Goal: Task Accomplishment & Management: Manage account settings

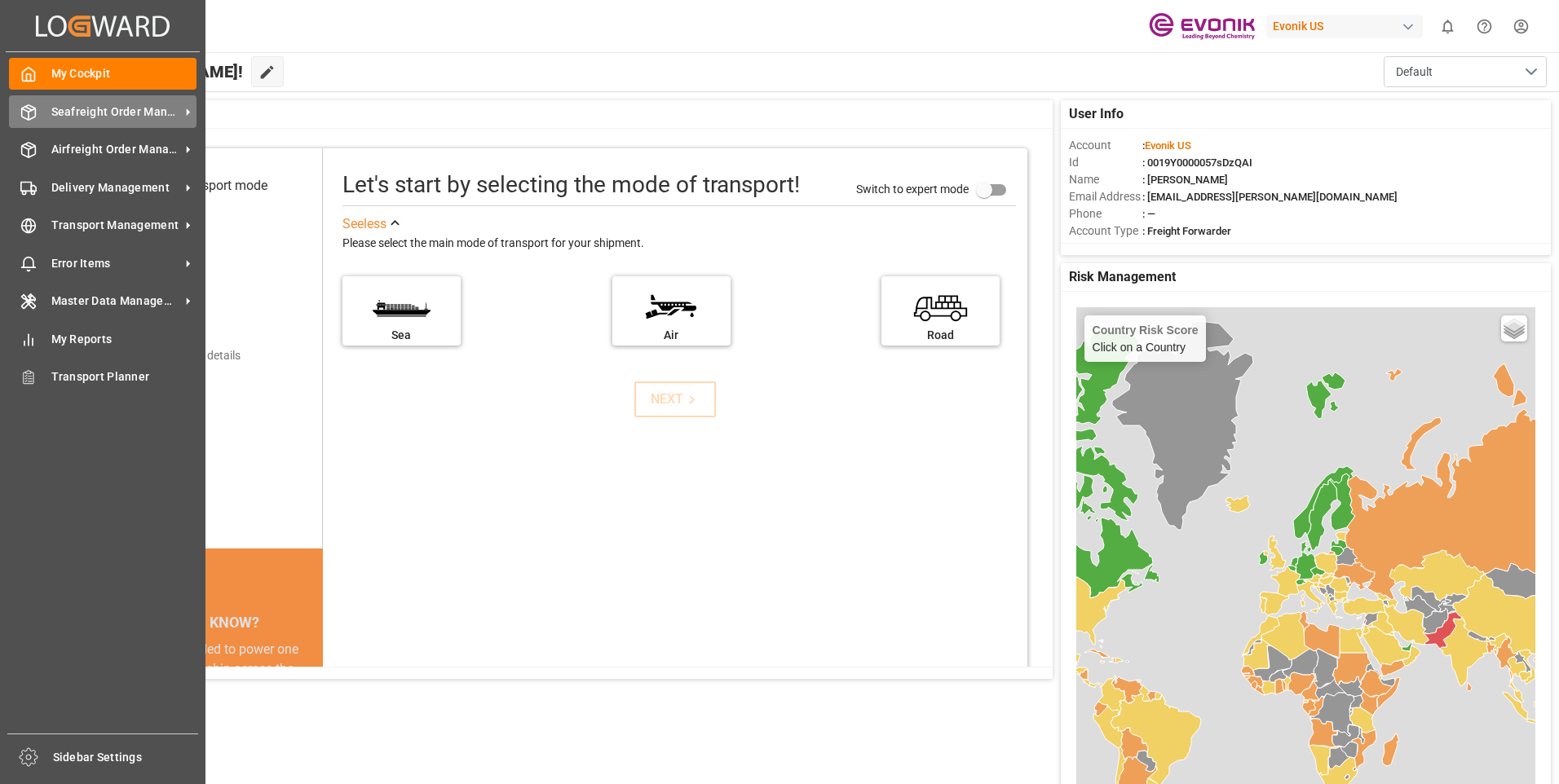
click at [120, 114] on span "Seafreight Order Management" at bounding box center [115, 112] width 129 height 17
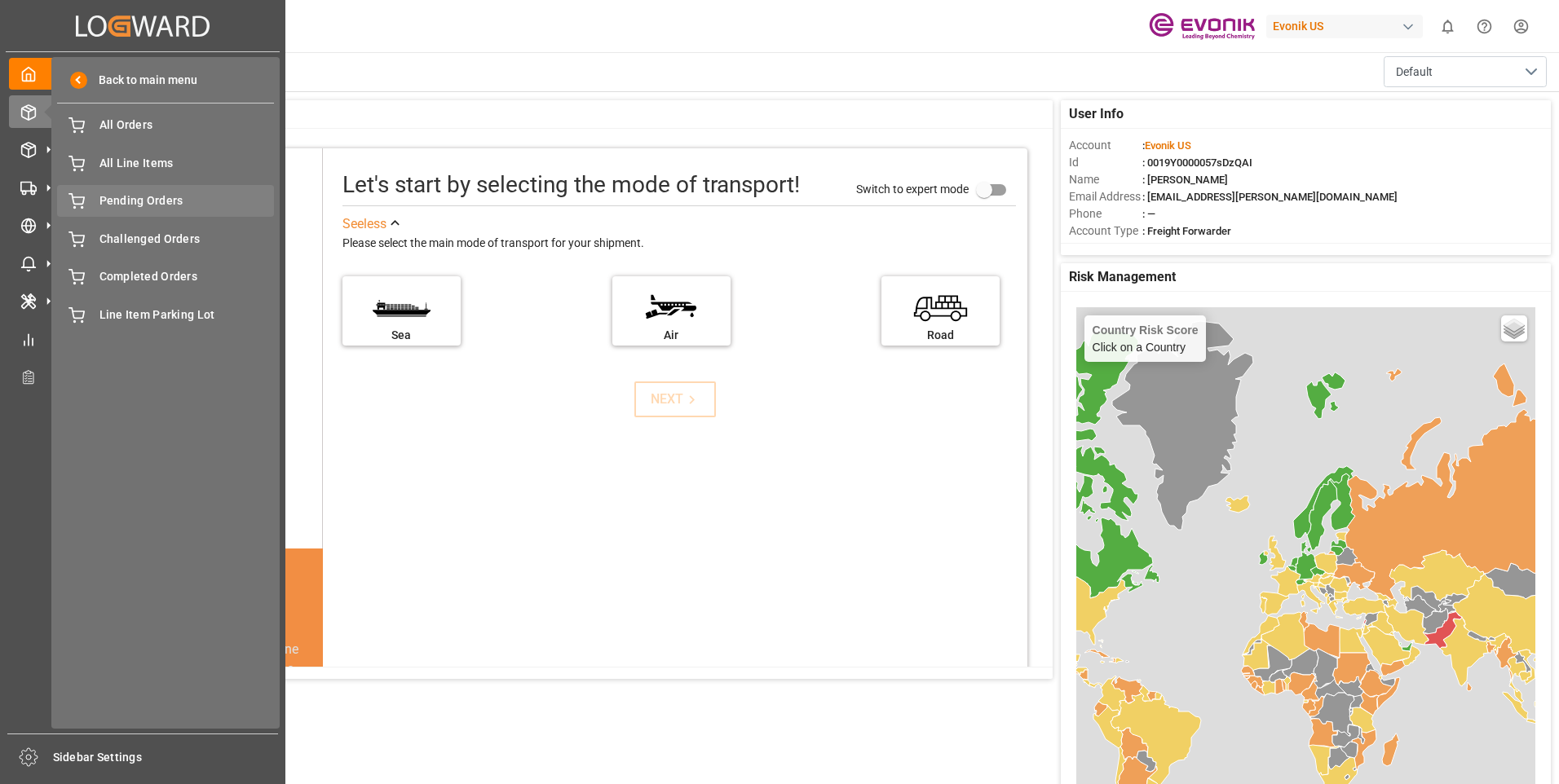
click at [165, 203] on span "Pending Orders" at bounding box center [186, 201] width 176 height 17
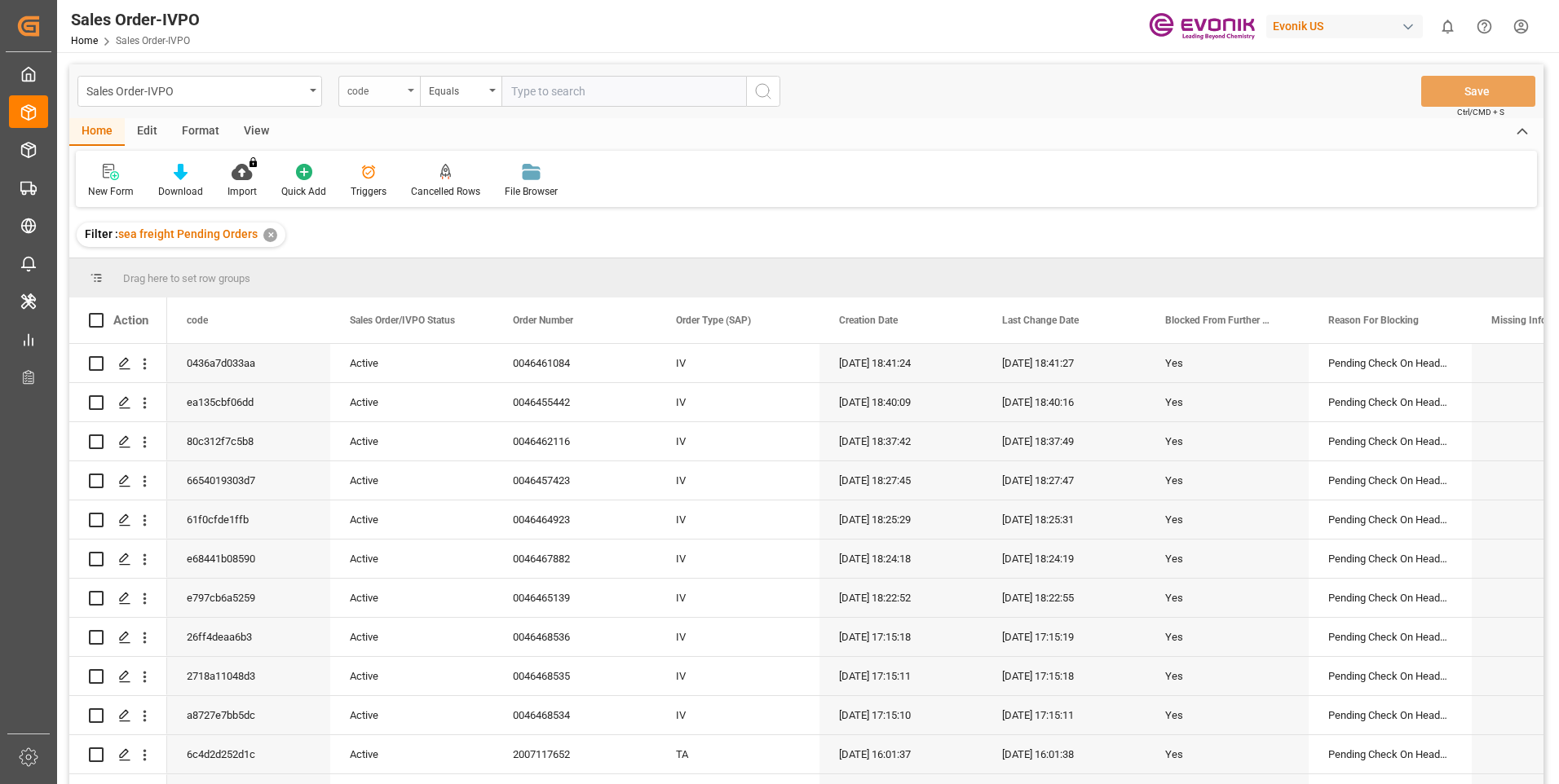
click at [404, 94] on div "code" at bounding box center [379, 91] width 82 height 31
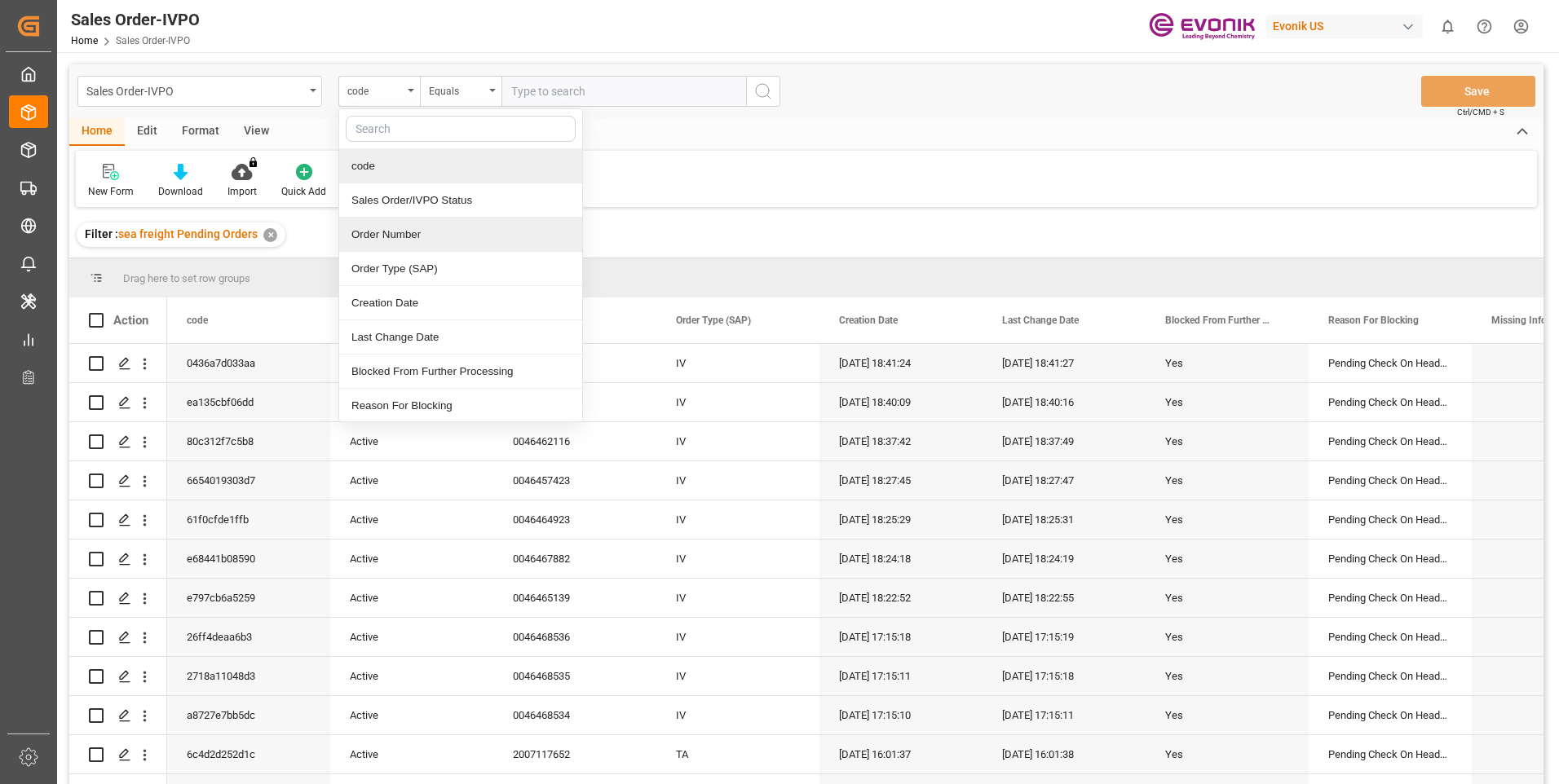
drag, startPoint x: 403, startPoint y: 239, endPoint x: 519, endPoint y: 153, distance: 144.4
click at [403, 240] on div "Order Number" at bounding box center [461, 235] width 243 height 34
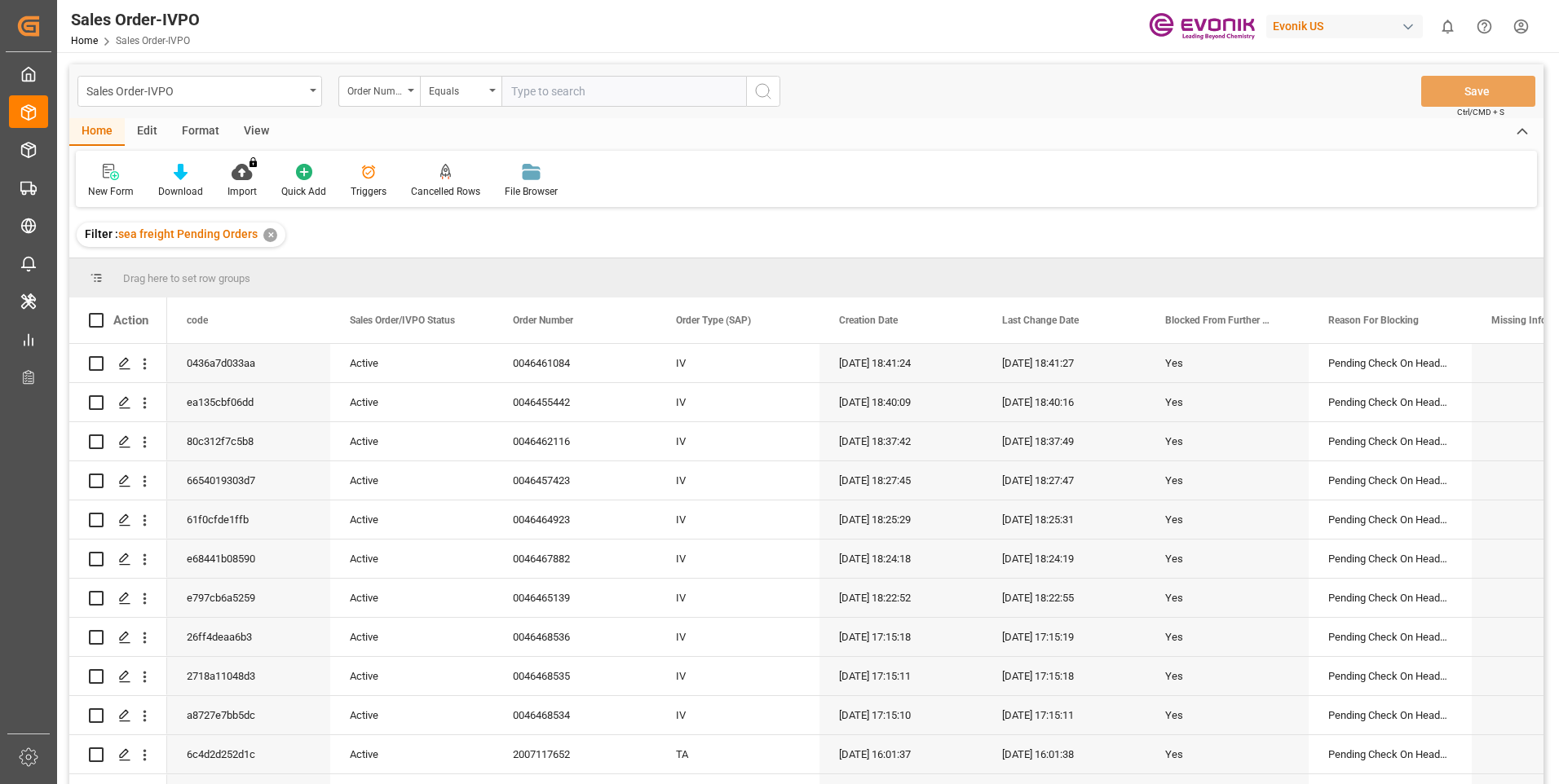
click at [582, 91] on input "text" at bounding box center [624, 91] width 245 height 31
paste input "2007119820"
type input "2007119820"
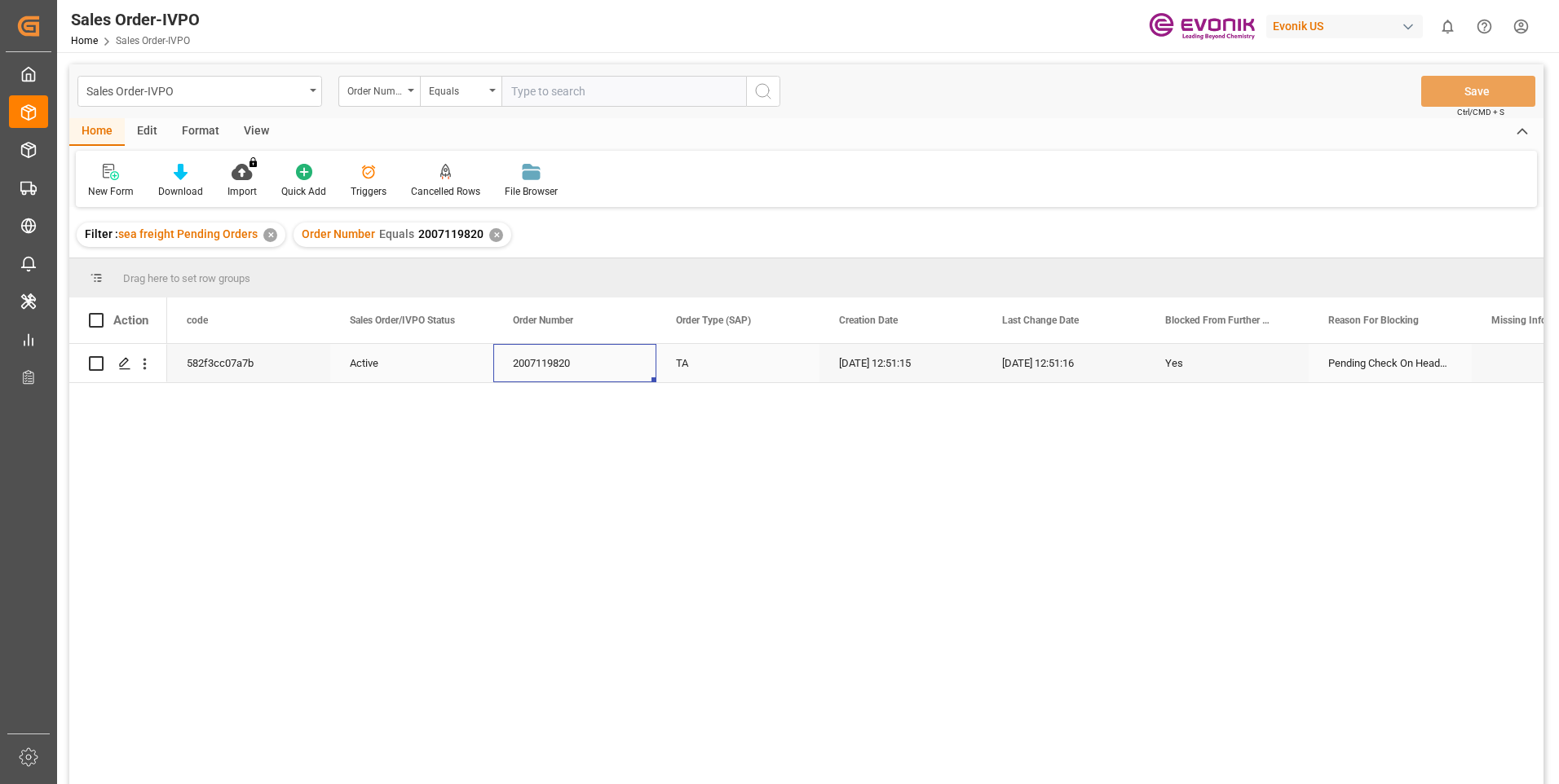
click at [609, 375] on div "2007119820" at bounding box center [574, 363] width 163 height 39
click at [140, 361] on icon "open menu" at bounding box center [144, 364] width 17 height 17
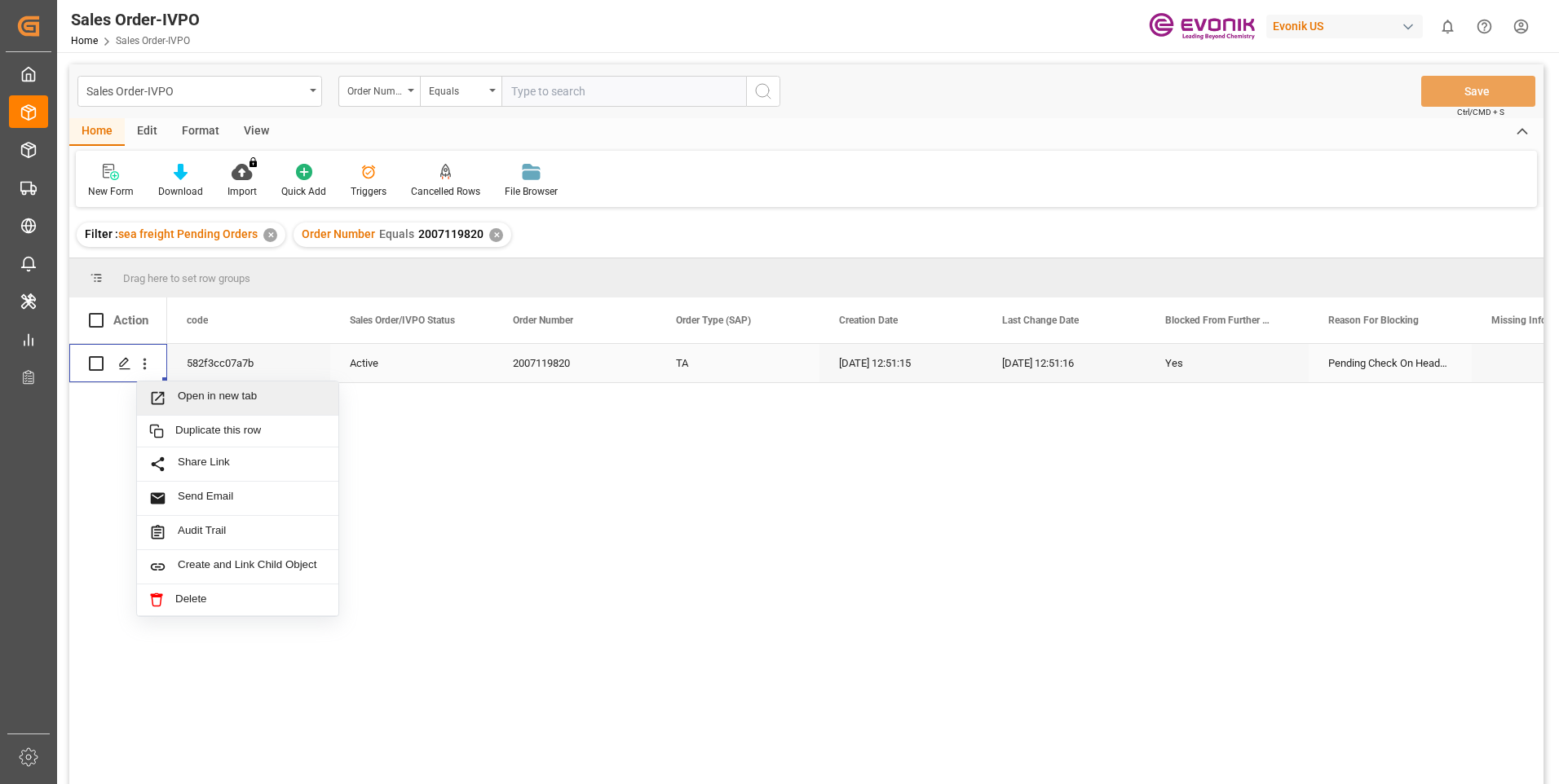
click at [235, 390] on span "Open in new tab" at bounding box center [251, 398] width 149 height 17
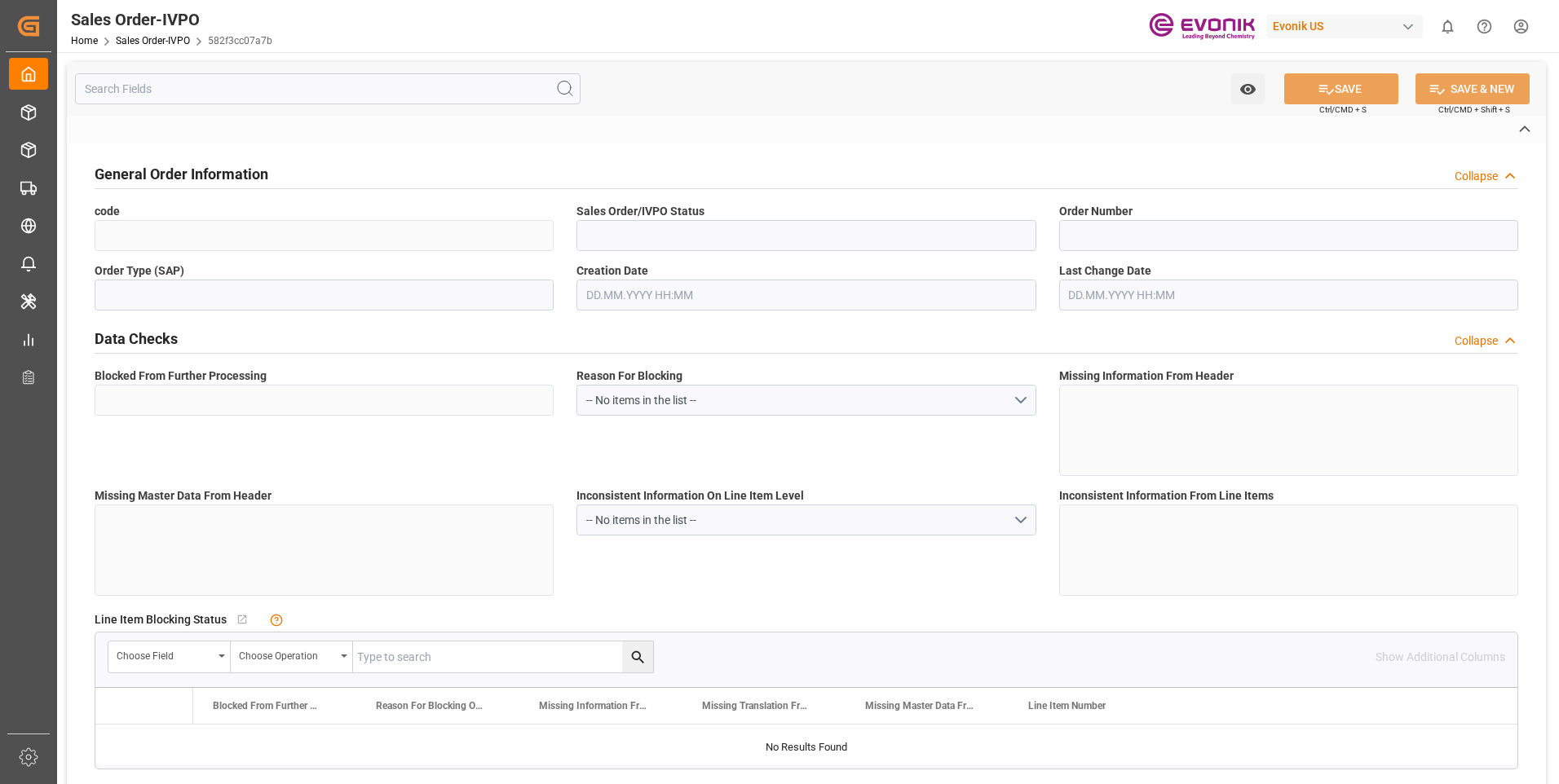
type input "582f3cc07a7b"
type input "Active"
type input "2007119820"
type input "TA"
type input "Yes"
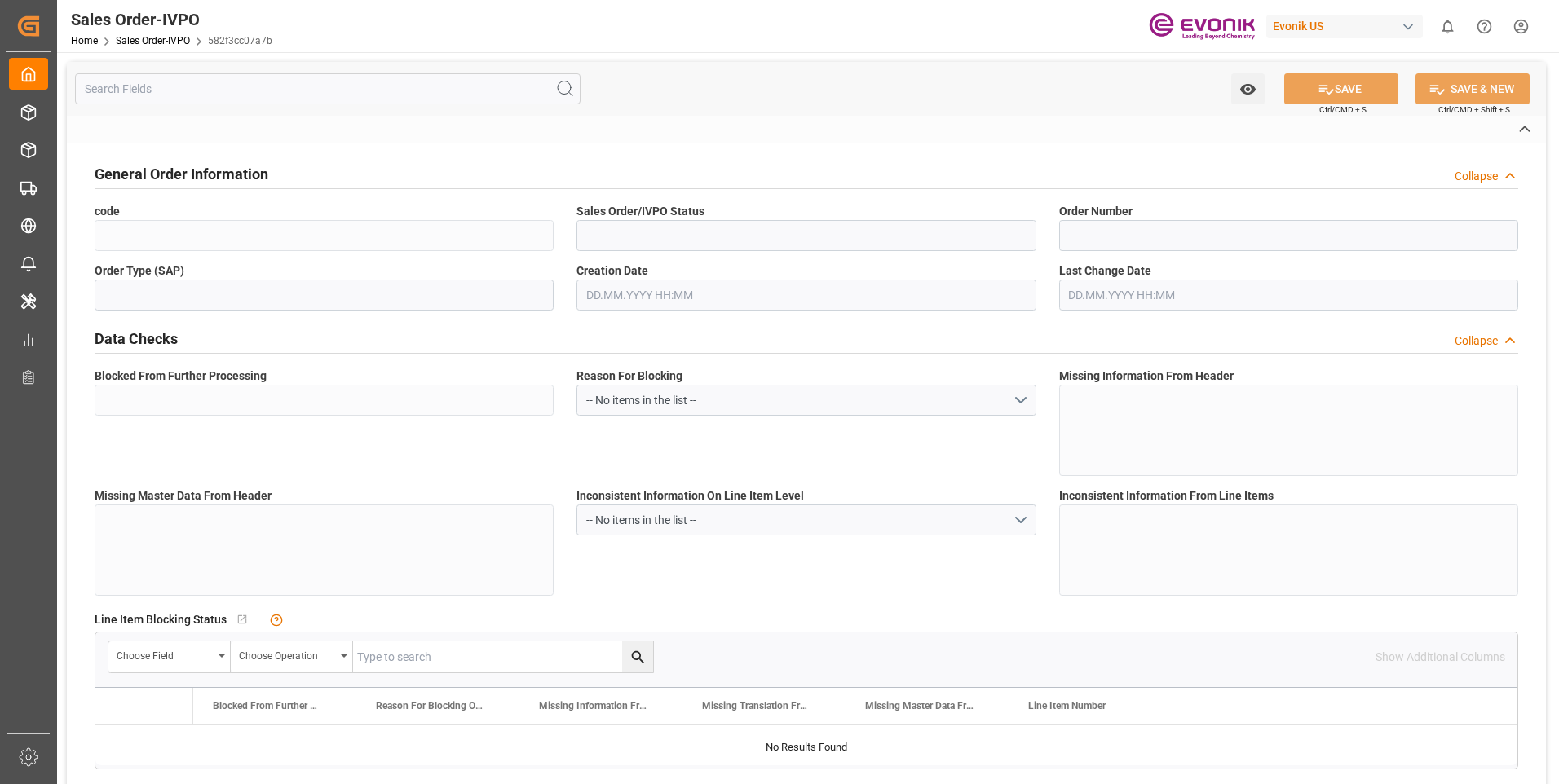
type input "P2P"
type input "41"
type input "LCL"
type input "0008"
type input "LCL"
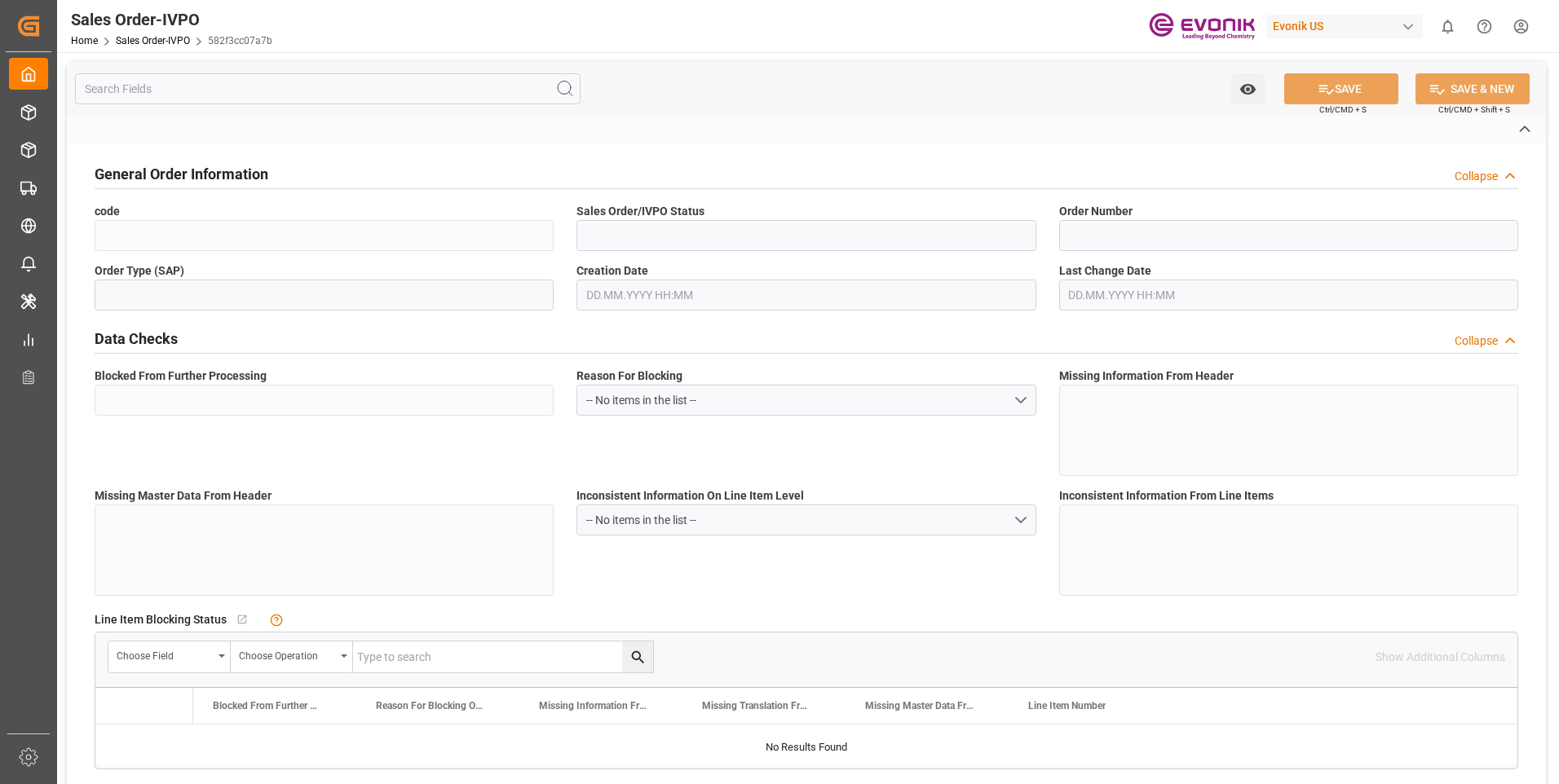
type textarea "No Tank Container"
type input "11241208"
type input "39"
type input "SP CX ECA"
type input "Specialty Additives"
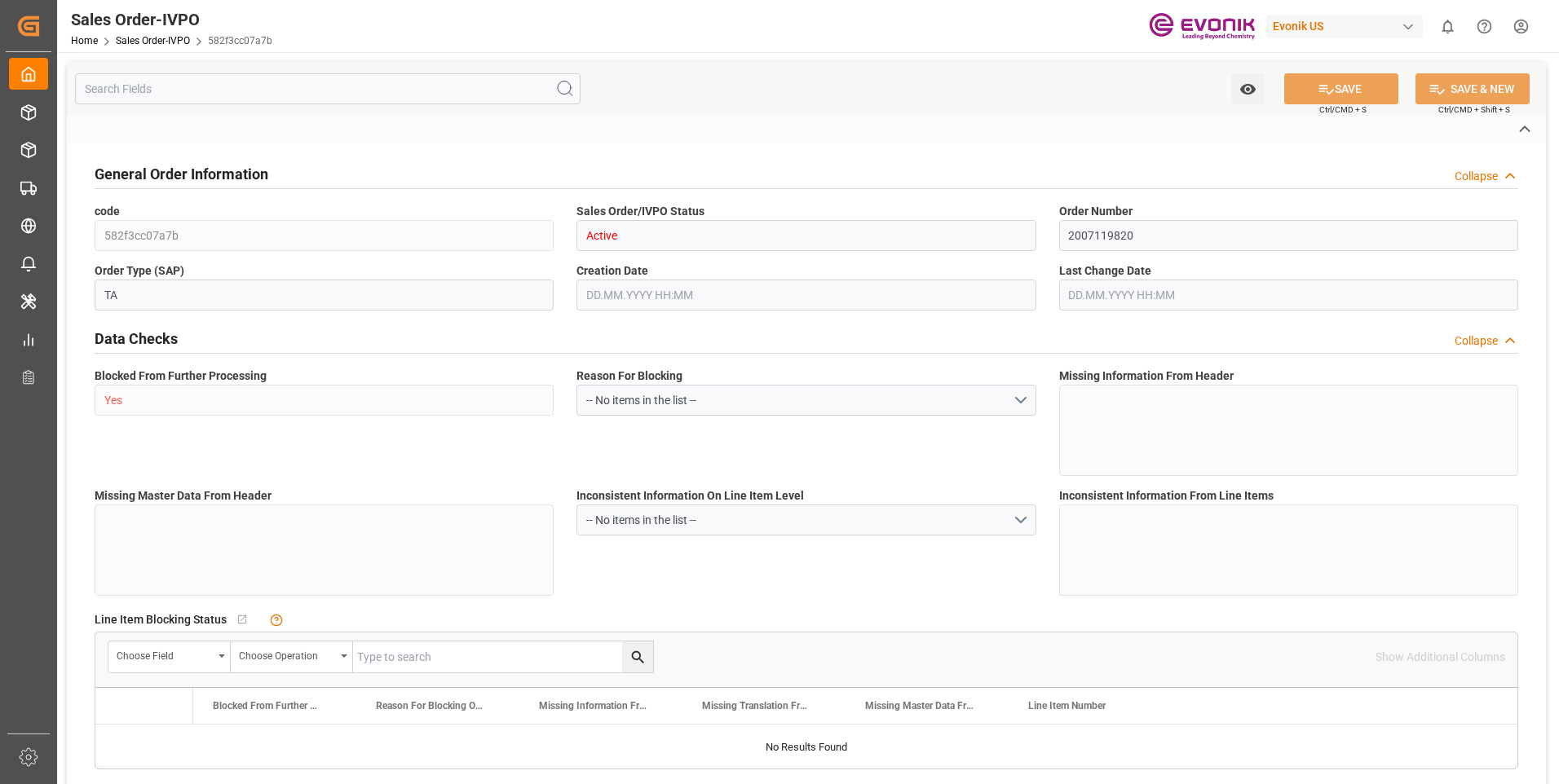
type input "CIF"
type input "AUCKLAND"
type input "[GEOGRAPHIC_DATA]"
type textarea "Not required"
type textarea "ISSUE SURRENDER B/L OCEAN FREIGHT AND INSRUANCE COST REQUIRED ON B/L"
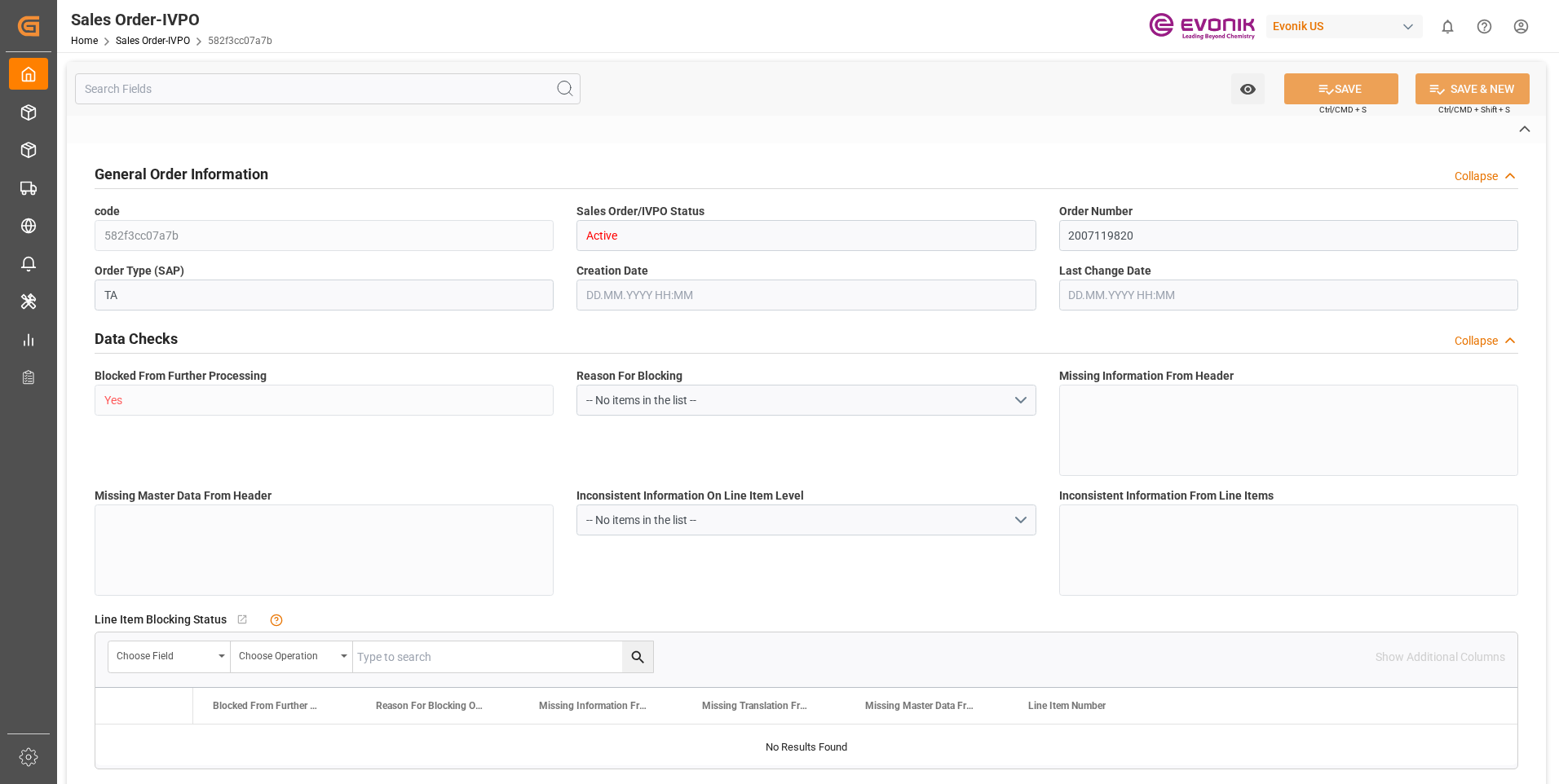
type input "NZ"
type input "Pending"
type input "LCL"
type input "Pending"
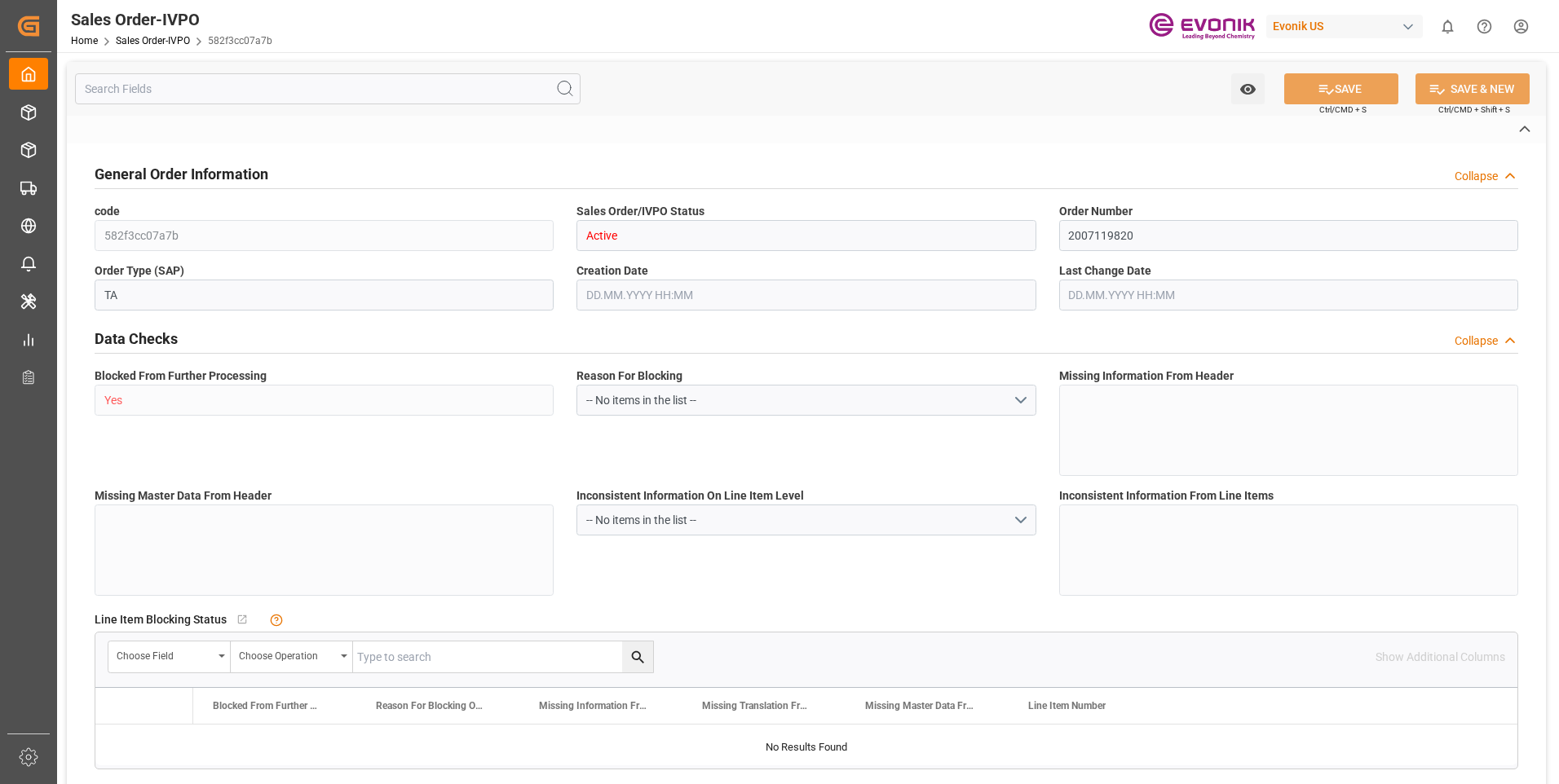
type input "Pending"
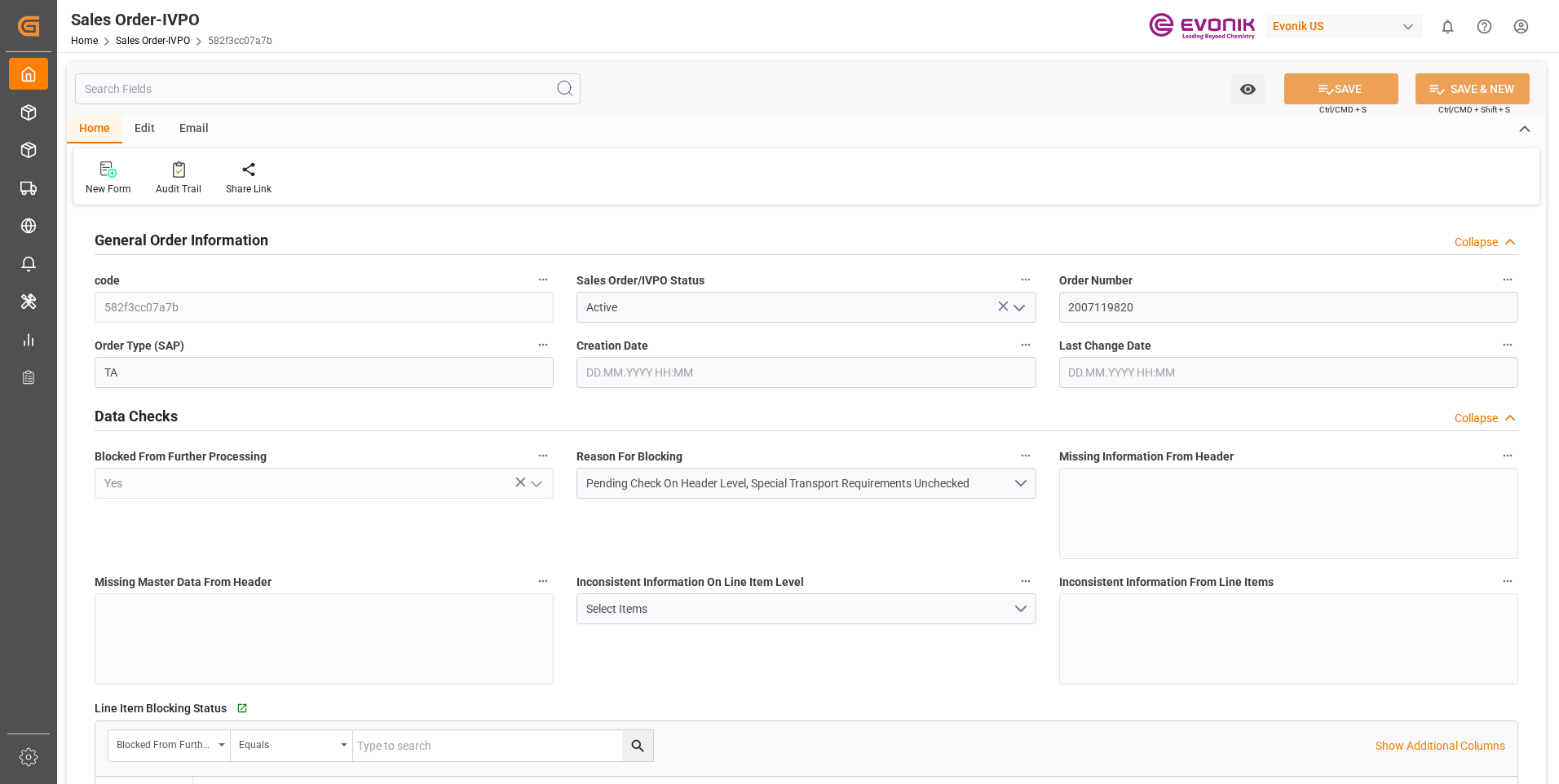
type input "NZAKL"
type input "0"
type input "1"
type input "3650.8"
type input "22.08.2025 12:51"
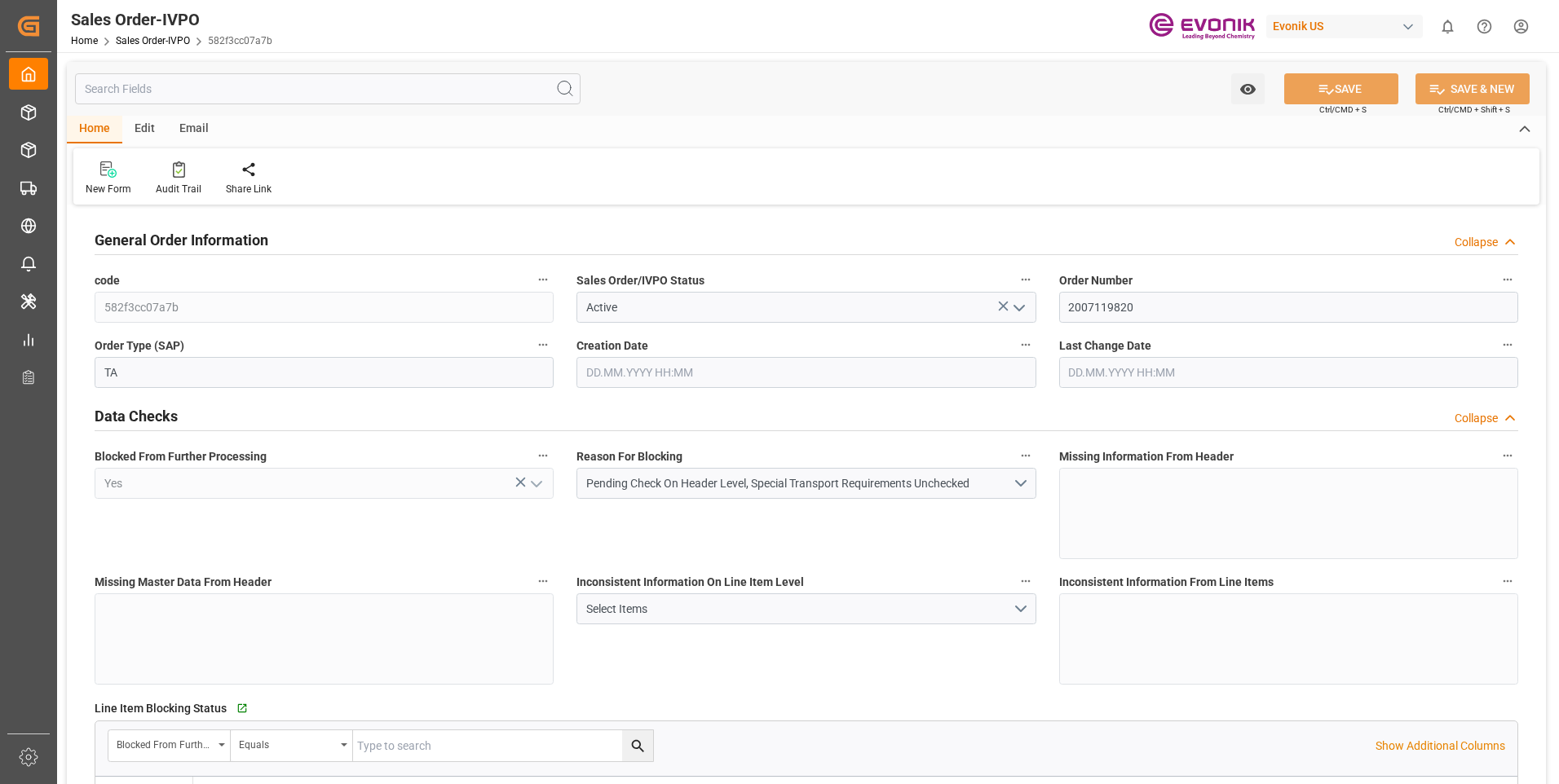
type input "22.08.2025 12:51"
click at [1025, 483] on button "Pending Check On Header Level, Special Transport Requirements Unchecked" at bounding box center [806, 483] width 459 height 31
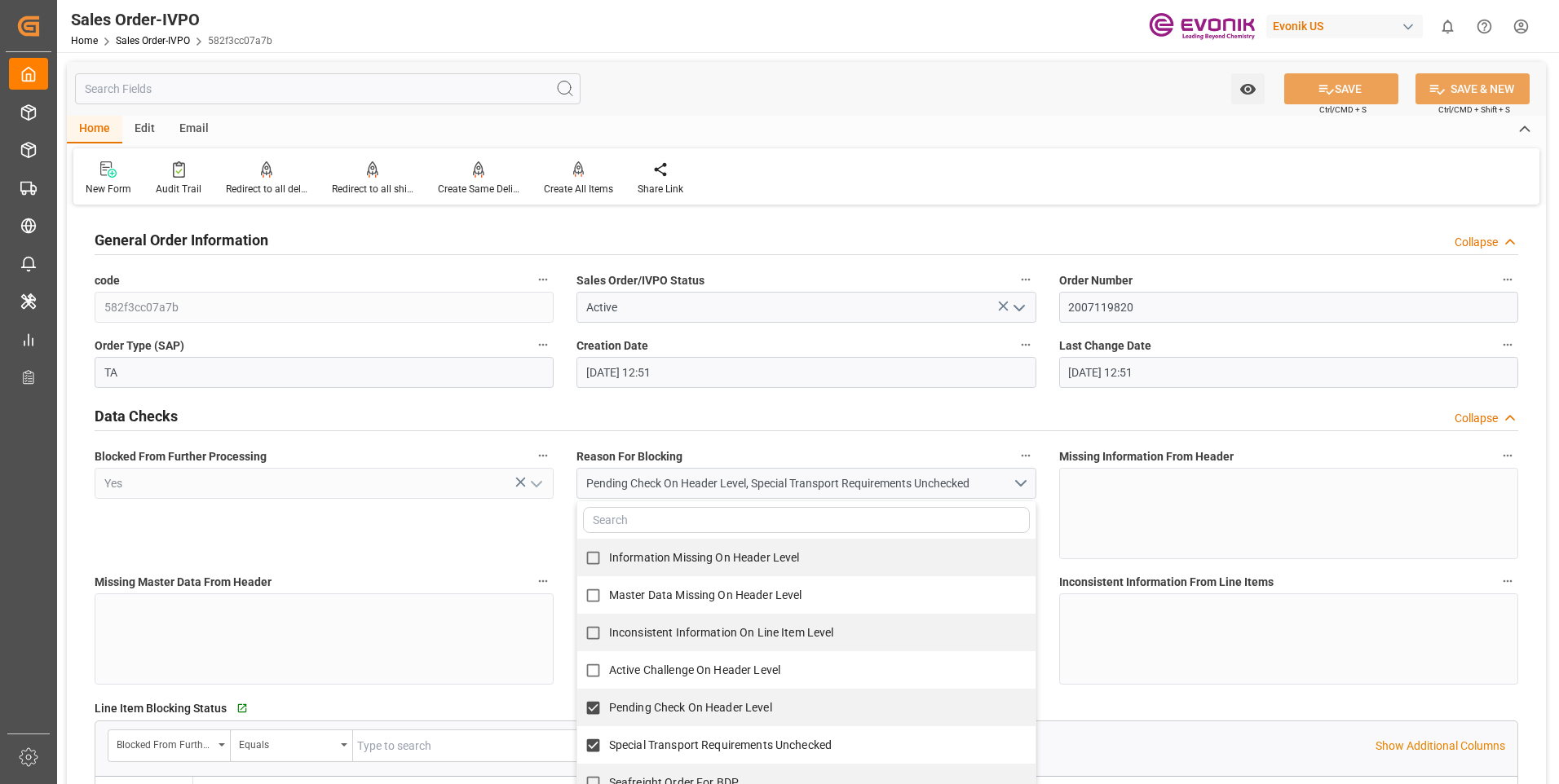
scroll to position [163, 0]
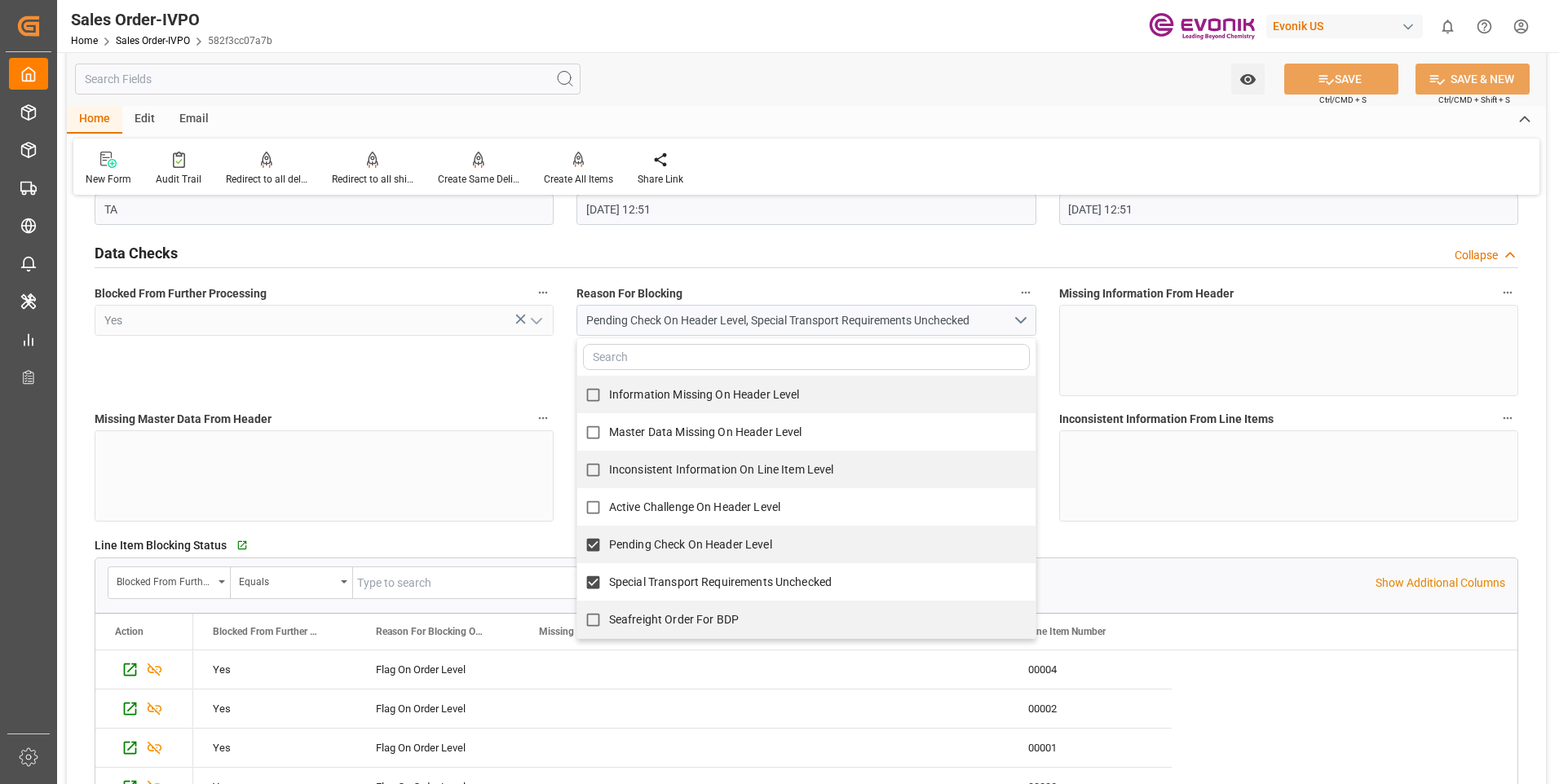
click at [1284, 549] on div "Line Item Blocking Status   Go to Line Item Grid" at bounding box center [806, 545] width 1423 height 24
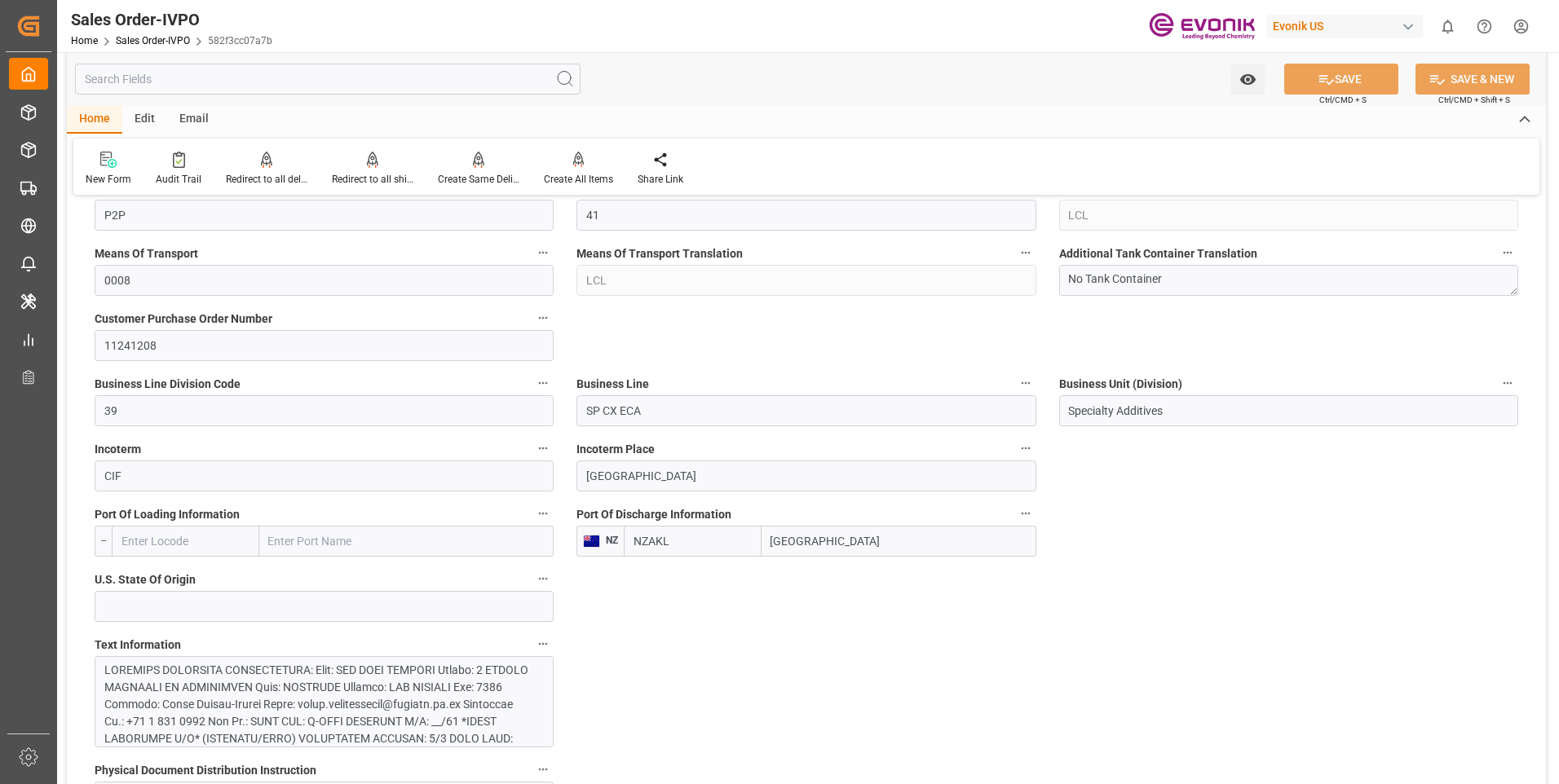
scroll to position [978, 0]
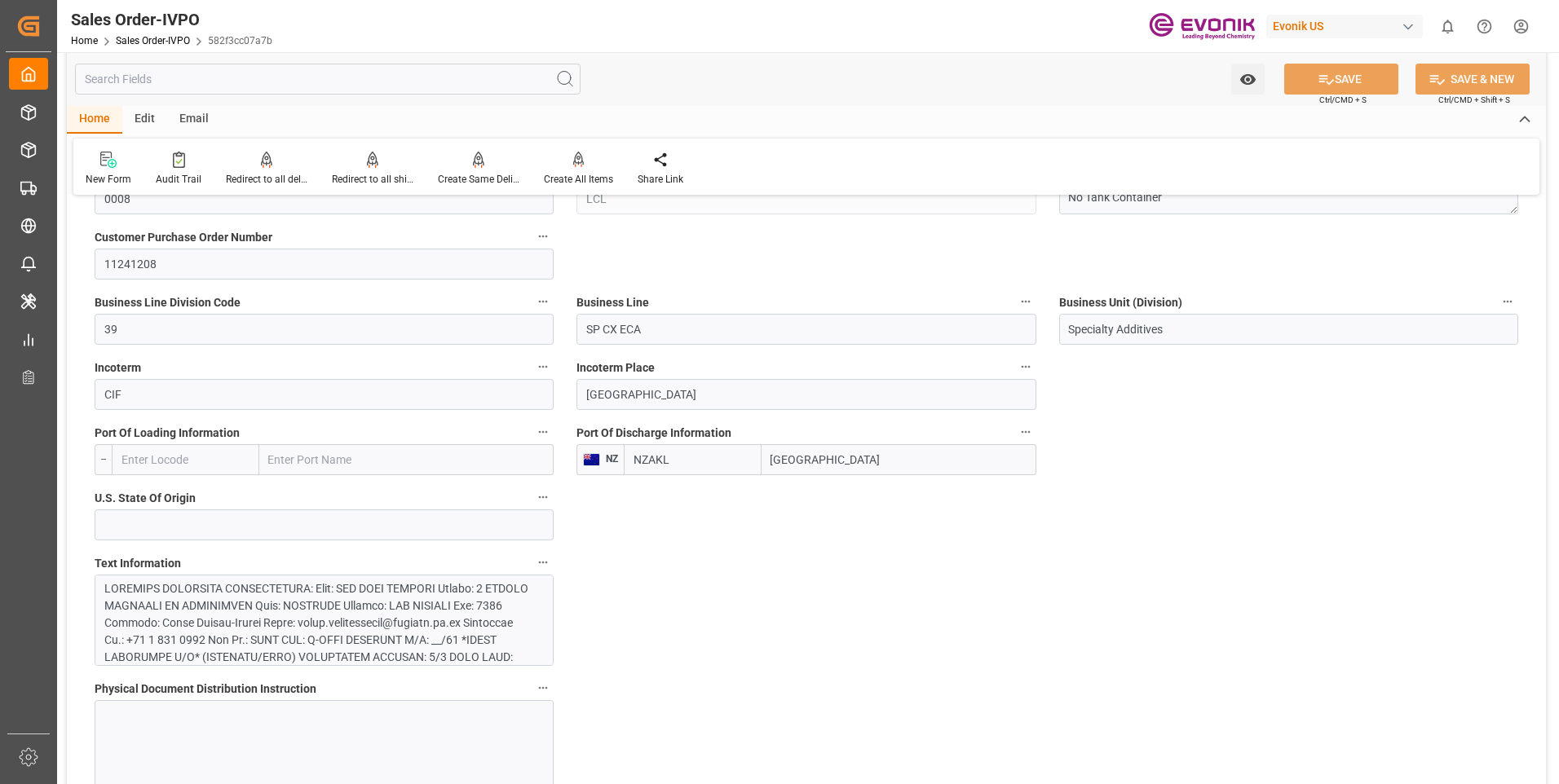
click at [372, 614] on div at bounding box center [318, 794] width 428 height 428
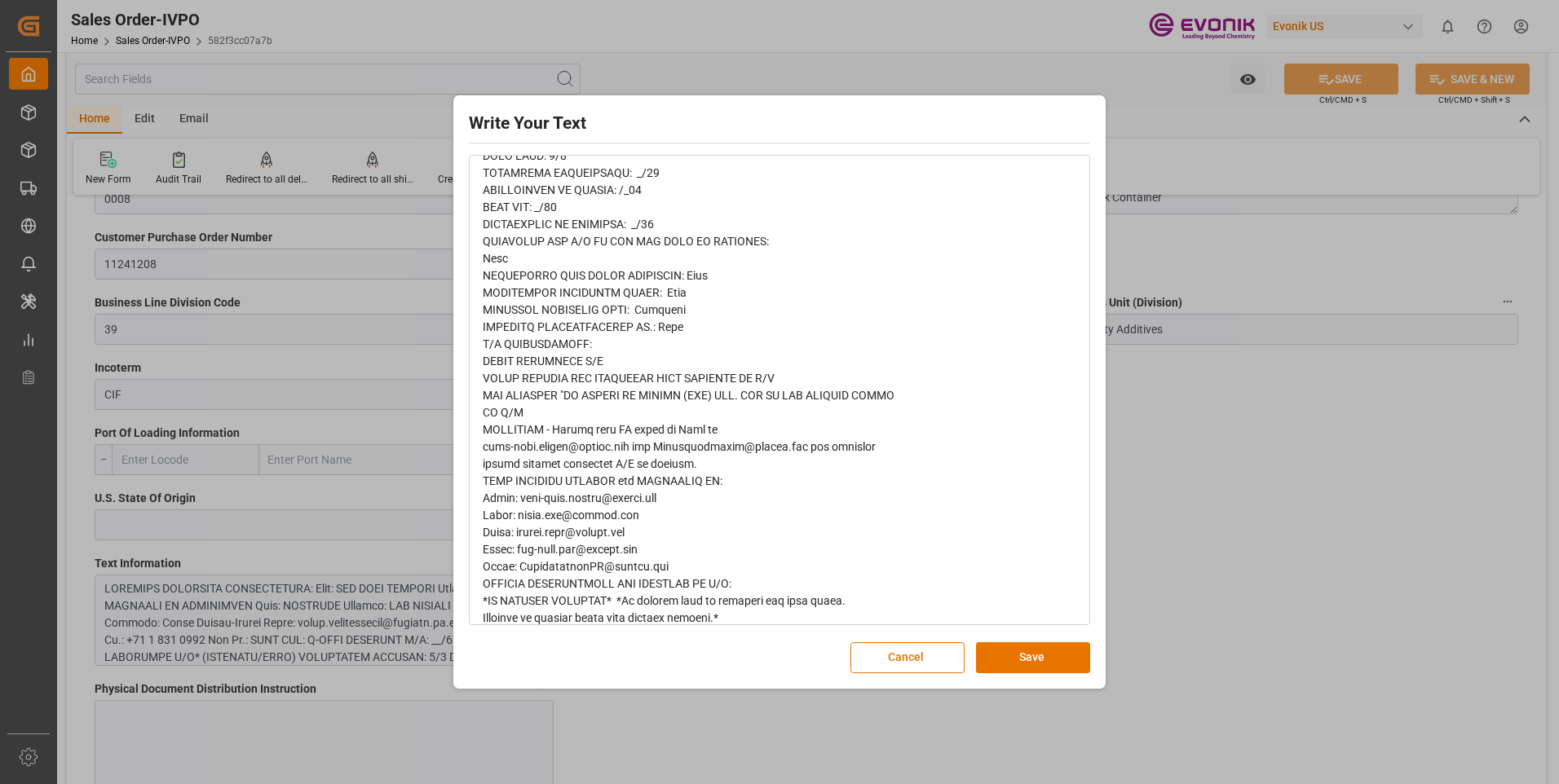
scroll to position [461, 0]
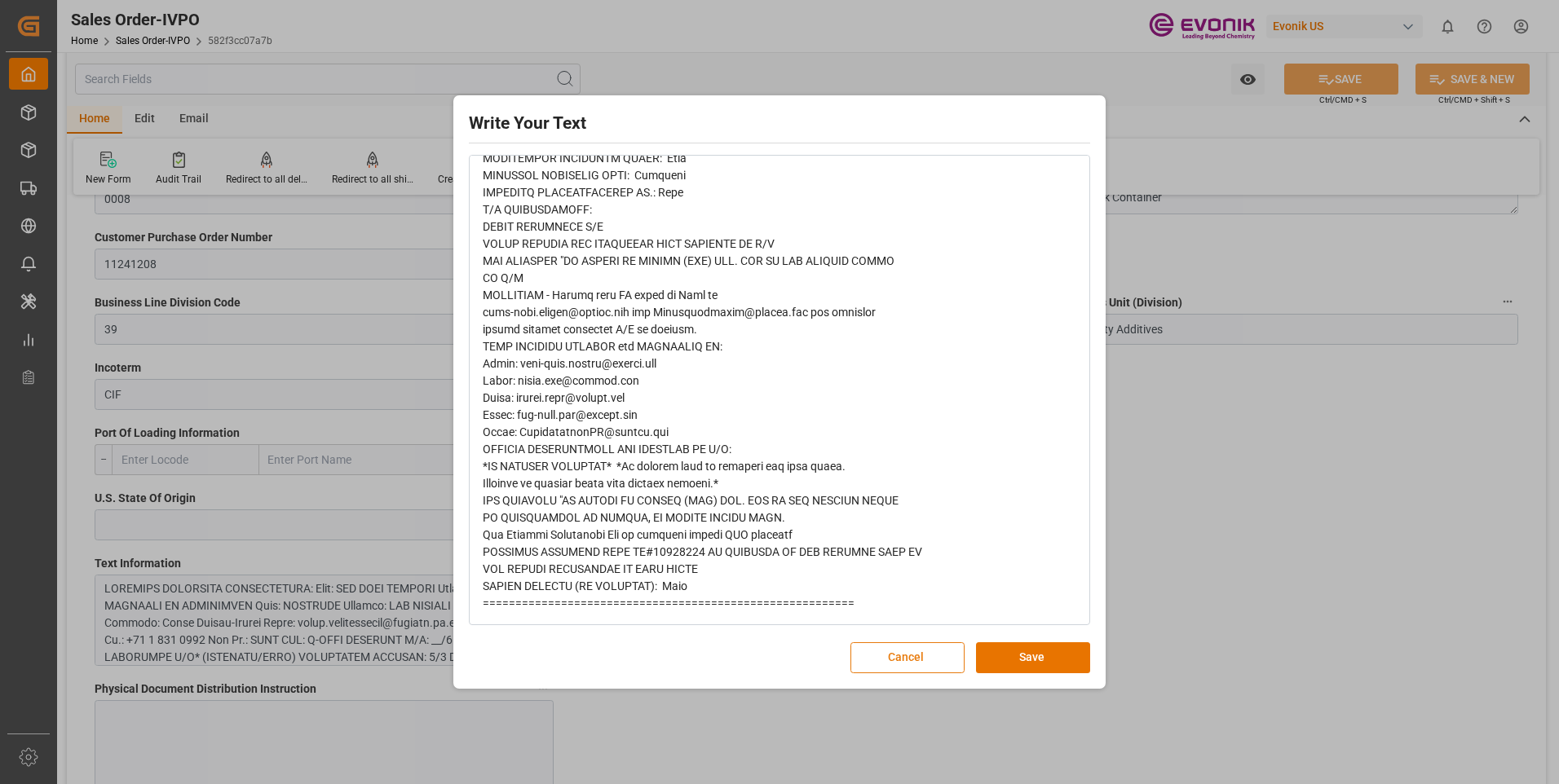
click at [926, 653] on button "Cancel" at bounding box center [907, 658] width 114 height 31
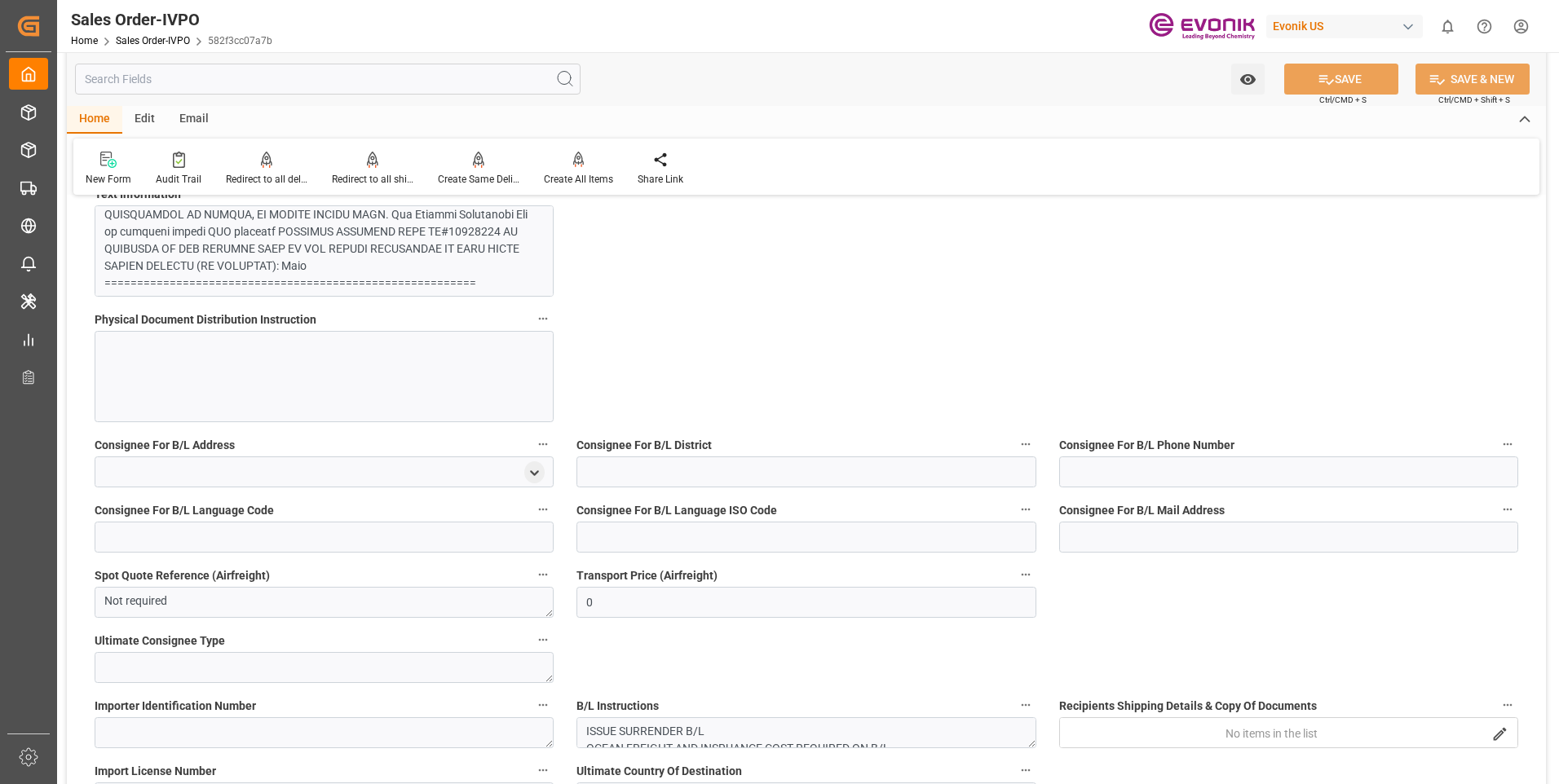
scroll to position [1103, 0]
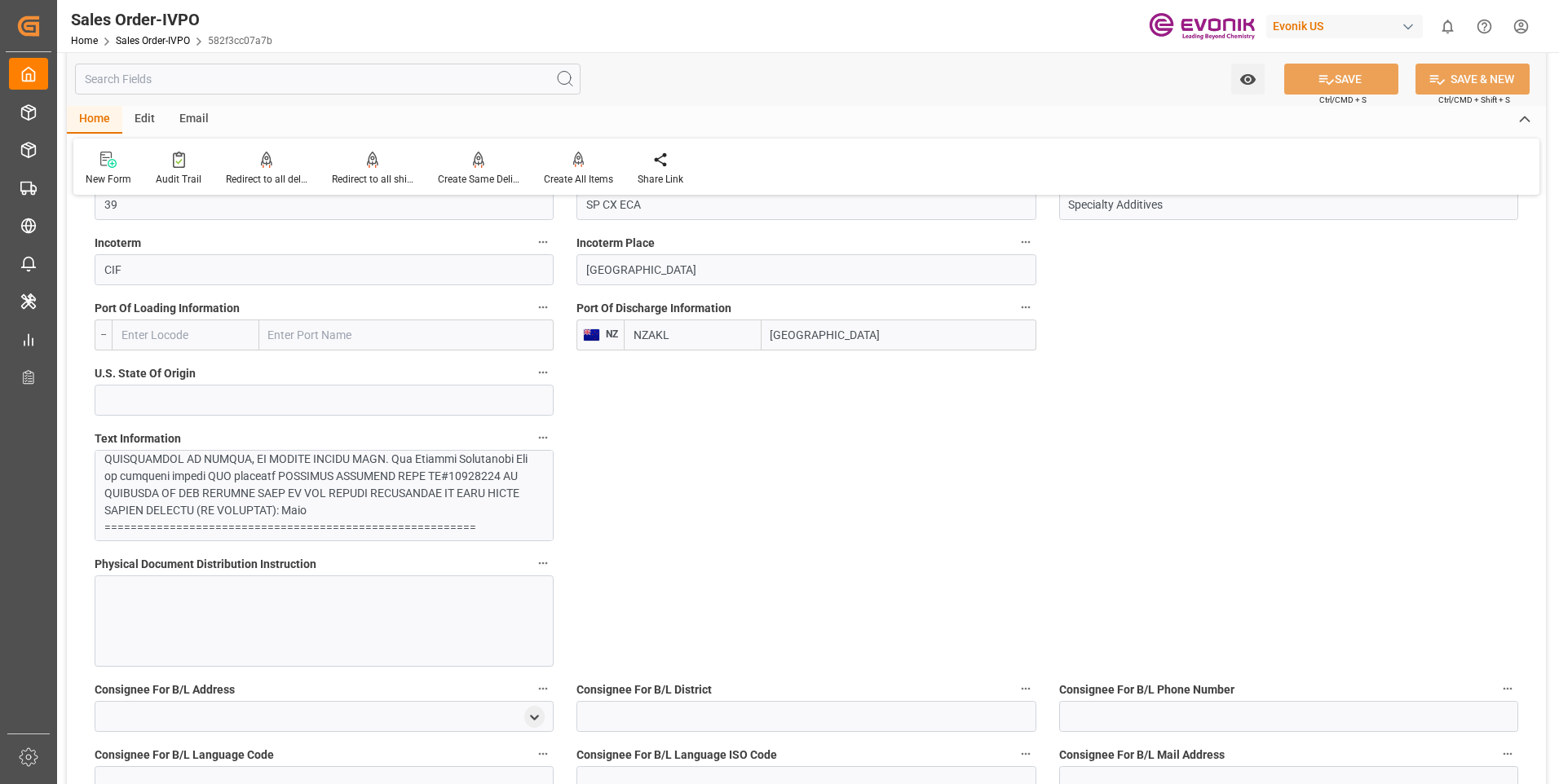
click at [277, 491] on div at bounding box center [318, 321] width 428 height 428
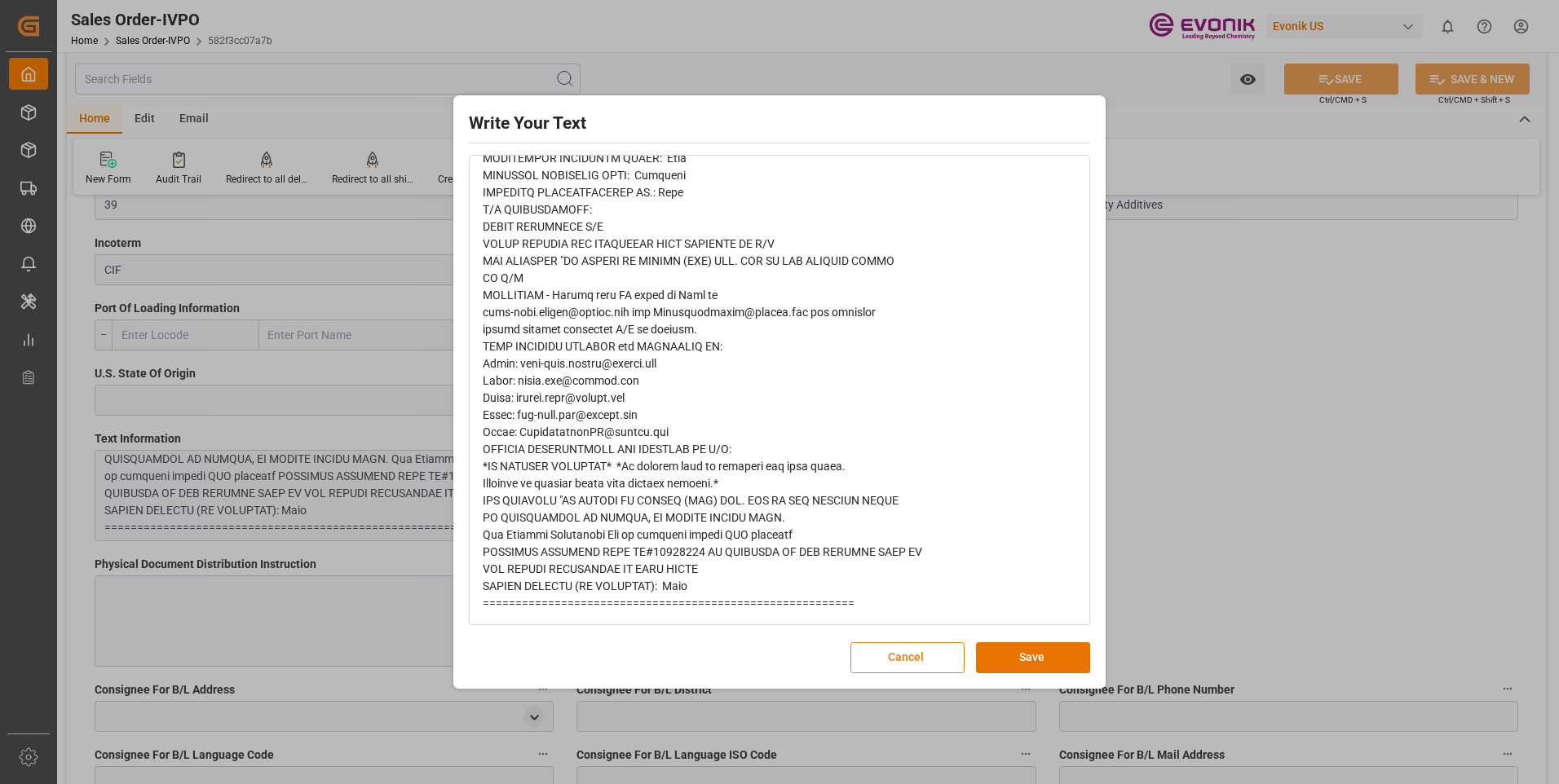
scroll to position [0, 0]
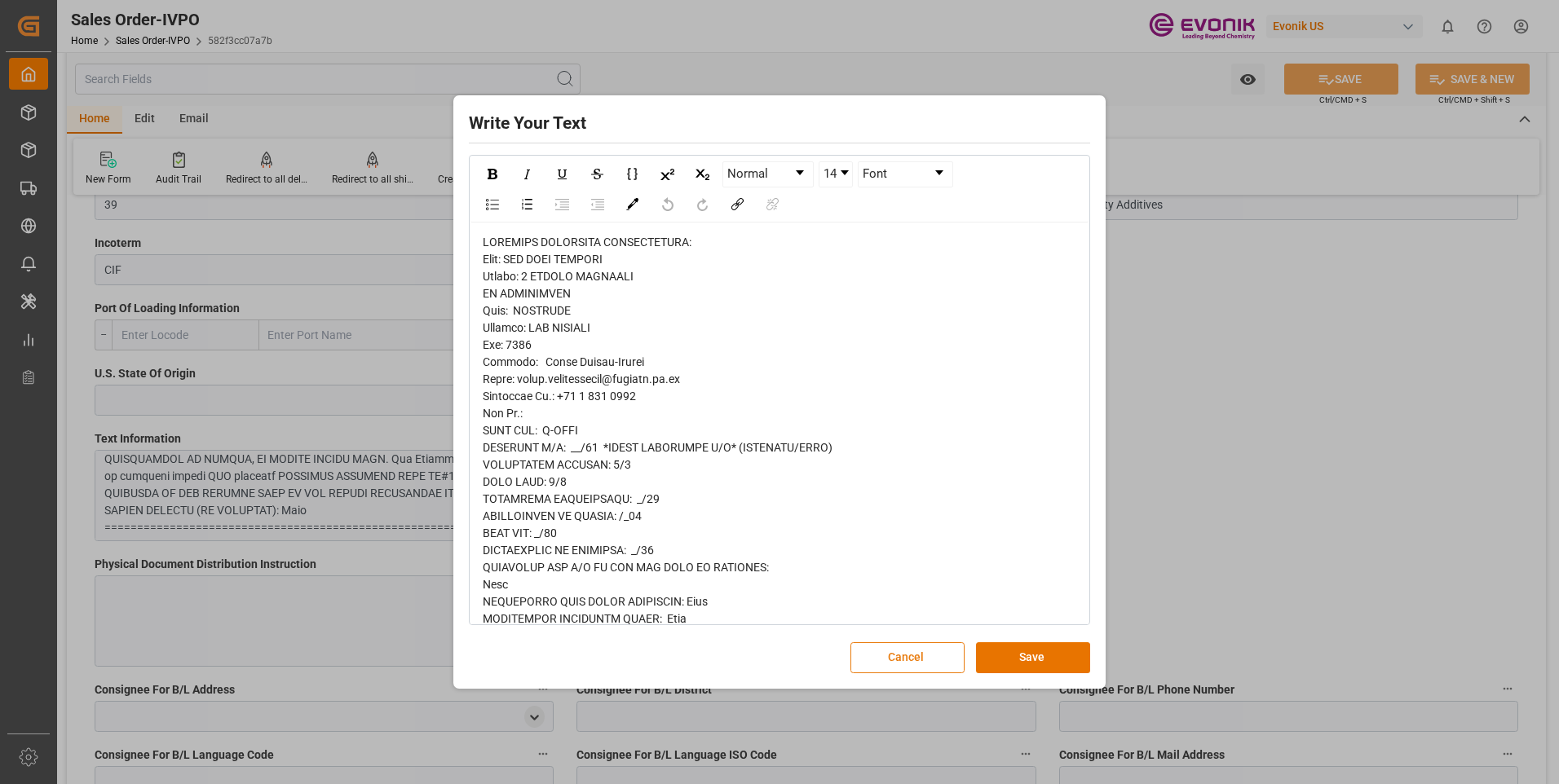
click at [883, 656] on button "Cancel" at bounding box center [907, 658] width 114 height 31
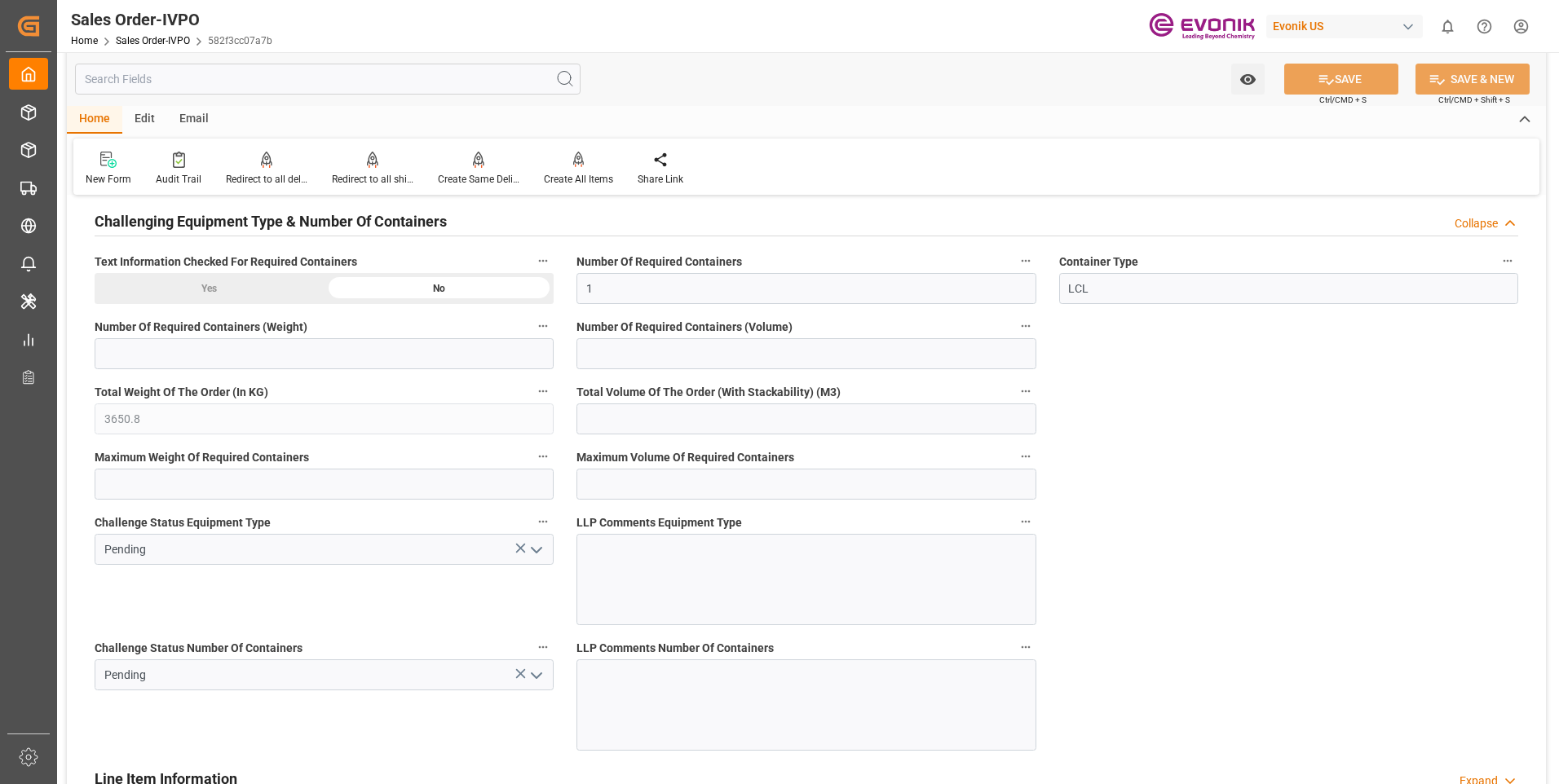
scroll to position [3304, 0]
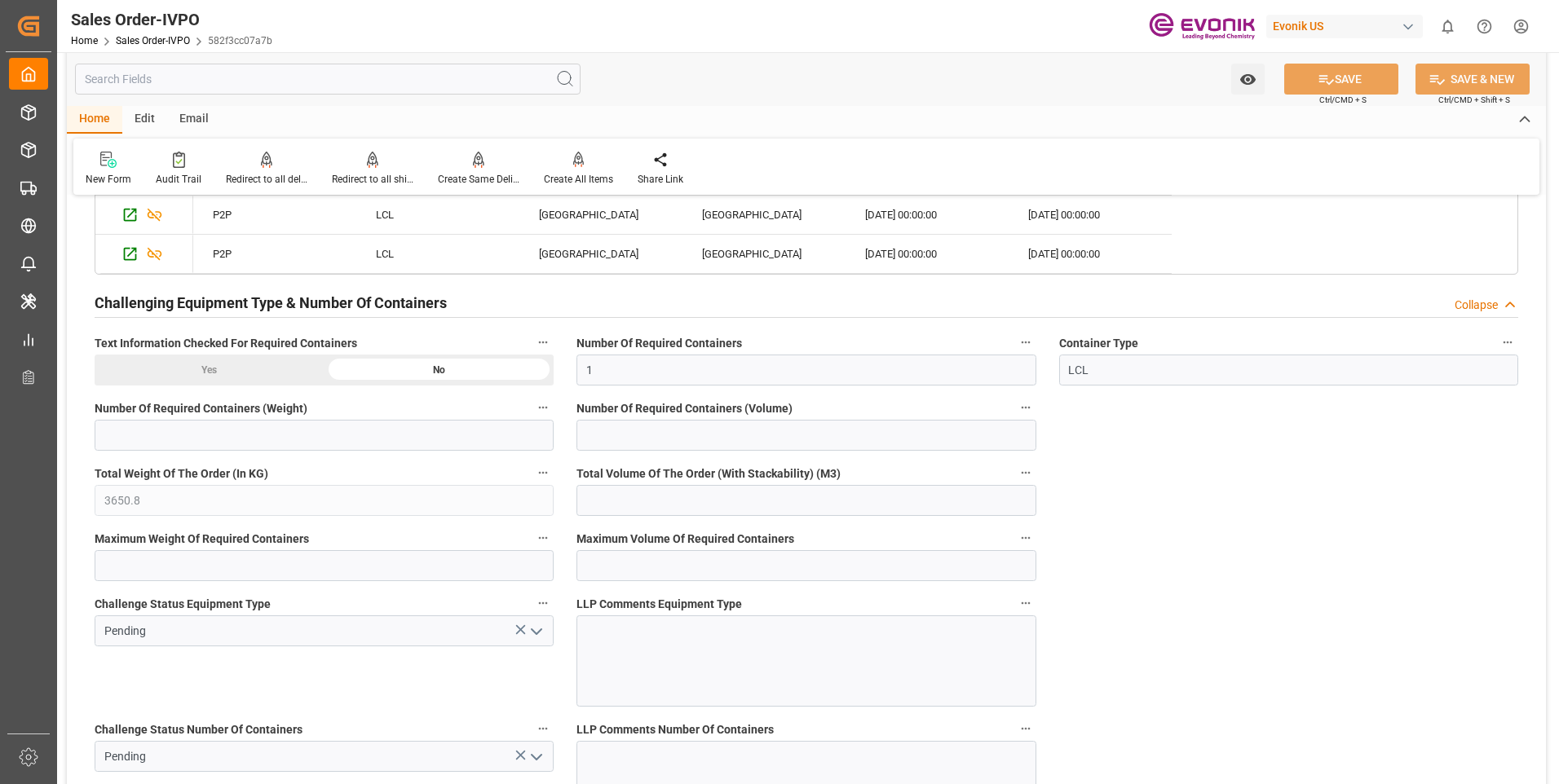
click at [284, 86] on input "text" at bounding box center [328, 79] width 506 height 31
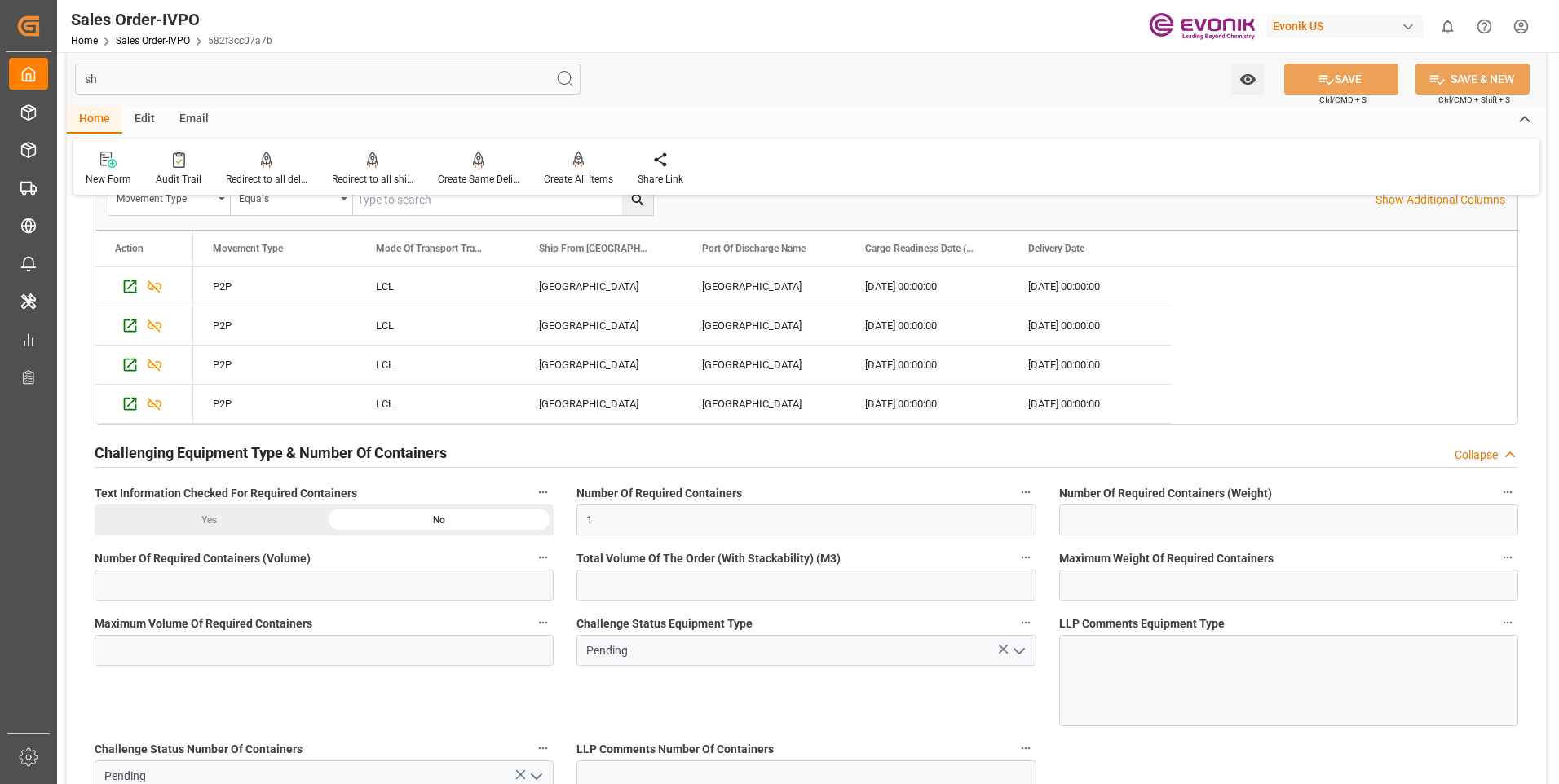
scroll to position [0, 0]
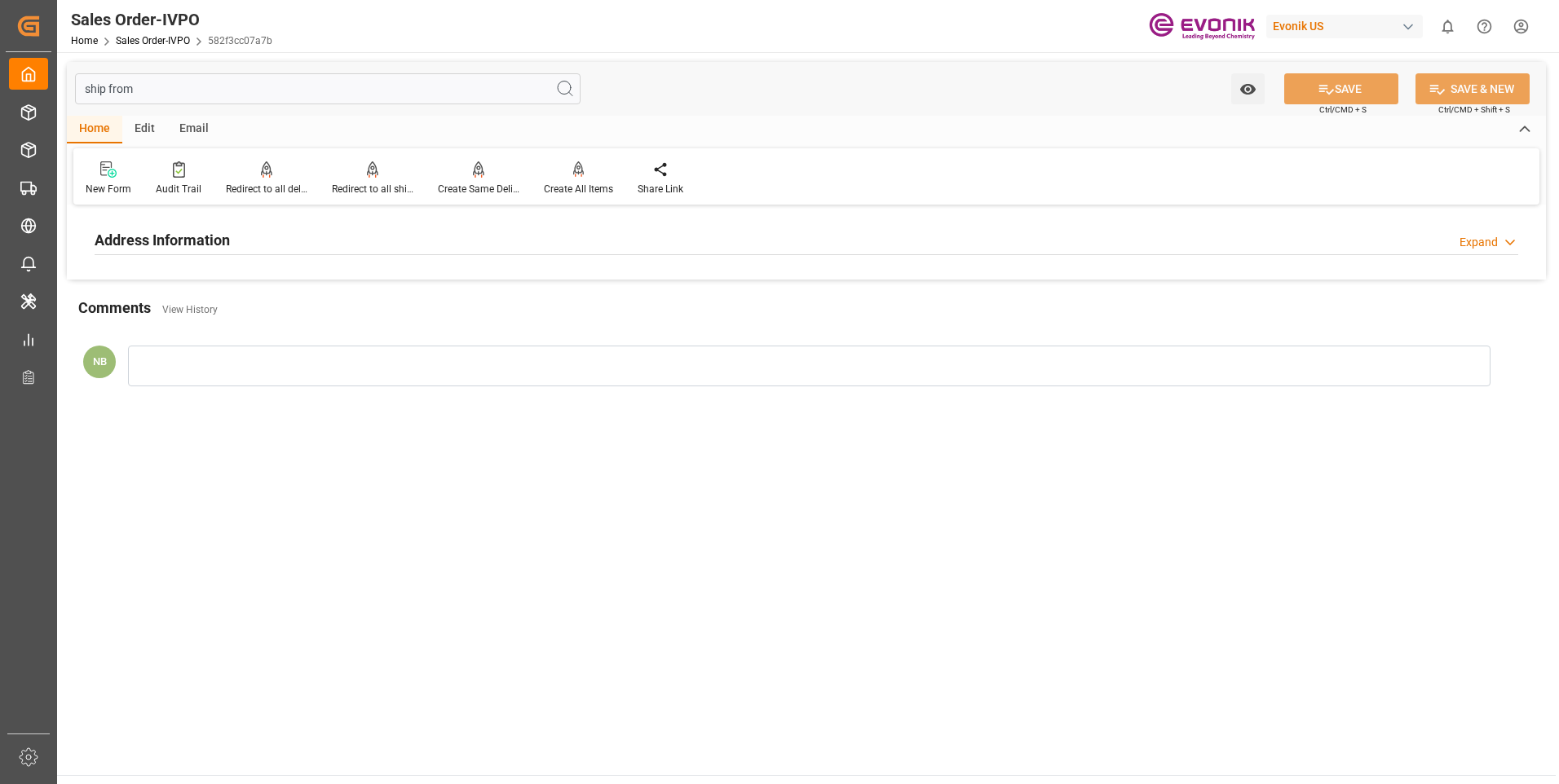
type input "ship from"
click at [770, 230] on div "Address Information Expand" at bounding box center [806, 239] width 1423 height 31
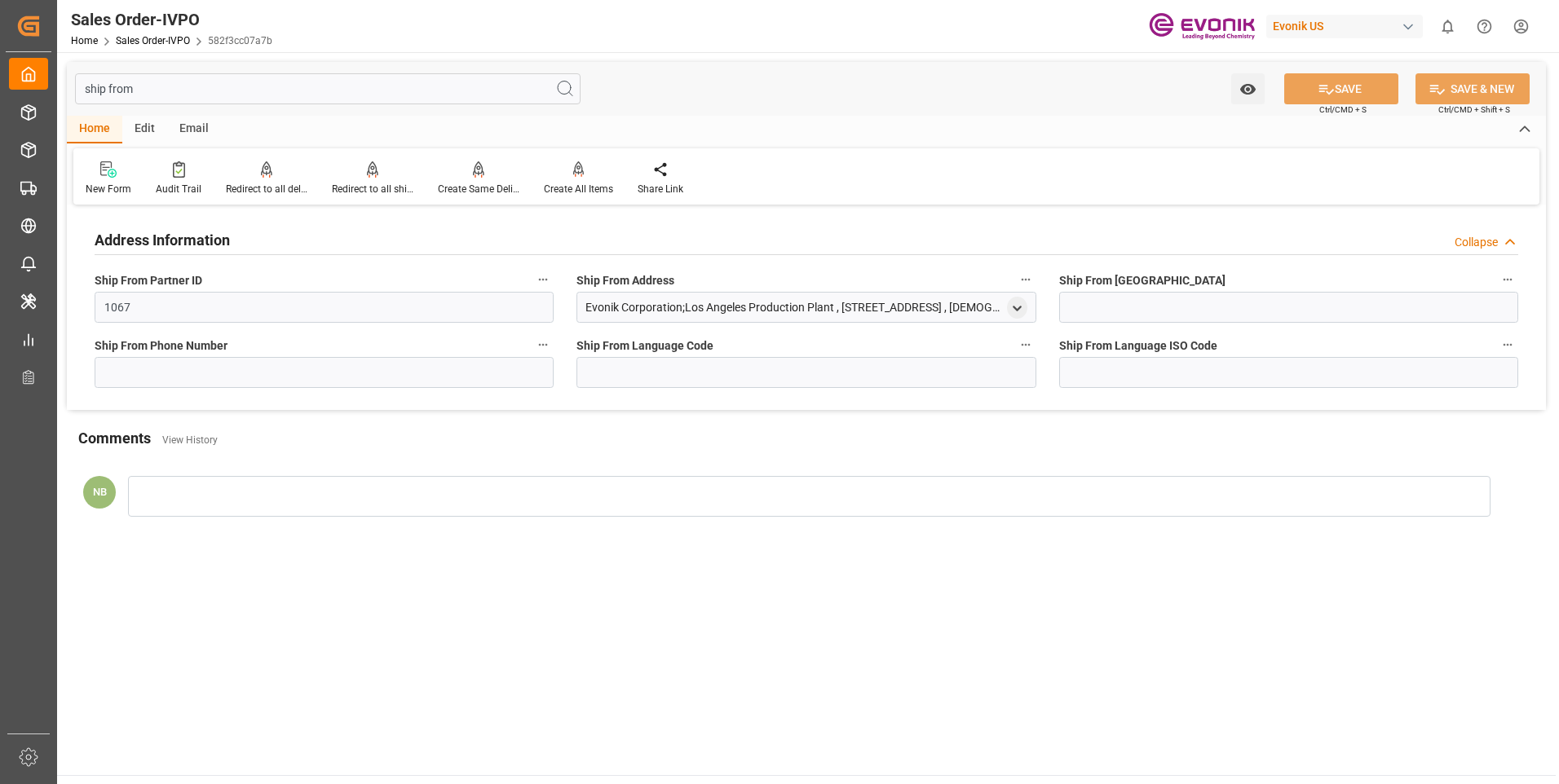
click at [1005, 309] on div "Evonik Corporation;Los Angeles Production Plant , 3305 E. 26TH STREET , LOS ANG…" at bounding box center [806, 307] width 459 height 31
click at [1011, 309] on icon "open menu" at bounding box center [1016, 308] width 14 height 14
drag, startPoint x: 203, startPoint y: 80, endPoint x: 182, endPoint y: 84, distance: 21.4
click at [200, 82] on input "ship from" at bounding box center [328, 89] width 506 height 31
click at [171, 86] on input "ship from" at bounding box center [328, 89] width 506 height 31
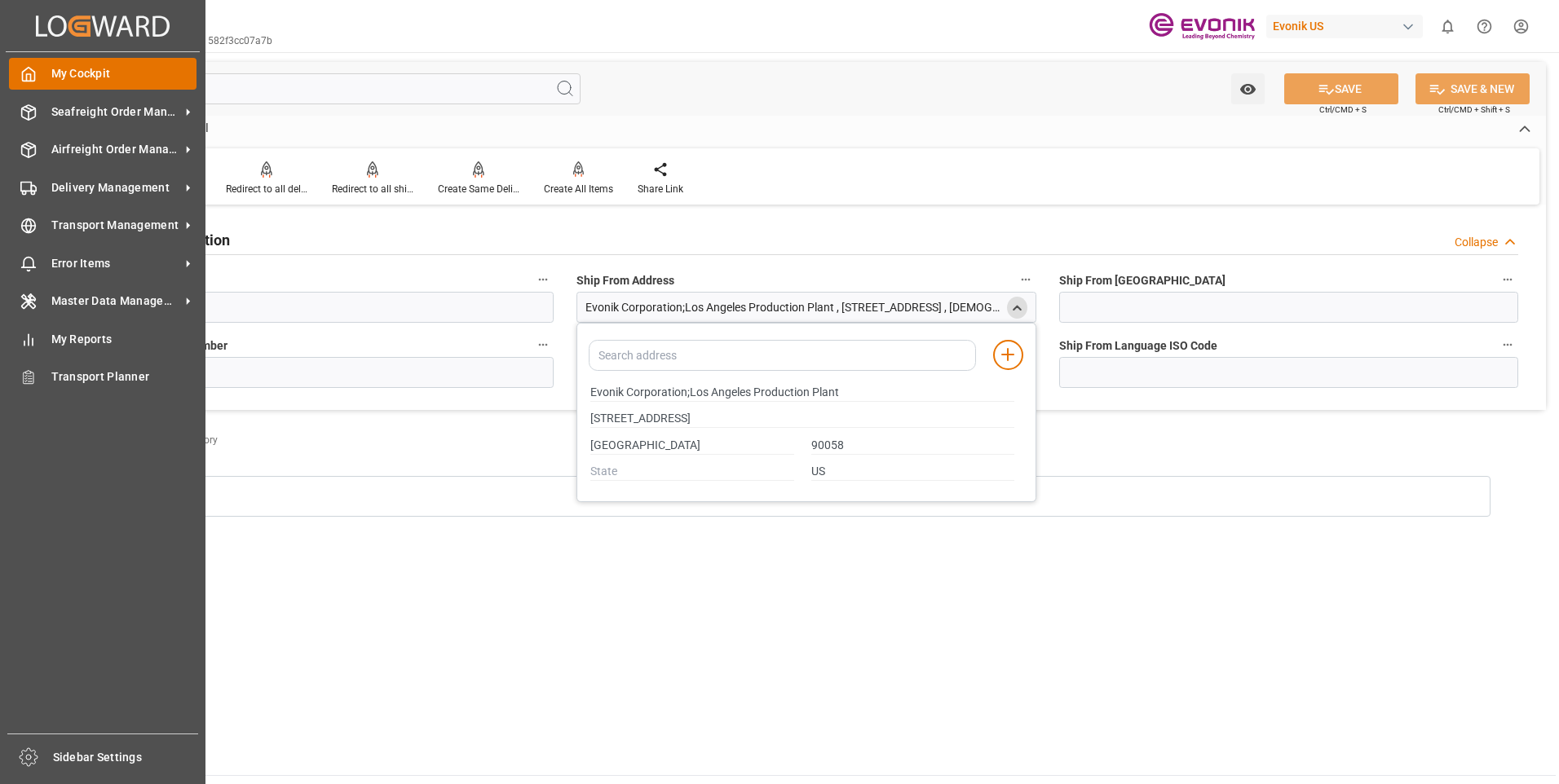
drag, startPoint x: 153, startPoint y: 86, endPoint x: 12, endPoint y: 89, distance: 141.0
click at [12, 89] on div "Created by potrace 1.15, written by Peter Selinger 2001-2017 Created by potrace…" at bounding box center [780, 392] width 1559 height 784
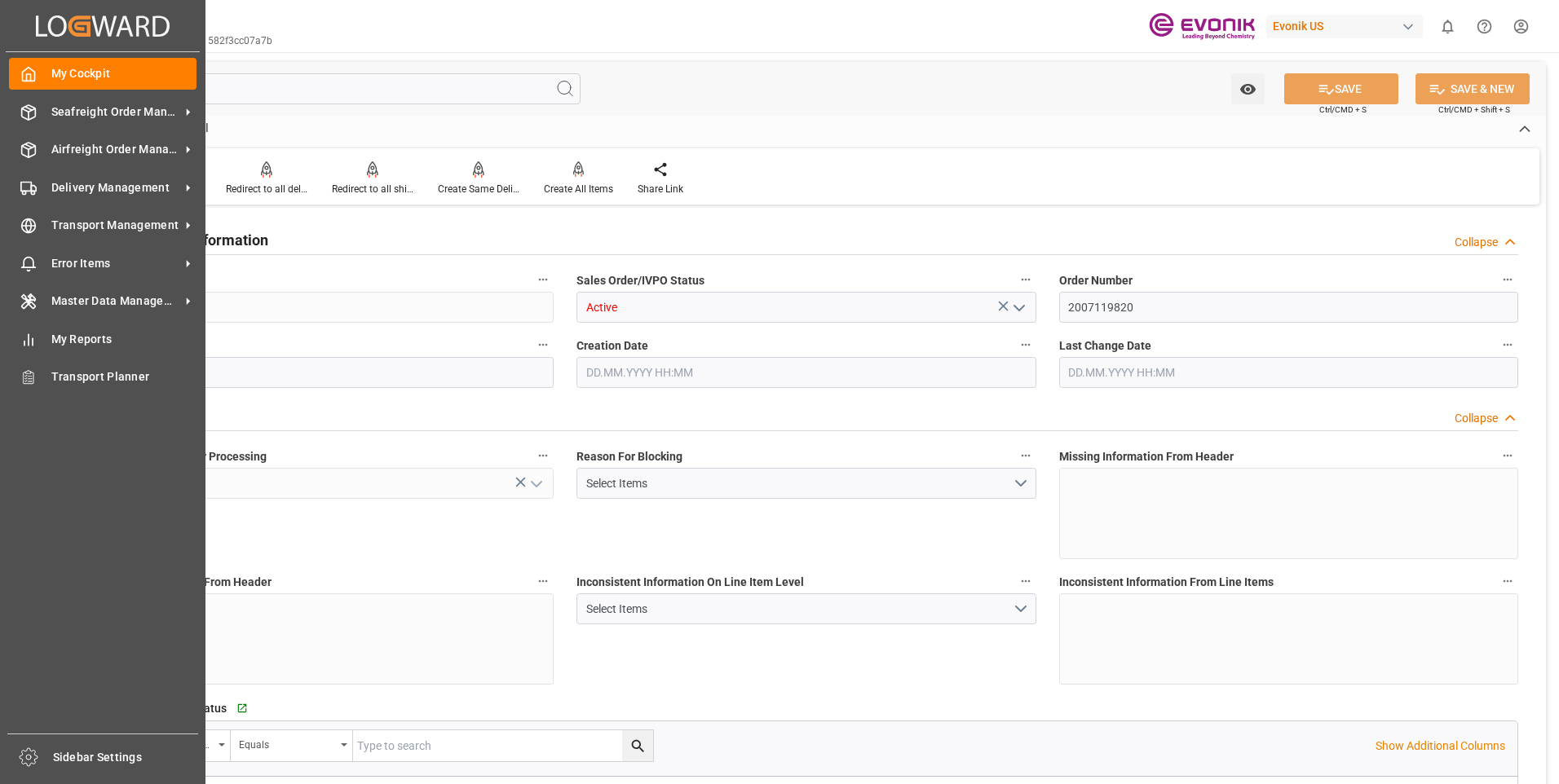
type input "NZAKL"
type input "0"
type input "1"
type input "3650.8"
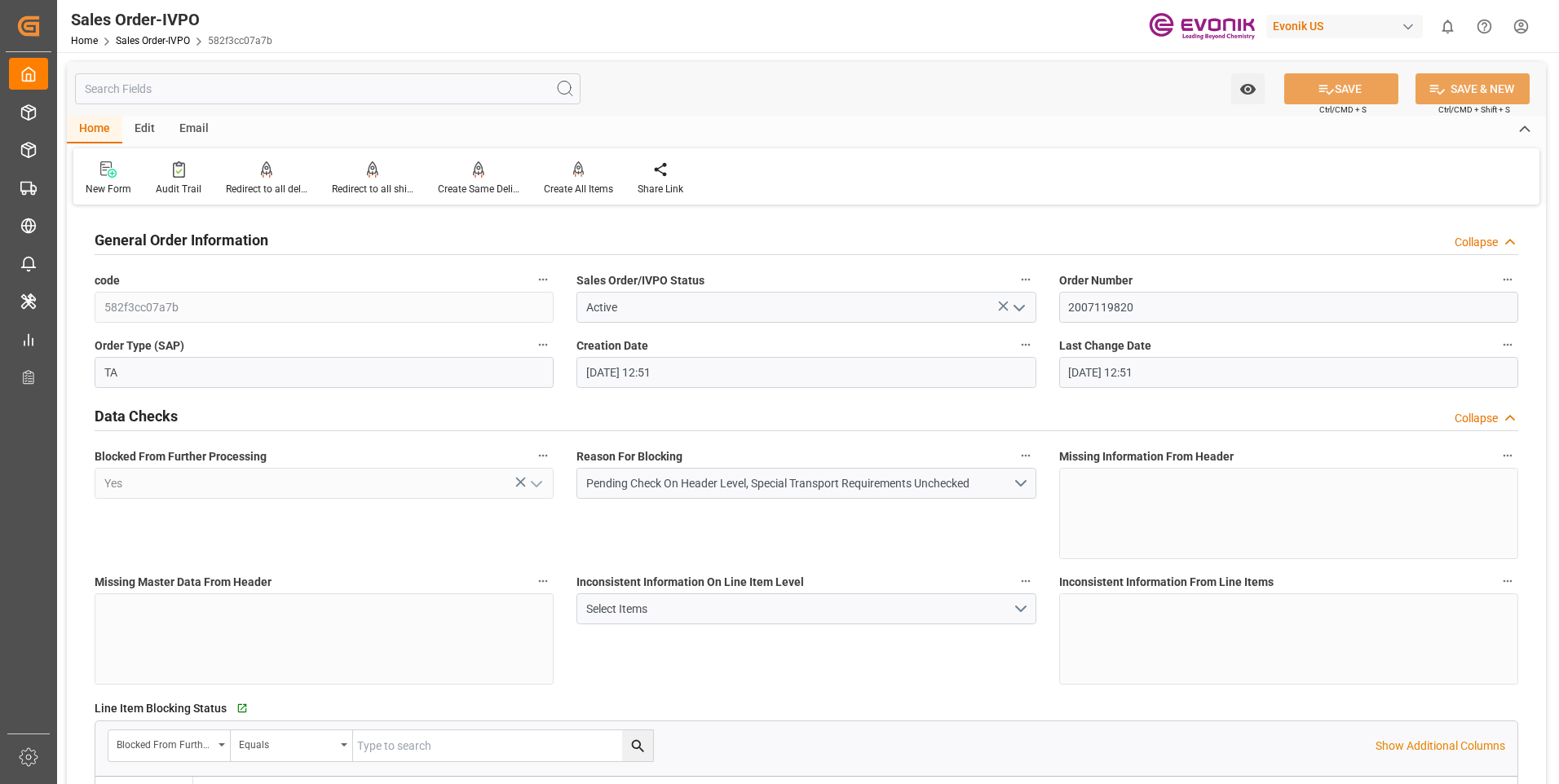
type input "22.08.2025 12:51"
click at [840, 116] on div "Home Edit Email" at bounding box center [806, 130] width 1479 height 28
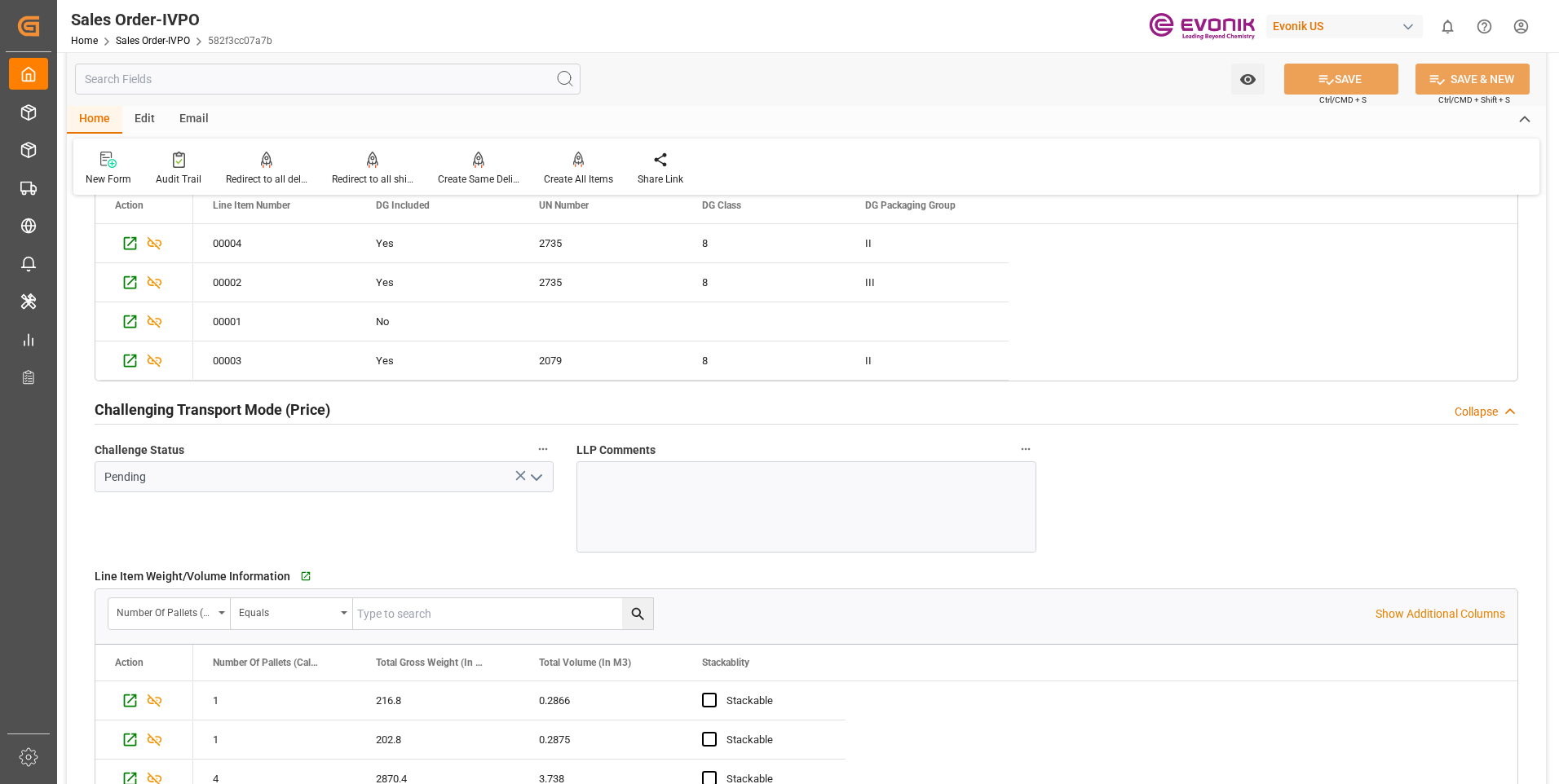
scroll to position [2201, 0]
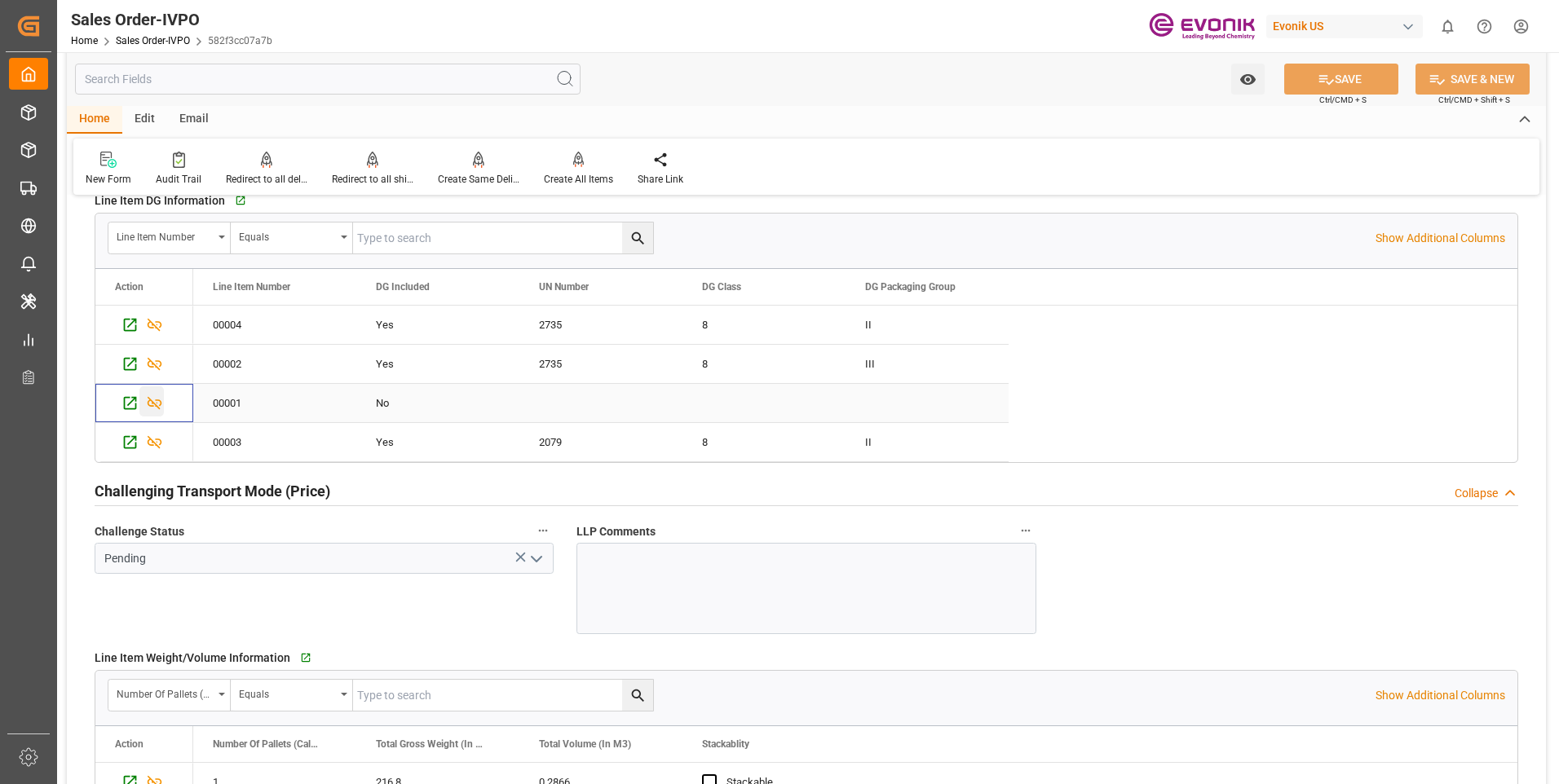
click at [152, 399] on icon "Press SPACE to select this row." at bounding box center [154, 402] width 17 height 17
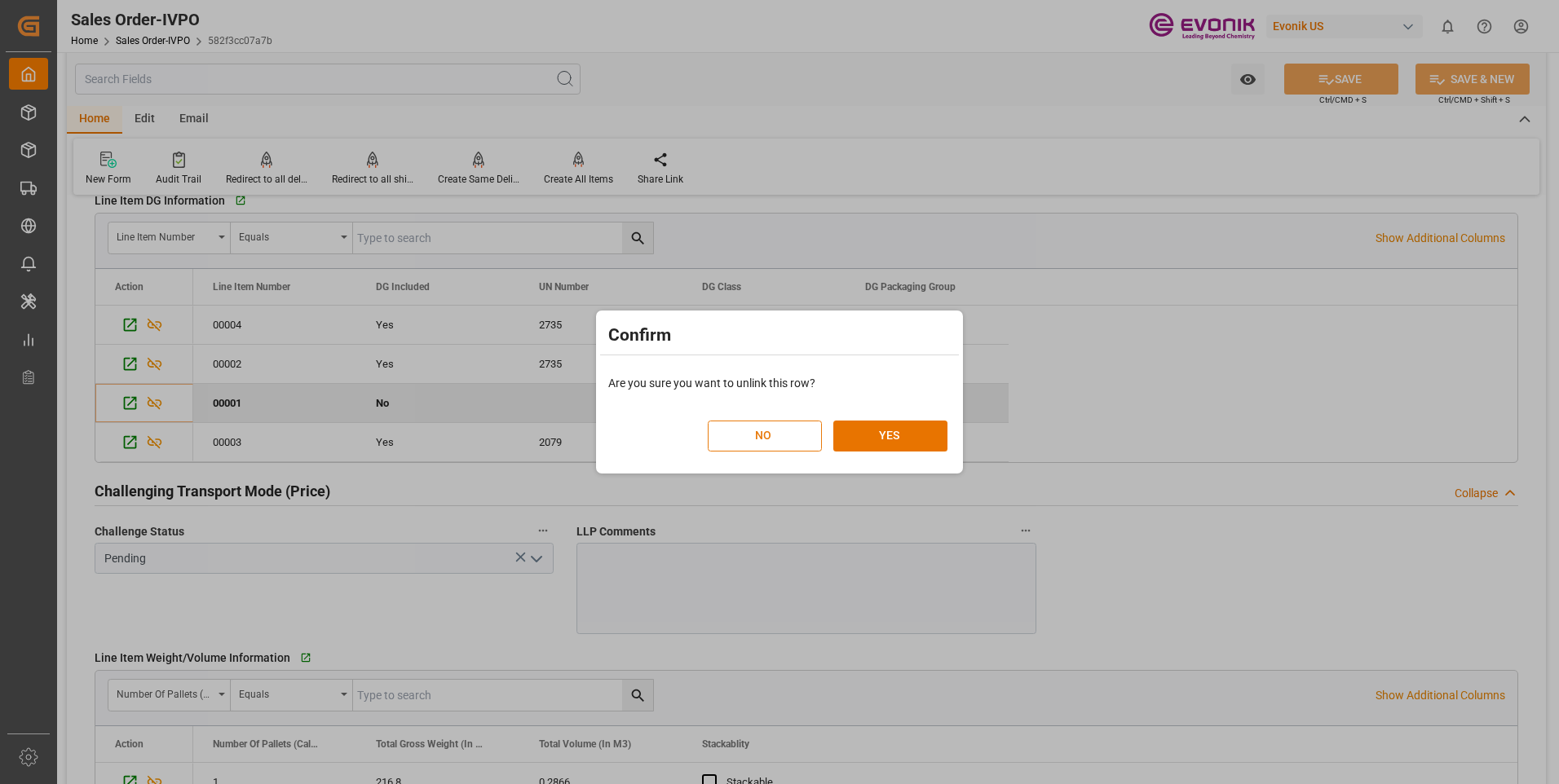
click at [786, 431] on button "NO" at bounding box center [764, 436] width 114 height 31
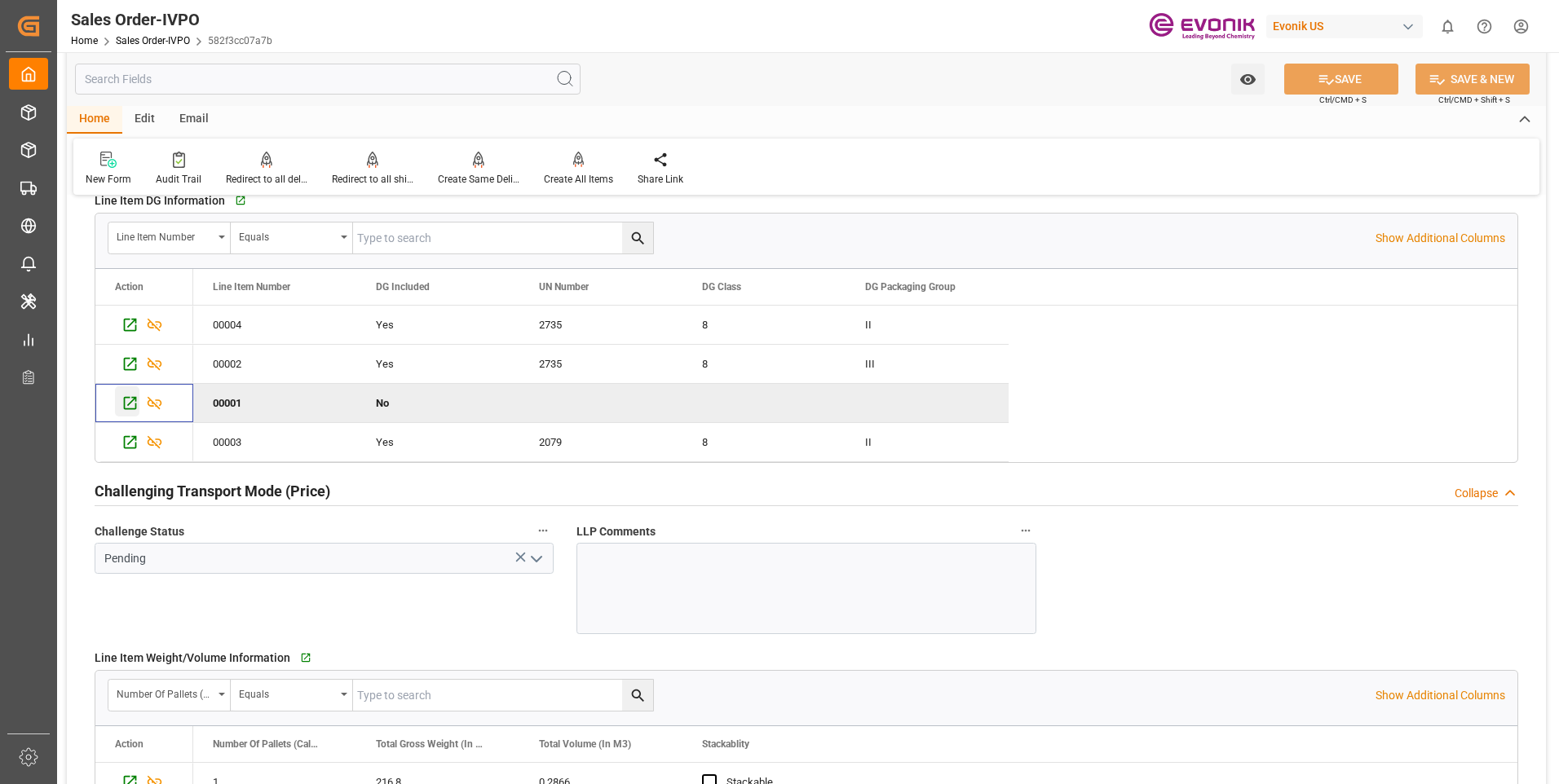
click at [122, 401] on icon "Press SPACE to deselect this row." at bounding box center [130, 402] width 17 height 17
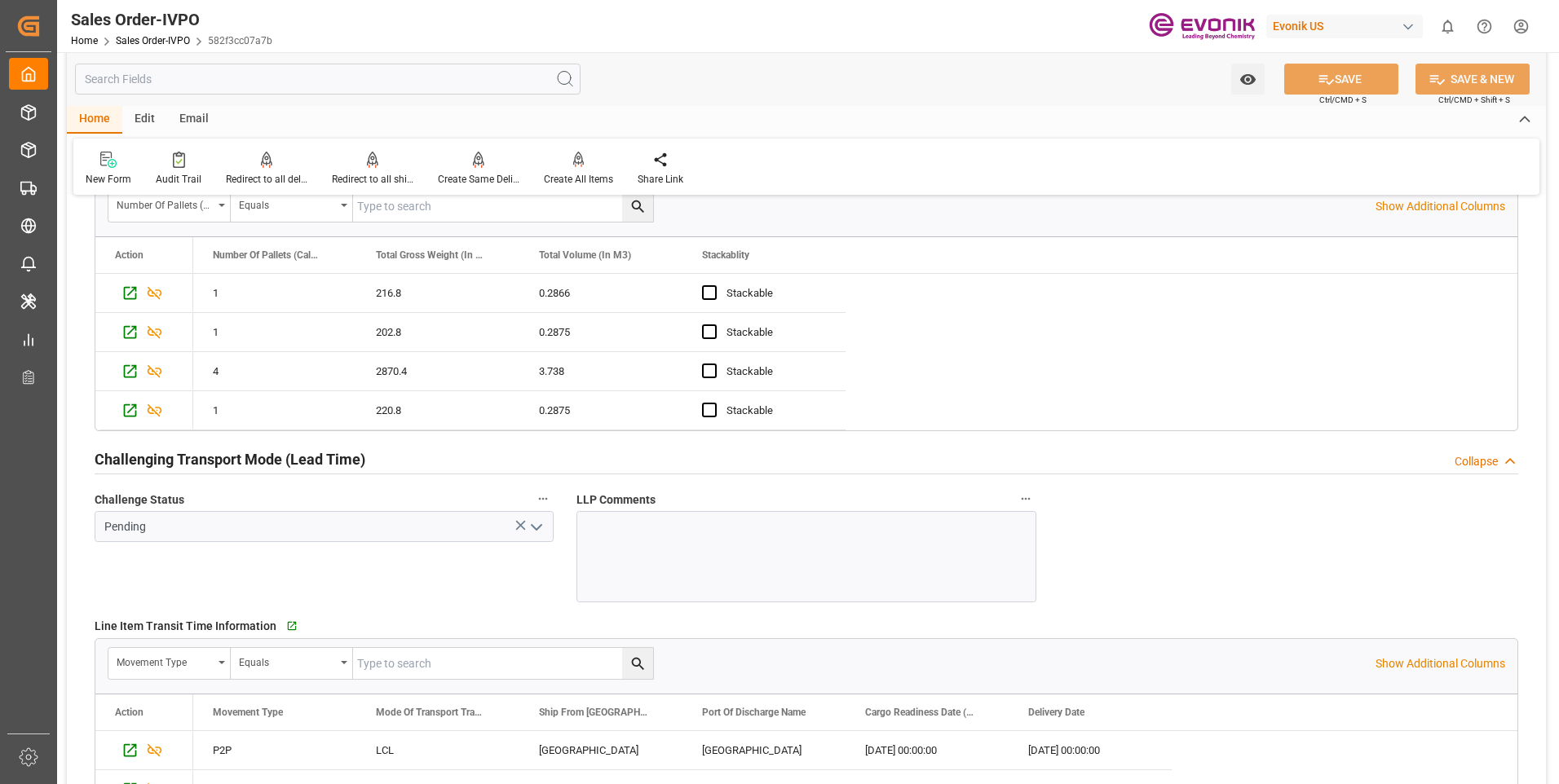
scroll to position [2609, 0]
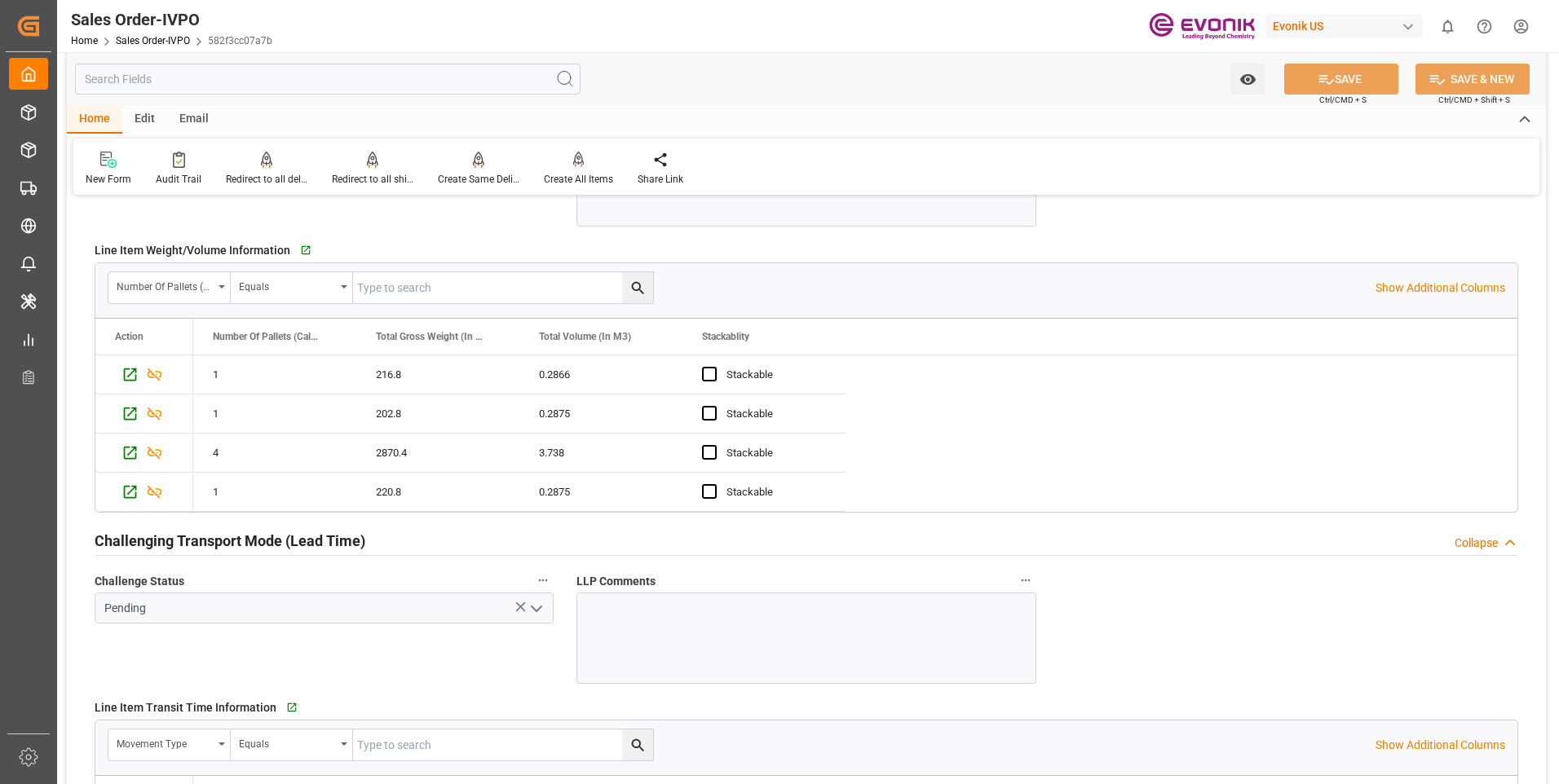
click at [540, 611] on icon "open menu" at bounding box center [536, 609] width 20 height 20
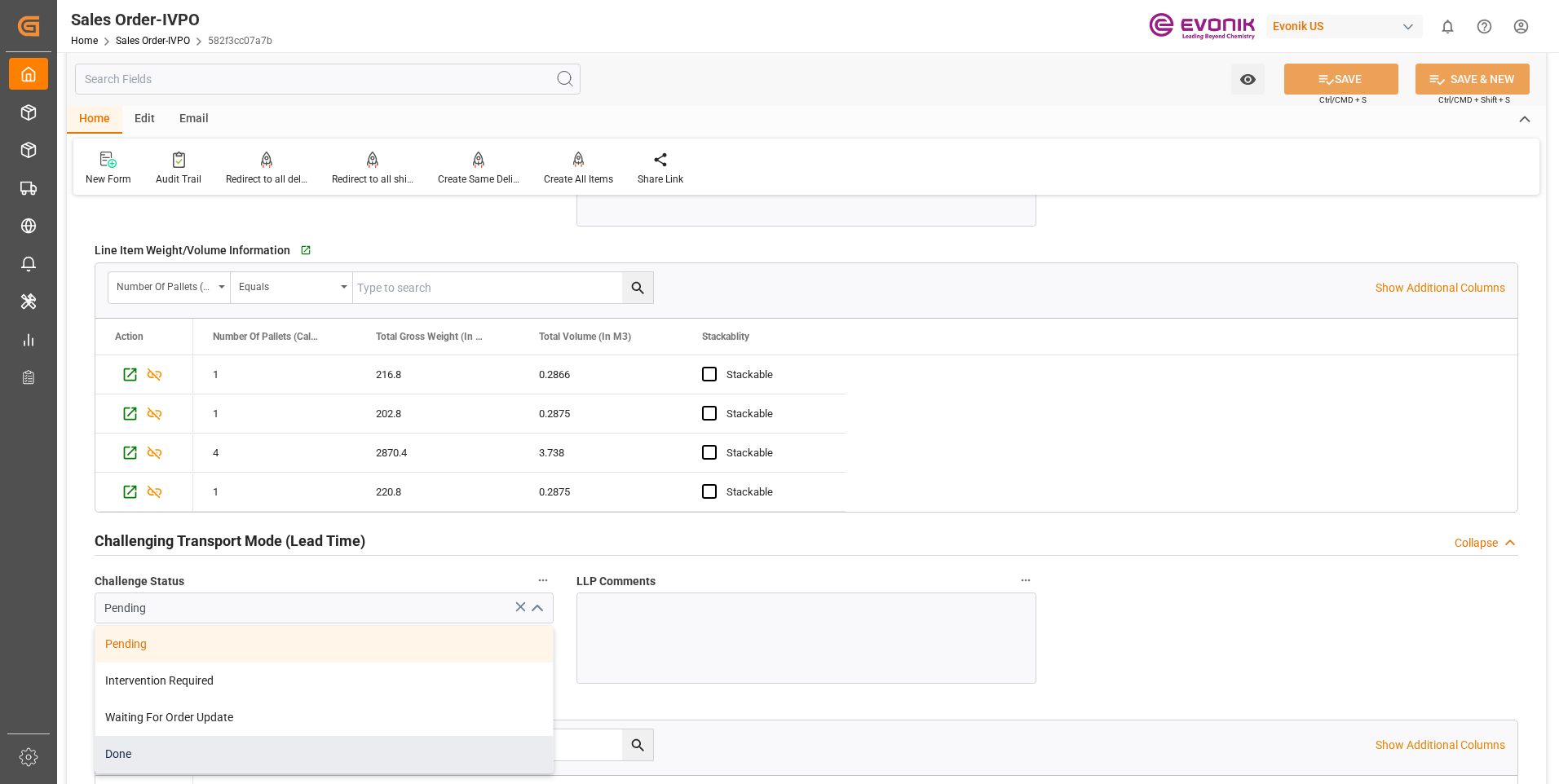
click at [212, 744] on div "Done" at bounding box center [324, 754] width 457 height 37
type input "Done"
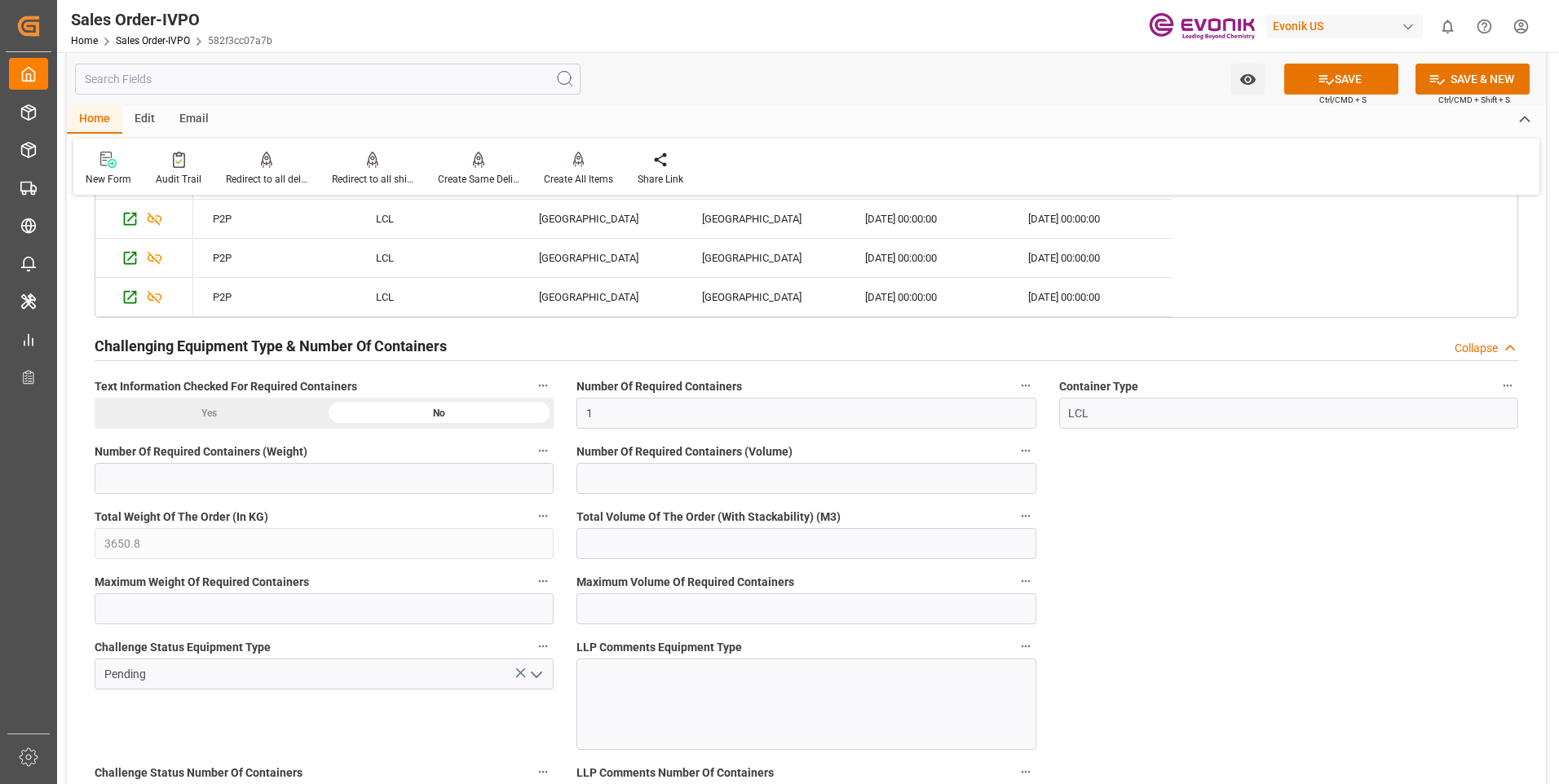
scroll to position [3424, 0]
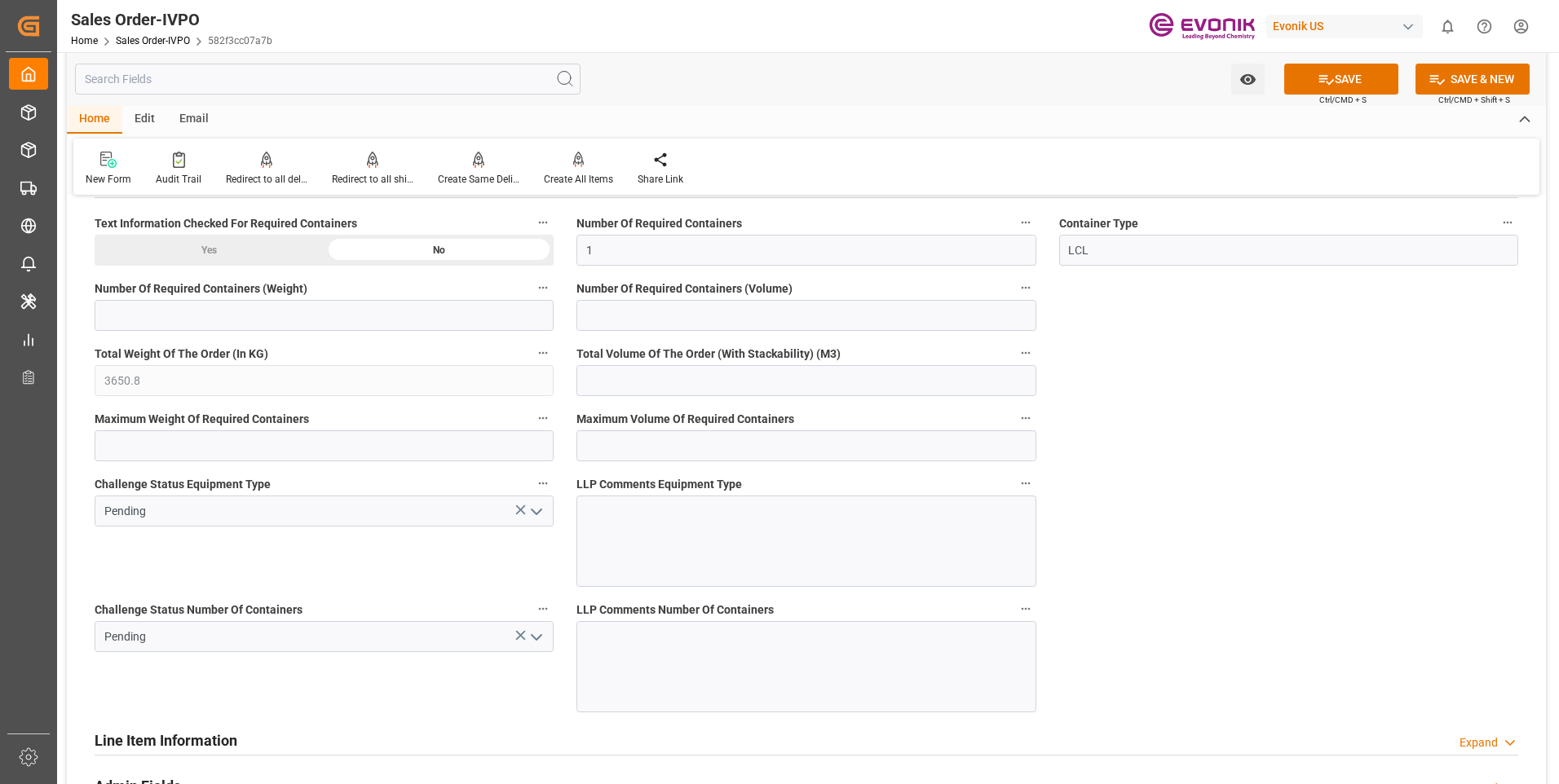
click at [541, 516] on icon "open menu" at bounding box center [536, 512] width 20 height 20
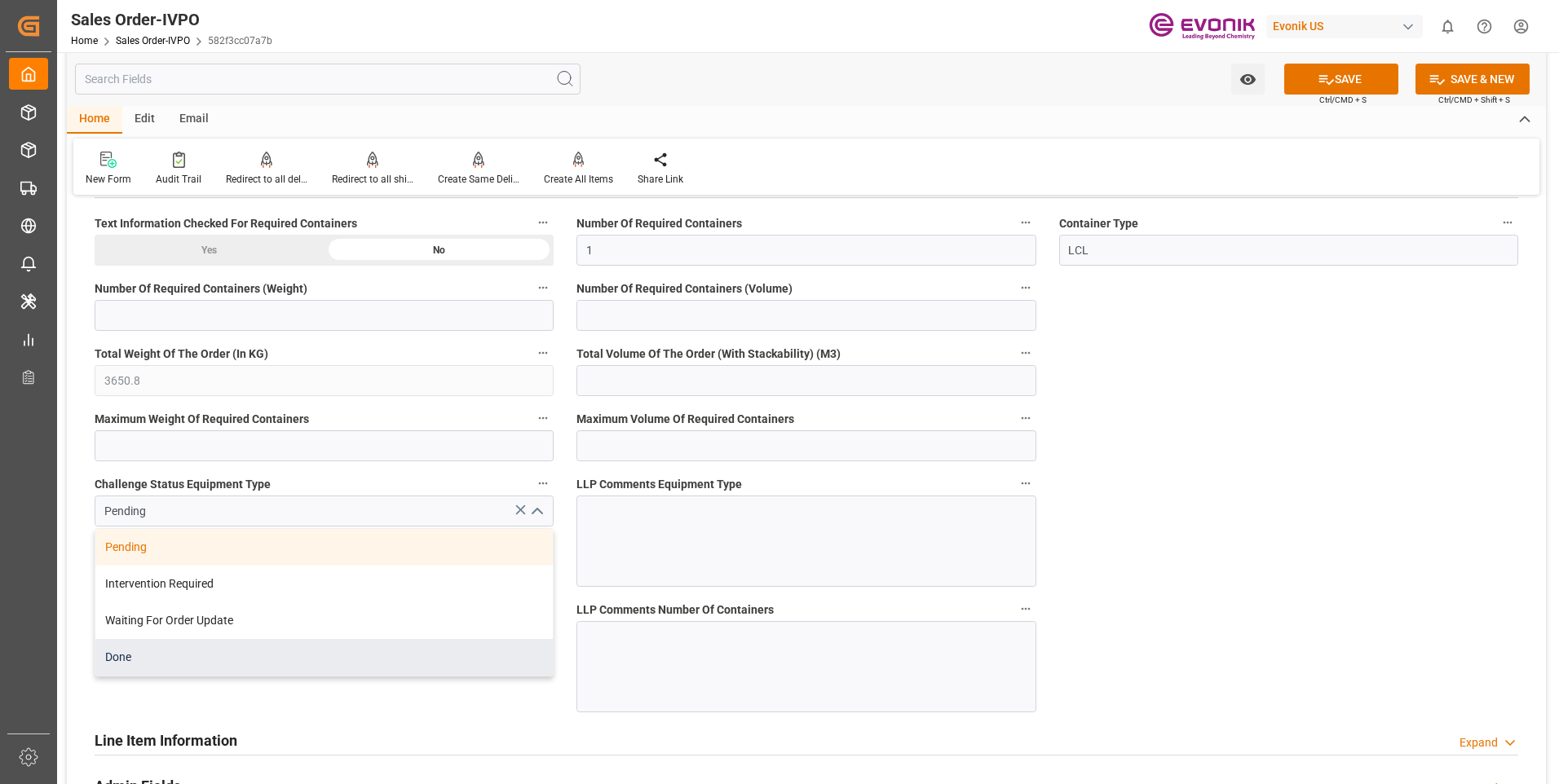
click at [180, 653] on div "Done" at bounding box center [324, 657] width 457 height 37
type input "Done"
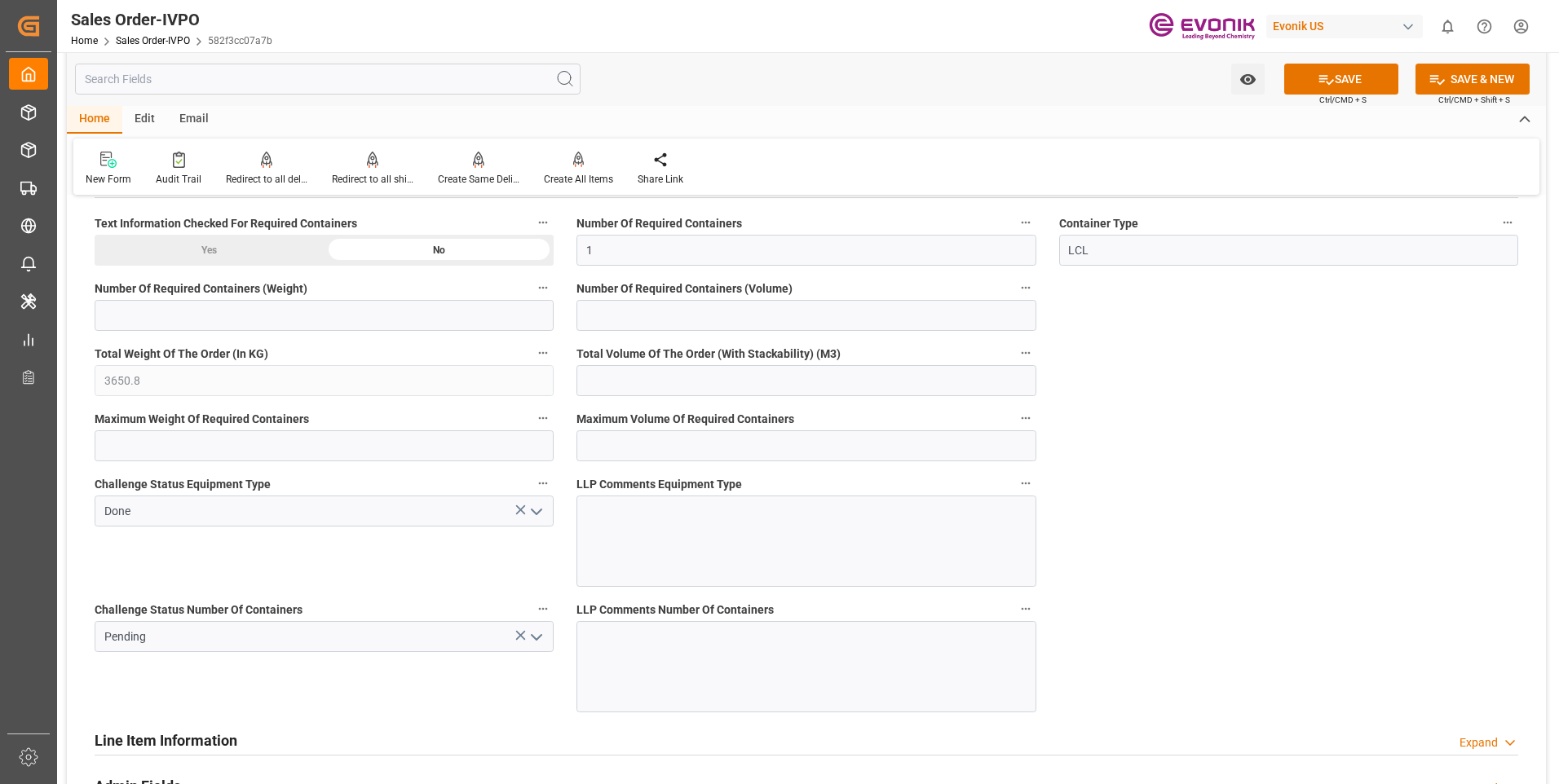
click at [532, 640] on icon "open menu" at bounding box center [536, 637] width 20 height 20
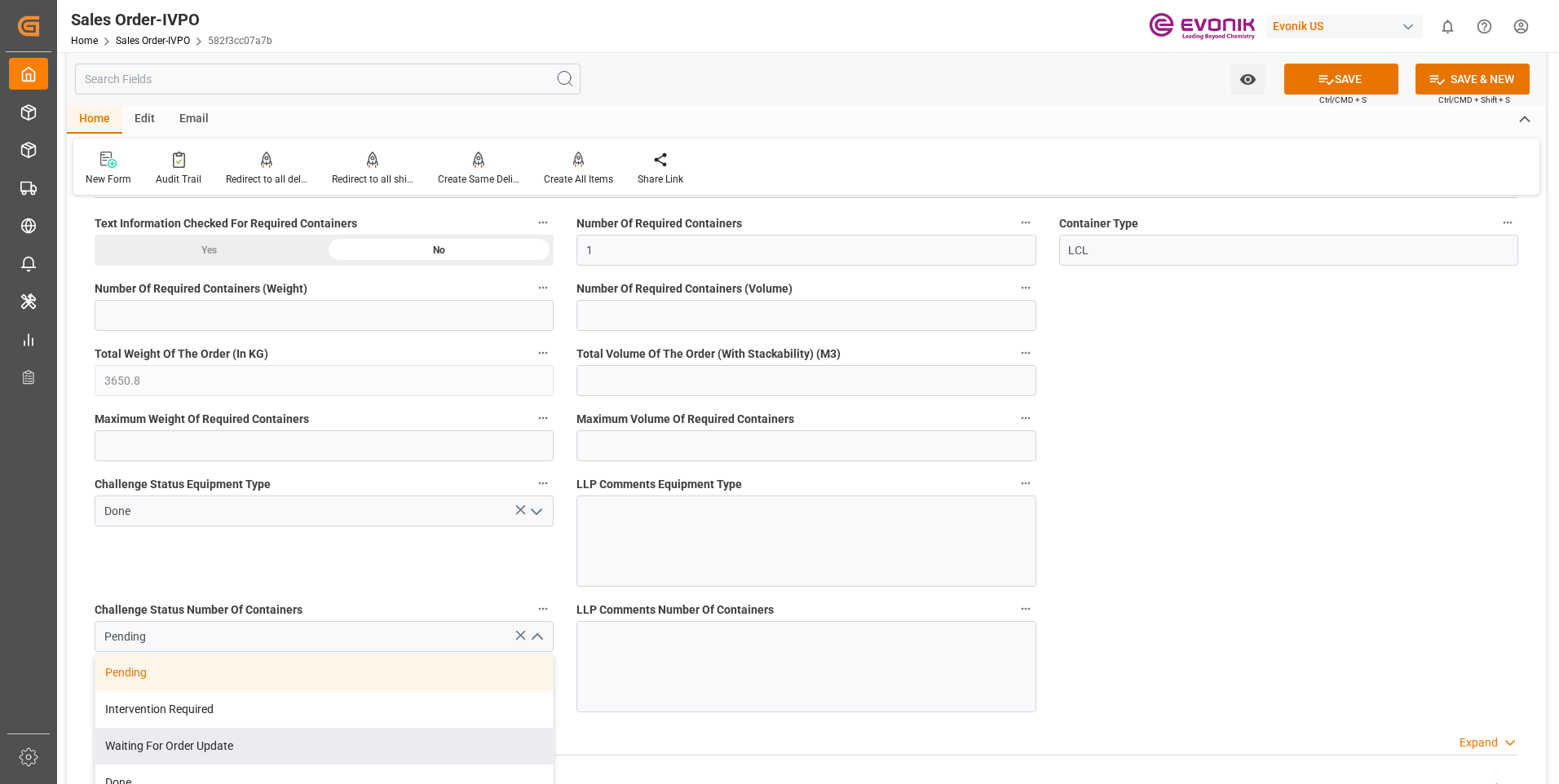
scroll to position [3669, 0]
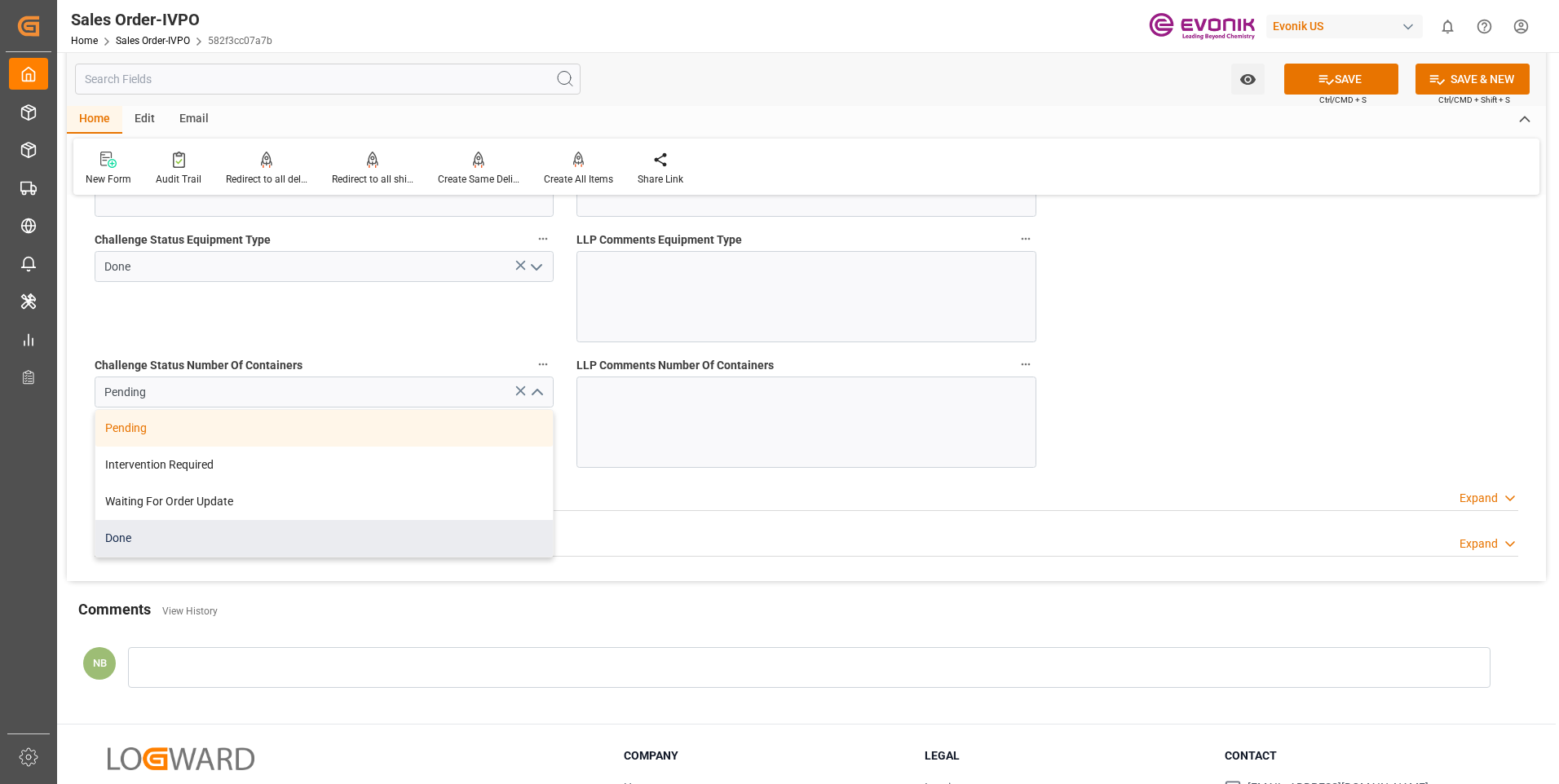
click at [158, 532] on div "Done" at bounding box center [324, 538] width 457 height 37
type input "Done"
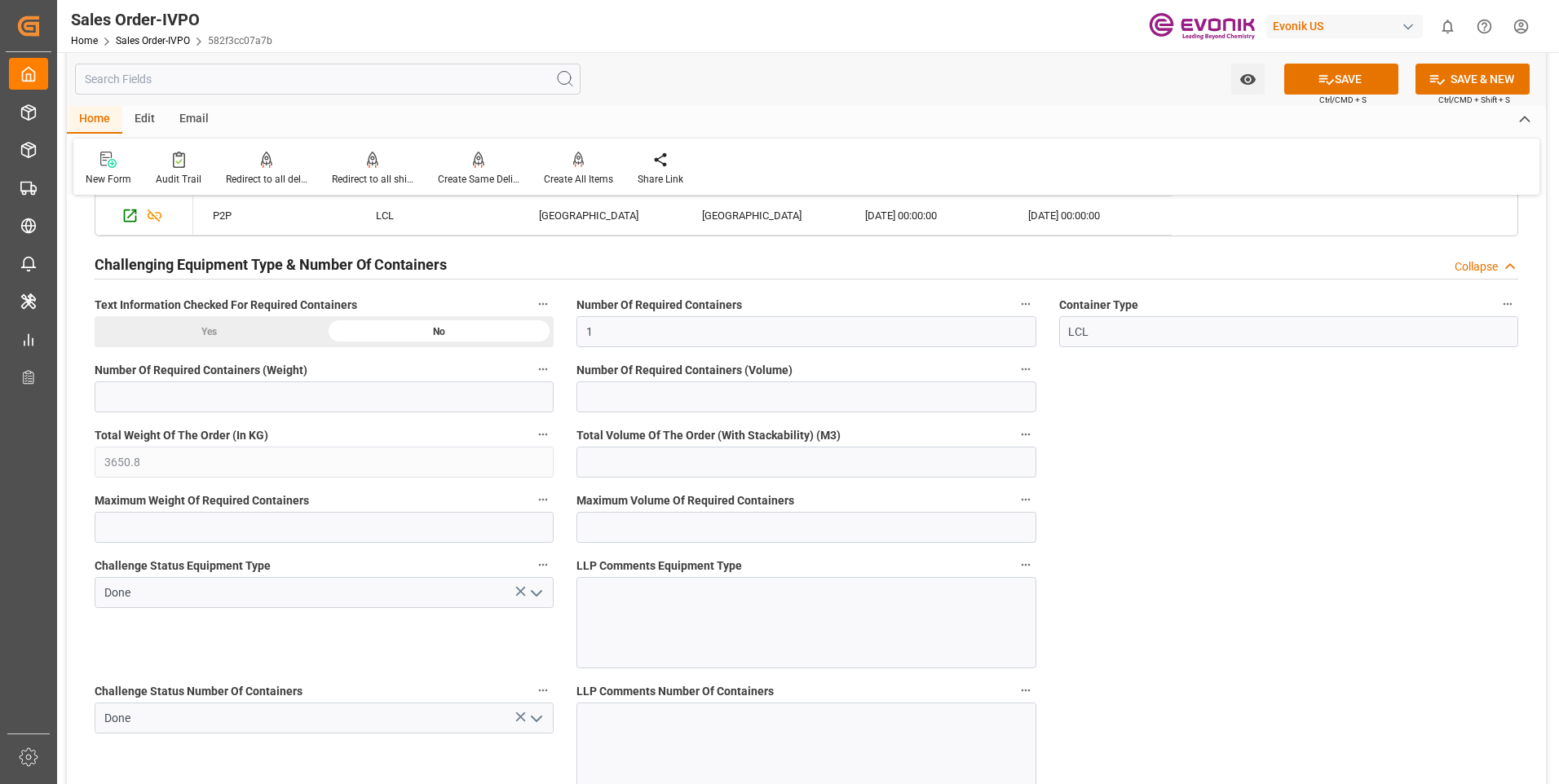
scroll to position [3261, 0]
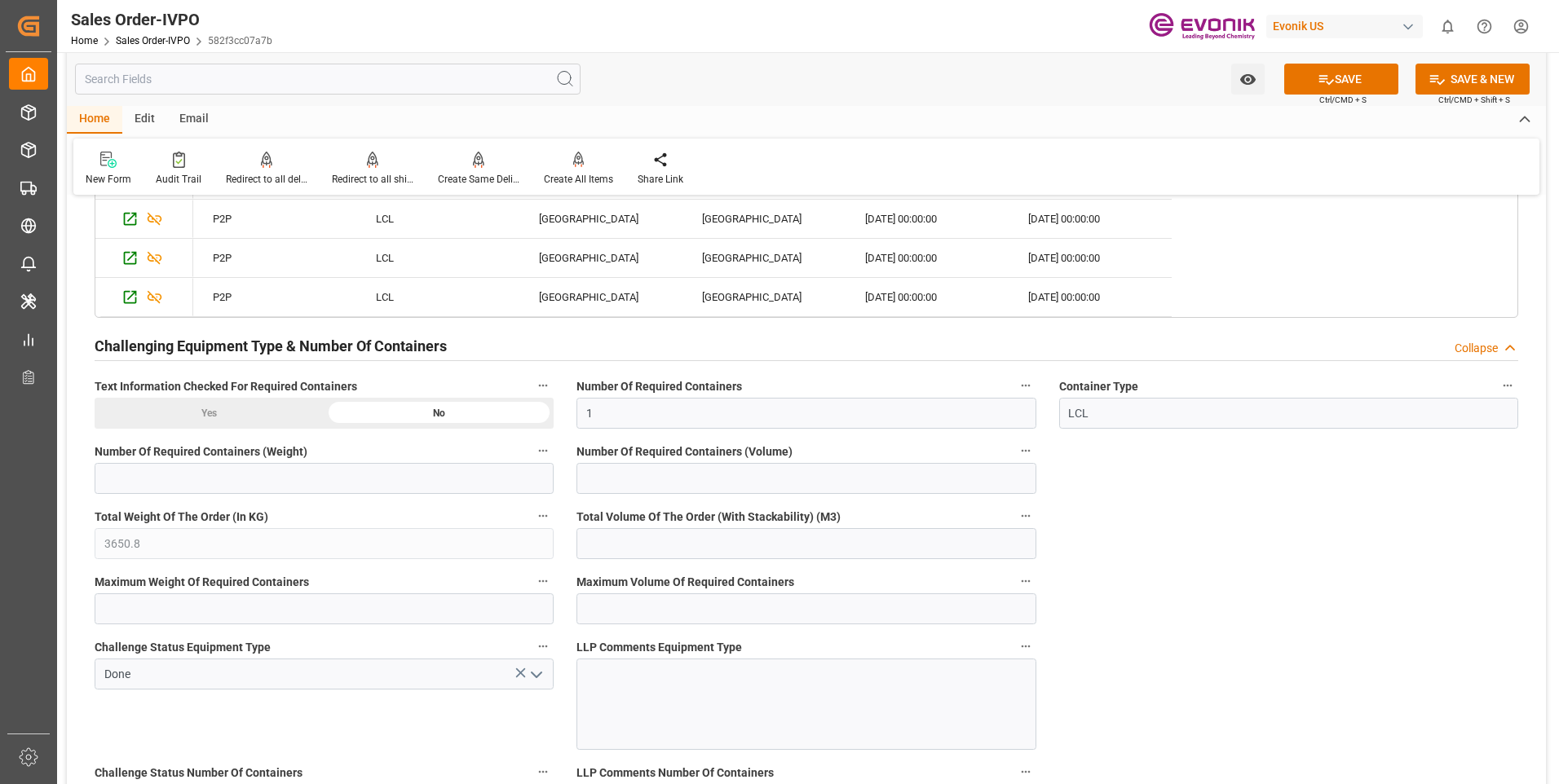
click at [264, 410] on div "Yes" at bounding box center [209, 413] width 230 height 31
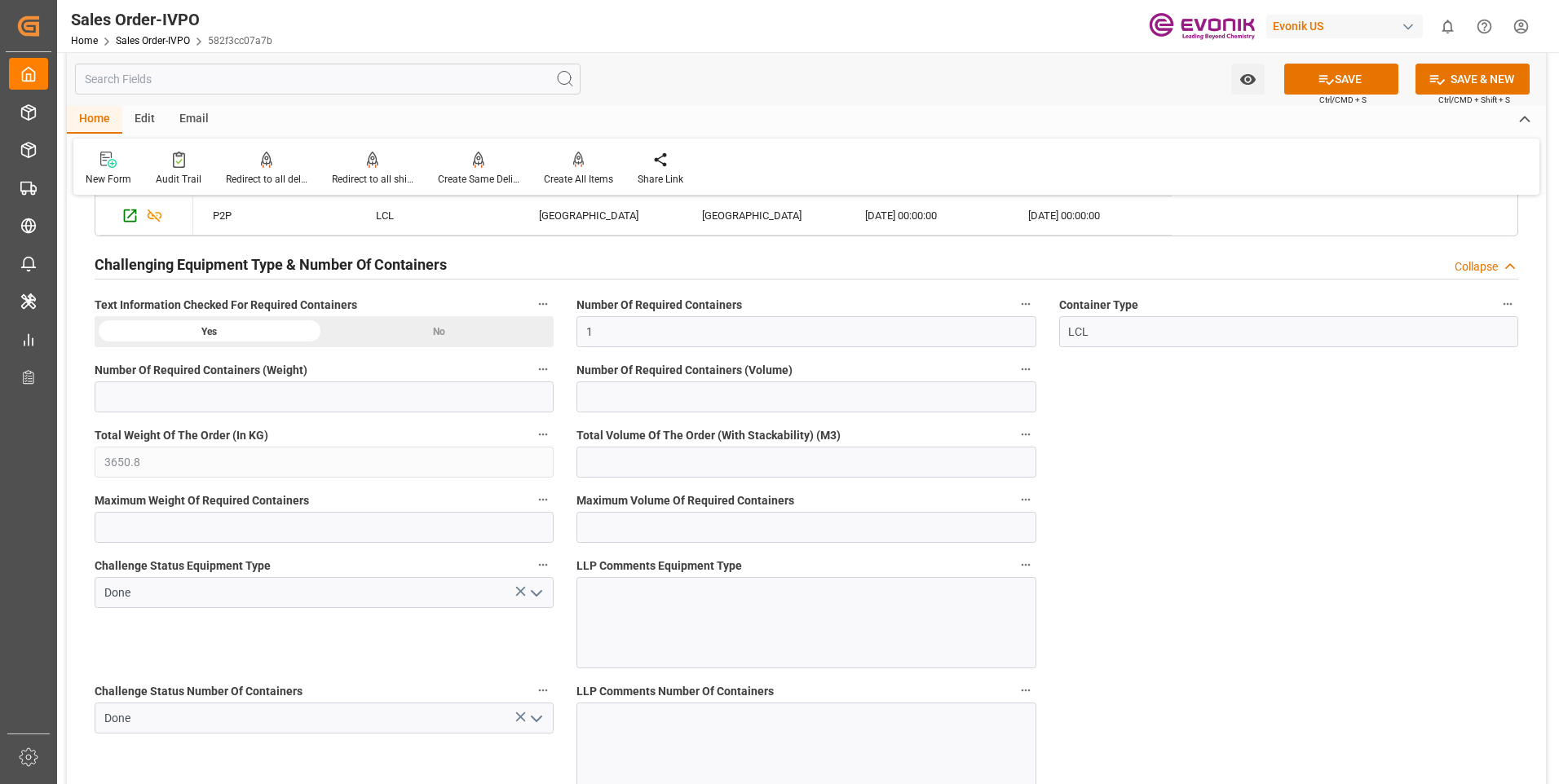
scroll to position [3016, 0]
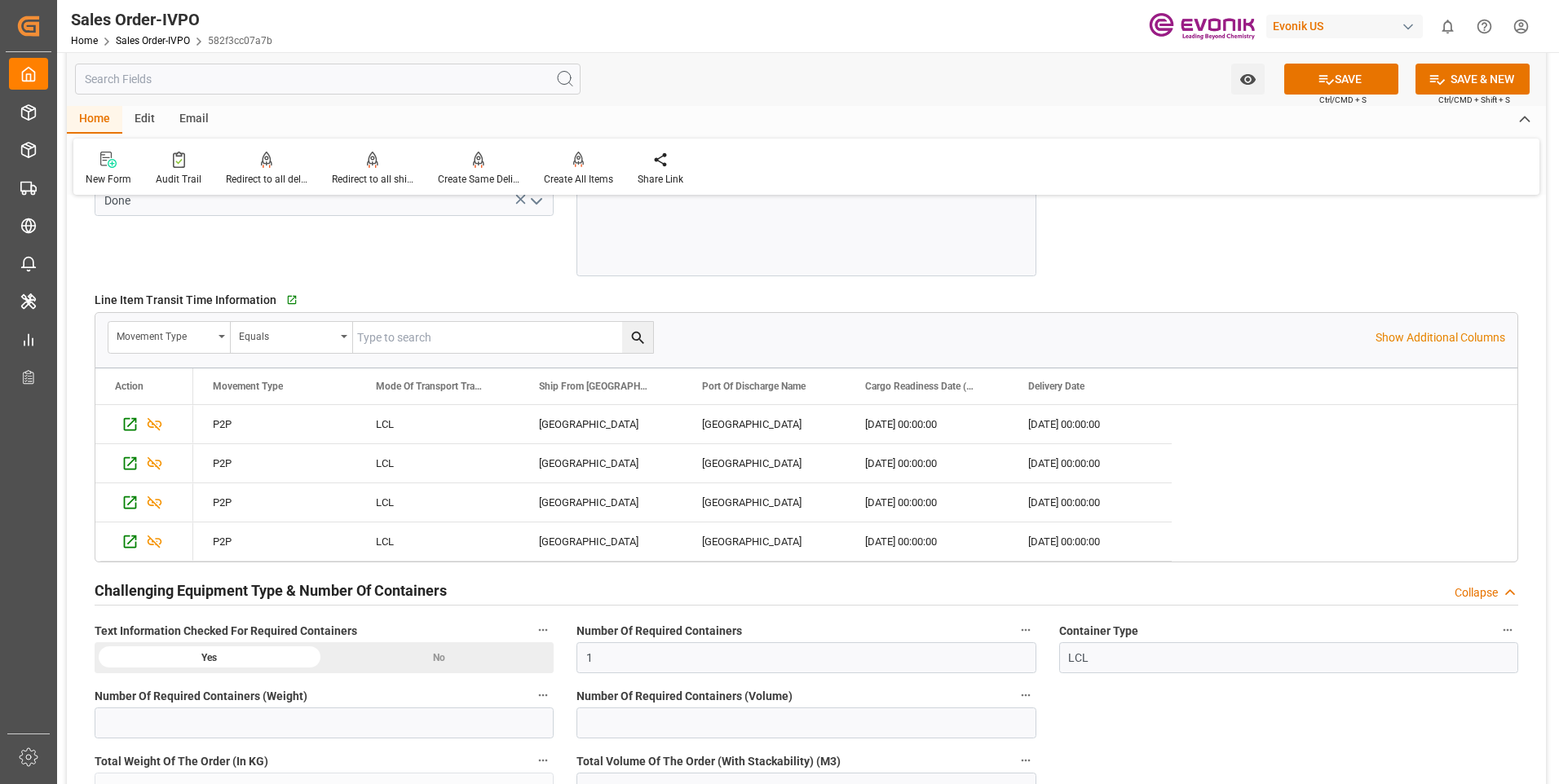
click at [1354, 77] on button "SAVE" at bounding box center [1340, 79] width 114 height 31
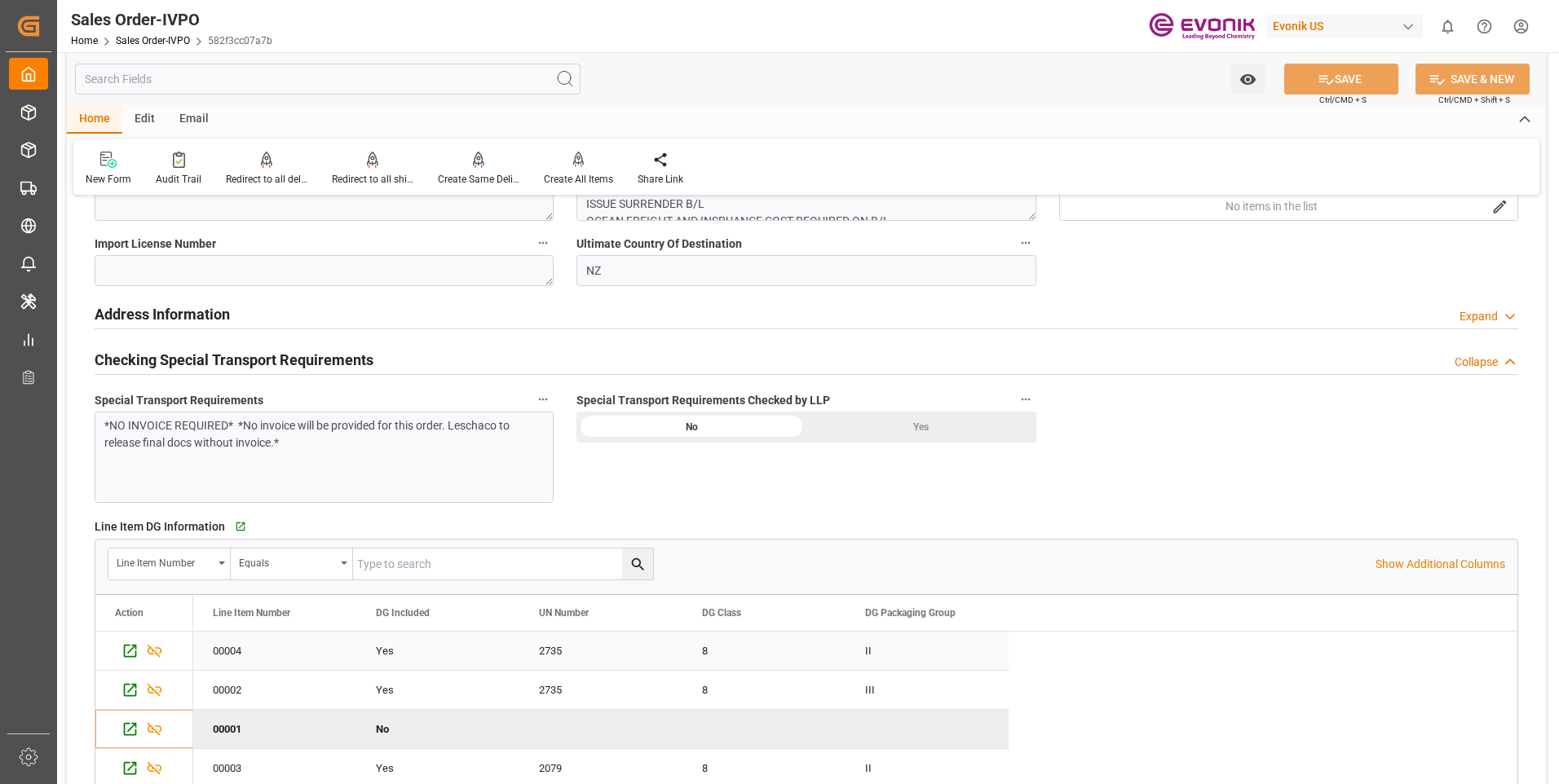
scroll to position [1630, 0]
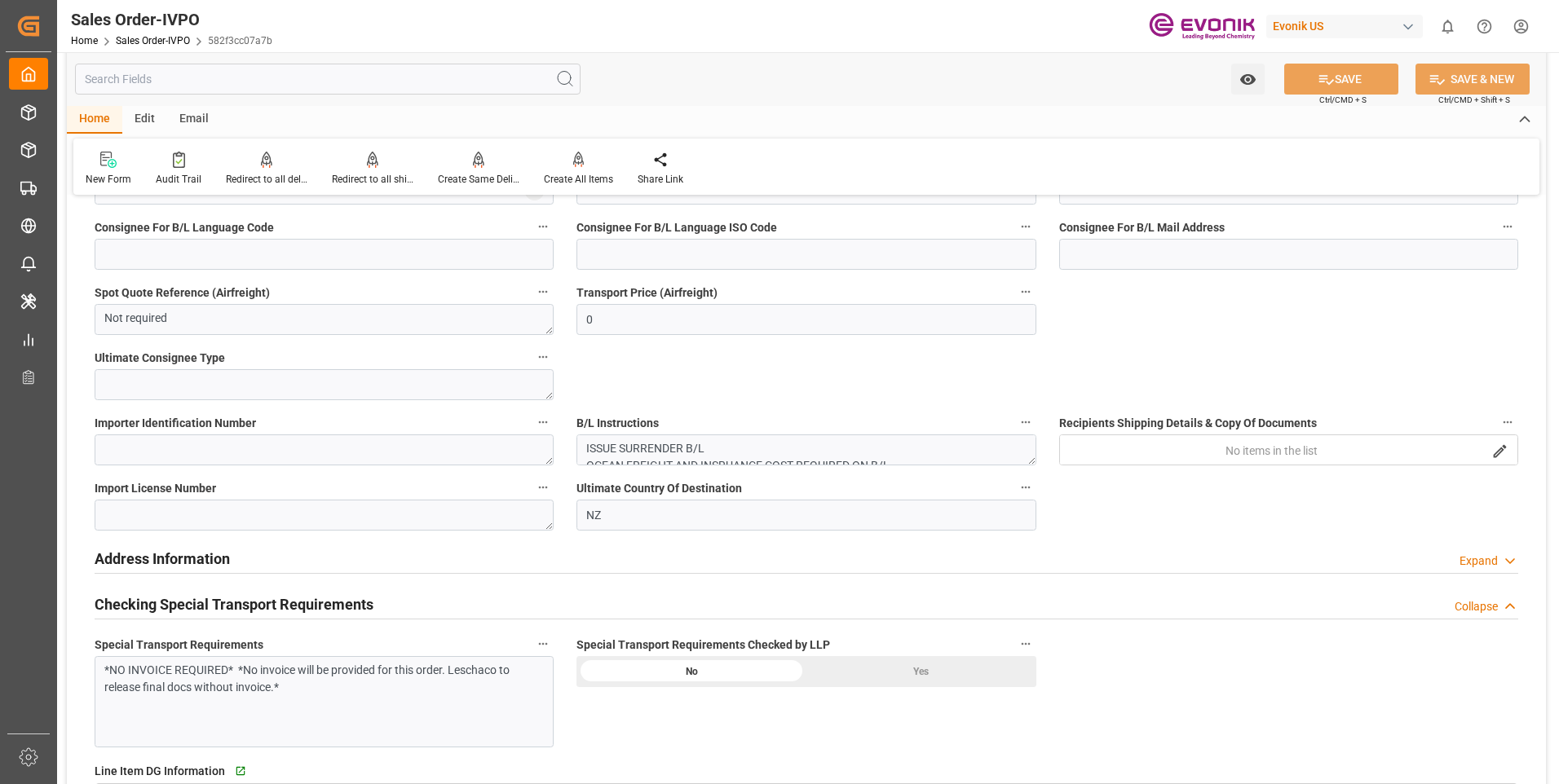
click at [920, 666] on div "Yes" at bounding box center [921, 671] width 230 height 31
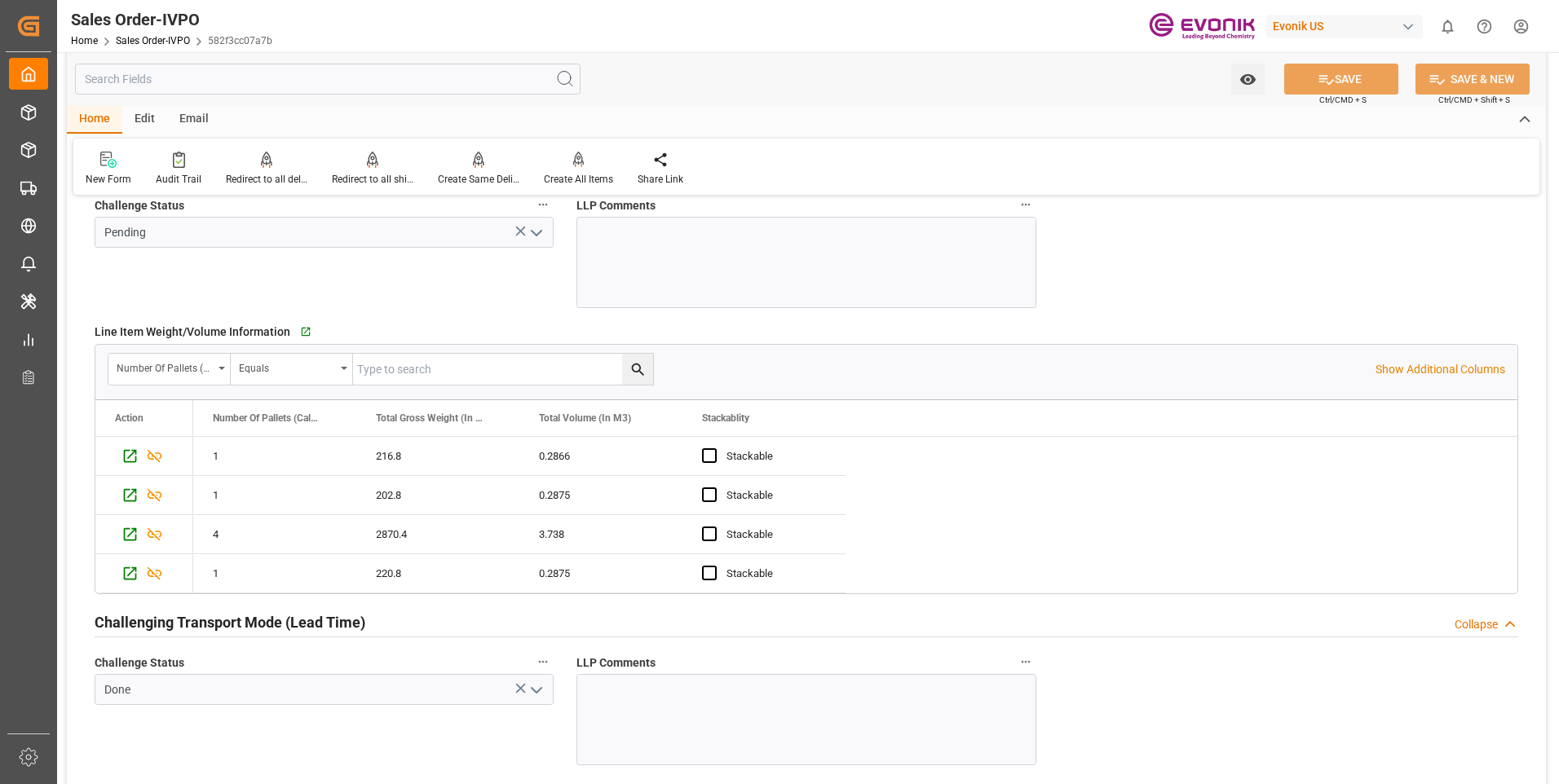
scroll to position [2771, 0]
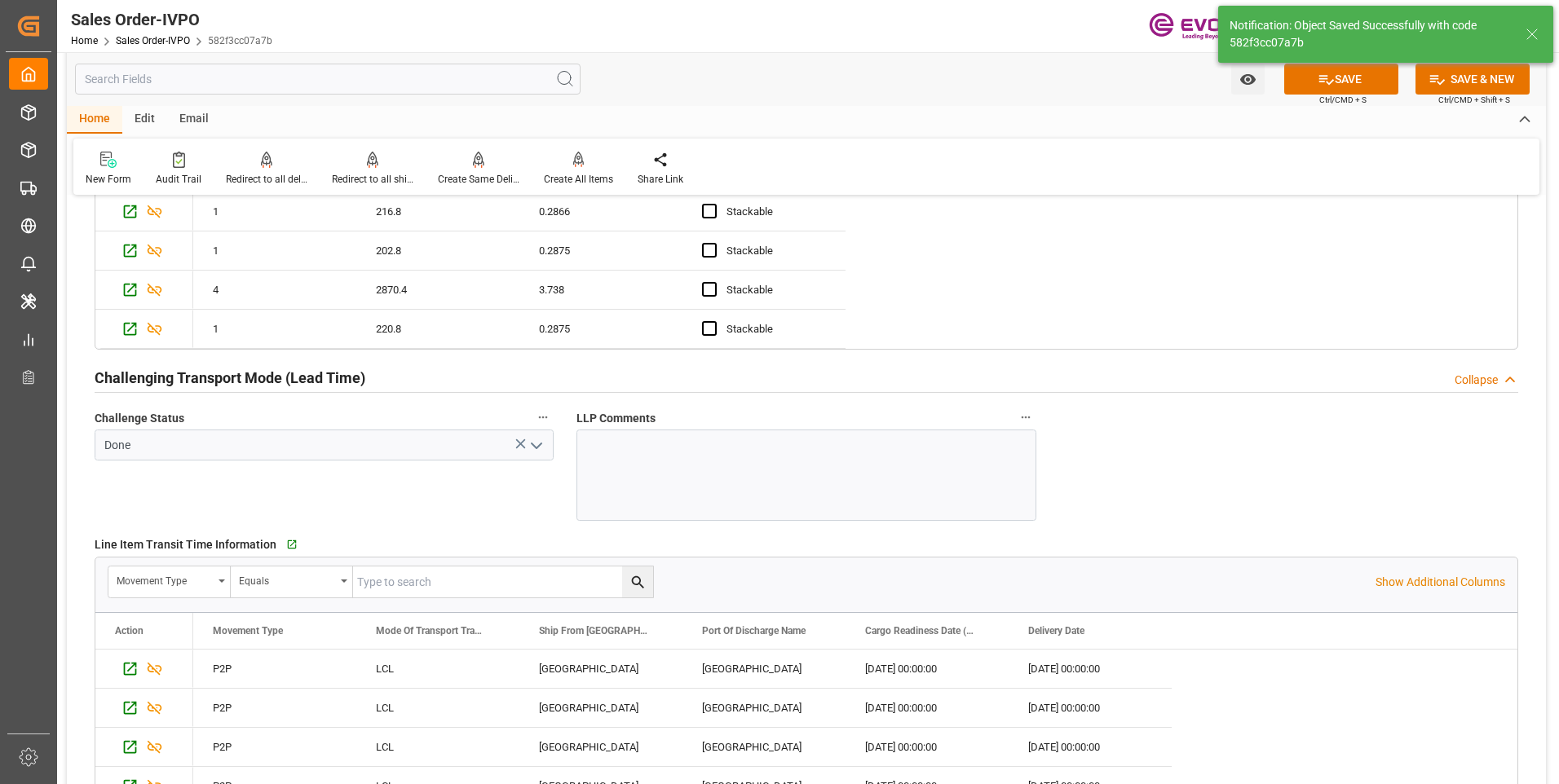
type input "25.08.2025 20:18"
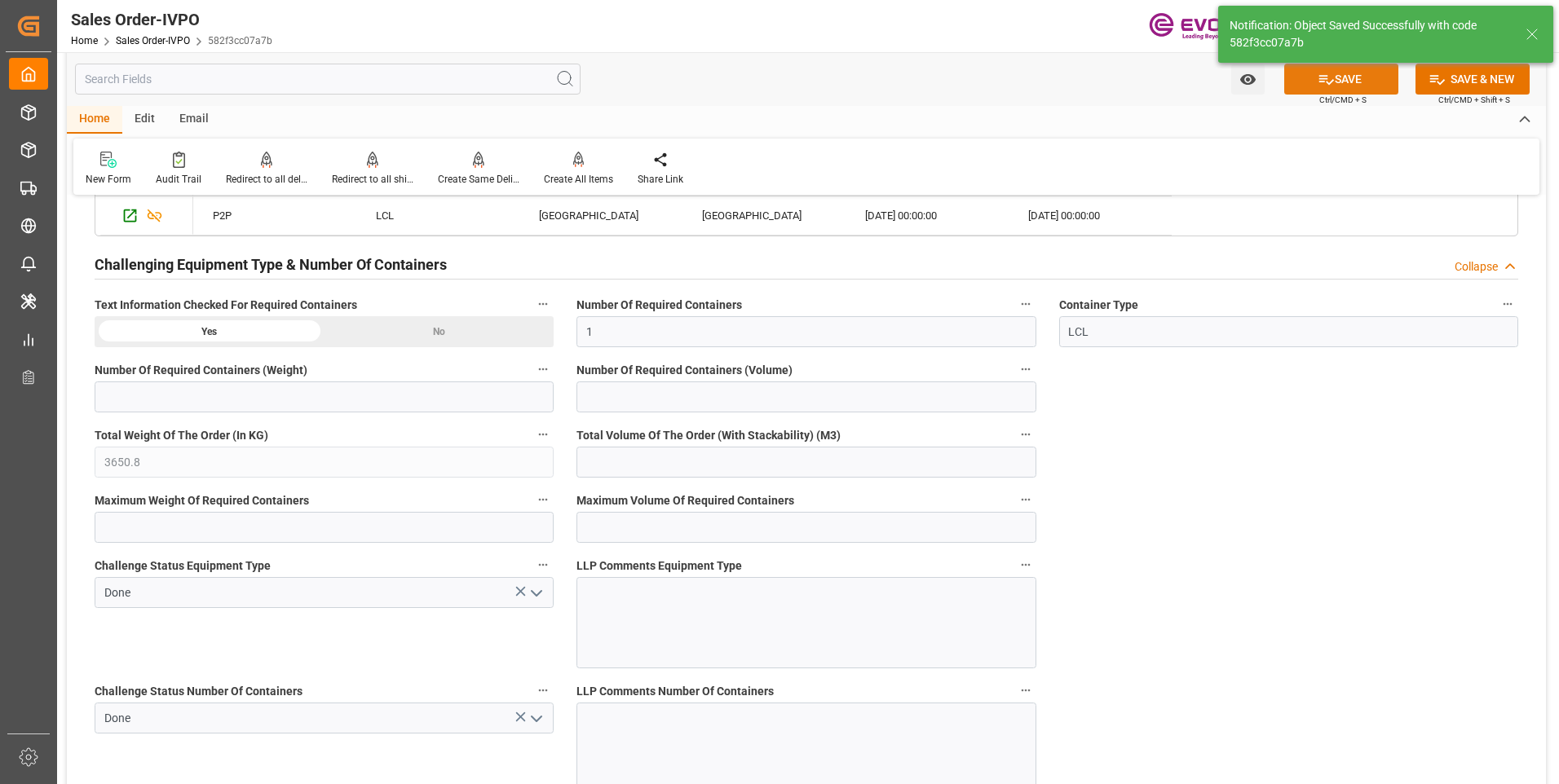
click at [1320, 84] on icon at bounding box center [1326, 79] width 17 height 17
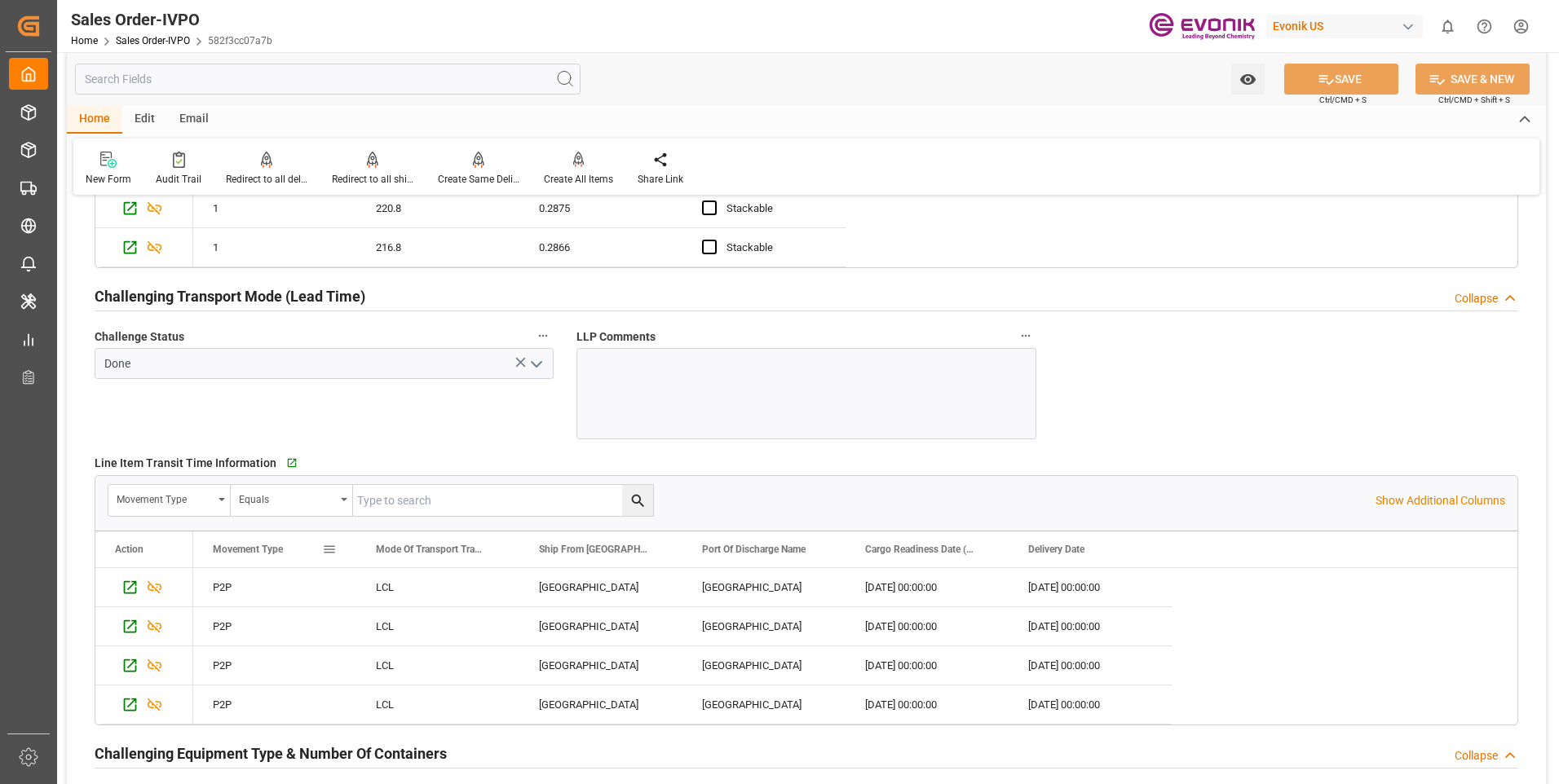
scroll to position [2446, 0]
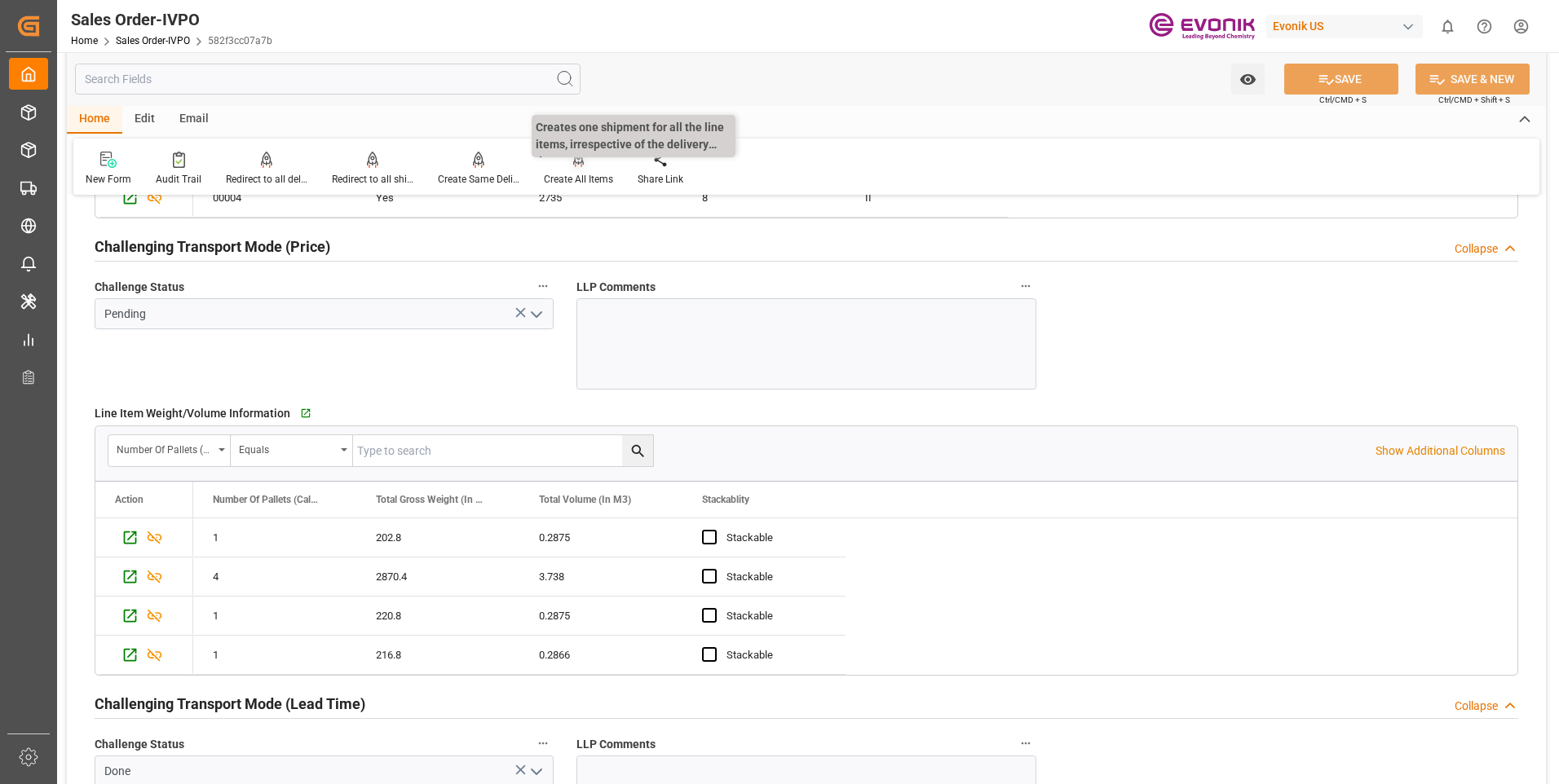
click at [575, 167] on icon at bounding box center [579, 159] width 12 height 16
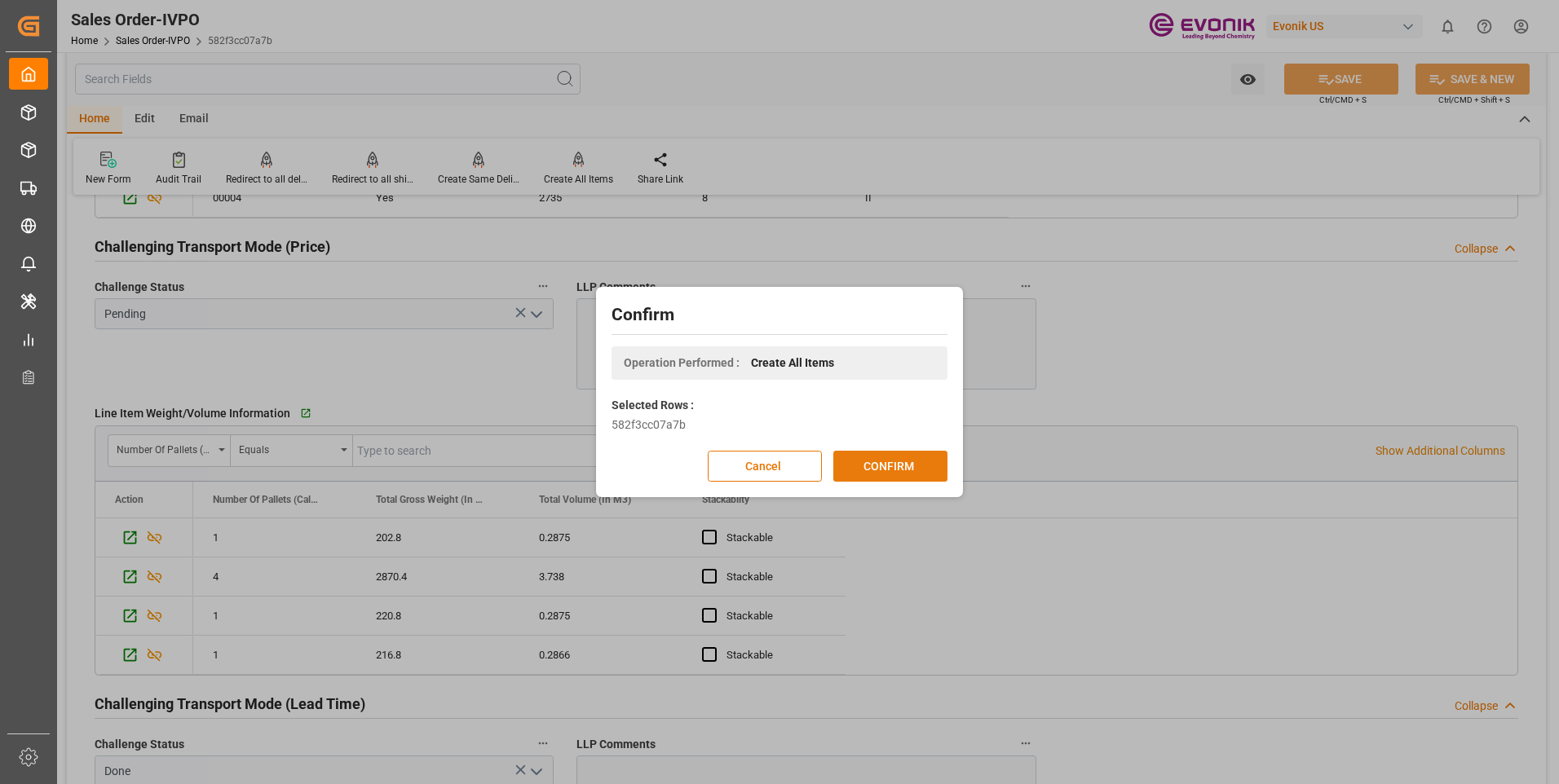
click at [861, 461] on button "CONFIRM" at bounding box center [890, 466] width 114 height 31
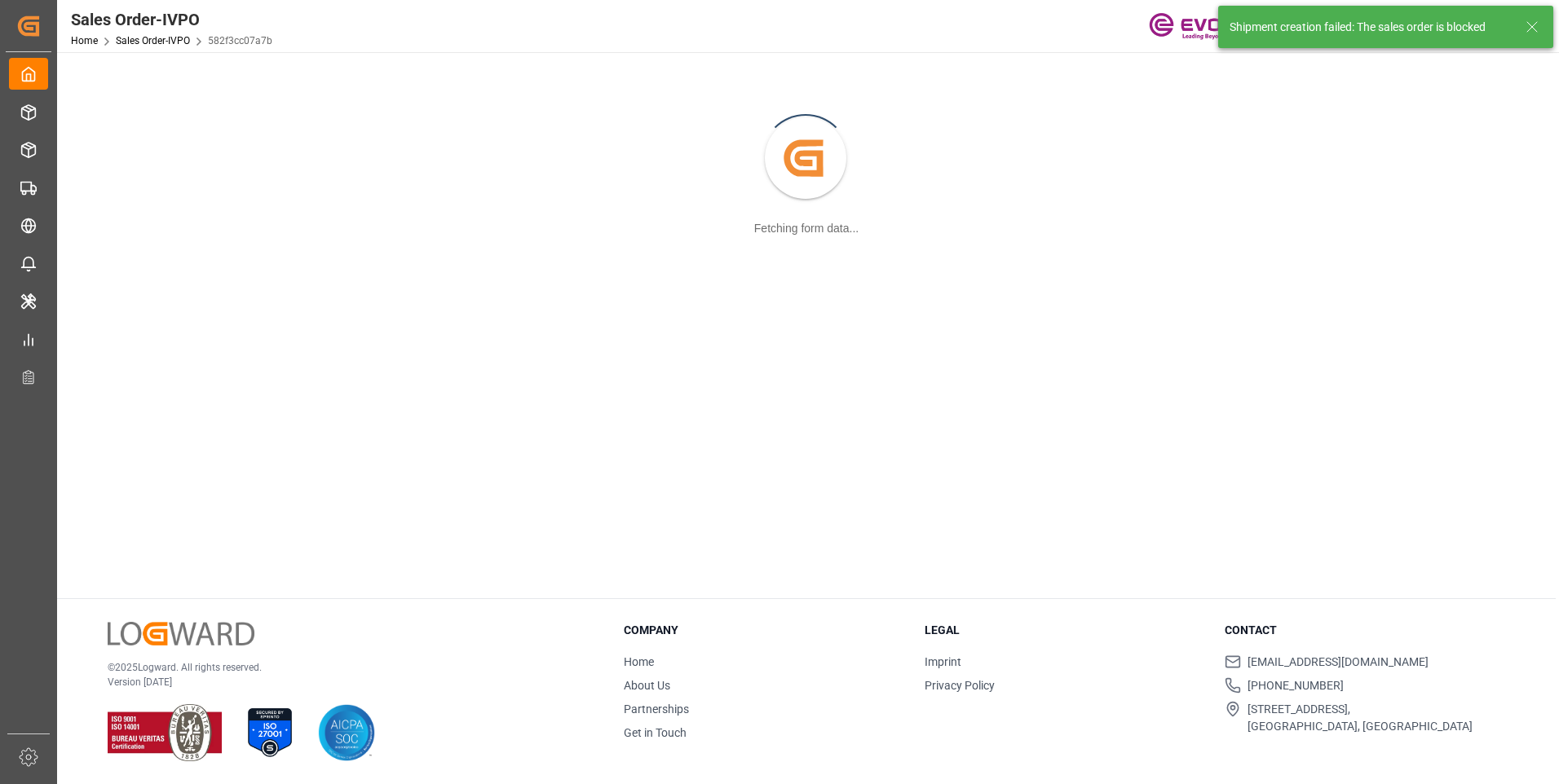
scroll to position [177, 0]
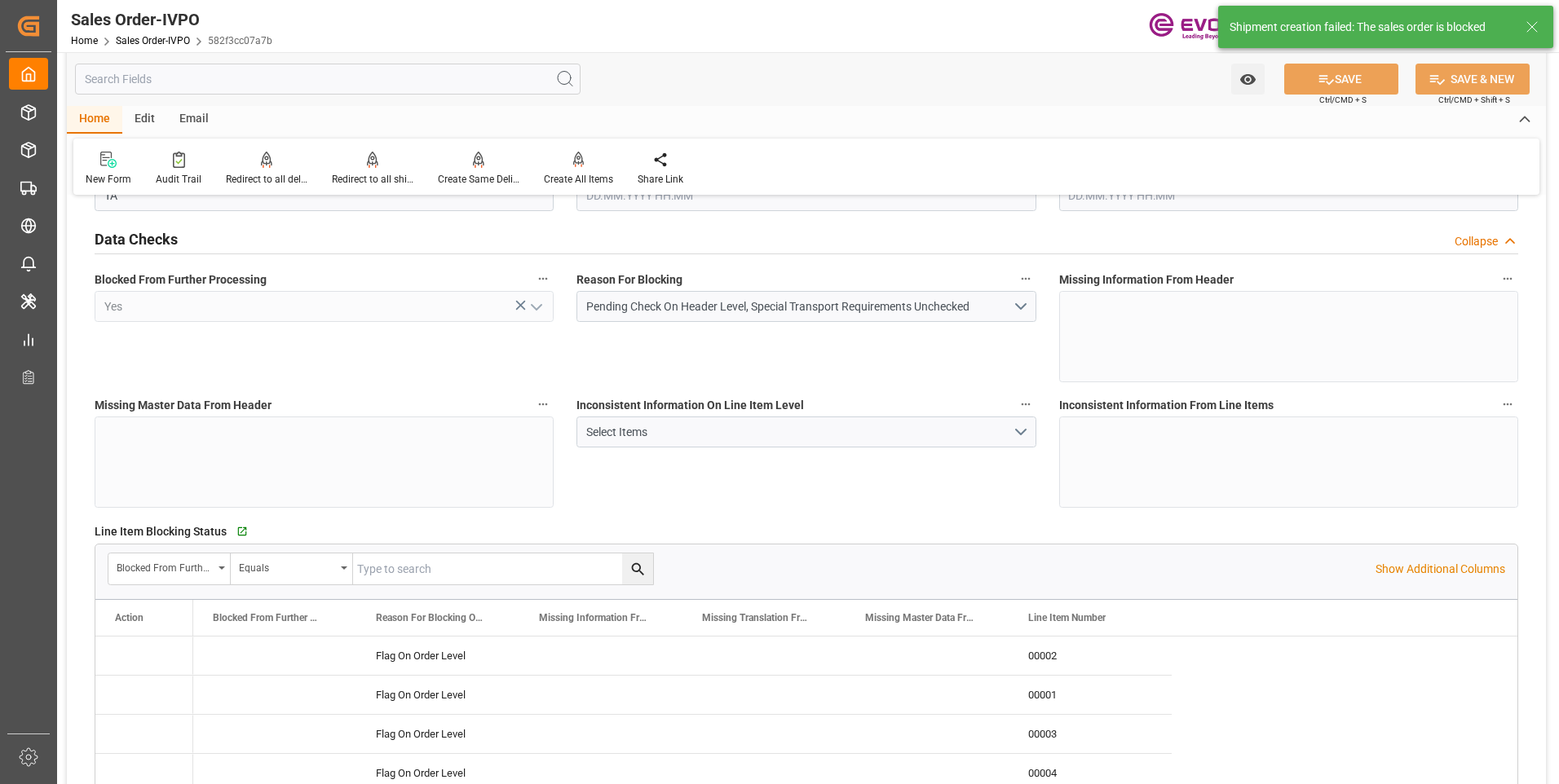
type input "NZAKL"
type input "0"
type input "1"
type input "3650.8"
type input "[DATE] 12:51"
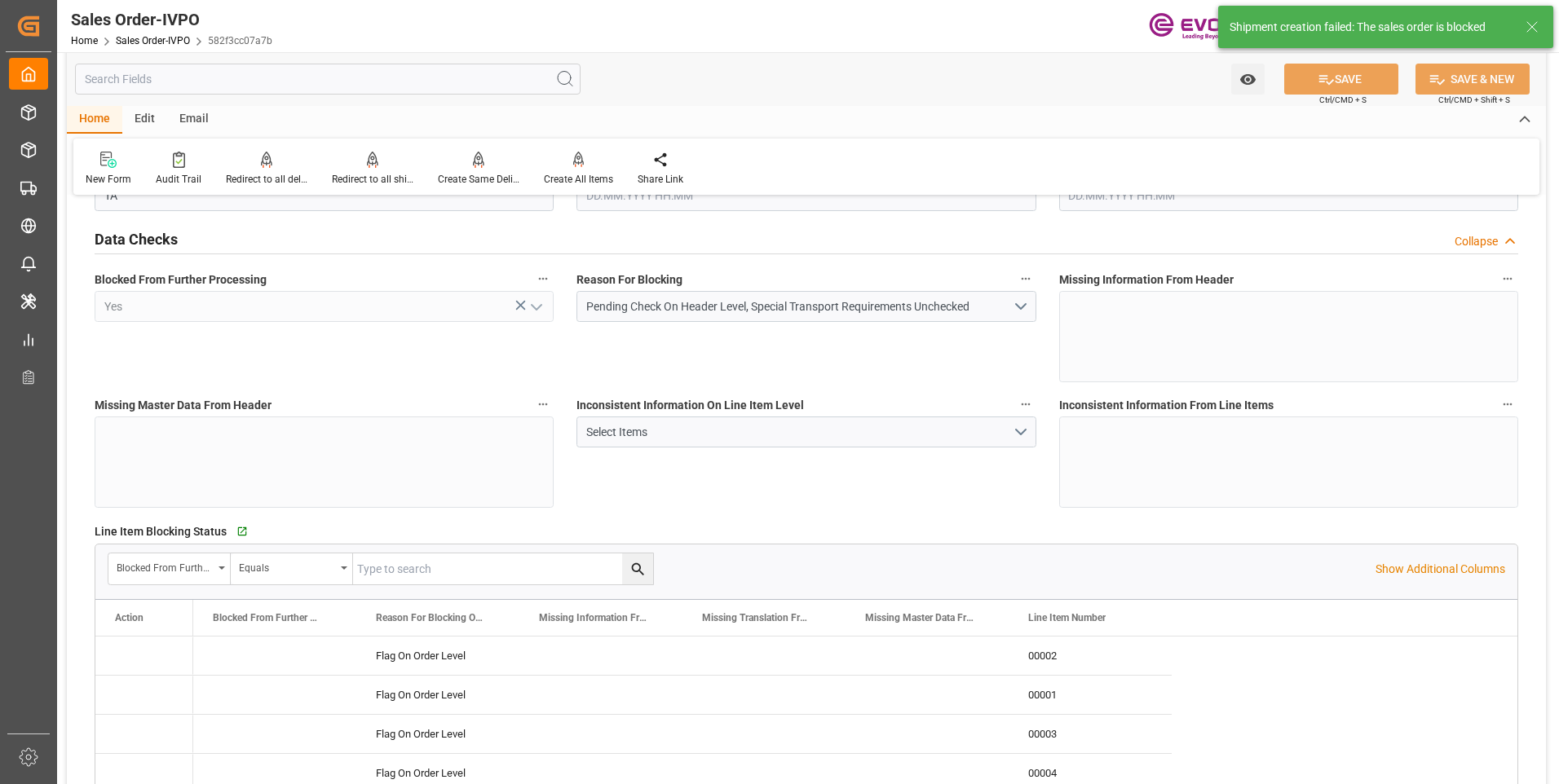
type input "25.08.2025 20:18"
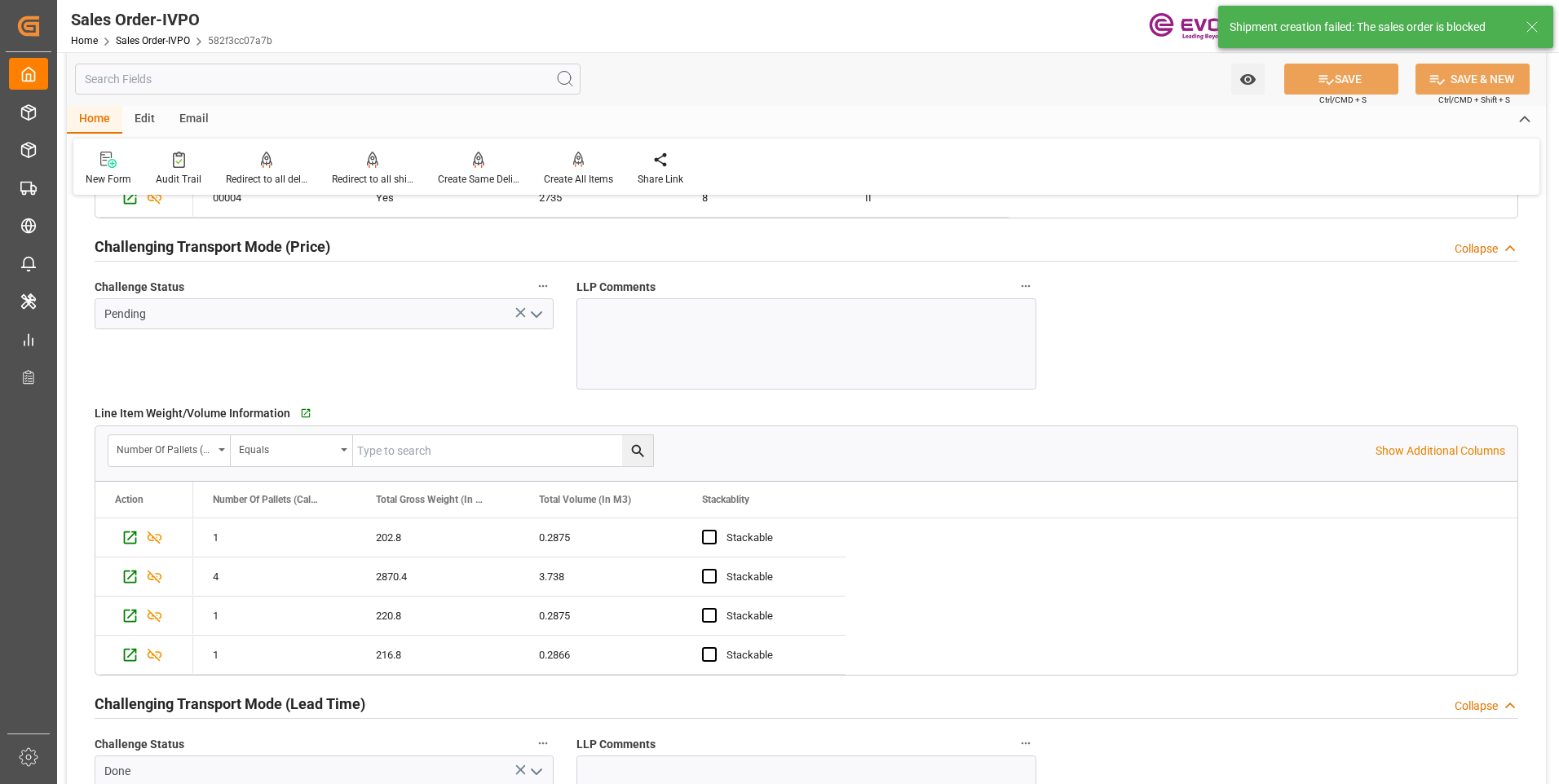
scroll to position [2935, 0]
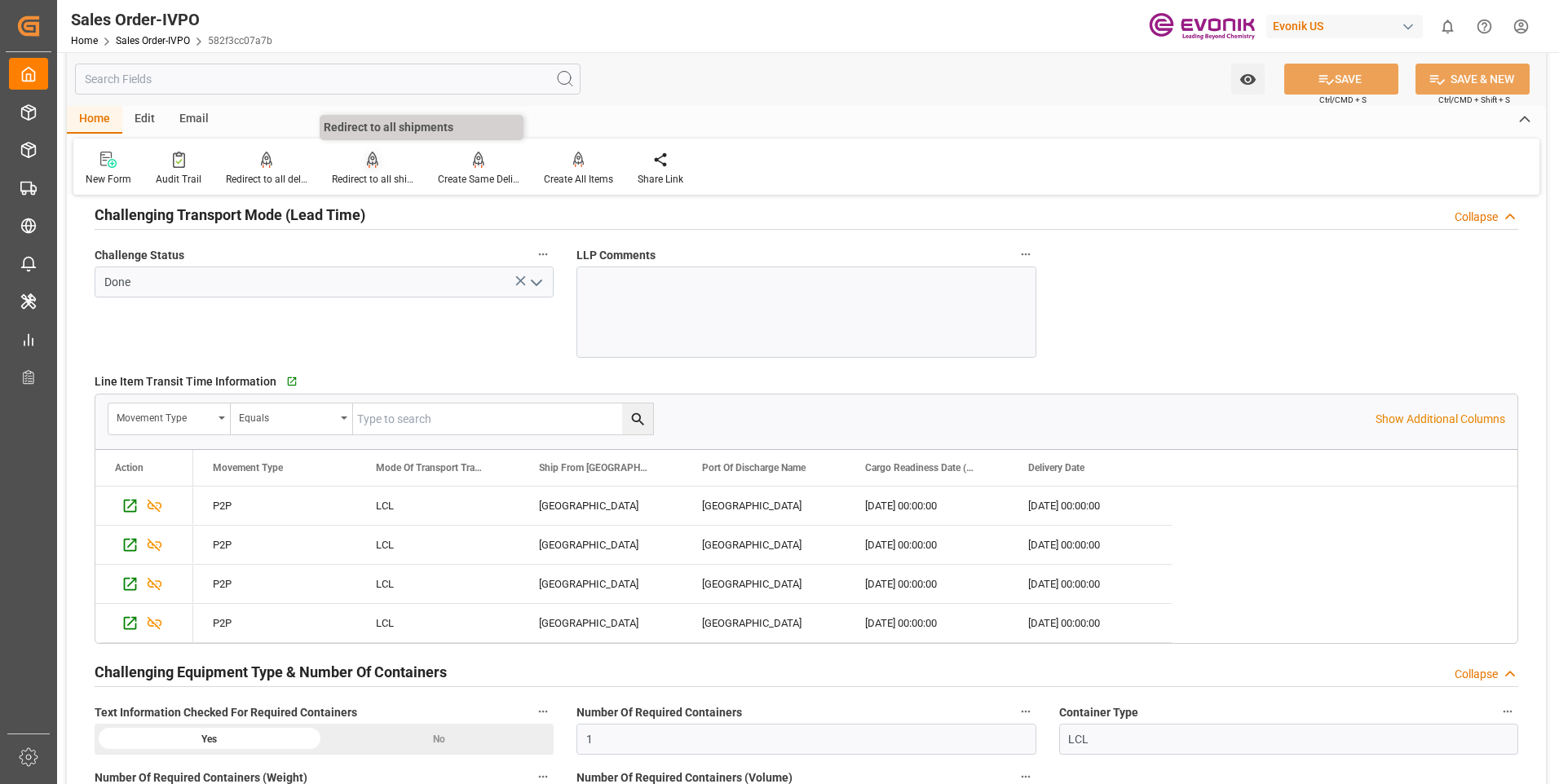
click at [362, 162] on div at bounding box center [373, 159] width 82 height 17
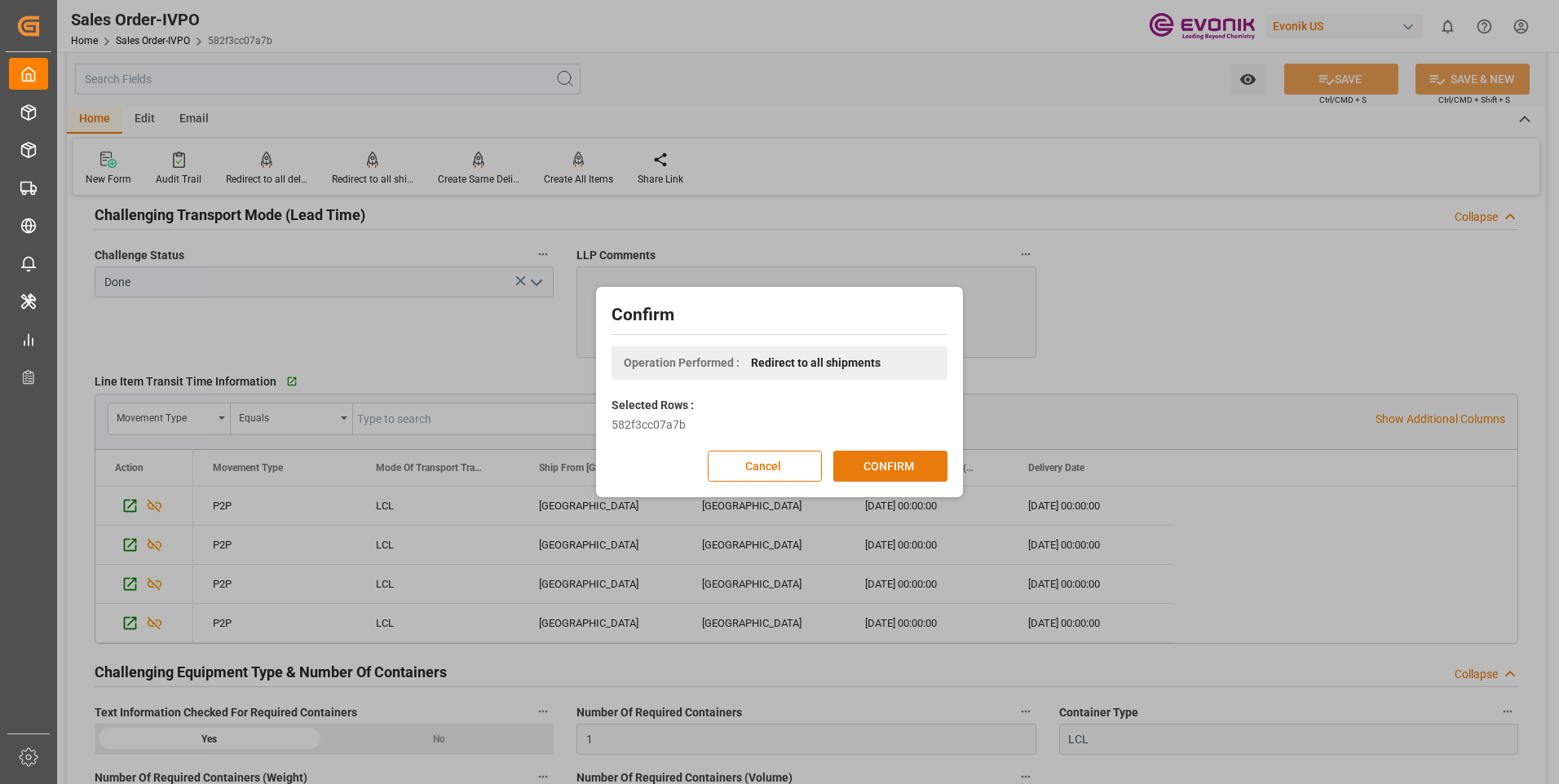
click at [869, 458] on button "CONFIRM" at bounding box center [890, 466] width 114 height 31
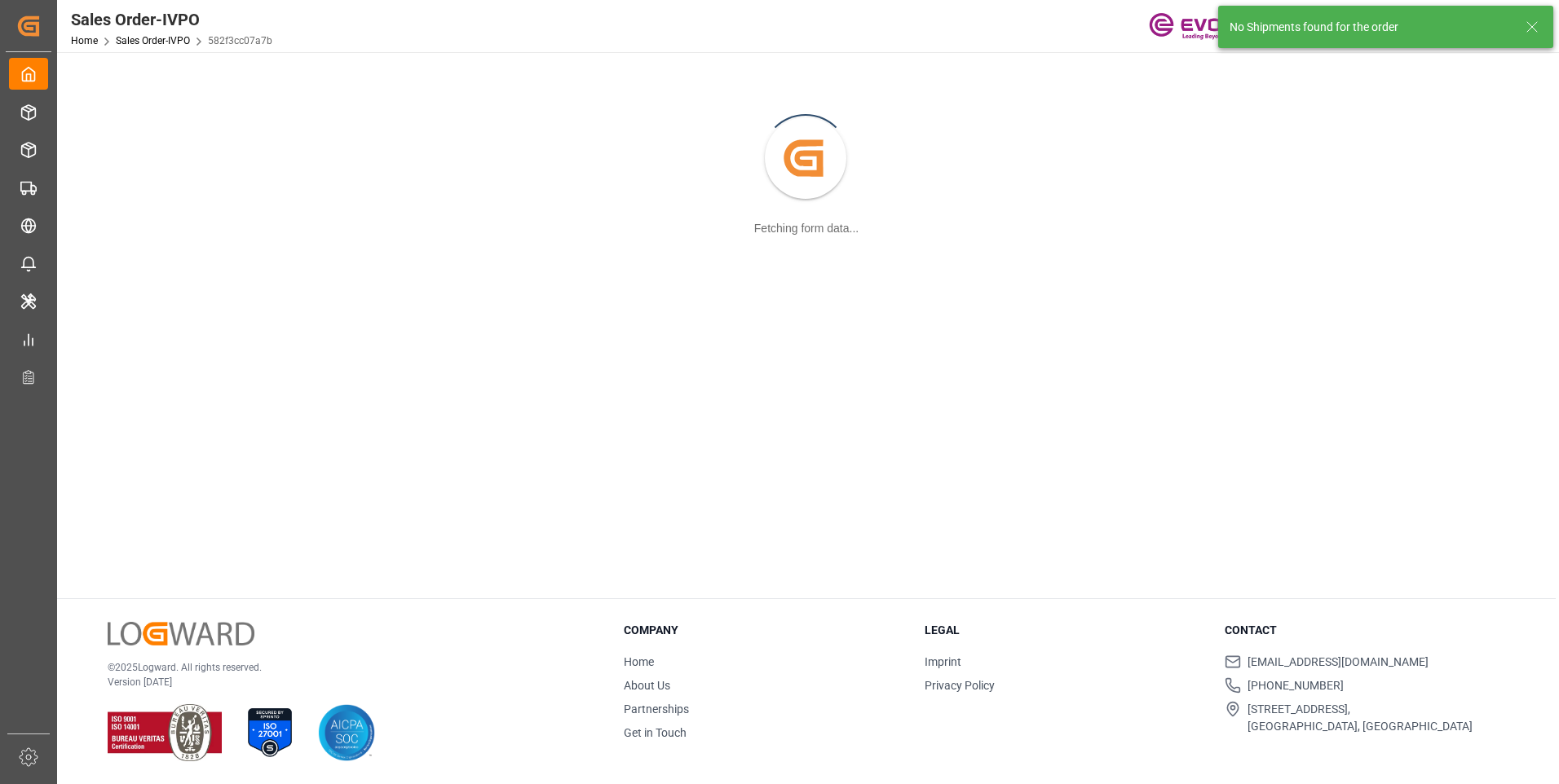
scroll to position [177, 0]
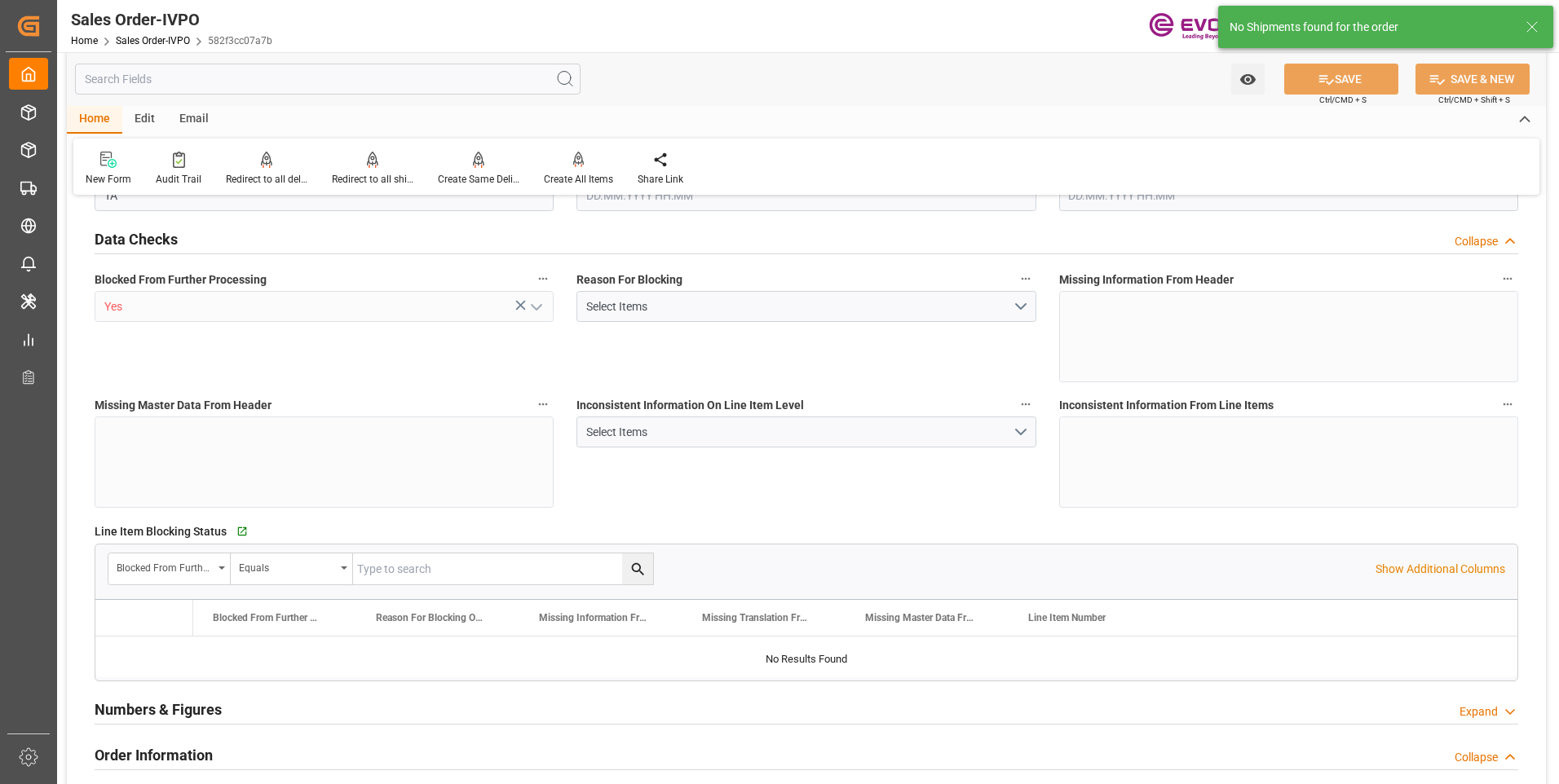
type input "NZAKL"
type input "0"
type input "1"
type input "3650.8"
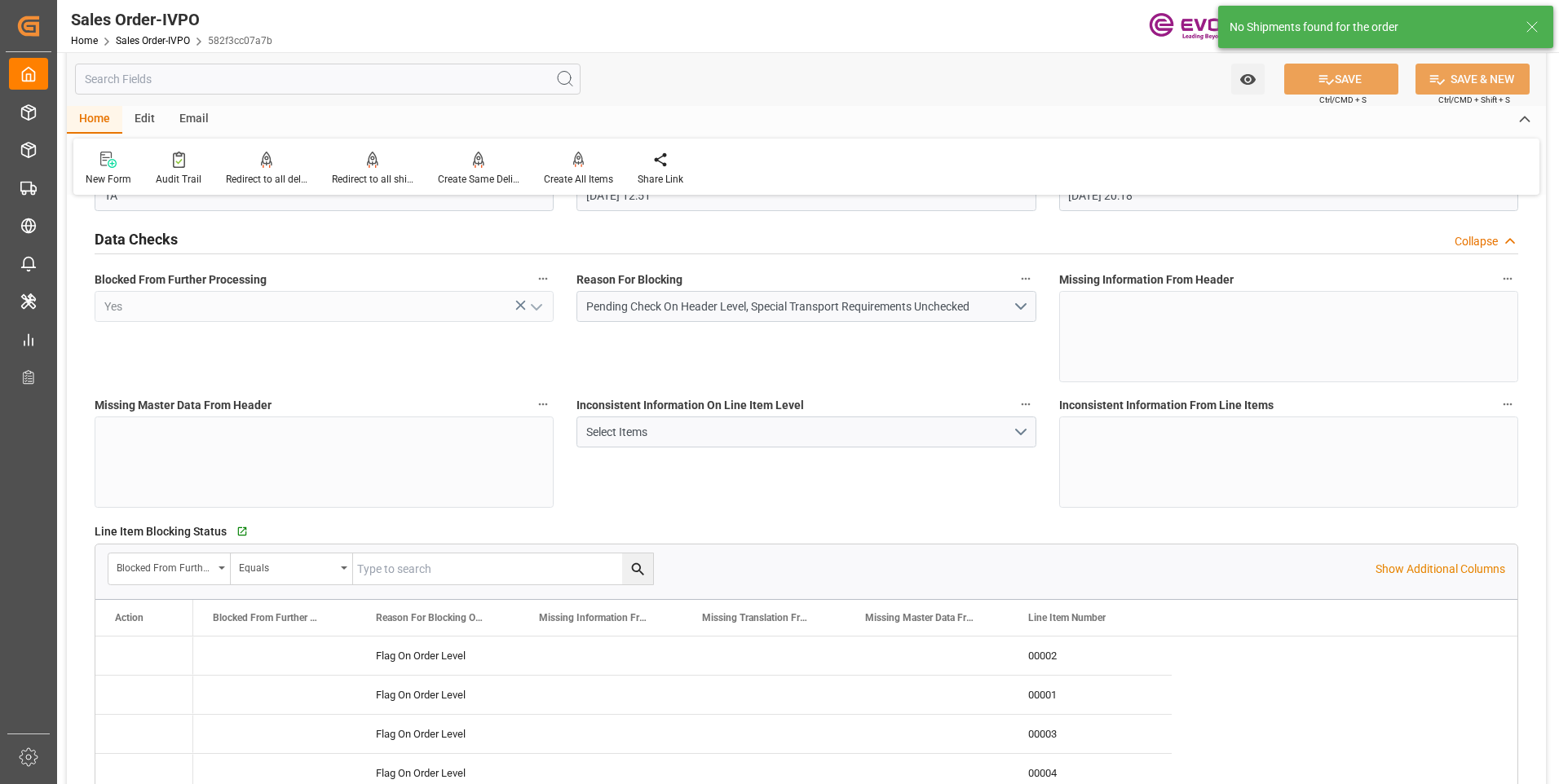
type input "[DATE] 12:51"
type input "25.08.2025 20:18"
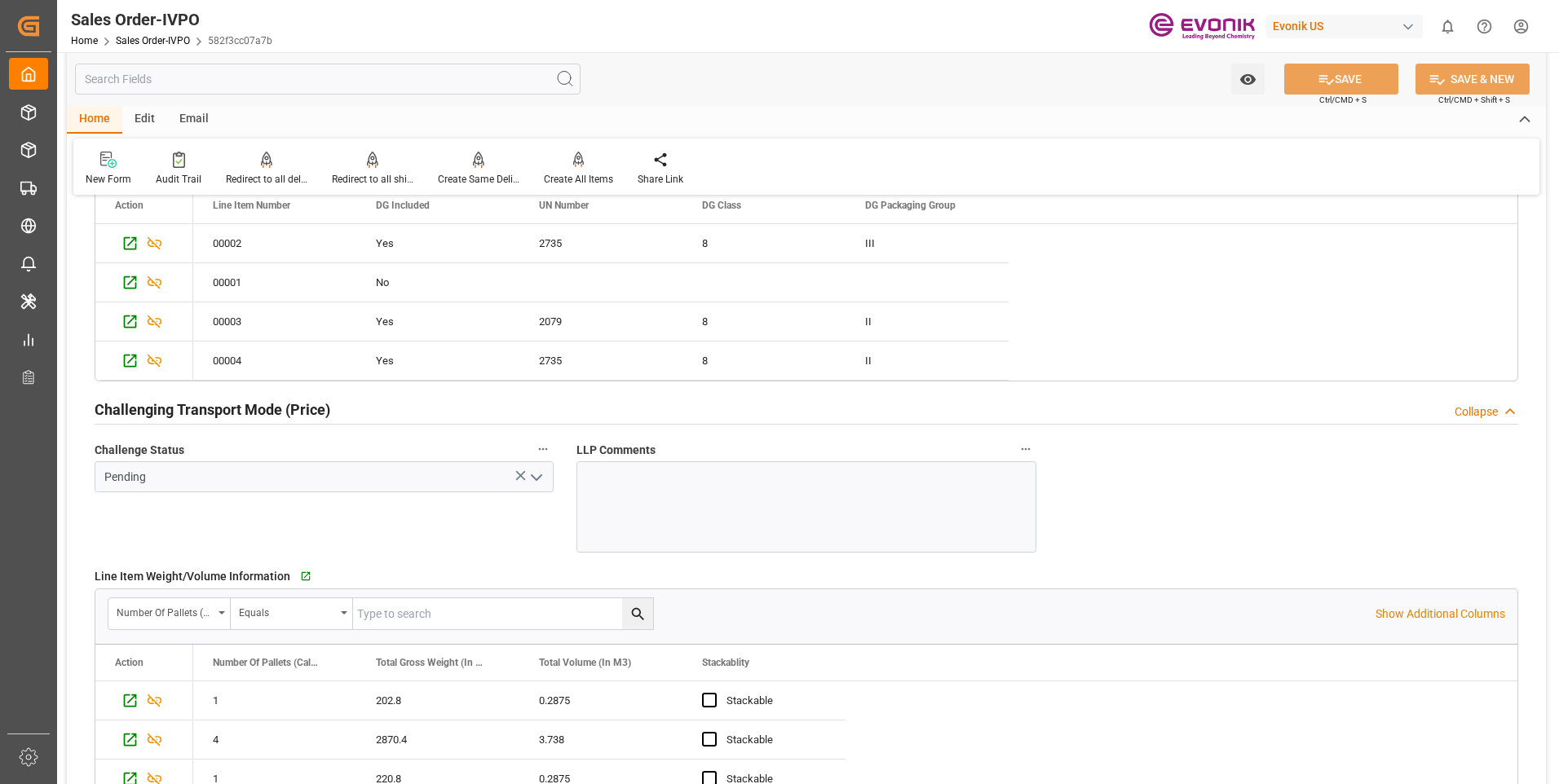
scroll to position [1875, 0]
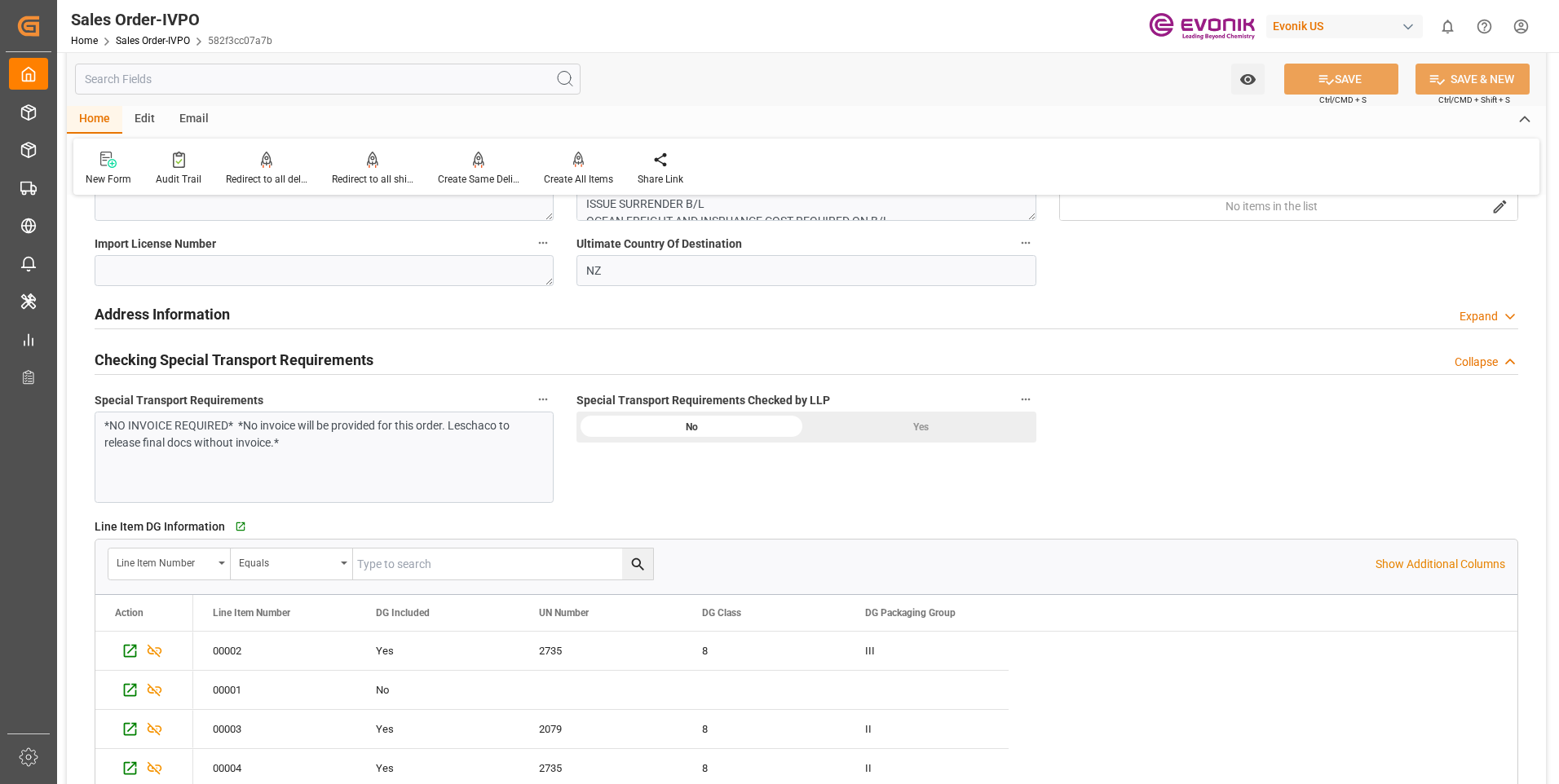
click at [871, 437] on div "Yes" at bounding box center [921, 427] width 230 height 31
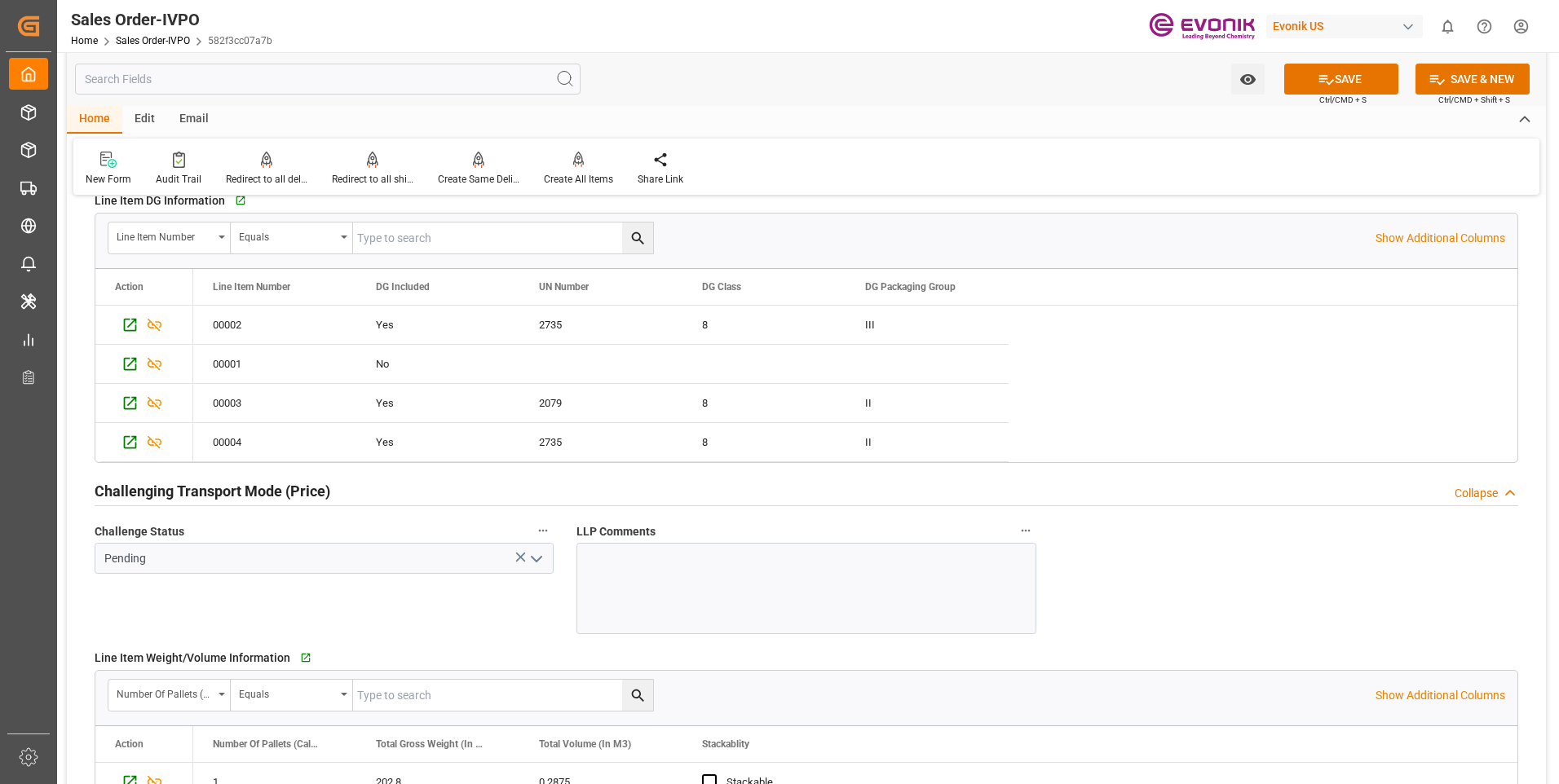
scroll to position [2446, 0]
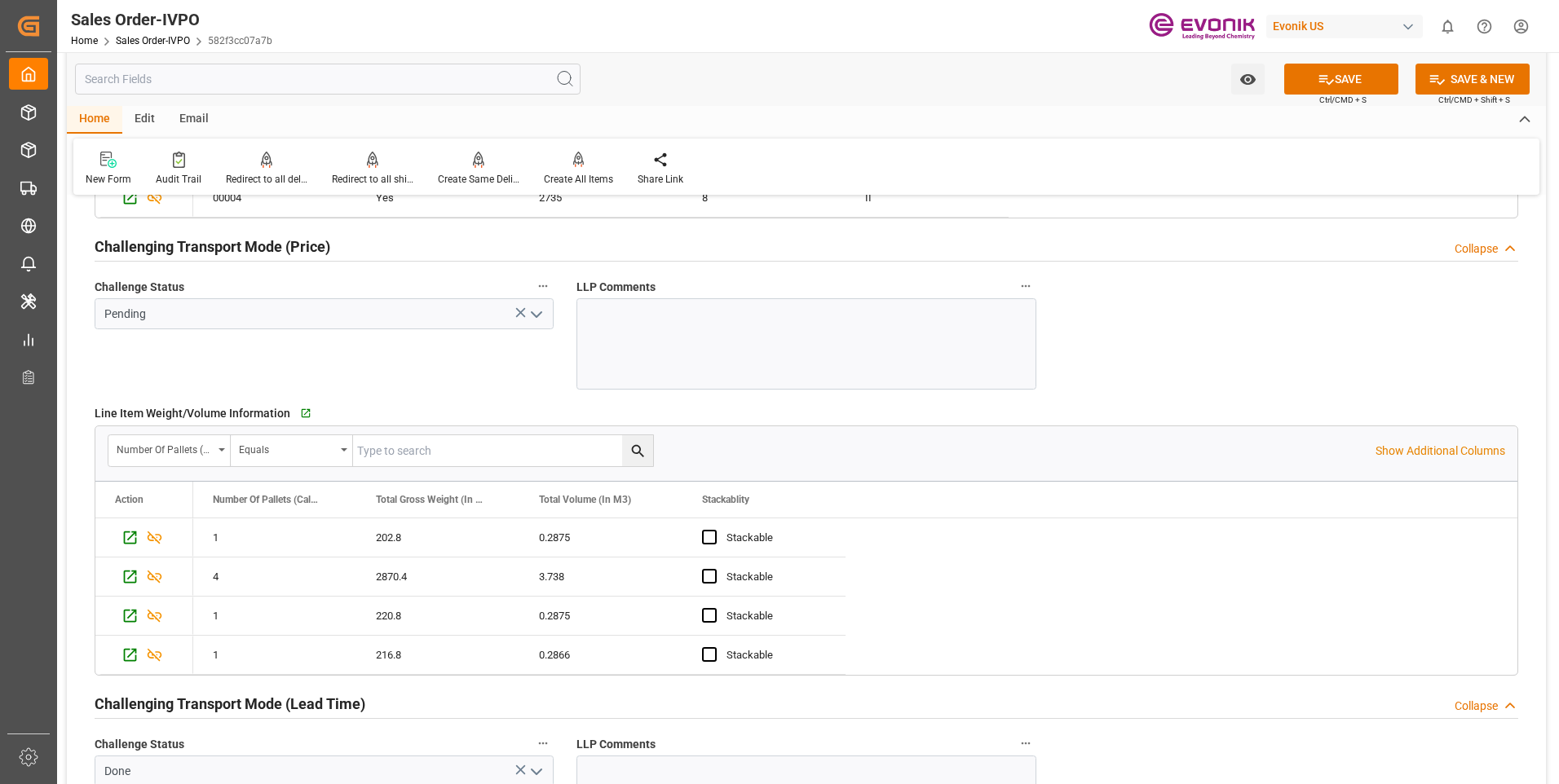
click at [538, 313] on icon "open menu" at bounding box center [536, 315] width 20 height 20
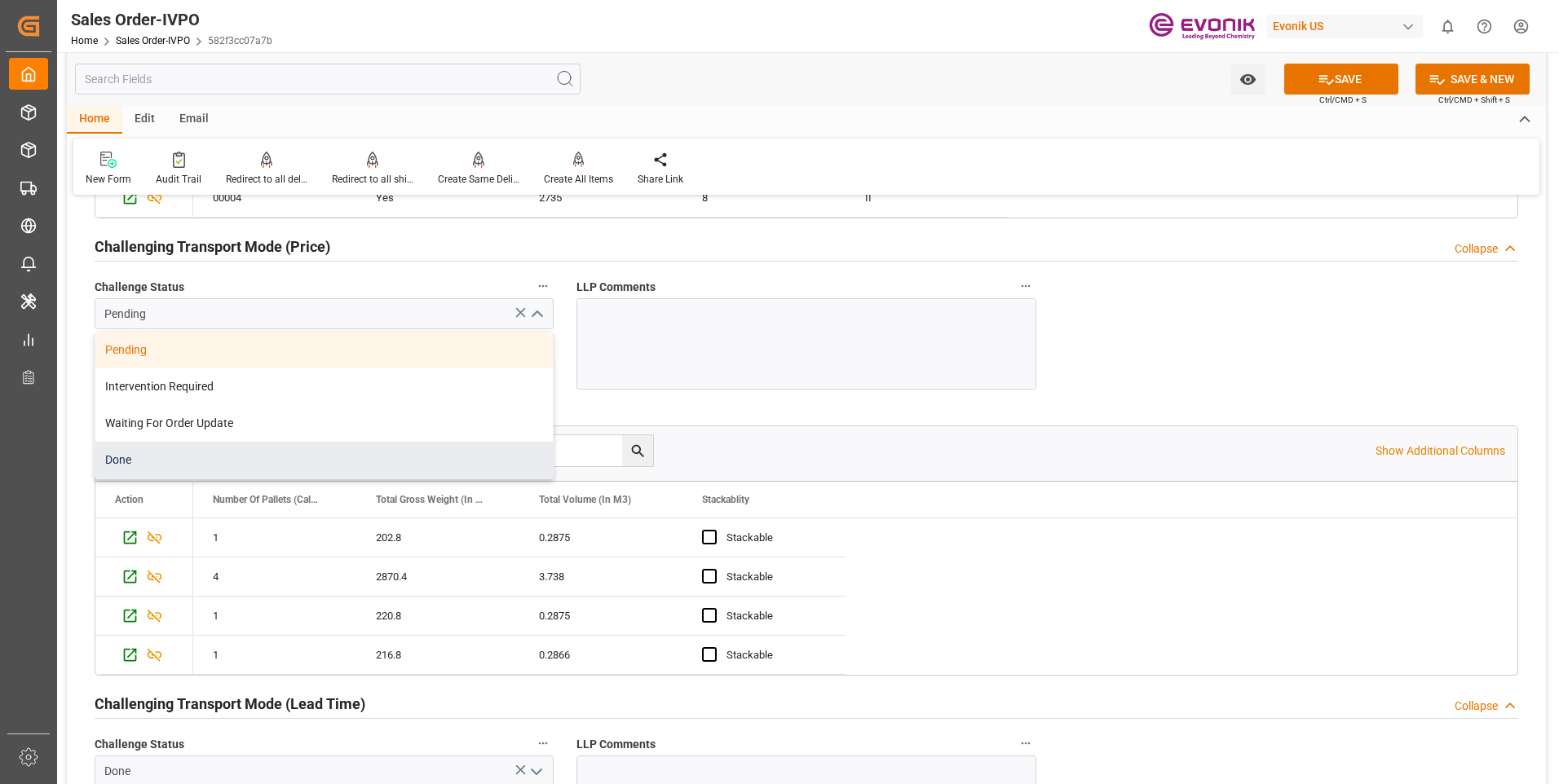
click at [158, 454] on div "Done" at bounding box center [324, 460] width 457 height 37
type input "Done"
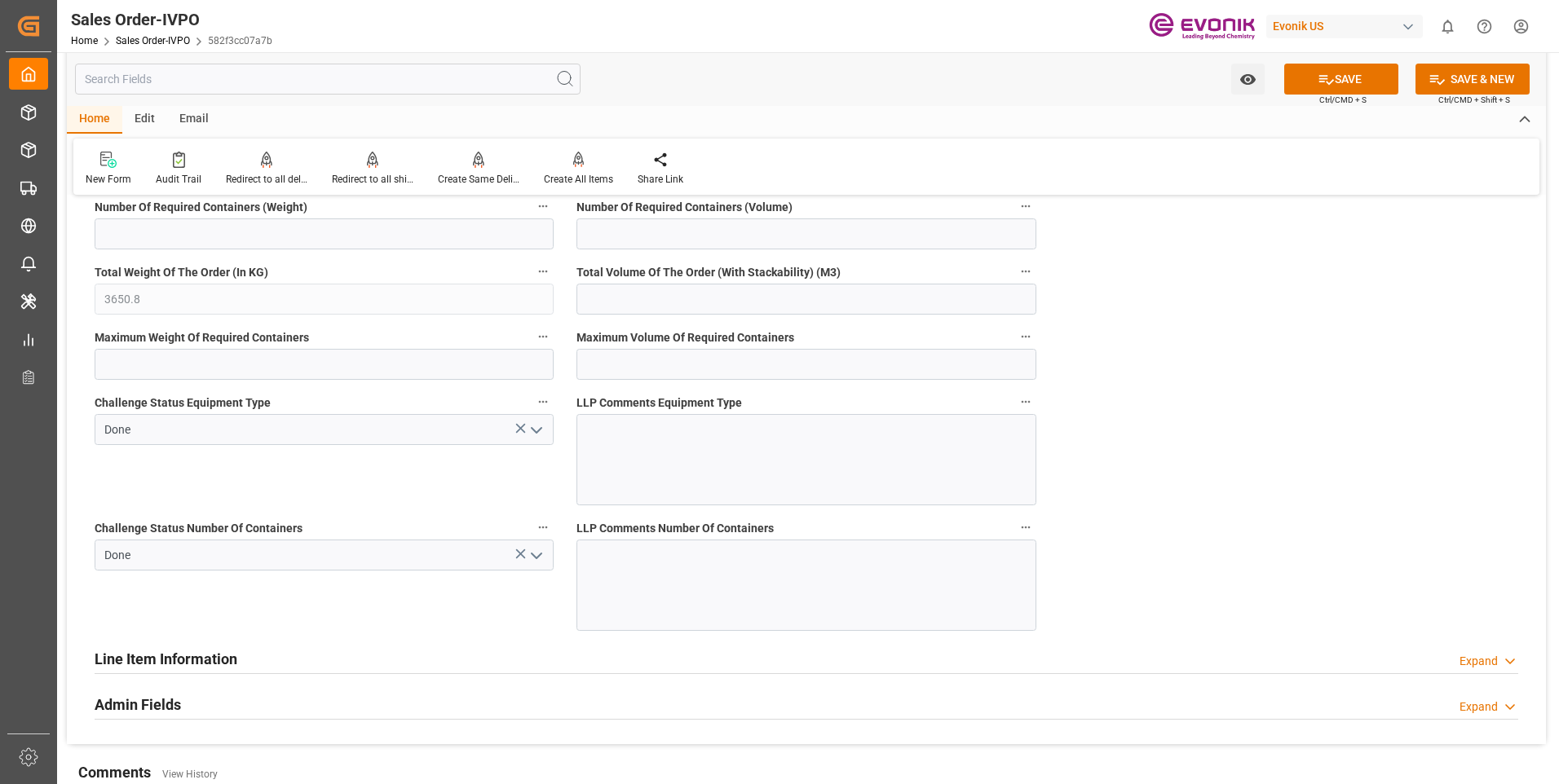
scroll to position [3261, 0]
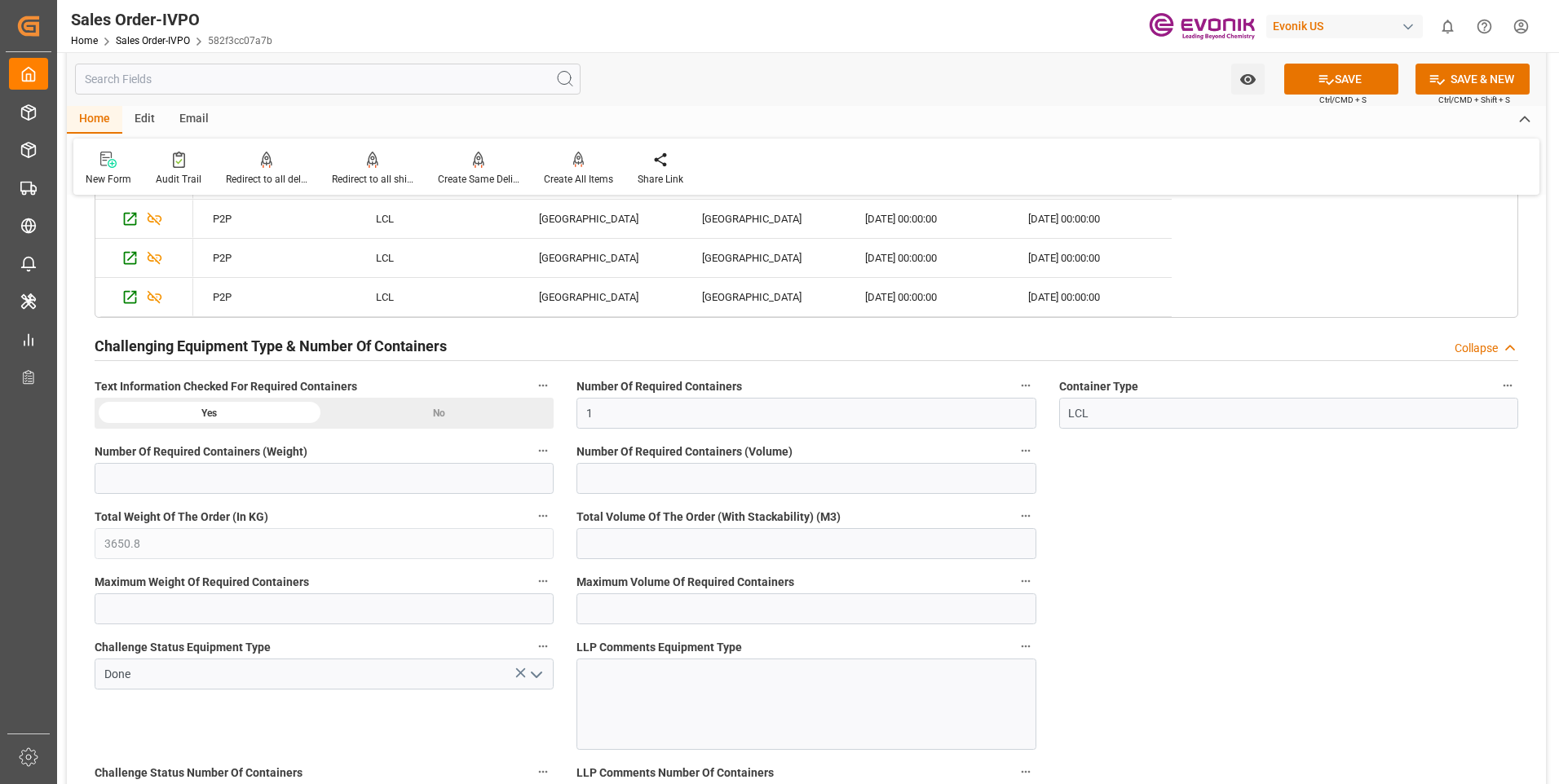
click at [464, 402] on div "No" at bounding box center [438, 413] width 230 height 31
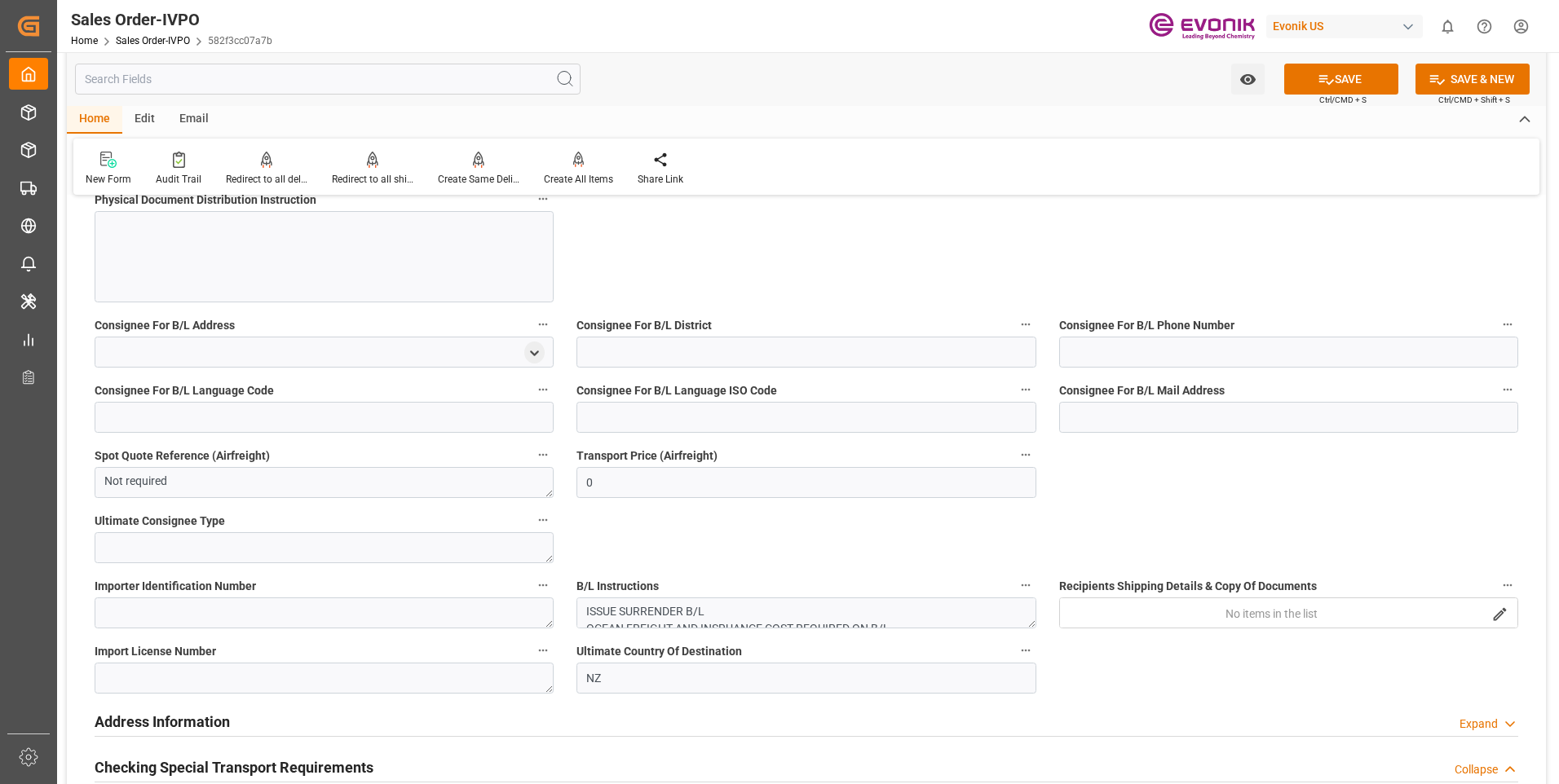
scroll to position [1059, 0]
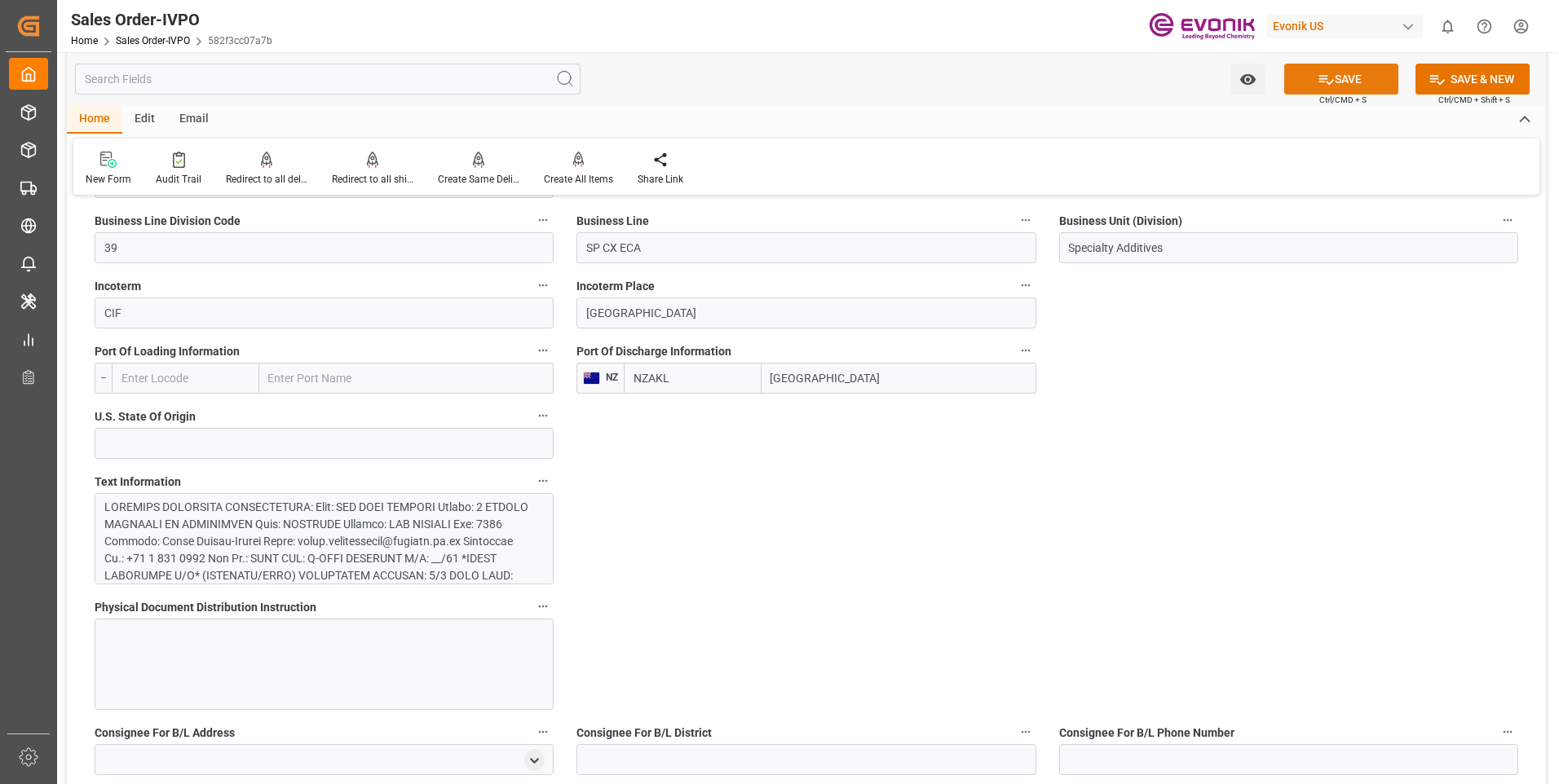
click at [1340, 75] on button "SAVE" at bounding box center [1340, 79] width 114 height 31
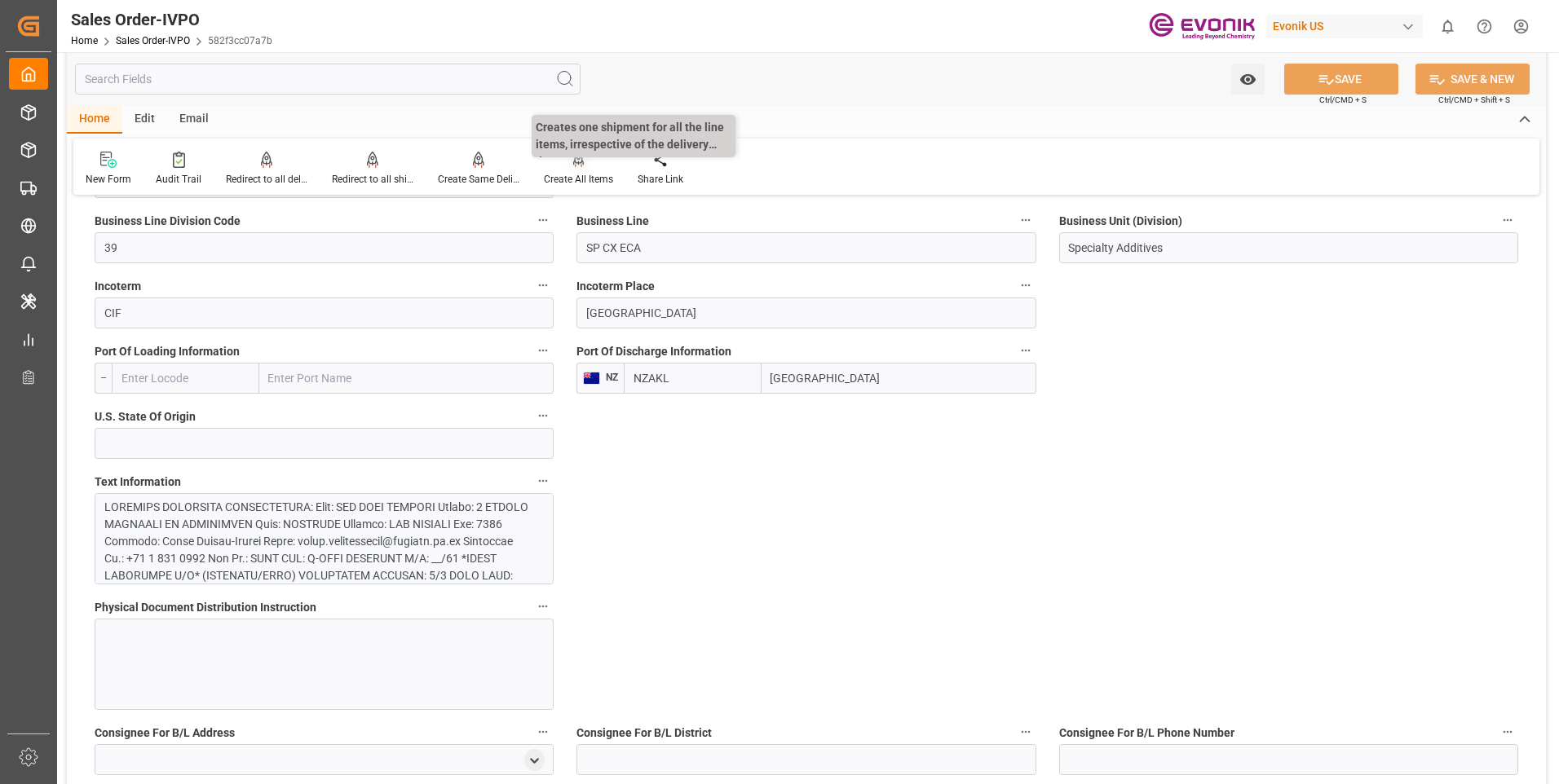
click at [568, 162] on div at bounding box center [578, 159] width 69 height 17
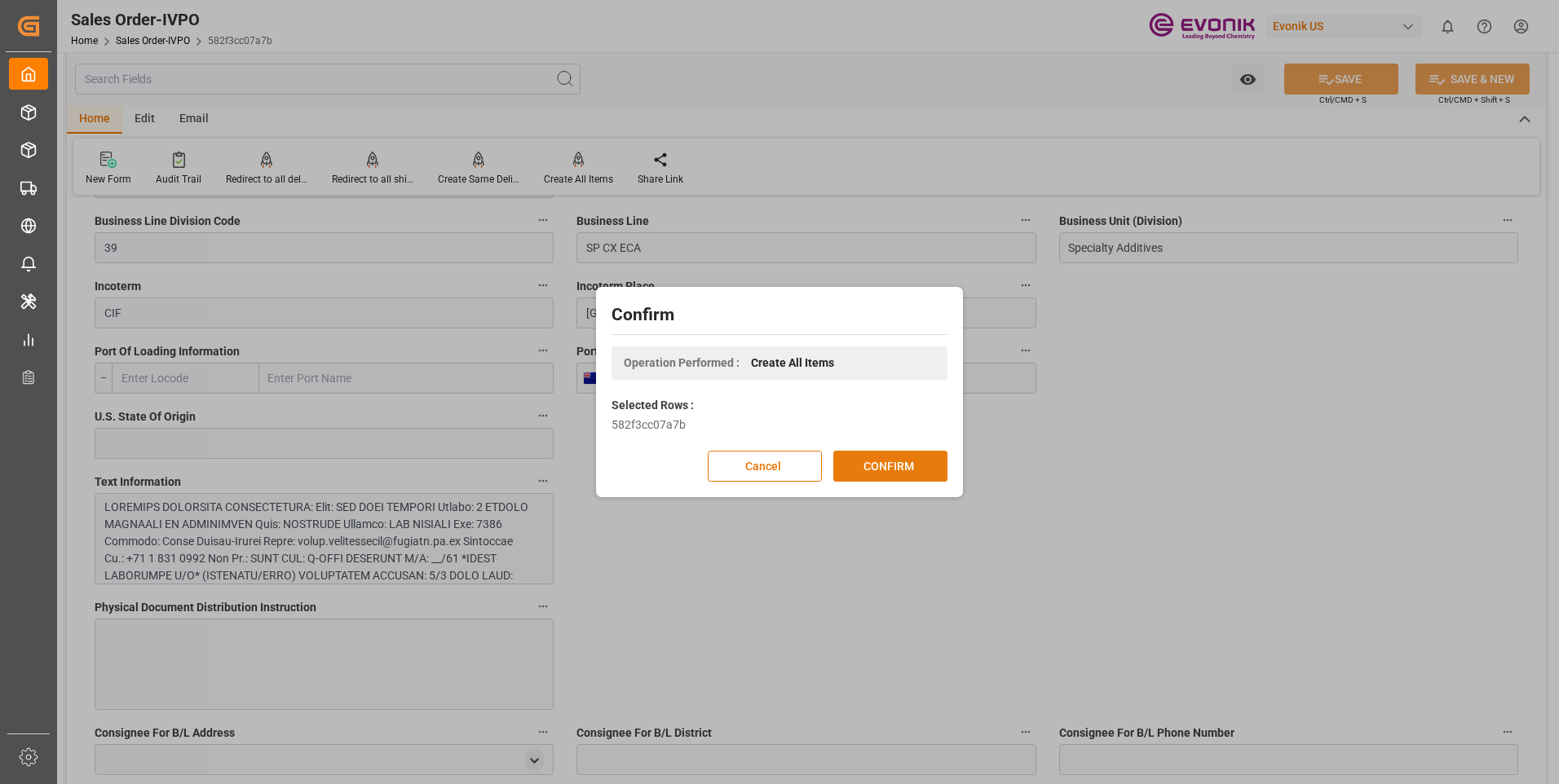
drag, startPoint x: 874, startPoint y: 472, endPoint x: 402, endPoint y: 243, distance: 524.6
click at [873, 471] on button "CONFIRM" at bounding box center [890, 466] width 114 height 31
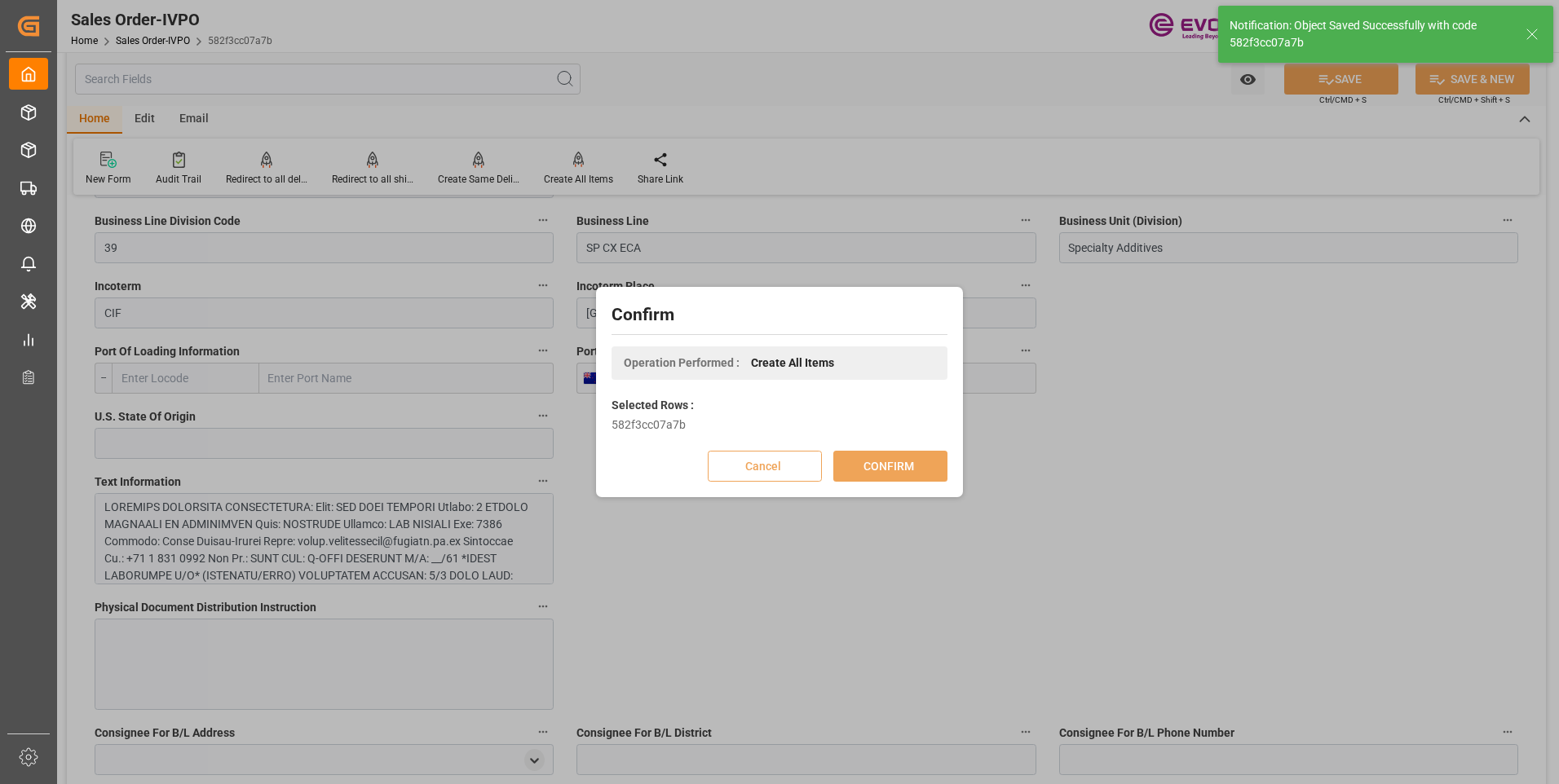
type input "25.08.2025 20:19"
type input "No"
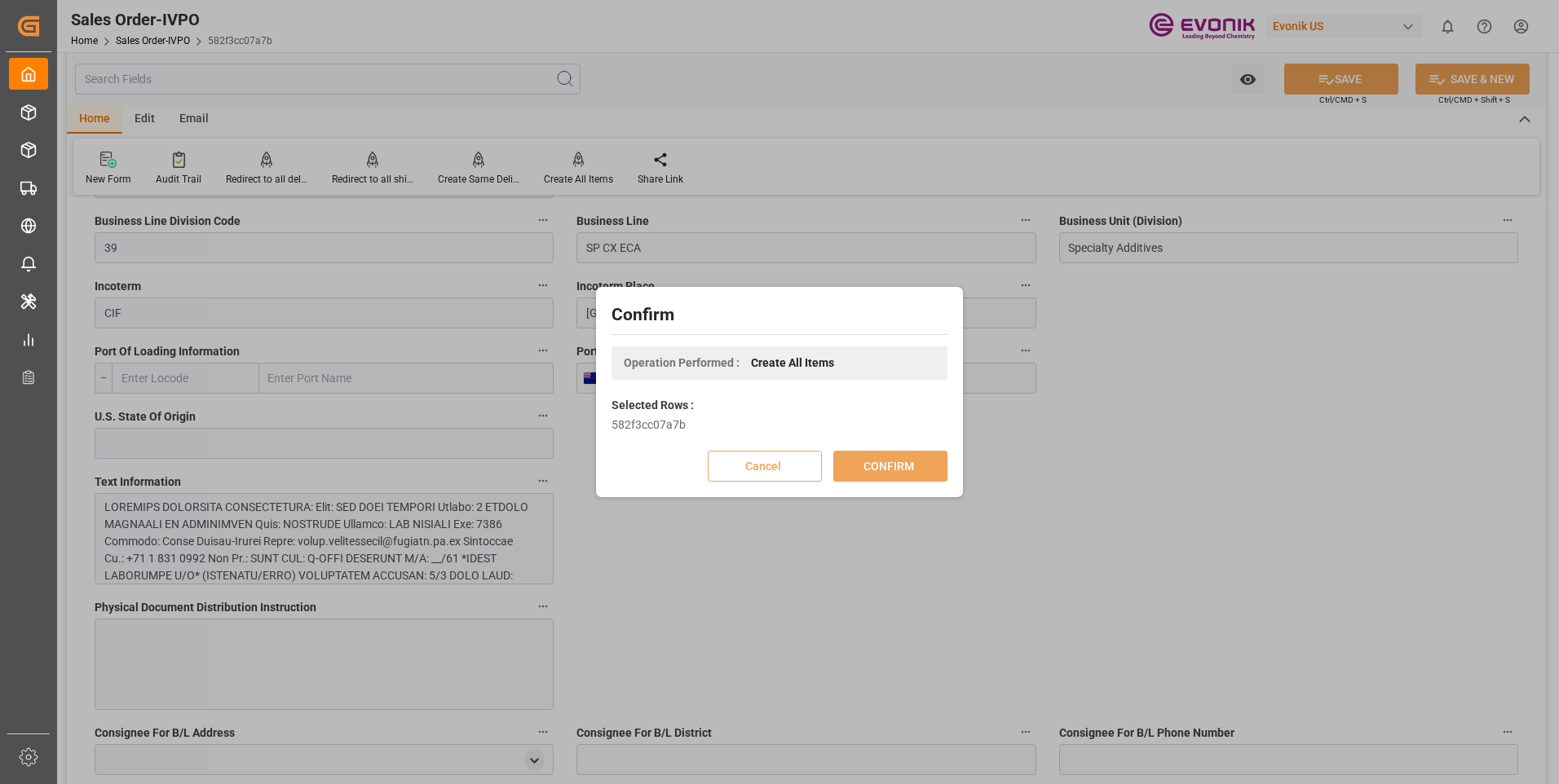
scroll to position [177, 0]
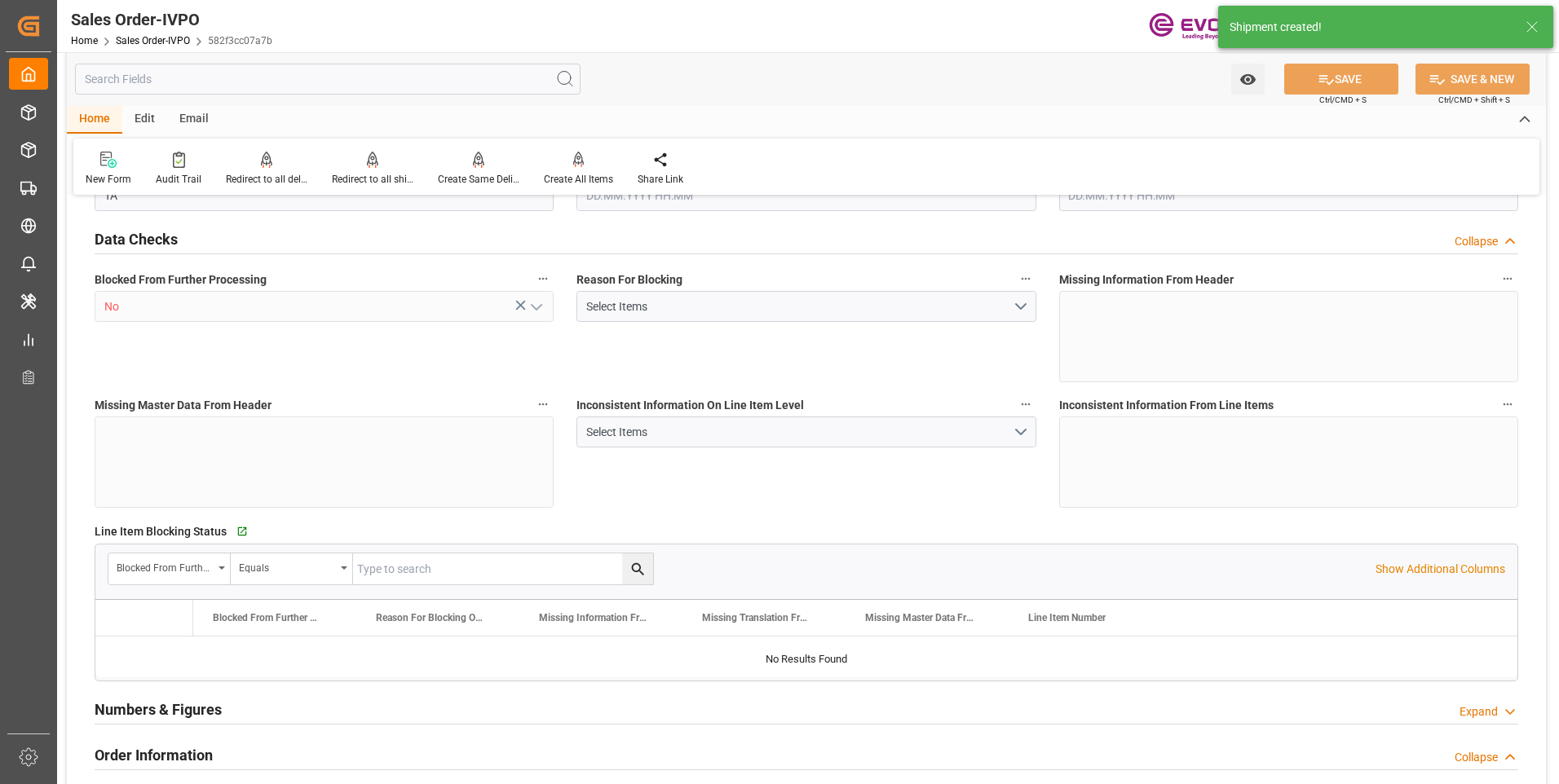
type input "NZAKL"
type input "0"
type input "1"
type input "3650.8"
type input "22.08.2025 12:51"
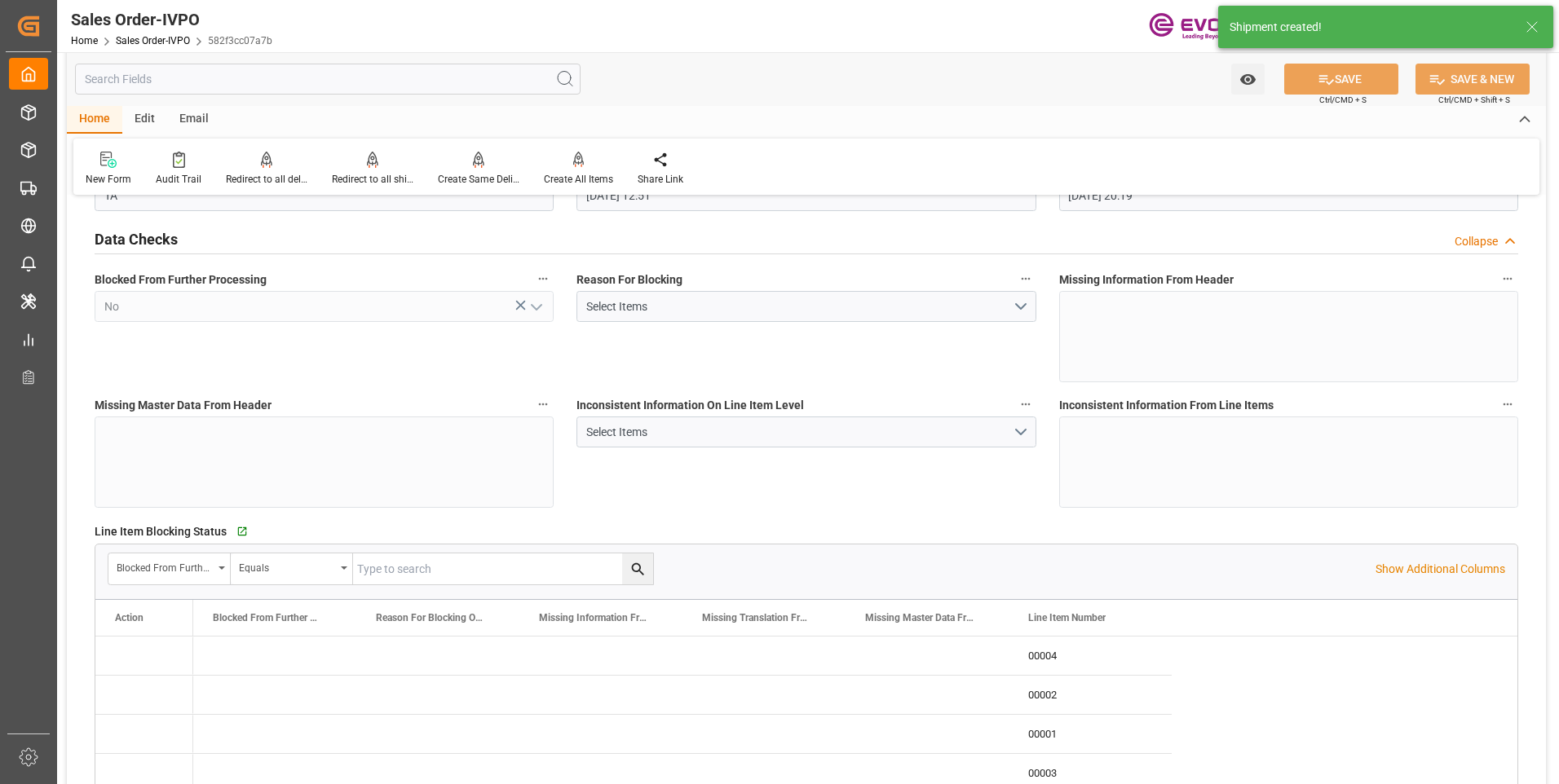
type input "25.08.2025 20:19"
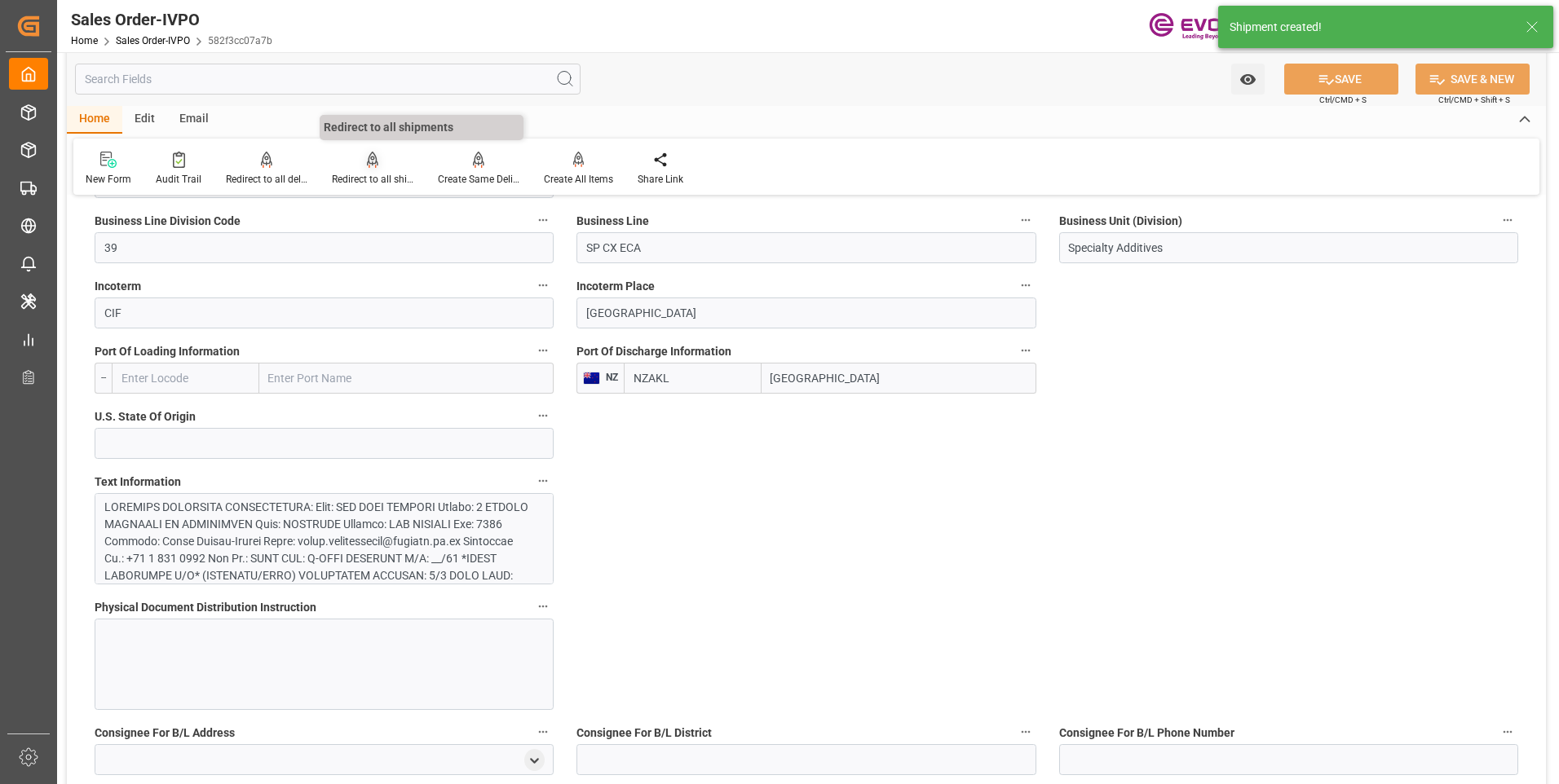
click at [366, 176] on div "Redirect to all shipments" at bounding box center [373, 179] width 82 height 14
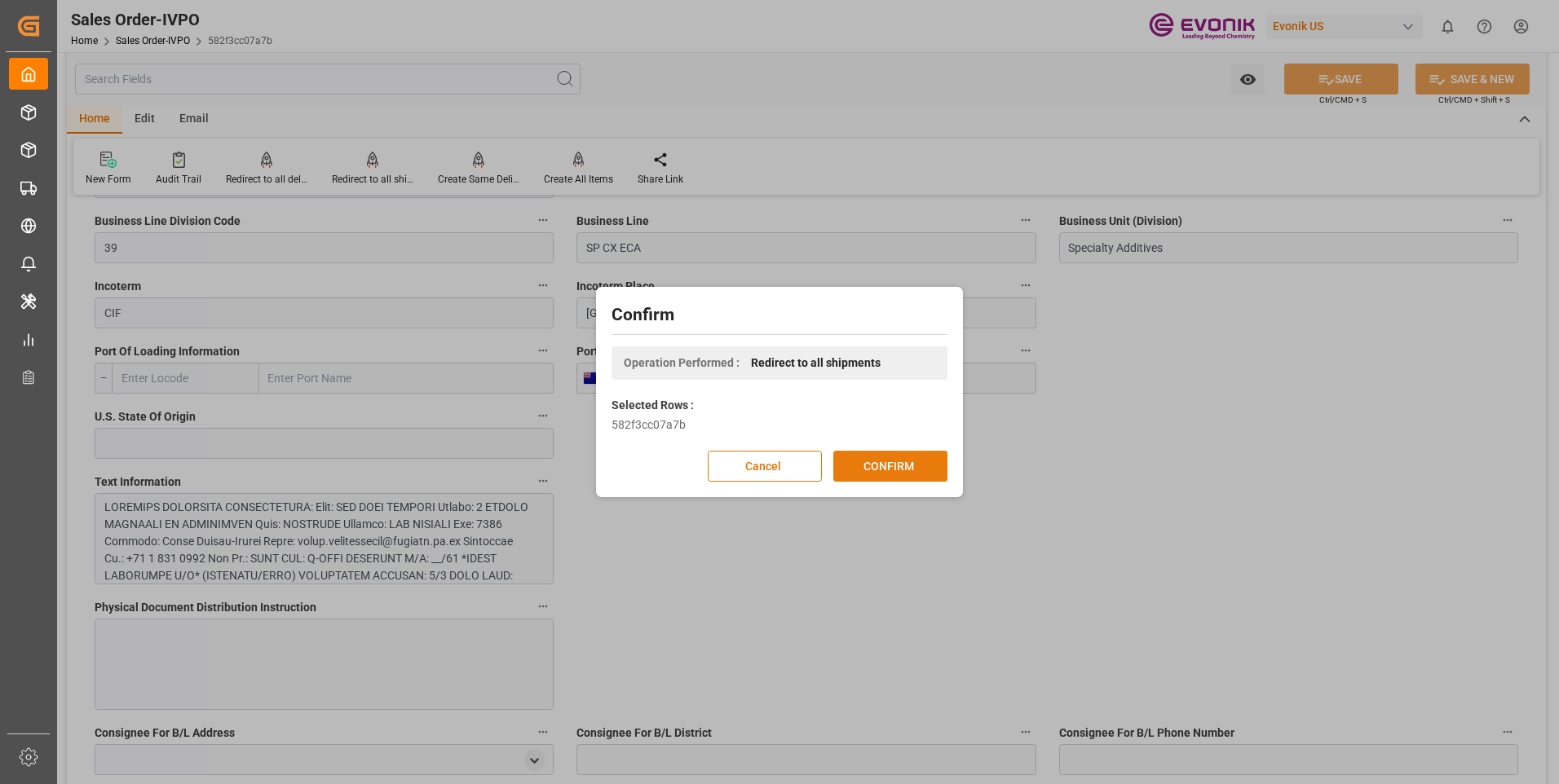
click at [886, 460] on button "CONFIRM" at bounding box center [890, 466] width 114 height 31
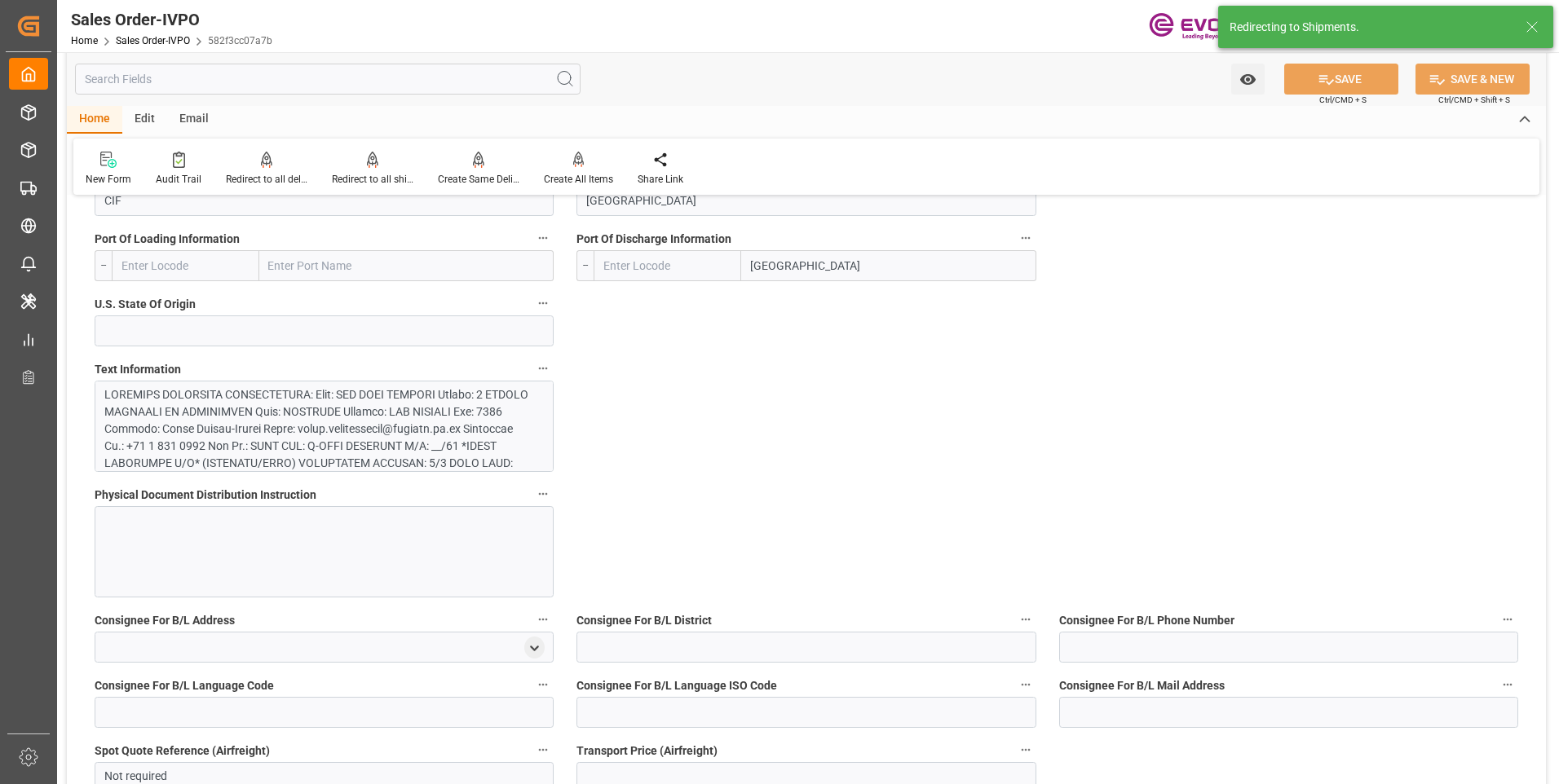
type input "NZAKL"
type input "0"
type input "1"
type input "3650.8"
type input "22.08.2025 12:51"
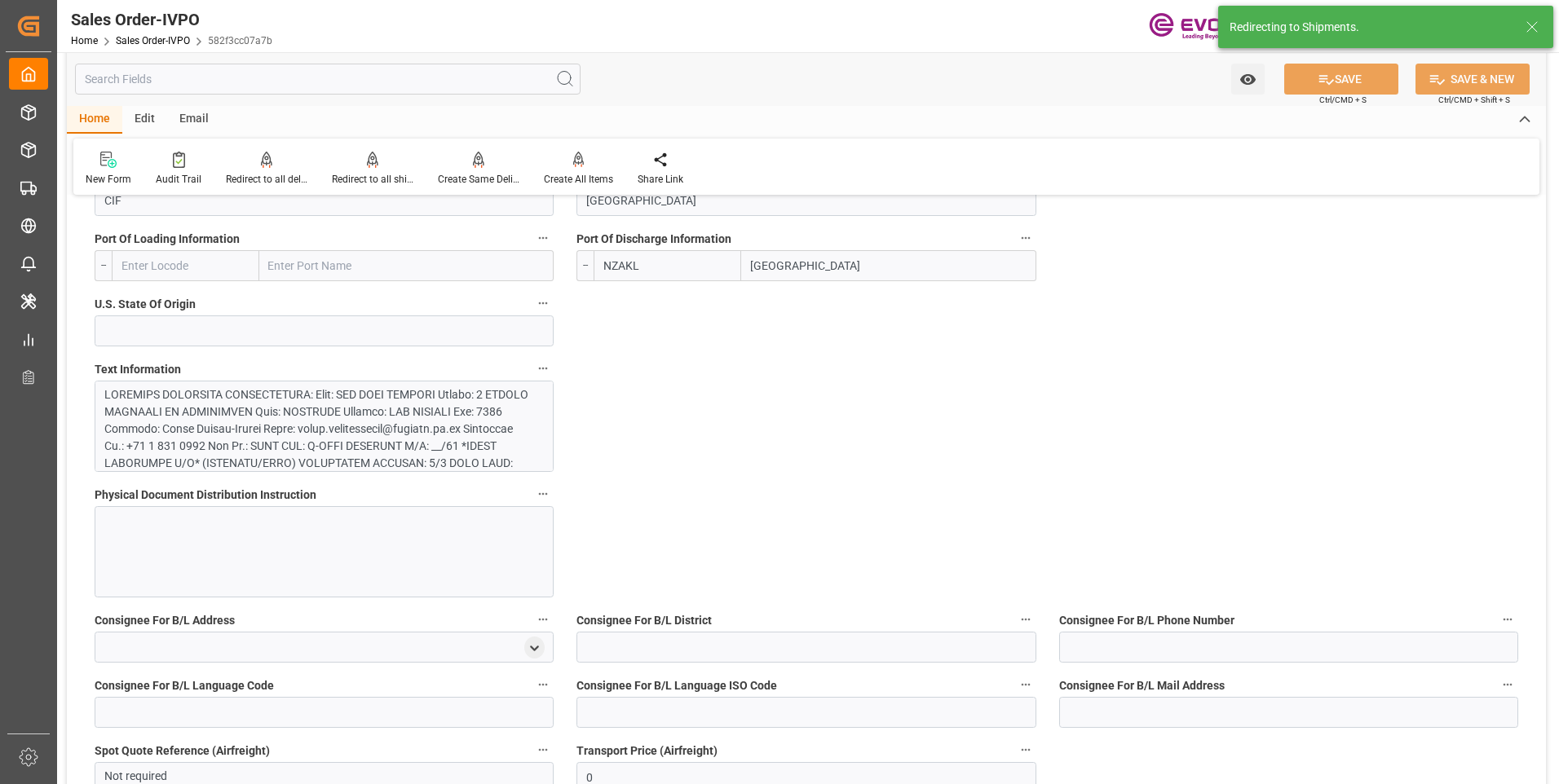
type input "25.08.2025 20:19"
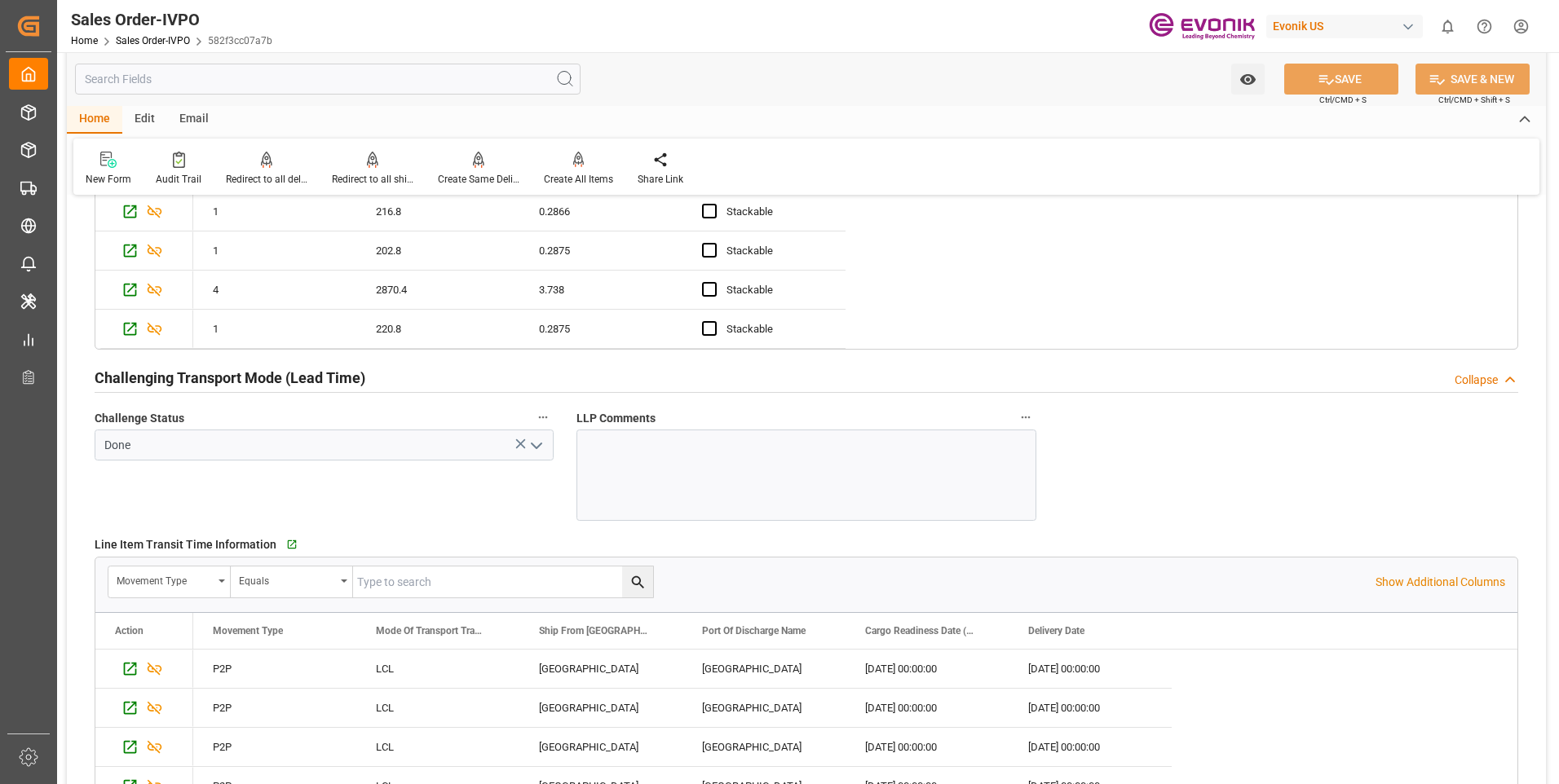
scroll to position [2853, 0]
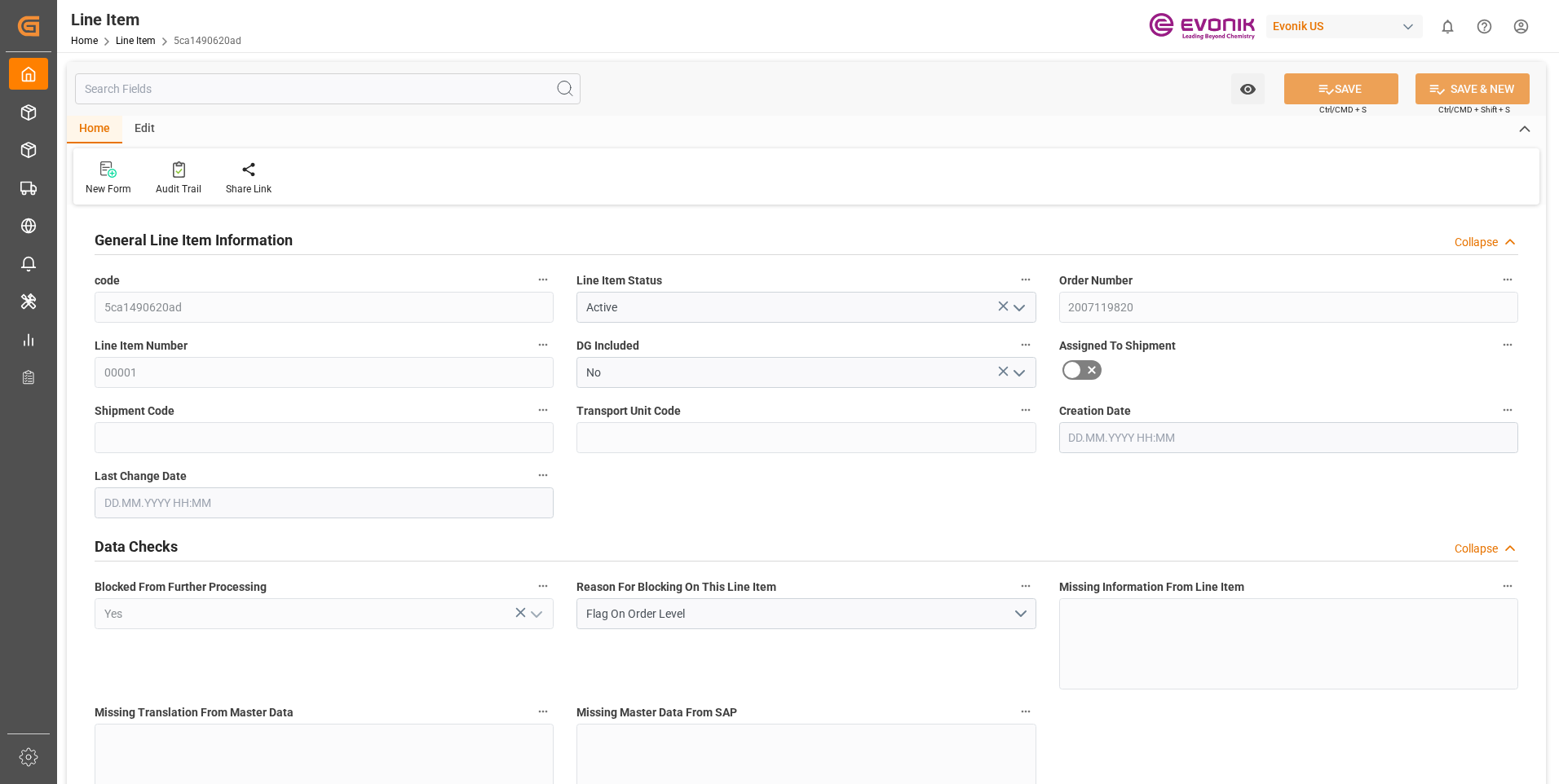
type input "4"
type input "2870.4"
type input "2652"
type input "3.738"
type input "13"
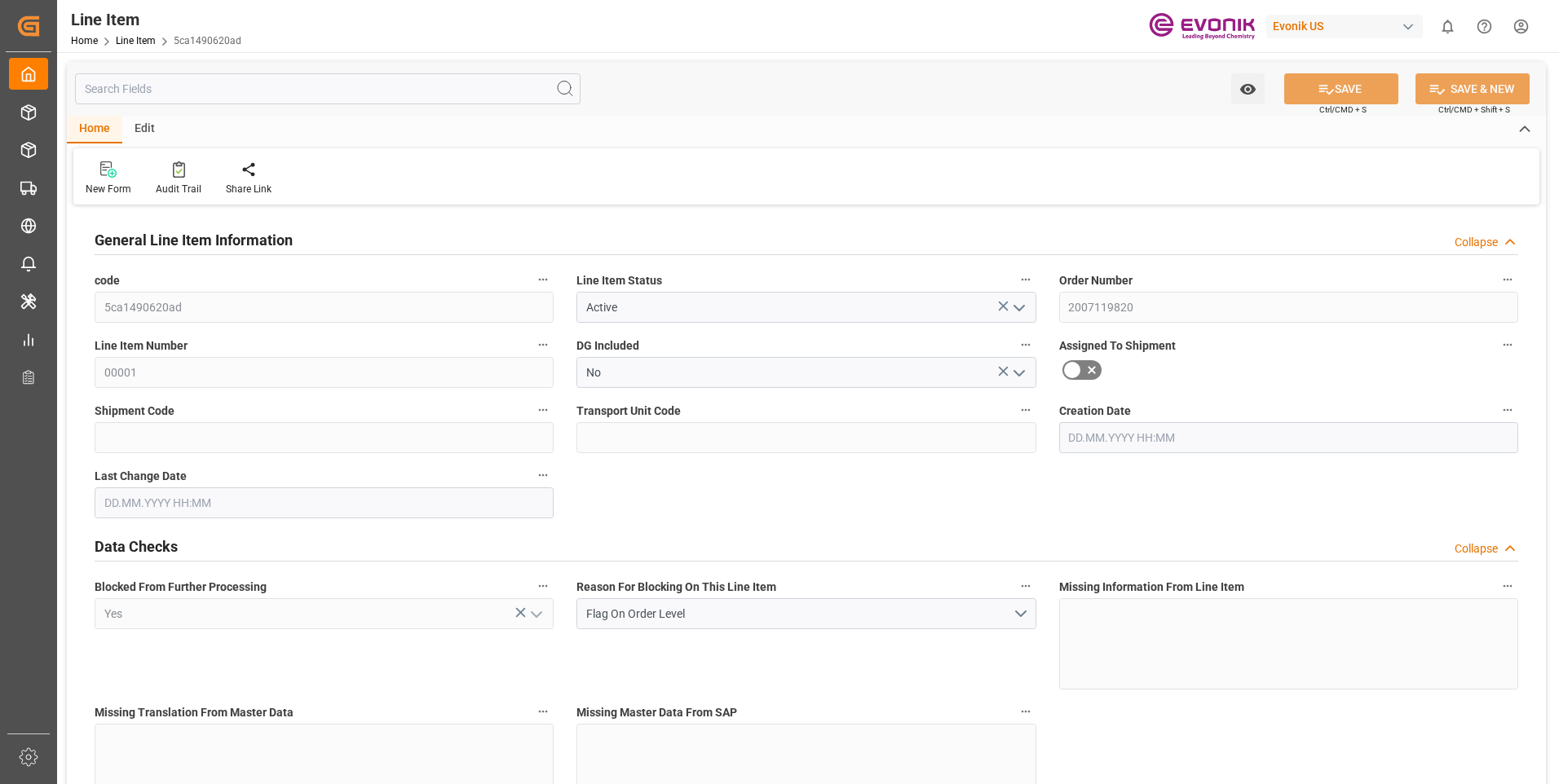
type input "19094.4"
type input "13"
type input "2870.4"
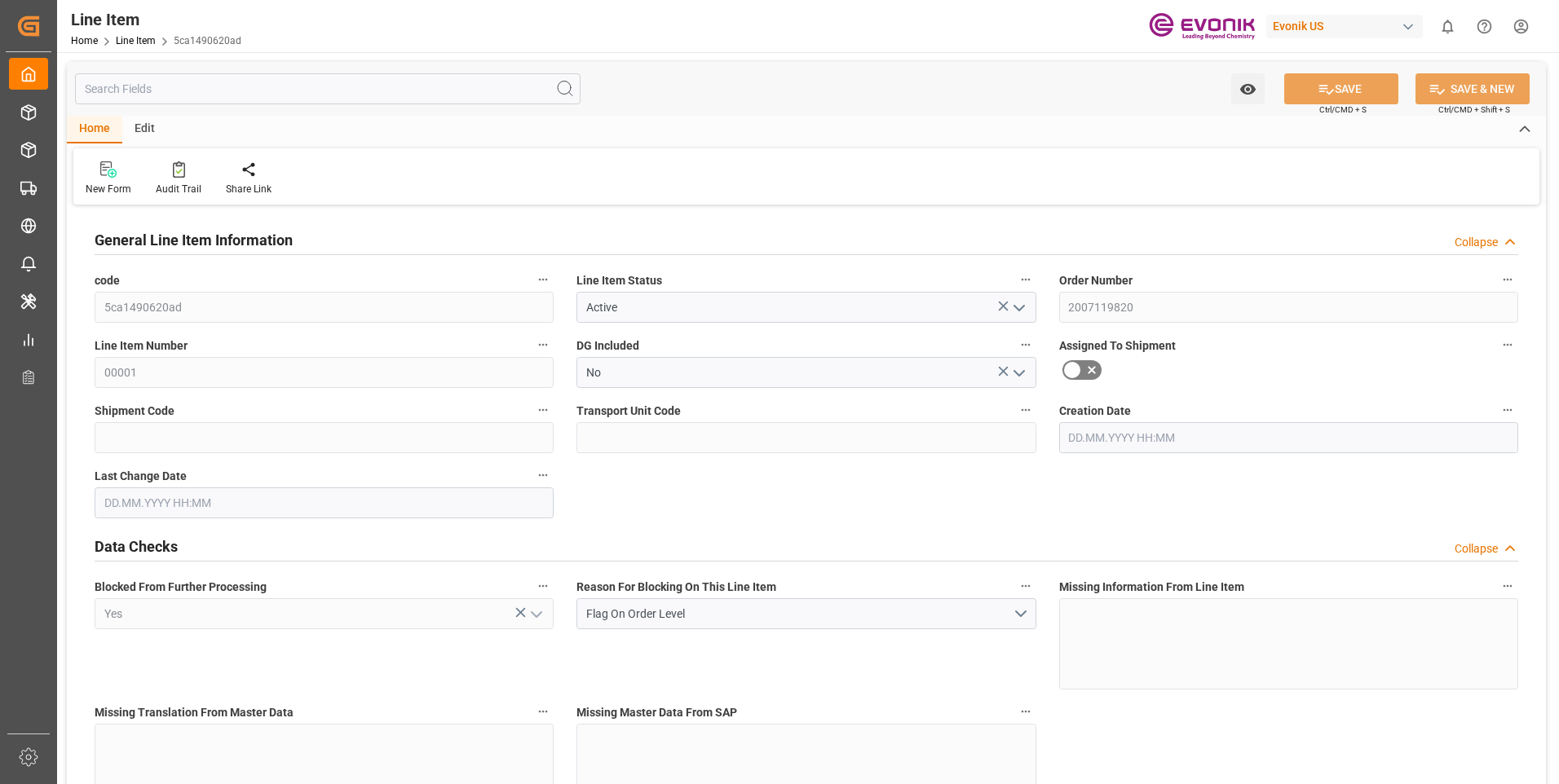
type input "2950.4"
type input "2652"
type input "3.738"
type input "3737.981"
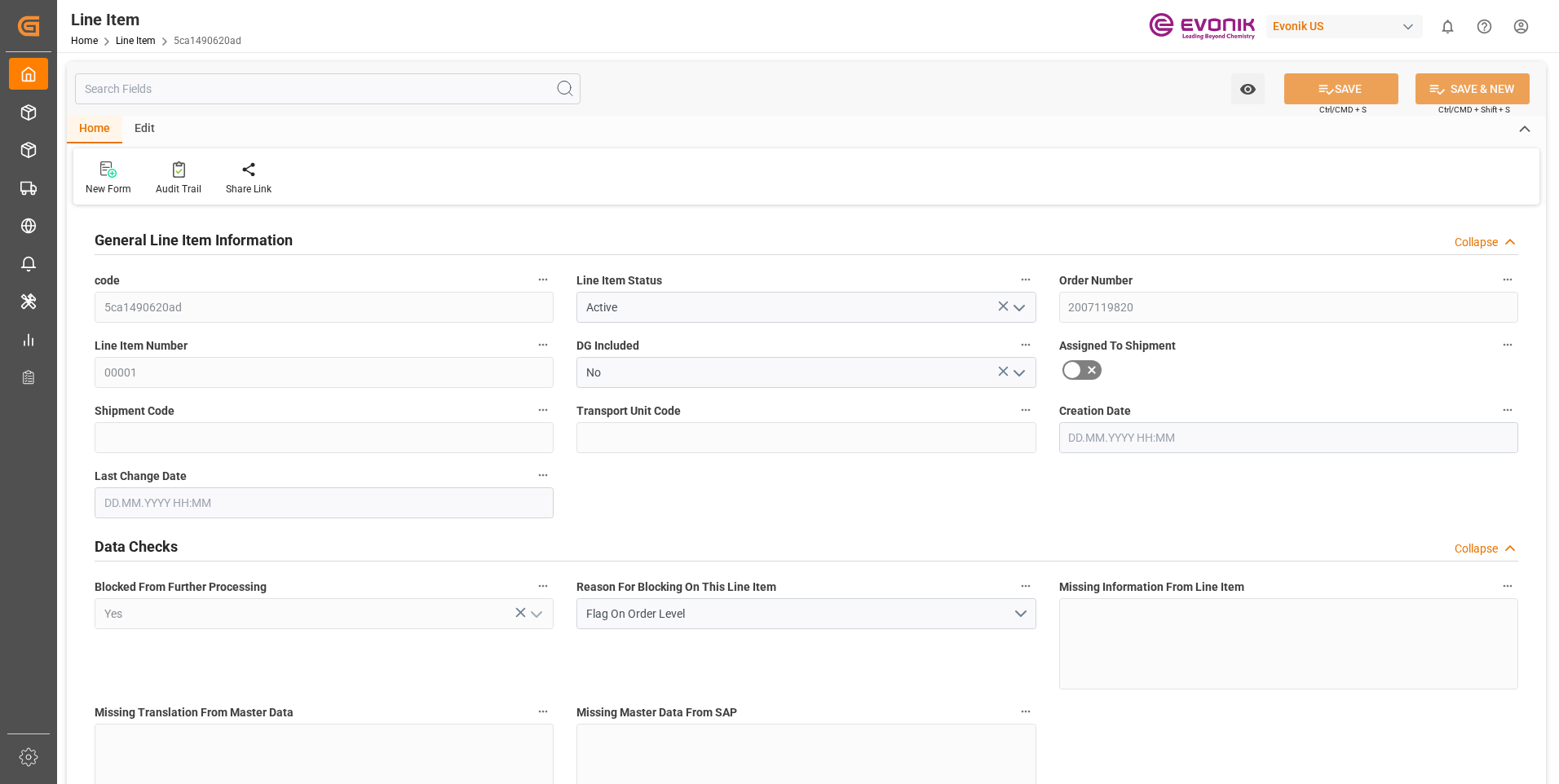
type input "0"
type input "22.08.2025 12:51"
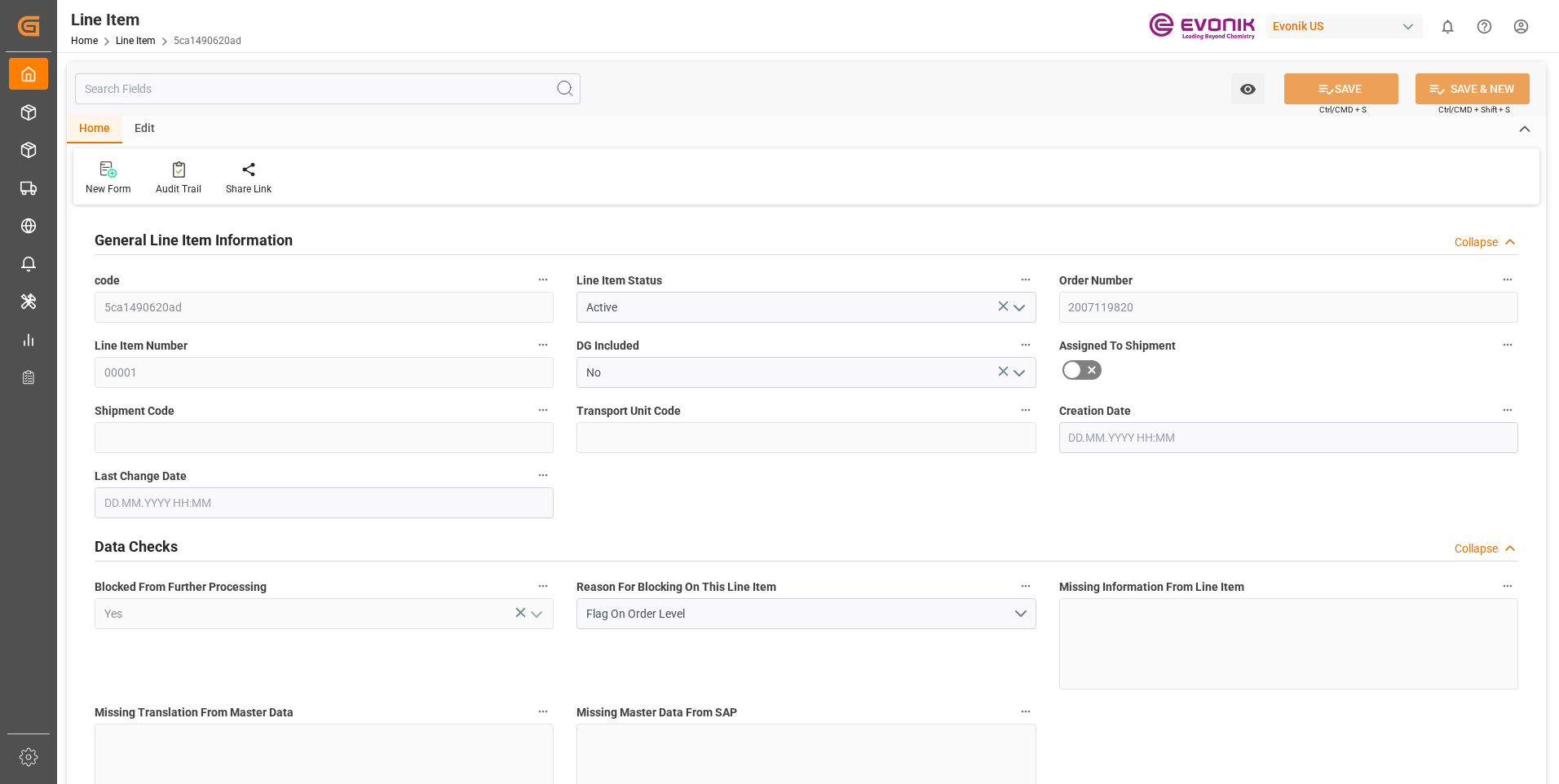
type input "22.08.2025 12:51"
type input "[DATE]"
type input "09.09.2025"
type input "29.08.2025"
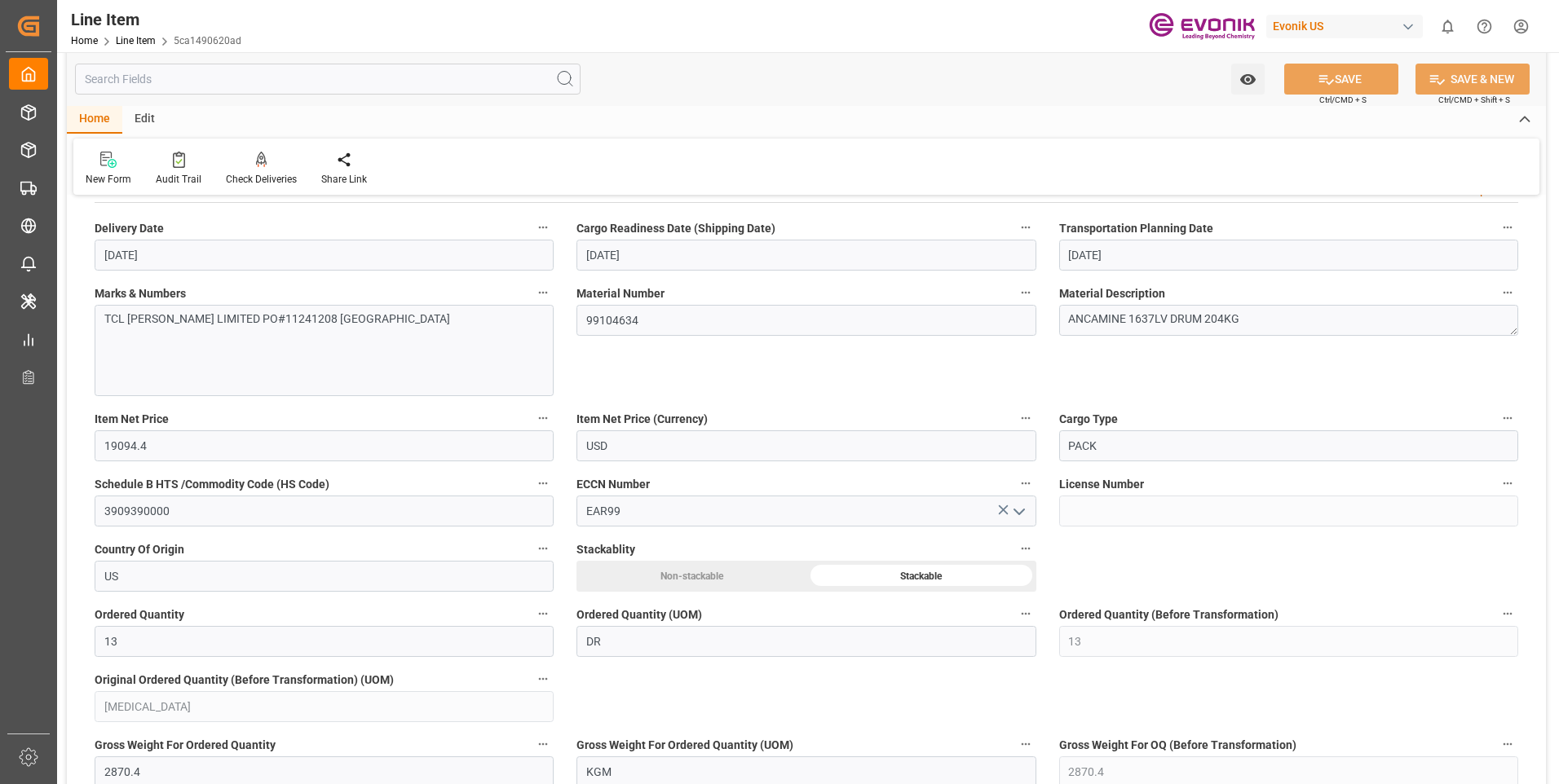
scroll to position [408, 0]
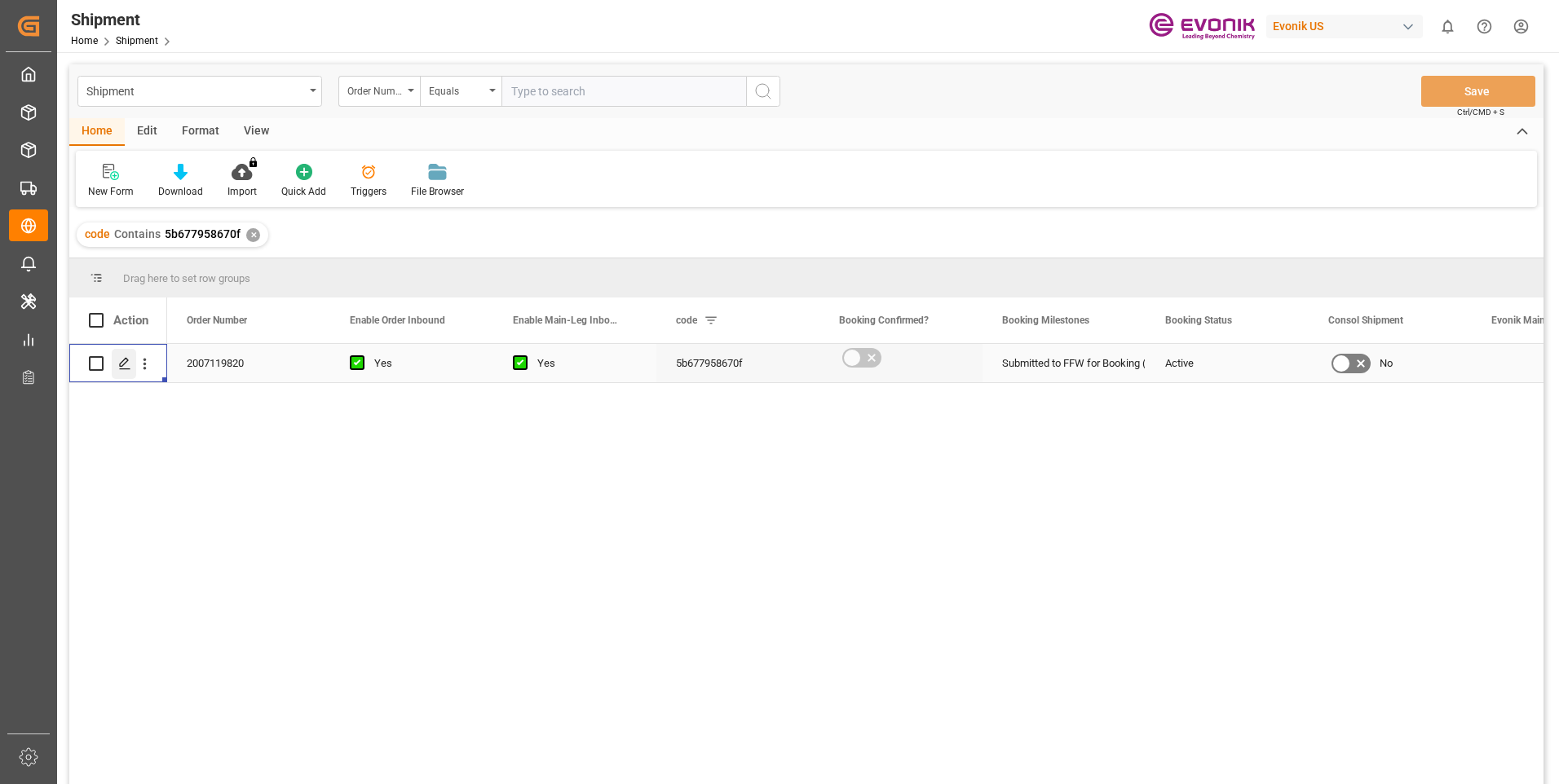
click at [121, 358] on icon "Press SPACE to select this row." at bounding box center [124, 364] width 13 height 13
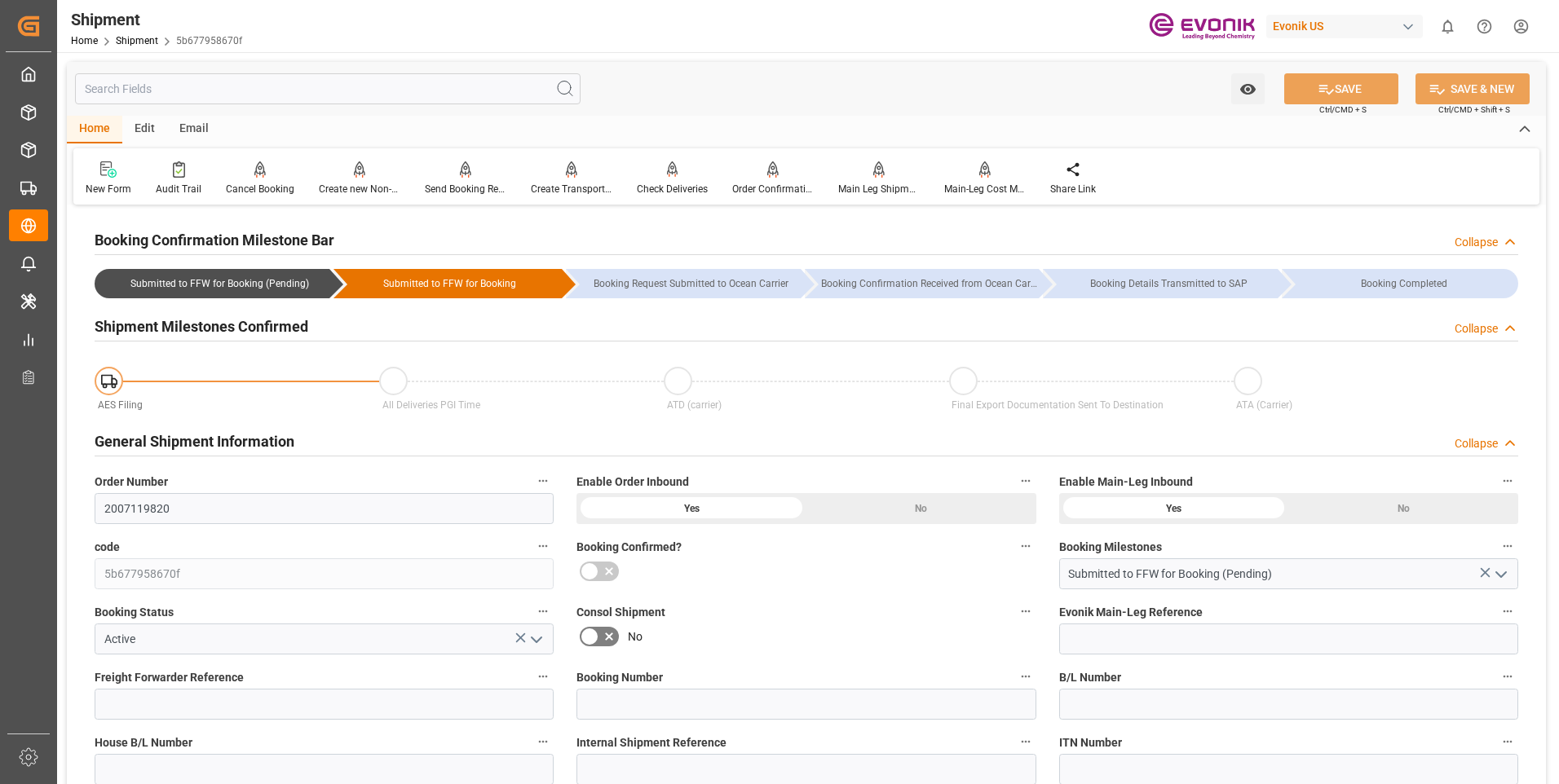
click at [1472, 446] on div "Collapse" at bounding box center [1476, 444] width 43 height 17
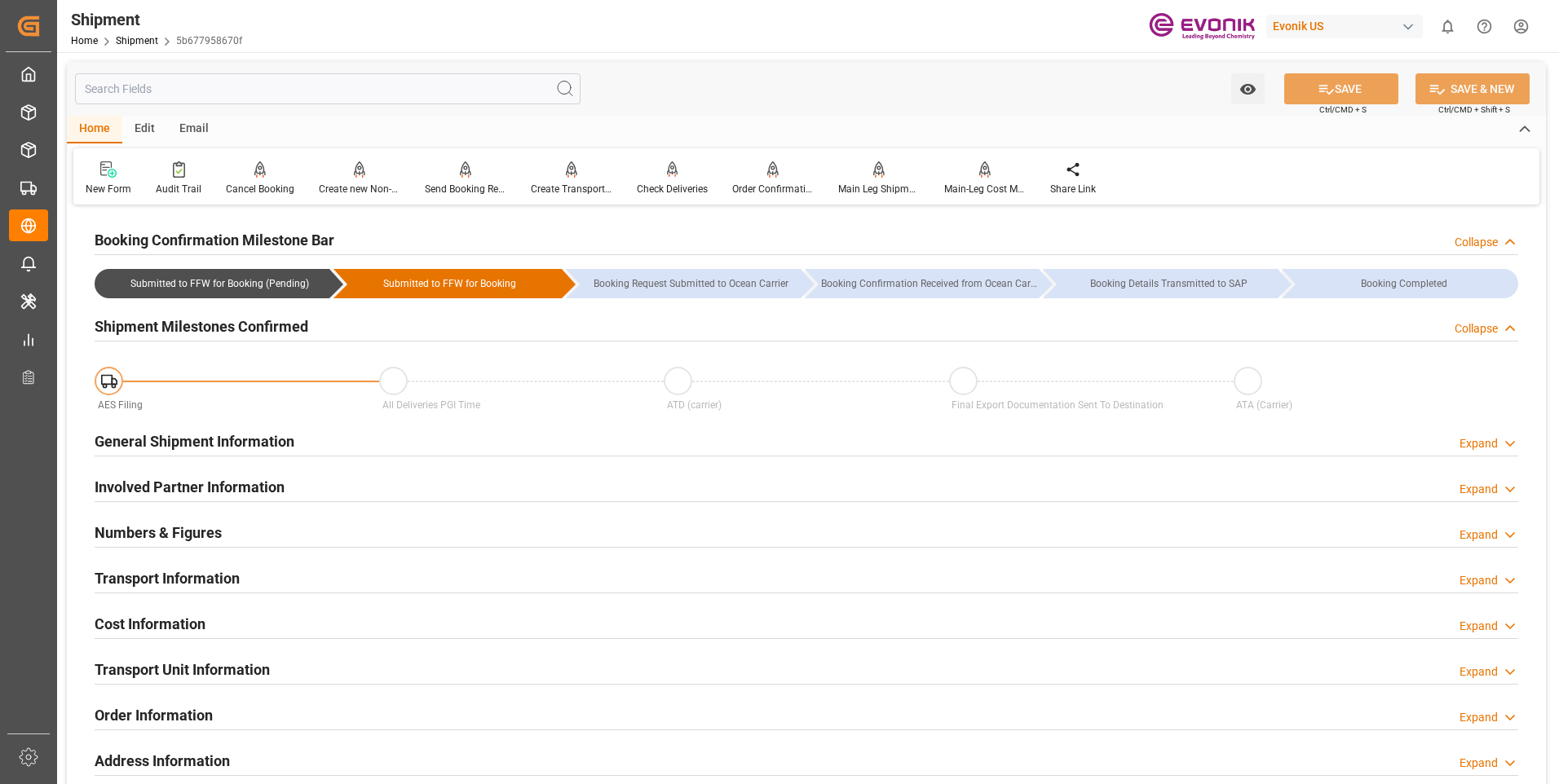
drag, startPoint x: 1494, startPoint y: 490, endPoint x: 1477, endPoint y: 489, distance: 17.0
click at [1493, 490] on div "Expand" at bounding box center [1478, 489] width 39 height 17
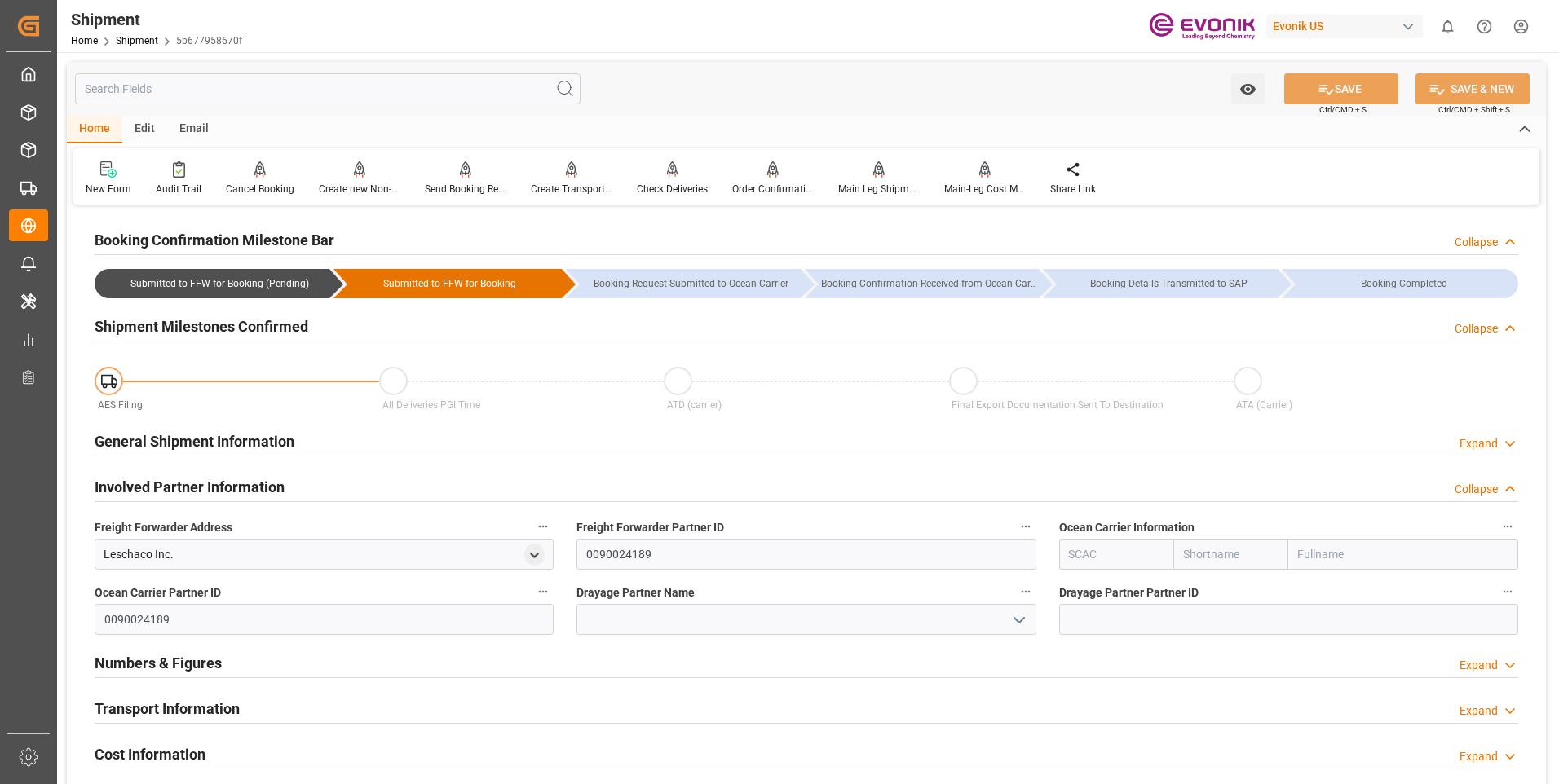
click at [1094, 566] on input "text" at bounding box center [1117, 554] width 115 height 31
type input "ALRB"
click at [1073, 593] on b "ALRB" at bounding box center [1084, 590] width 29 height 13
type input "AC Containerline"
type input "AC Containerline GmbH"
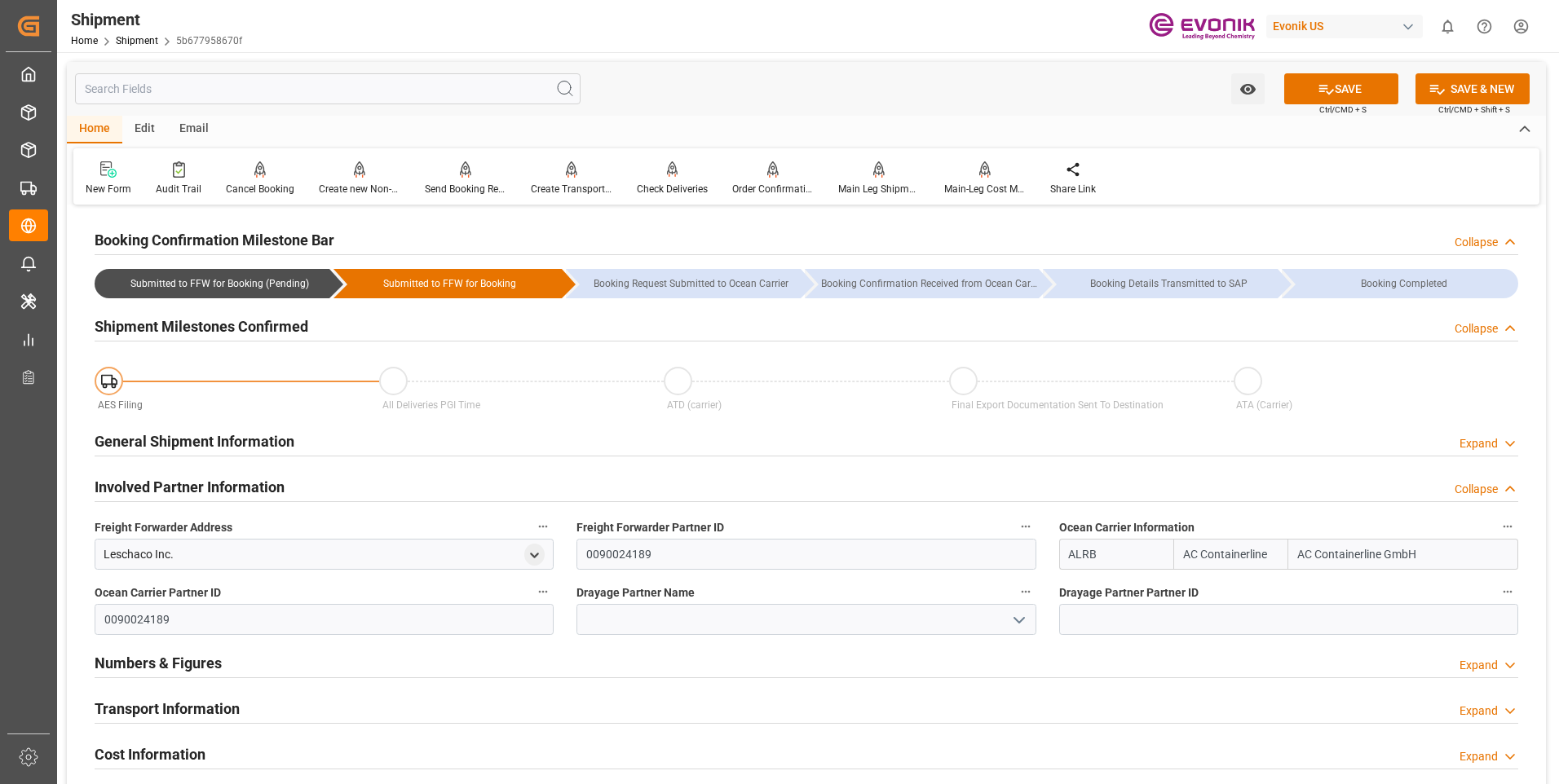
type input "ALRB"
click at [763, 626] on input at bounding box center [806, 619] width 459 height 31
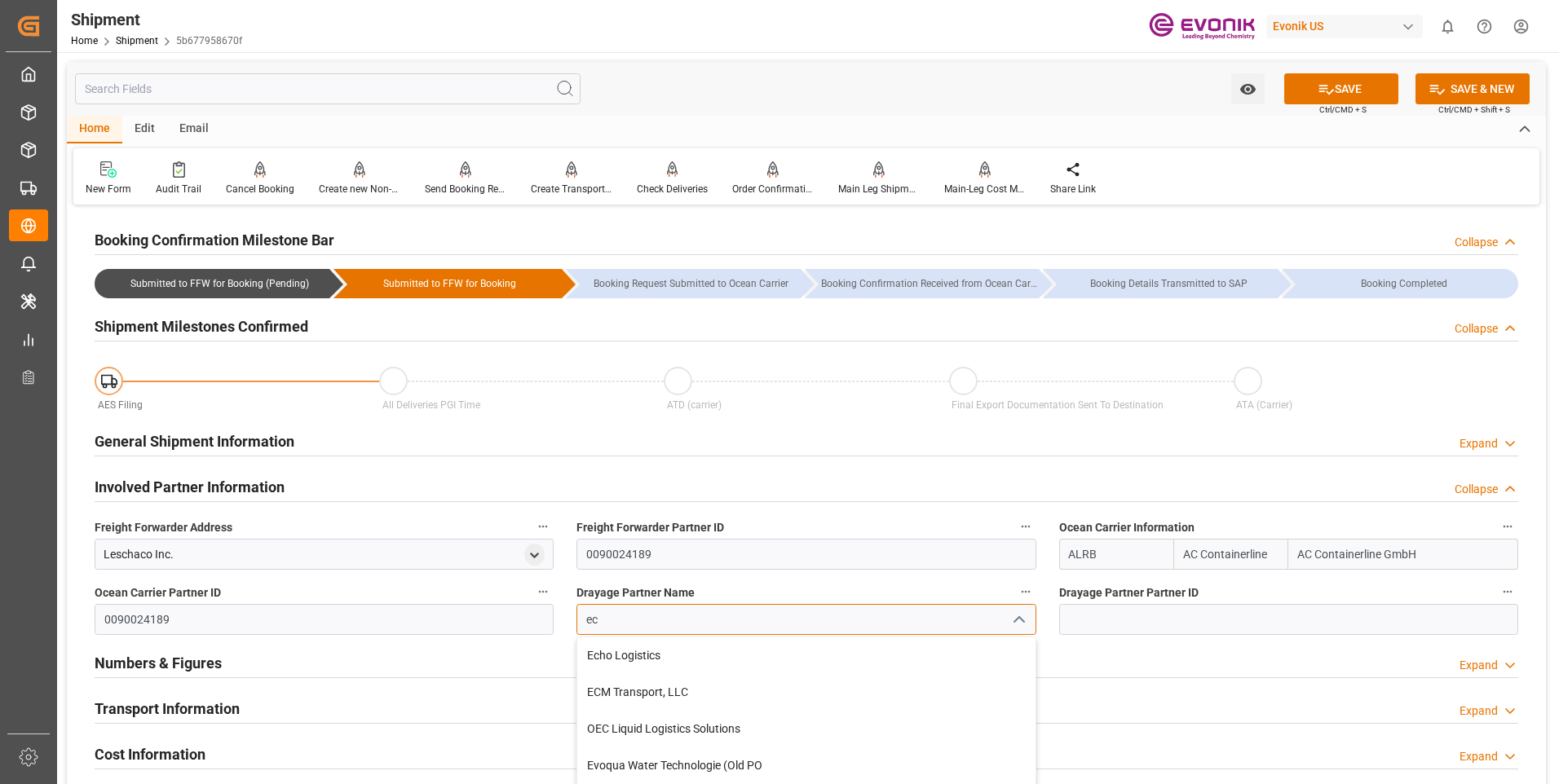
type input "e"
paste input "Estes"
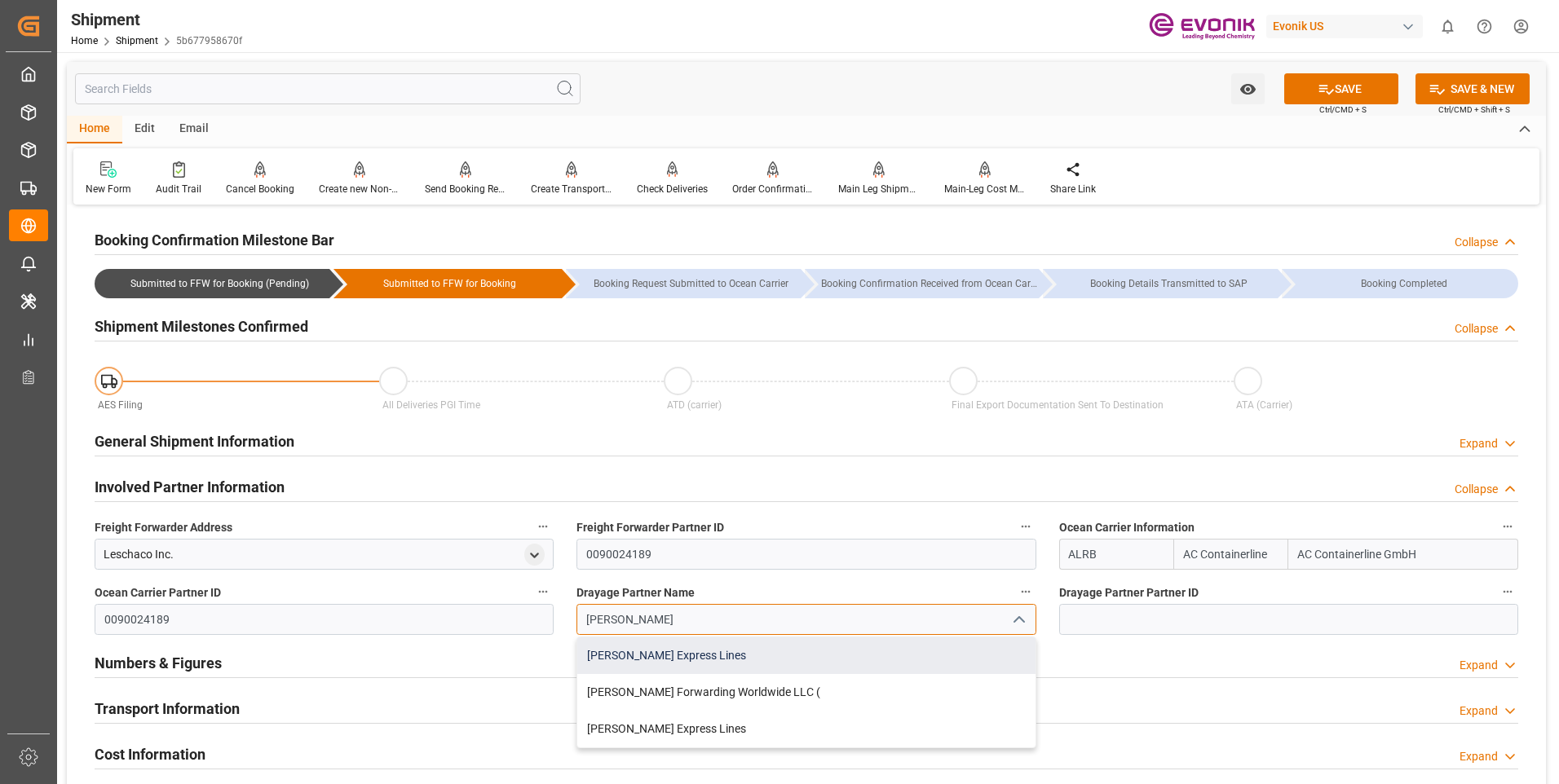
click at [714, 653] on div "Estes Express Lines" at bounding box center [806, 655] width 457 height 37
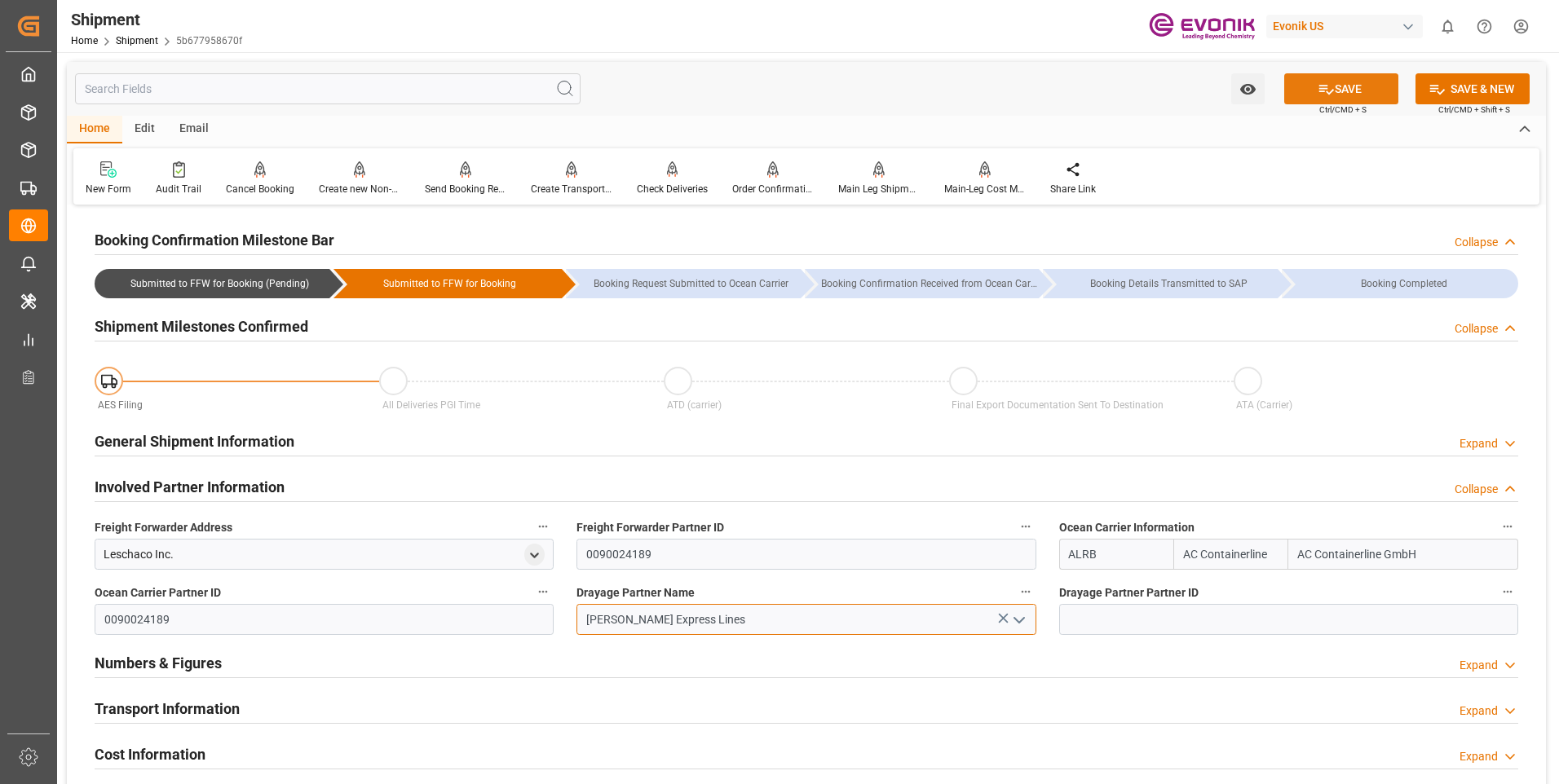
type input "Estes Express Lines"
click at [1344, 94] on button "SAVE" at bounding box center [1340, 89] width 114 height 31
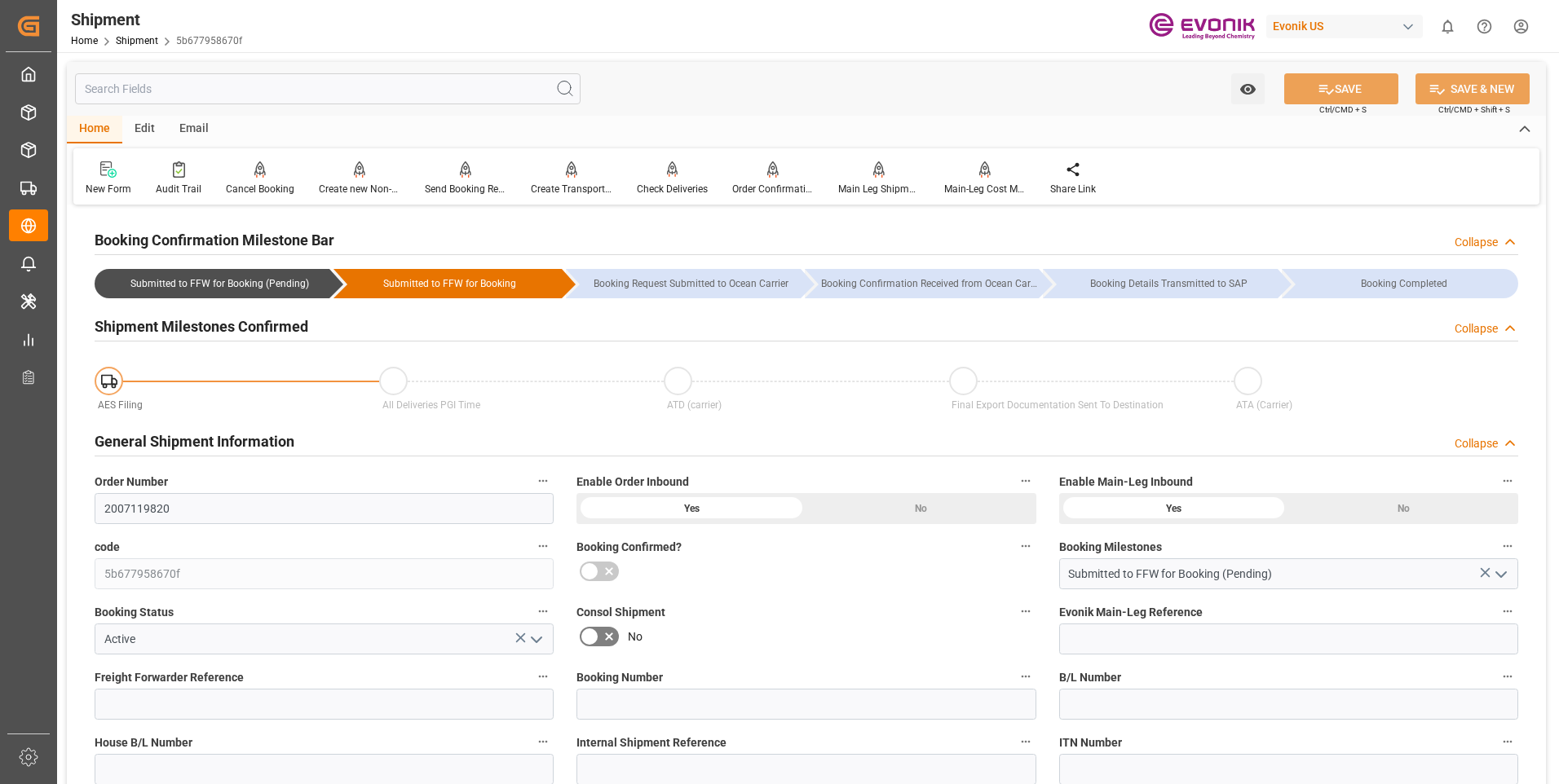
click at [1451, 443] on div "General Shipment Information Collapse" at bounding box center [806, 440] width 1423 height 31
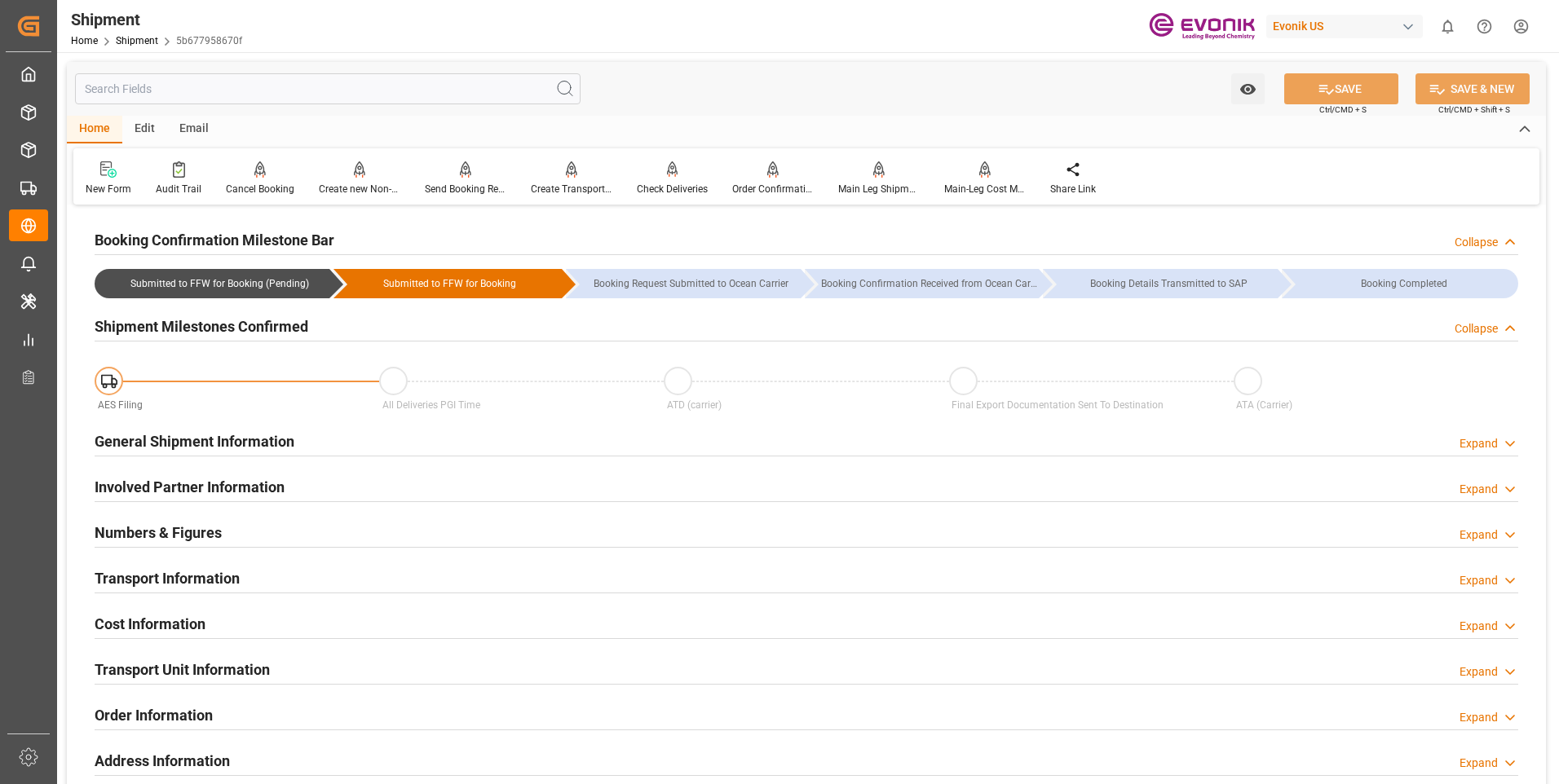
click at [1482, 483] on div "Expand" at bounding box center [1478, 489] width 39 height 17
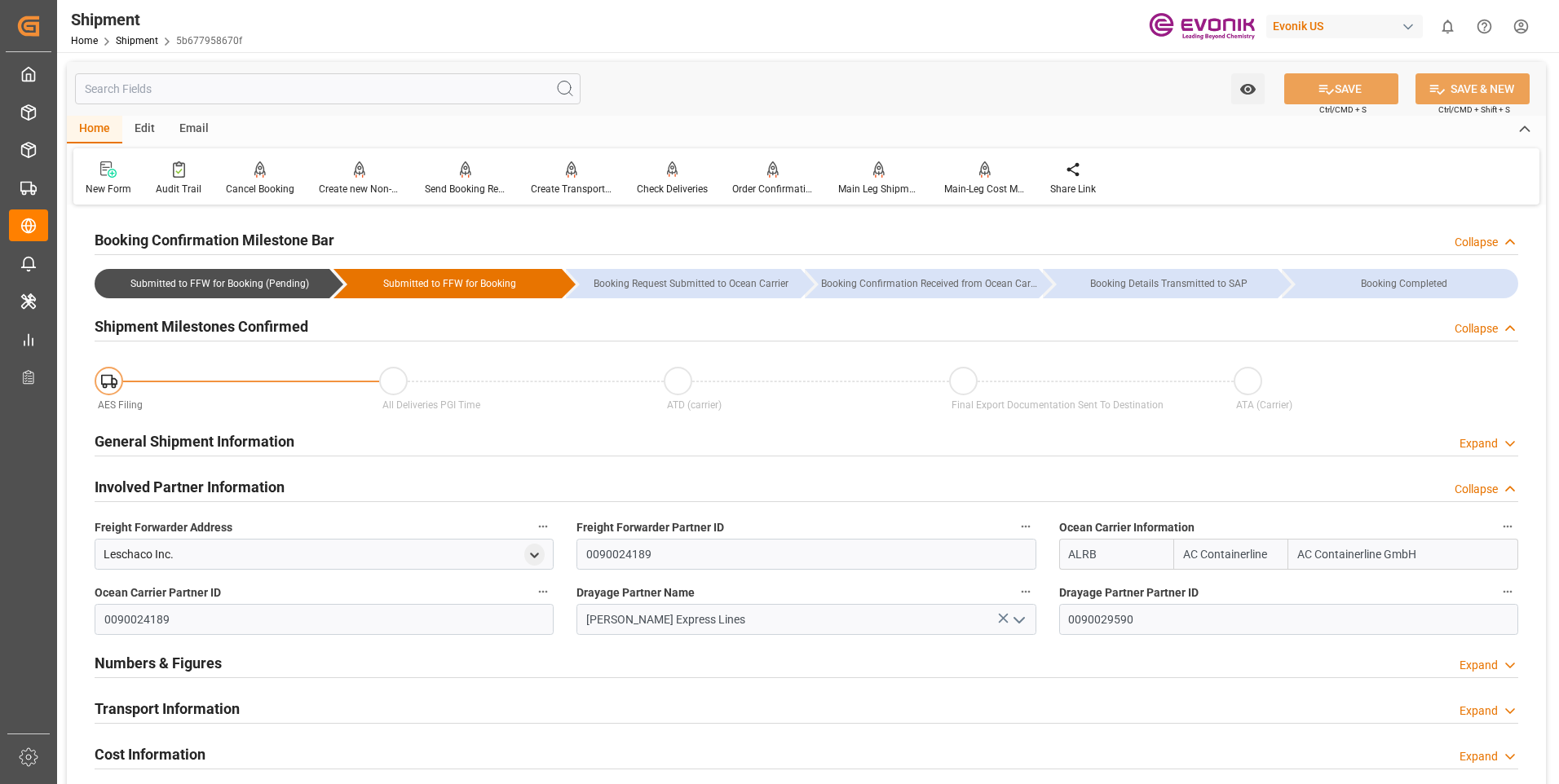
scroll to position [163, 0]
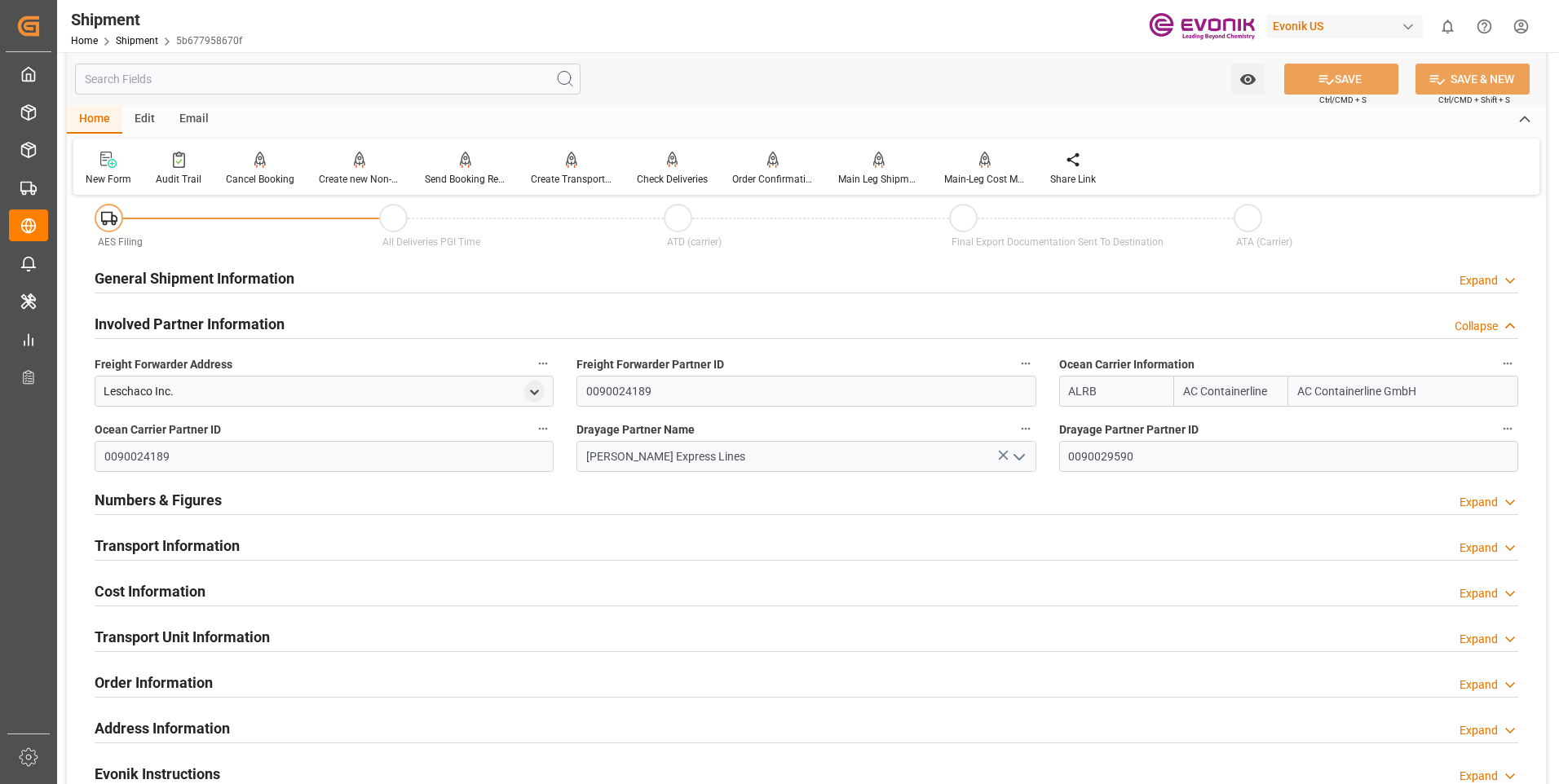
click at [1482, 322] on div "Collapse" at bounding box center [1476, 326] width 43 height 17
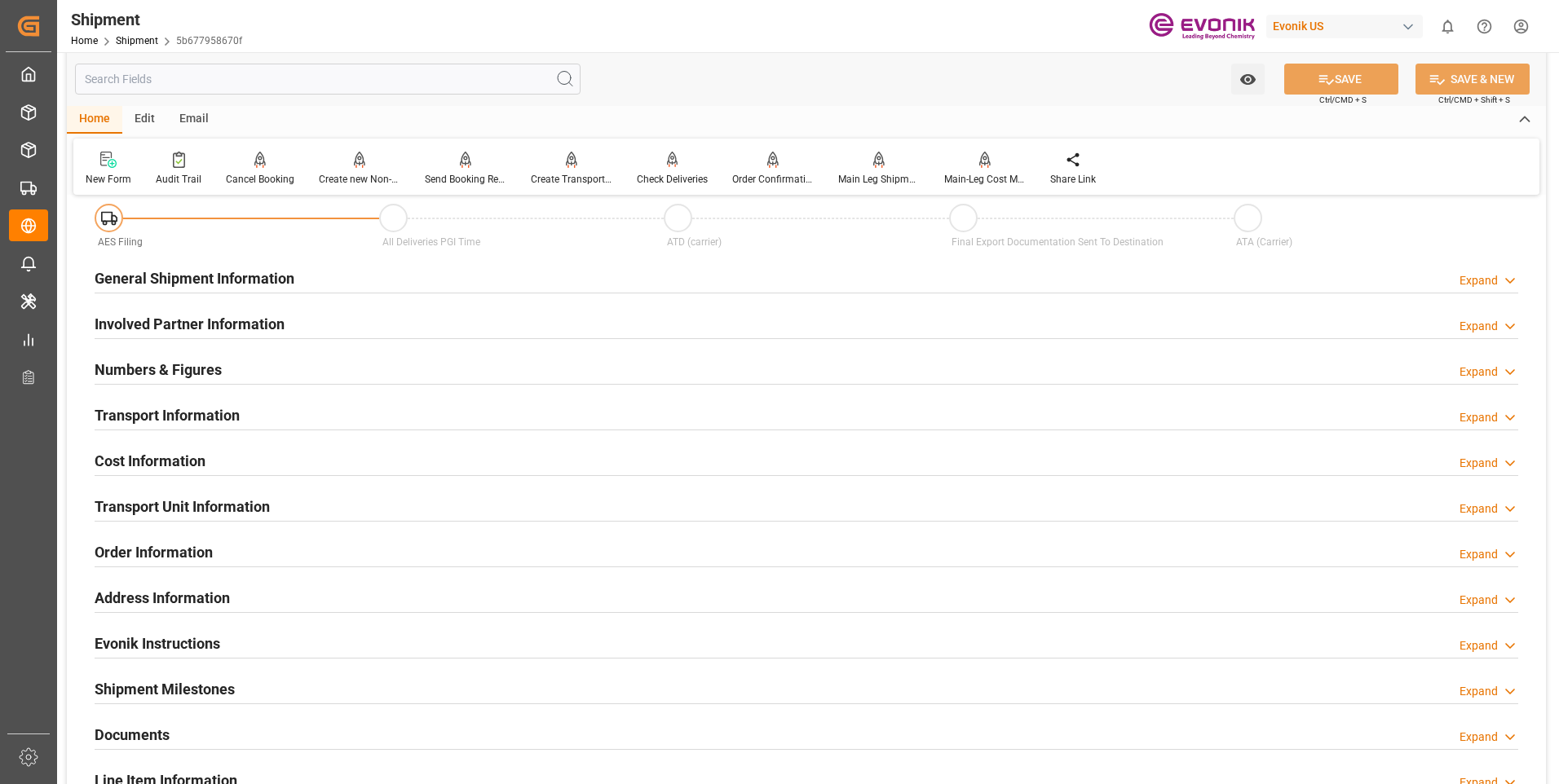
click at [1473, 419] on div "Expand" at bounding box center [1478, 418] width 39 height 17
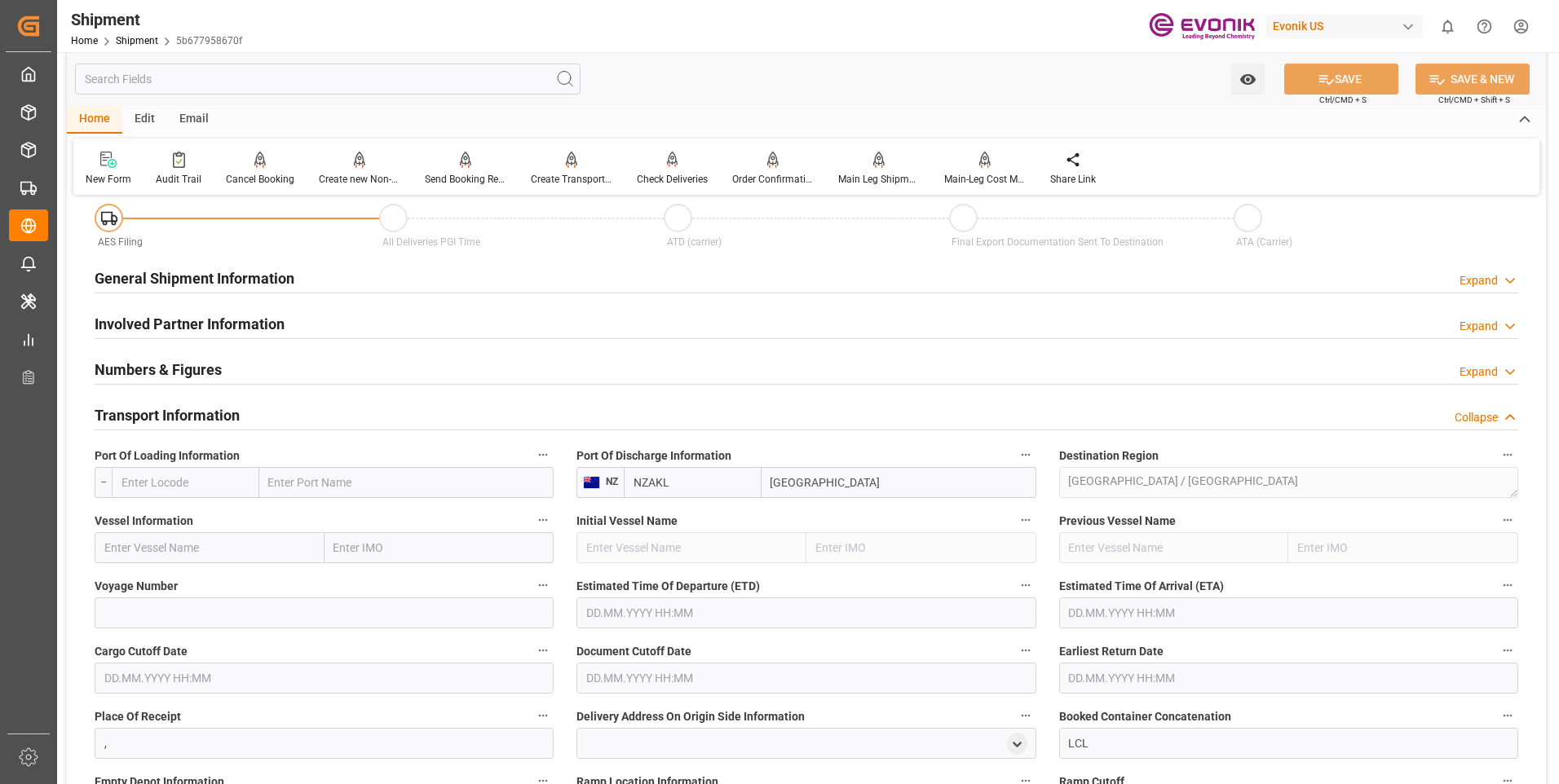
click at [159, 490] on input "text" at bounding box center [185, 482] width 148 height 31
type input "U"
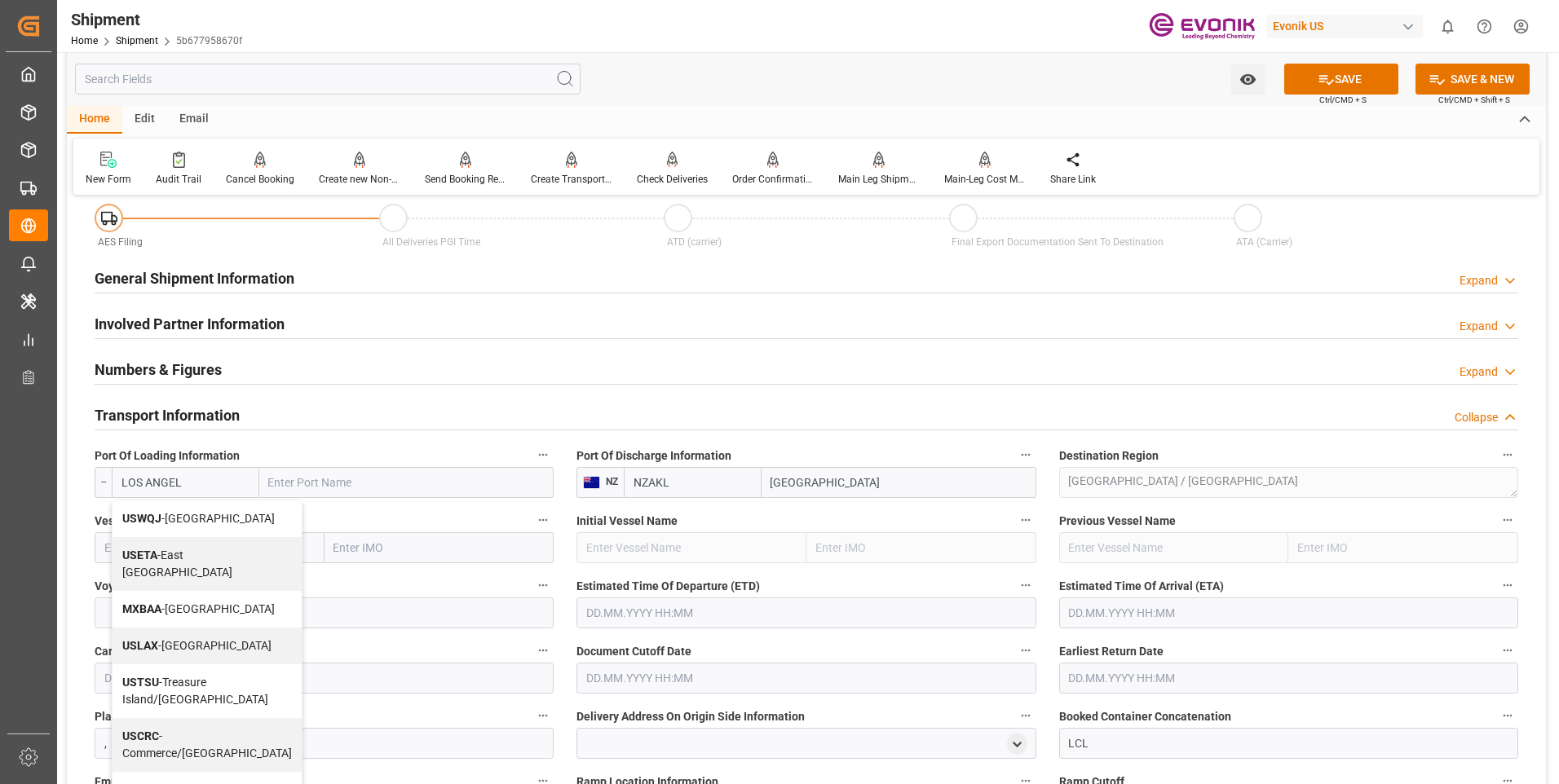
click at [183, 653] on span "USLAX - Los Angeles" at bounding box center [197, 645] width 149 height 13
type input "USLAX"
type input "Los Angeles"
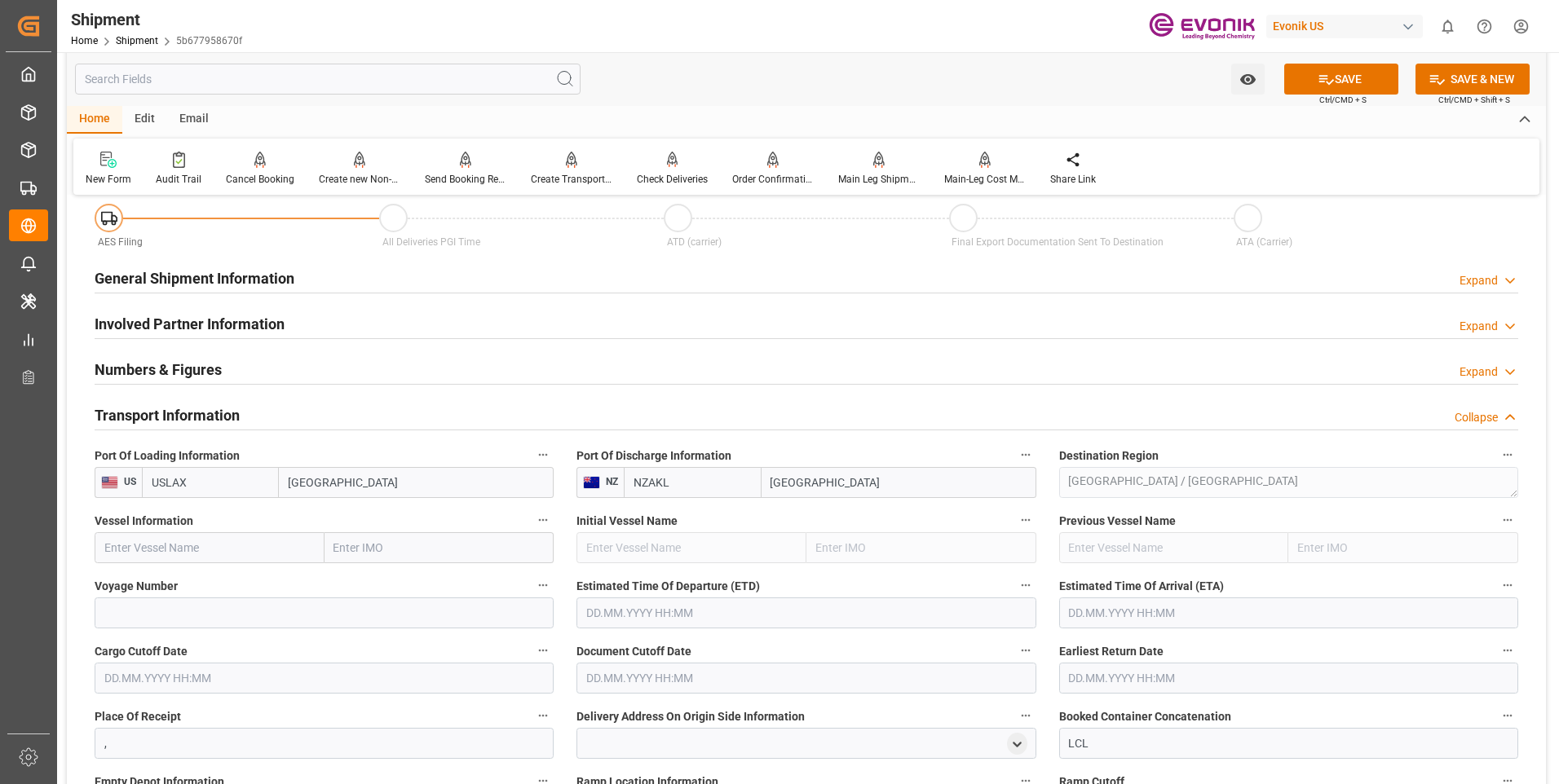
scroll to position [408, 0]
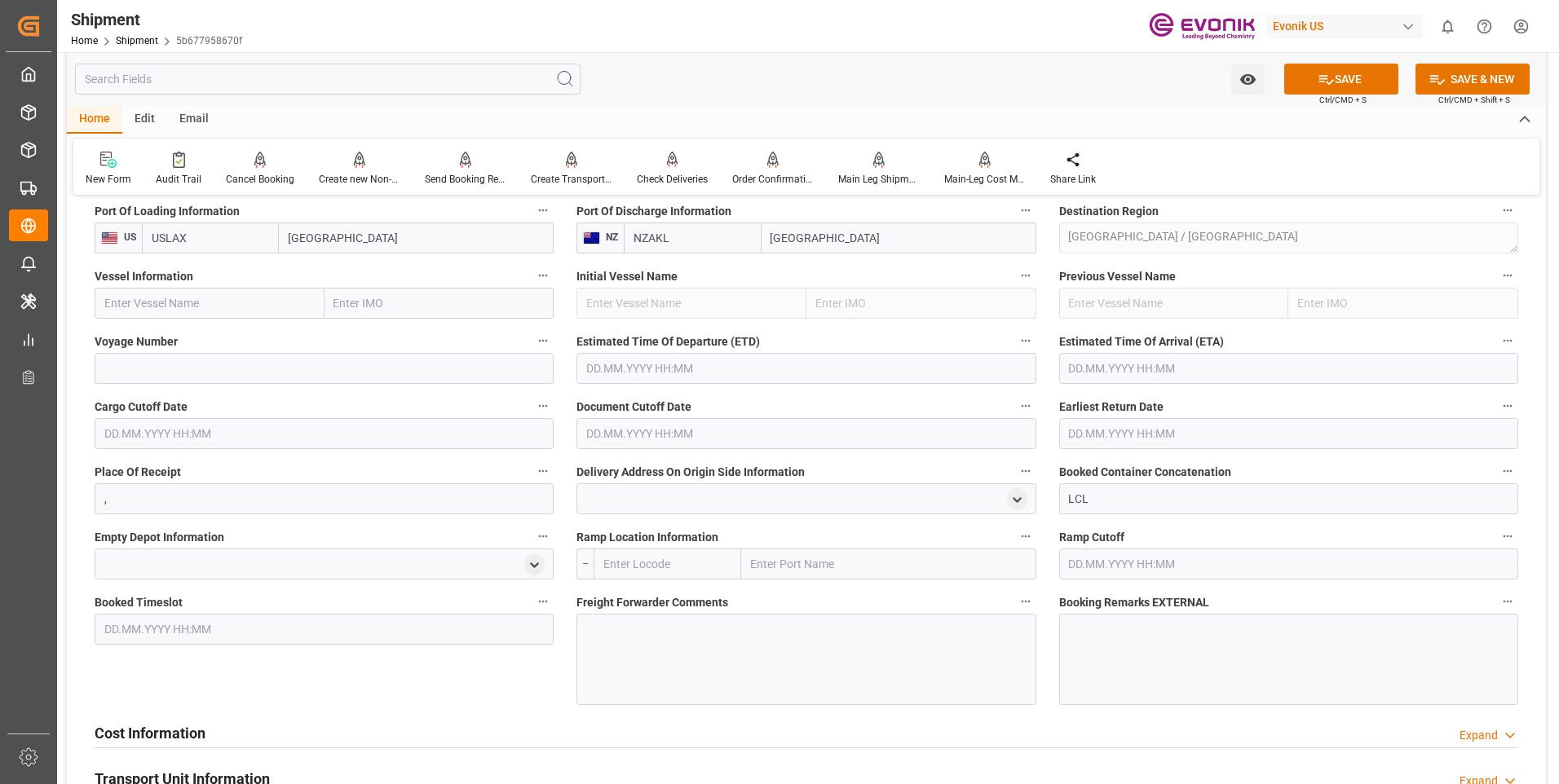
type input "USLAX"
click at [675, 558] on input "text" at bounding box center [667, 564] width 148 height 31
click at [179, 311] on input "text" at bounding box center [209, 303] width 230 height 31
type input "SEATTLE EXPRESS"
click at [225, 337] on span "SEATTLE EXPRESS - 9348687" at bounding box center [180, 339] width 149 height 13
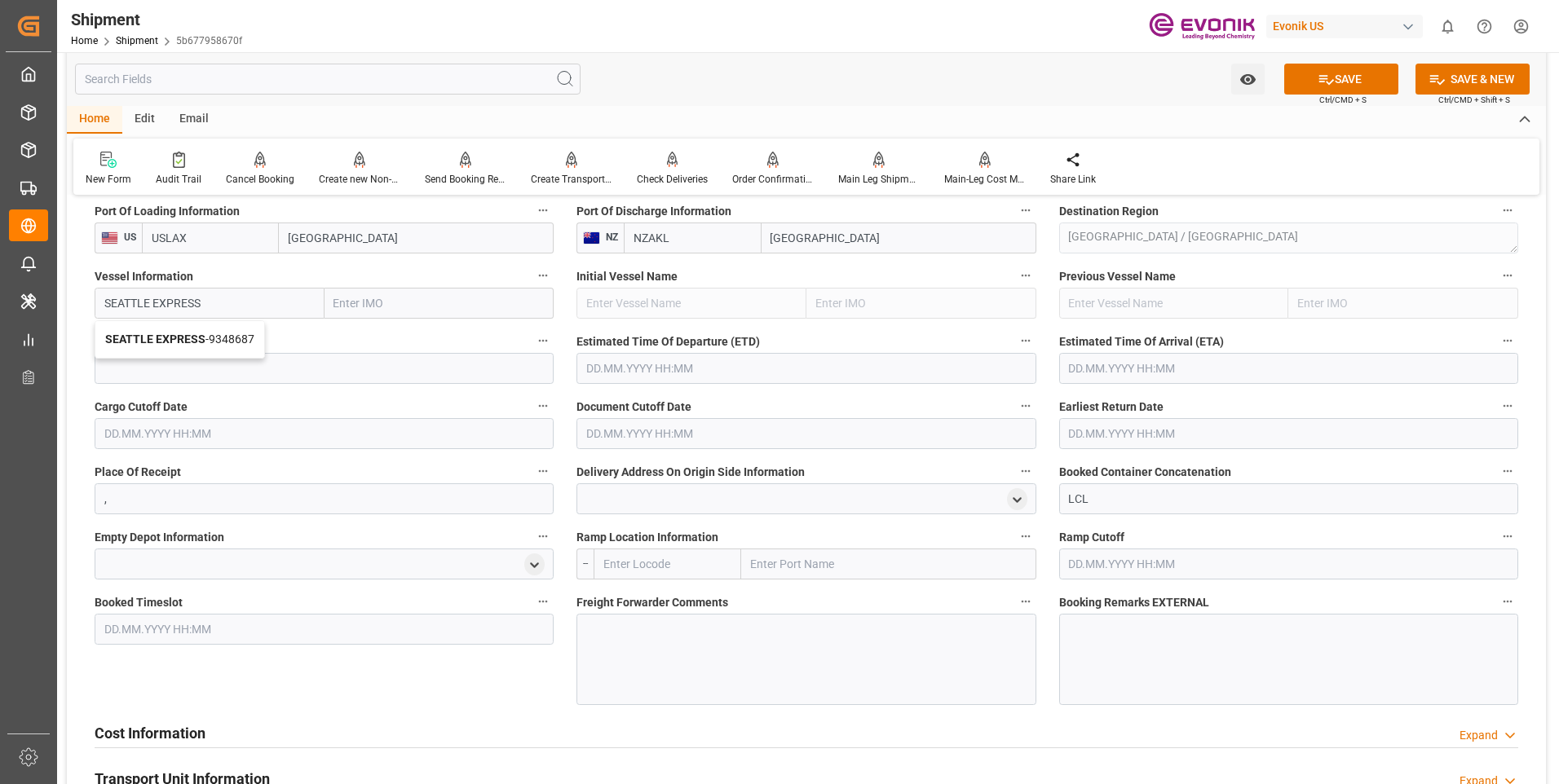
type input "9348687"
type input "SEATTLE EXPRESS"
click at [158, 361] on input at bounding box center [324, 368] width 459 height 31
drag, startPoint x: 134, startPoint y: 369, endPoint x: 76, endPoint y: 366, distance: 58.1
click at [76, 366] on div "Booking Confirmation Milestone Bar Collapse Submitted to FFW for Booking (Pendi…" at bounding box center [806, 580] width 1479 height 1555
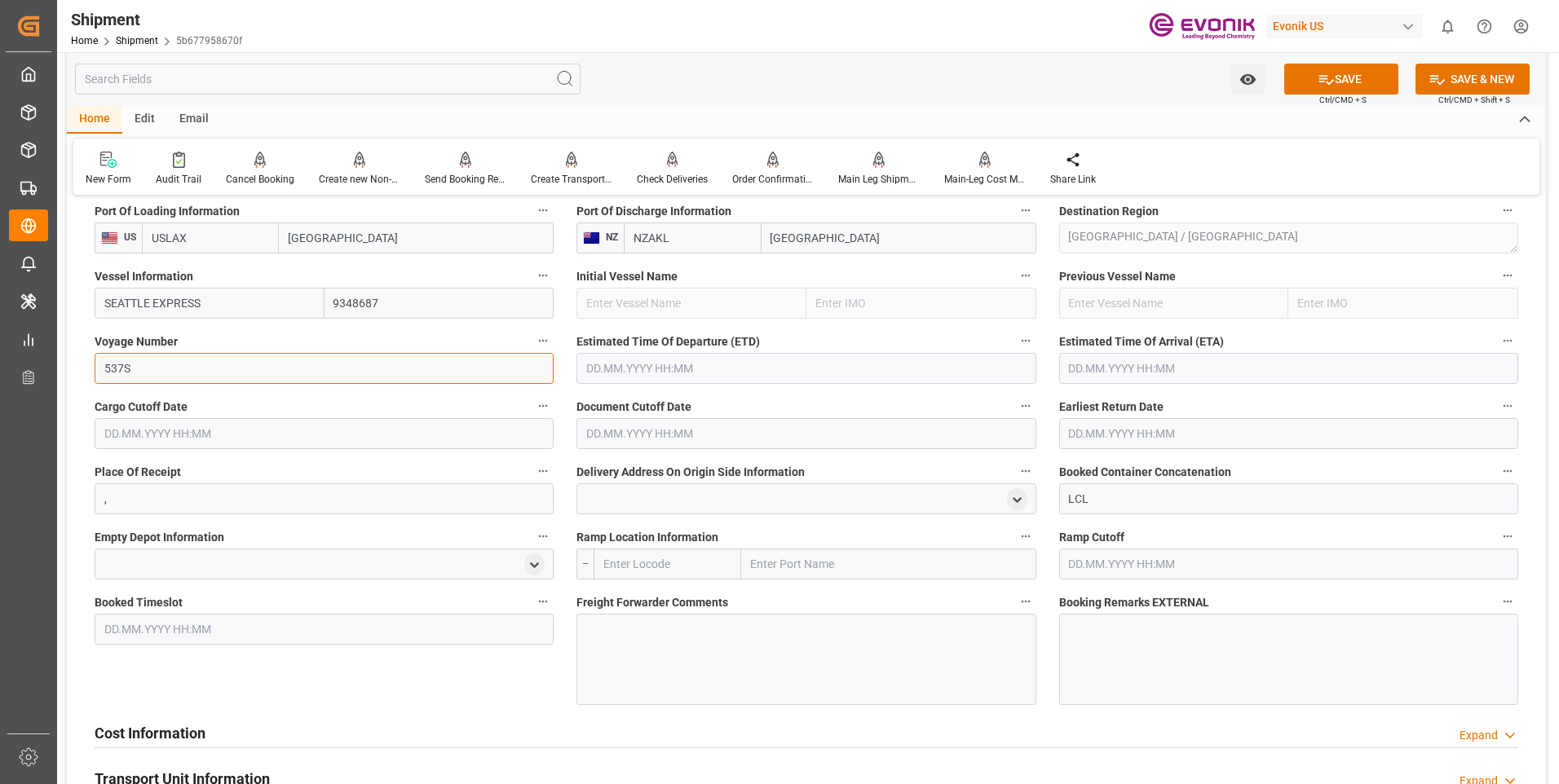
type input "537S"
click at [167, 438] on input "text" at bounding box center [324, 434] width 459 height 31
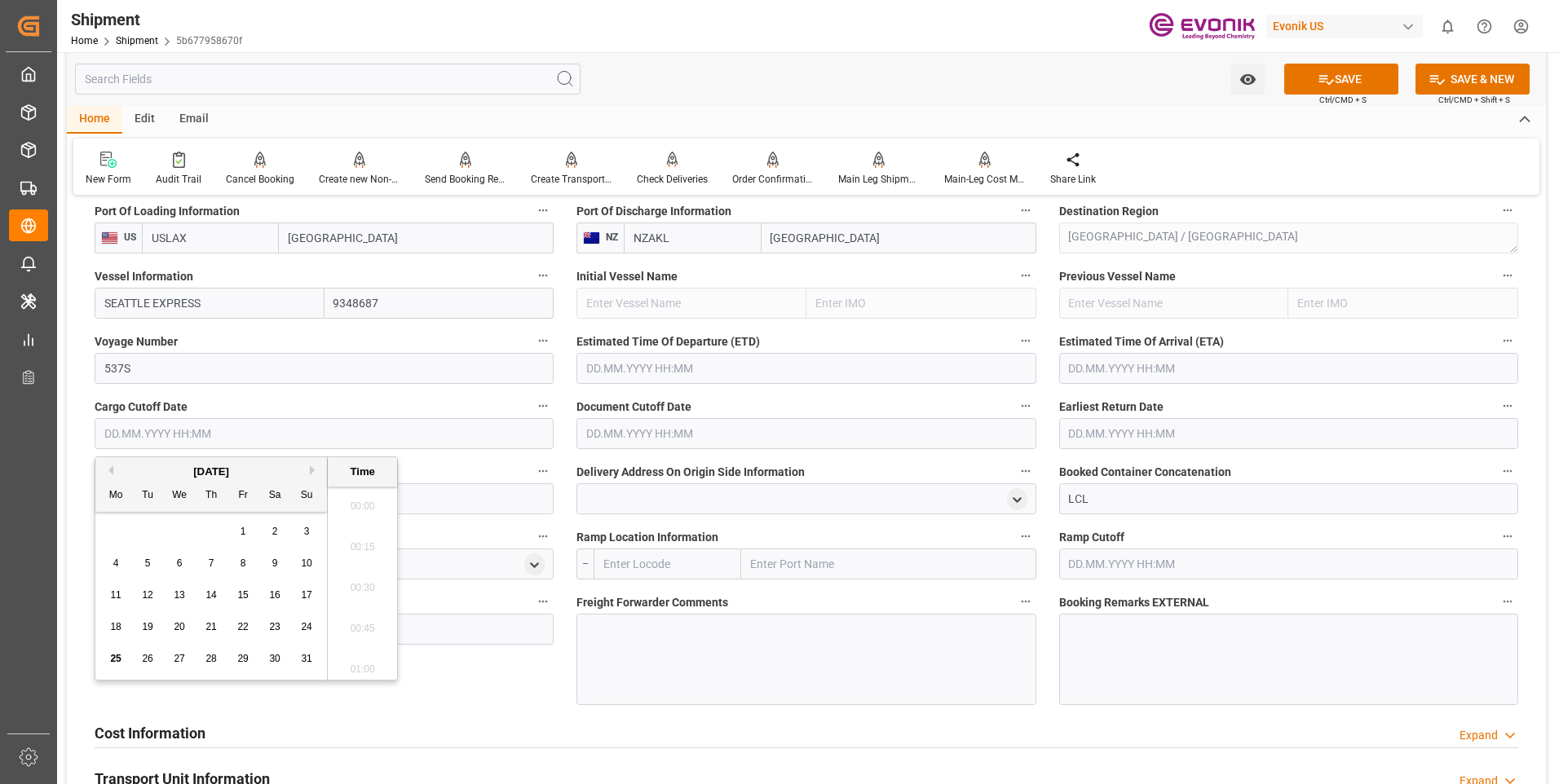
scroll to position [2573, 0]
click at [311, 472] on button "Next Month" at bounding box center [314, 470] width 10 height 10
click at [118, 593] on span "15" at bounding box center [115, 595] width 11 height 12
type input "[DATE] 00:00"
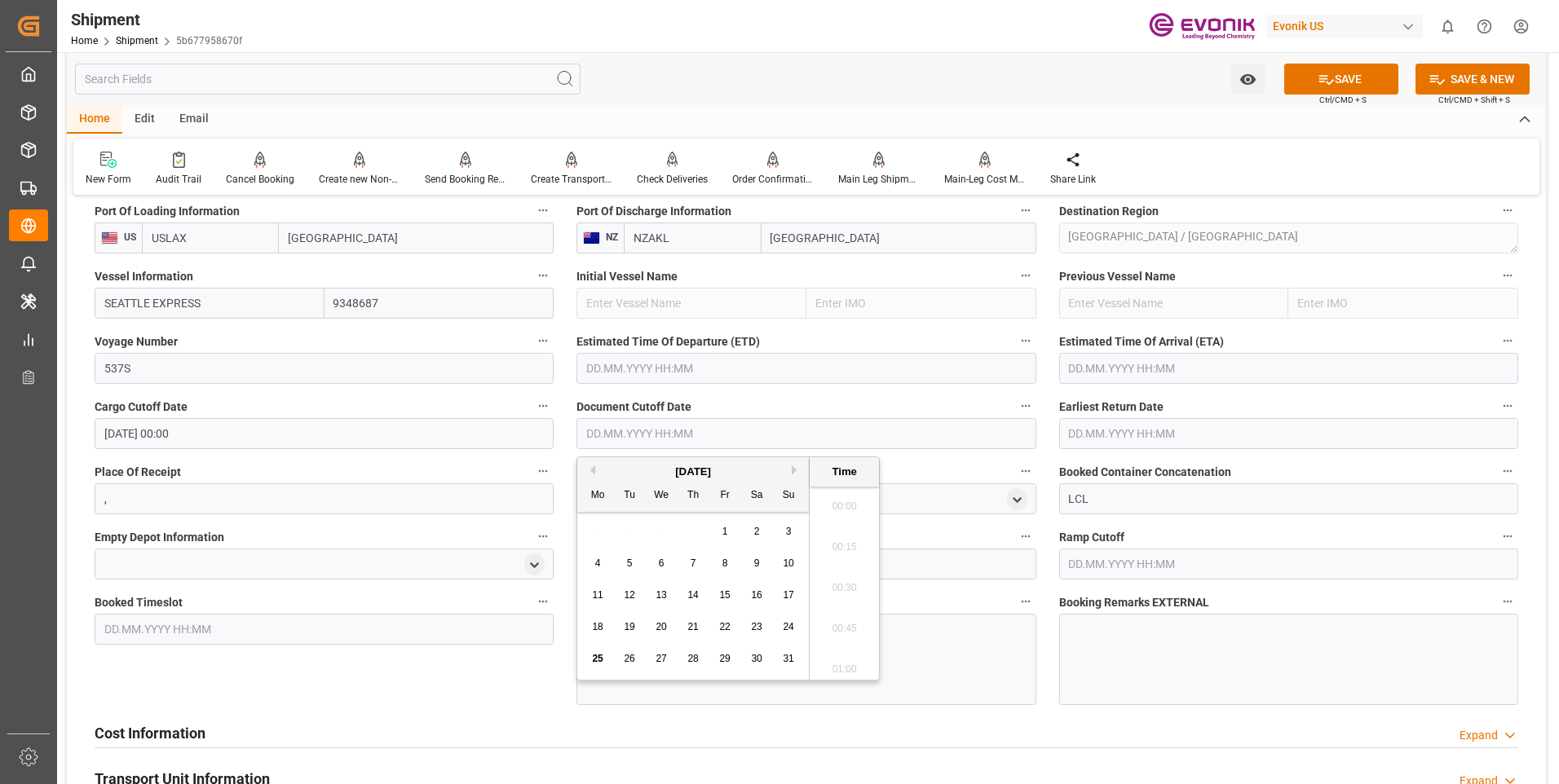
click at [681, 441] on input "text" at bounding box center [806, 434] width 459 height 31
click at [792, 471] on button "Next Month" at bounding box center [796, 470] width 10 height 10
click at [598, 594] on span "15" at bounding box center [598, 595] width 11 height 12
type input "[DATE] 00:00"
click at [1190, 426] on input "text" at bounding box center [1289, 434] width 459 height 31
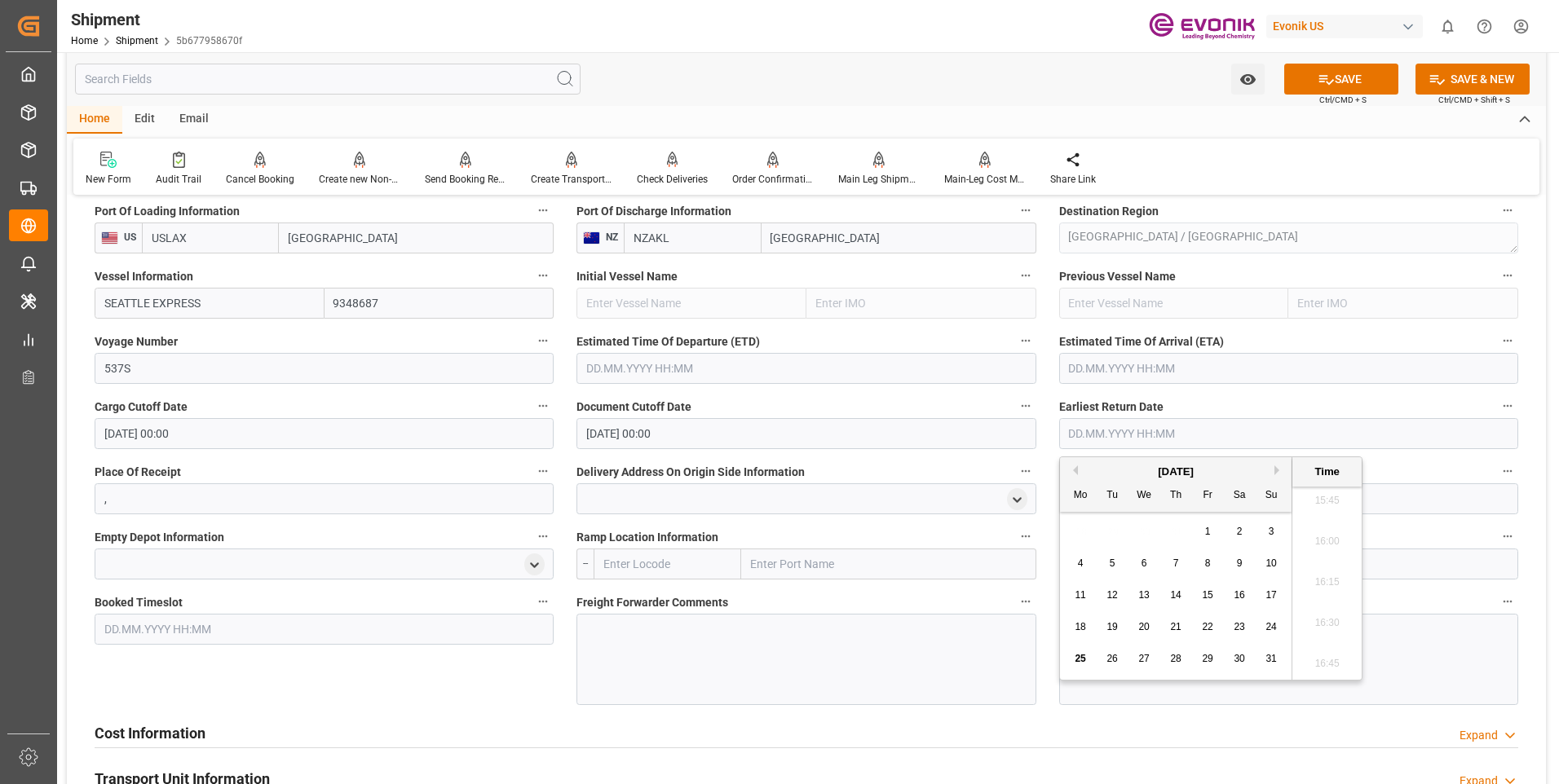
click at [1277, 471] on button "Next Month" at bounding box center [1279, 470] width 10 height 10
click at [1112, 566] on span "9" at bounding box center [1113, 563] width 5 height 12
type input "09.09.2025 00:00"
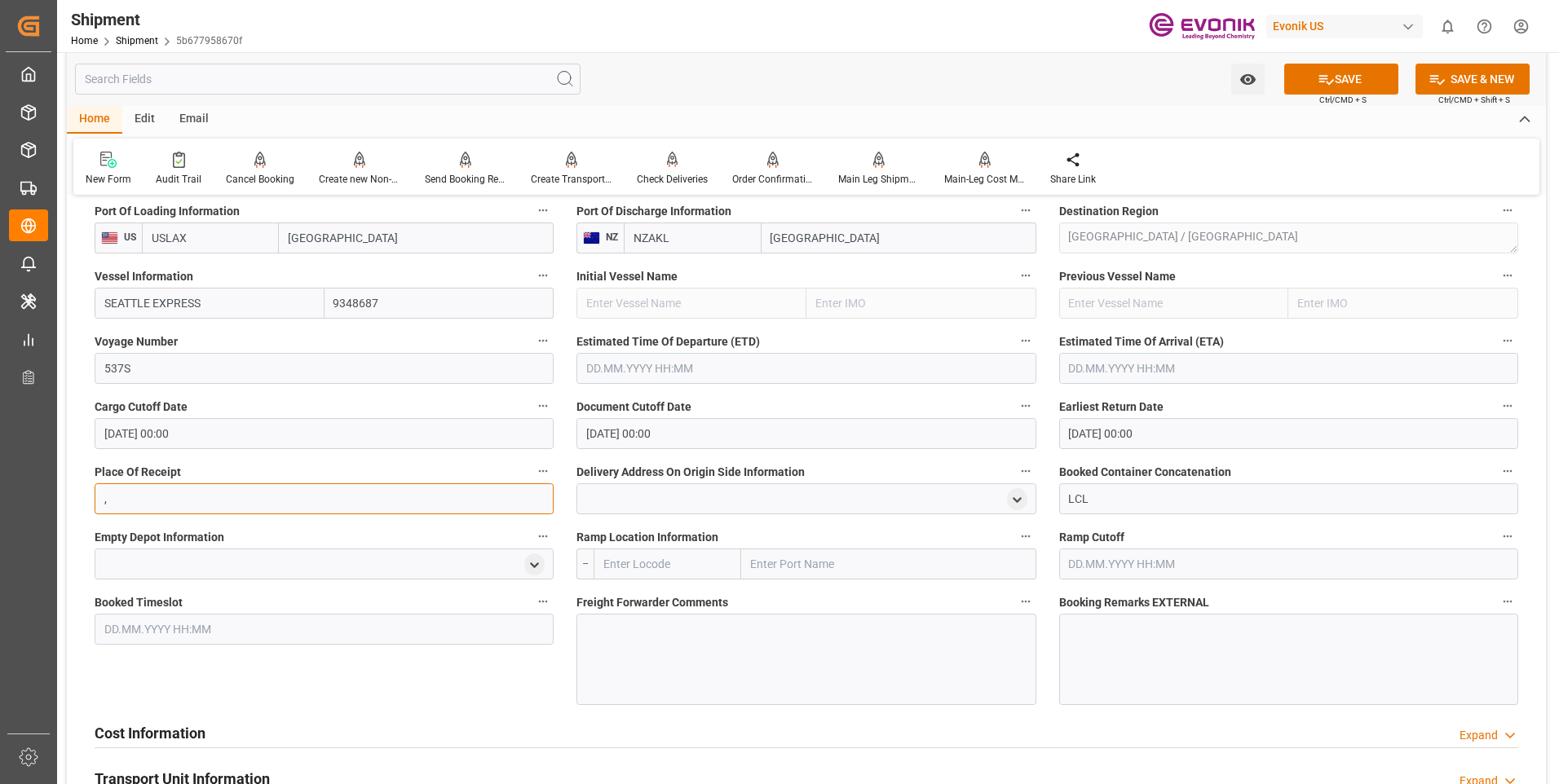
click at [142, 506] on input "," at bounding box center [324, 499] width 459 height 31
drag, startPoint x: 791, startPoint y: 368, endPoint x: 860, endPoint y: 367, distance: 69.0
click at [791, 367] on input "text" at bounding box center [806, 368] width 459 height 31
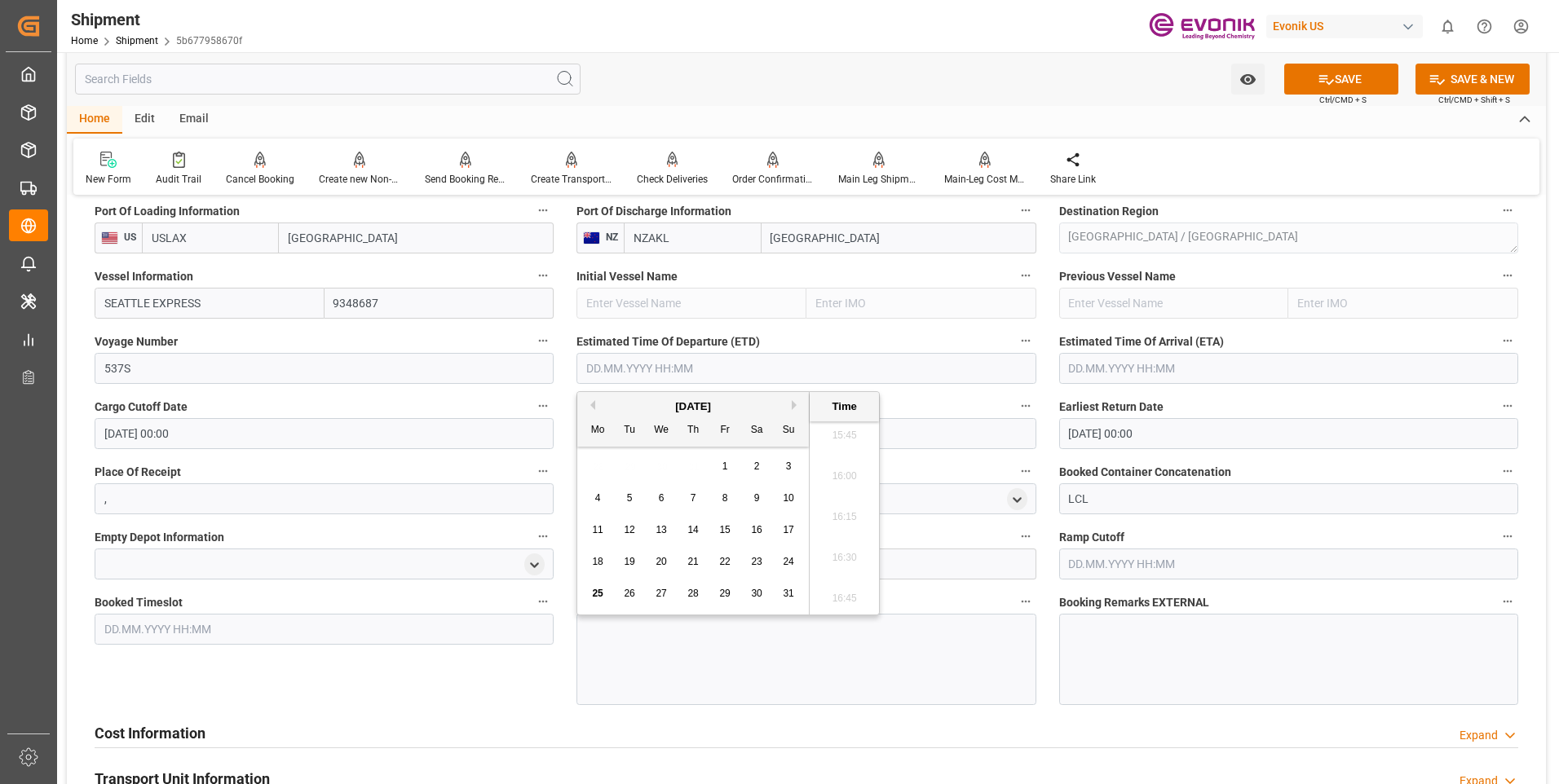
click at [796, 406] on button "Next Month" at bounding box center [796, 405] width 10 height 10
click at [597, 559] on span "22" at bounding box center [598, 562] width 11 height 12
type input "22.09.2025 00:00"
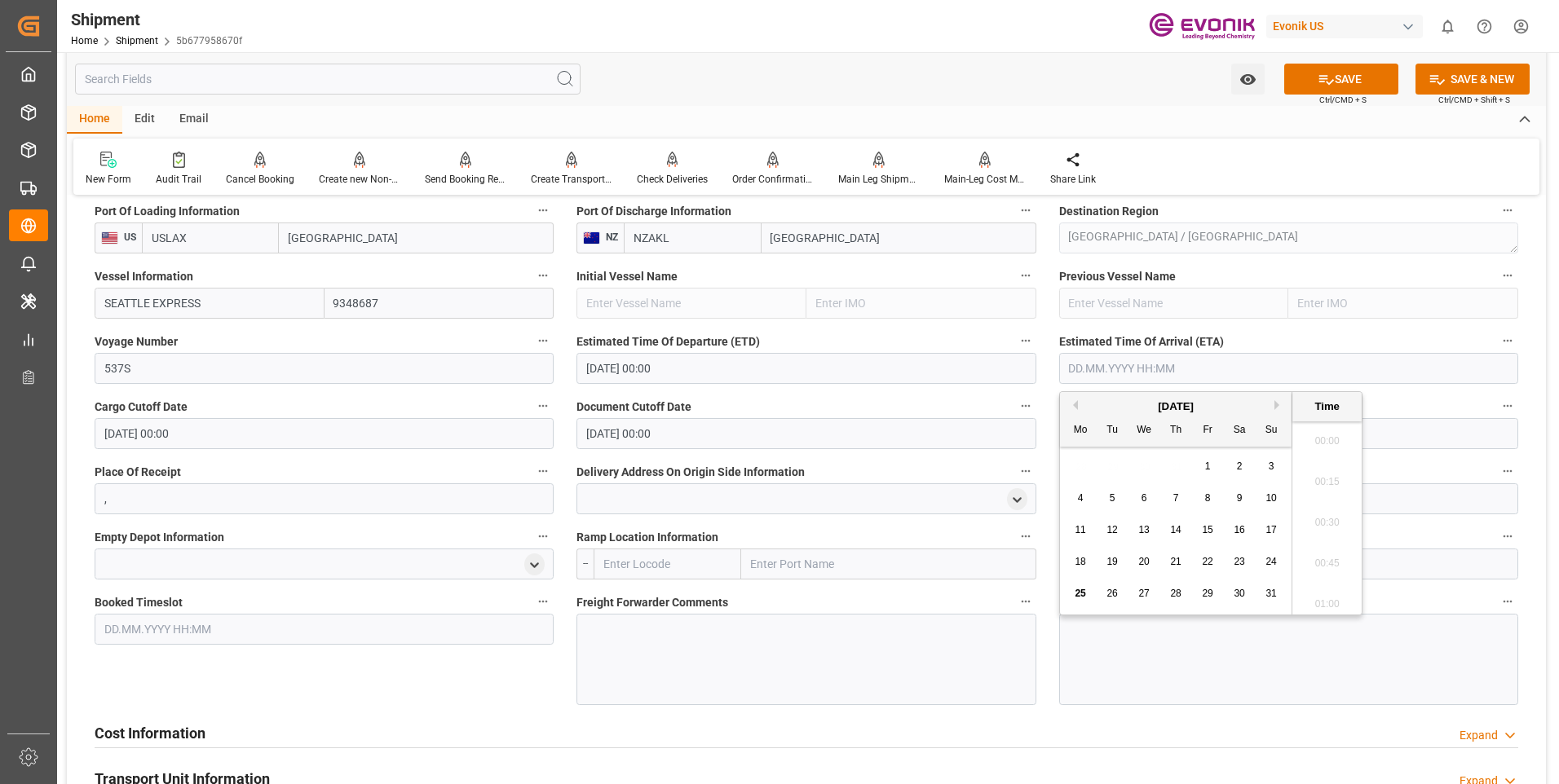
drag, startPoint x: 1167, startPoint y: 361, endPoint x: 1191, endPoint y: 370, distance: 25.6
click at [1170, 362] on input "text" at bounding box center [1289, 368] width 459 height 31
click at [1275, 404] on button "Next Month" at bounding box center [1279, 405] width 10 height 10
click at [1230, 494] on div "11" at bounding box center [1239, 499] width 21 height 20
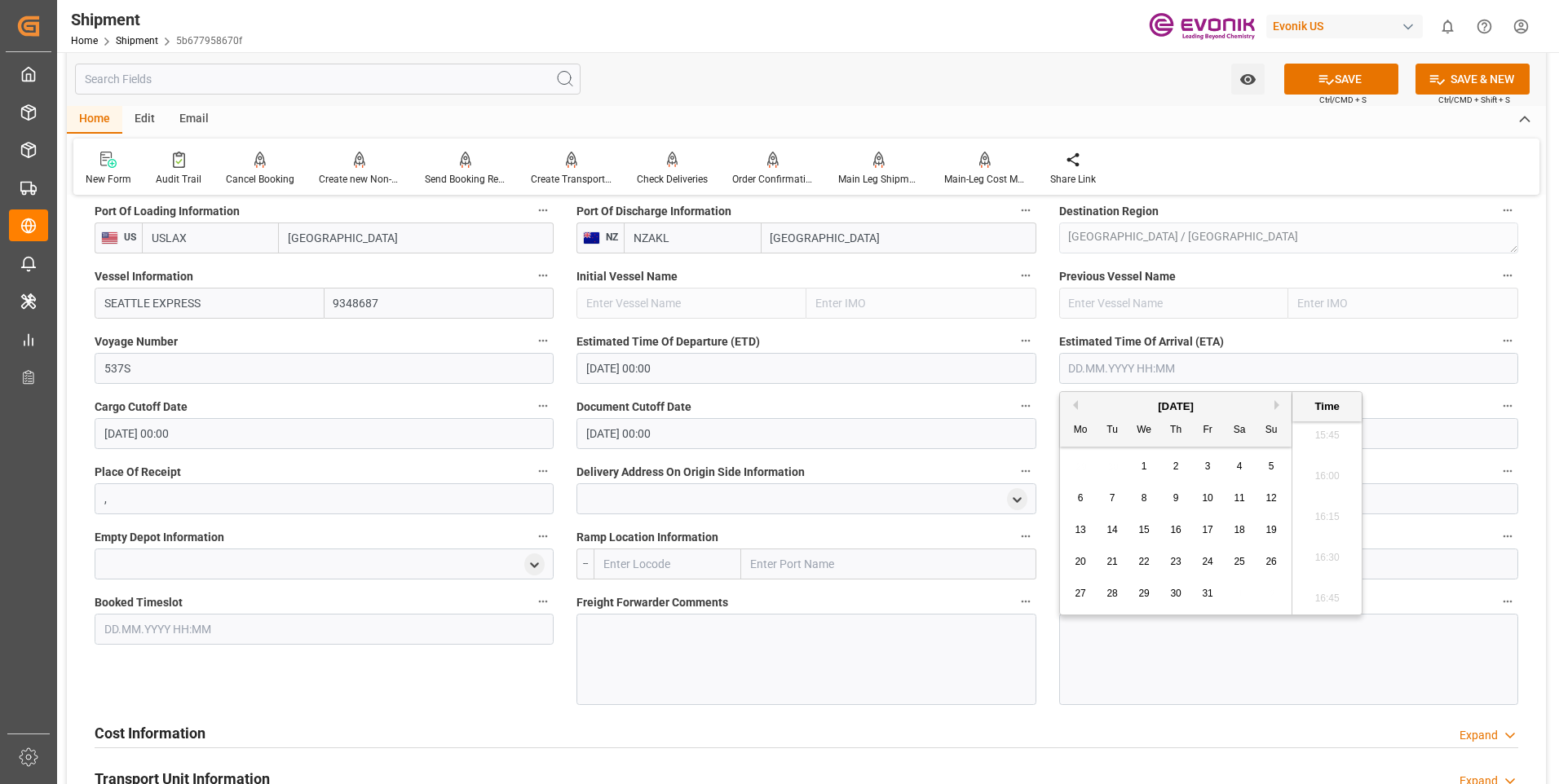
type input "11.10.2025 00:00"
click at [857, 463] on label "Delivery Address On Origin Side Information" at bounding box center [806, 472] width 459 height 23
click at [1015, 463] on button "Delivery Address On Origin Side Information" at bounding box center [1026, 472] width 22 height 22
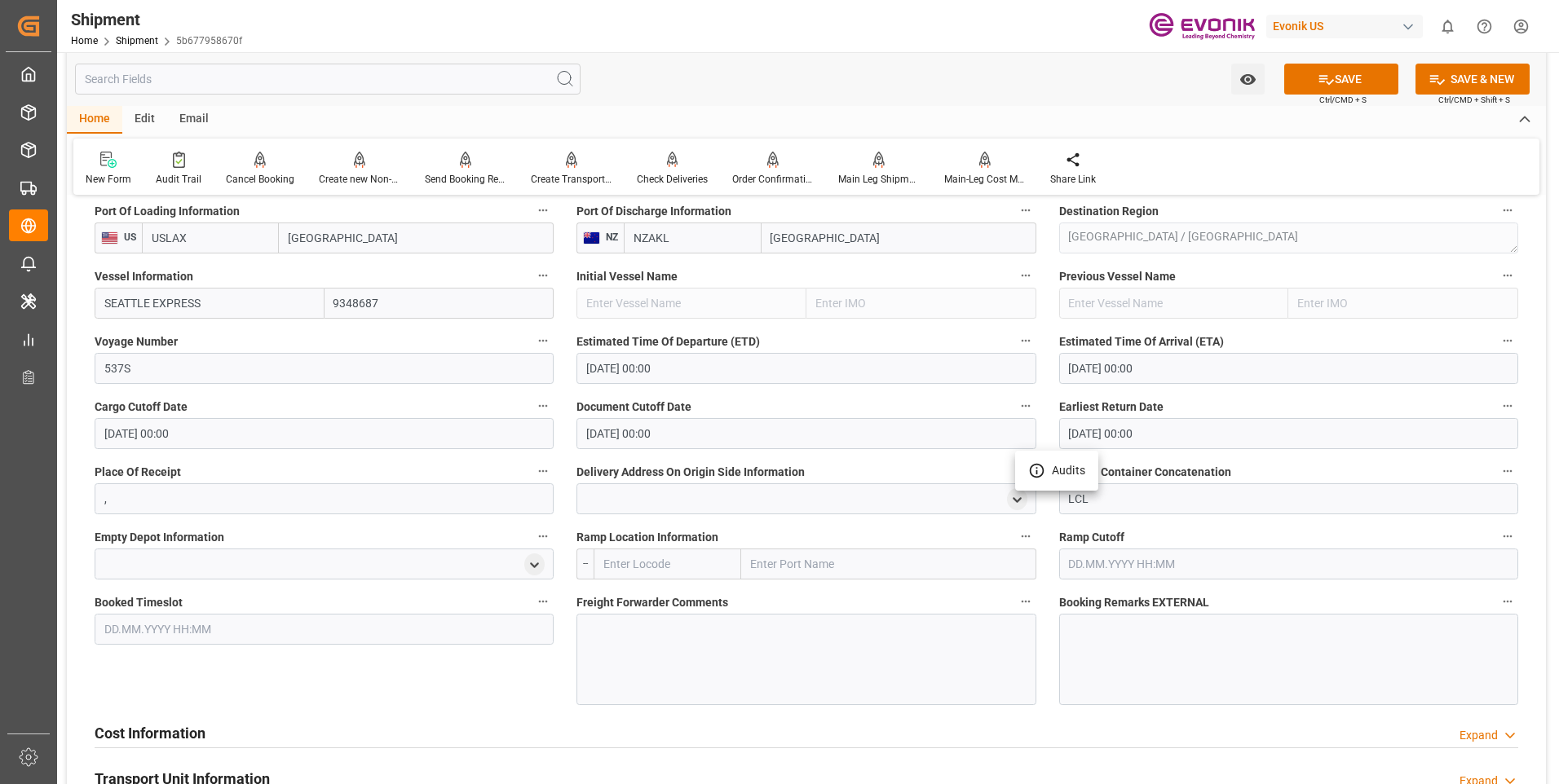
click at [683, 635] on div at bounding box center [780, 392] width 1559 height 784
click at [634, 653] on div at bounding box center [806, 659] width 459 height 91
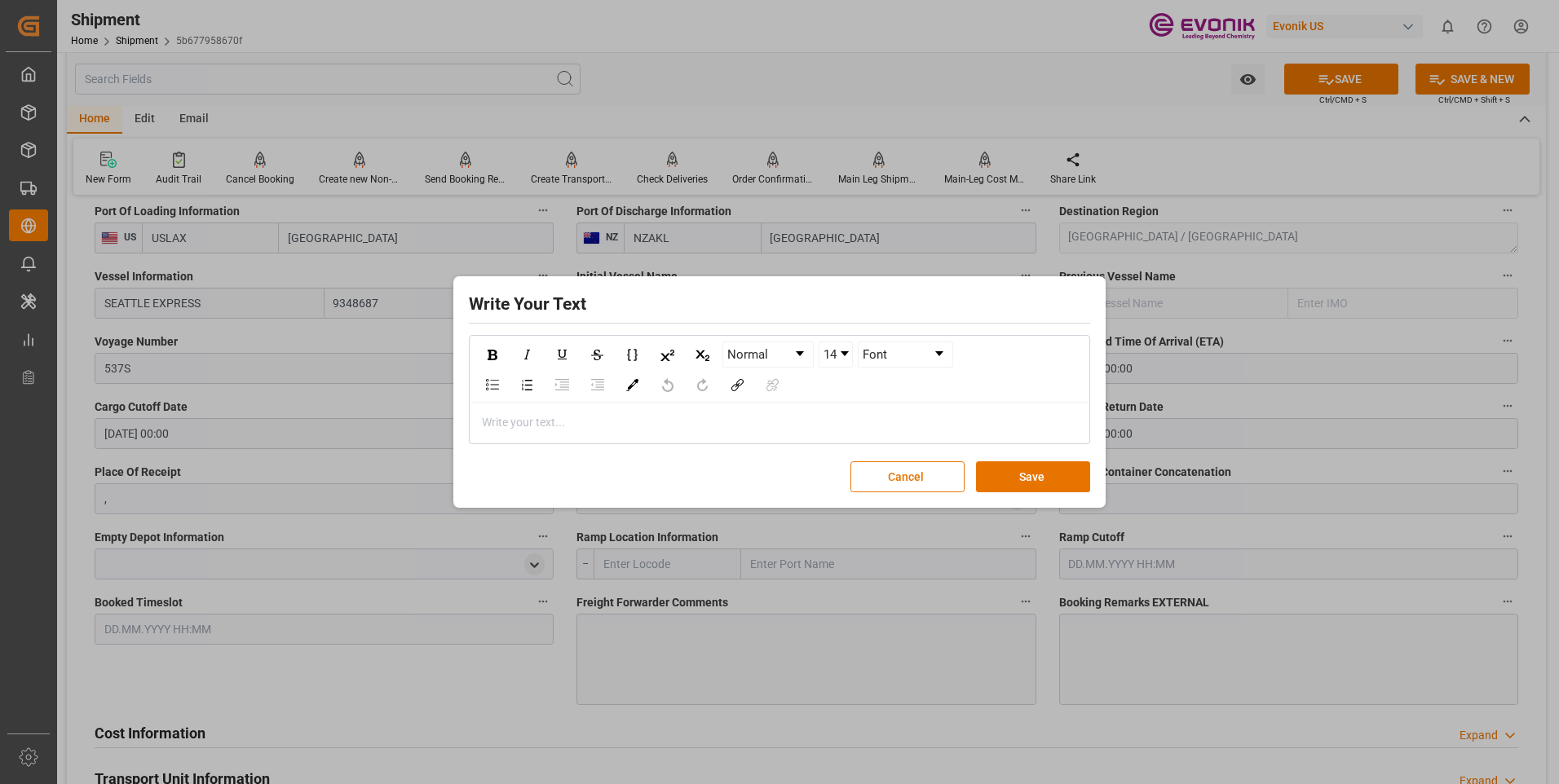
click at [707, 418] on div "rdw-editor" at bounding box center [780, 422] width 594 height 17
click at [566, 425] on span "Book with ECU worldwide." at bounding box center [548, 422] width 132 height 13
click at [1017, 489] on button "Save" at bounding box center [1032, 477] width 114 height 31
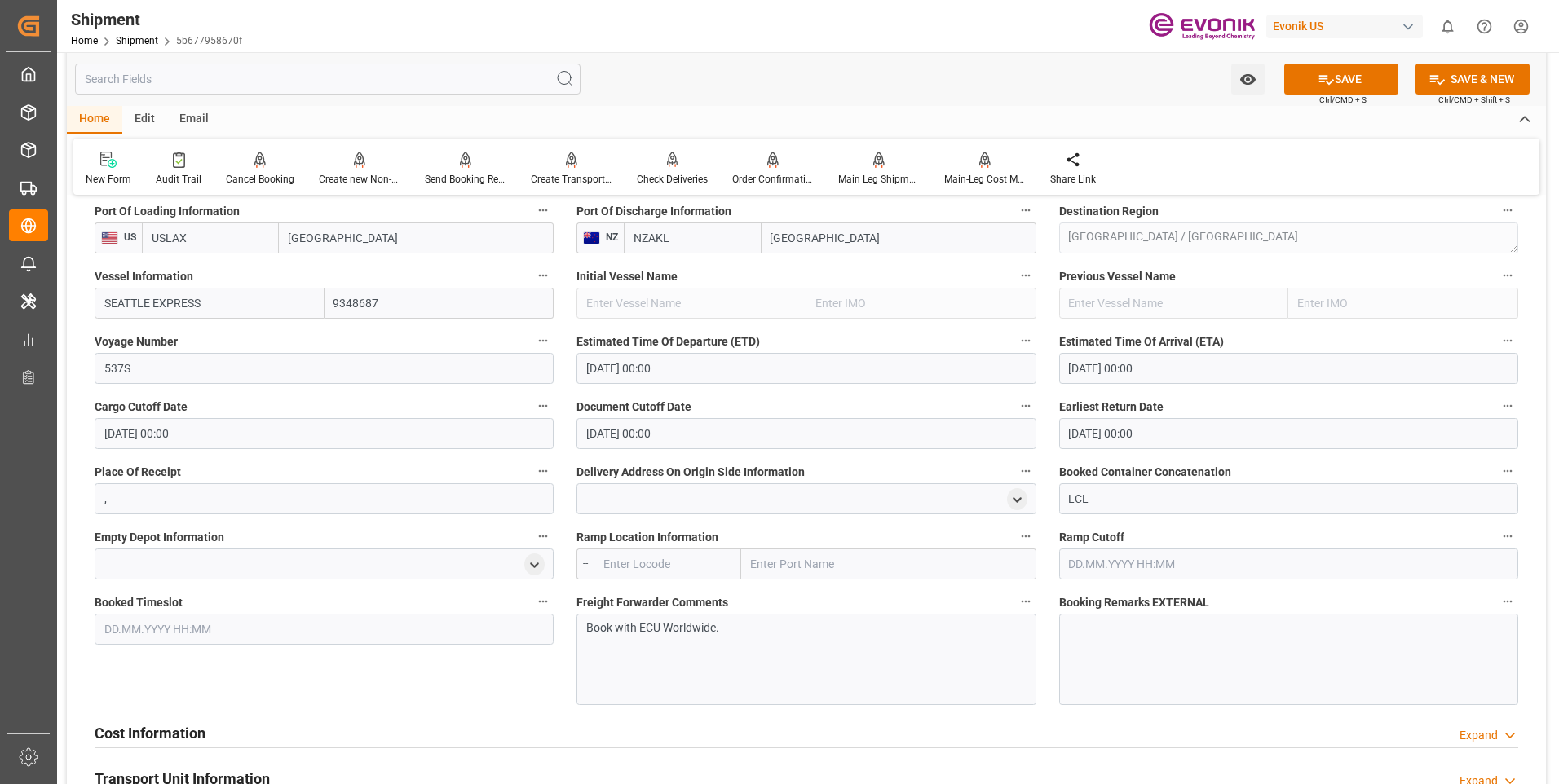
scroll to position [326, 0]
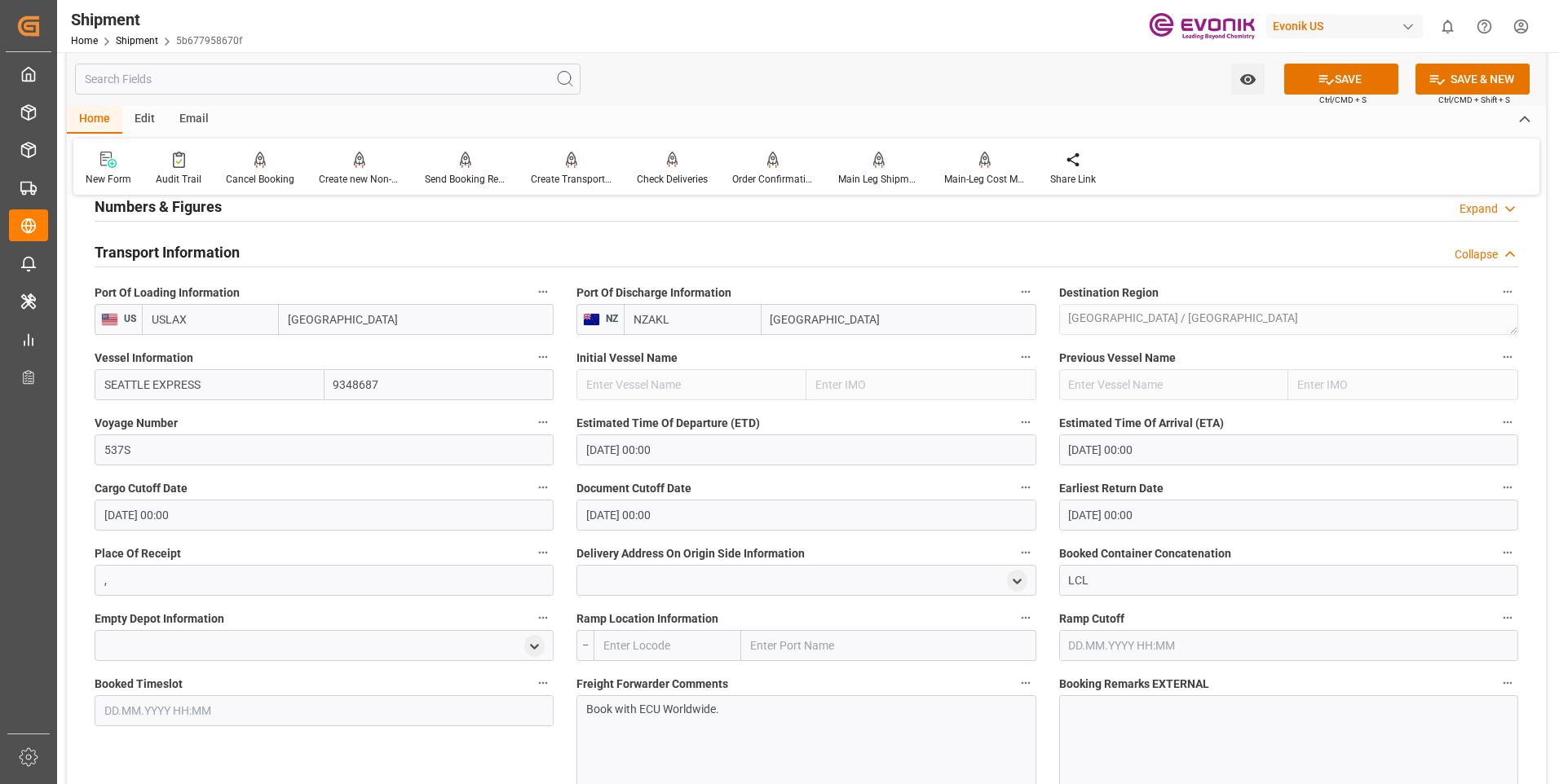
click at [654, 654] on input "text" at bounding box center [667, 645] width 148 height 31
click at [656, 681] on span "USLGB - Long Beach" at bounding box center [659, 690] width 110 height 31
type input "USLGB"
type input "Long Beach"
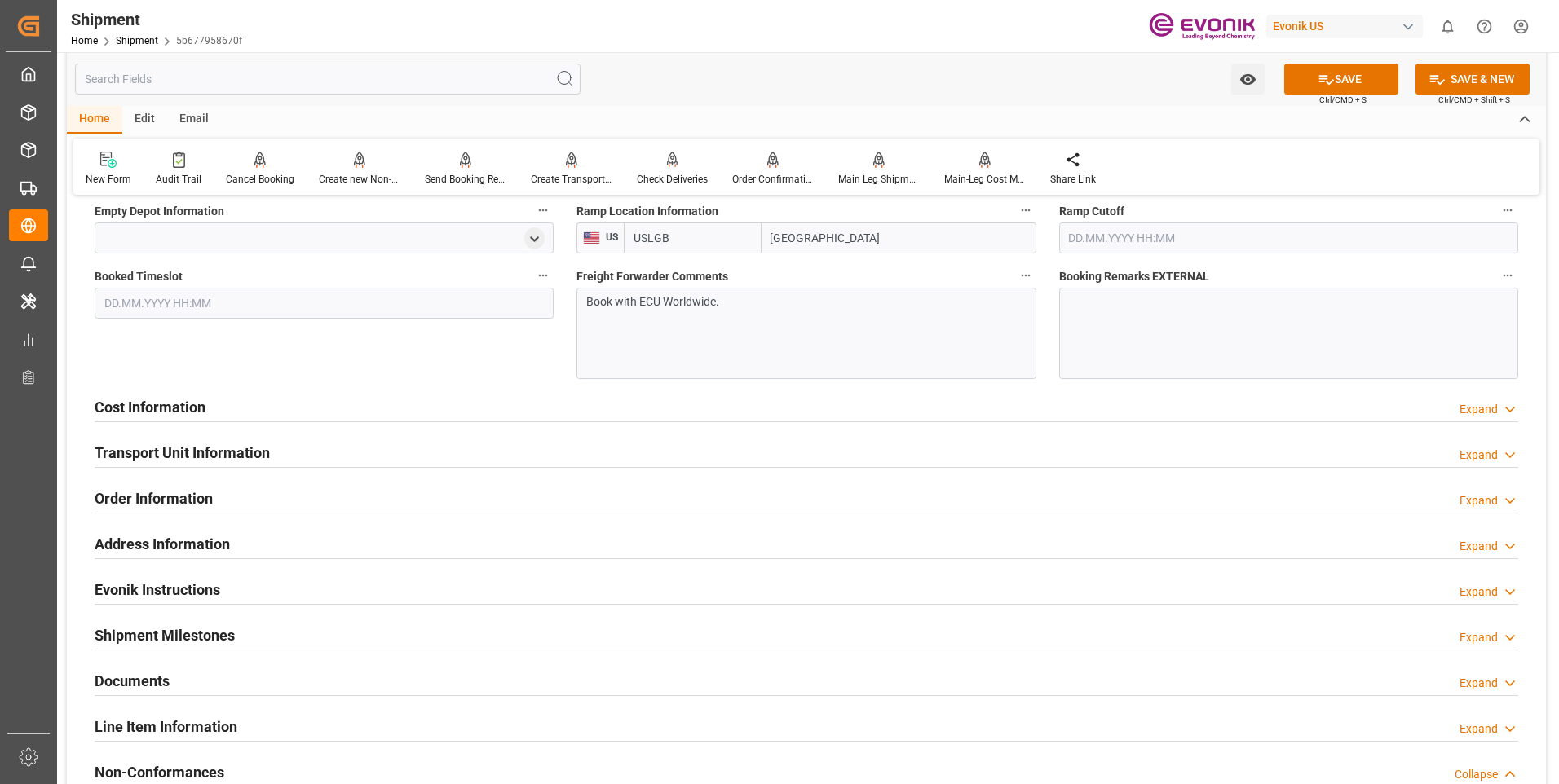
scroll to position [653, 0]
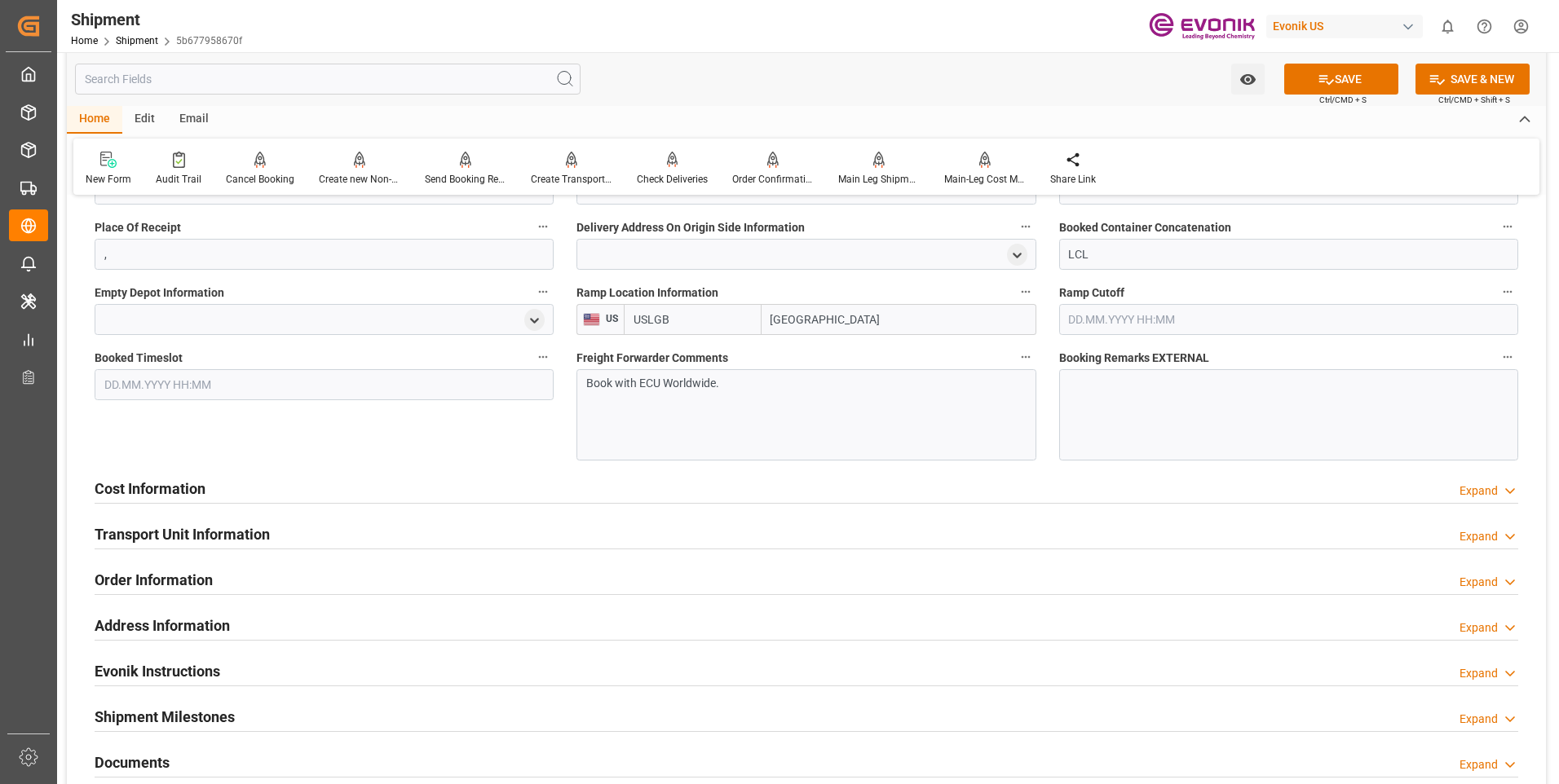
type input "USLGB"
click at [1343, 73] on button "SAVE" at bounding box center [1340, 79] width 114 height 31
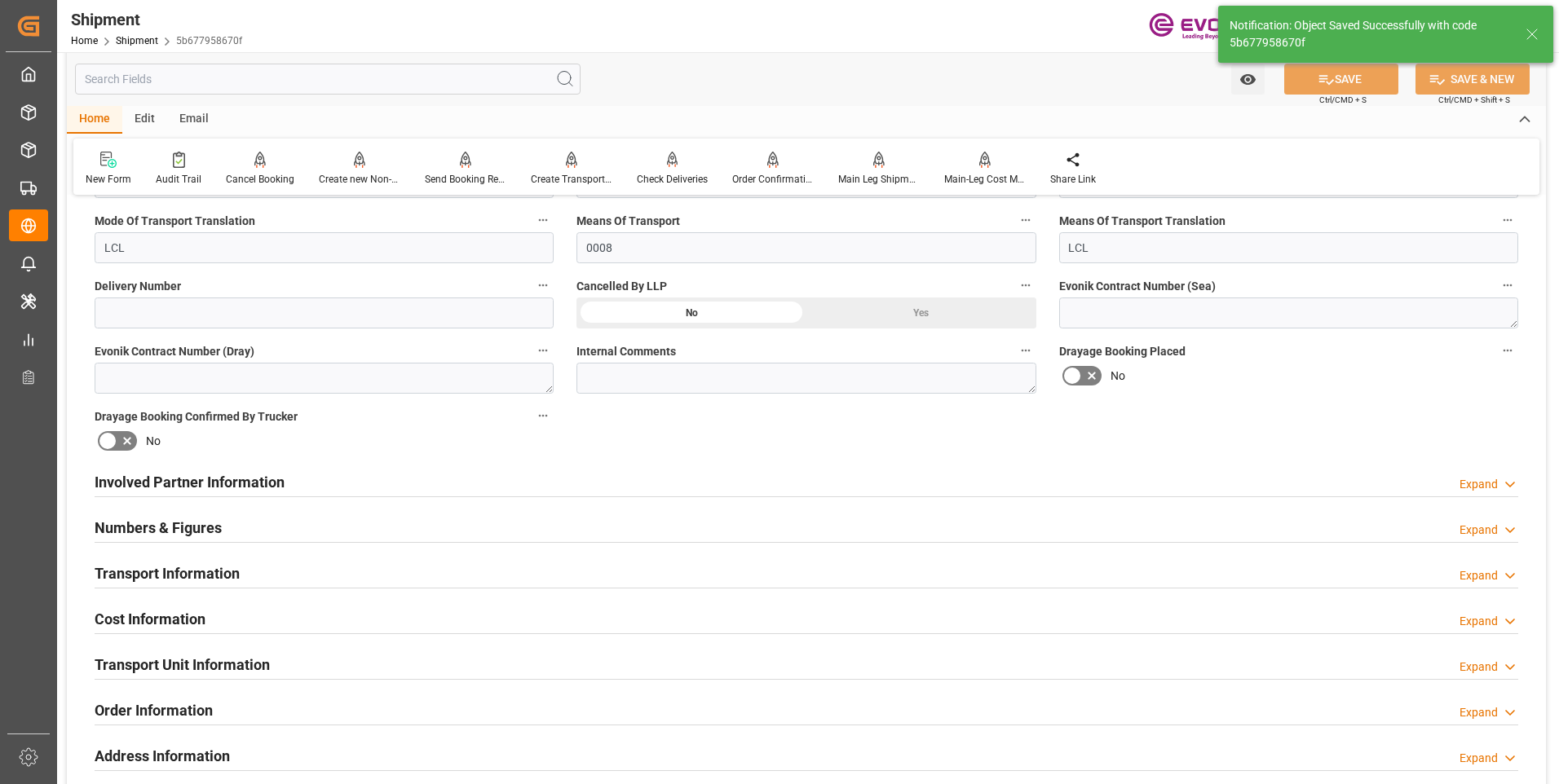
scroll to position [782, 0]
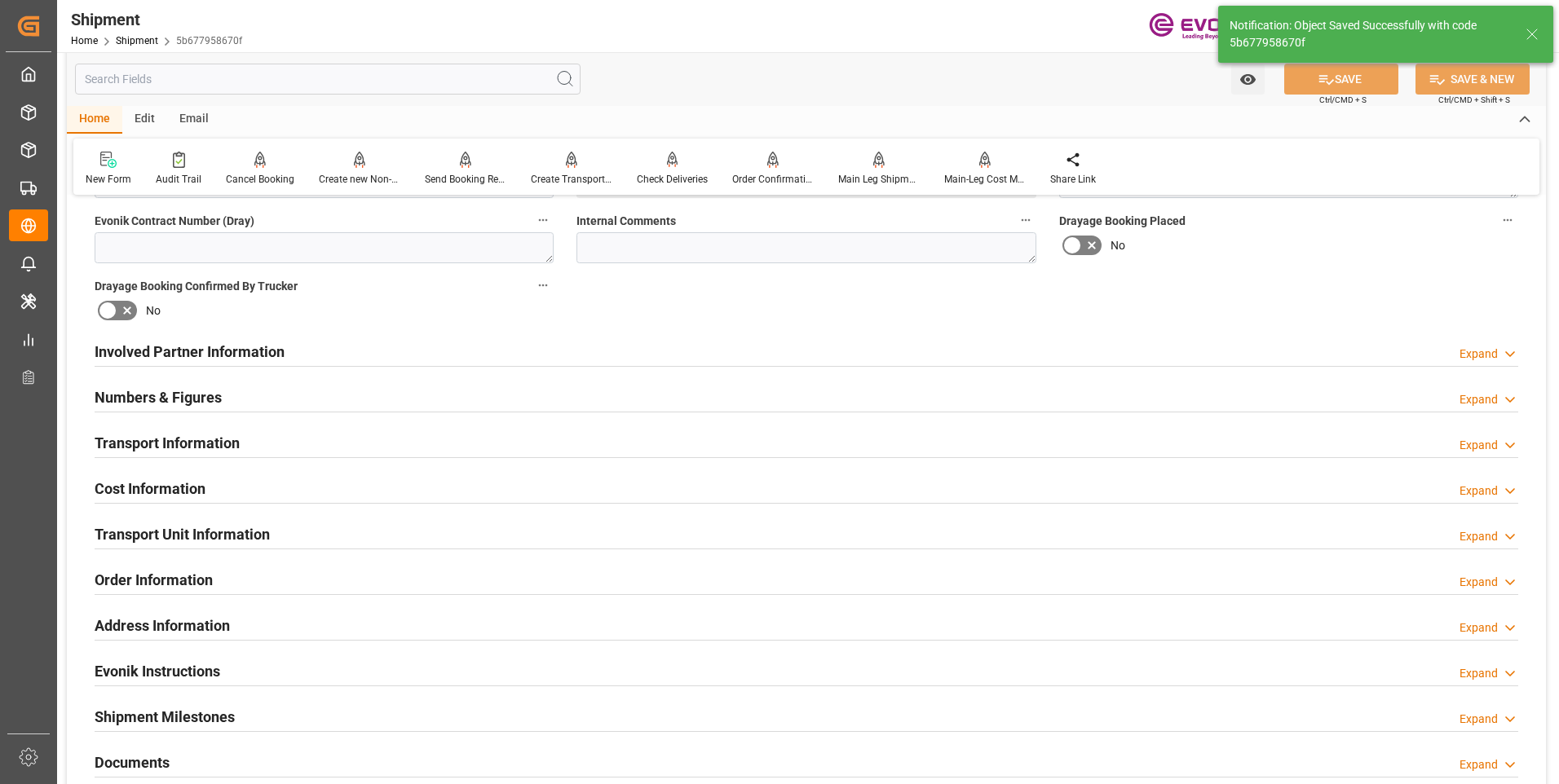
click at [464, 437] on div "Transport Information Expand" at bounding box center [806, 442] width 1423 height 31
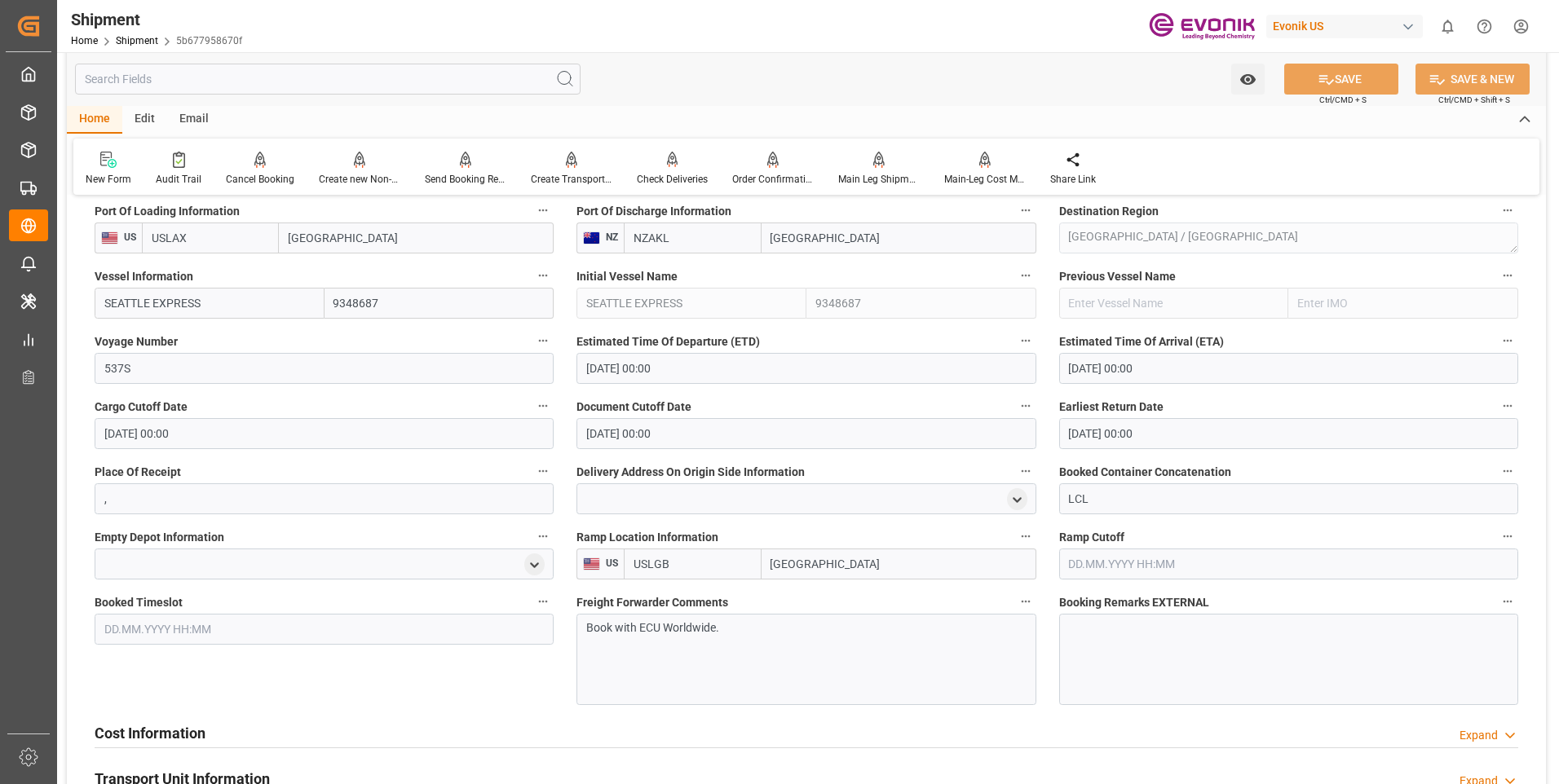
scroll to position [810, 0]
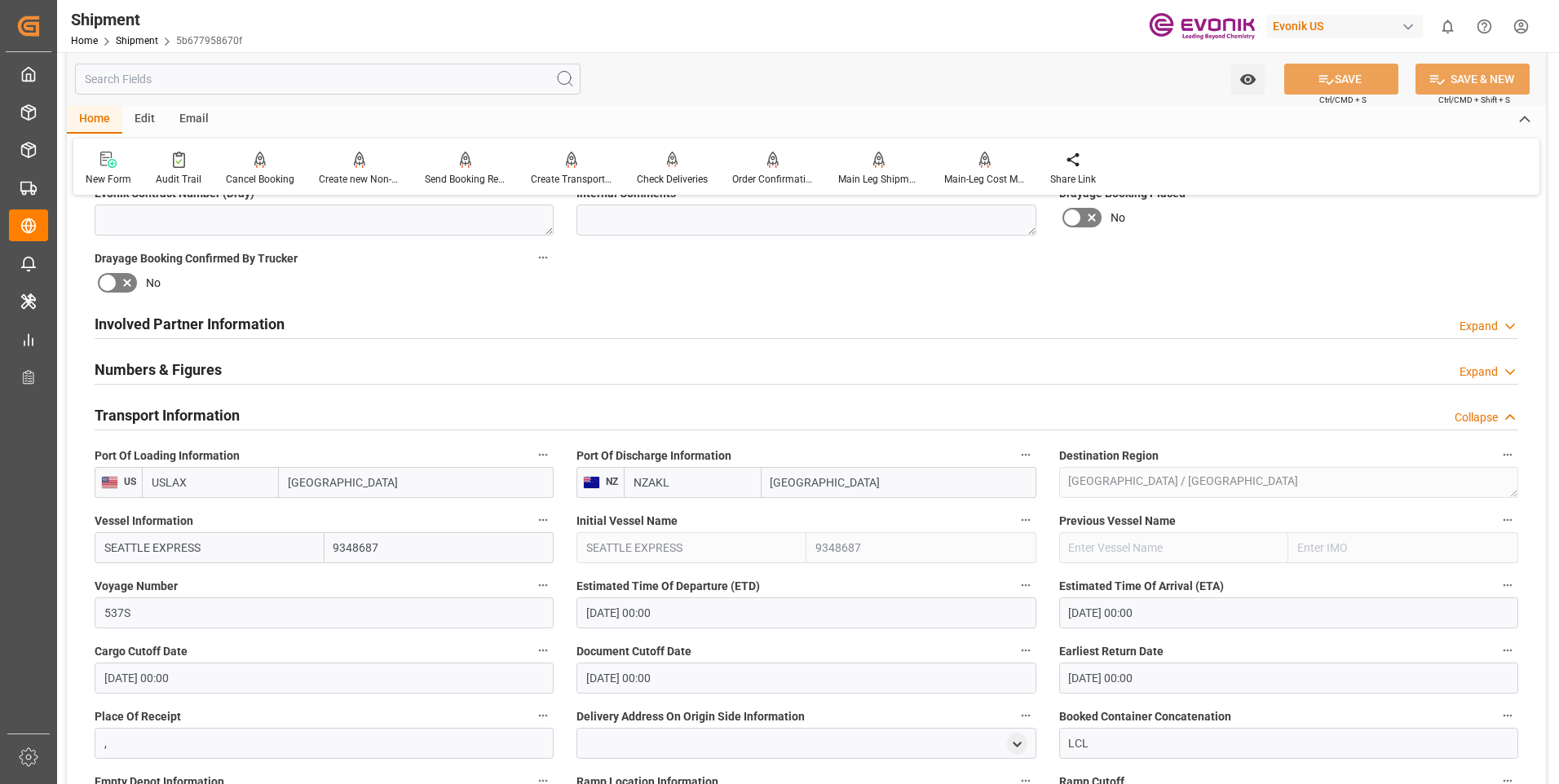
click at [1479, 411] on div "Collapse" at bounding box center [1476, 418] width 43 height 17
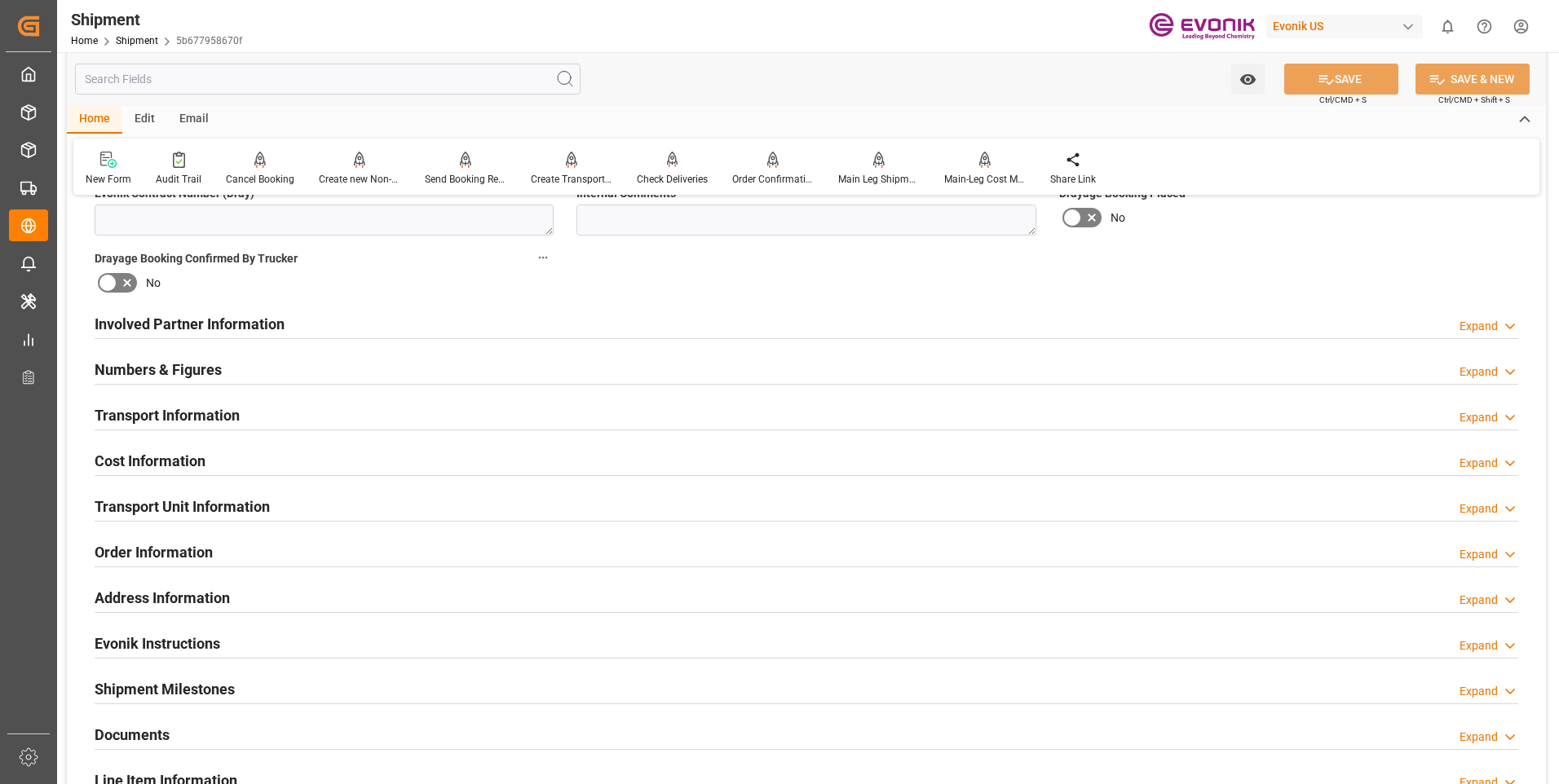
click at [1482, 458] on div "Expand" at bounding box center [1478, 463] width 39 height 17
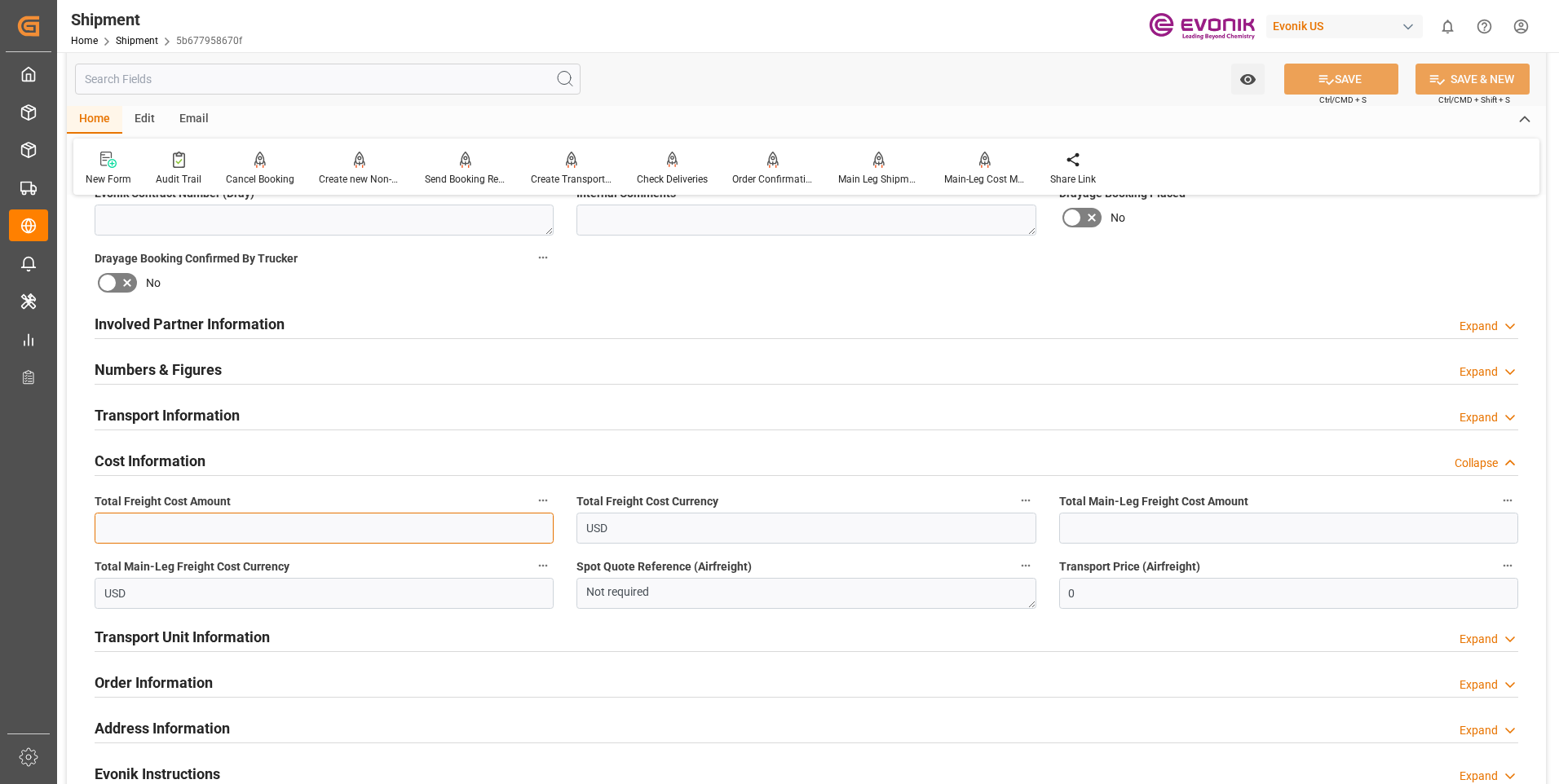
click at [131, 522] on input "text" at bounding box center [324, 528] width 459 height 31
type input "1127.84"
click at [1136, 526] on input "text" at bounding box center [1289, 528] width 459 height 31
type input "825.95"
drag, startPoint x: 1319, startPoint y: 77, endPoint x: 1411, endPoint y: 239, distance: 186.3
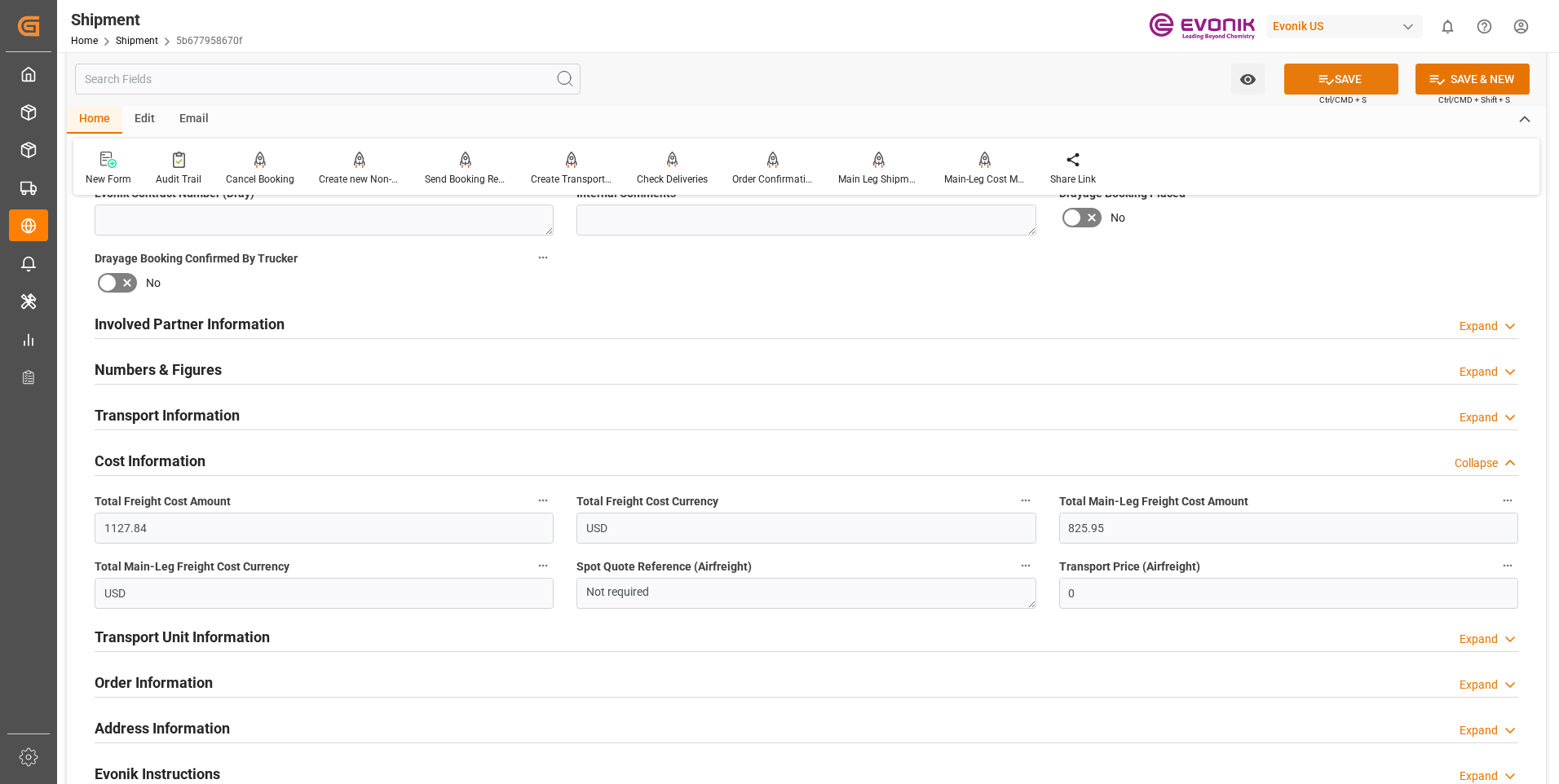
click at [1319, 78] on icon at bounding box center [1326, 79] width 17 height 17
click at [1468, 455] on div "Collapse" at bounding box center [1476, 463] width 43 height 17
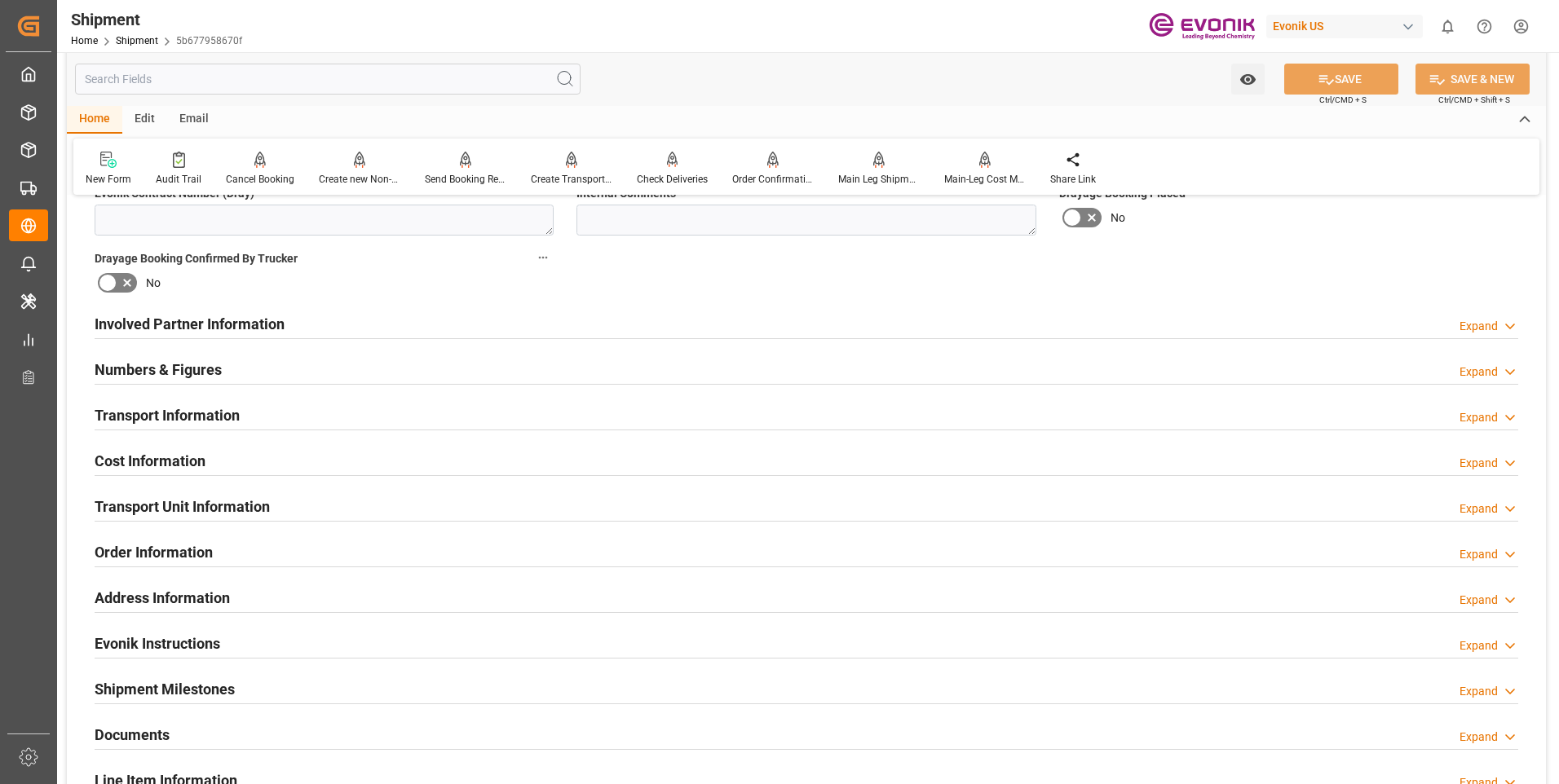
click at [1491, 508] on div "Expand" at bounding box center [1478, 509] width 39 height 17
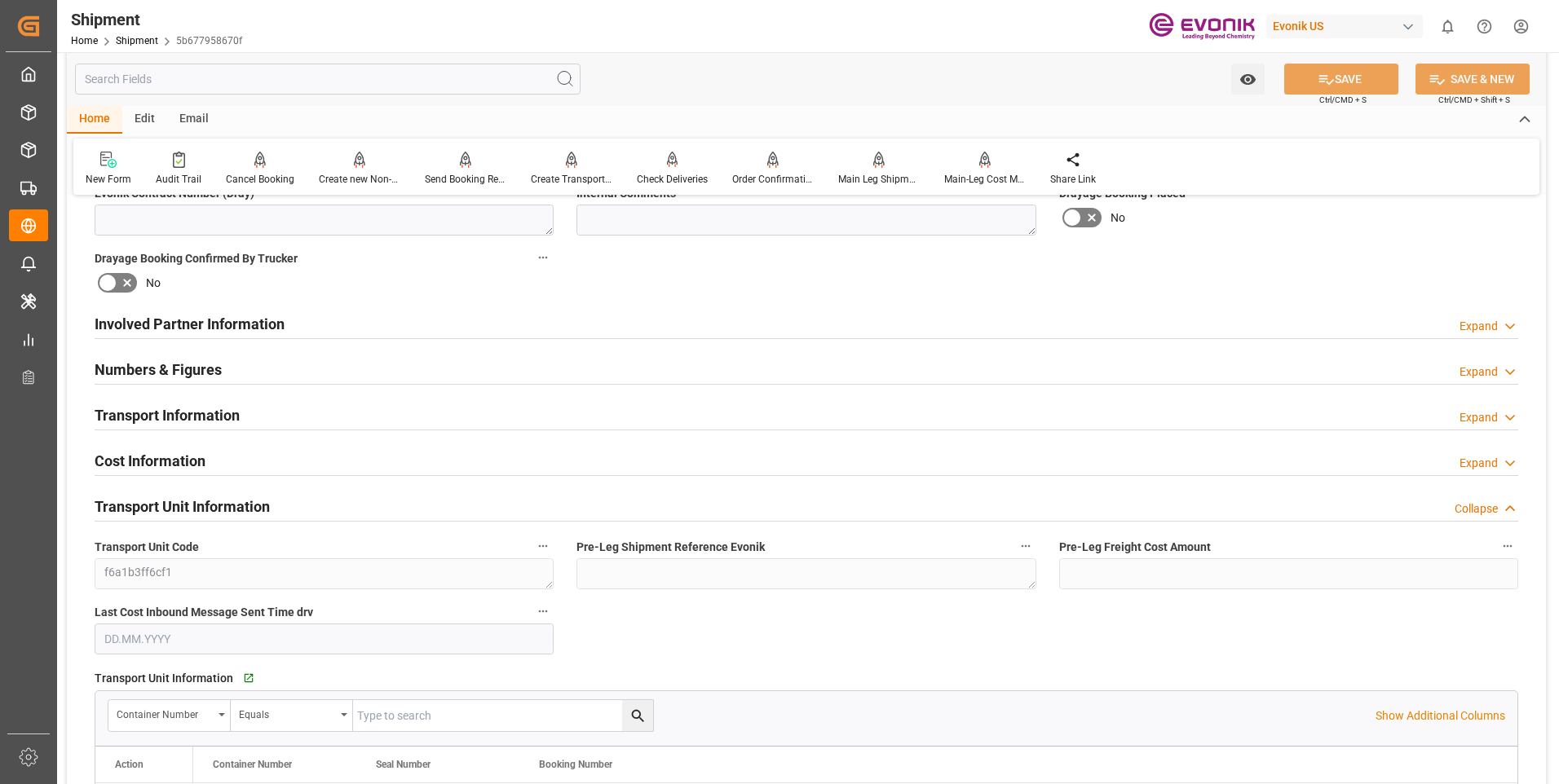
click at [239, 671] on div "Go to Transport Unit Grid" at bounding box center [416, 678] width 355 height 24
click at [241, 670] on button "Go to Transport Unit Grid" at bounding box center [255, 678] width 30 height 30
drag, startPoint x: 1483, startPoint y: 500, endPoint x: 1454, endPoint y: 391, distance: 112.8
click at [1482, 500] on div "Collapse" at bounding box center [1476, 509] width 43 height 17
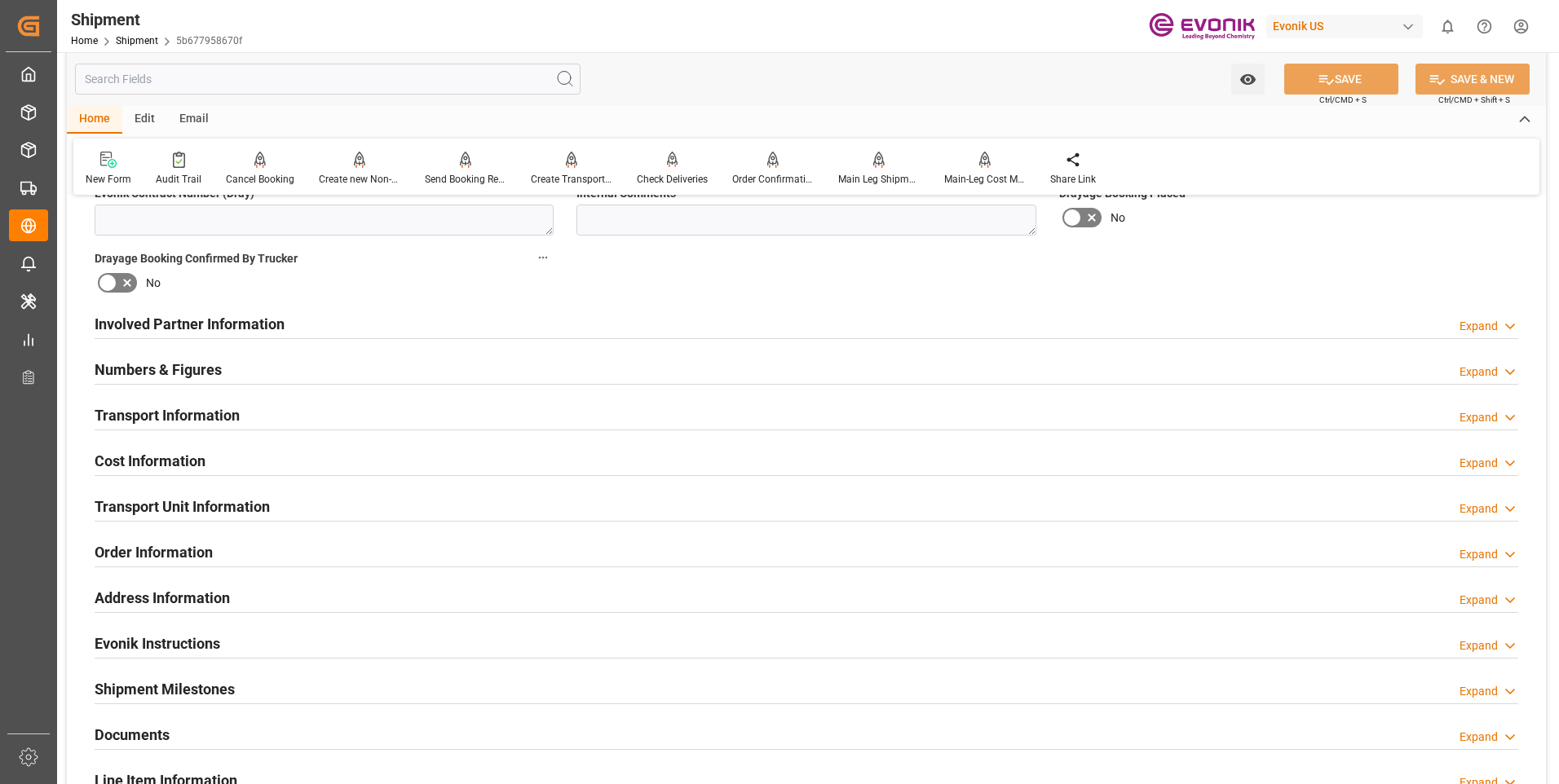
click at [1483, 507] on div "Expand" at bounding box center [1478, 509] width 39 height 17
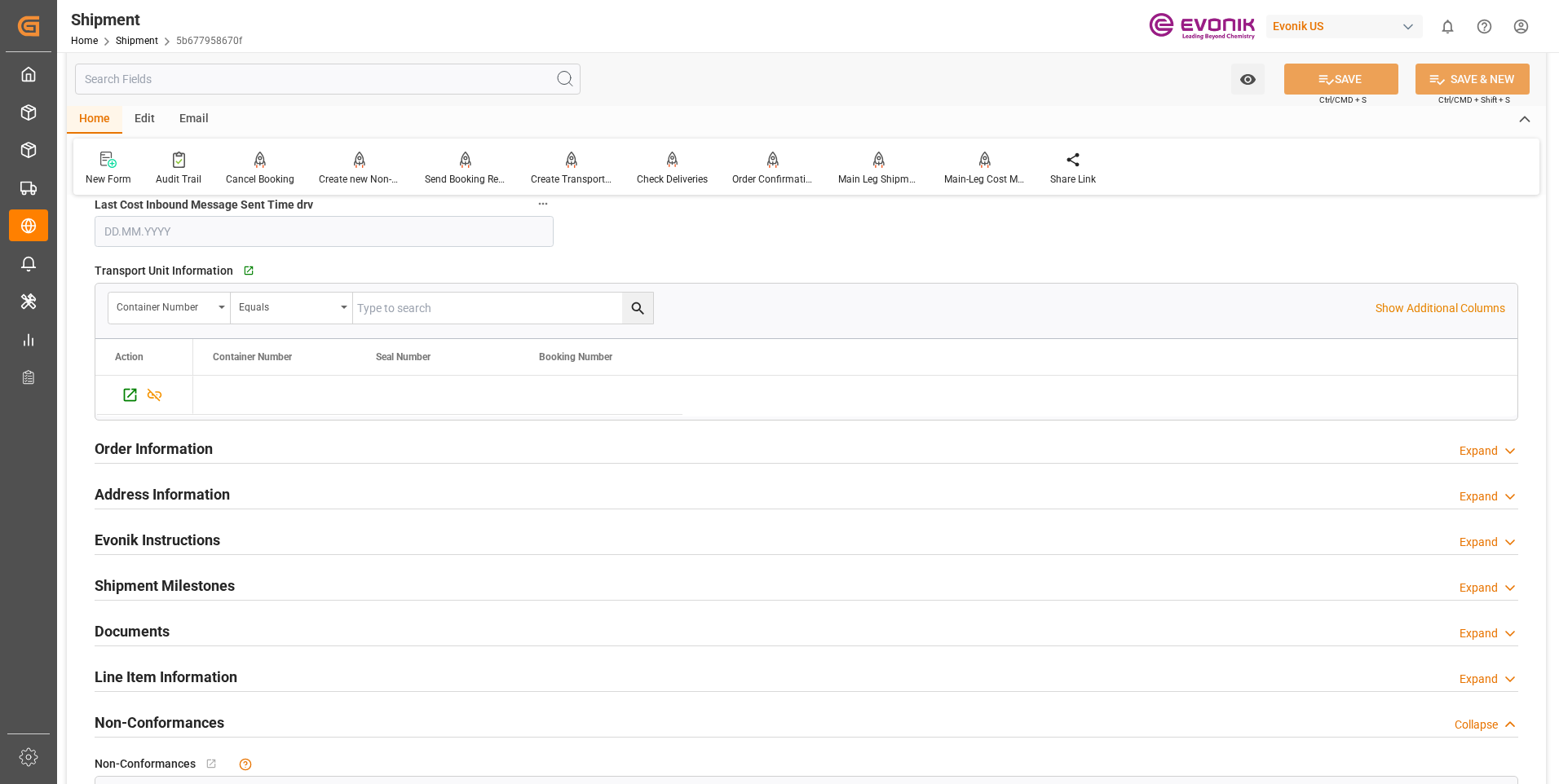
scroll to position [892, 0]
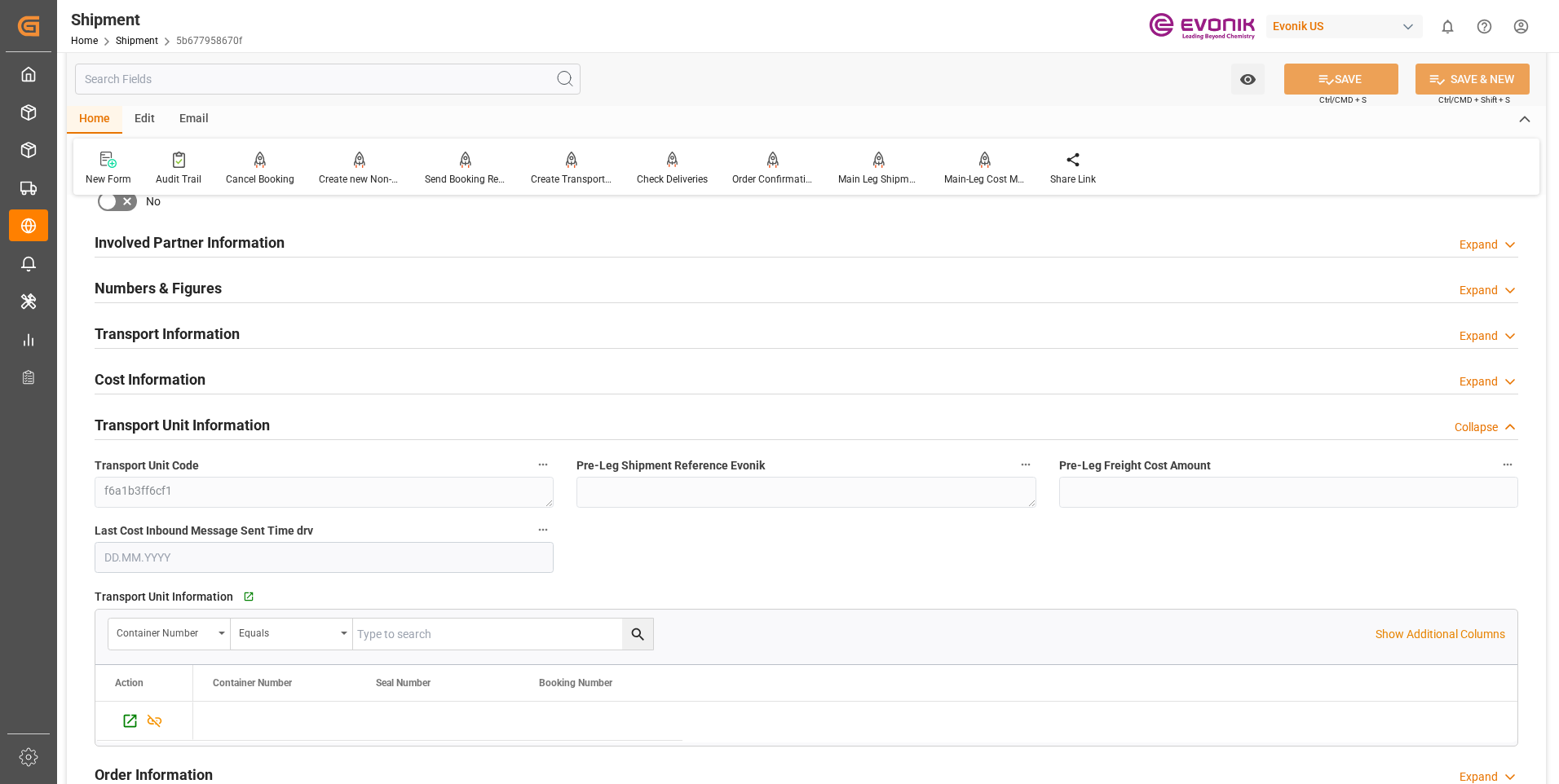
click at [1468, 426] on div "Collapse" at bounding box center [1476, 428] width 43 height 17
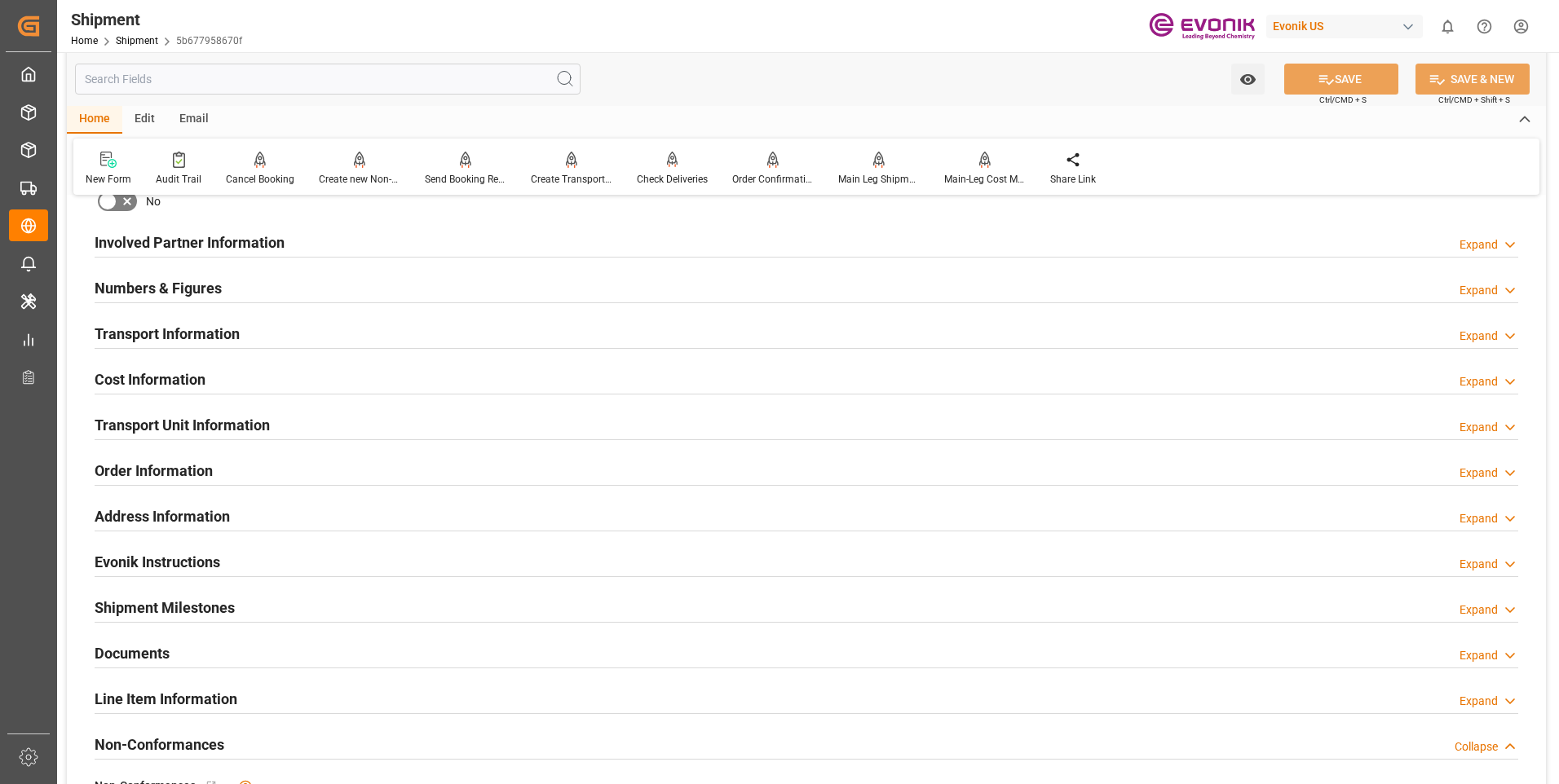
click at [1495, 698] on div "Expand" at bounding box center [1478, 701] width 39 height 17
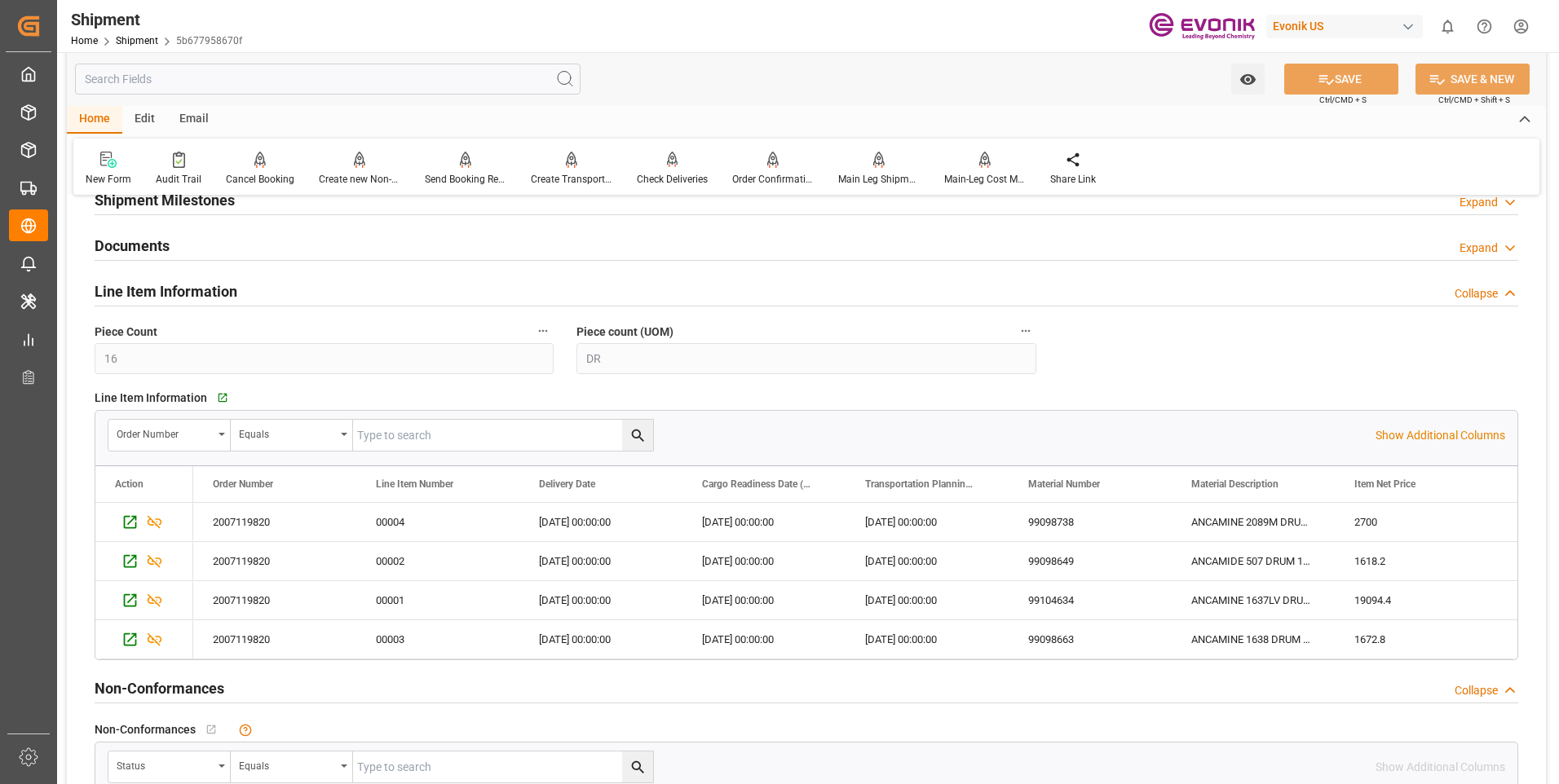
scroll to position [973, 0]
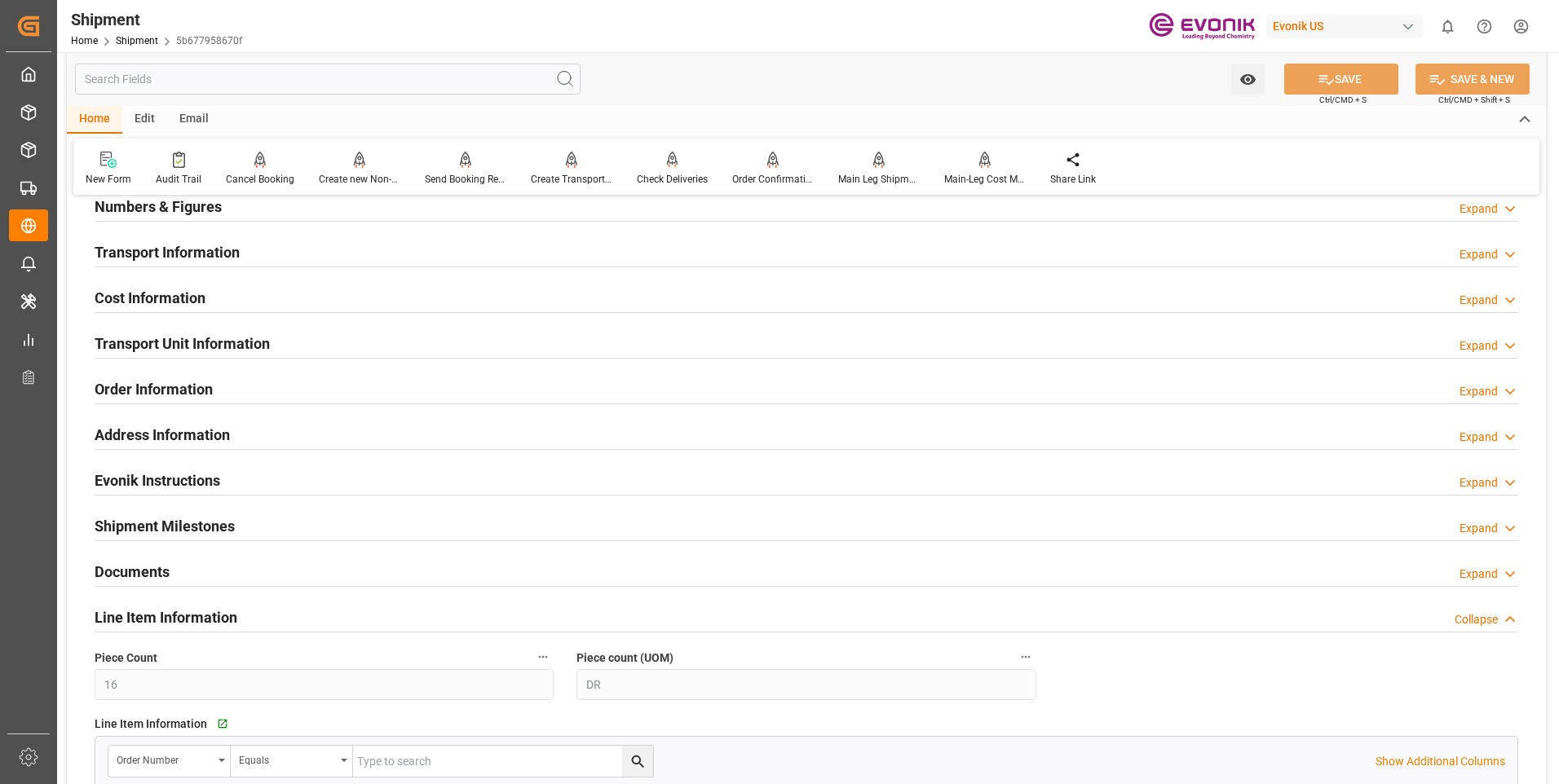
click at [1482, 619] on div "Collapse" at bounding box center [1476, 619] width 43 height 17
click at [1494, 346] on div "Expand" at bounding box center [1478, 346] width 39 height 17
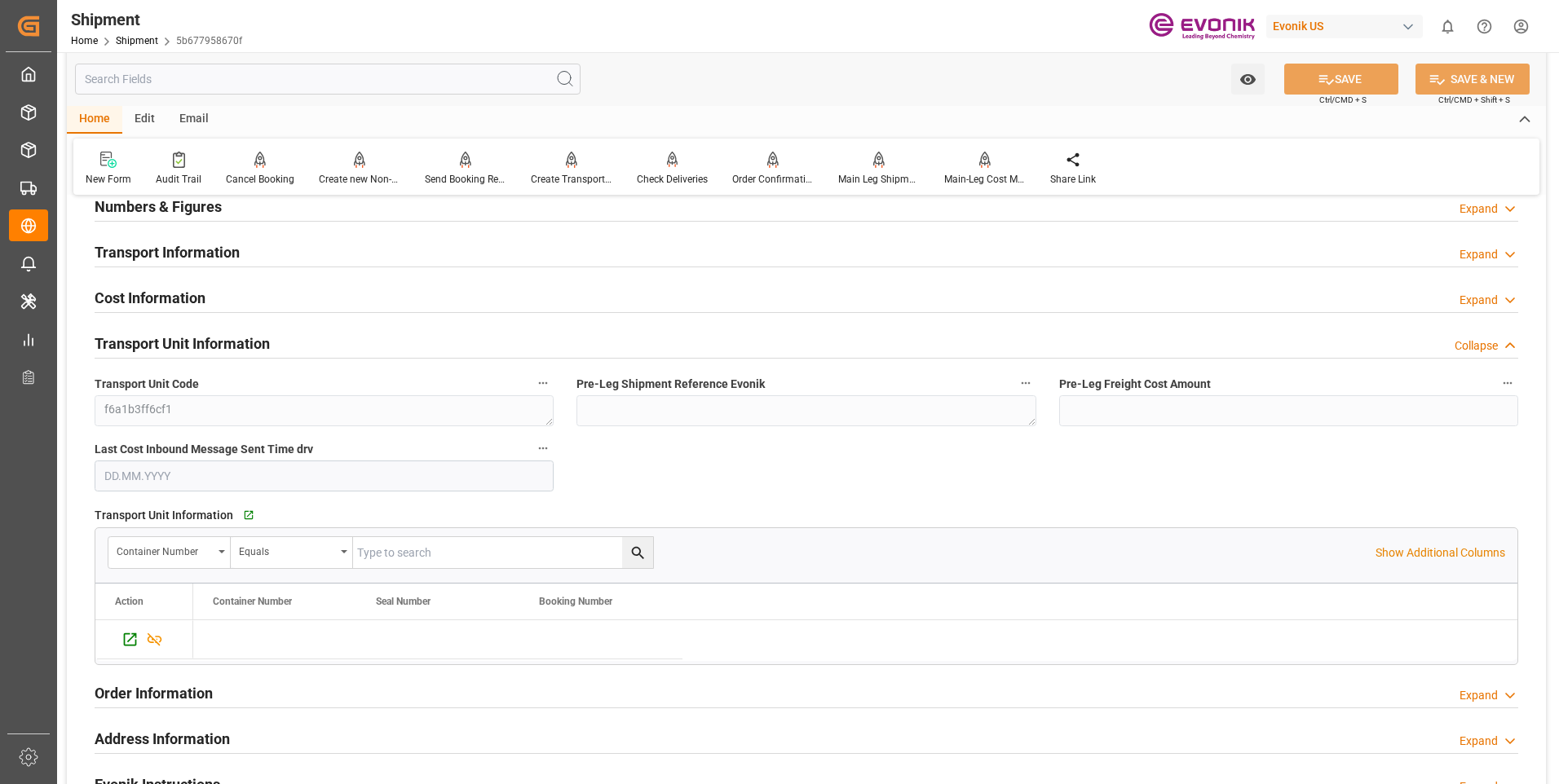
click at [1494, 346] on div "Collapse" at bounding box center [1476, 346] width 43 height 17
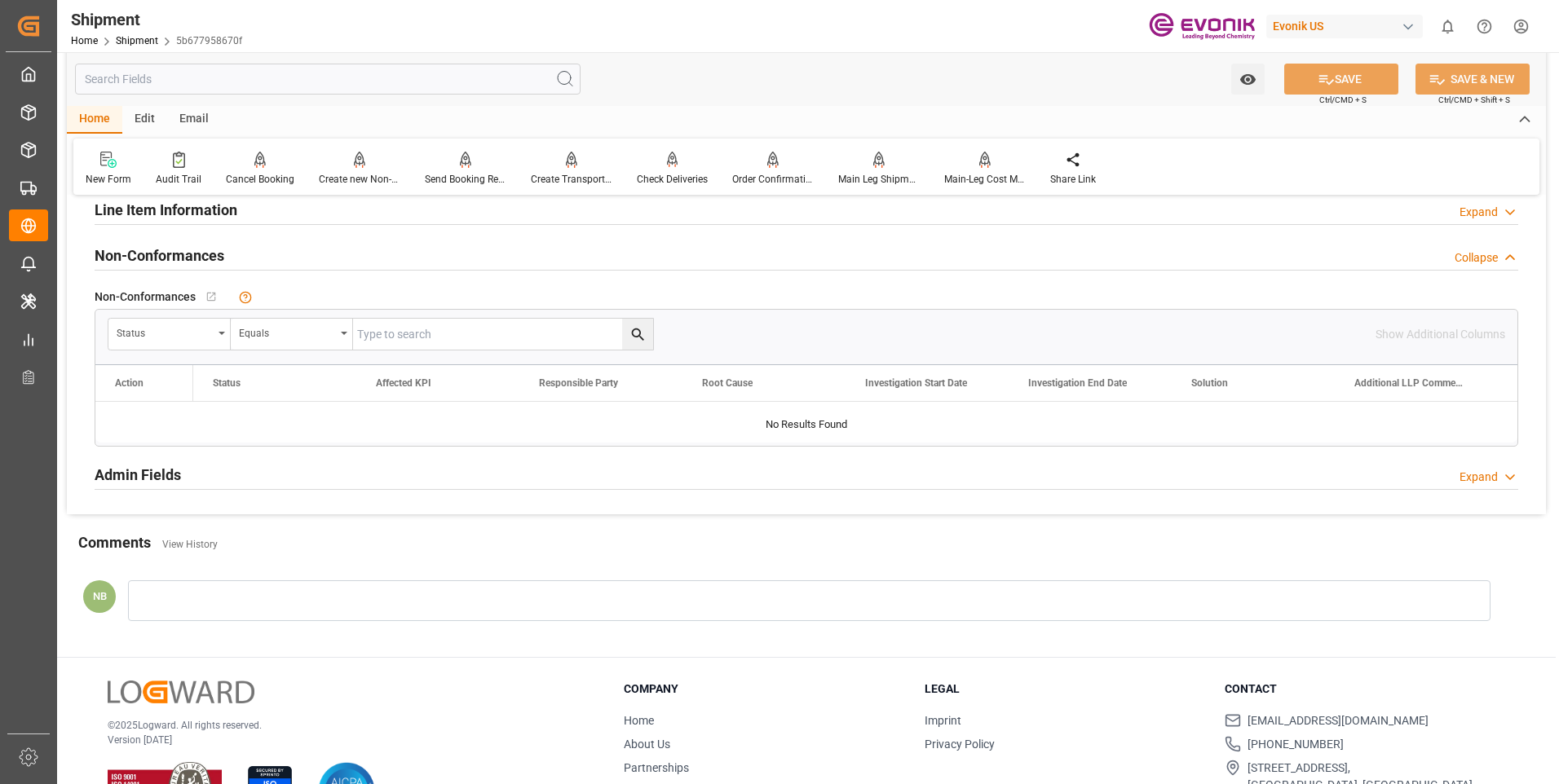
scroll to position [1218, 0]
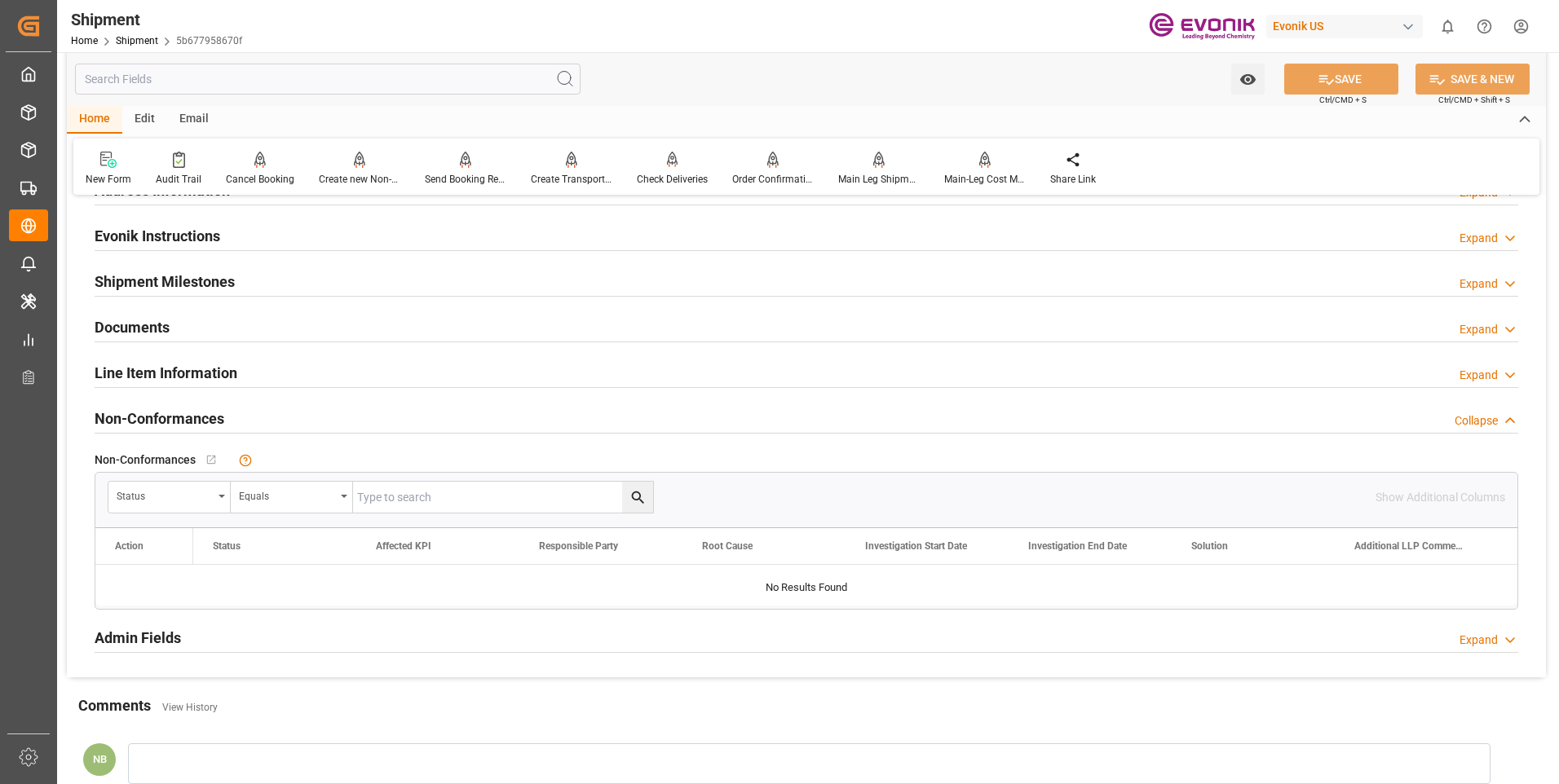
click at [1500, 413] on div "Collapse" at bounding box center [1486, 420] width 64 height 17
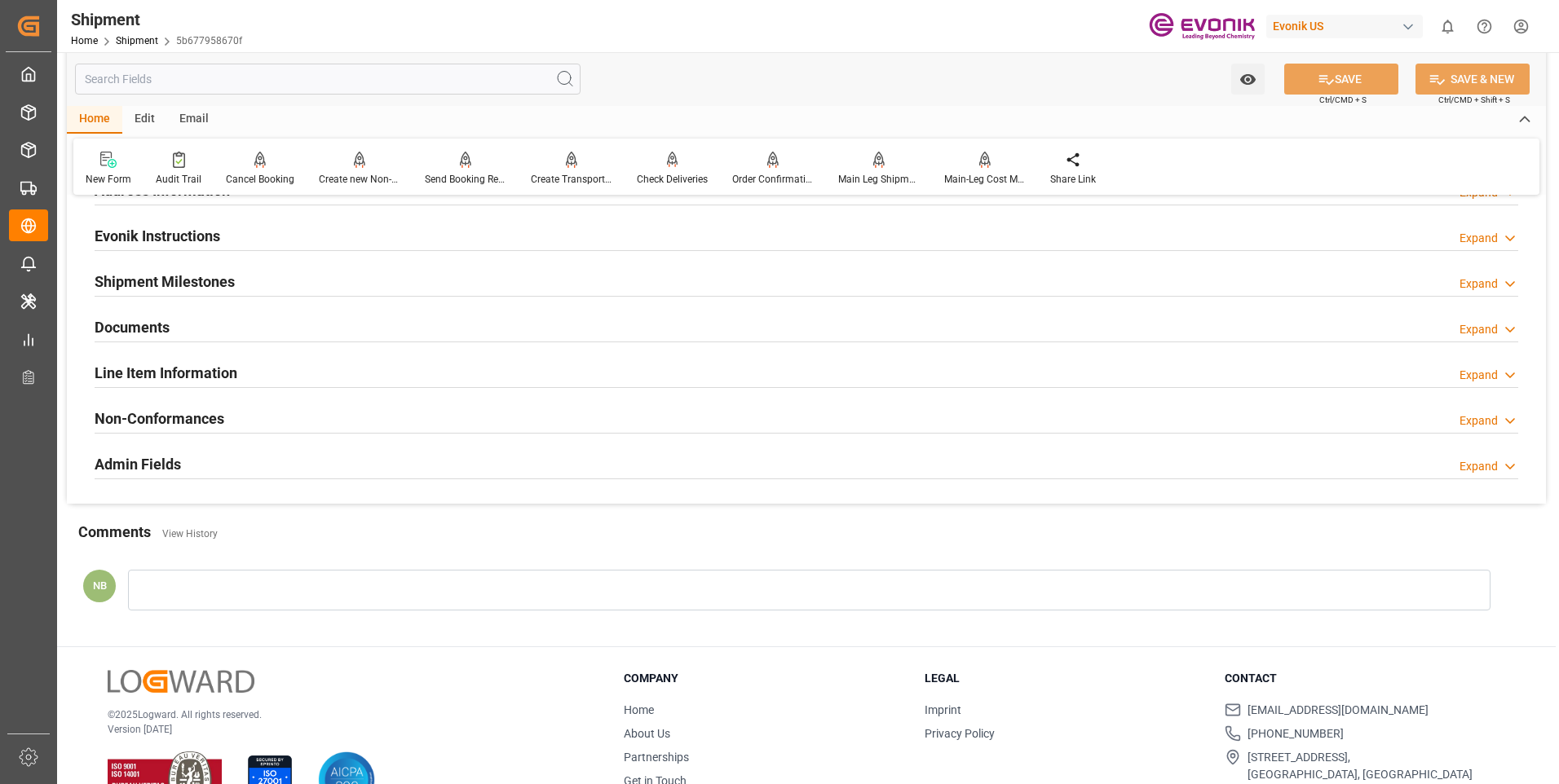
click at [170, 370] on h2 "Line Item Information" at bounding box center [166, 373] width 142 height 22
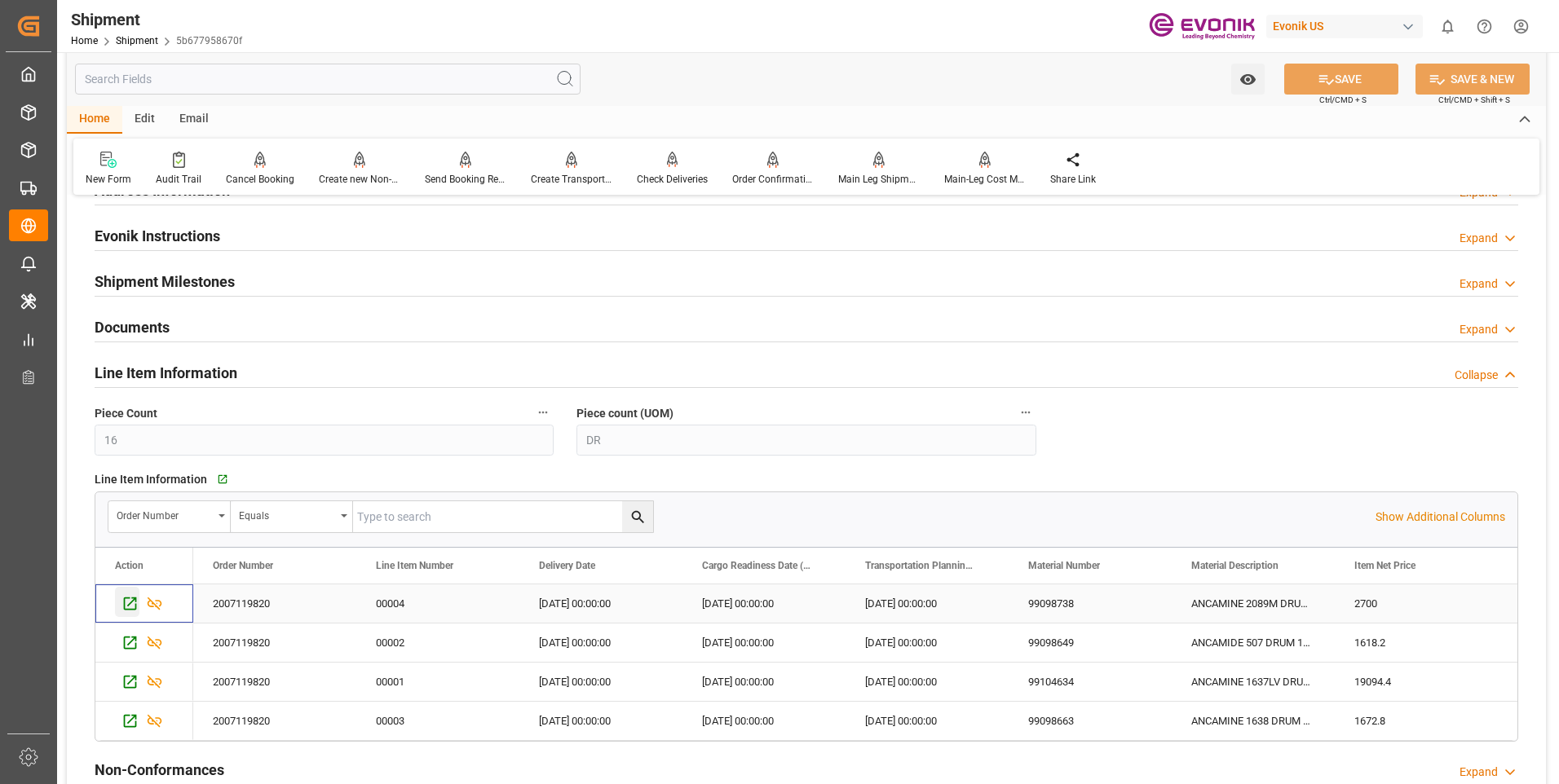
click at [132, 609] on icon "Press SPACE to select this row." at bounding box center [131, 604] width 13 height 13
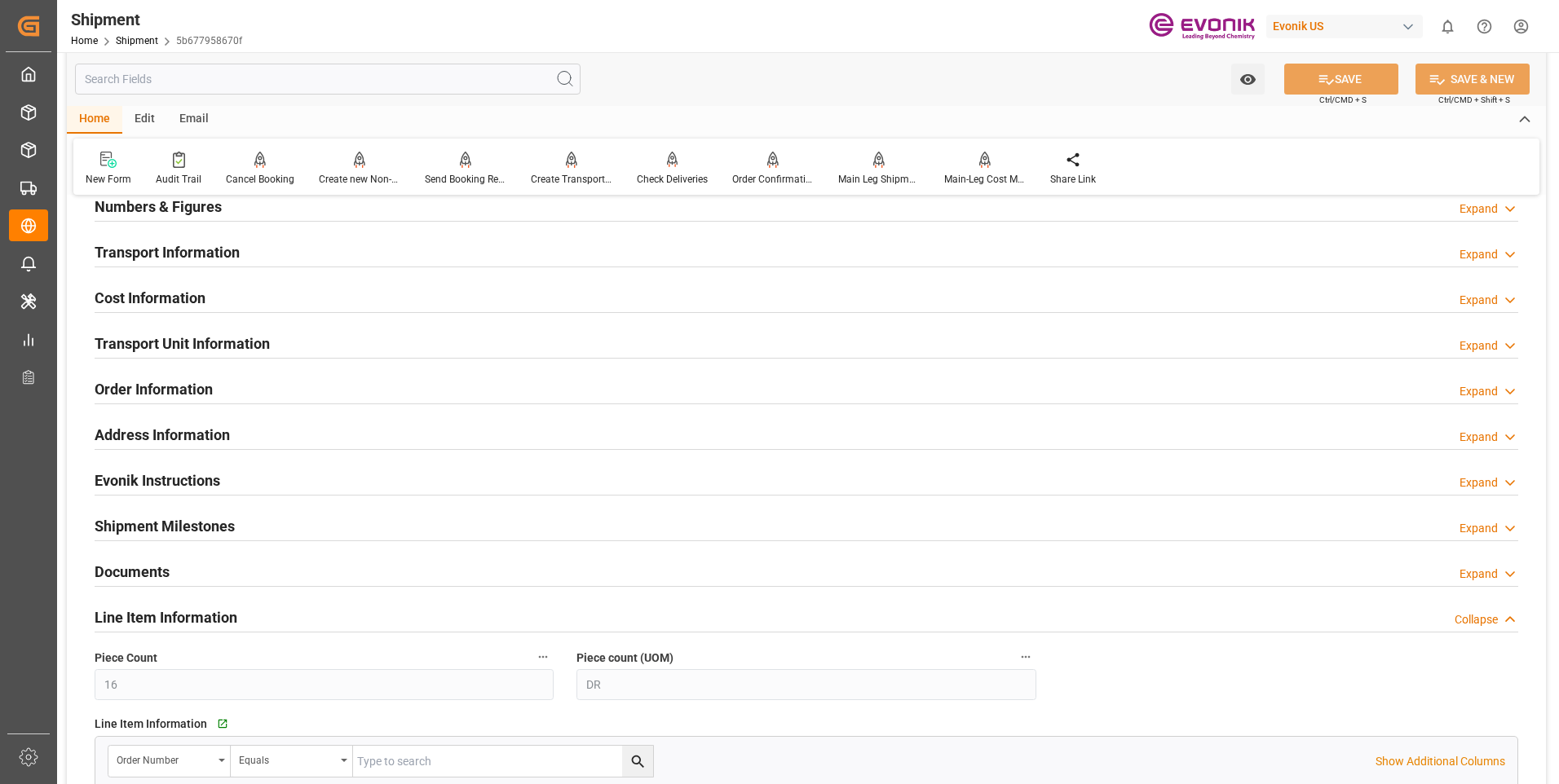
scroll to position [647, 0]
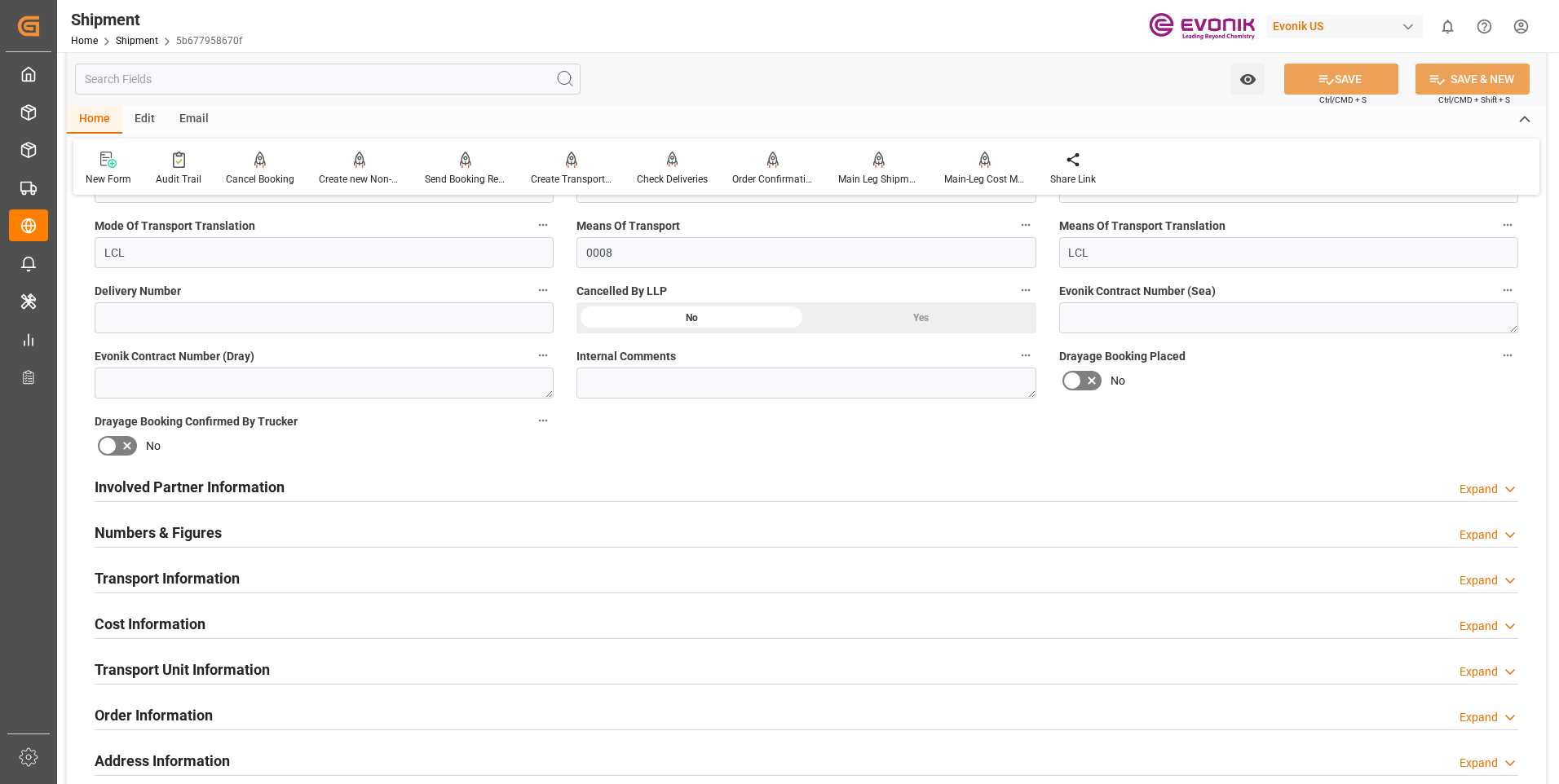
click at [234, 488] on h2 "Involved Partner Information" at bounding box center [189, 487] width 190 height 22
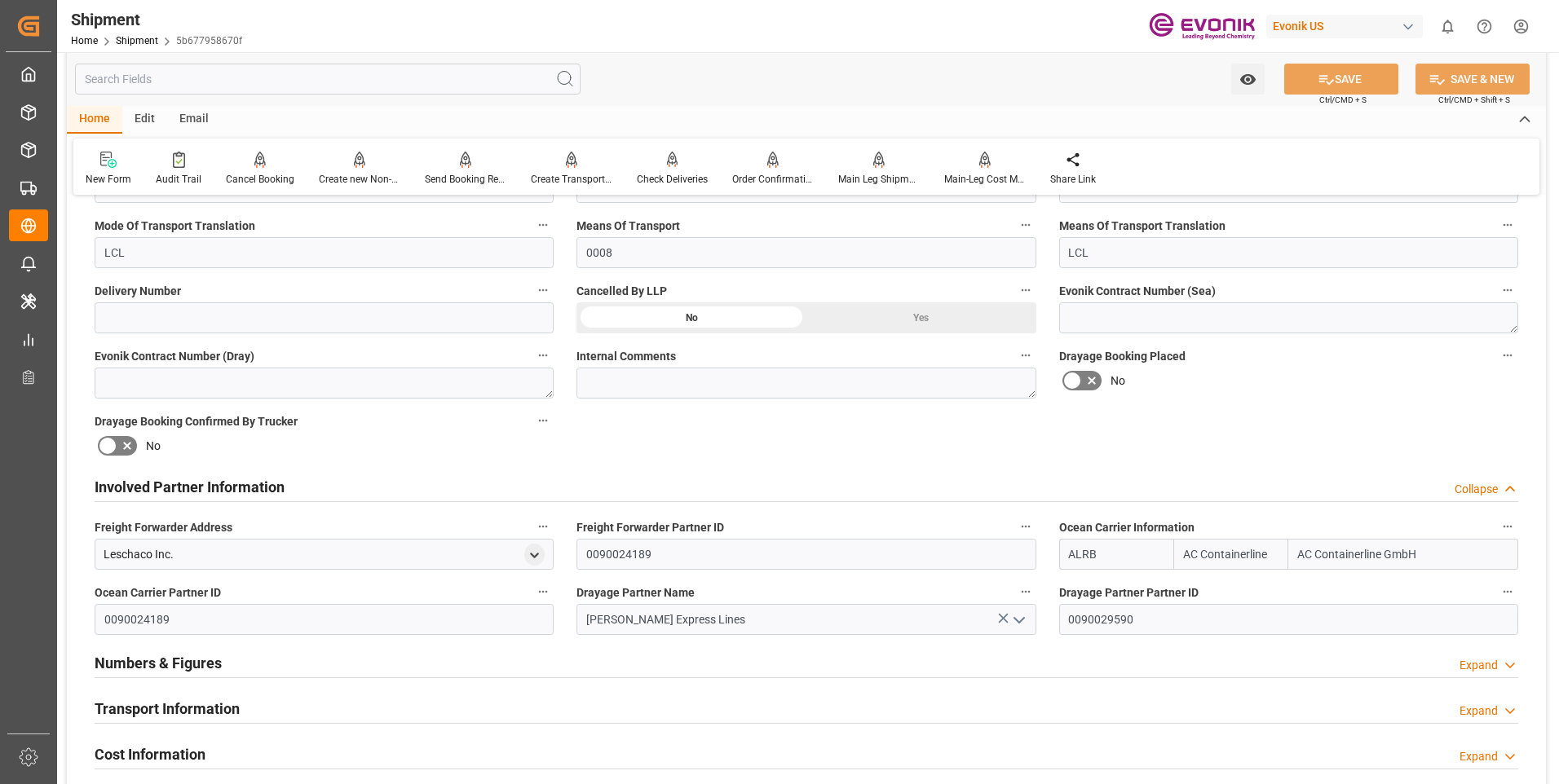
scroll to position [810, 0]
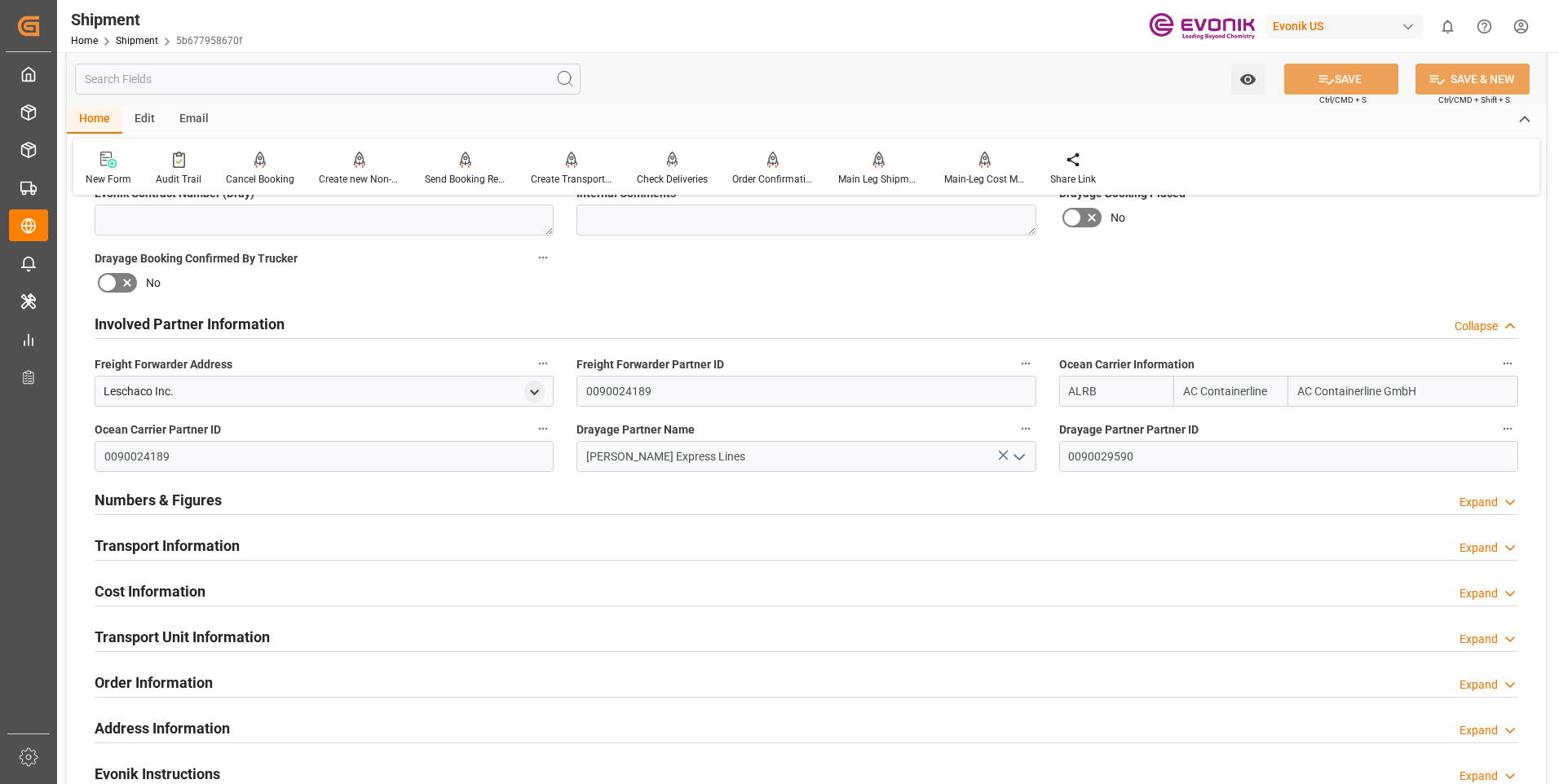
click at [205, 540] on h2 "Transport Information" at bounding box center [167, 545] width 145 height 22
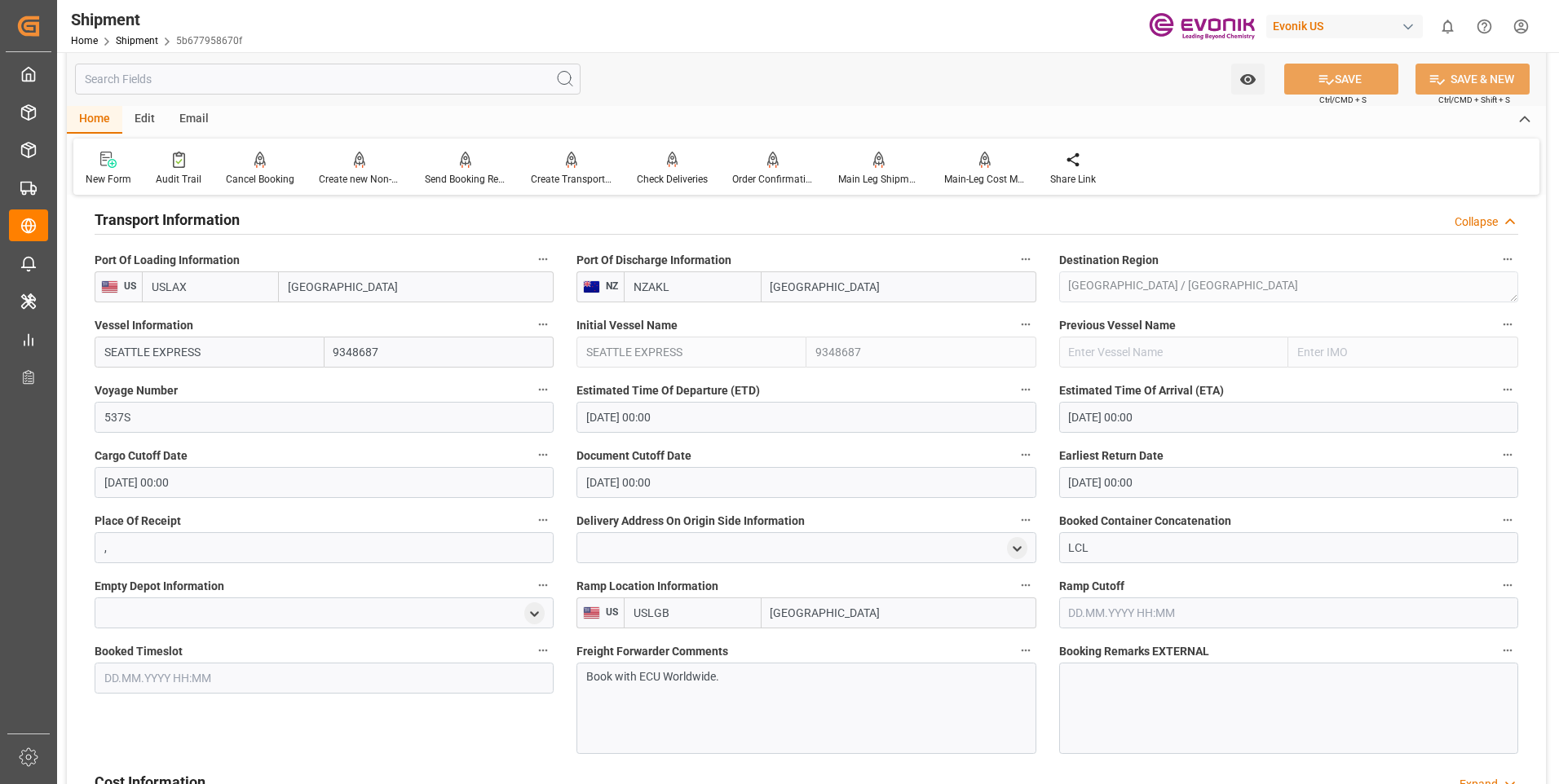
scroll to position [1381, 0]
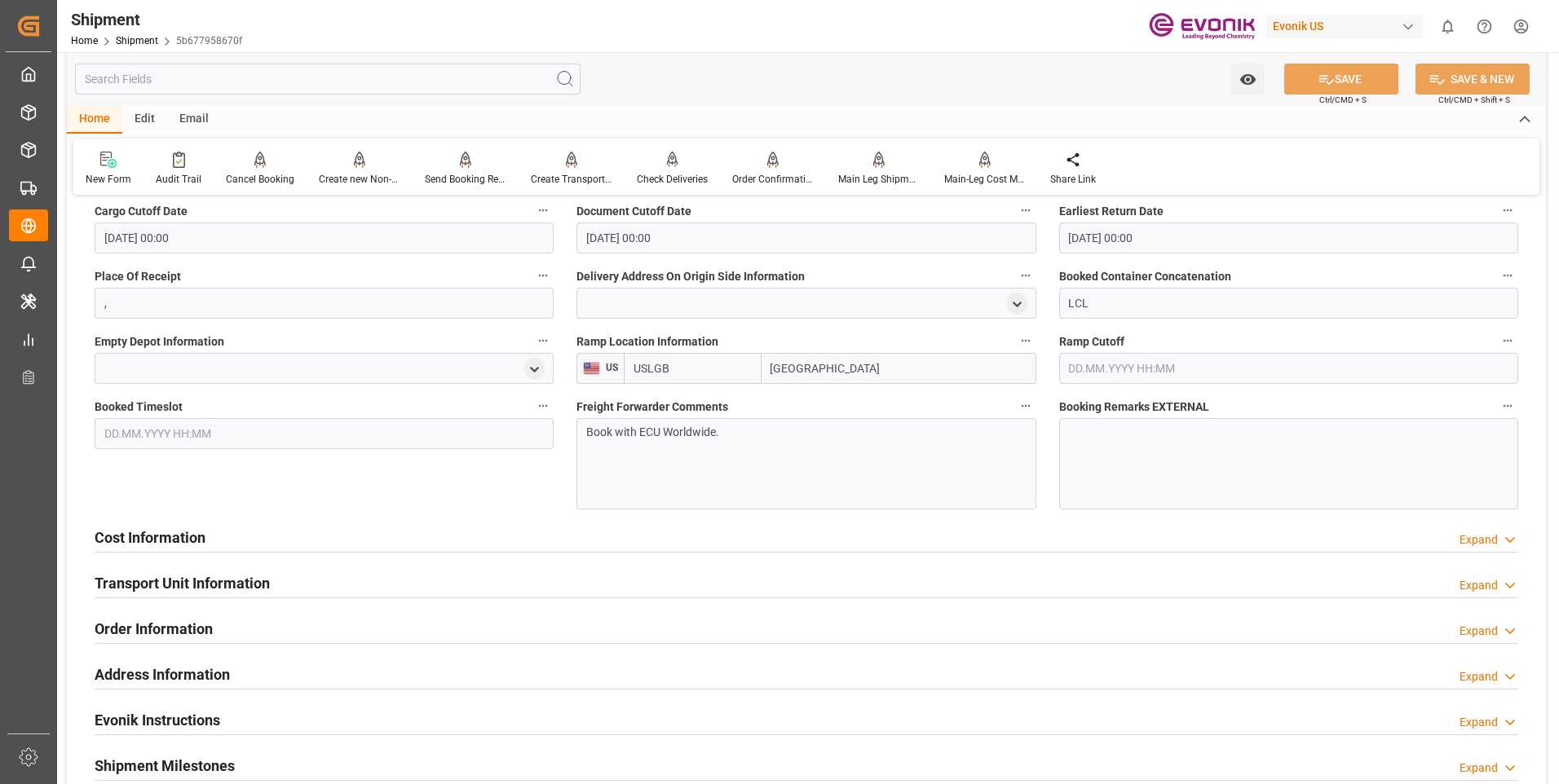
click at [318, 533] on div "Cost Information Expand" at bounding box center [806, 536] width 1423 height 31
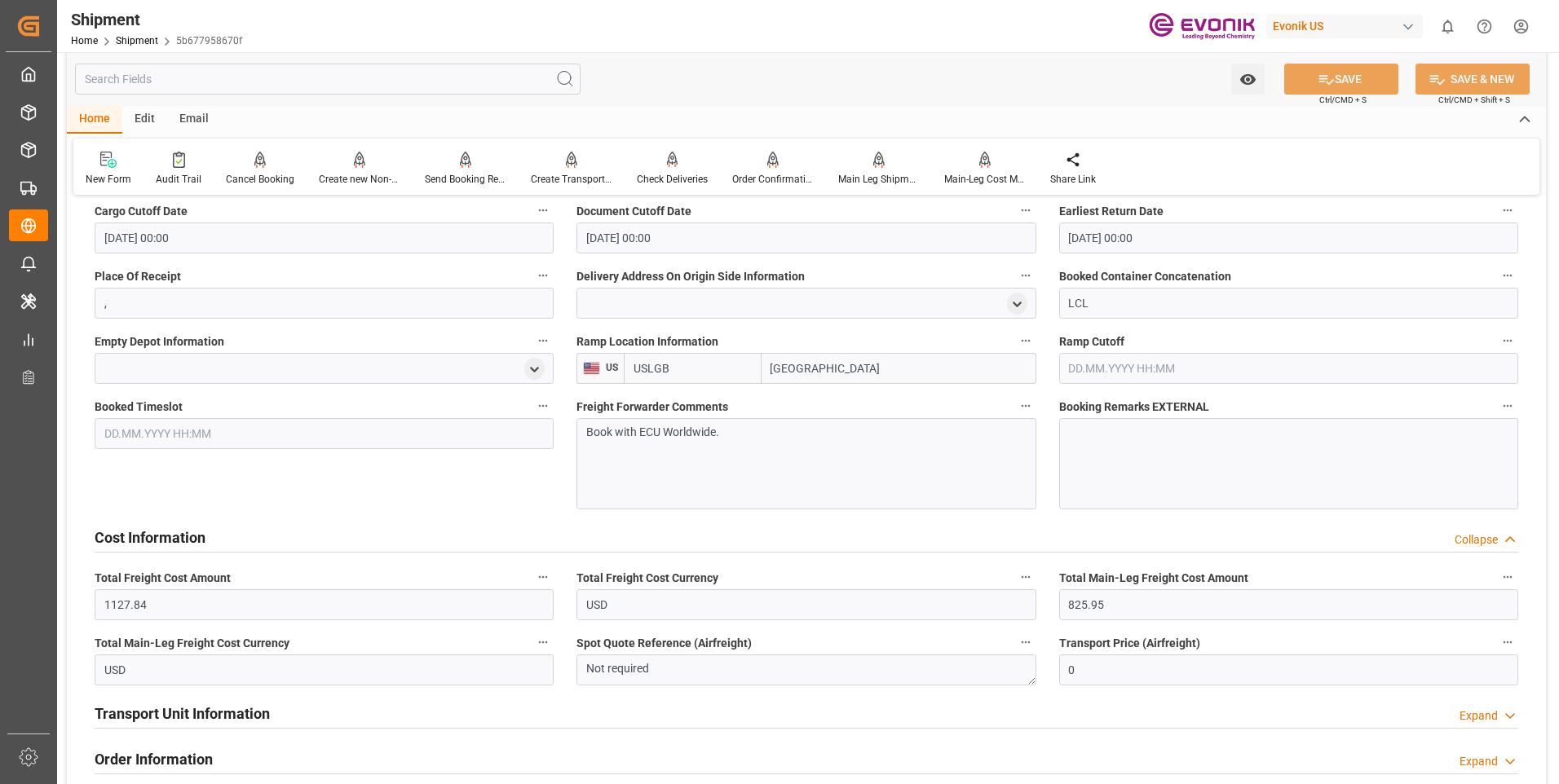
scroll to position [1626, 0]
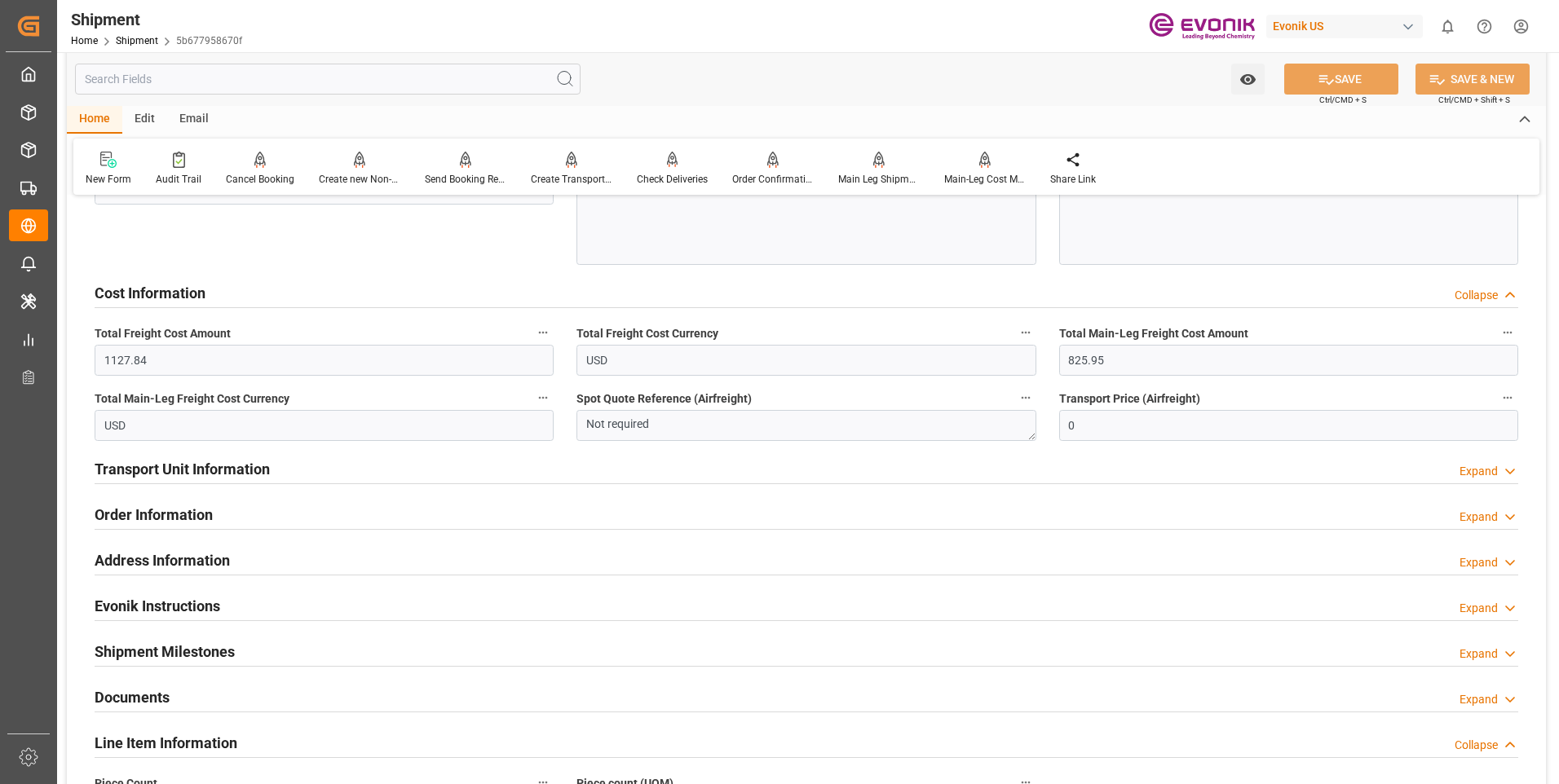
click at [187, 476] on h2 "Transport Unit Information" at bounding box center [182, 469] width 176 height 22
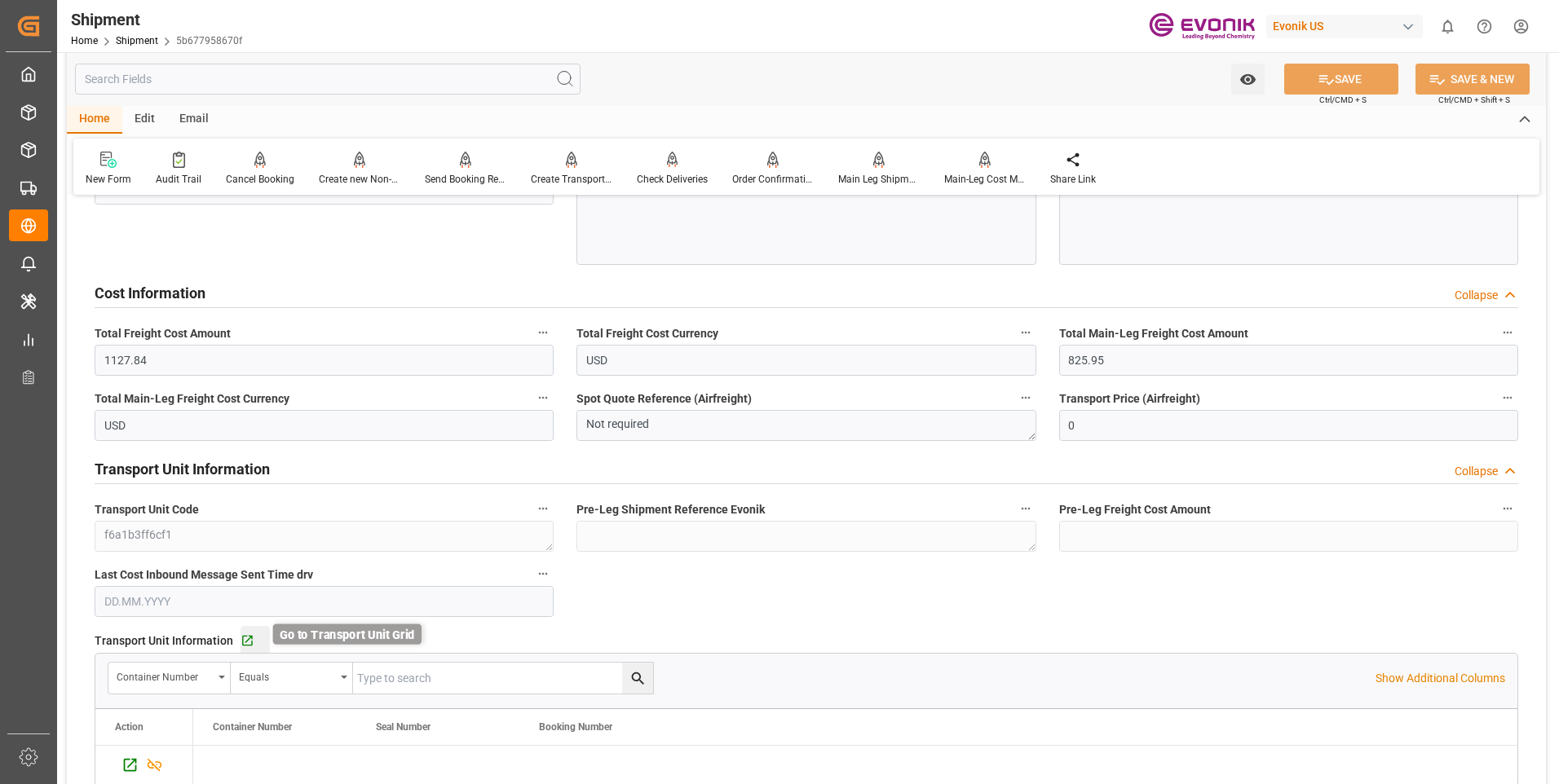
click at [242, 644] on icon "button" at bounding box center [247, 641] width 14 height 14
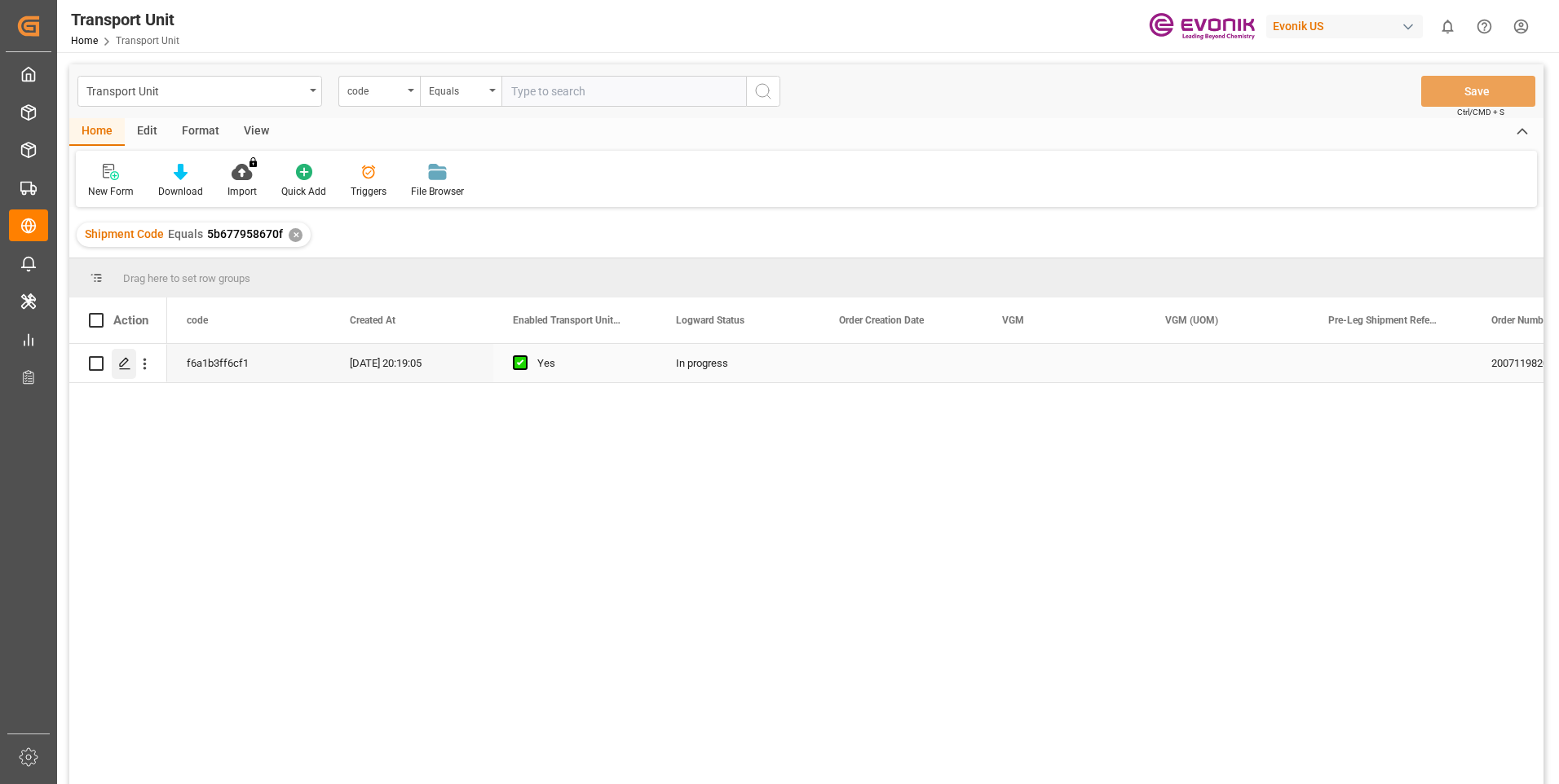
click at [123, 362] on icon "Press SPACE to select this row." at bounding box center [124, 364] width 13 height 13
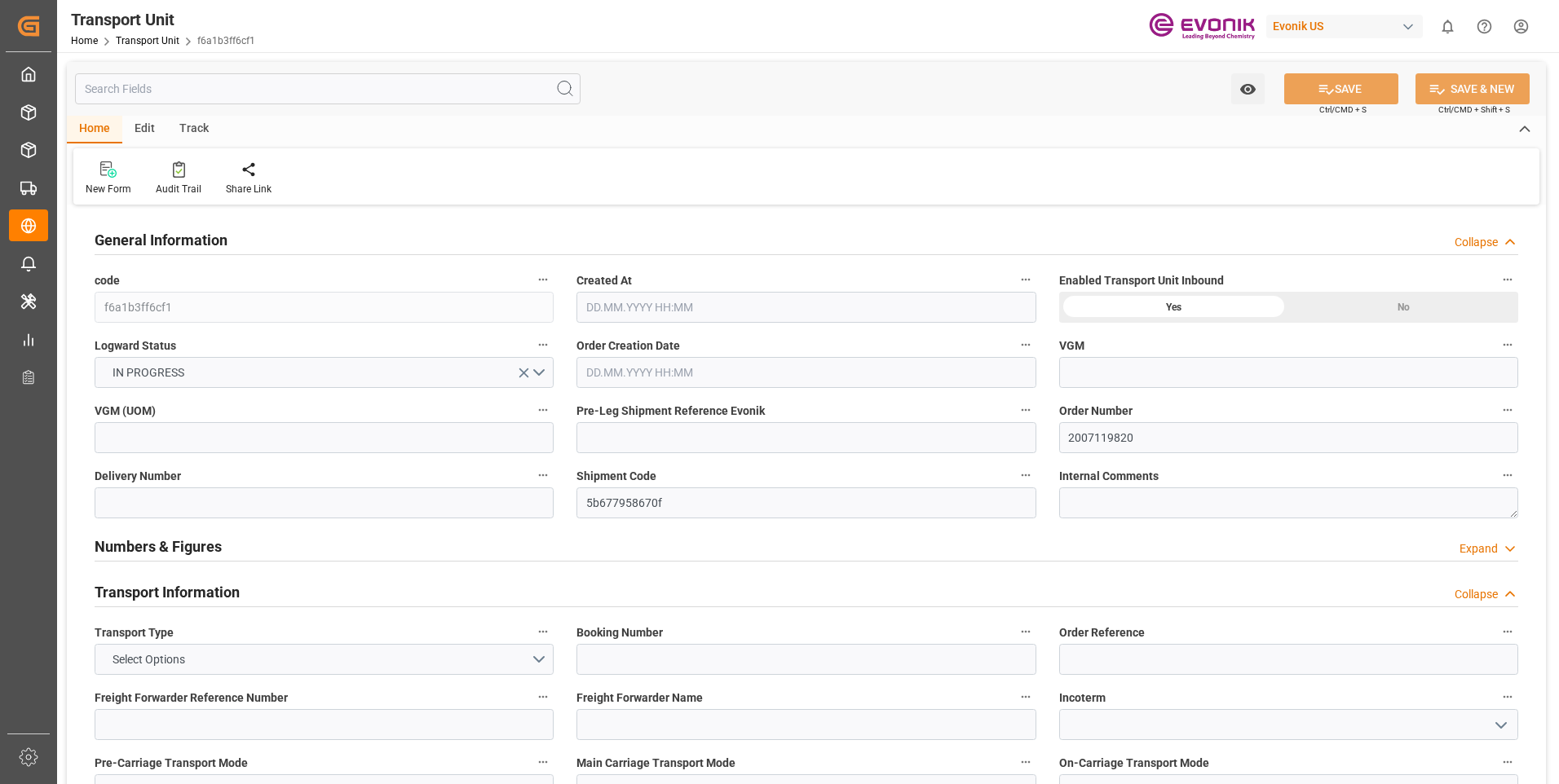
type input "AC Containerline"
type input "Leschaco Inc."
type input "USLAX"
type input "NZAKL"
type input "3650.8"
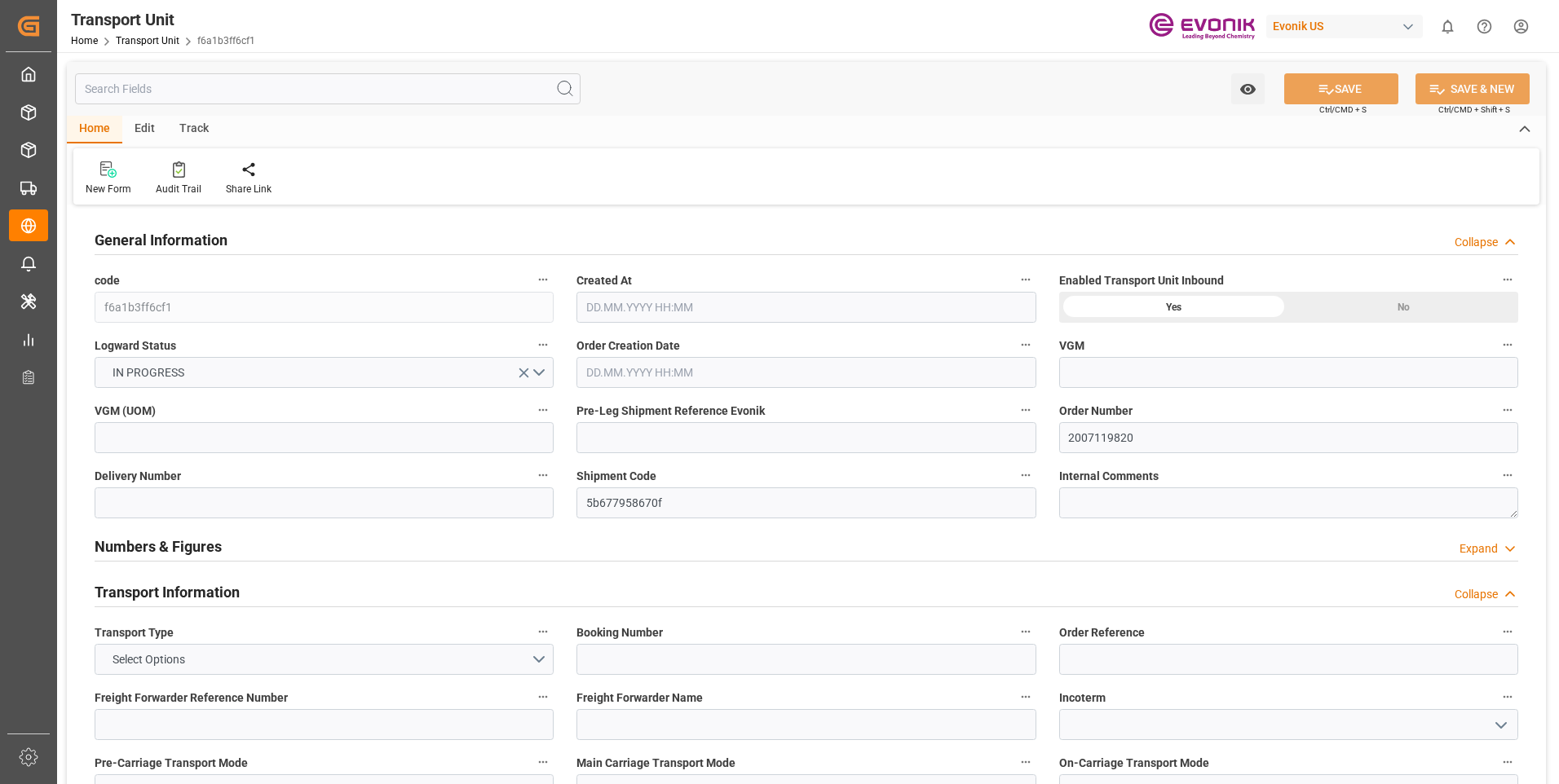
type input "[DATE] 20:19"
type input "[DATE]"
type input "22.09.2025 00:00"
type input "11.10.2025 00:00"
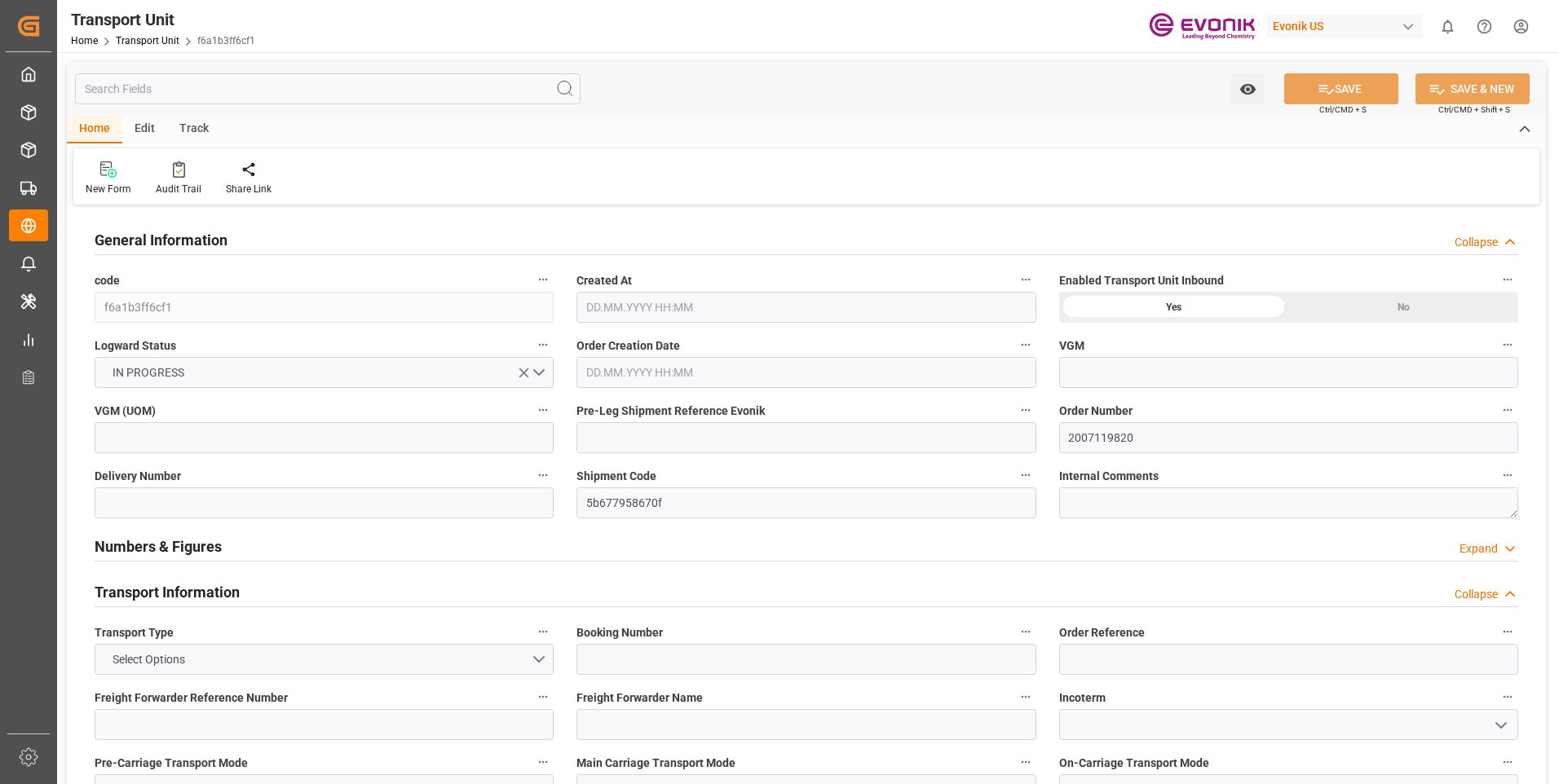
type input "[DATE] 00:00"
click at [210, 82] on input "text" at bounding box center [328, 89] width 506 height 31
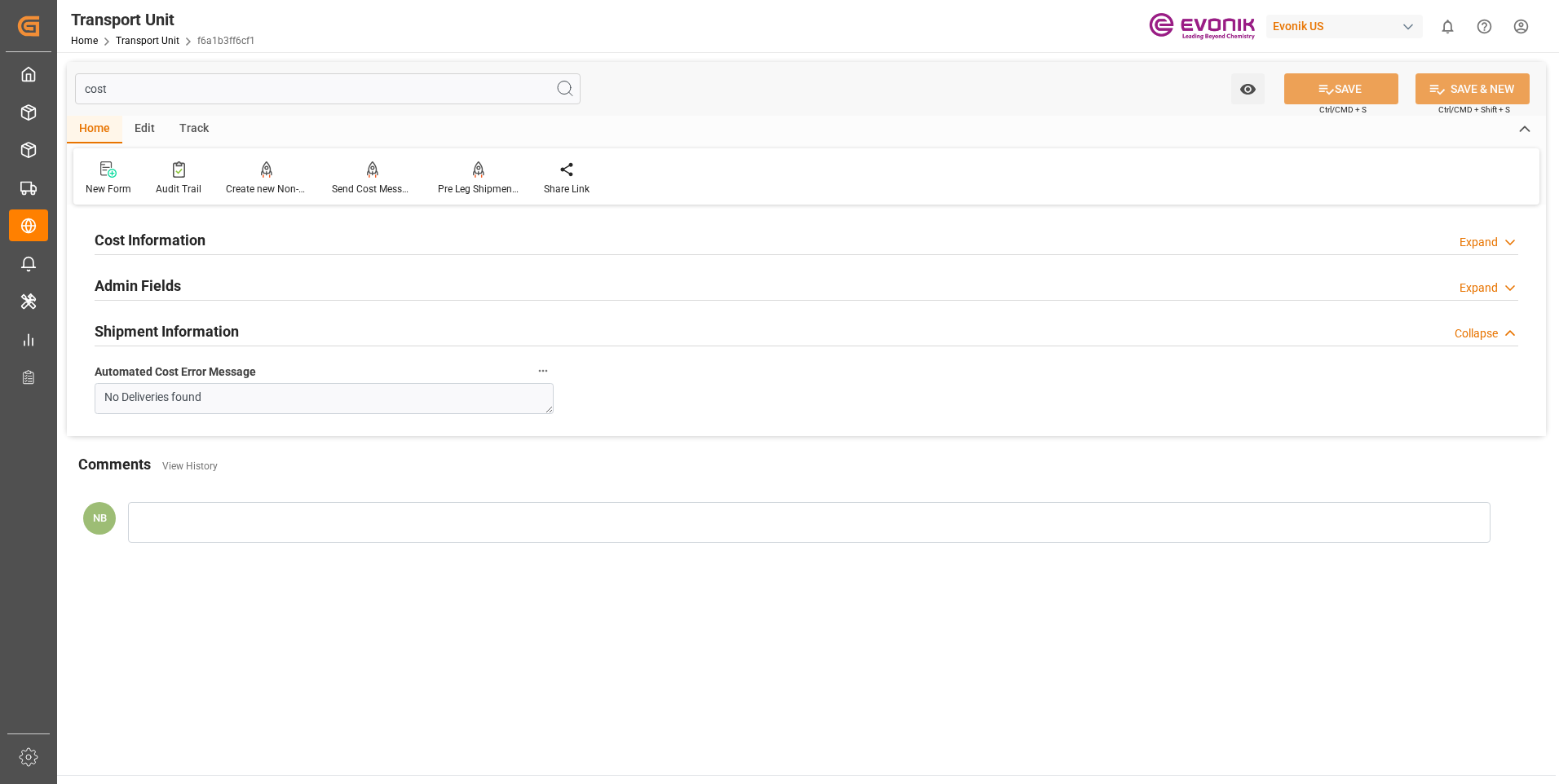
type input "cost"
click at [153, 236] on h2 "Cost Information" at bounding box center [149, 240] width 111 height 22
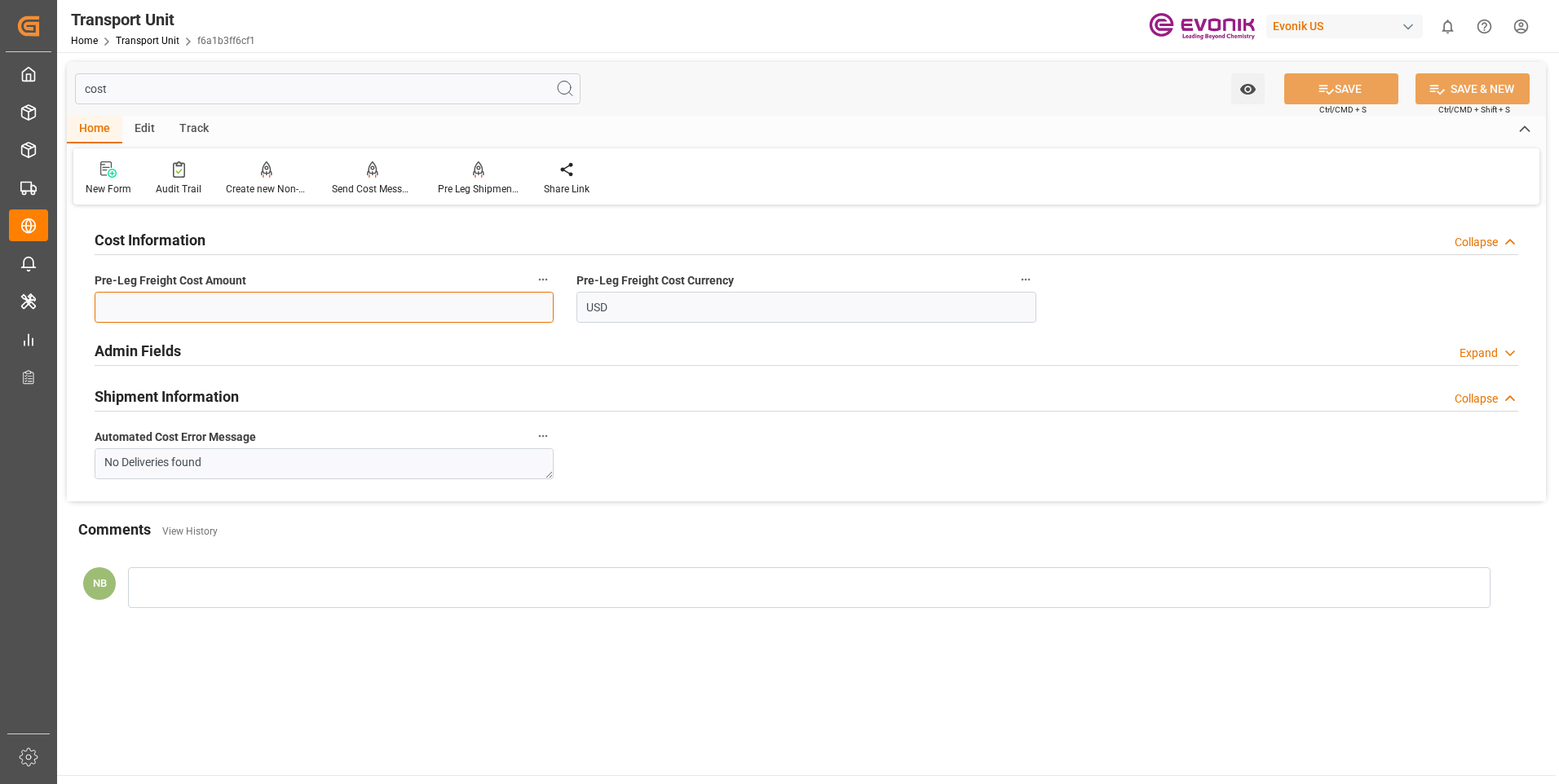
click at [179, 303] on input "text" at bounding box center [324, 307] width 459 height 31
type input "301.89"
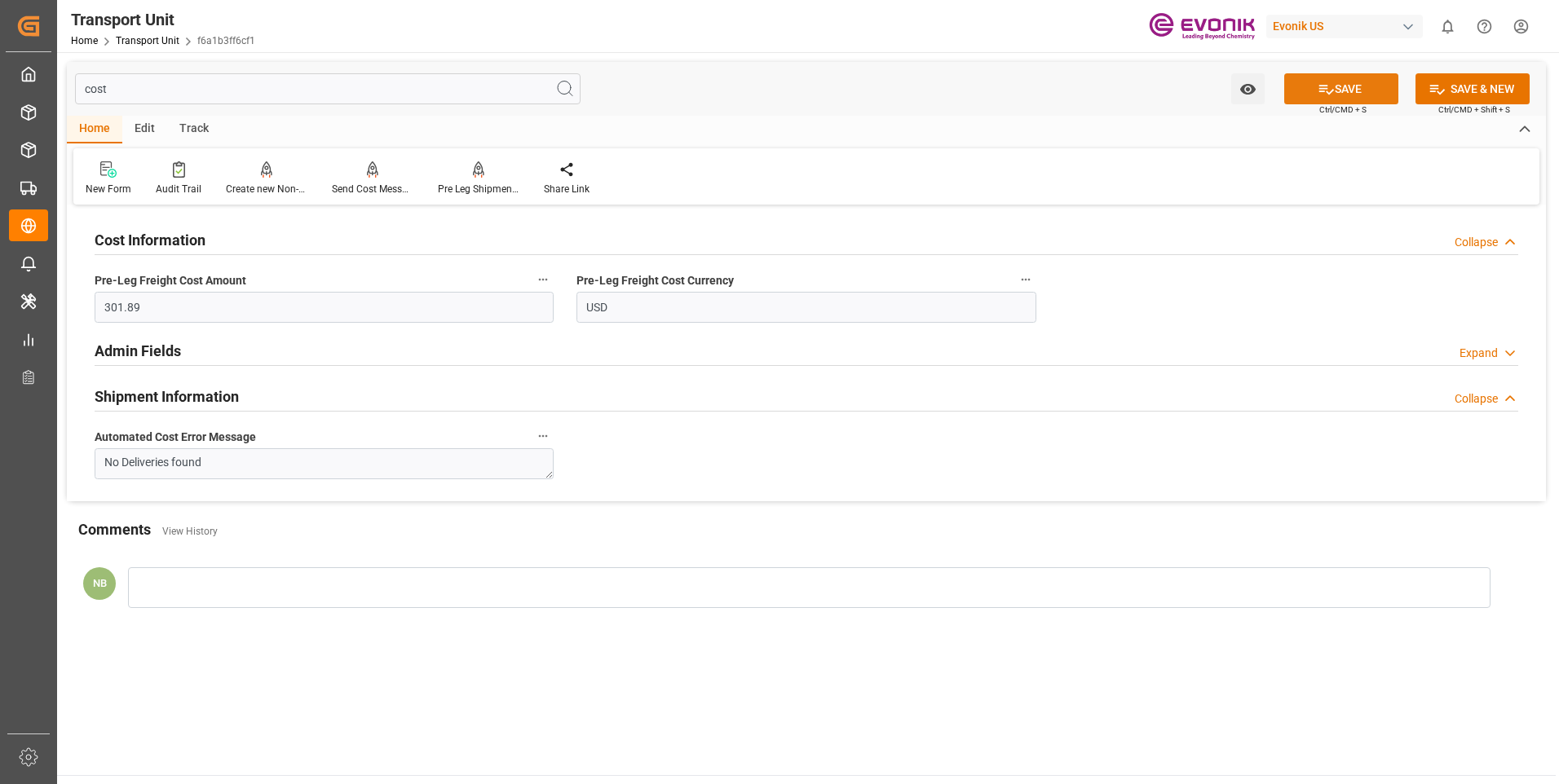
click at [1328, 86] on icon at bounding box center [1326, 89] width 17 height 17
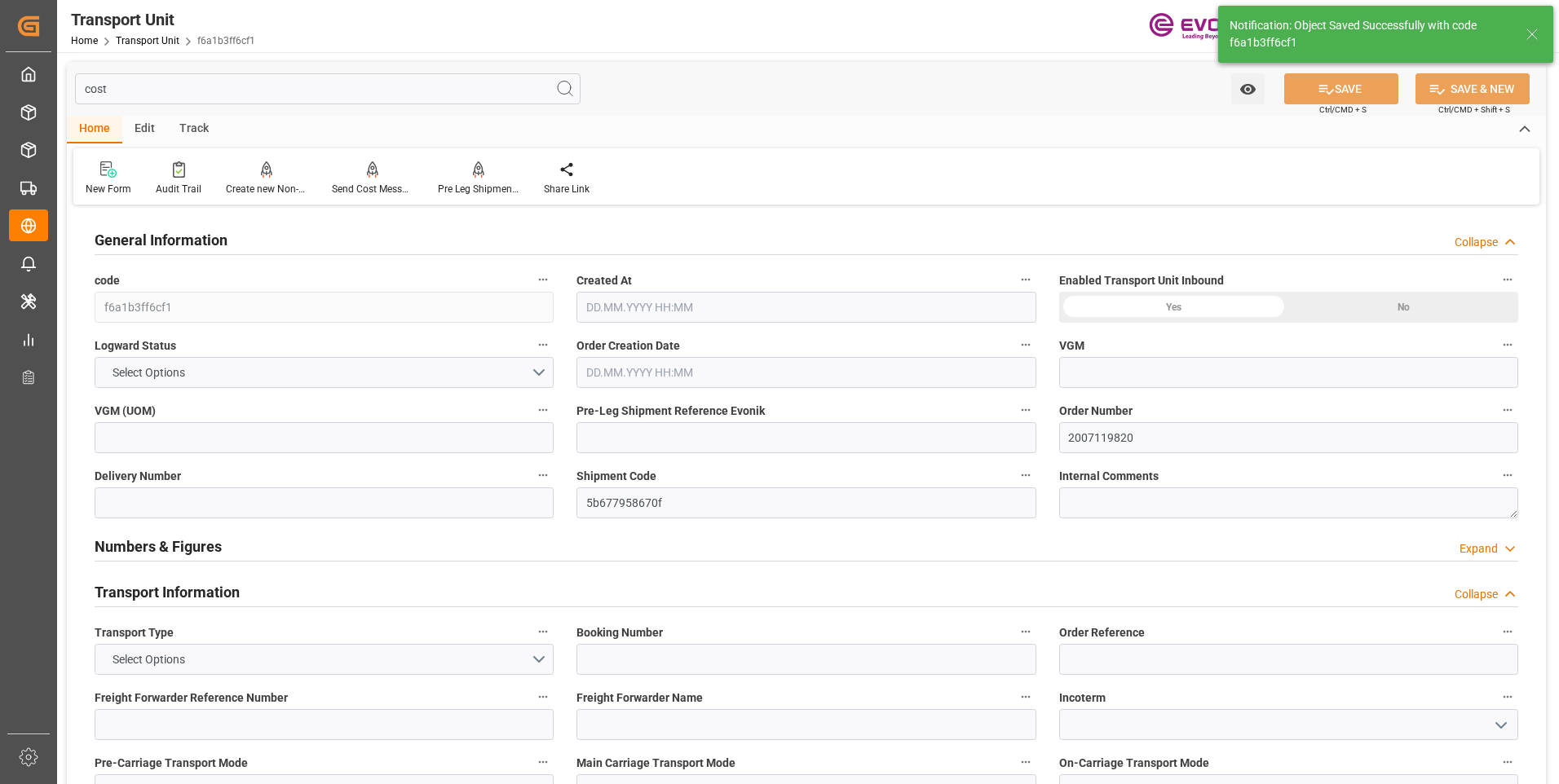
type input "AC Containerline"
type input "Leschaco Inc."
type input "USLAX"
type input "NZAKL"
type input "3650.8"
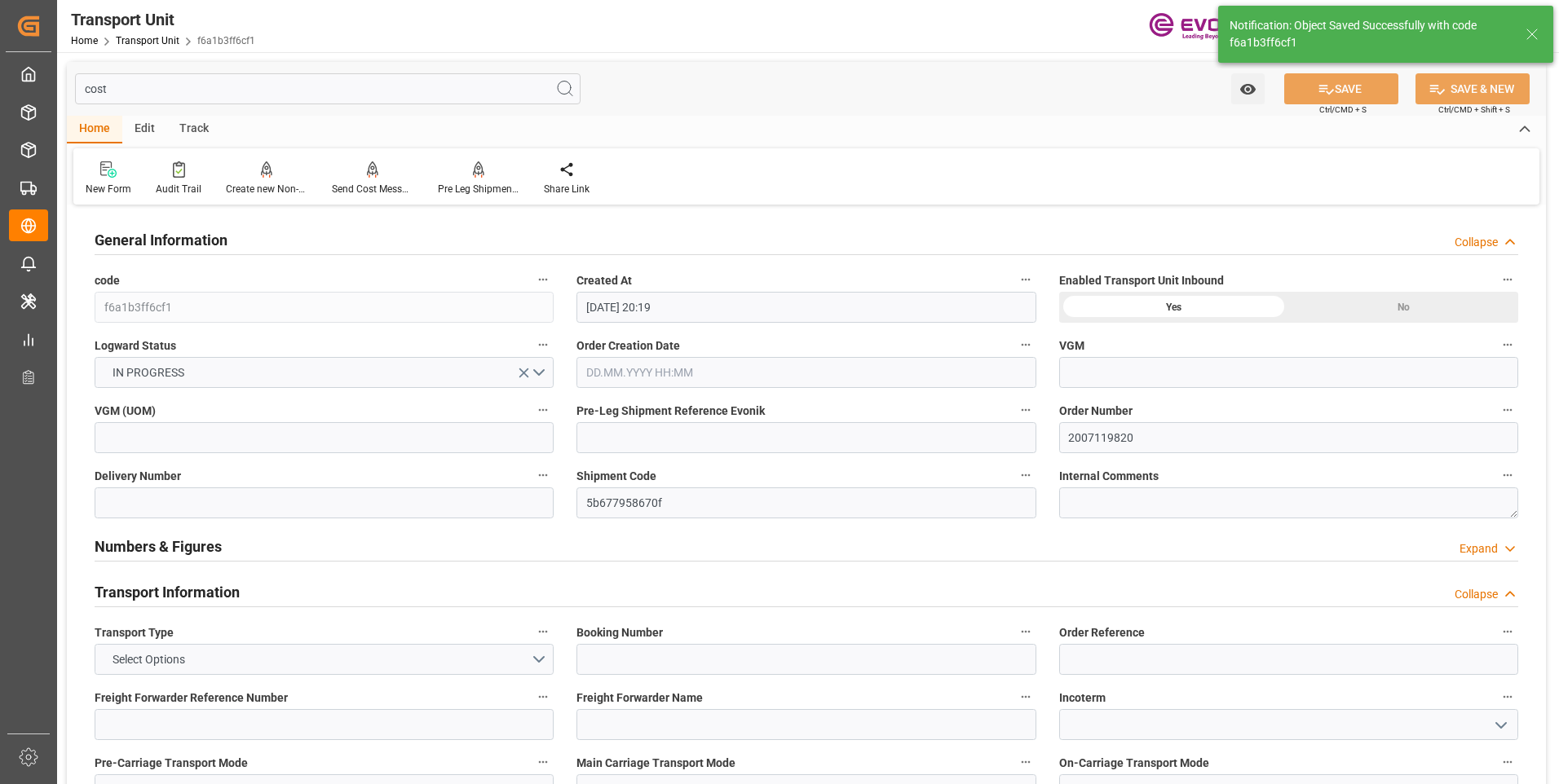
type input "[DATE] 20:19"
type input "[DATE]"
type input "22.09.2025 00:00"
type input "11.10.2025 00:00"
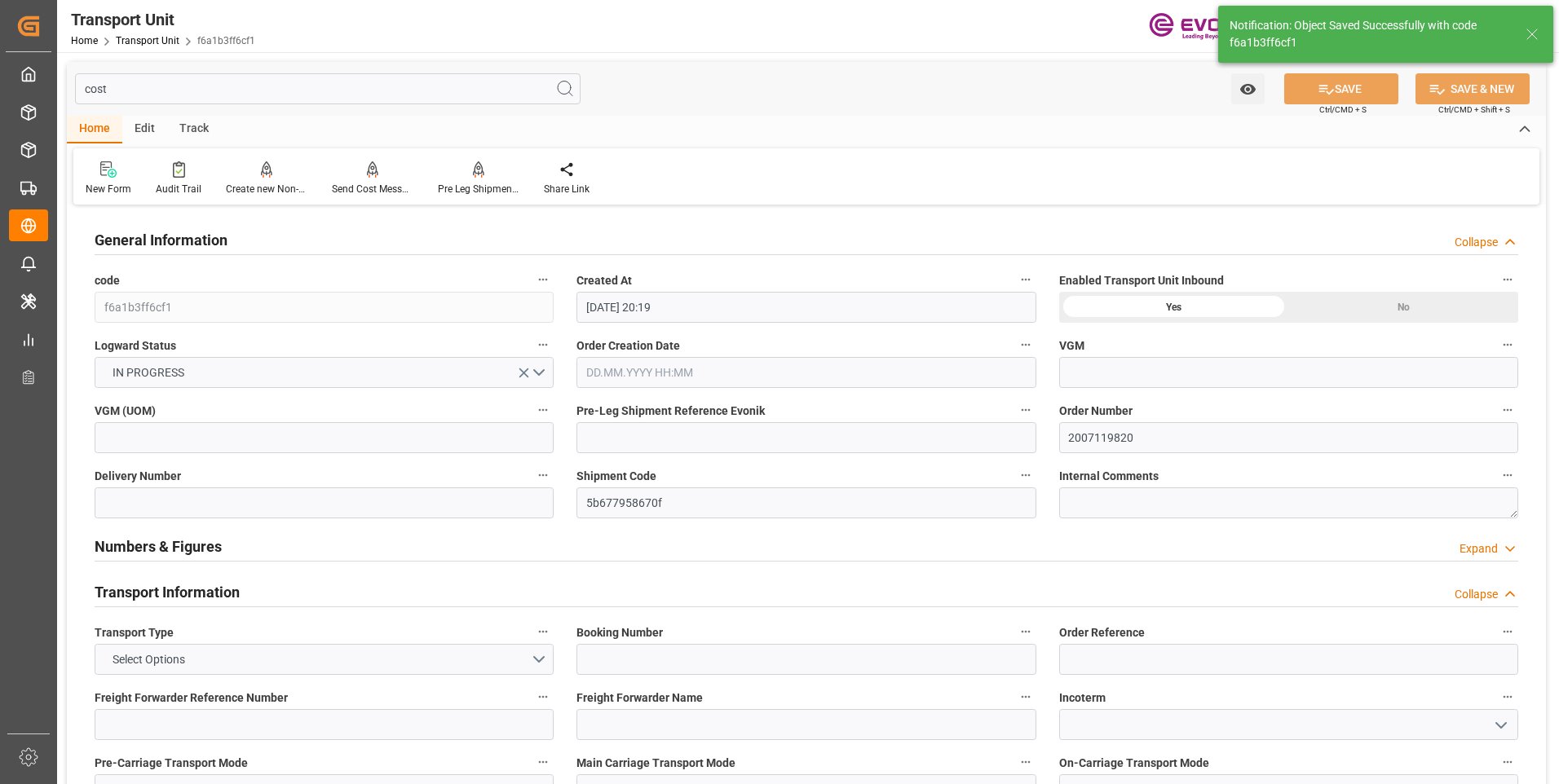
type input "11.10.2025 00:00"
type input "15.09.2025 00:00"
click at [1491, 243] on div "Collapse" at bounding box center [1476, 242] width 43 height 17
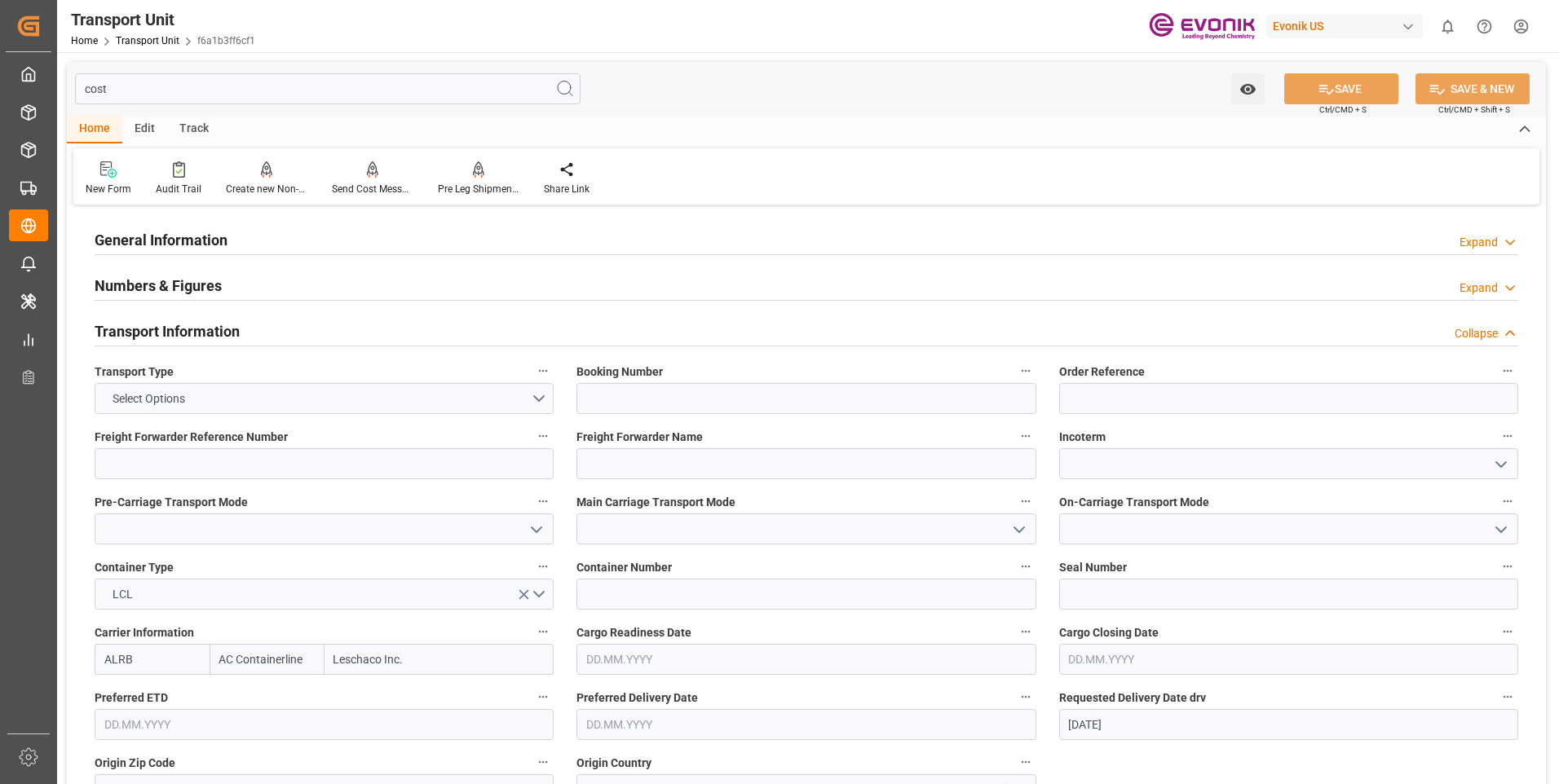
click at [1484, 331] on div "Collapse" at bounding box center [1476, 333] width 43 height 17
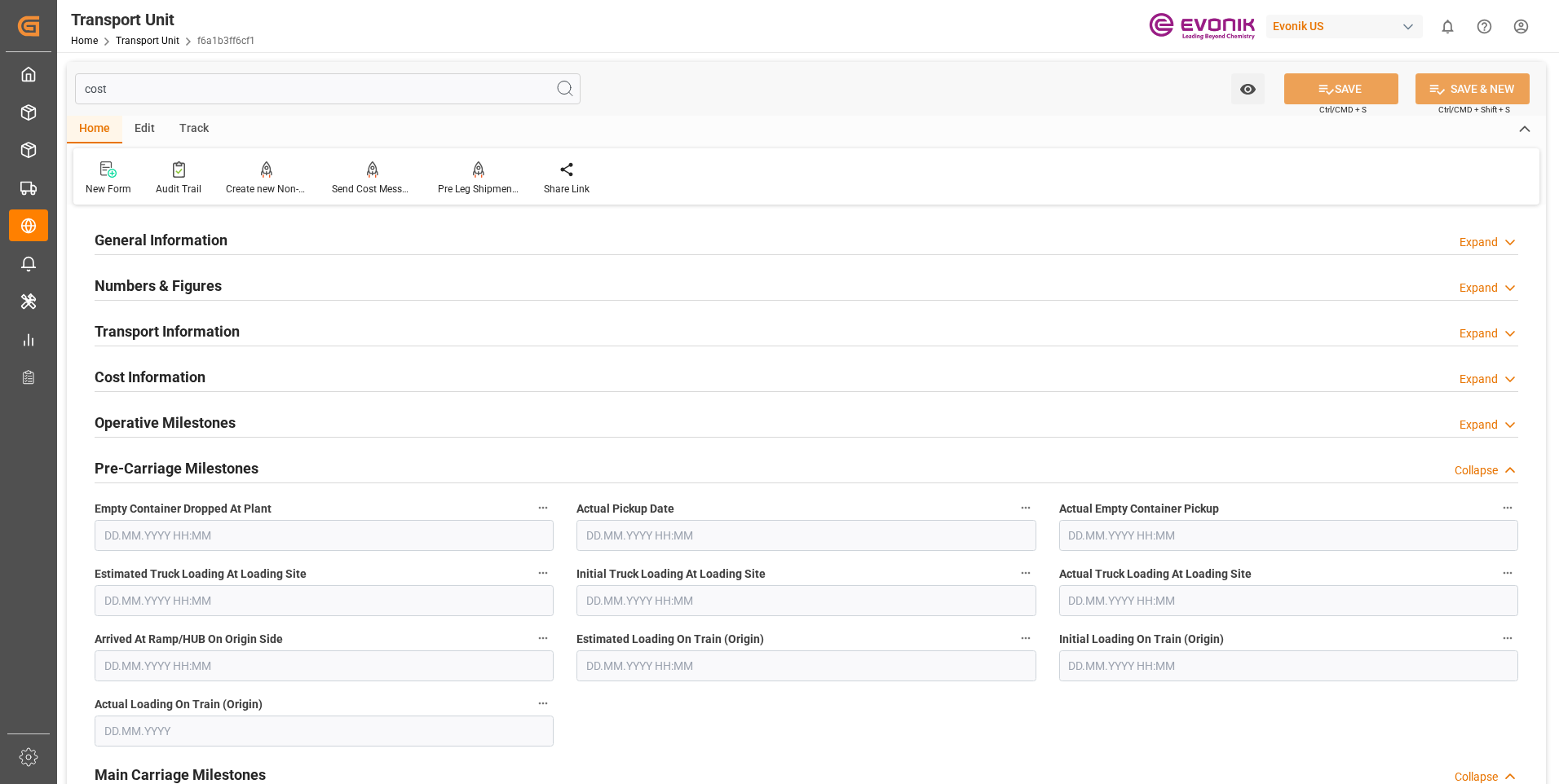
click at [1485, 473] on div "Collapse" at bounding box center [1476, 471] width 43 height 17
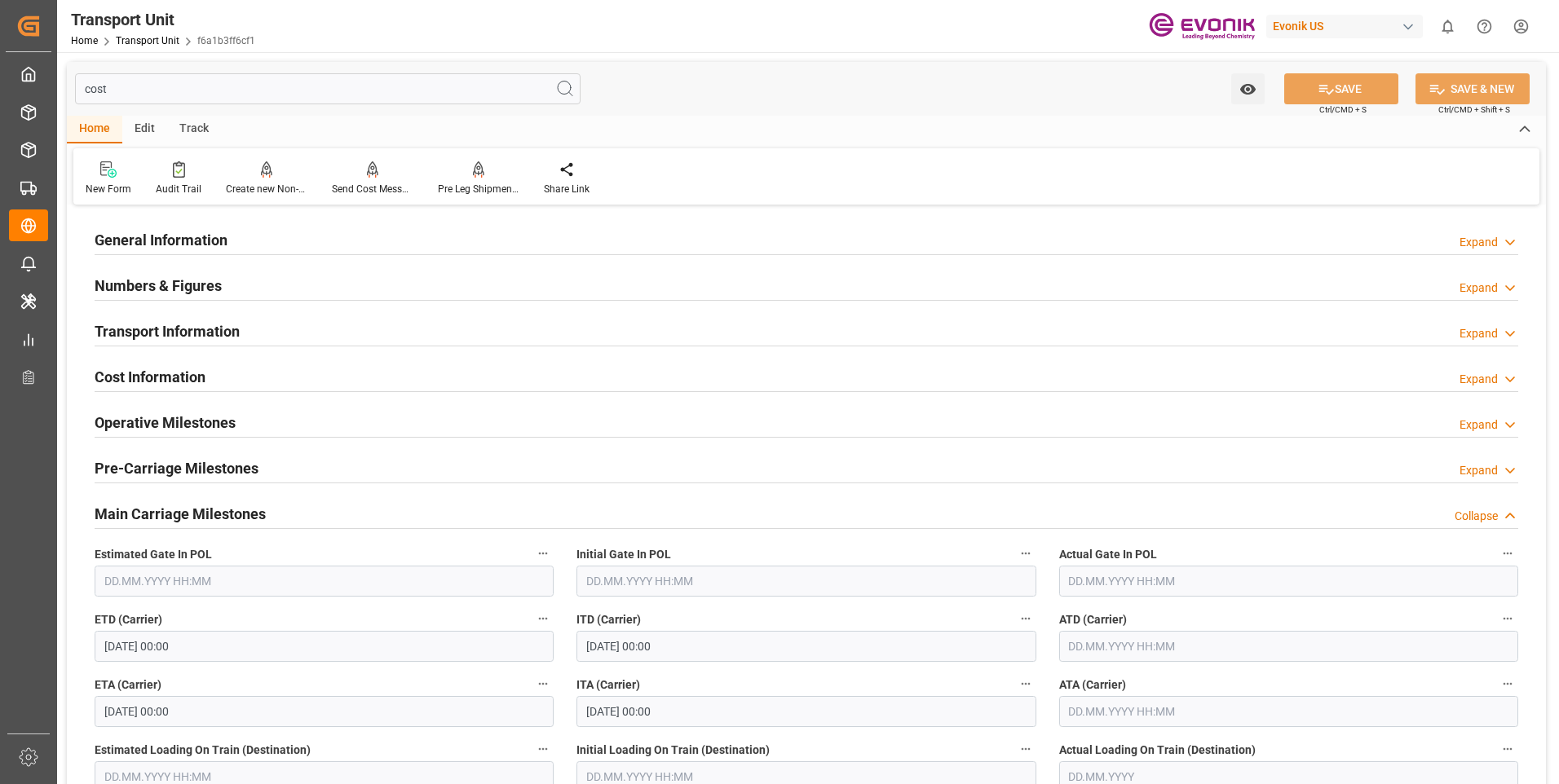
click at [1490, 382] on div "Expand" at bounding box center [1478, 379] width 39 height 17
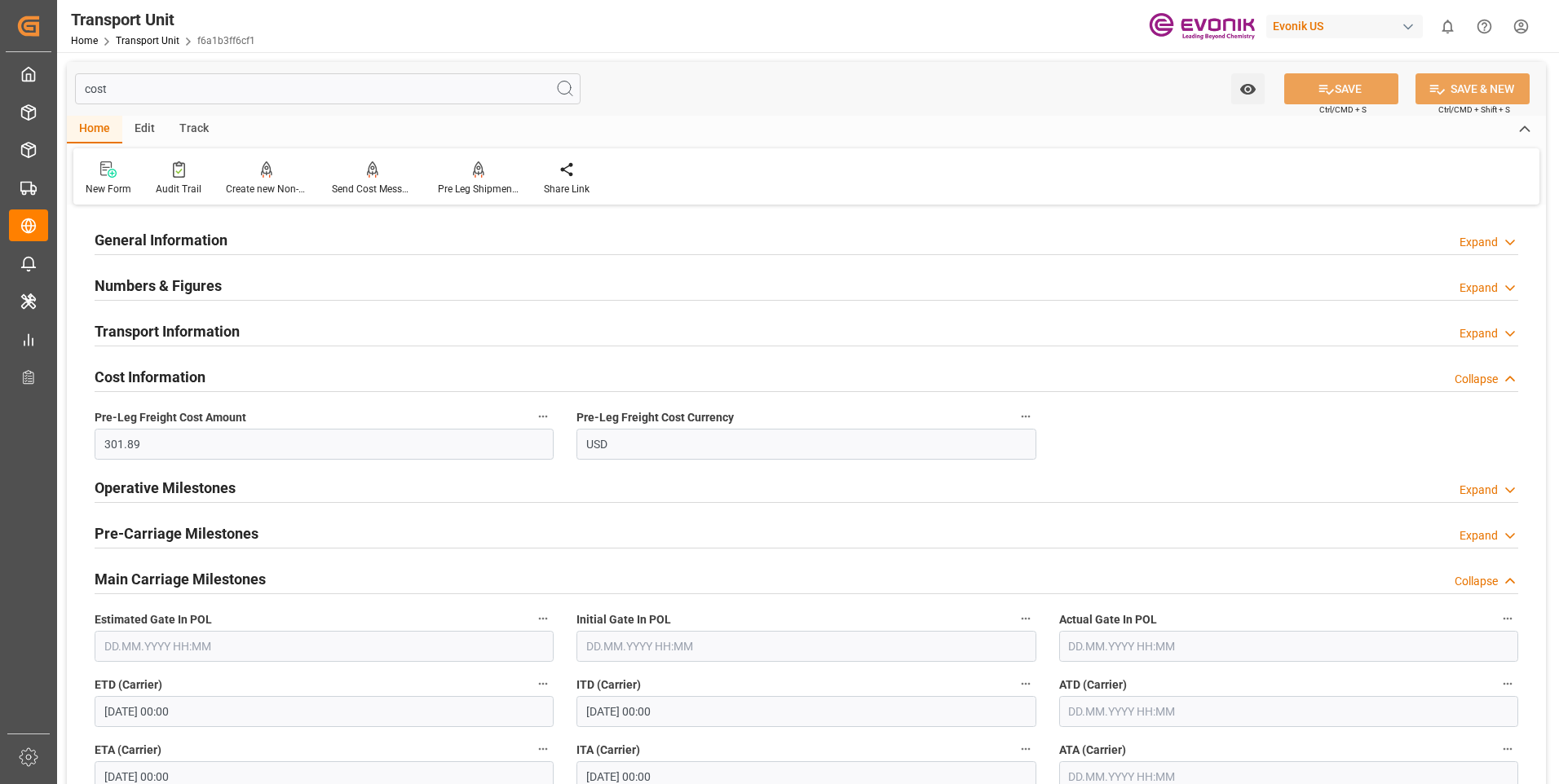
click at [1490, 382] on div "Collapse" at bounding box center [1476, 379] width 43 height 17
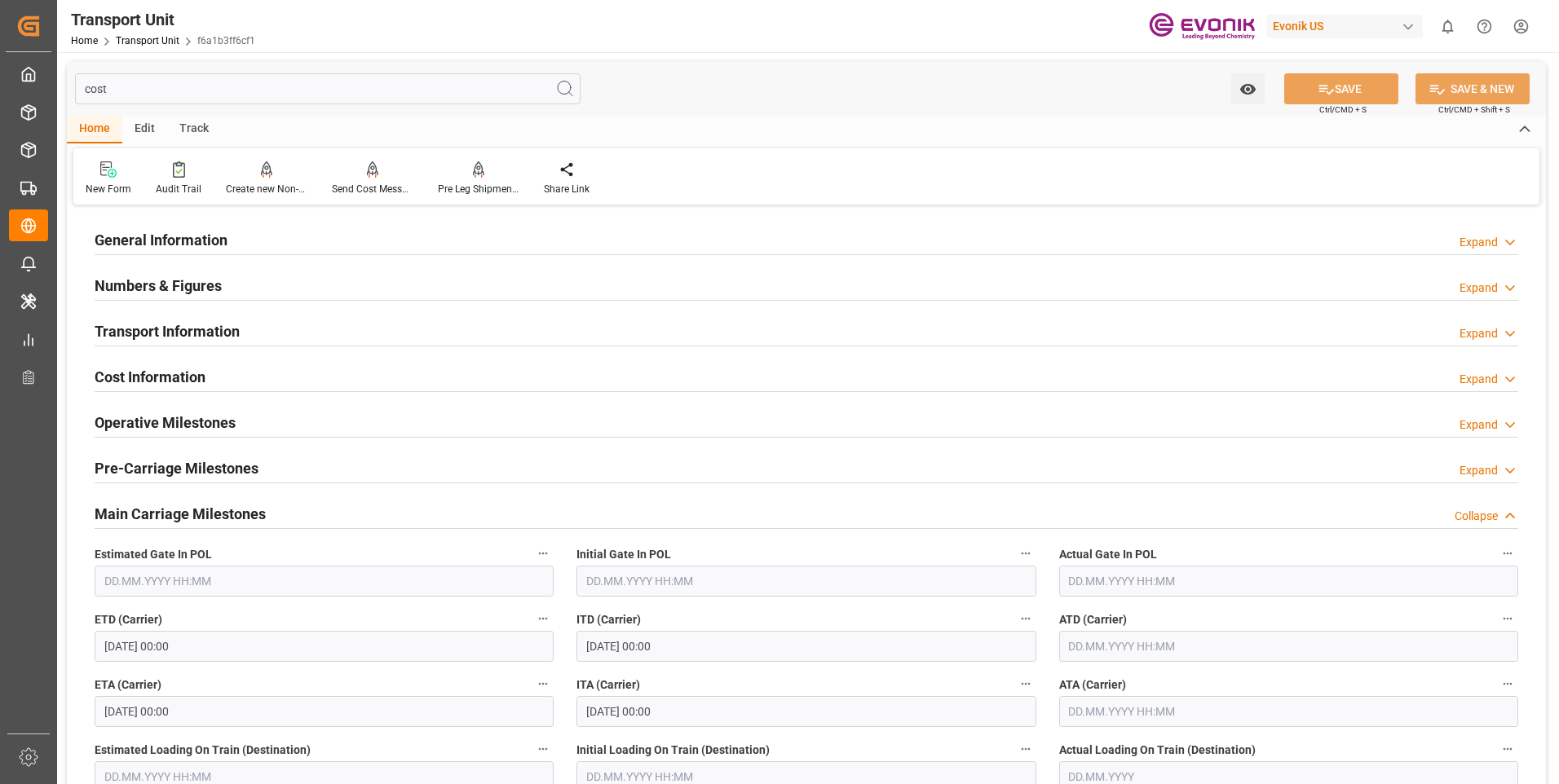
click at [1492, 328] on div "Expand" at bounding box center [1478, 333] width 39 height 17
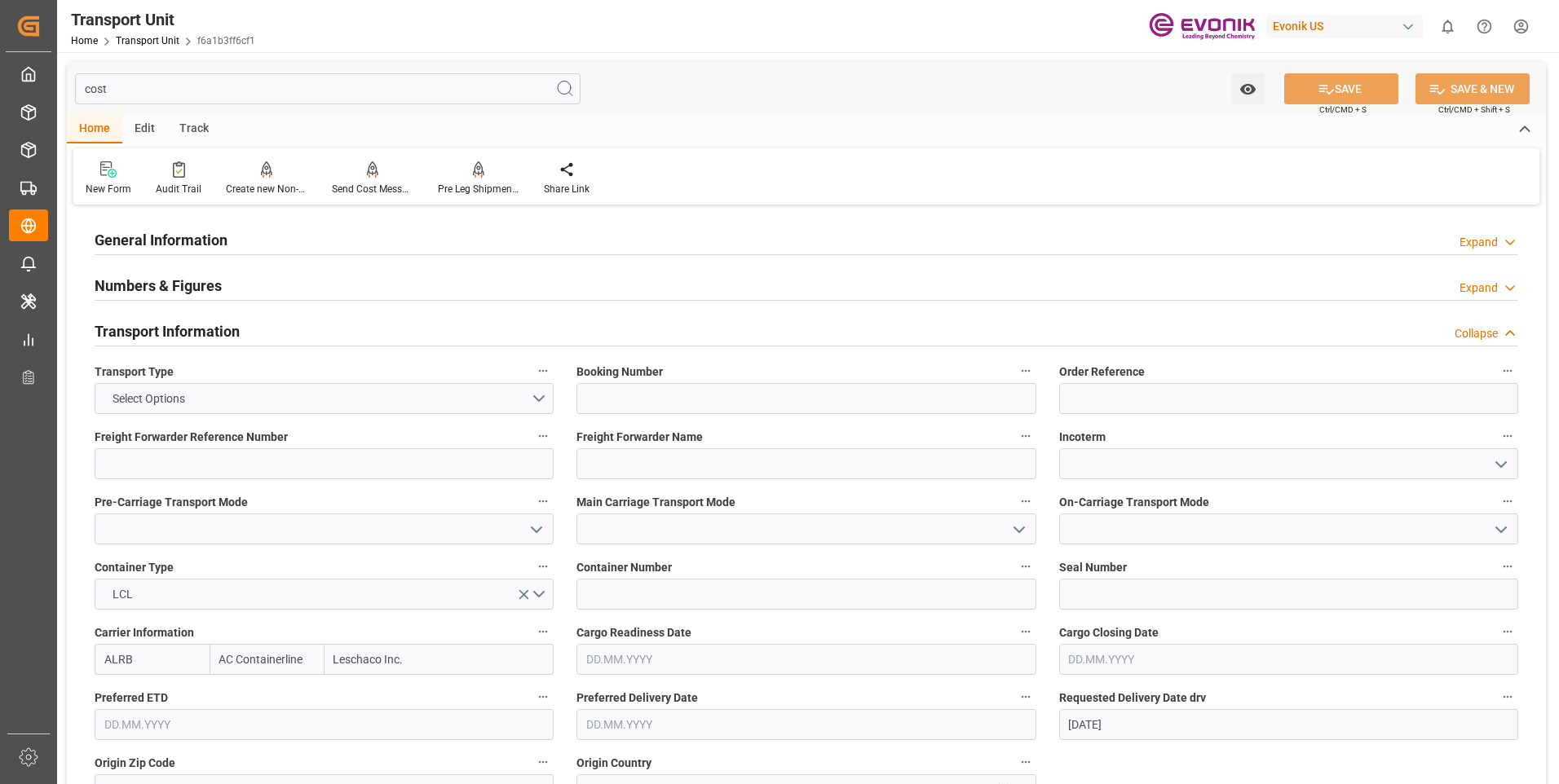
click at [1492, 328] on div "Collapse" at bounding box center [1476, 333] width 43 height 17
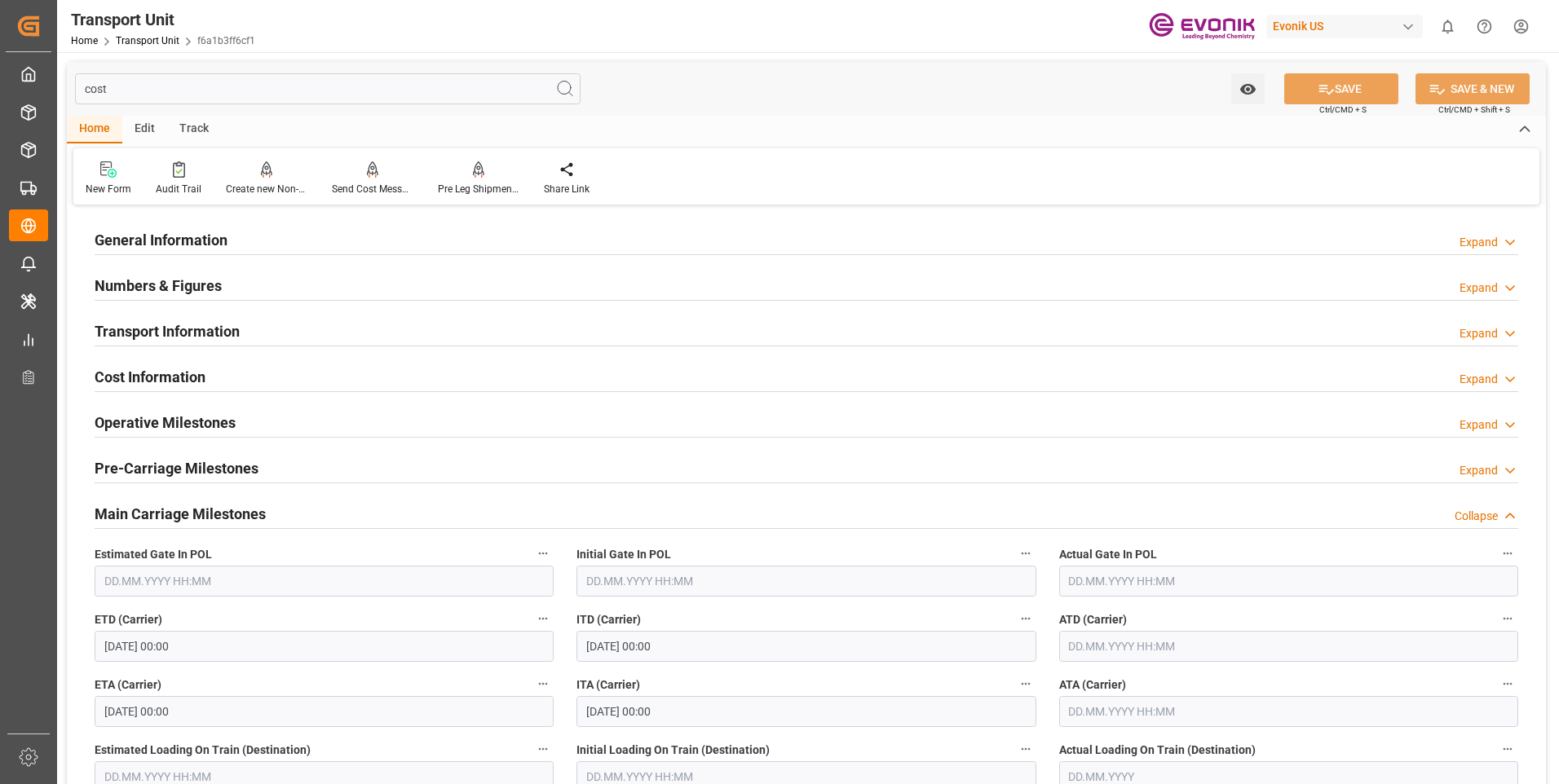
click at [1474, 518] on div "Collapse" at bounding box center [1476, 516] width 43 height 17
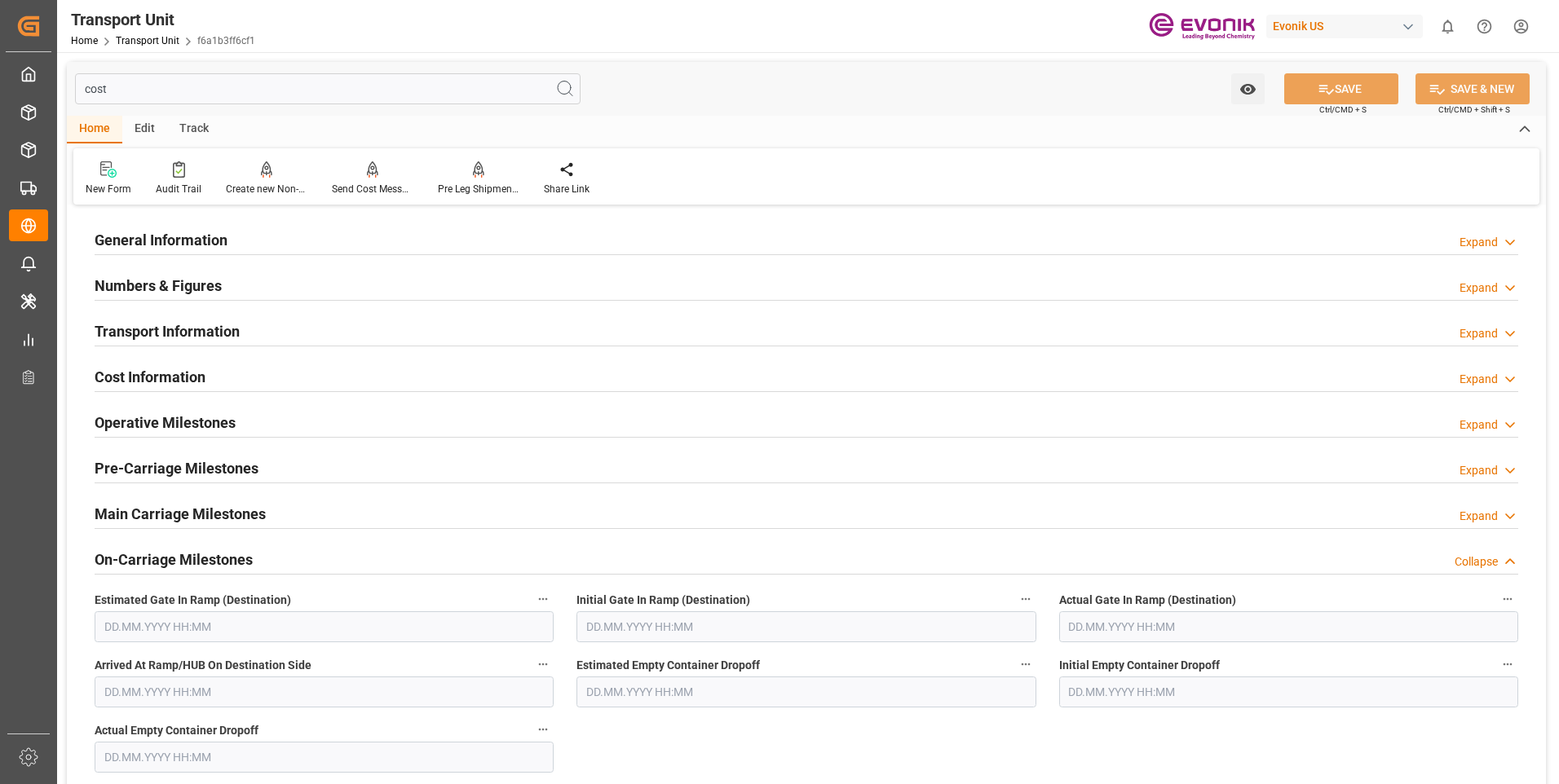
click at [1483, 561] on div "Collapse" at bounding box center [1476, 562] width 43 height 17
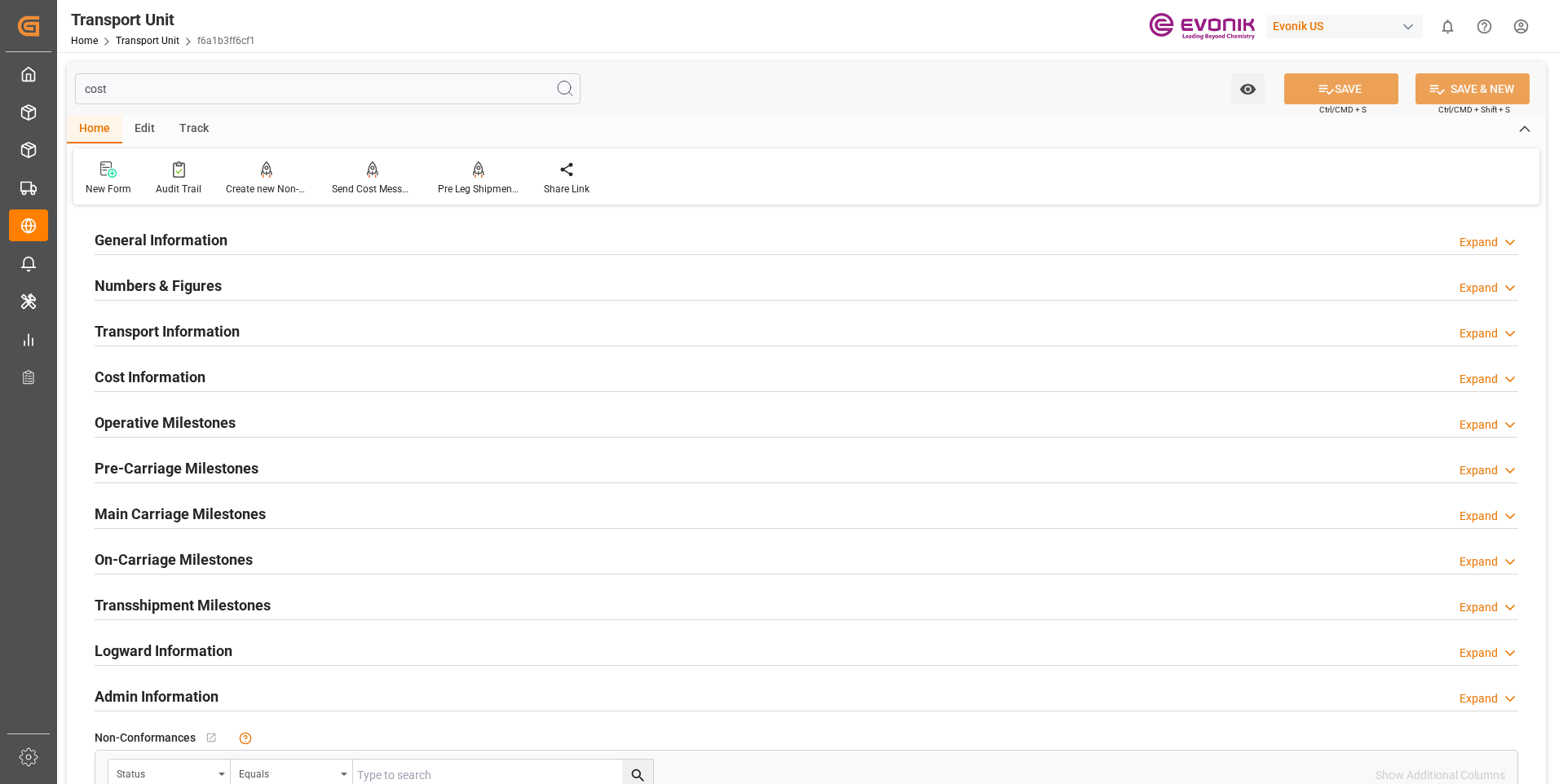
click at [1489, 329] on div "Expand" at bounding box center [1478, 333] width 39 height 17
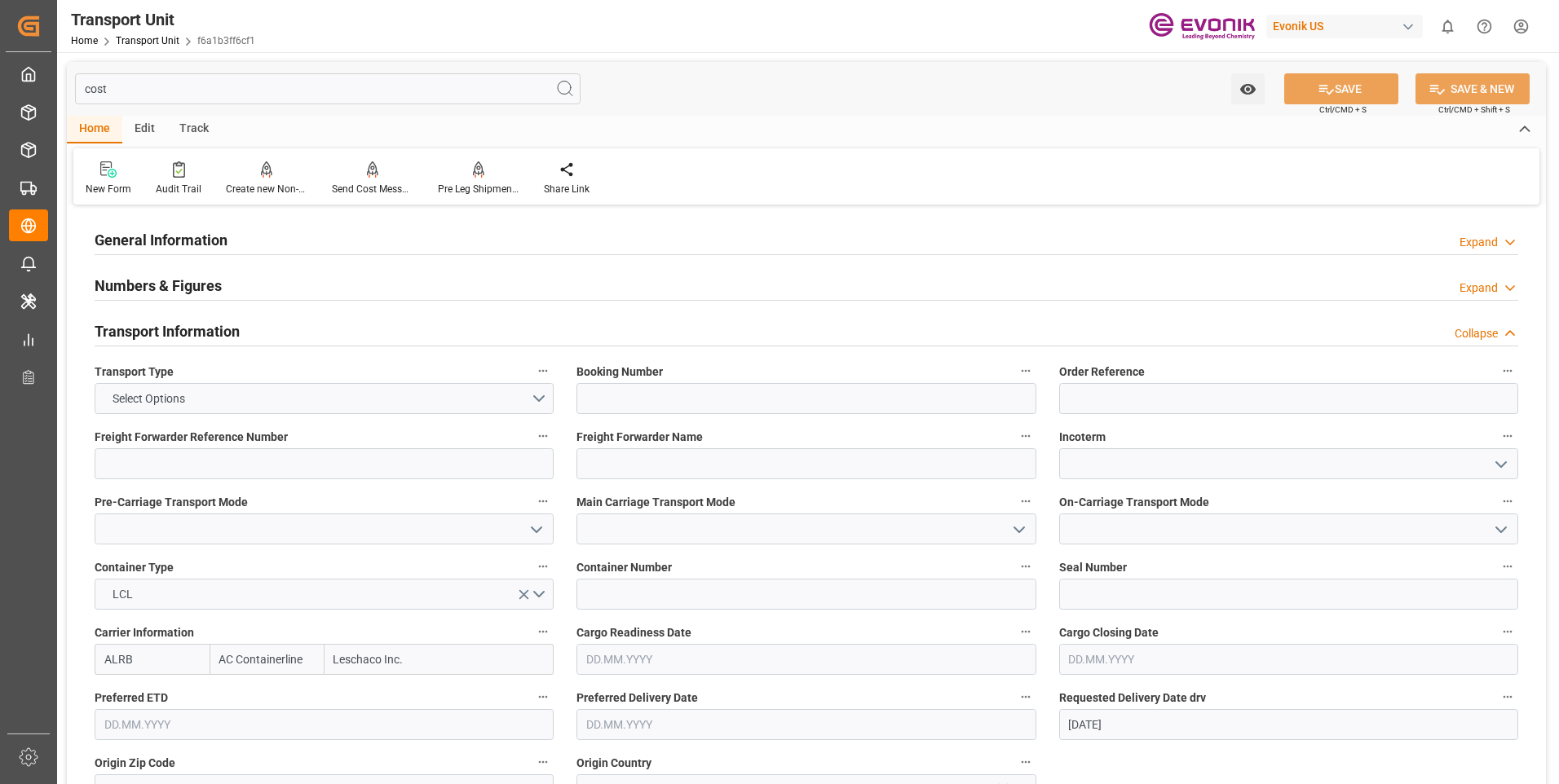
click at [1489, 329] on div "Collapse" at bounding box center [1476, 333] width 43 height 17
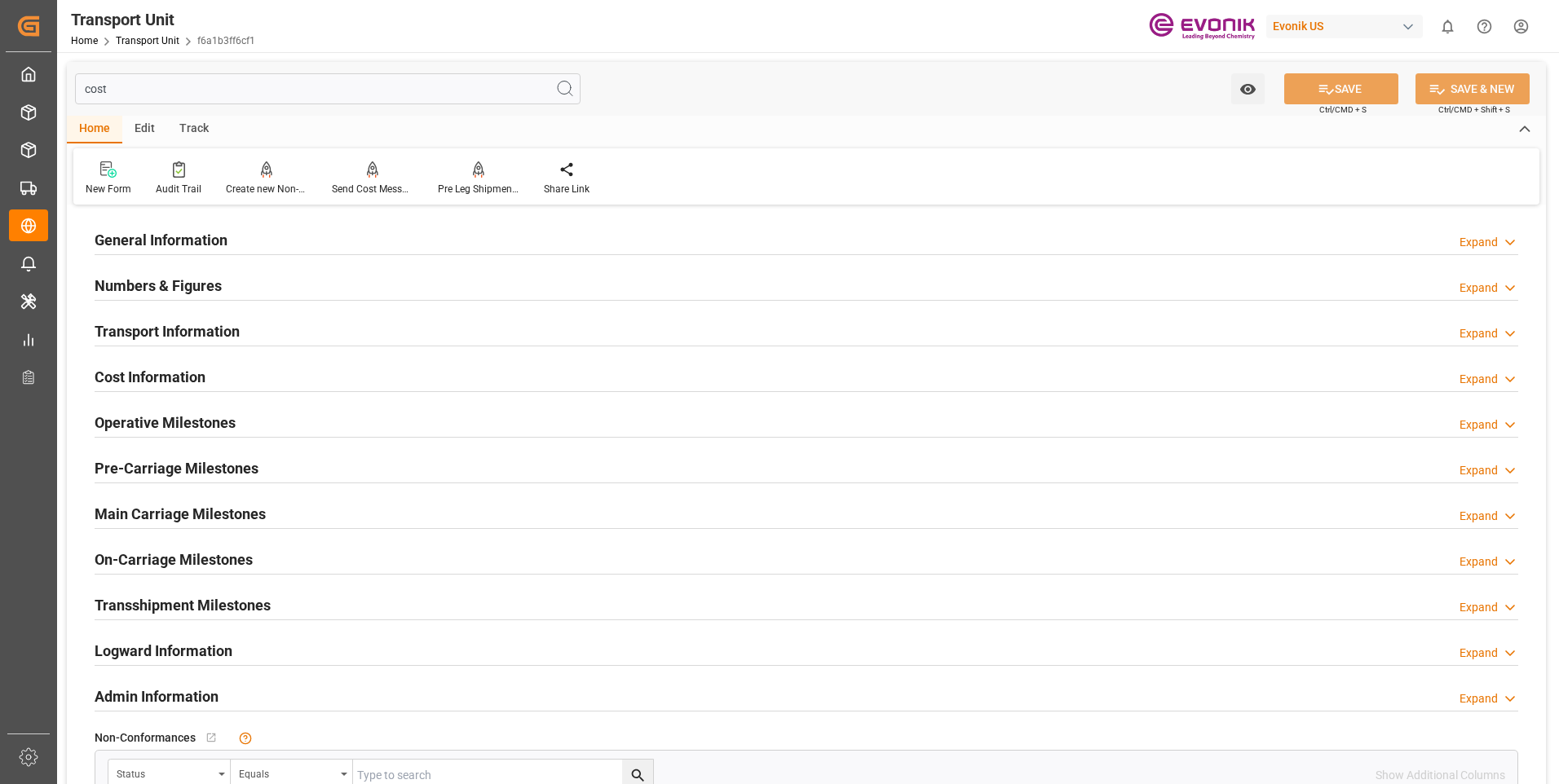
click at [213, 88] on input "cost" at bounding box center [328, 89] width 506 height 31
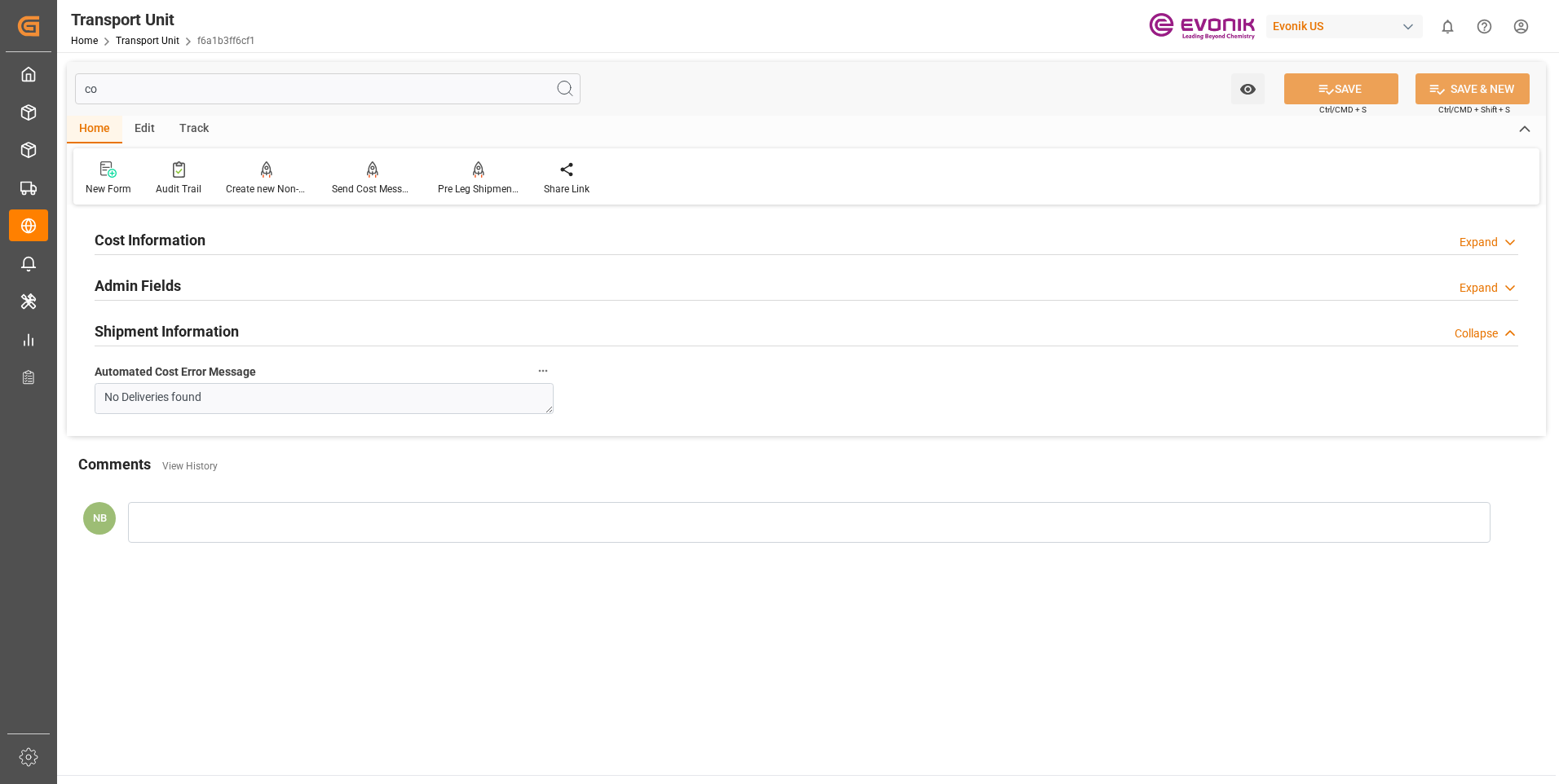
type input "c"
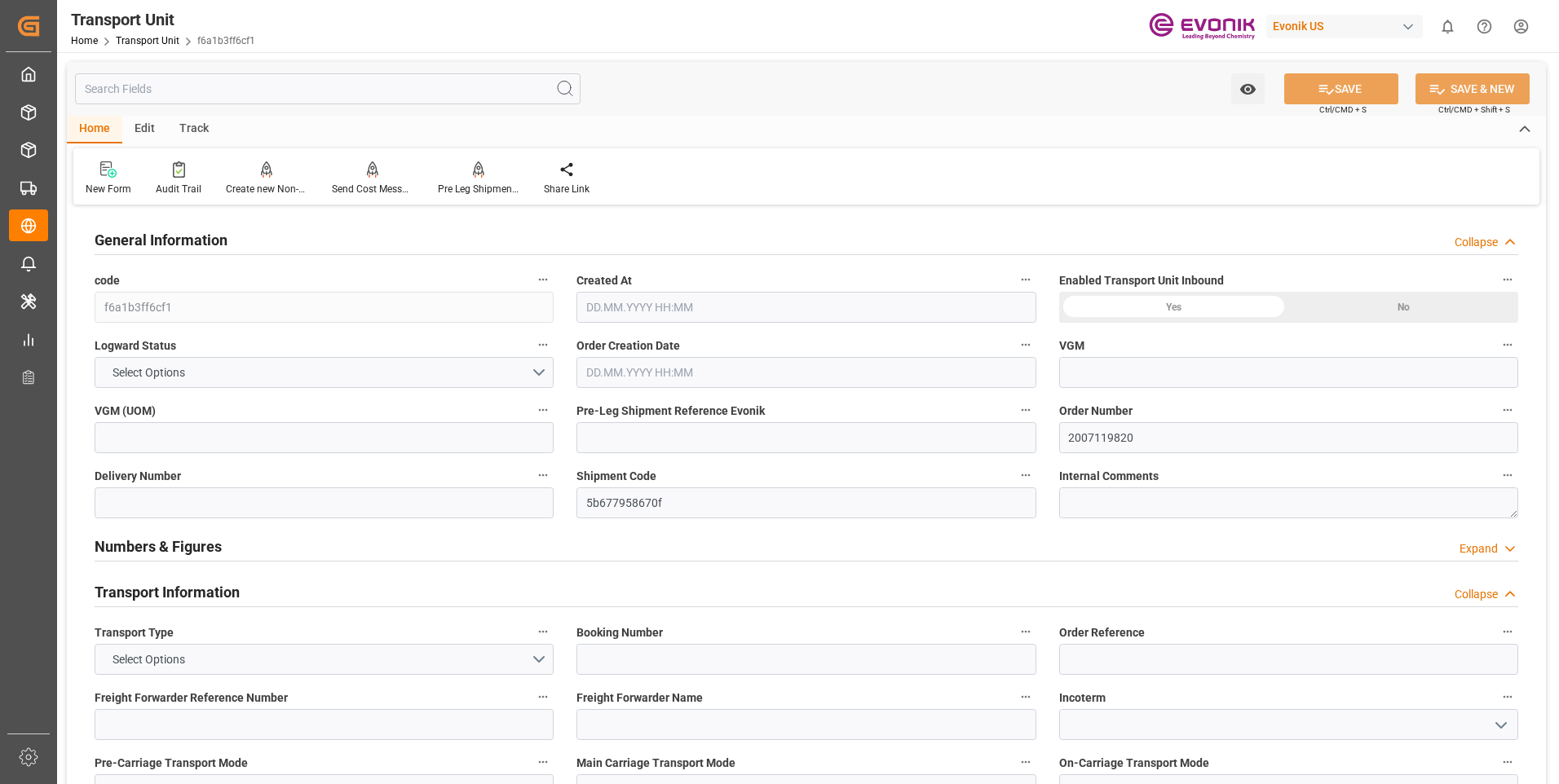
type input "f6a1b3ff6cf1"
type input "2007119820"
type input "5b677958670f"
type textarea "90058"
type textarea "1060"
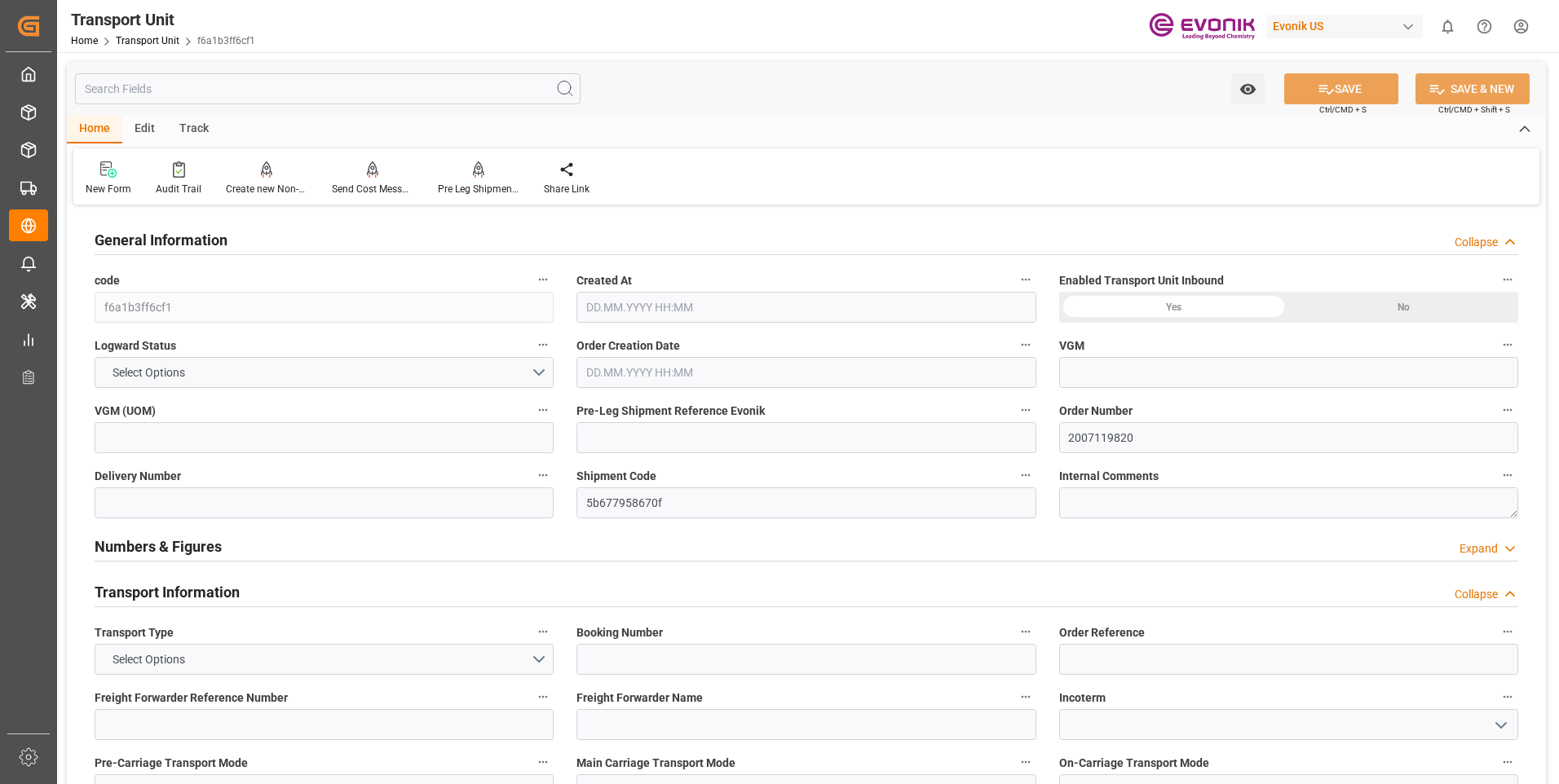
type input "Los Angeles"
type input "Auckland"
type input "kg"
type input "AC Containerline"
type input "Leschaco Inc."
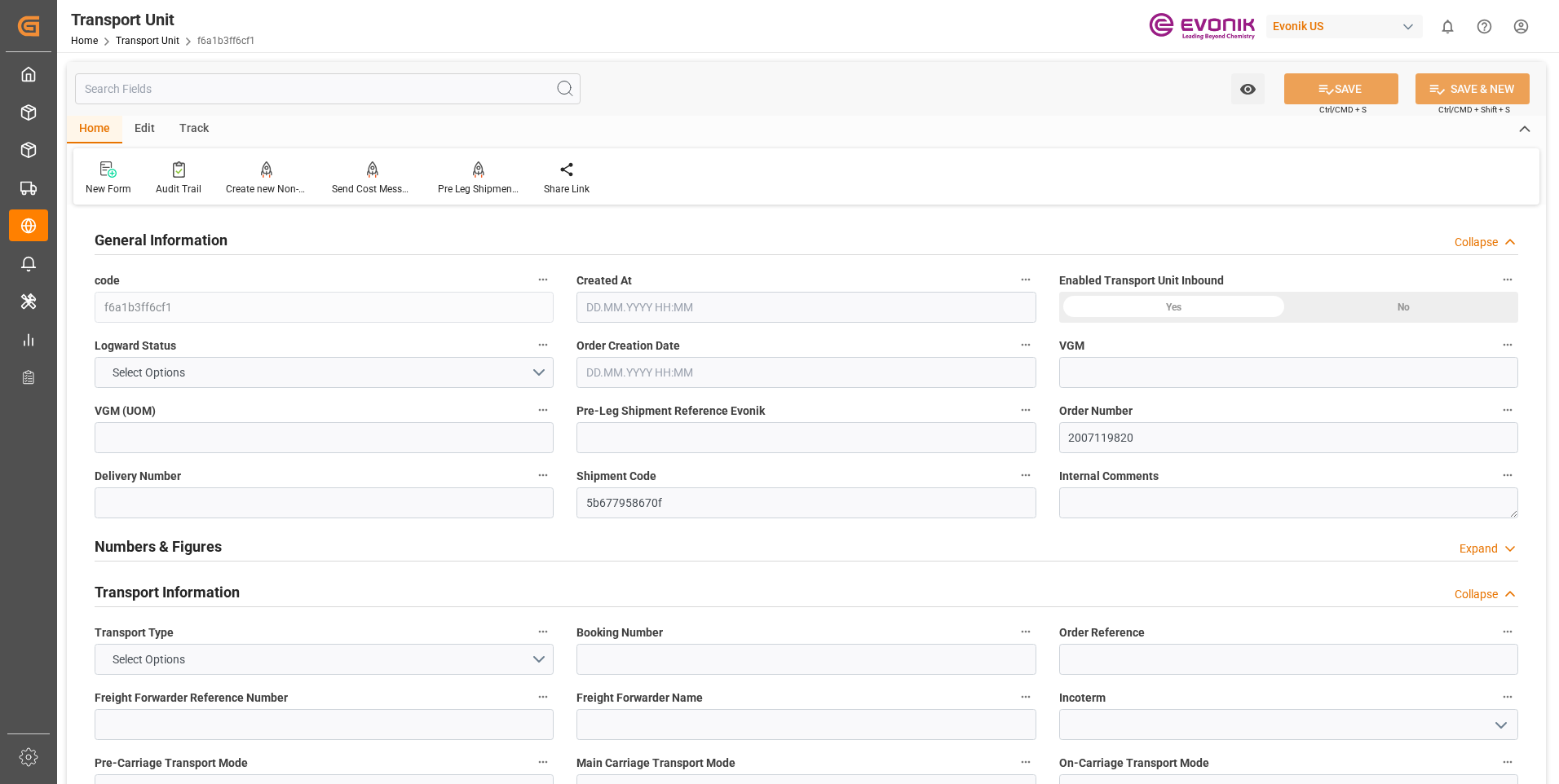
type input "United States"
type input "New Zealand"
type input "USLAX"
type input "NZAKL"
type input "3650.8"
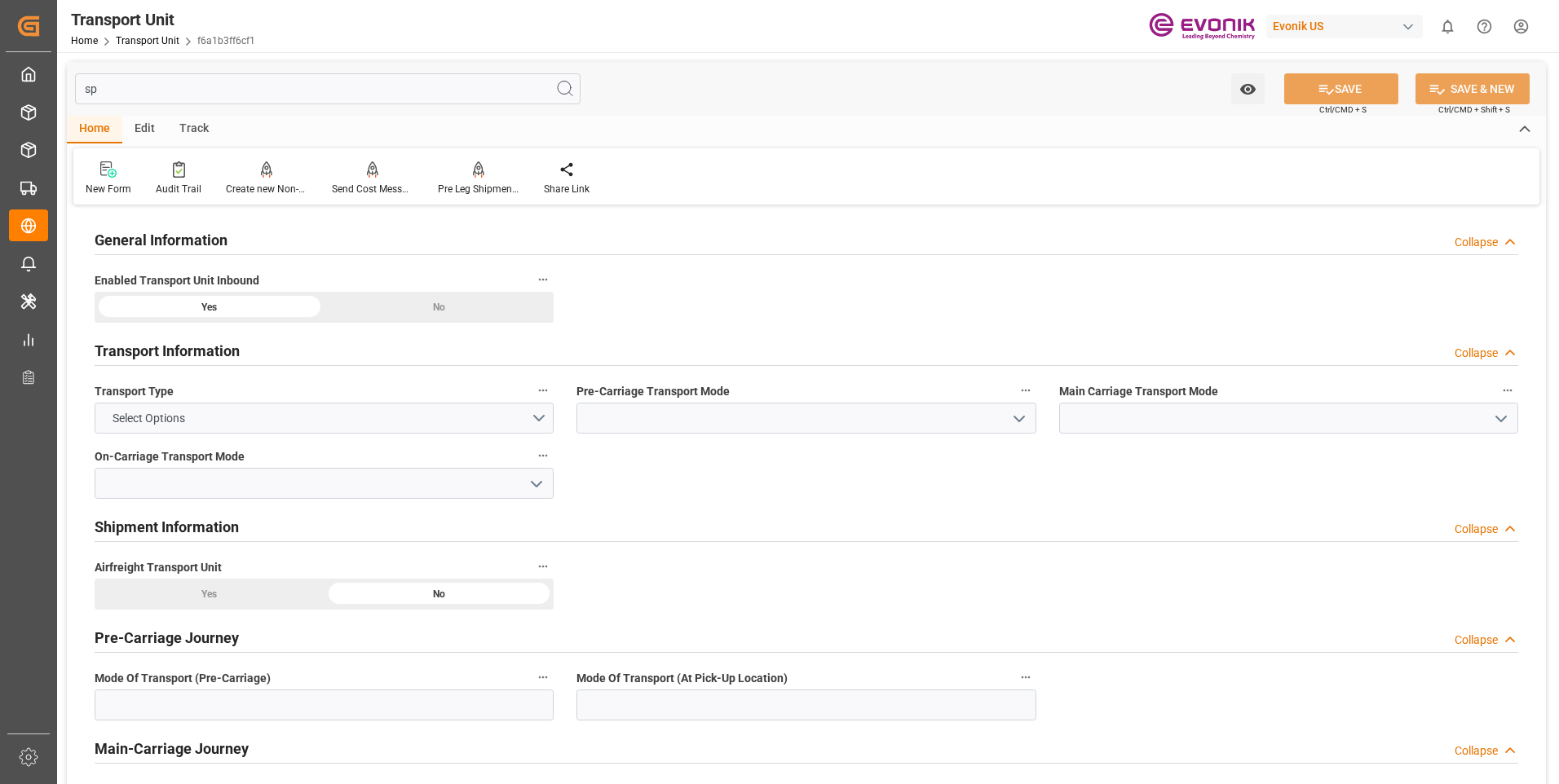
type input "s"
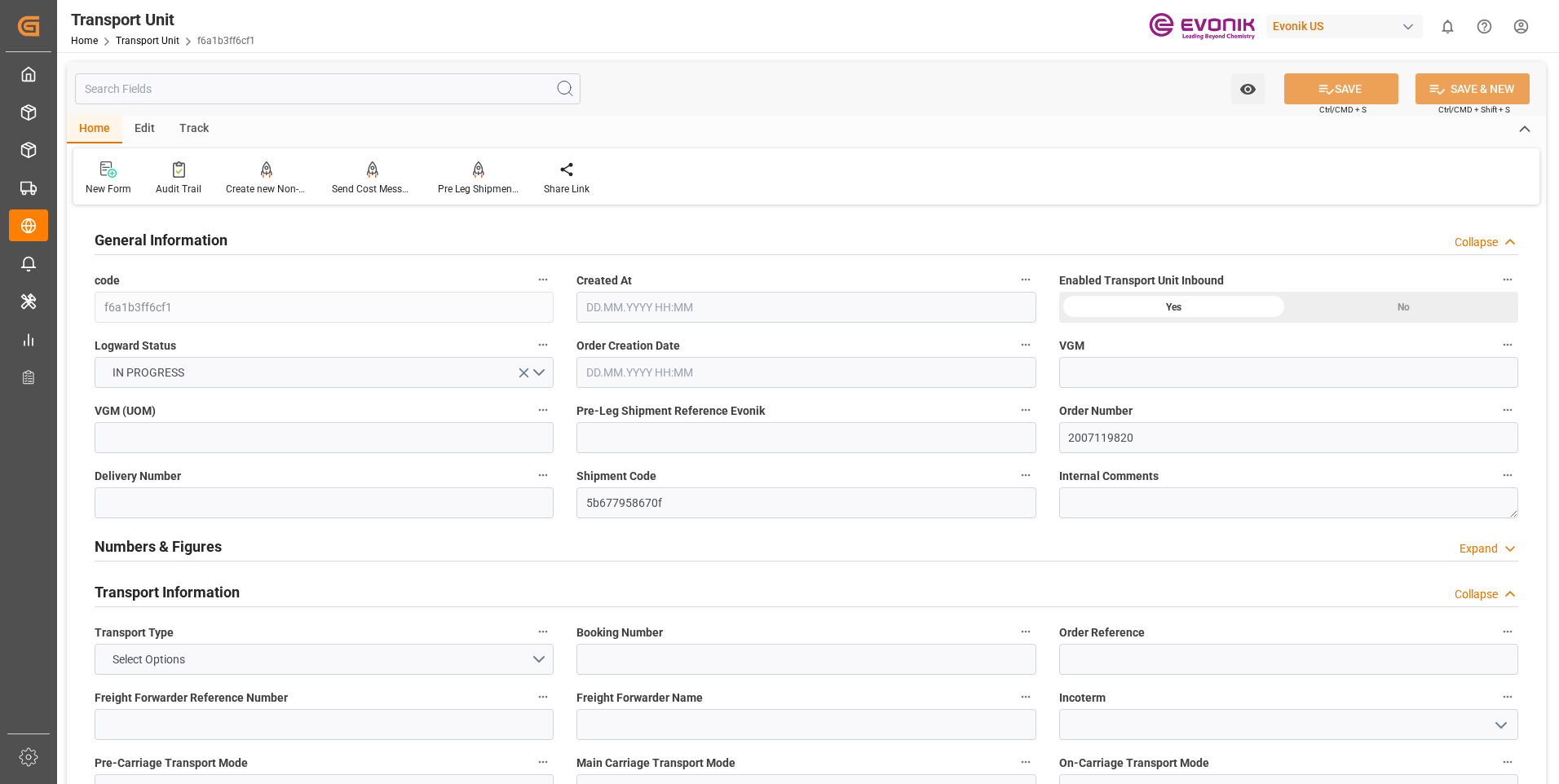
type input "AC Containerline"
type input "Leschaco Inc."
type input "New Zealand"
type input "USLAX"
type input "NZAKL"
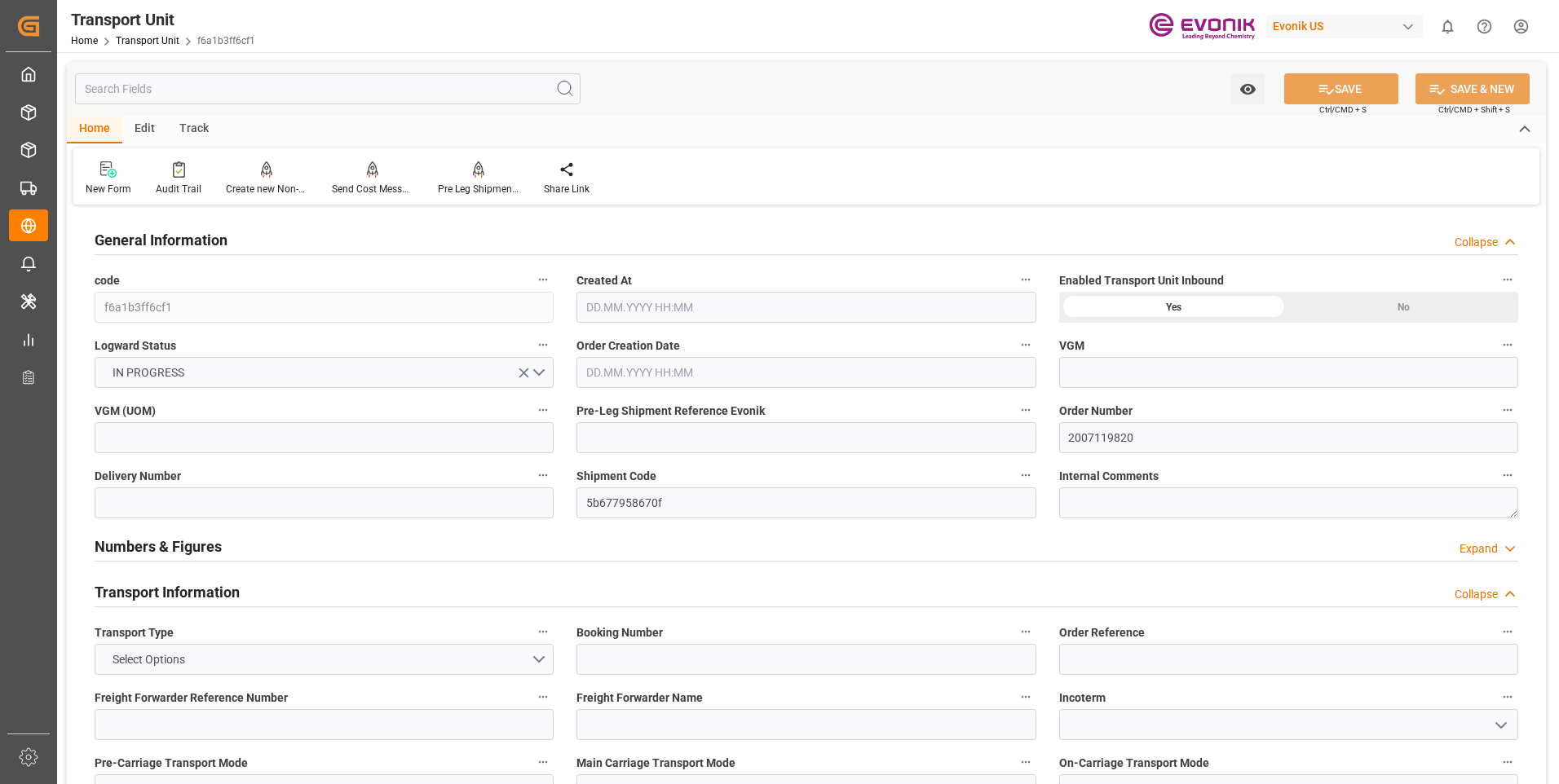
type input "3650.8"
type input "25.08.2025 20:19"
type input "14.10.2025"
type input "22.09.2025 00:00"
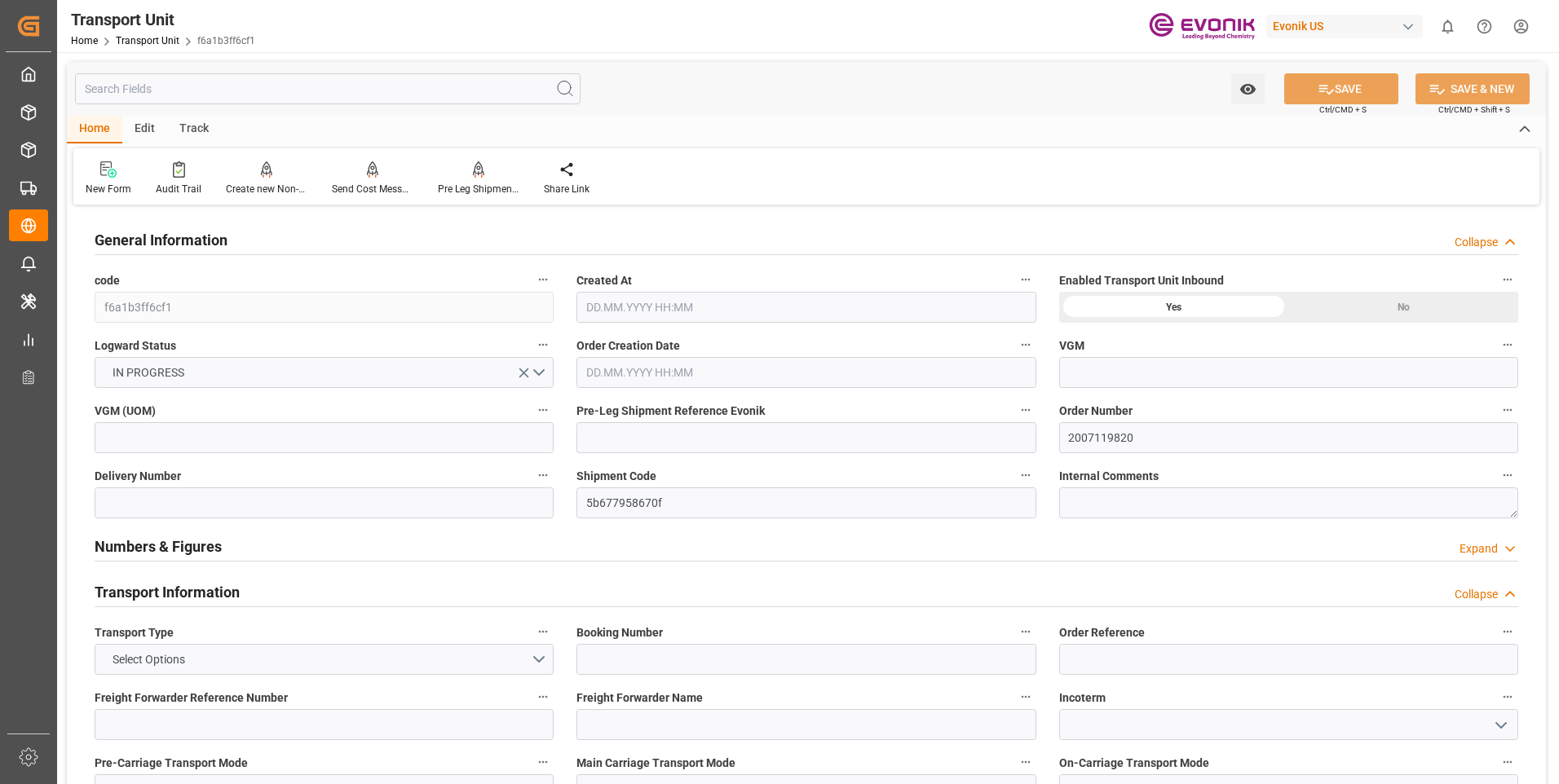
type input "11.10.2025 00:00"
type input "15.09.2025 00:00"
click at [1041, 134] on div "Home Edit Track" at bounding box center [806, 130] width 1479 height 28
click at [1471, 235] on div "Collapse" at bounding box center [1476, 242] width 43 height 17
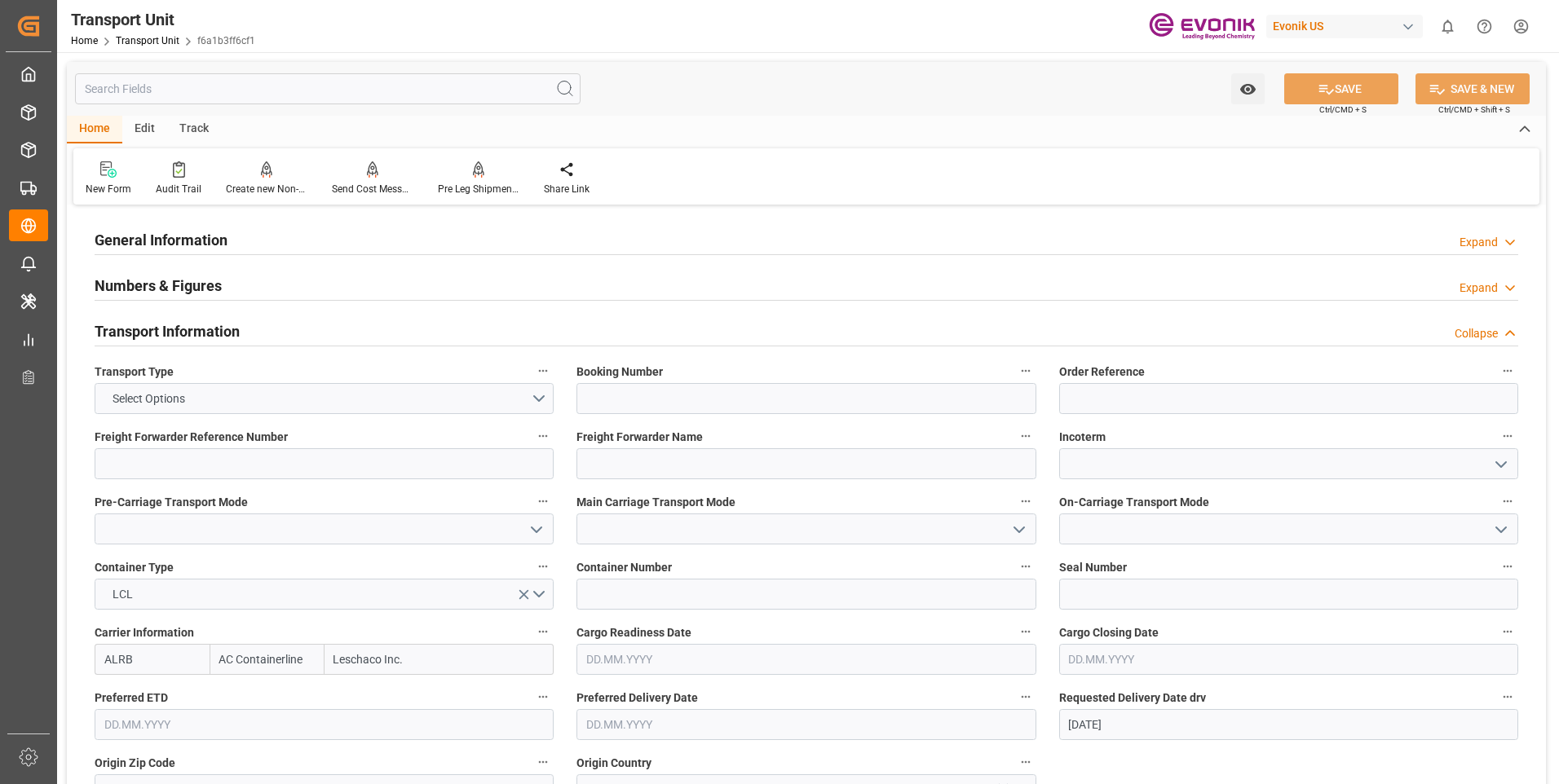
click at [1490, 292] on div "Expand" at bounding box center [1478, 288] width 39 height 17
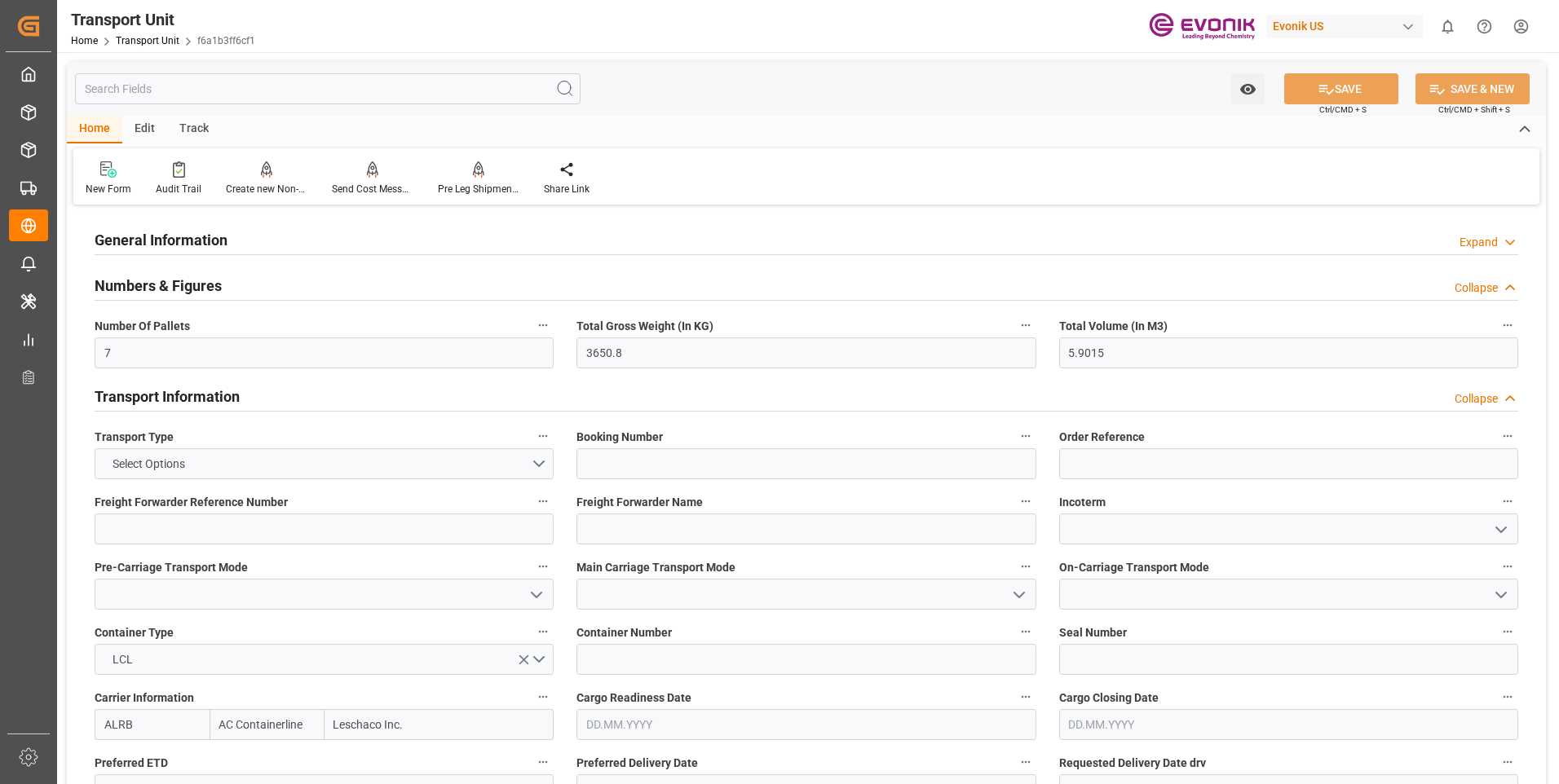
click at [1490, 292] on div "Collapse" at bounding box center [1476, 288] width 43 height 17
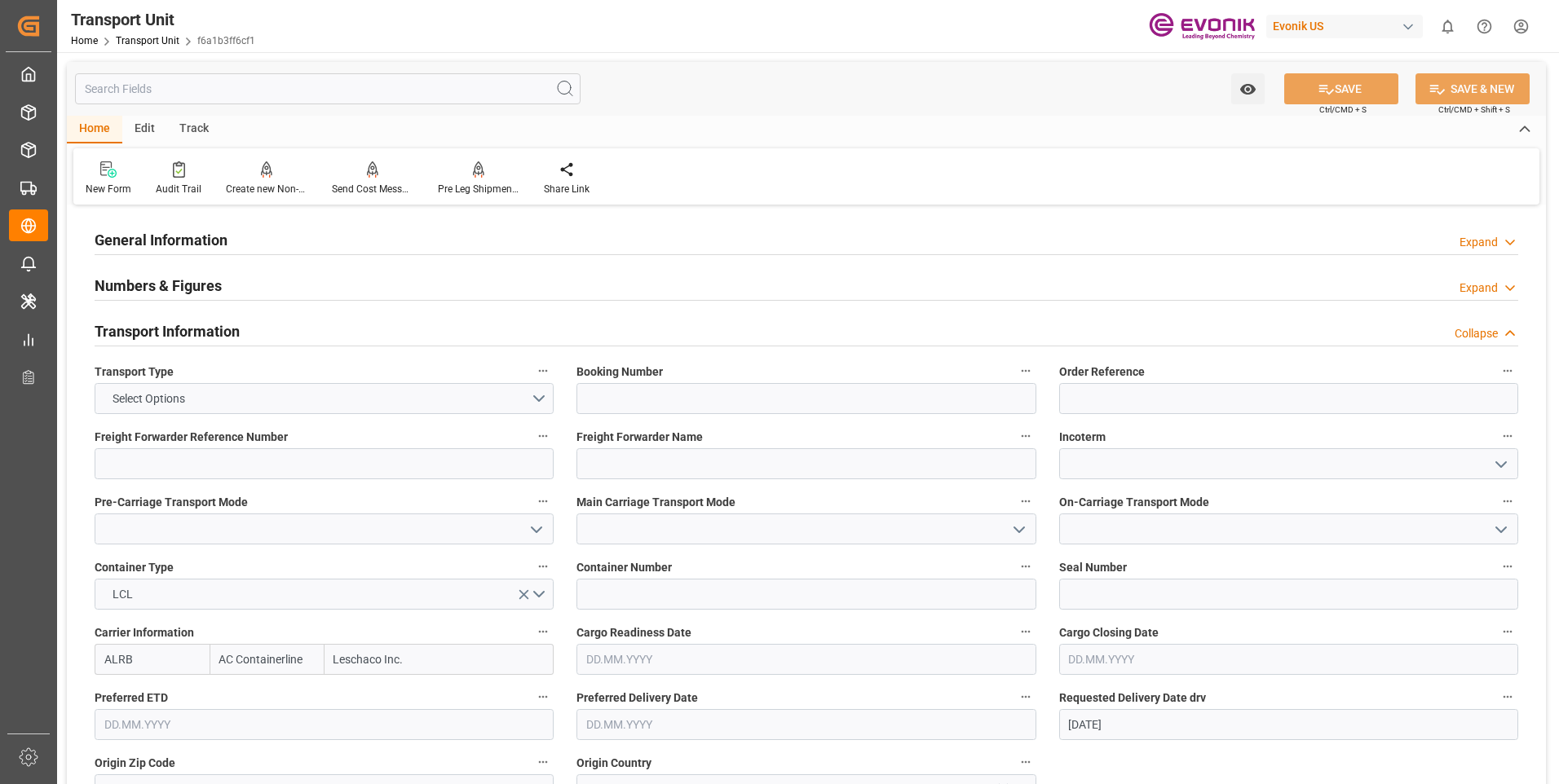
click at [1489, 330] on div "Collapse" at bounding box center [1476, 333] width 43 height 17
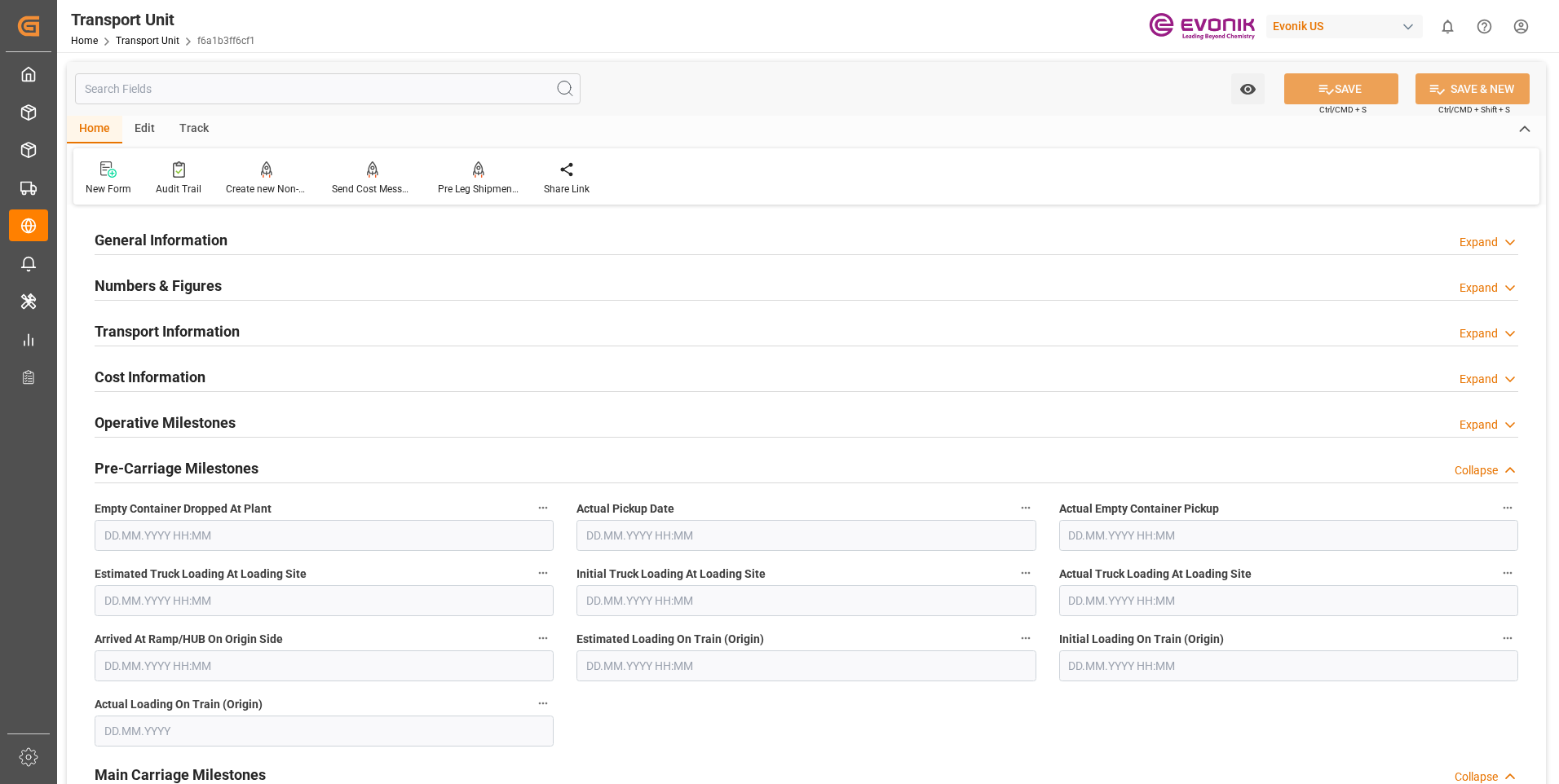
click at [1486, 377] on div "Expand" at bounding box center [1478, 379] width 39 height 17
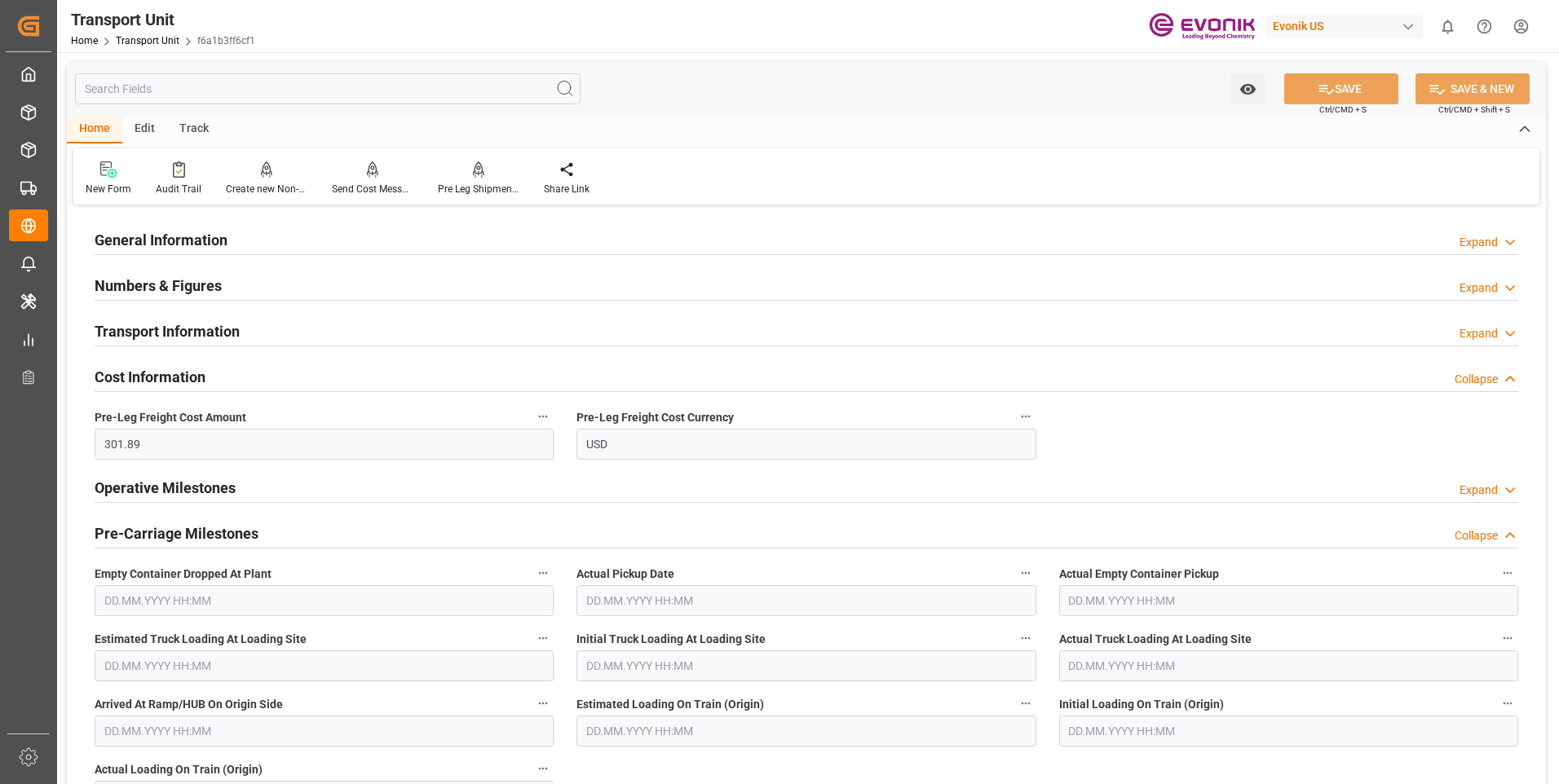
click at [1486, 377] on div "Collapse" at bounding box center [1476, 379] width 43 height 17
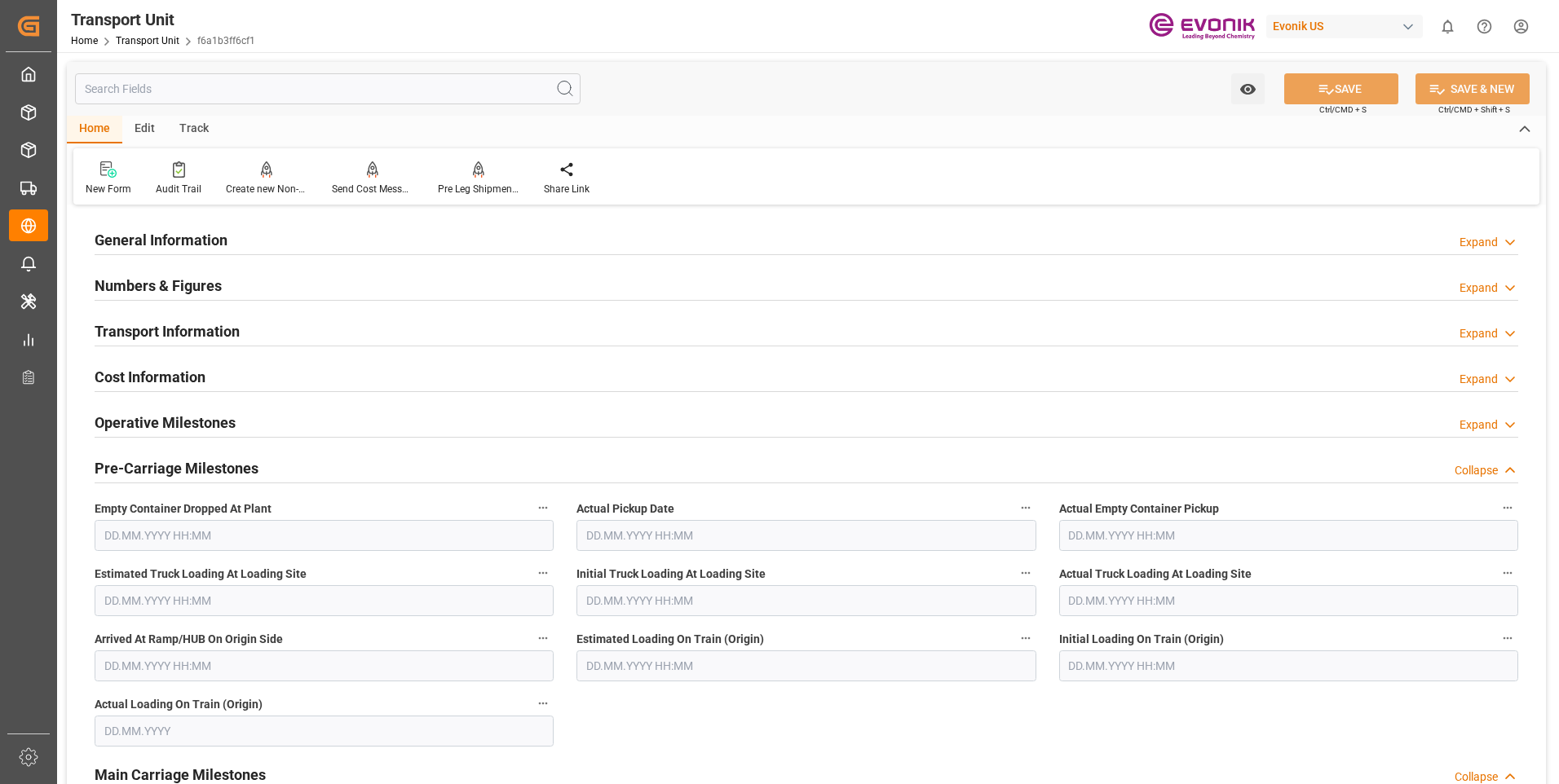
click at [1490, 428] on div "Expand" at bounding box center [1478, 425] width 39 height 17
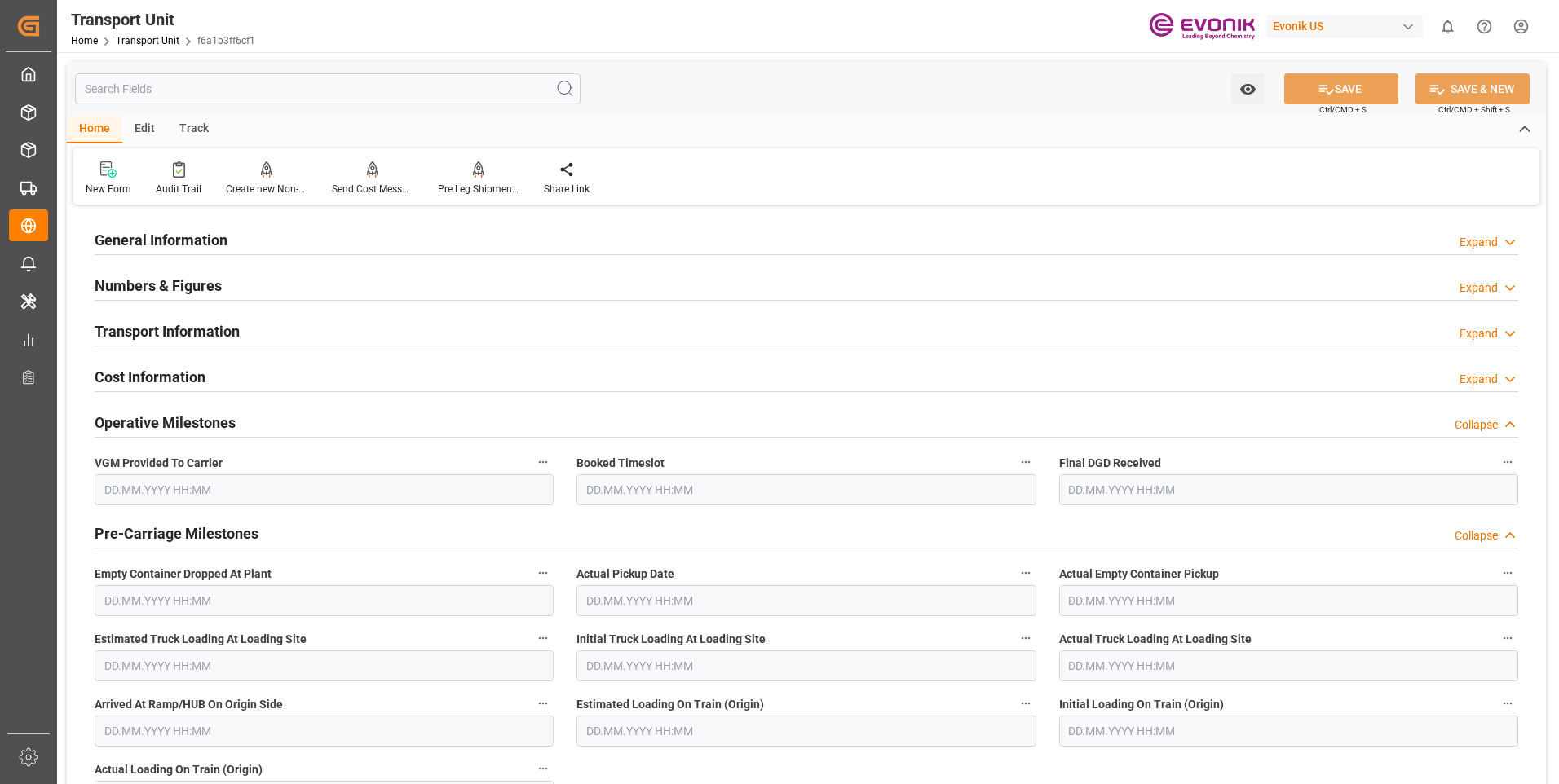
click at [1490, 428] on div "Collapse" at bounding box center [1476, 425] width 43 height 17
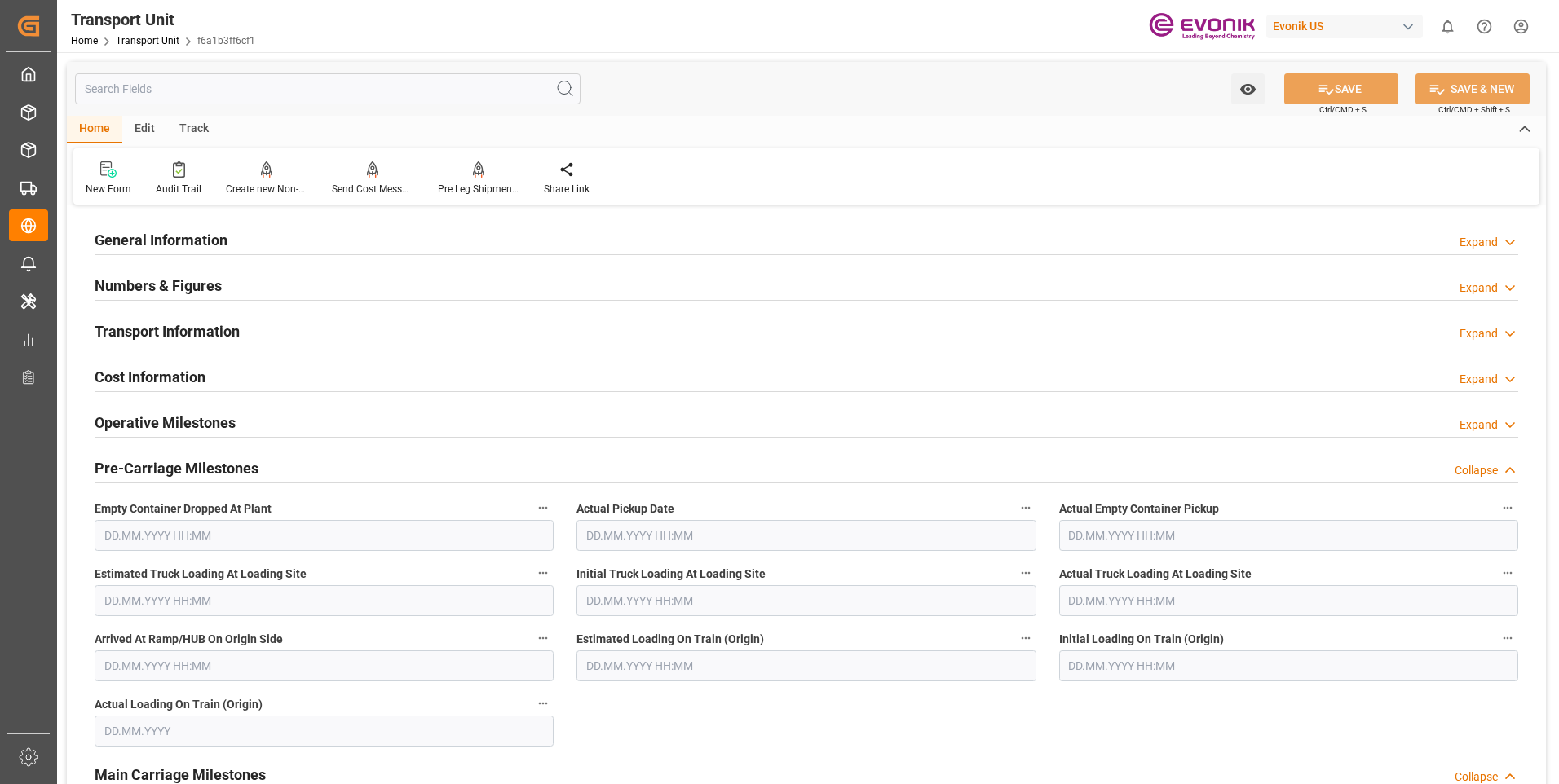
click at [1487, 467] on div "Collapse" at bounding box center [1476, 471] width 43 height 17
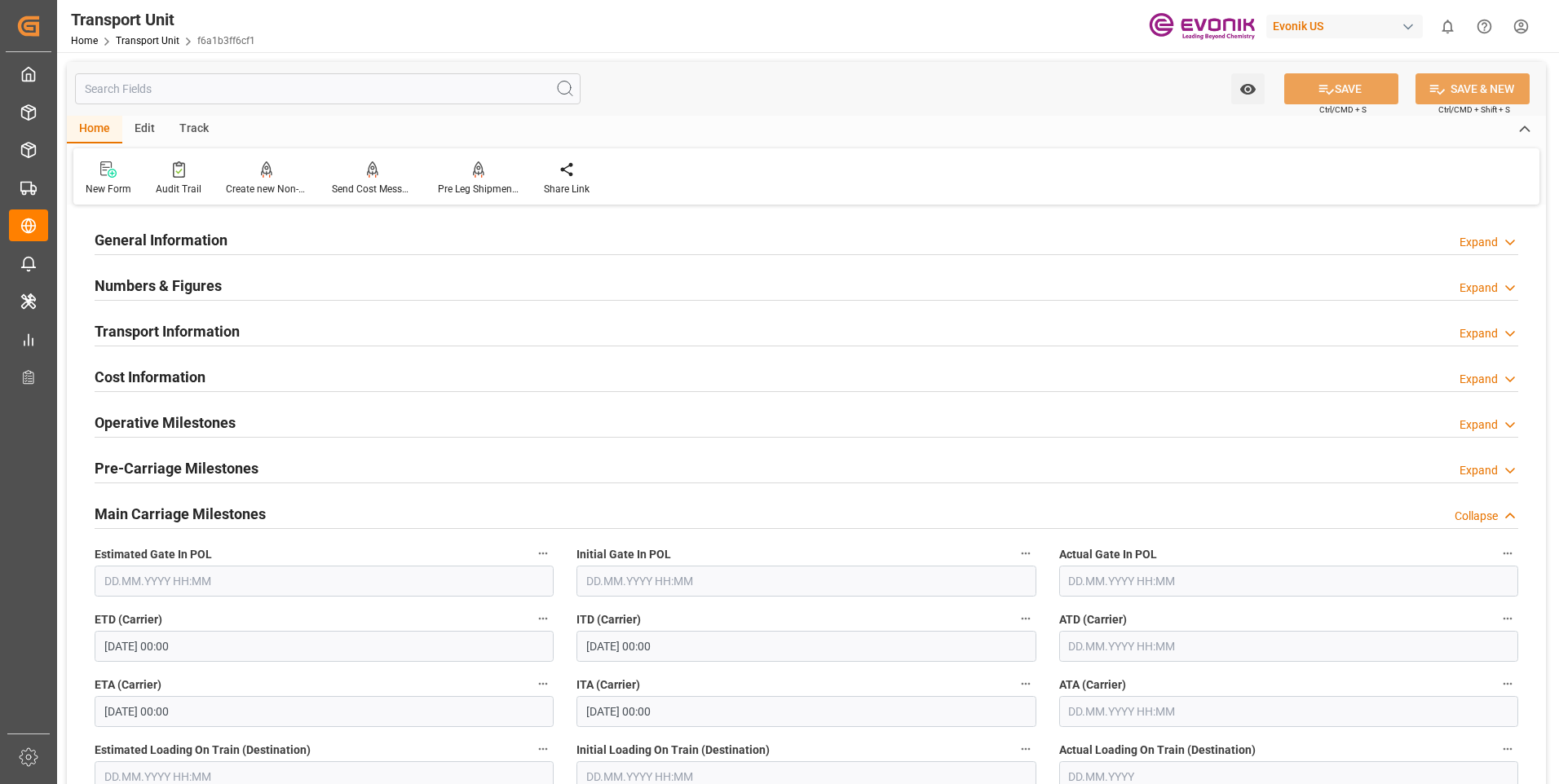
click at [1491, 522] on div "Collapse" at bounding box center [1476, 516] width 43 height 17
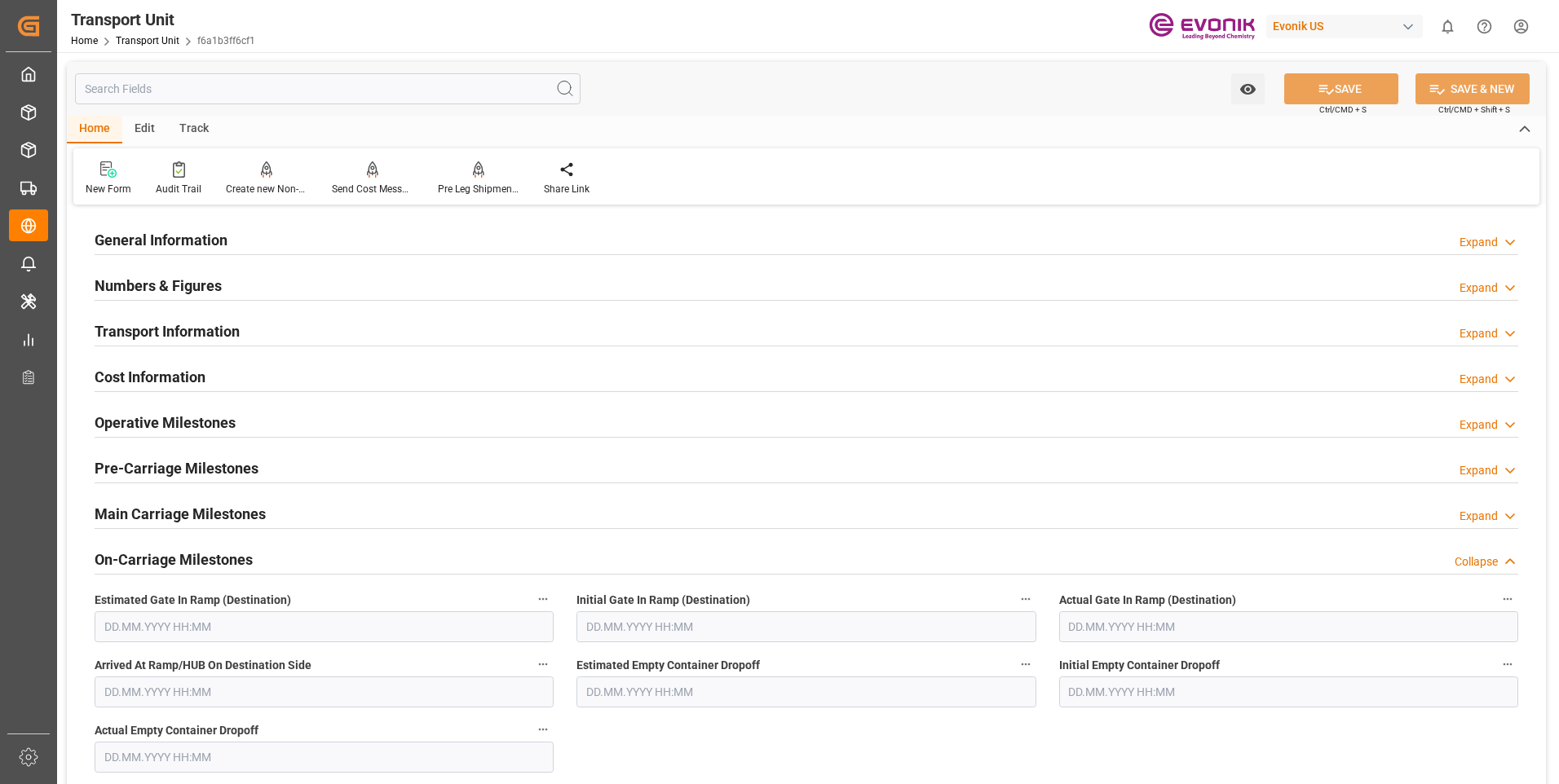
click at [1473, 572] on div "On-Carriage Milestones Collapse" at bounding box center [806, 558] width 1423 height 31
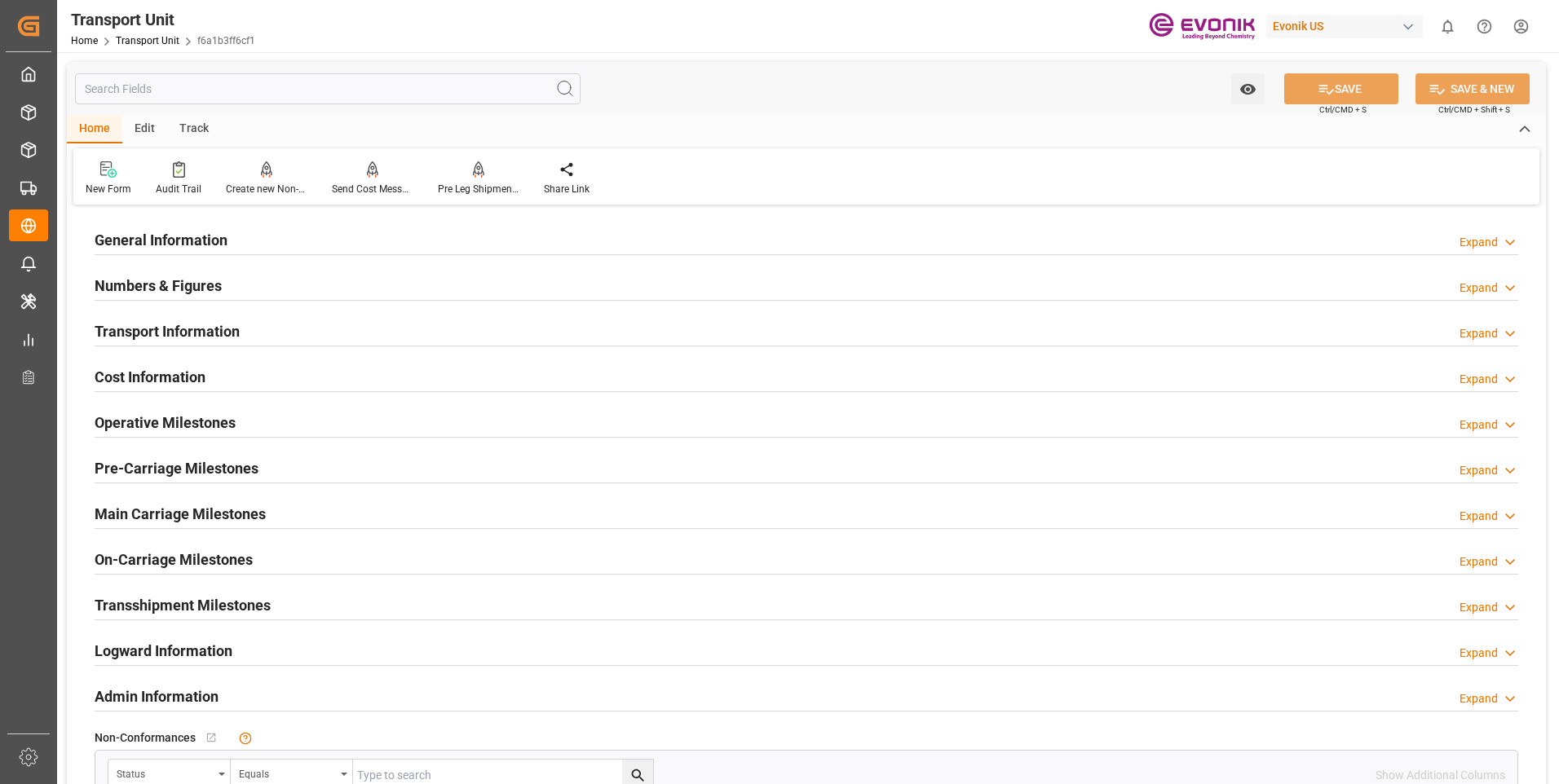
scroll to position [326, 0]
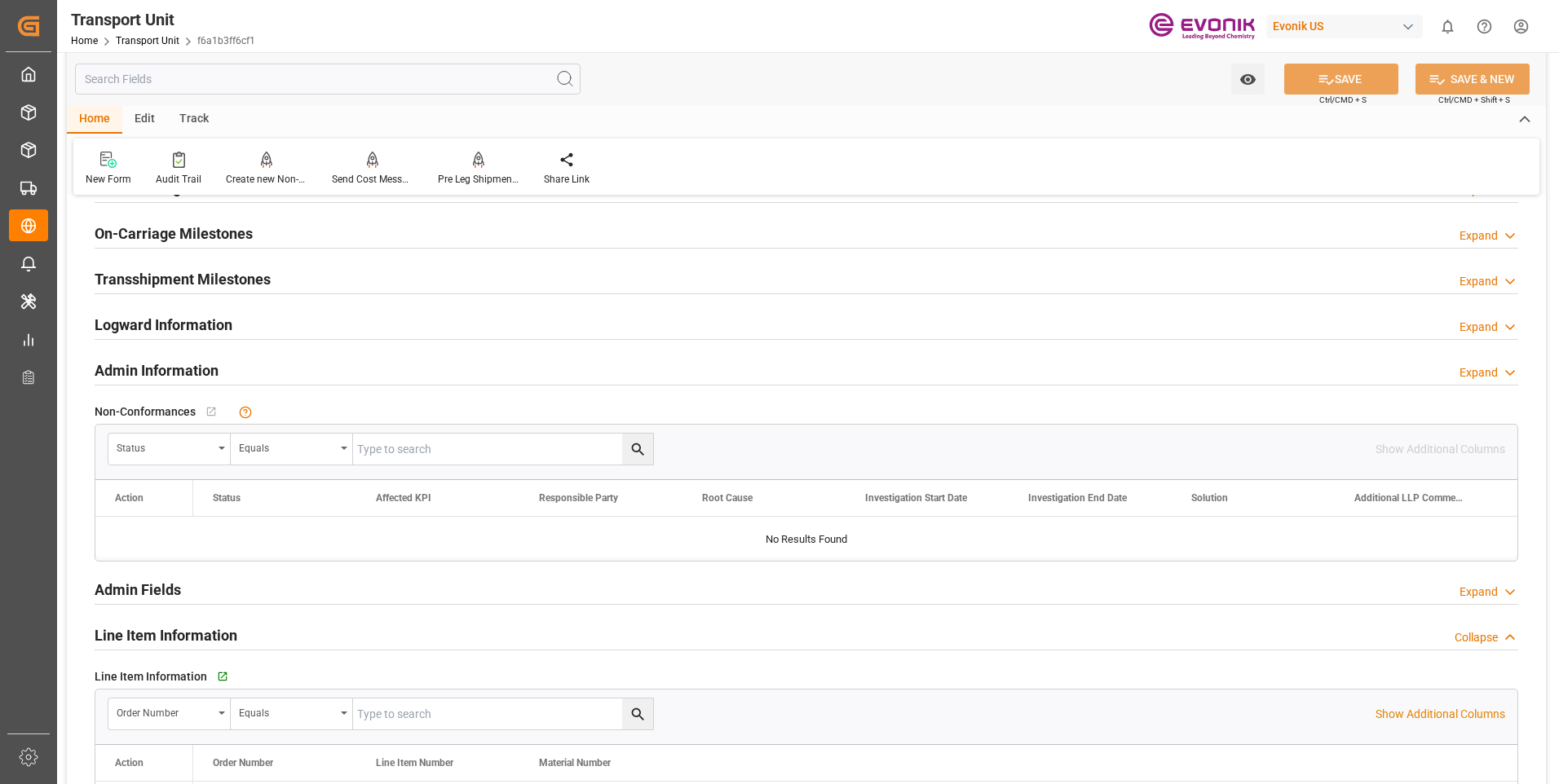
click at [1500, 633] on div "Collapse" at bounding box center [1486, 637] width 64 height 17
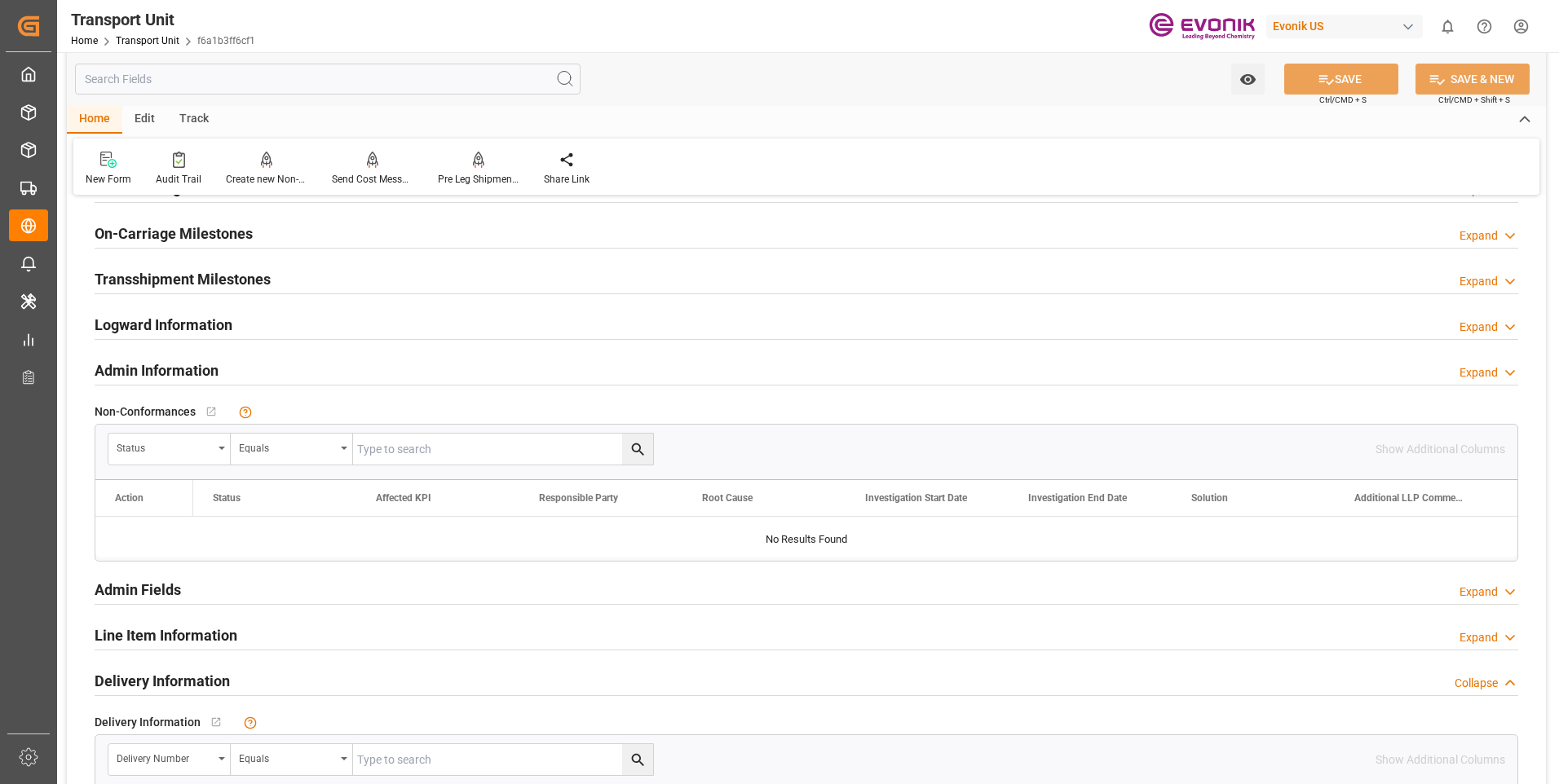
click at [1500, 633] on div "Expand" at bounding box center [1488, 637] width 59 height 17
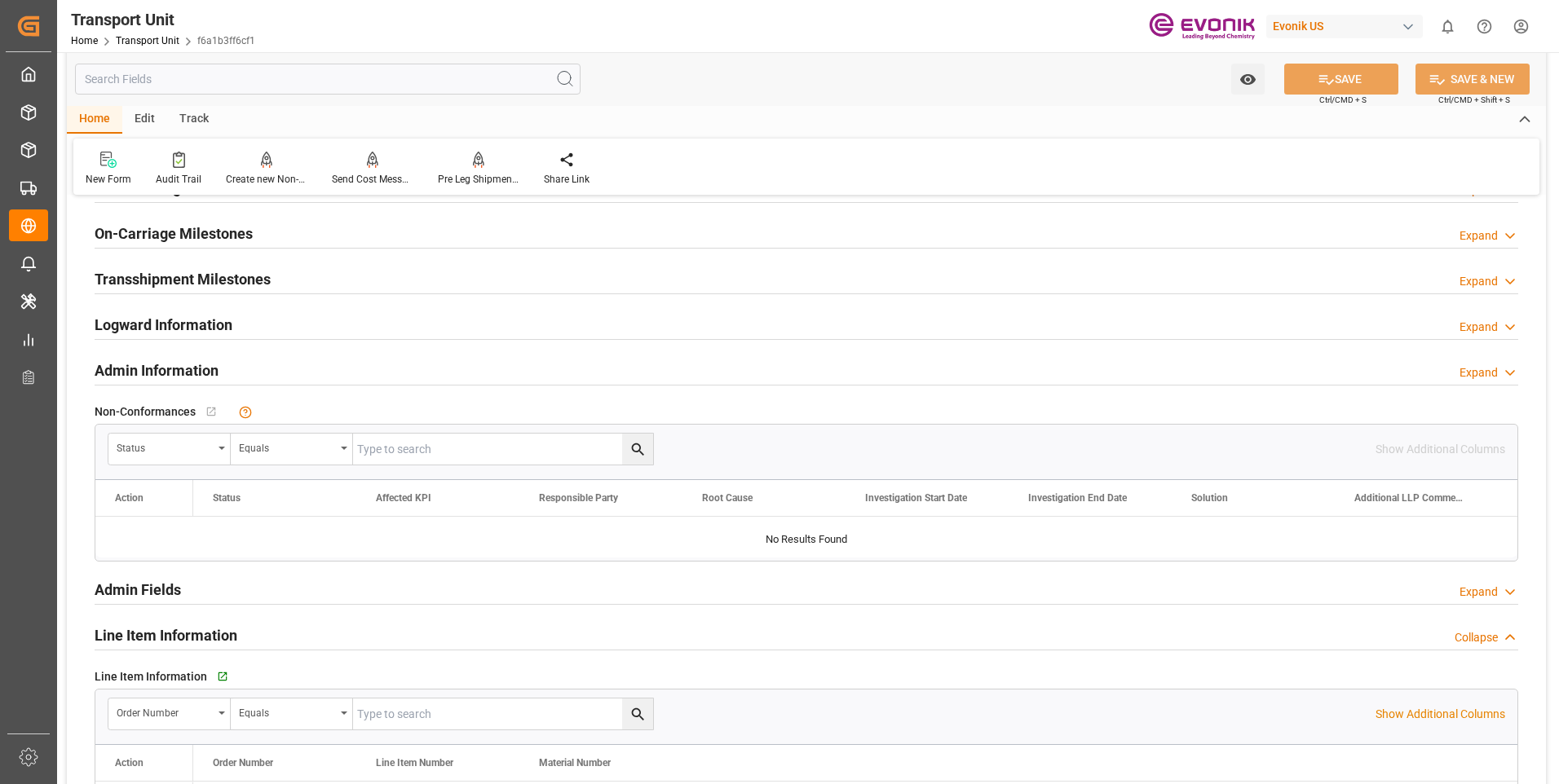
scroll to position [408, 0]
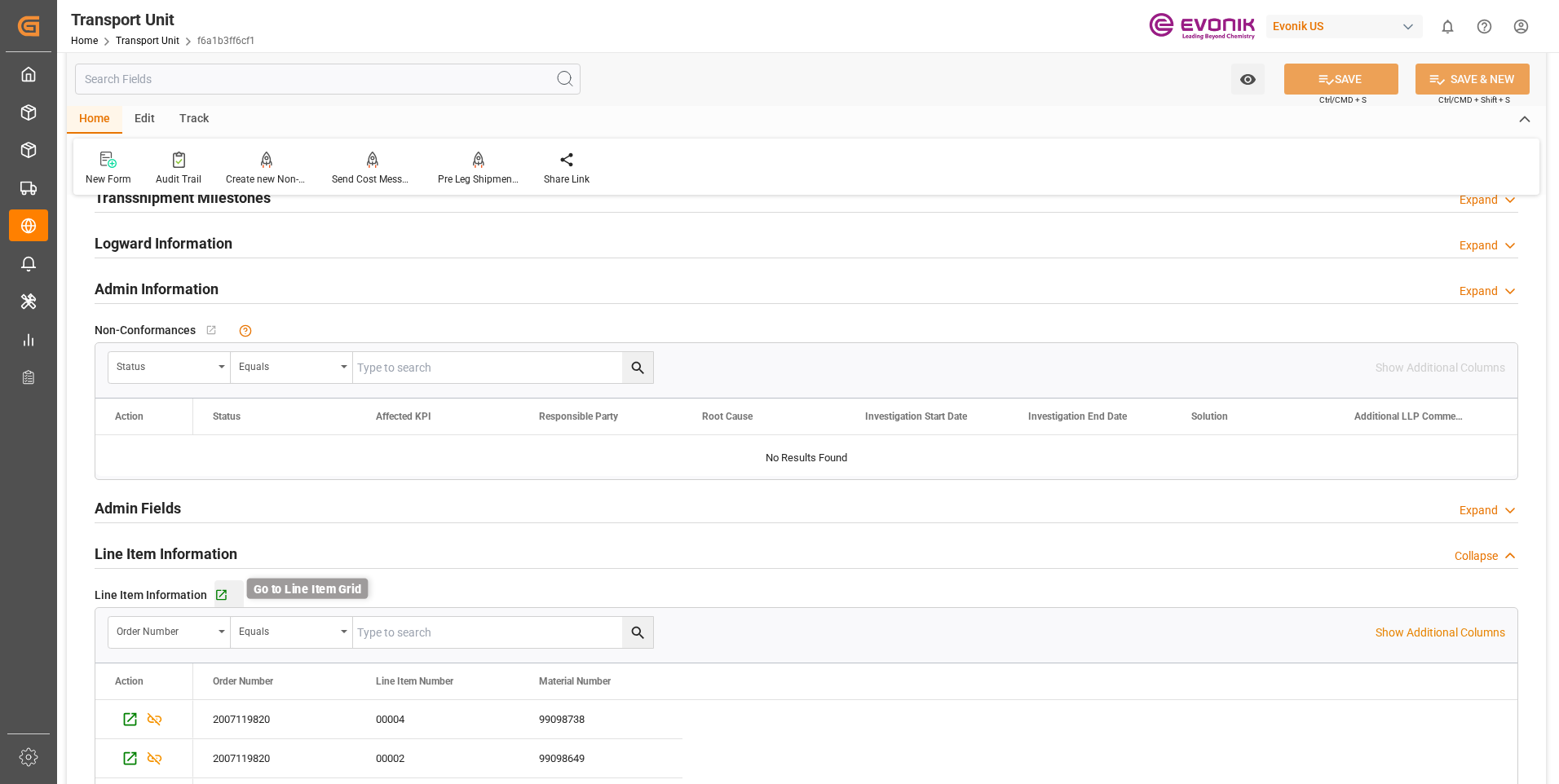
click at [220, 591] on icon "button" at bounding box center [221, 595] width 14 height 14
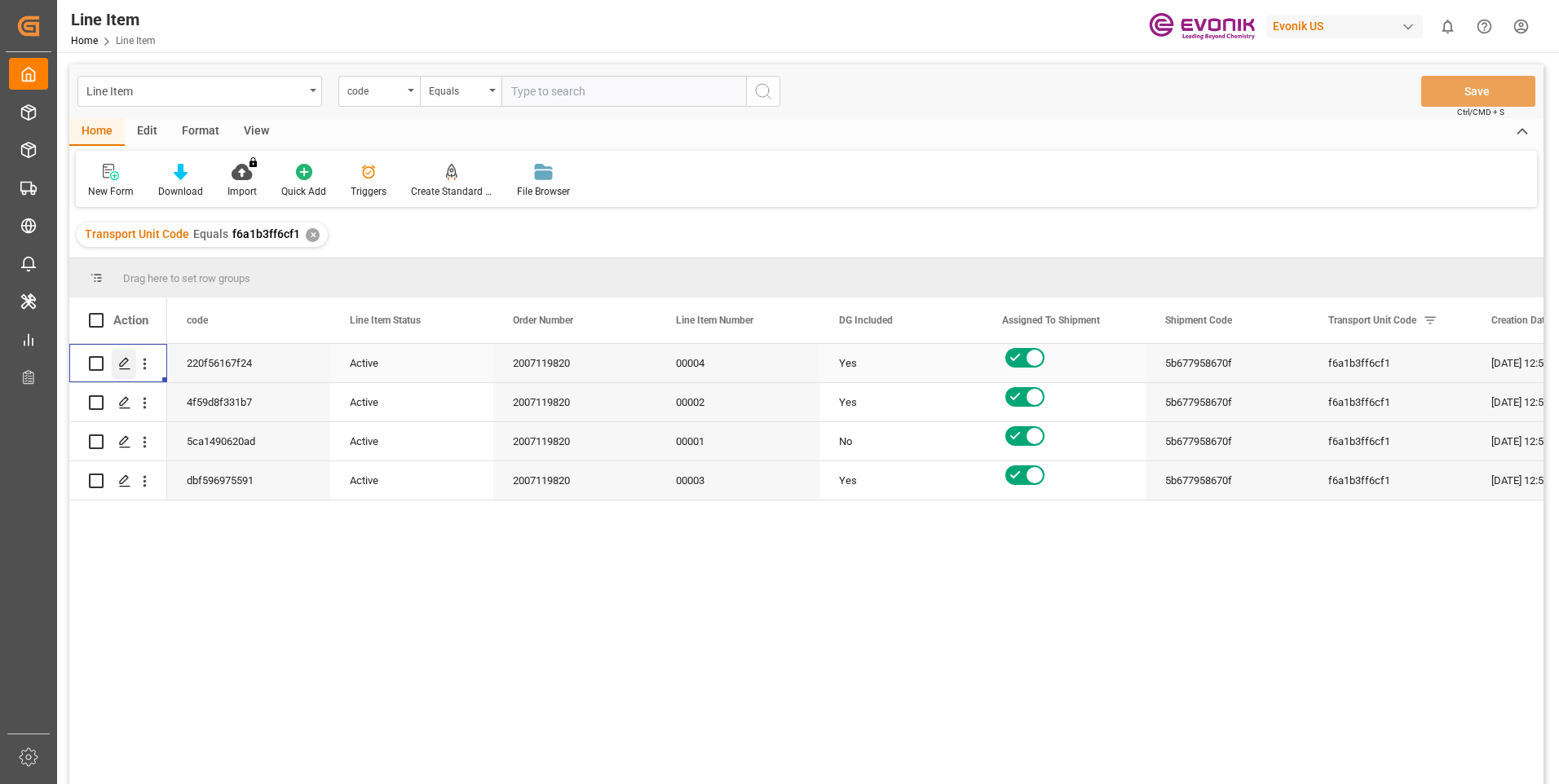
click at [125, 365] on icon "Press SPACE to select this row." at bounding box center [124, 364] width 13 height 13
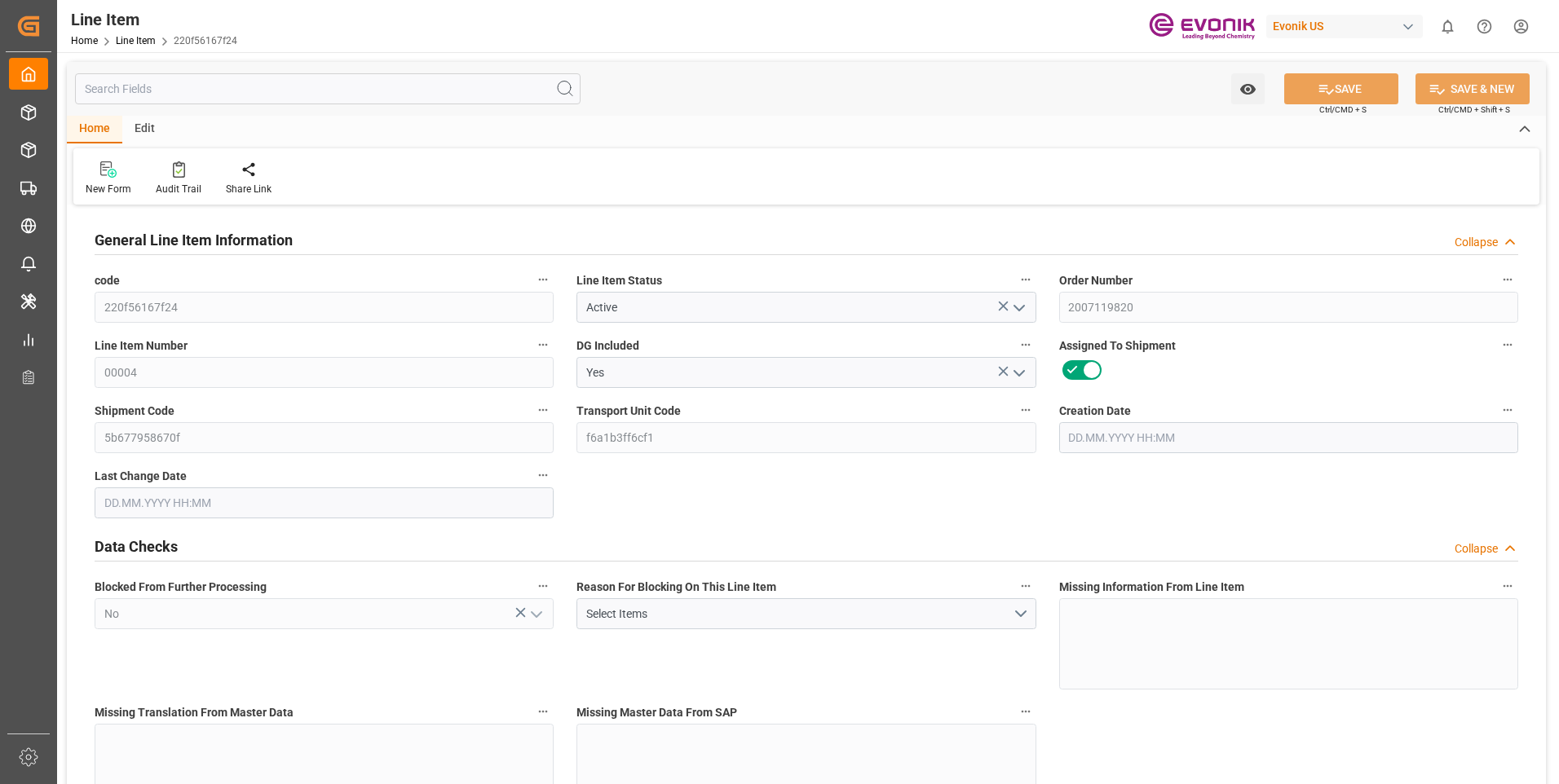
type input "1"
type input "216.8"
type input "200"
type input "0.2866"
type input "1"
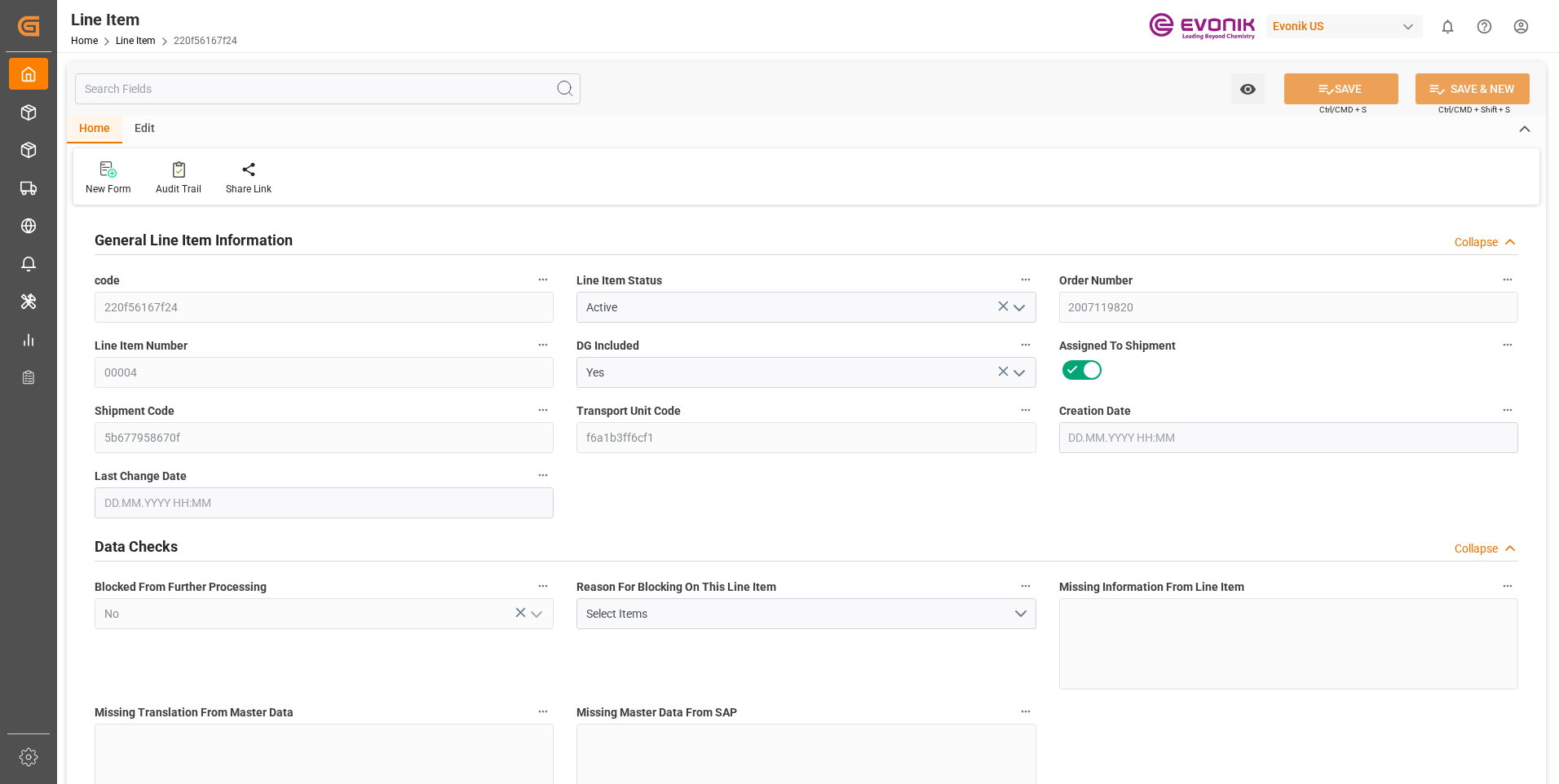
type input "2700"
type input "1"
type input "216.8"
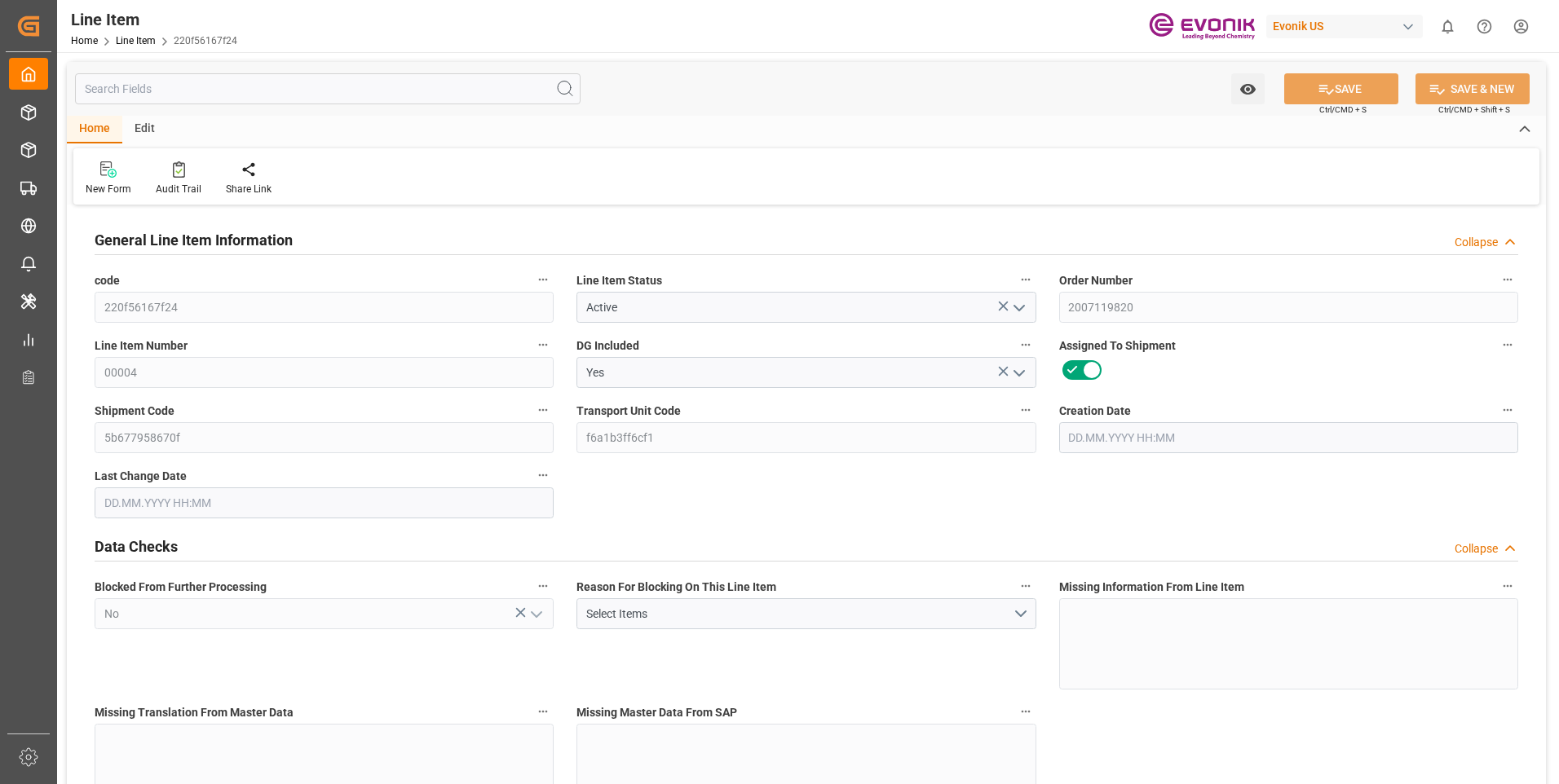
type input "236.8"
type input "200"
type input "0.2866"
type input "286.562"
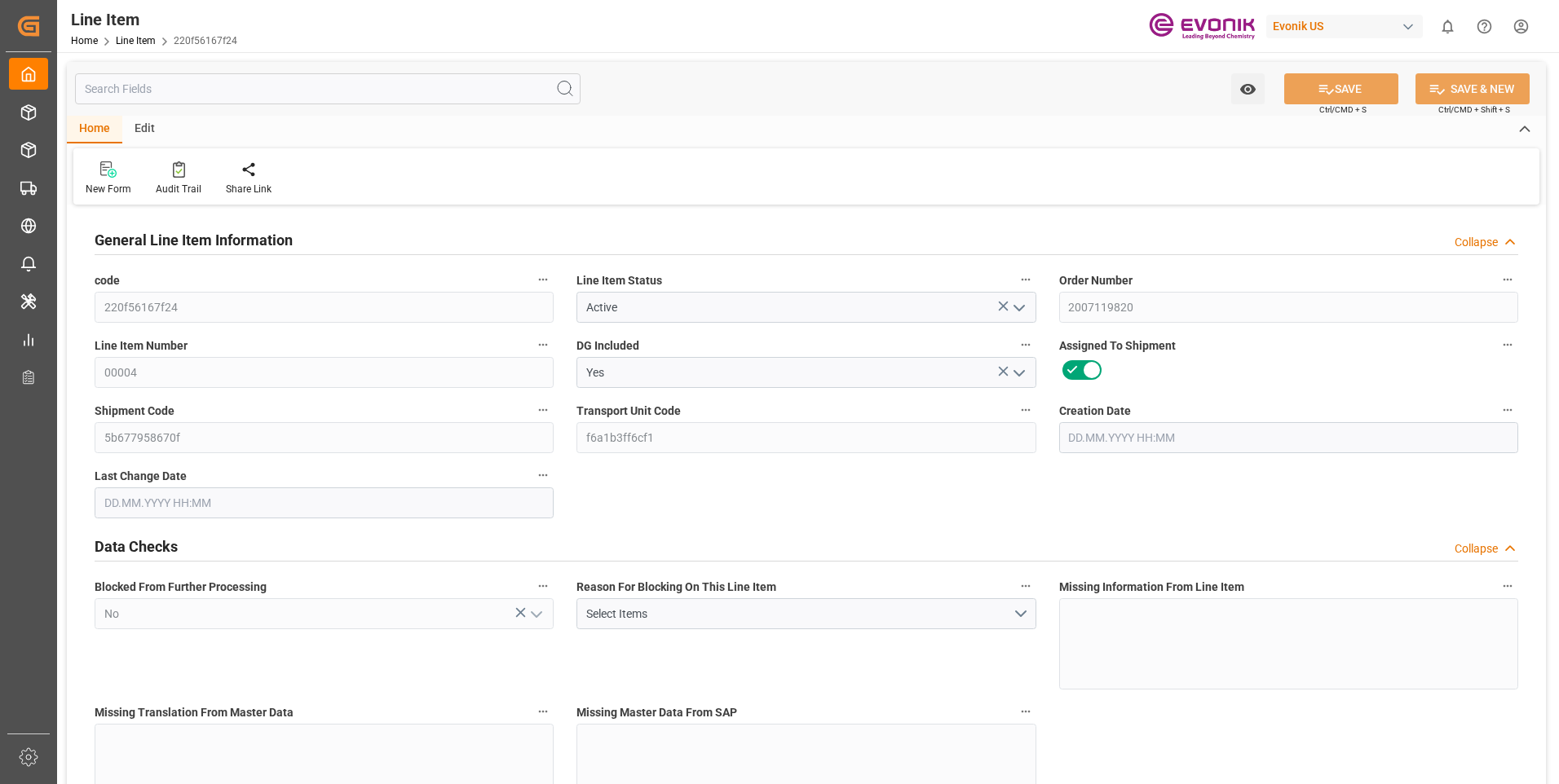
type input "0"
type input "22.08.2025 12:51"
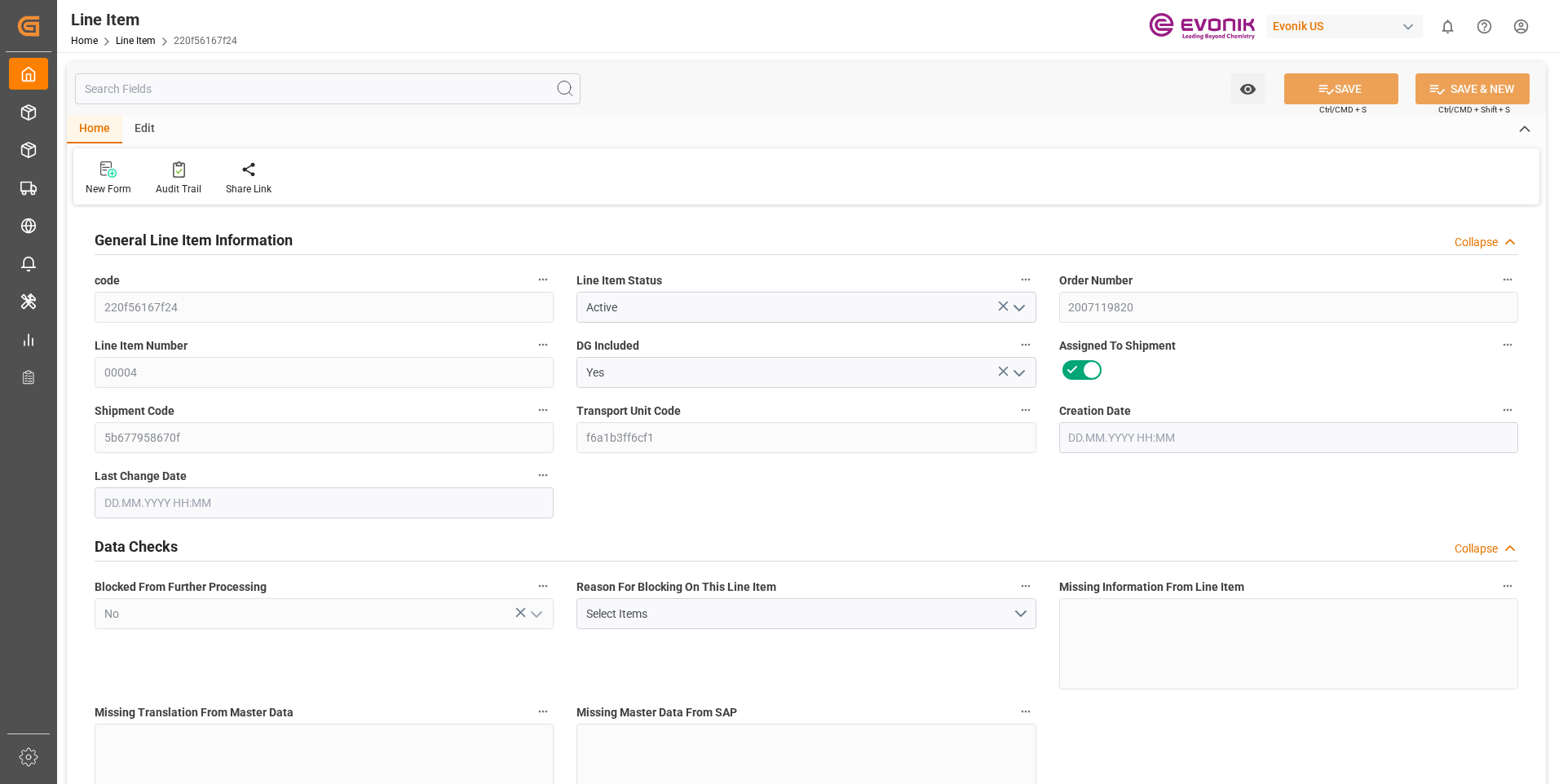
type input "[DATE] 20:19"
type input "[DATE]"
type input "09.09.2025"
type input "29.08.2025"
click at [200, 91] on input "text" at bounding box center [328, 89] width 506 height 31
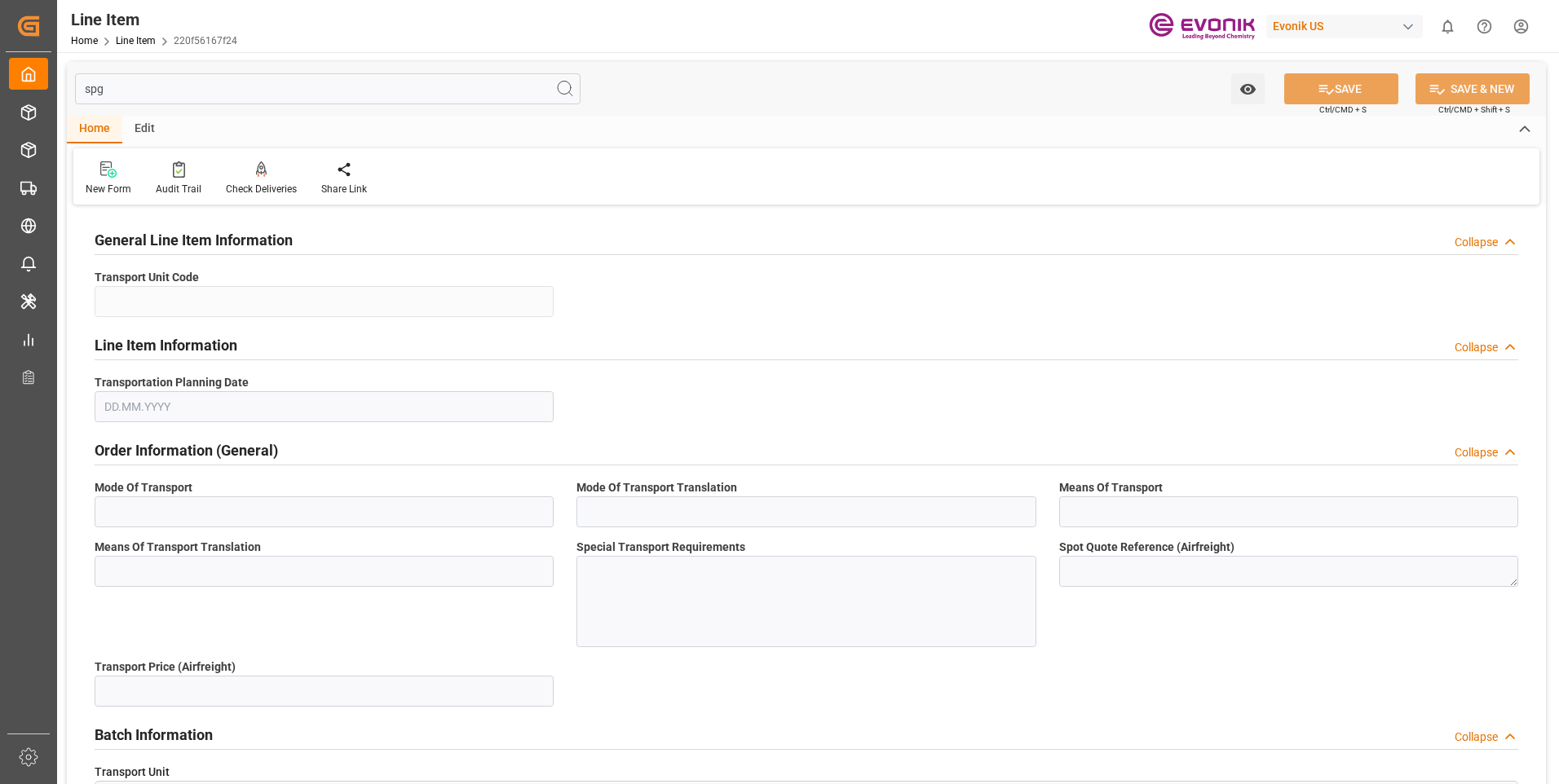
type input "sp"
type input "f6a1b3ff6cf1"
type input "29.08.2025"
type input "s"
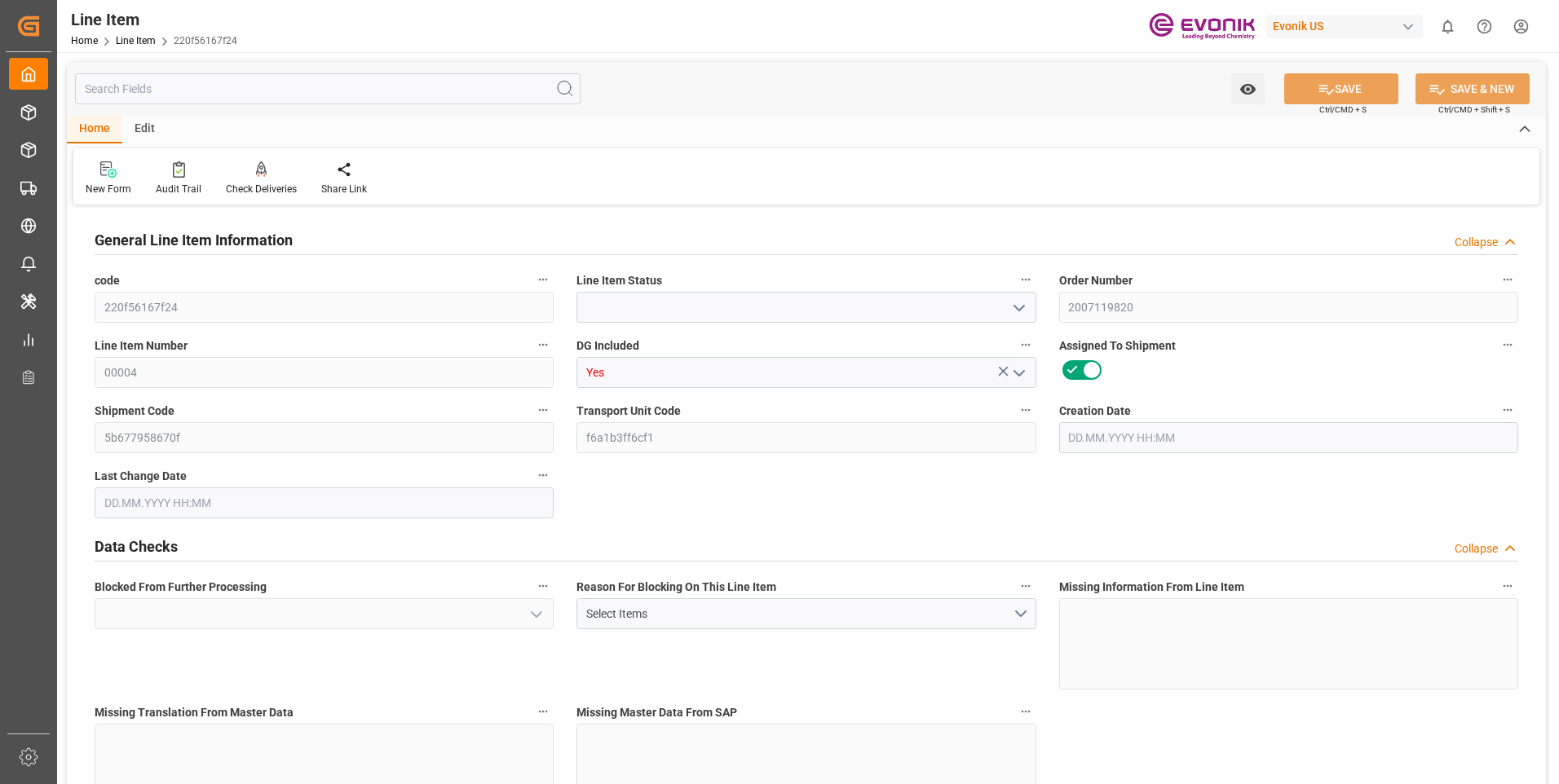
type input "Active"
type input "No"
type input "1"
type input "216.8"
type input "200"
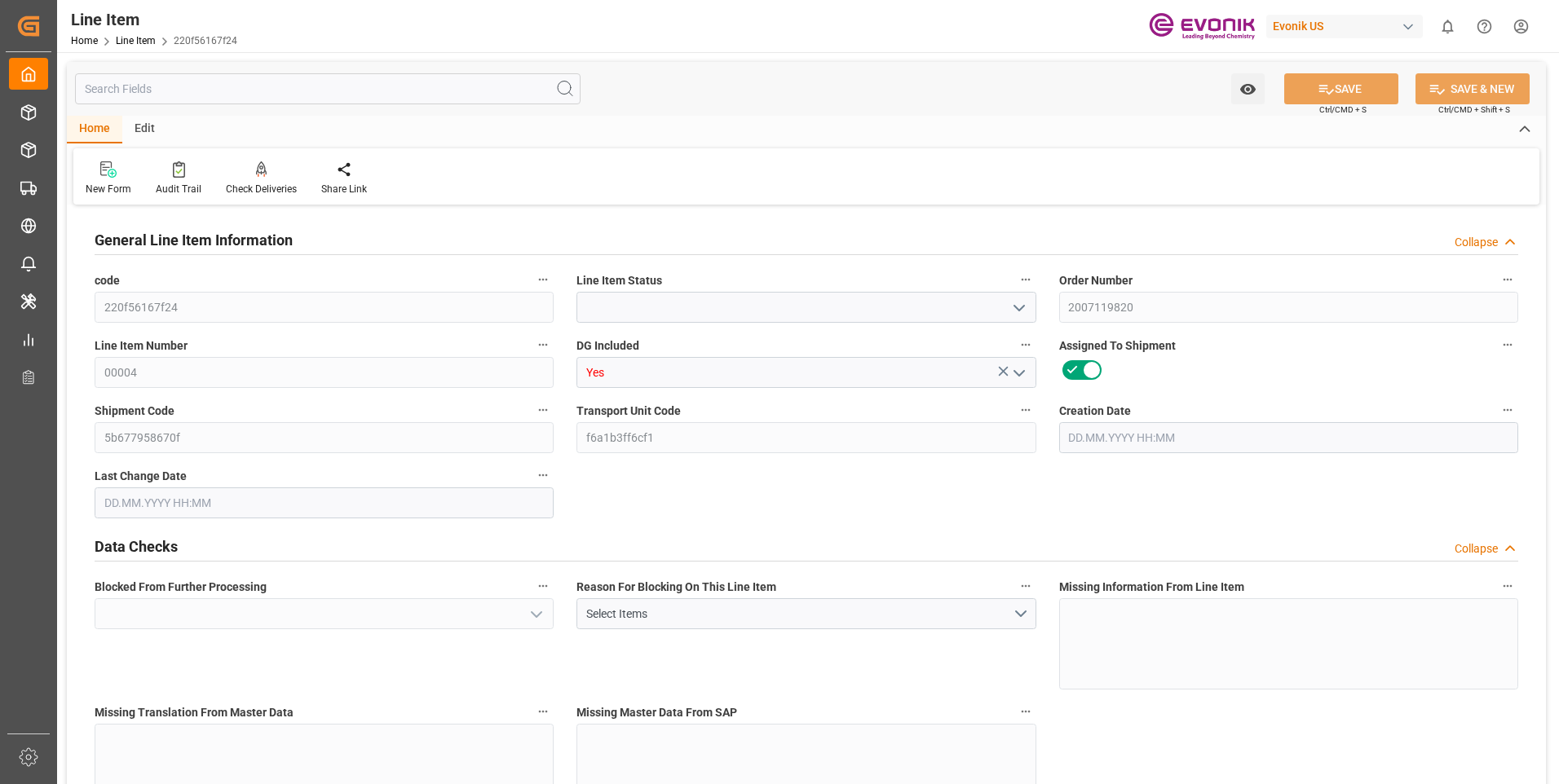
type input "0.2866"
type input "1"
type input "2700"
type input "1"
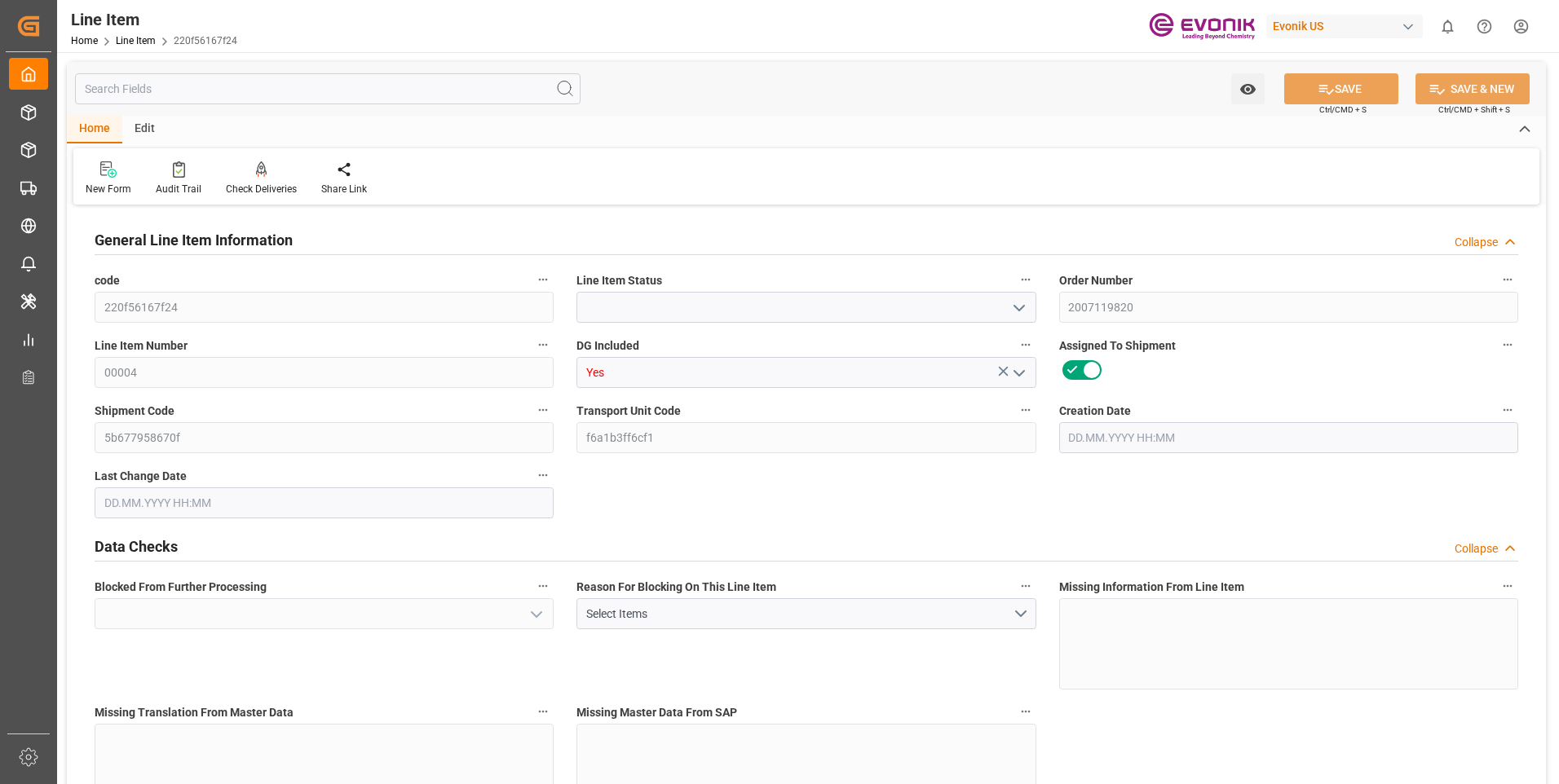
type input "216.8"
type input "236.8"
type input "200"
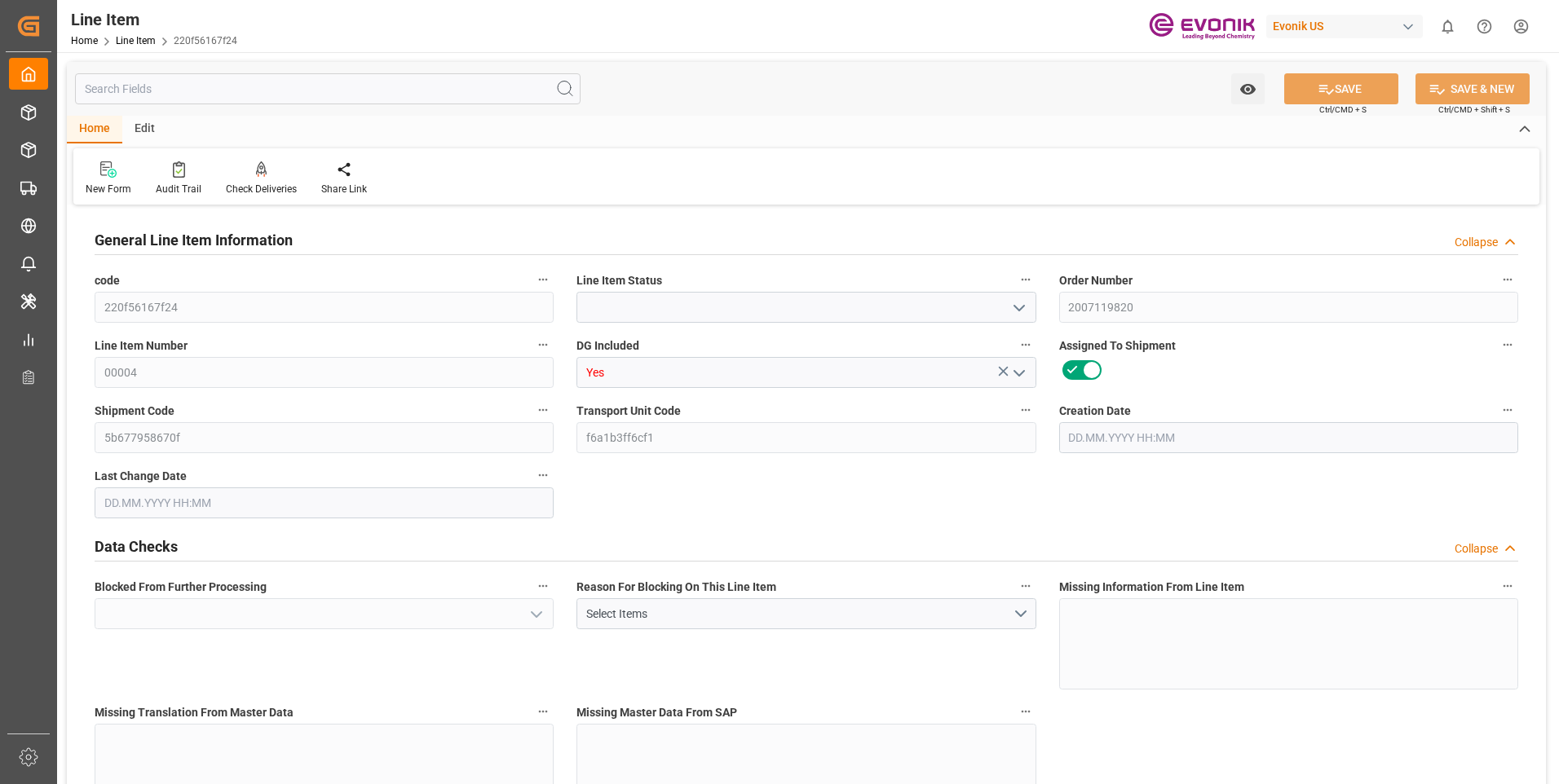
type input "0.2866"
type input "286.562"
type input "0"
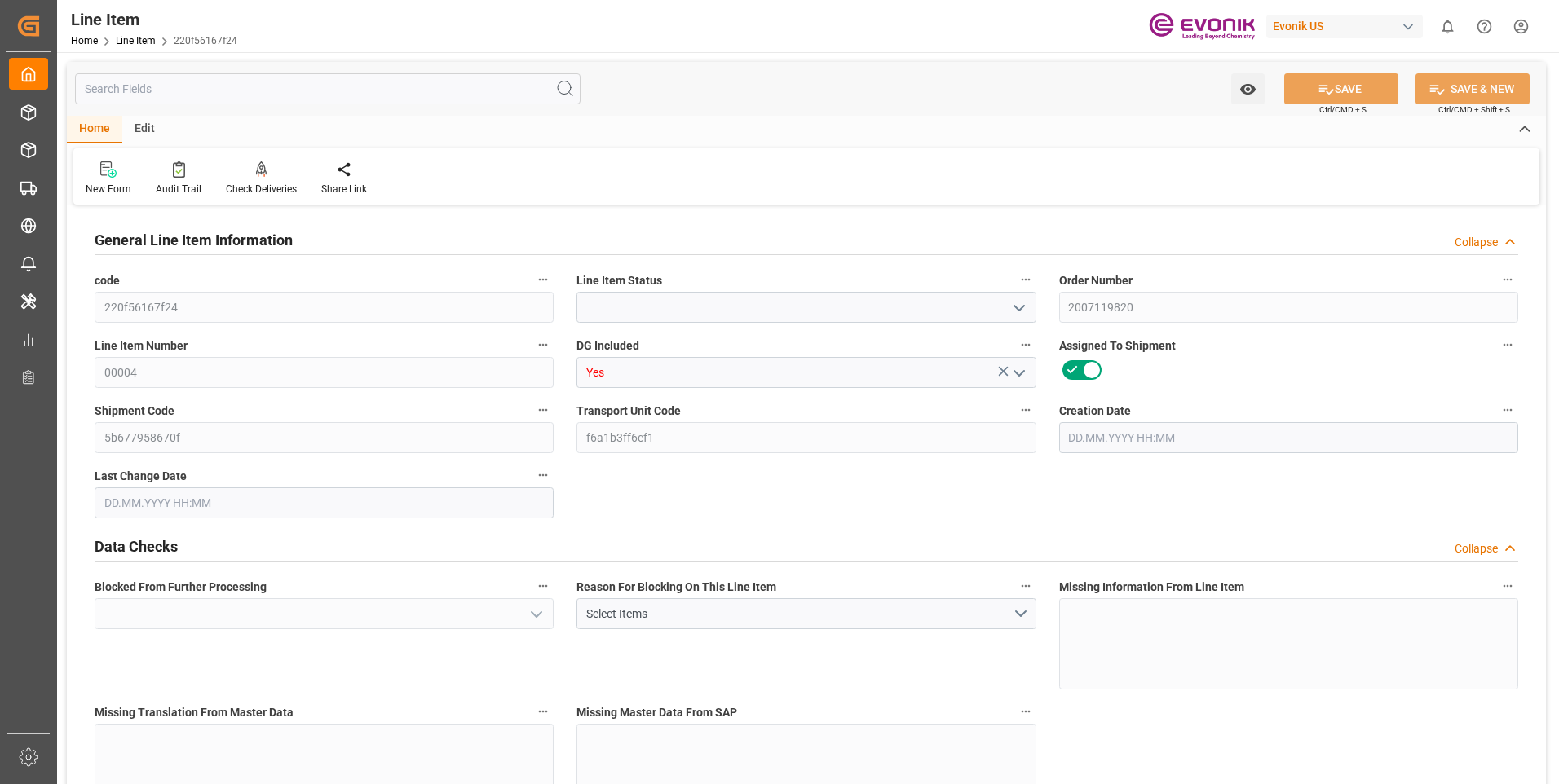
type input "0"
type input "22.08.2025 12:51"
type input "[DATE] 20:19"
type input "[DATE]"
type input "09.09.2025"
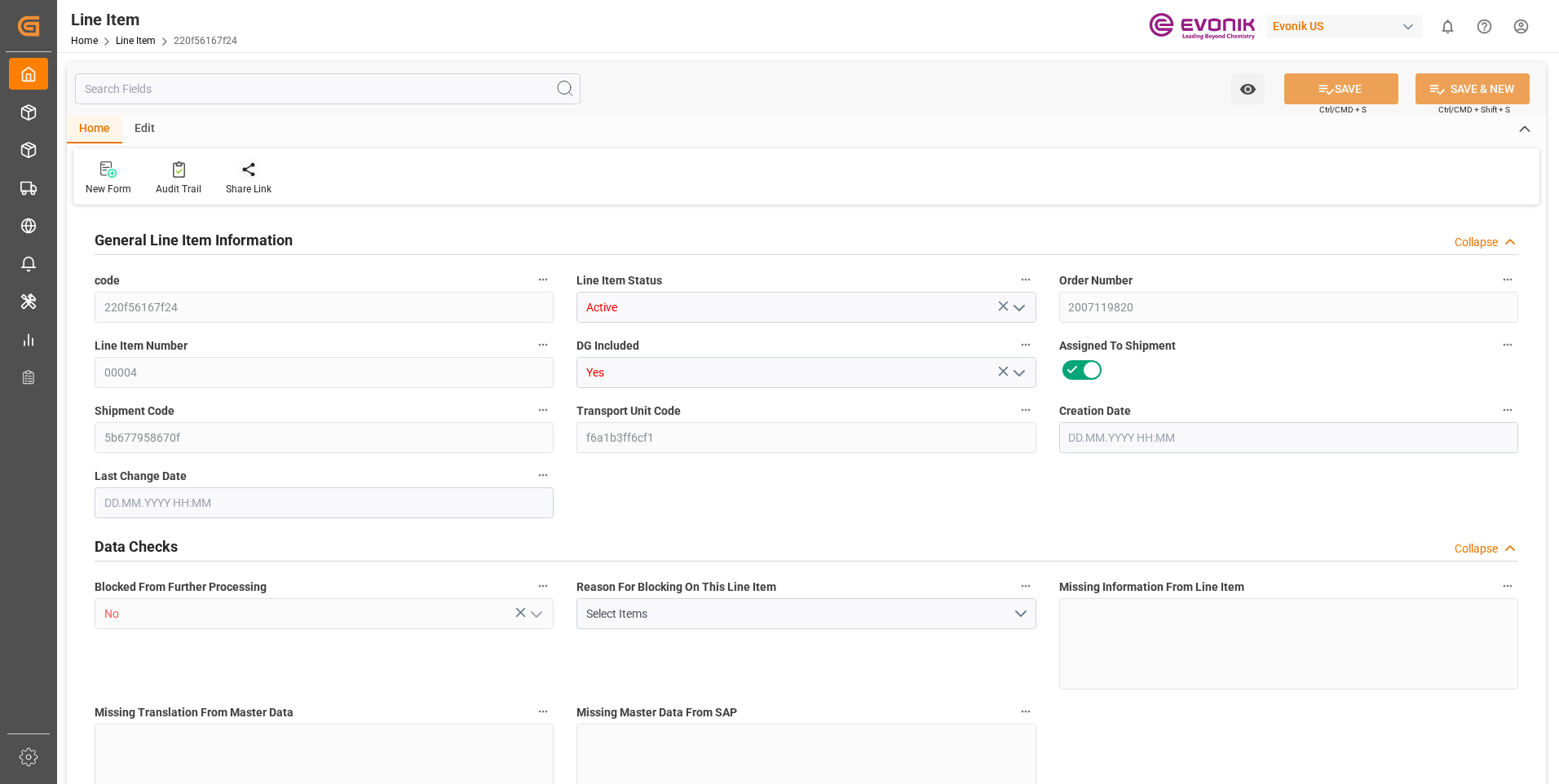
type input "1"
type input "216.8"
type input "200"
type input "0.2866"
type input "1"
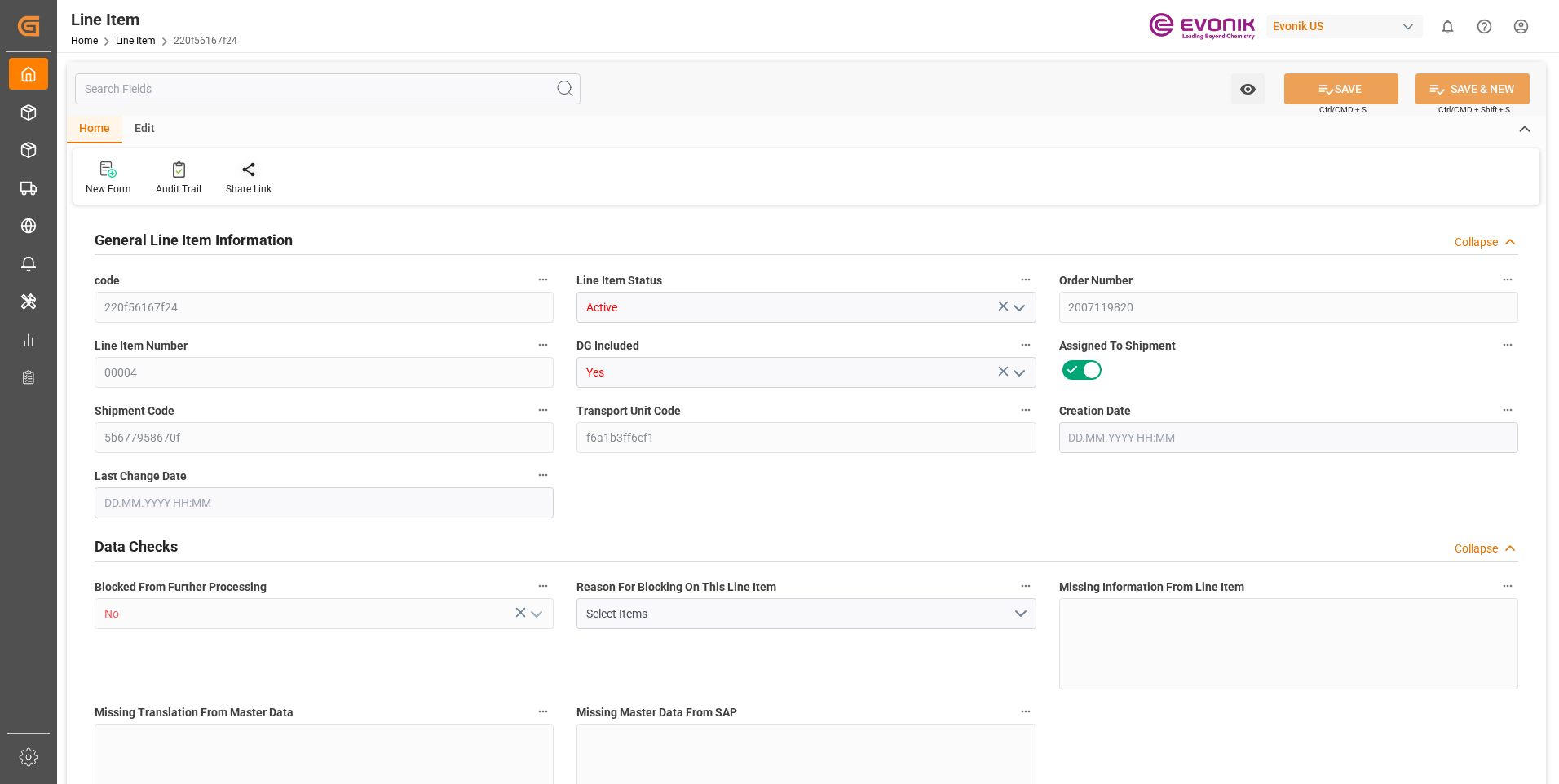
type input "2700"
type input "1"
type input "216.8"
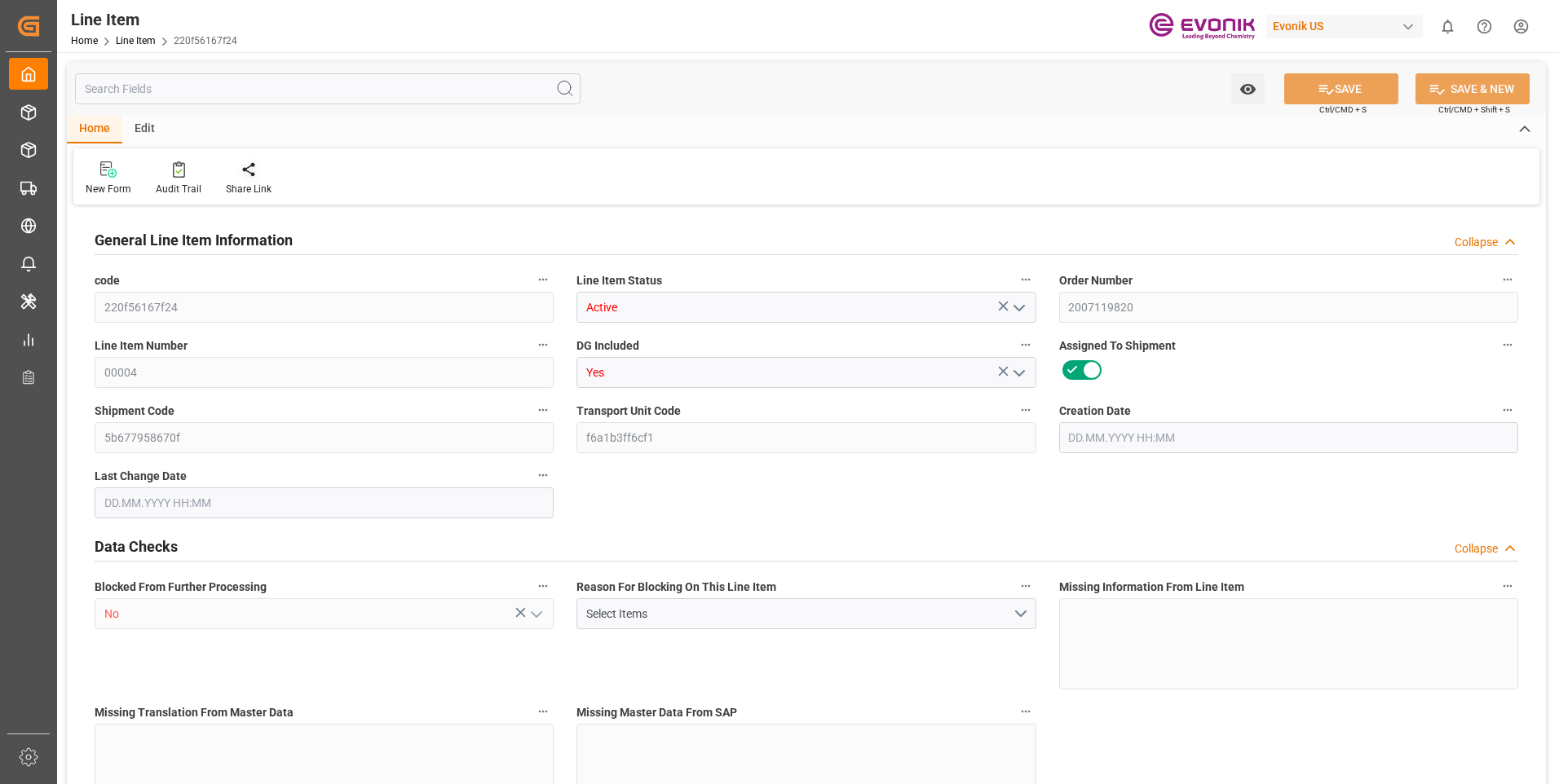
type input "236.8"
type input "200"
type input "0.2866"
type input "286.562"
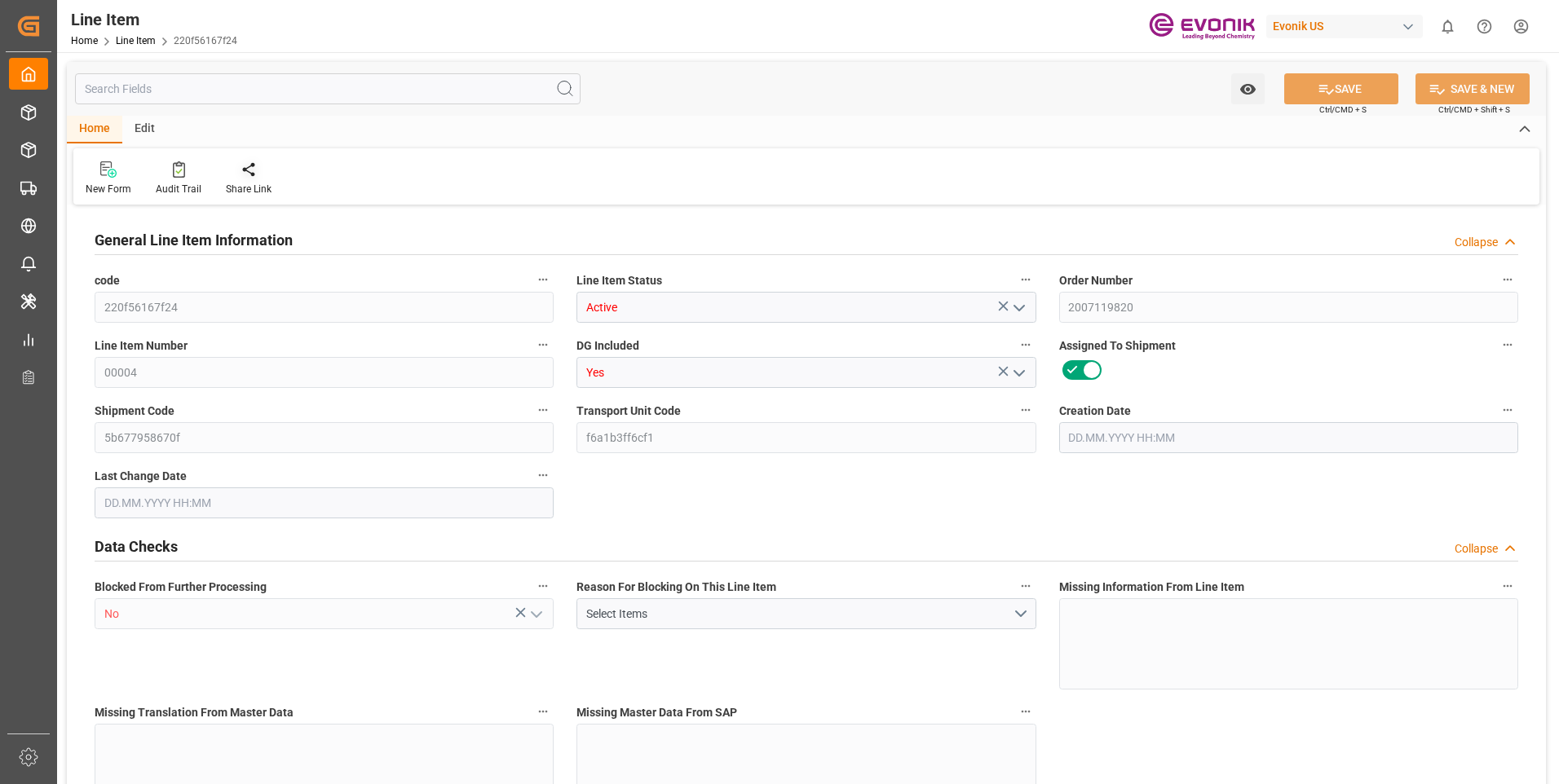
type input "0"
type input "[DATE] 12:51"
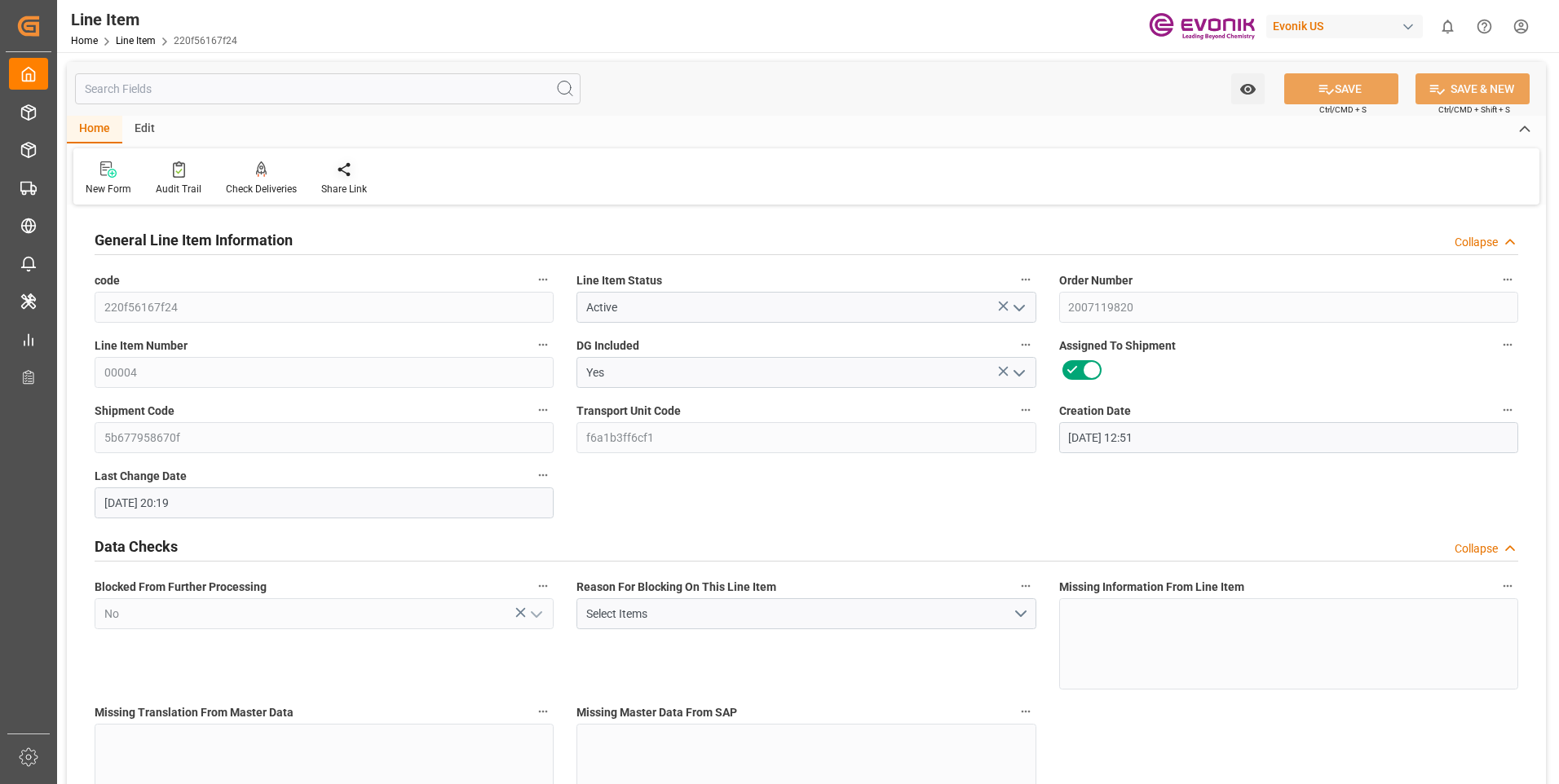
type input "[DATE] 20:19"
type input "[DATE]"
click at [194, 92] on input "text" at bounding box center [328, 89] width 506 height 31
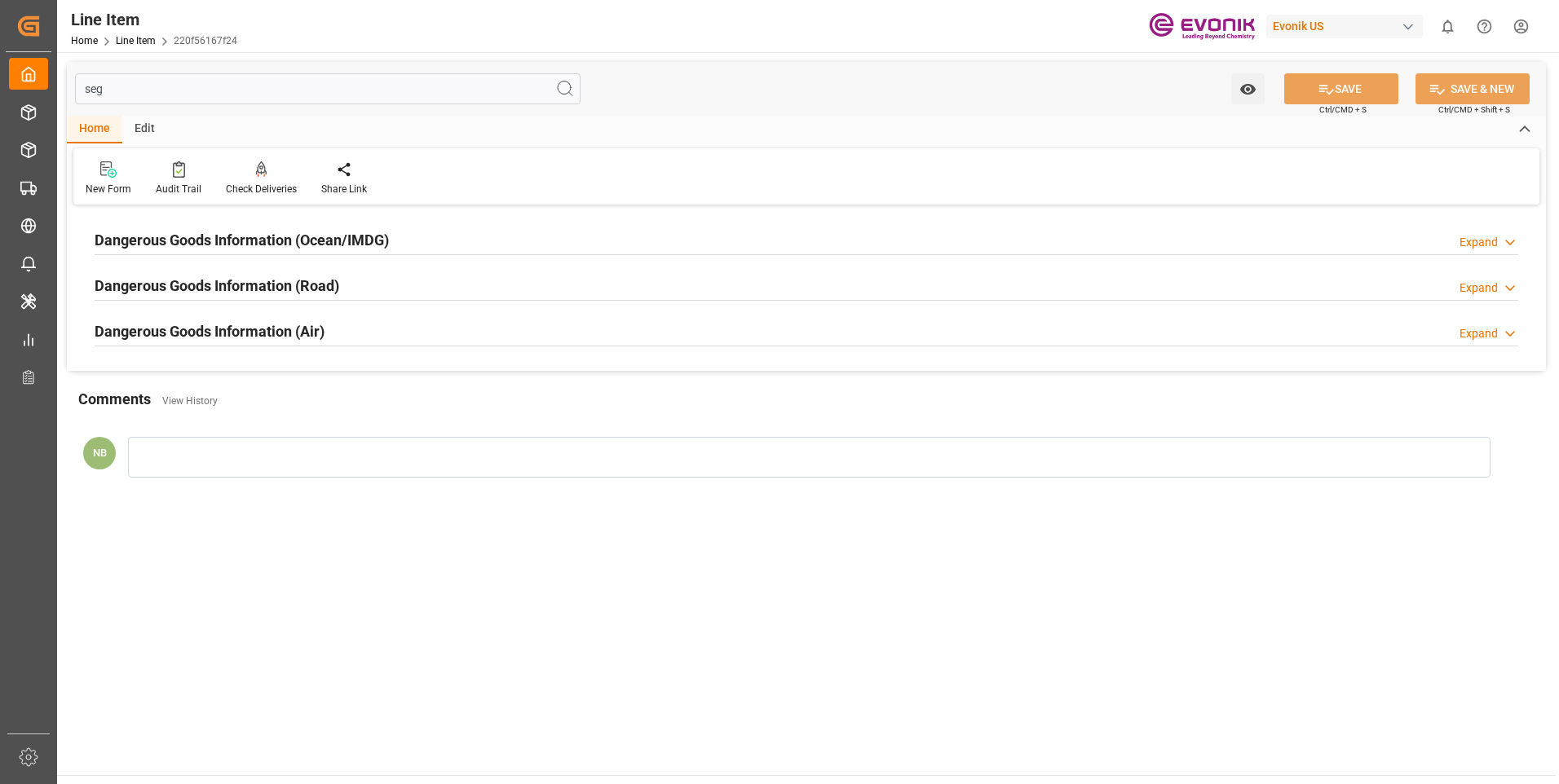
click at [279, 244] on h2 "Dangerous Goods Information (Ocean/IMDG)" at bounding box center [241, 240] width 294 height 22
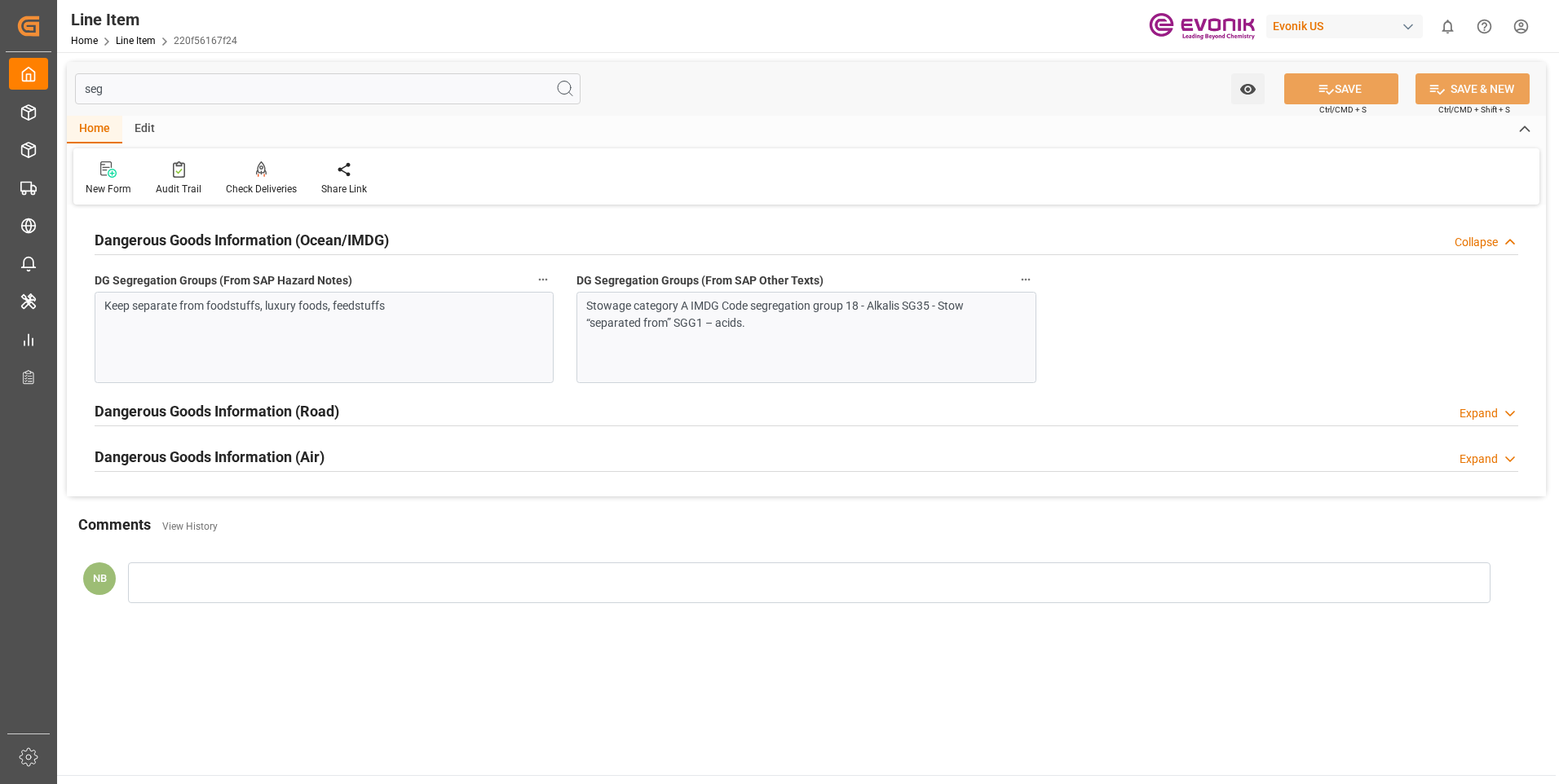
click at [158, 82] on input "seg" at bounding box center [328, 89] width 506 height 31
type input "c"
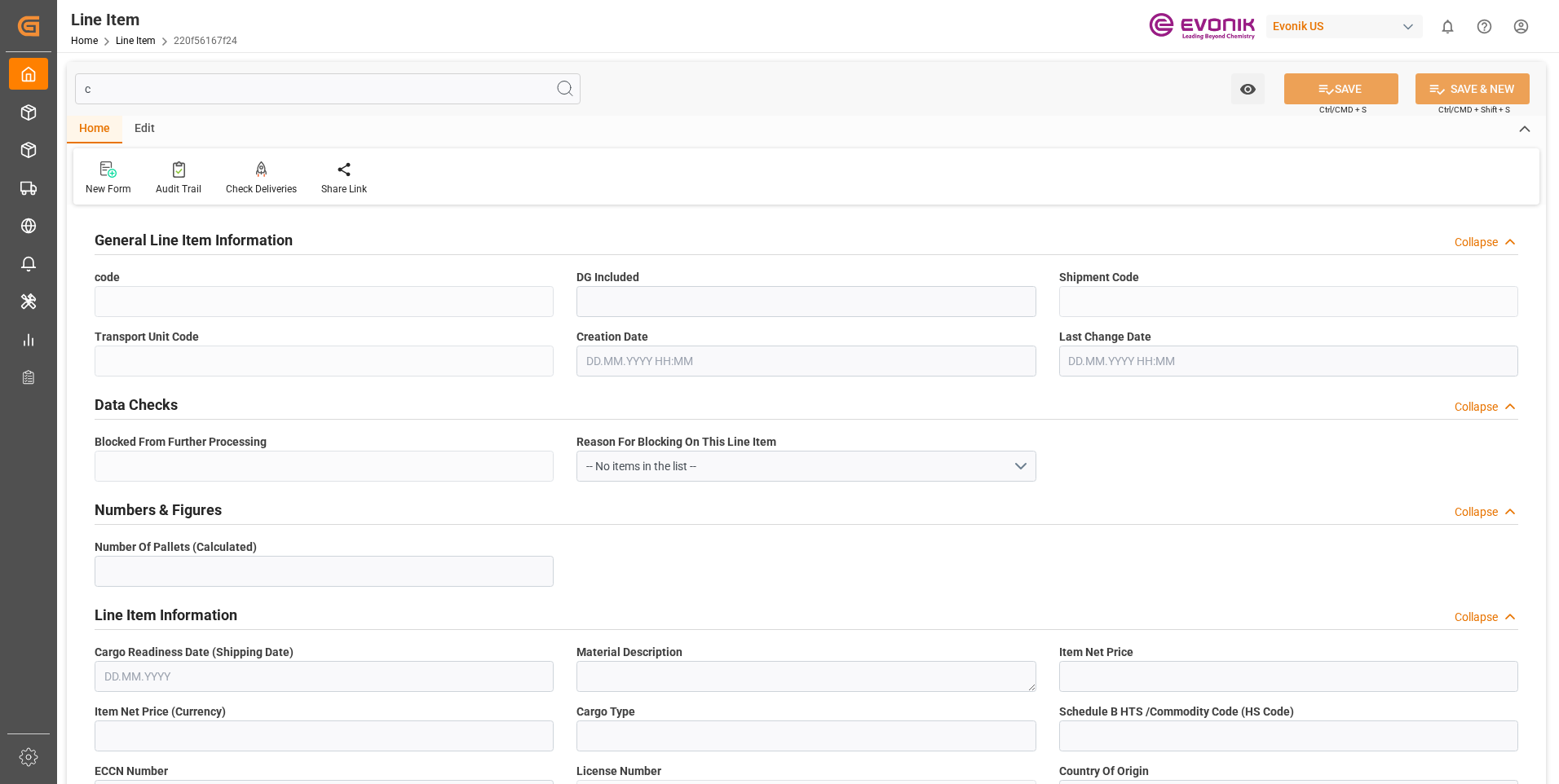
type input "220f56167f24"
type input "Yes"
type input "5b677958670f"
type input "f6a1b3ff6cf1"
type input "No"
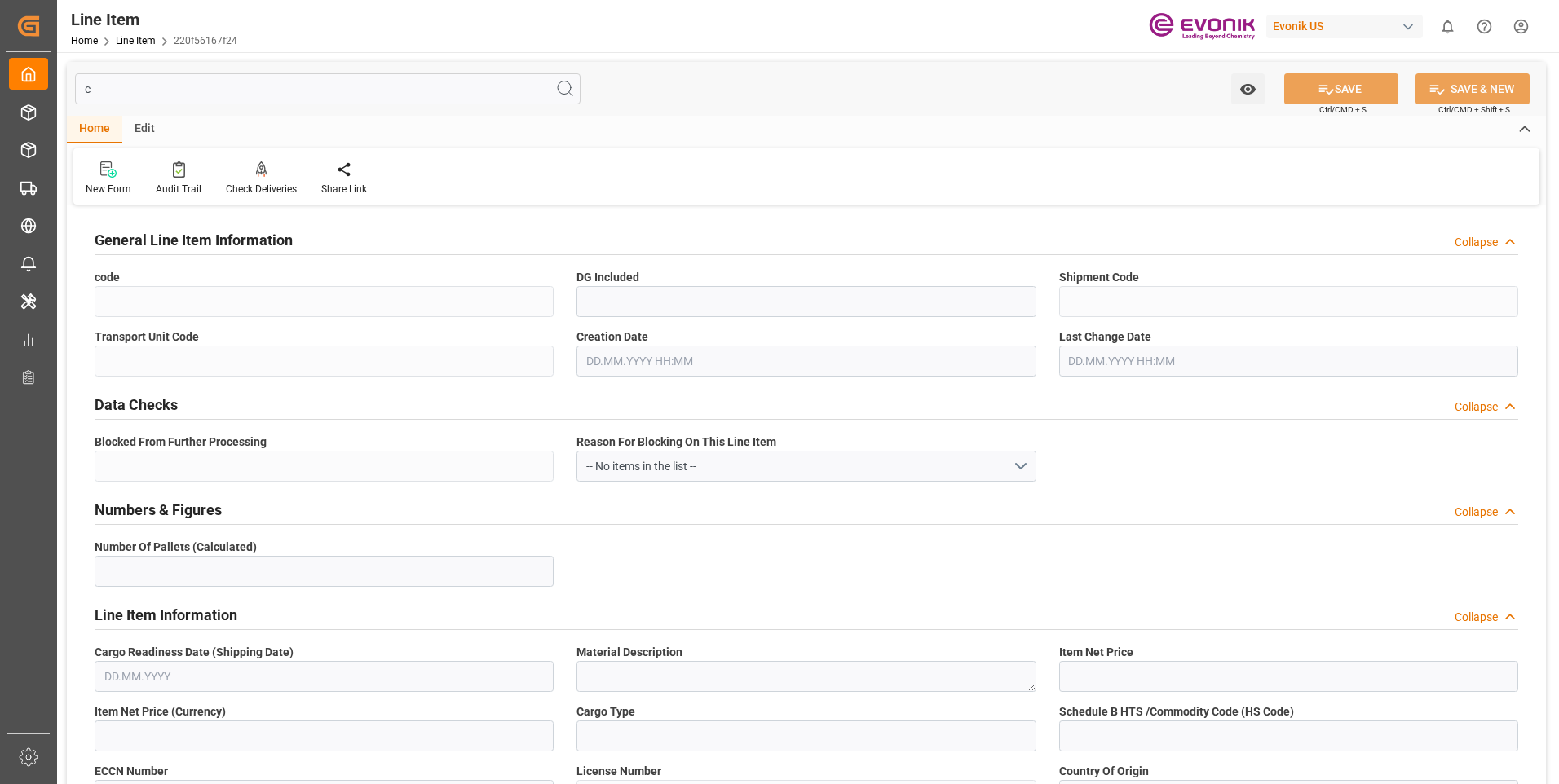
type textarea "ANCAMINE 2089M DRUM 200KG"
type input "USD"
type input "PACK"
type input "3824992900"
type input "EAR99"
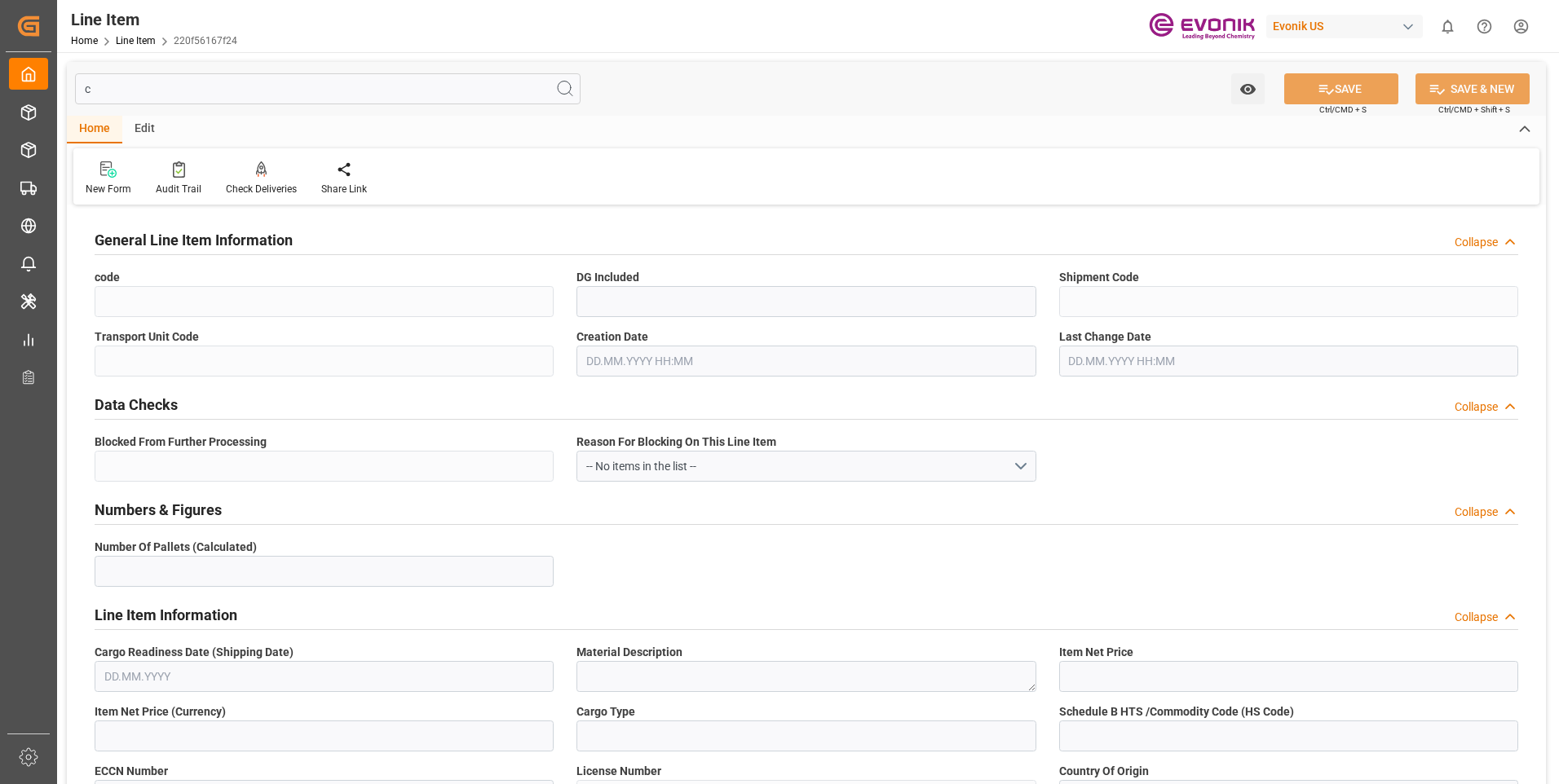
type input "US"
type input "KGM"
type input "M3"
type input "1A1"
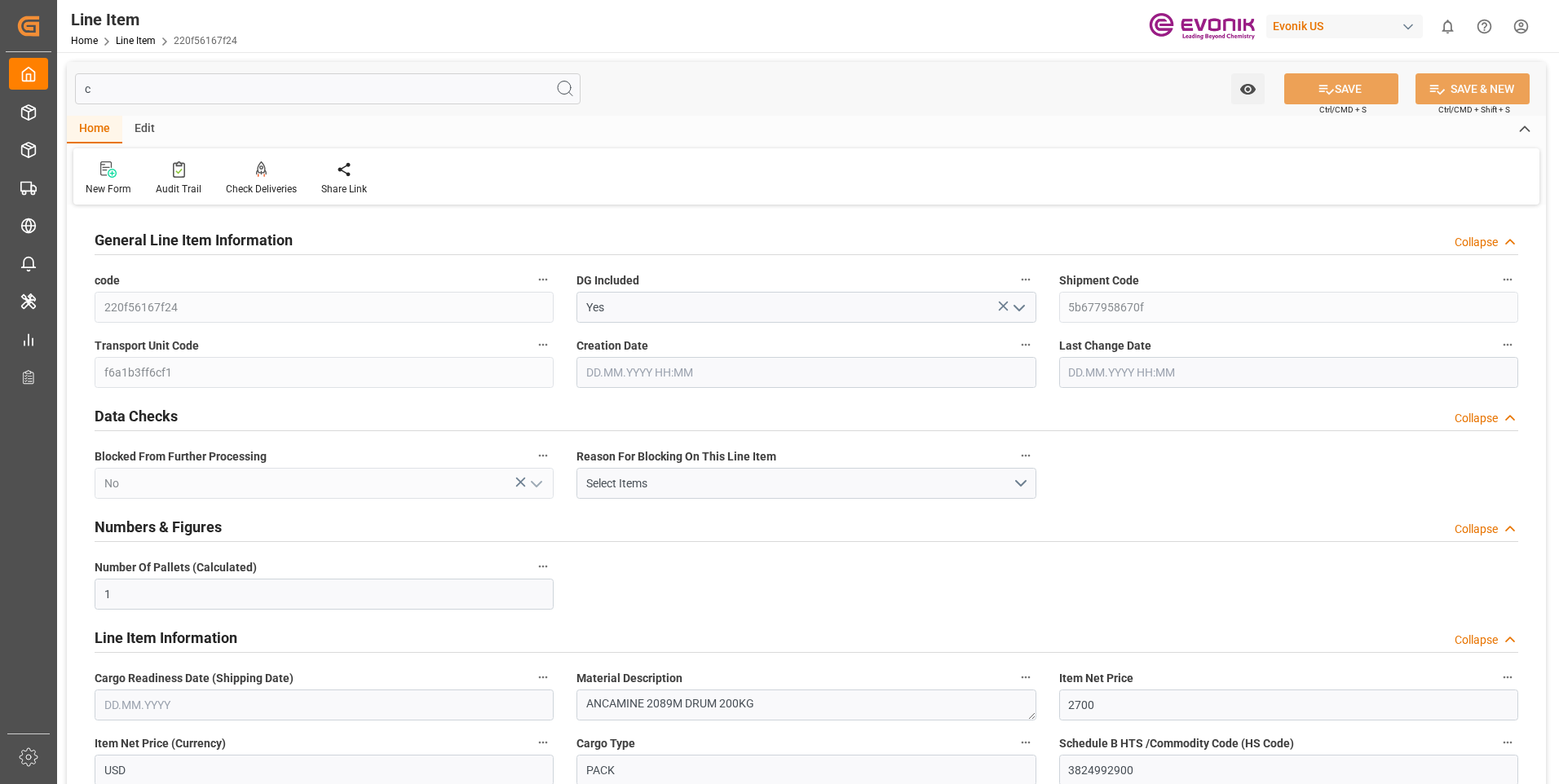
type input "1"
type input "2700"
type input "236.8"
type input "[DATE] 12:51"
type input "[DATE] 20:19"
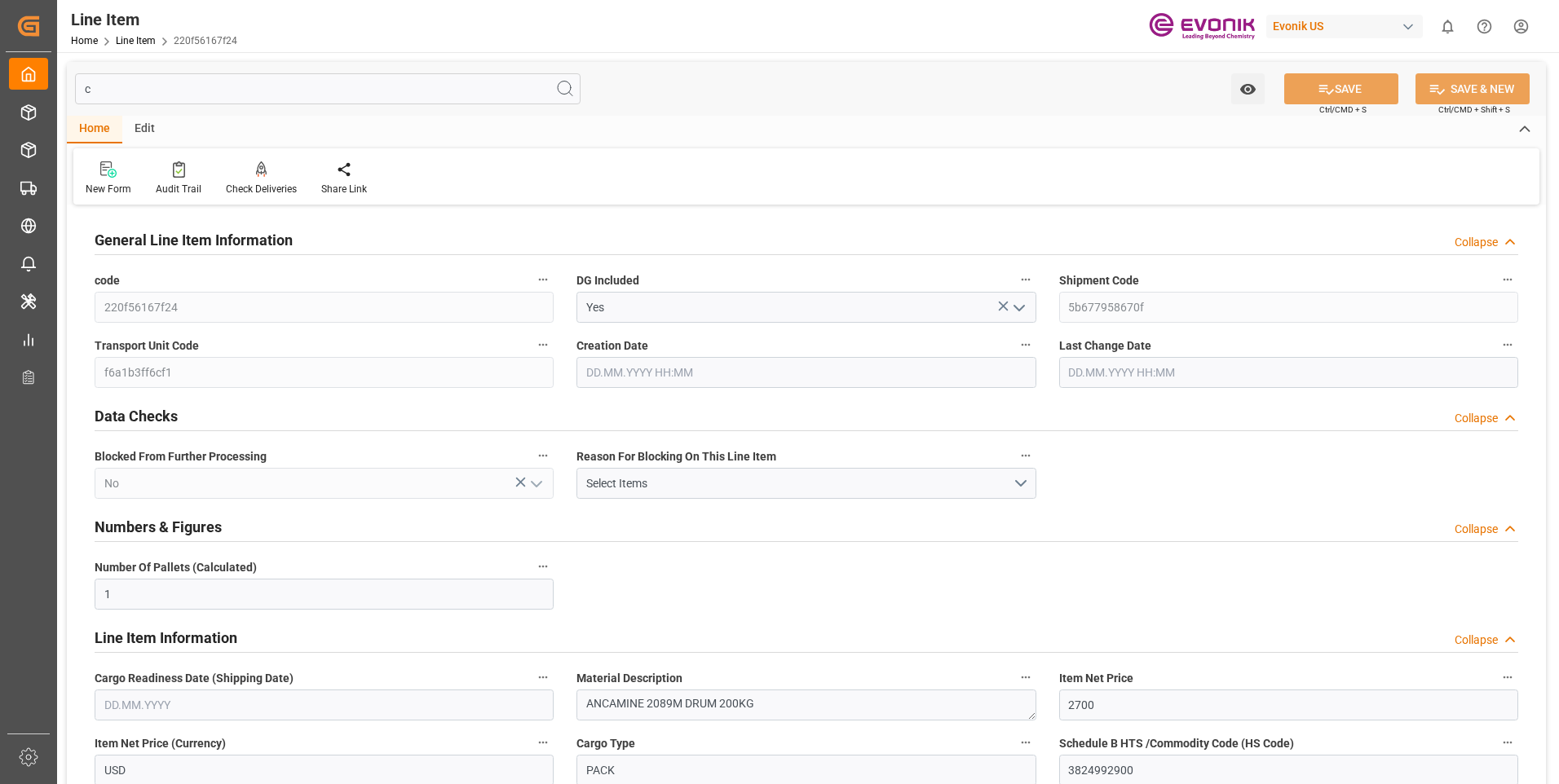
type input "[DATE]"
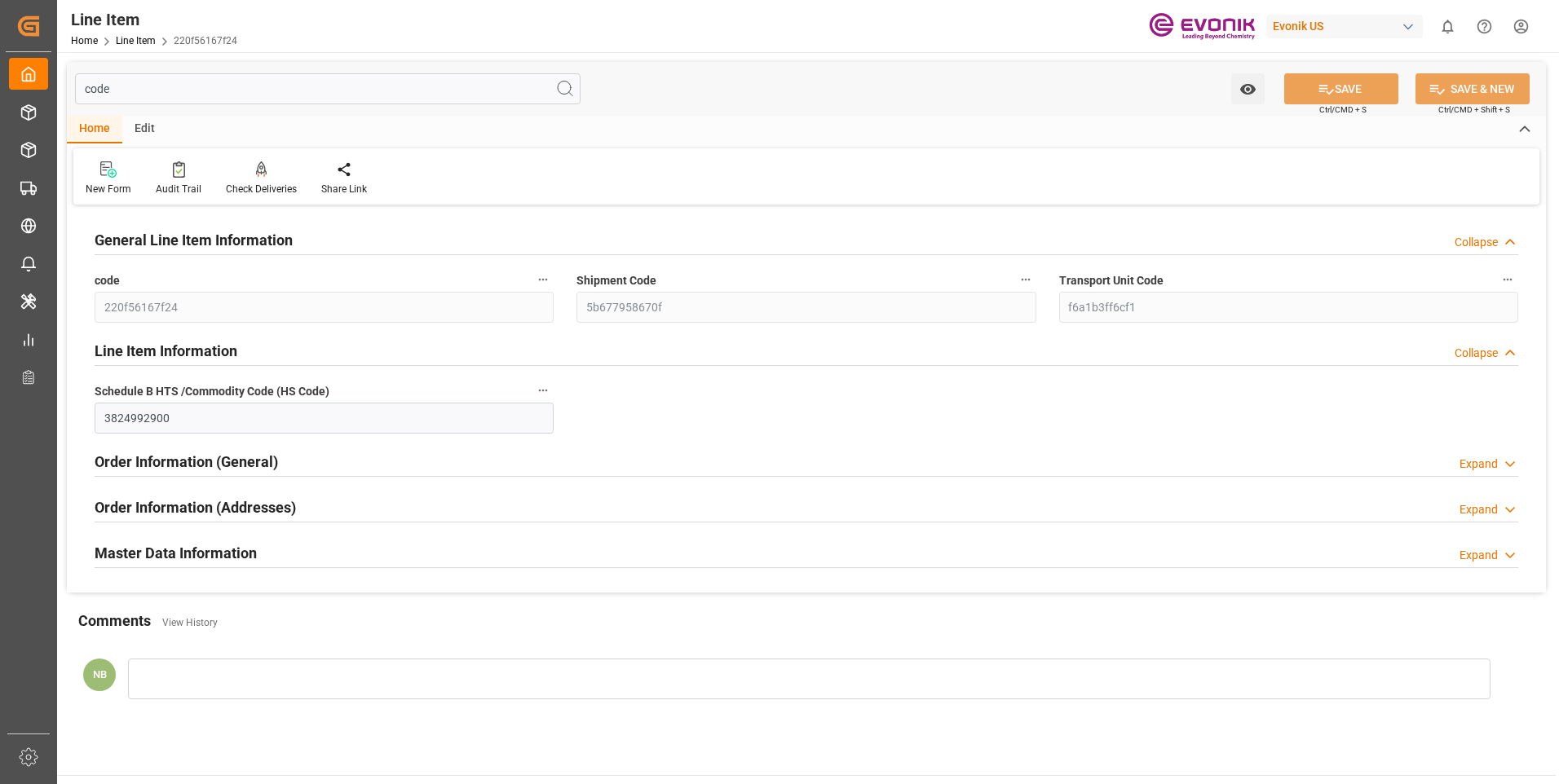
type input "code"
click at [200, 554] on h2 "Master Data Information" at bounding box center [176, 553] width 162 height 22
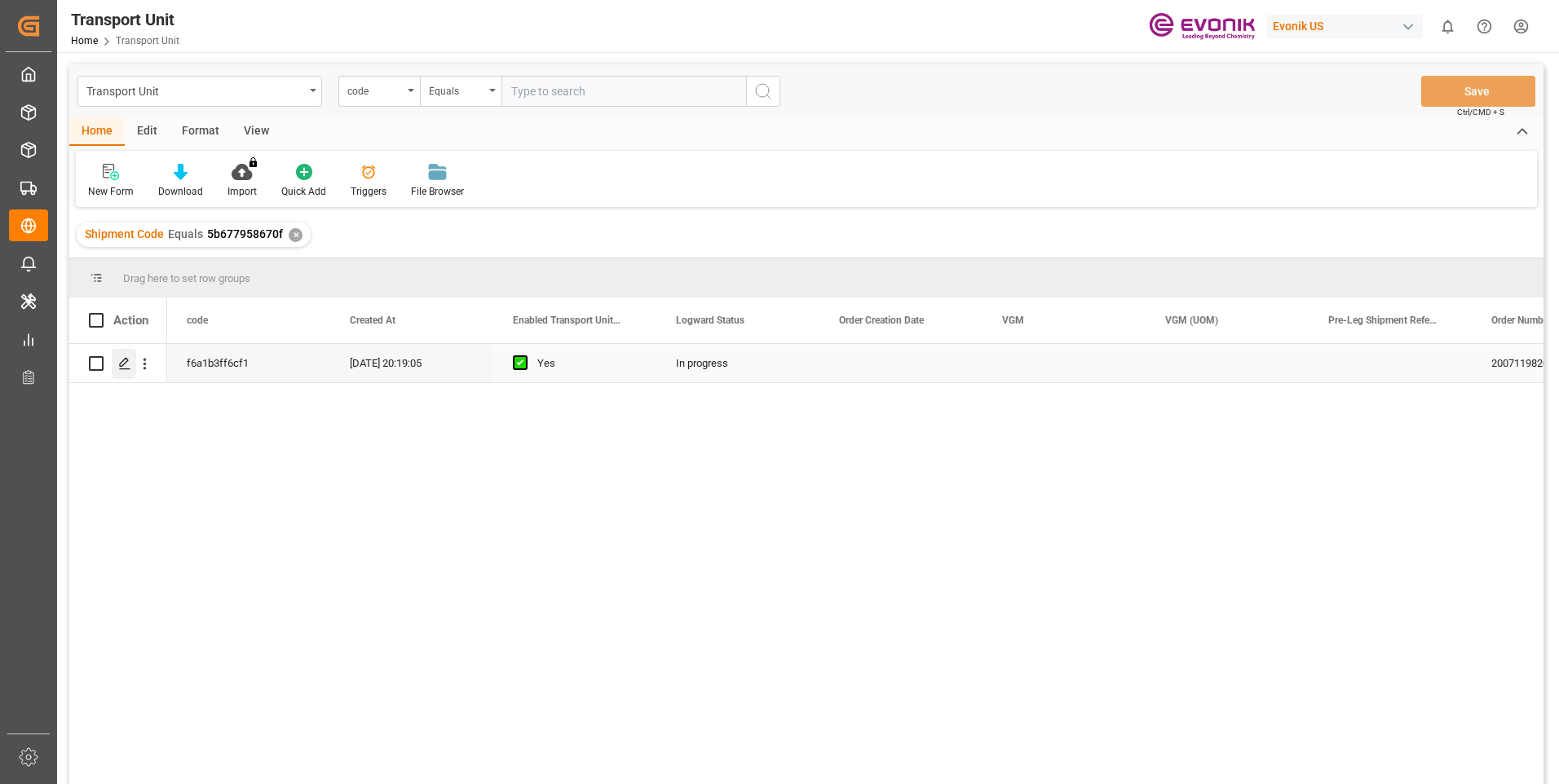
click at [128, 367] on icon "Press SPACE to select this row." at bounding box center [124, 364] width 13 height 13
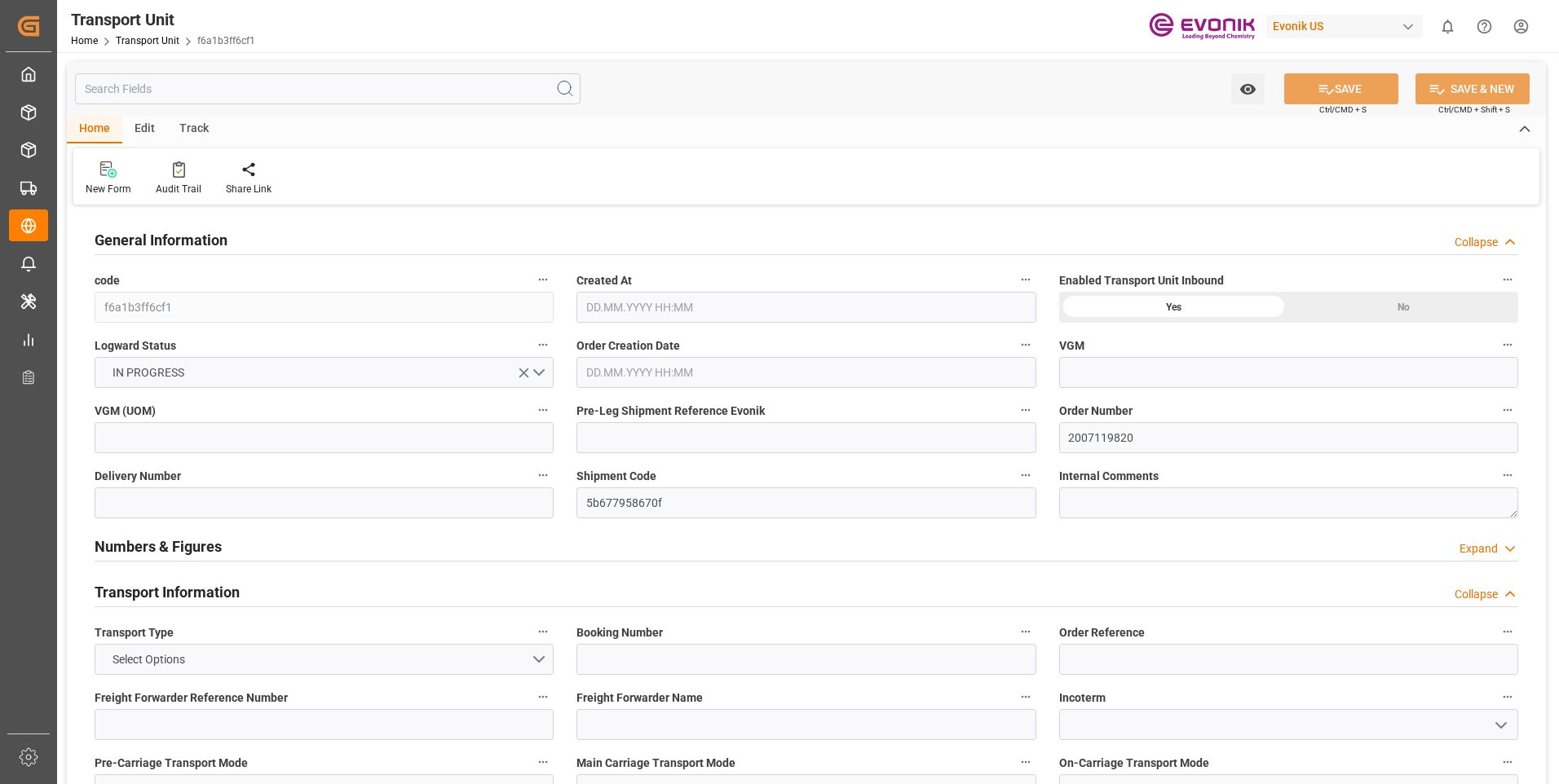
type input "AC Containerline"
type input "Leschaco Inc."
type input "USLAX"
type input "NZAKL"
type input "301.89"
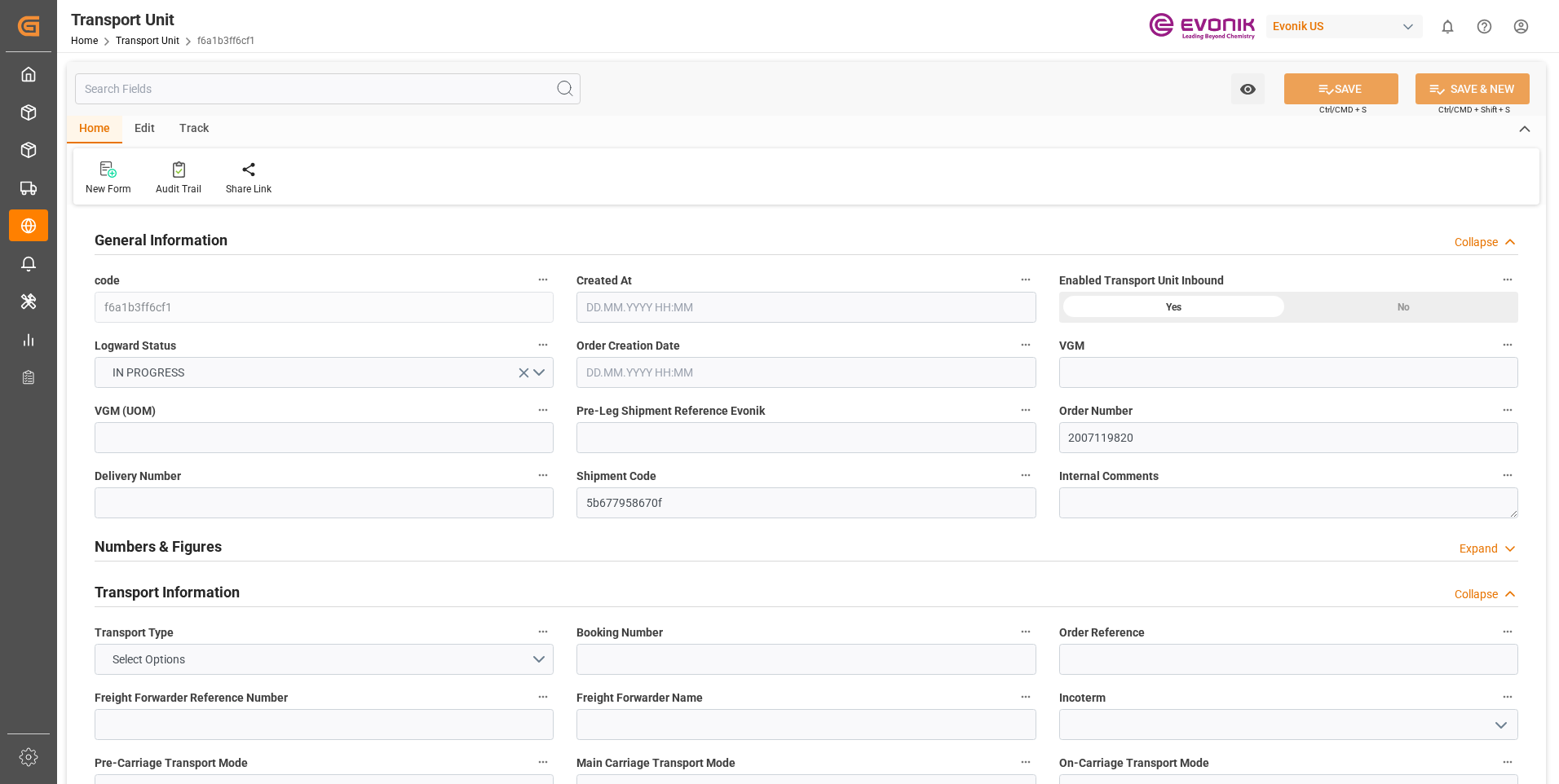
type input "3650.8"
type input "[DATE] 20:19"
type input "[DATE]"
type input "[DATE] 00:00"
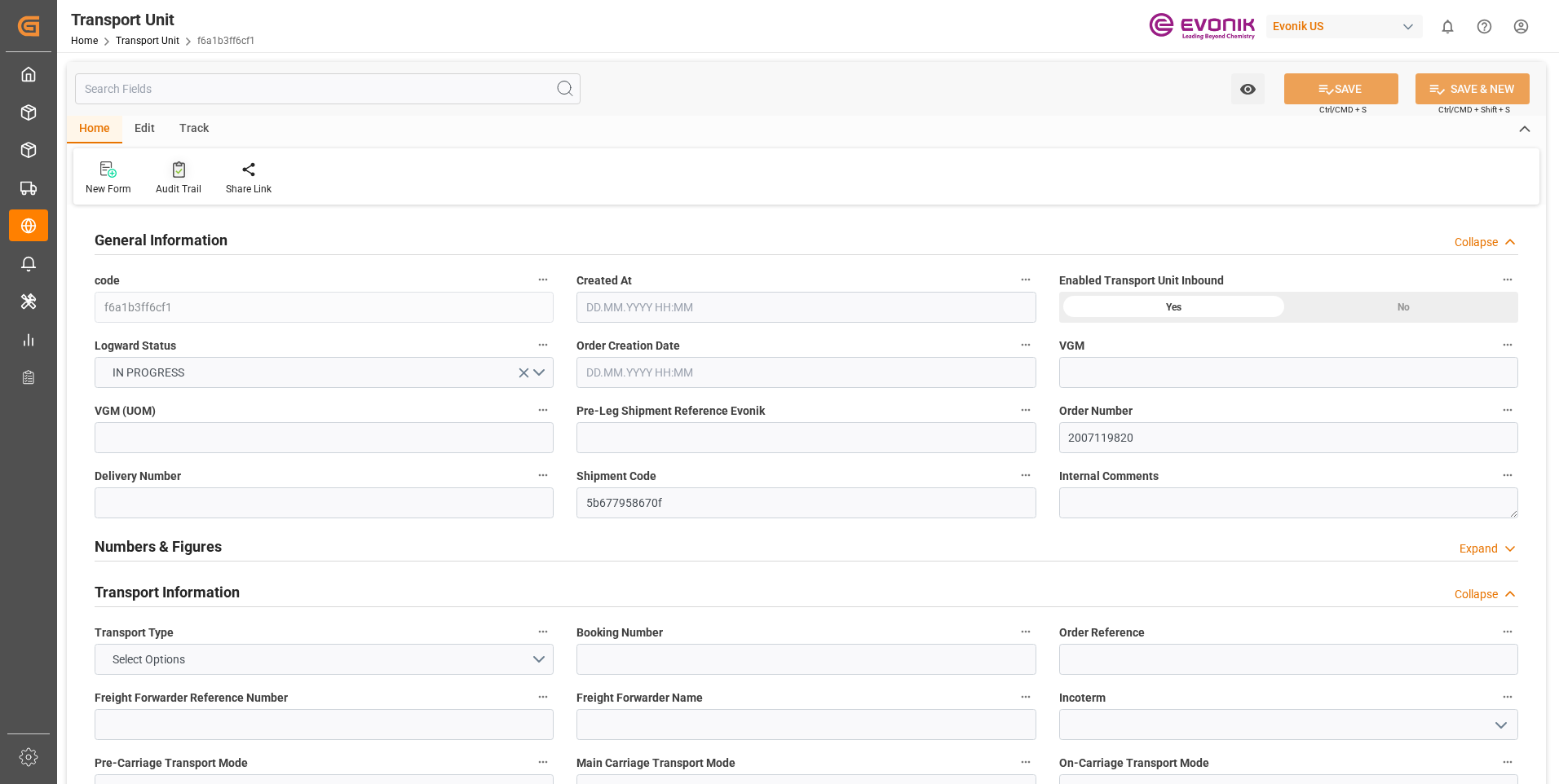
type input "[DATE] 00:00"
click at [203, 84] on input "text" at bounding box center [328, 89] width 506 height 31
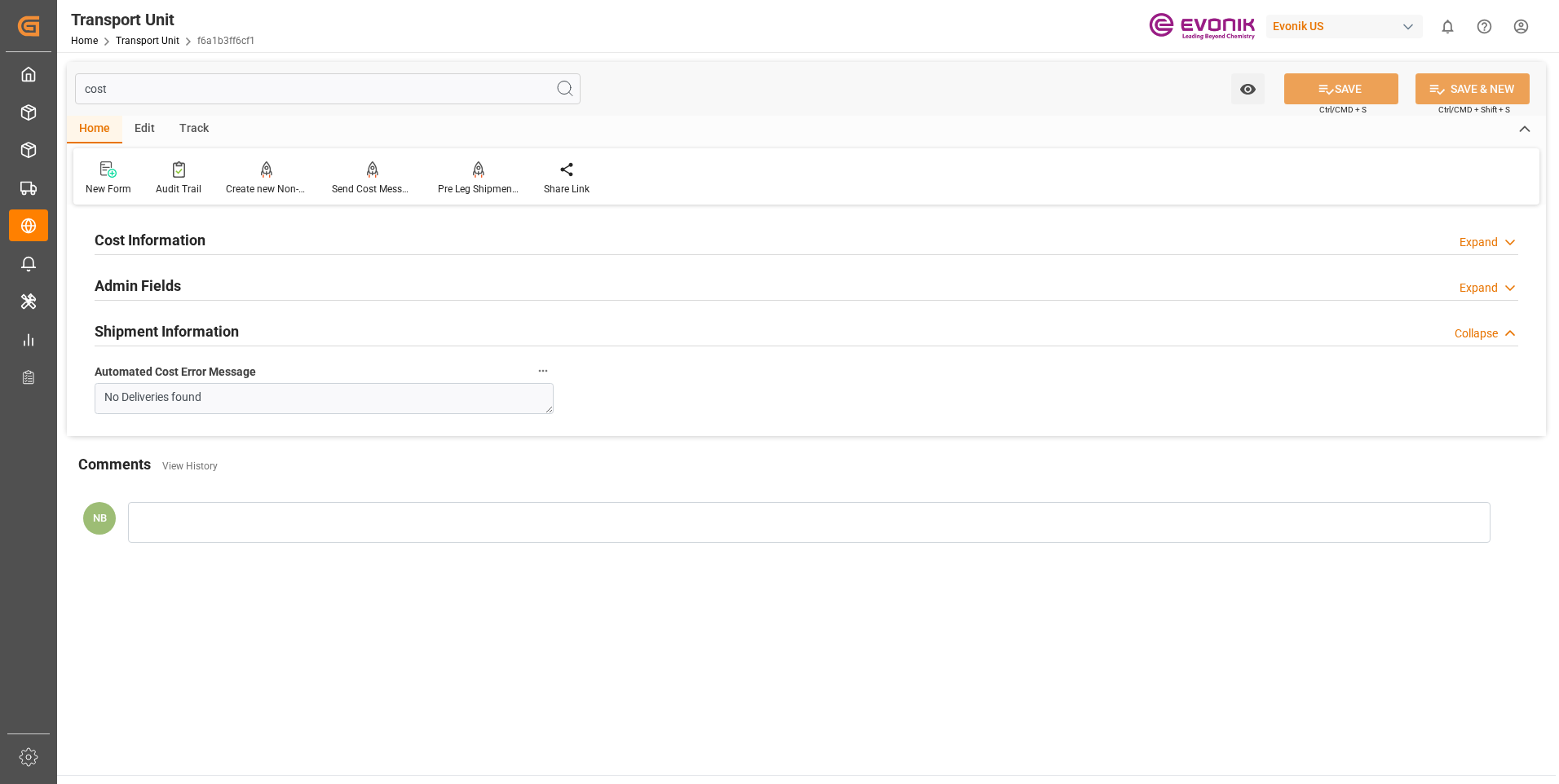
click at [1496, 247] on div "Expand" at bounding box center [1478, 242] width 39 height 17
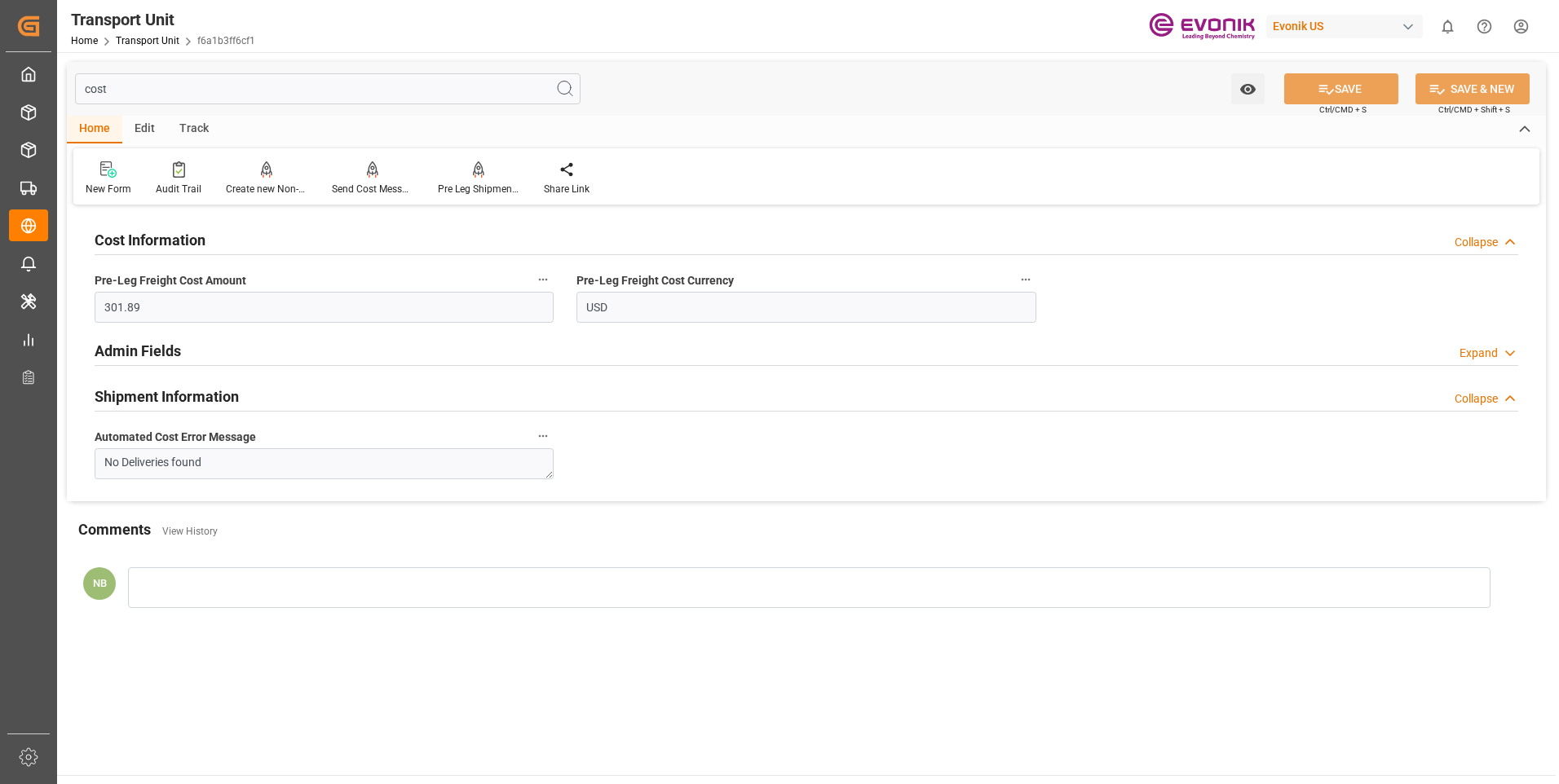
click at [1474, 238] on div "Collapse" at bounding box center [1476, 242] width 43 height 17
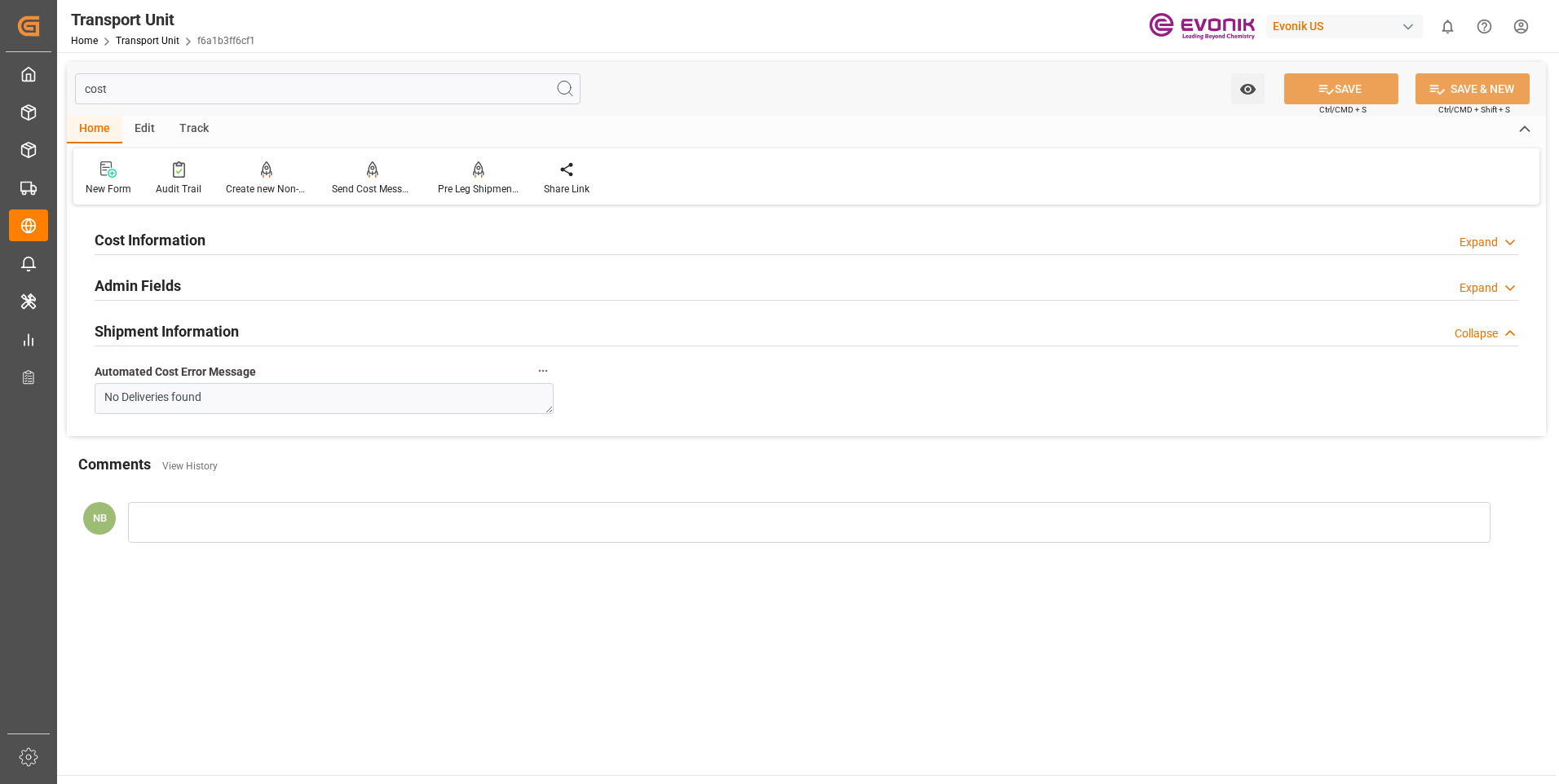
click at [322, 92] on input "cost" at bounding box center [328, 89] width 506 height 31
type input "c"
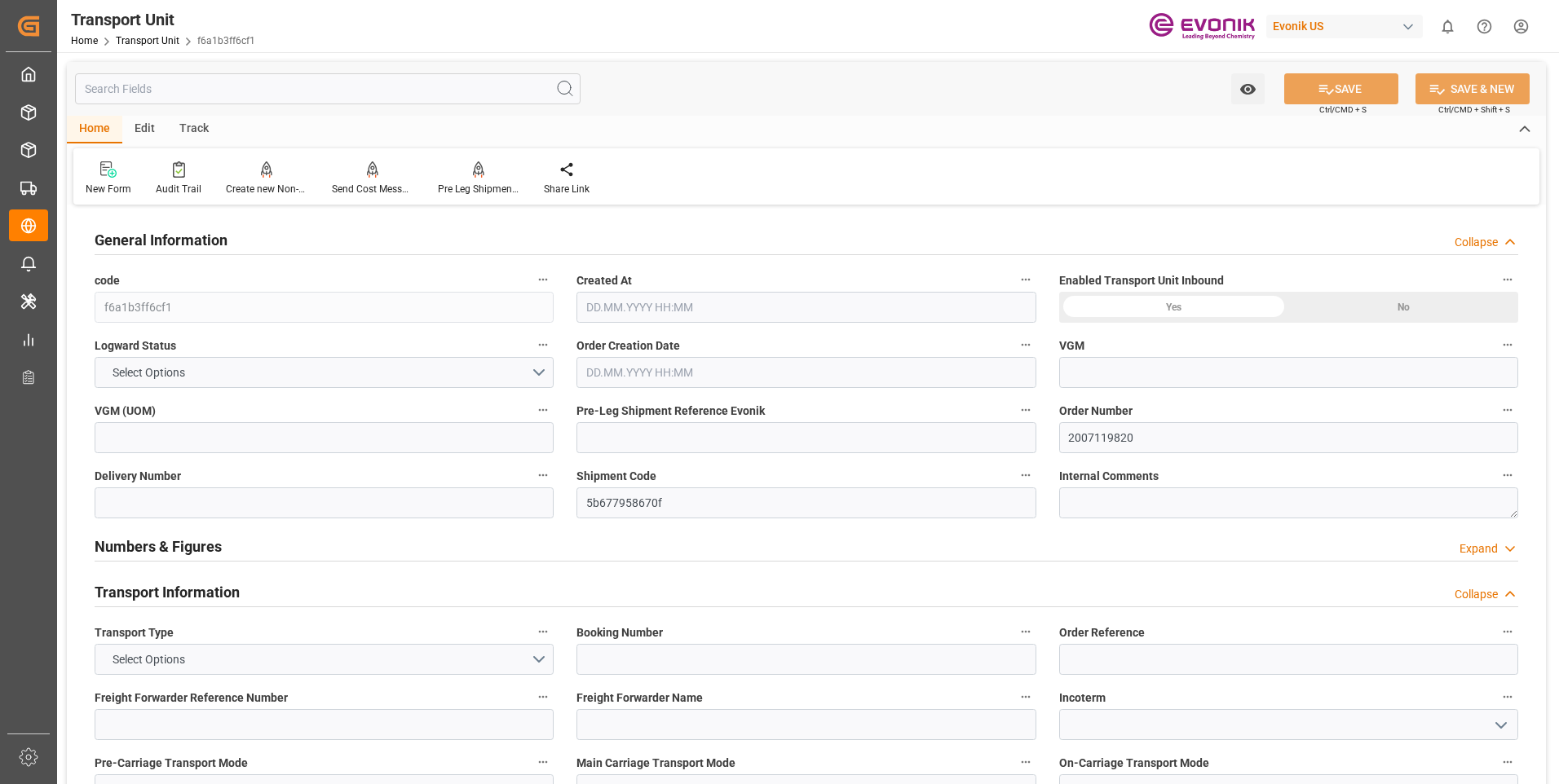
type input "AC Containerline"
type input "Leschaco Inc."
type input "USLAX"
type input "NZAKL"
type input "3650.8"
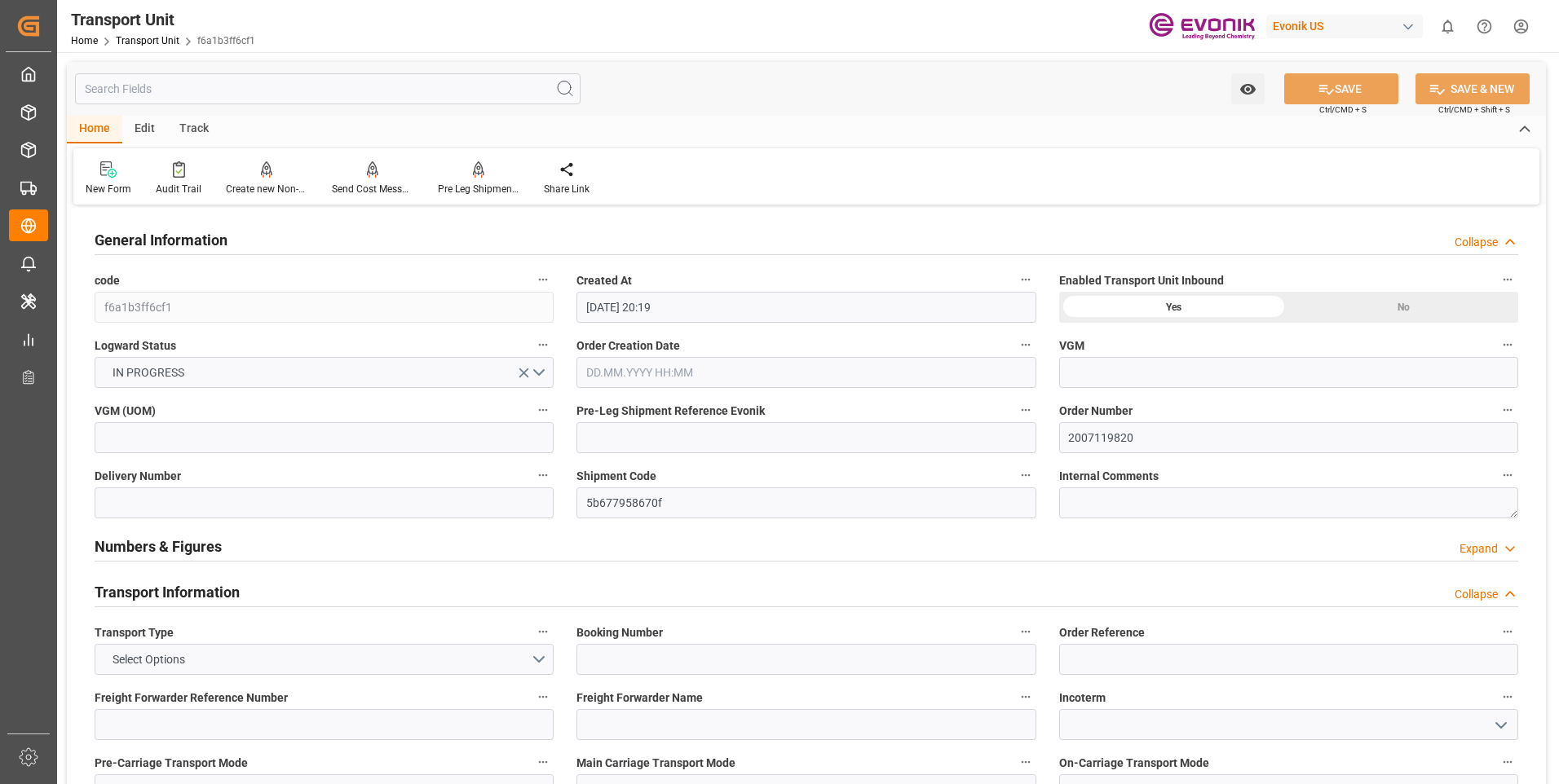
type input "[DATE] 20:19"
type input "[DATE]"
type input "[DATE] 00:00"
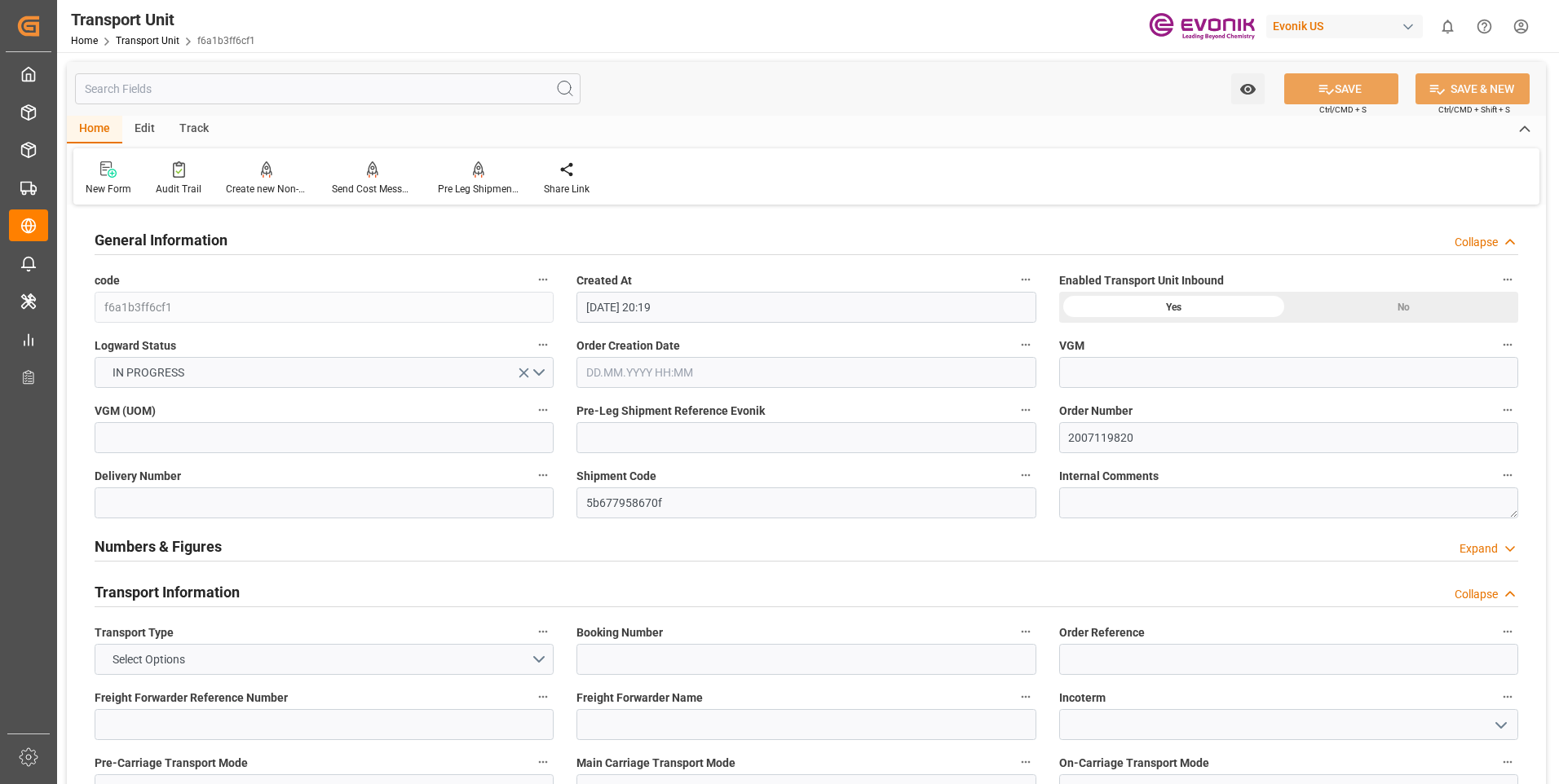
type input "[DATE] 00:00"
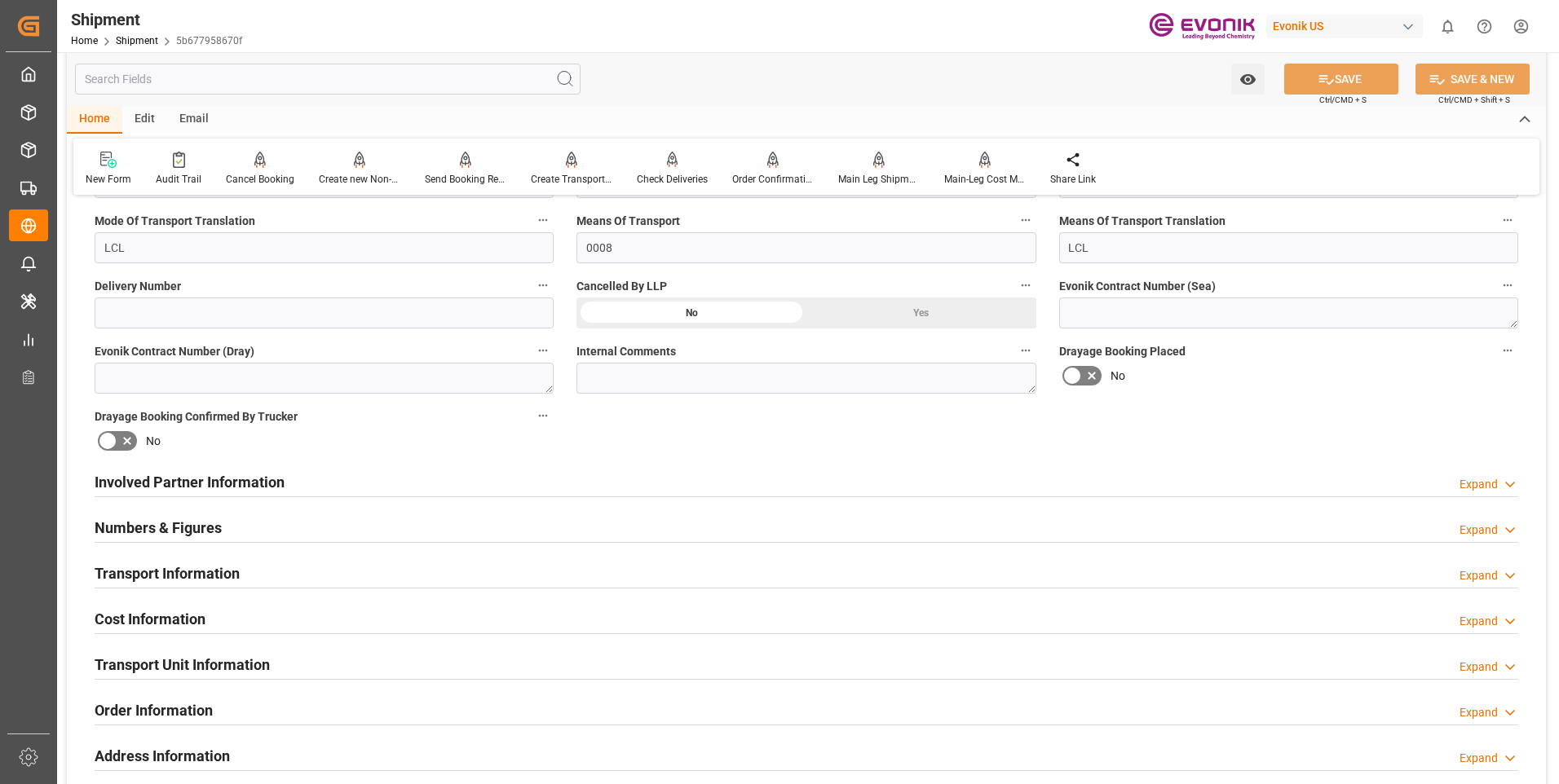
scroll to position [978, 0]
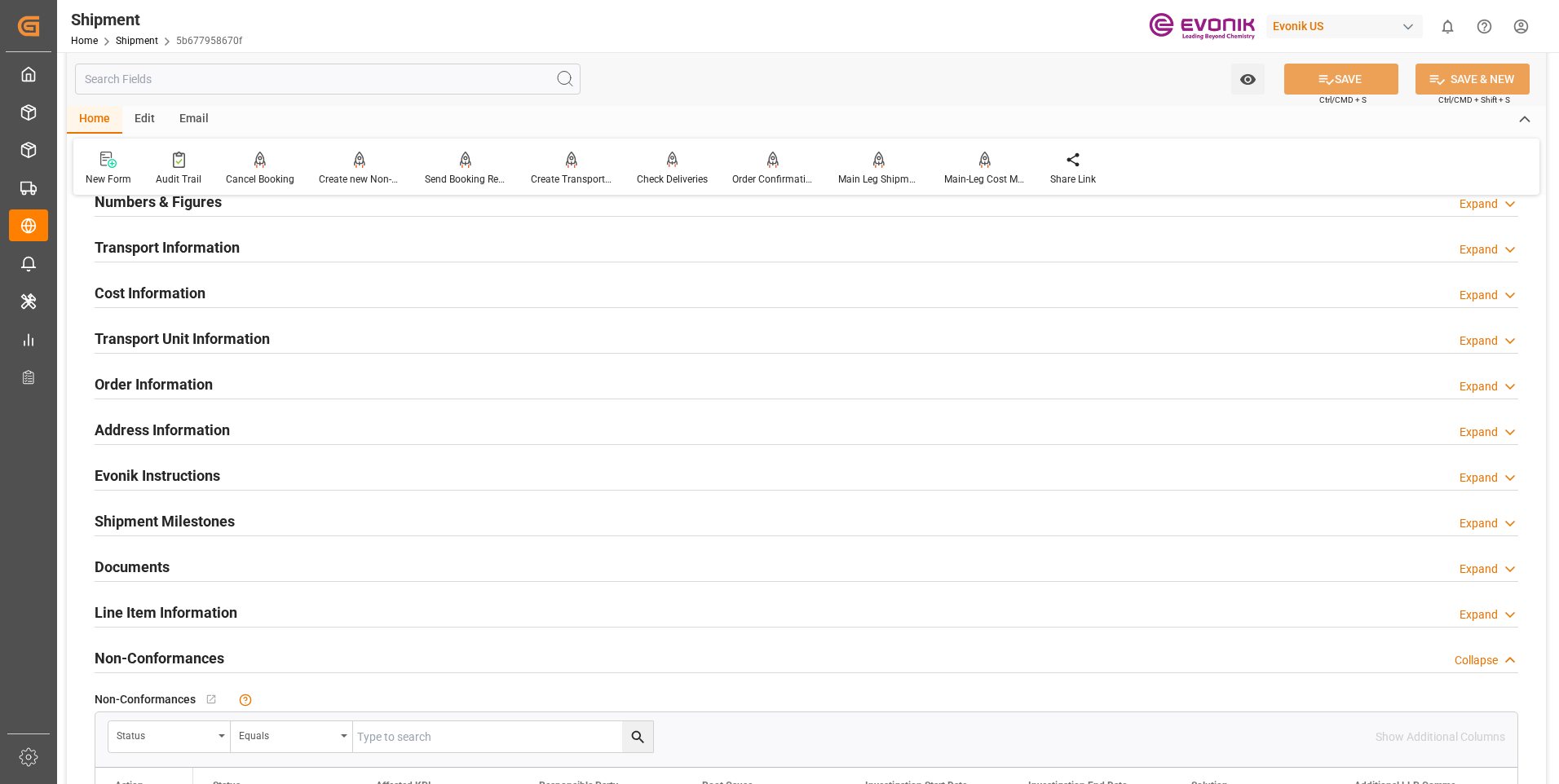
click at [1509, 295] on icon at bounding box center [1509, 295] width 16 height 17
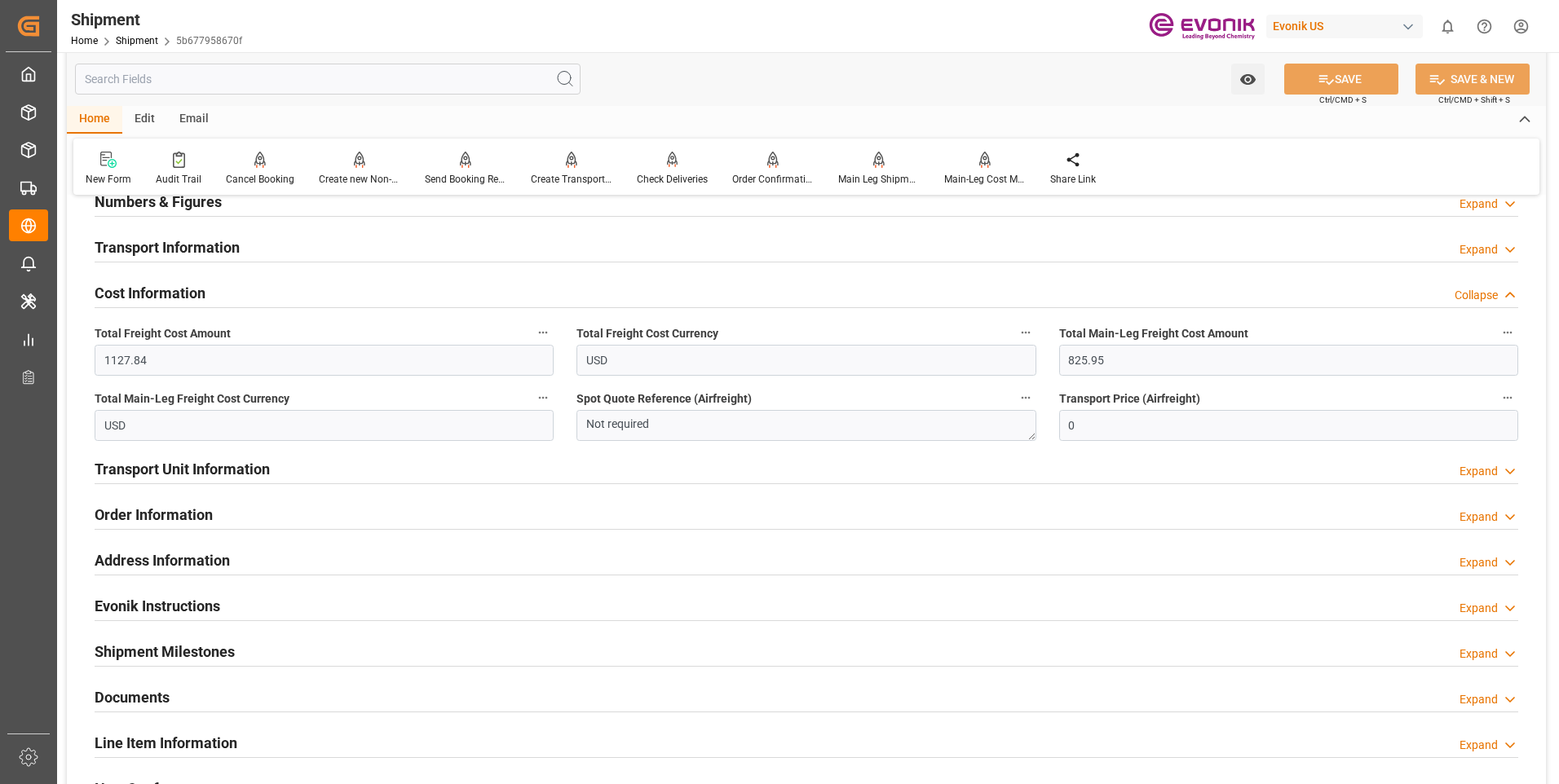
click at [1509, 295] on icon at bounding box center [1509, 295] width 16 height 17
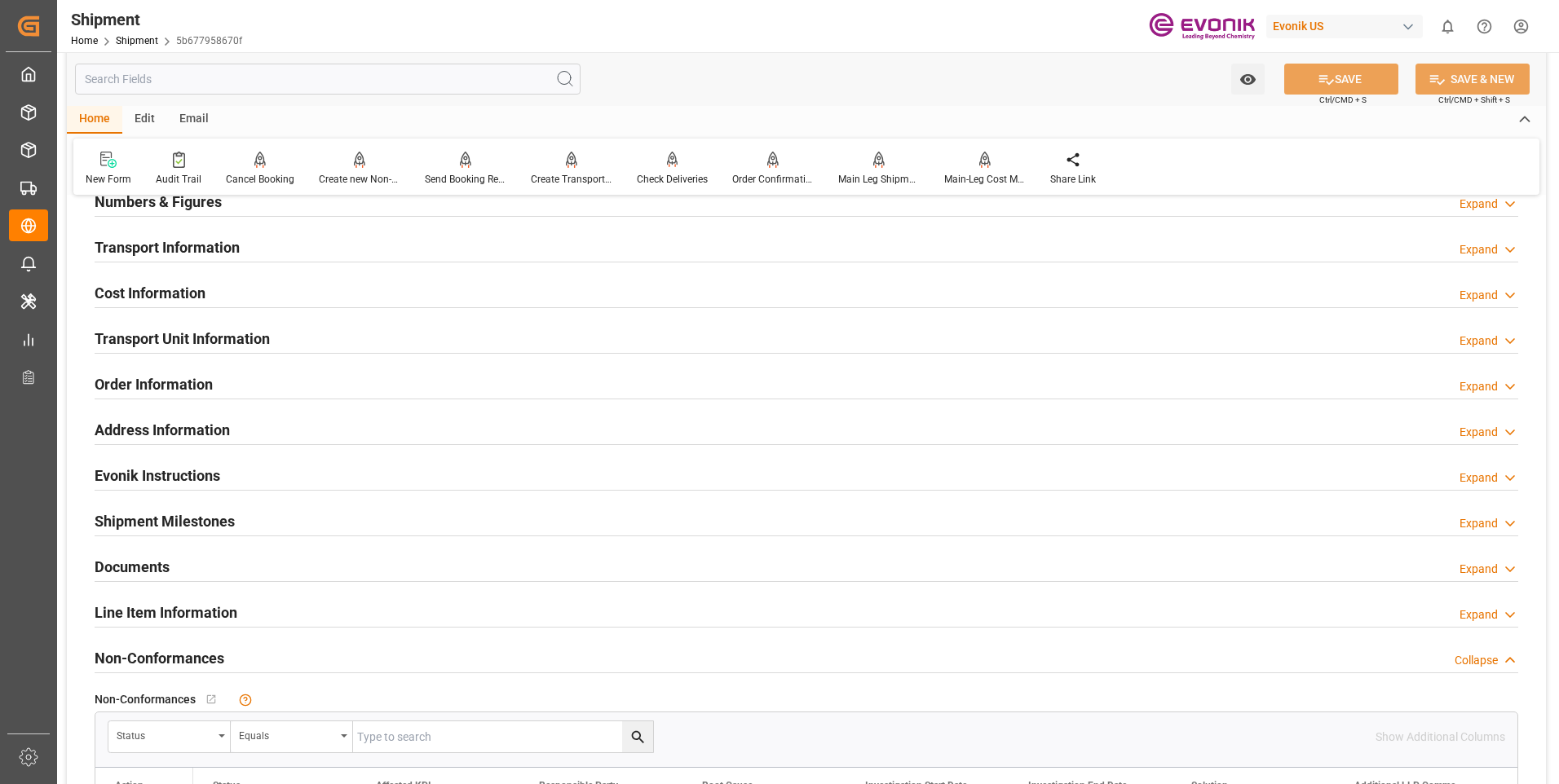
click at [1482, 345] on div "Expand" at bounding box center [1478, 341] width 39 height 17
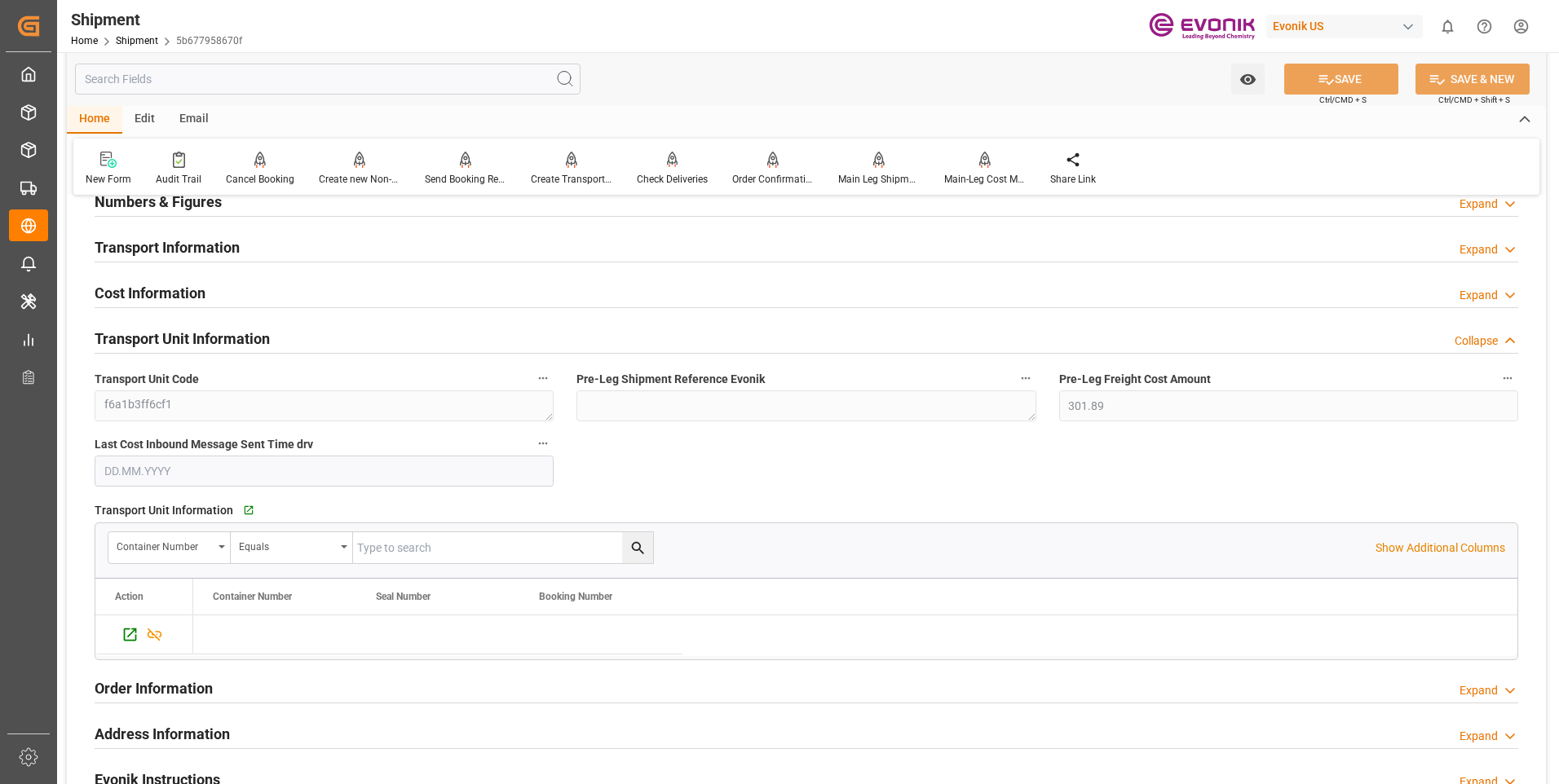
click at [1484, 345] on div "Collapse" at bounding box center [1476, 341] width 43 height 17
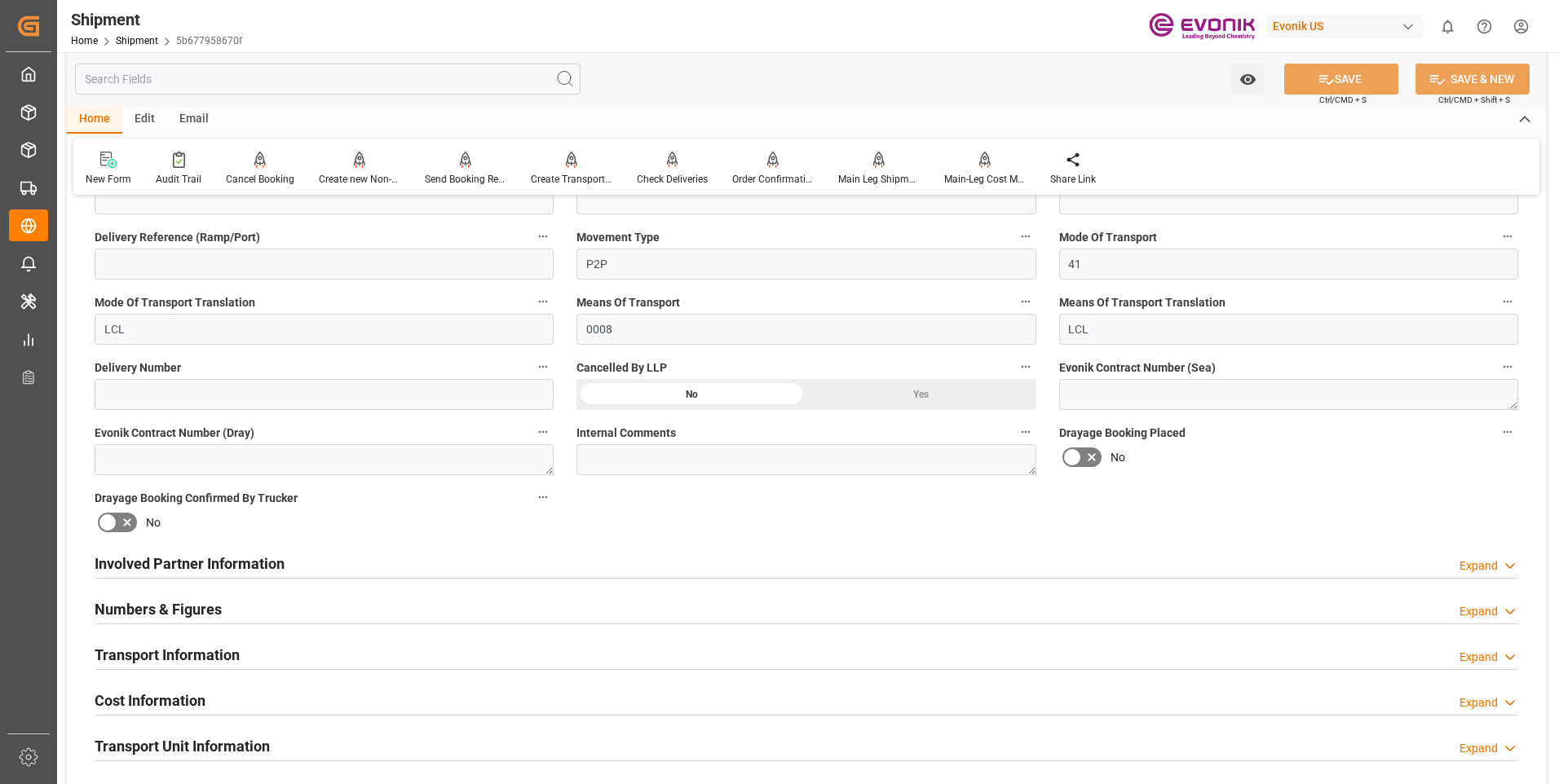
scroll to position [245, 0]
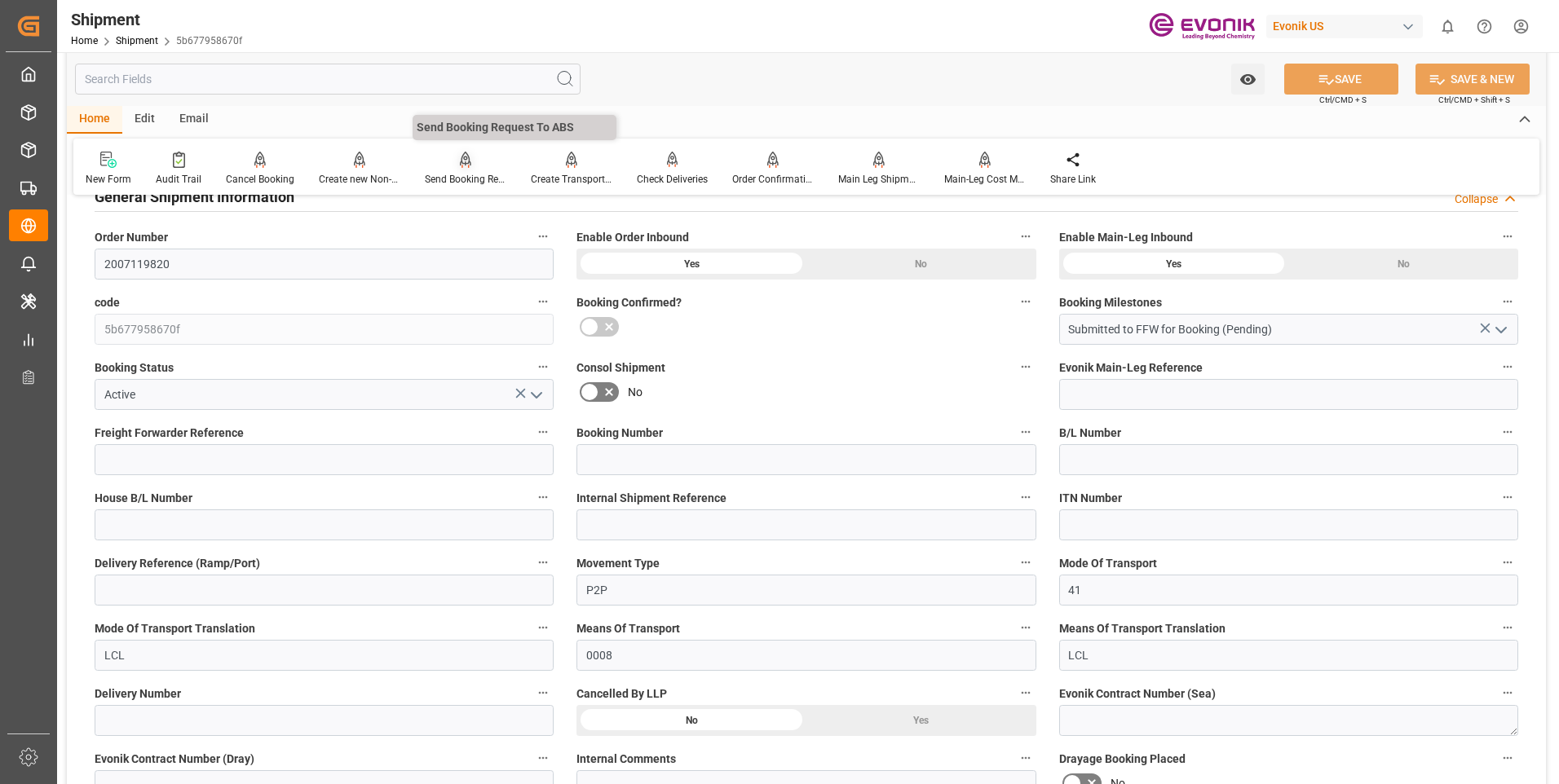
click at [464, 158] on icon at bounding box center [465, 158] width 12 height 14
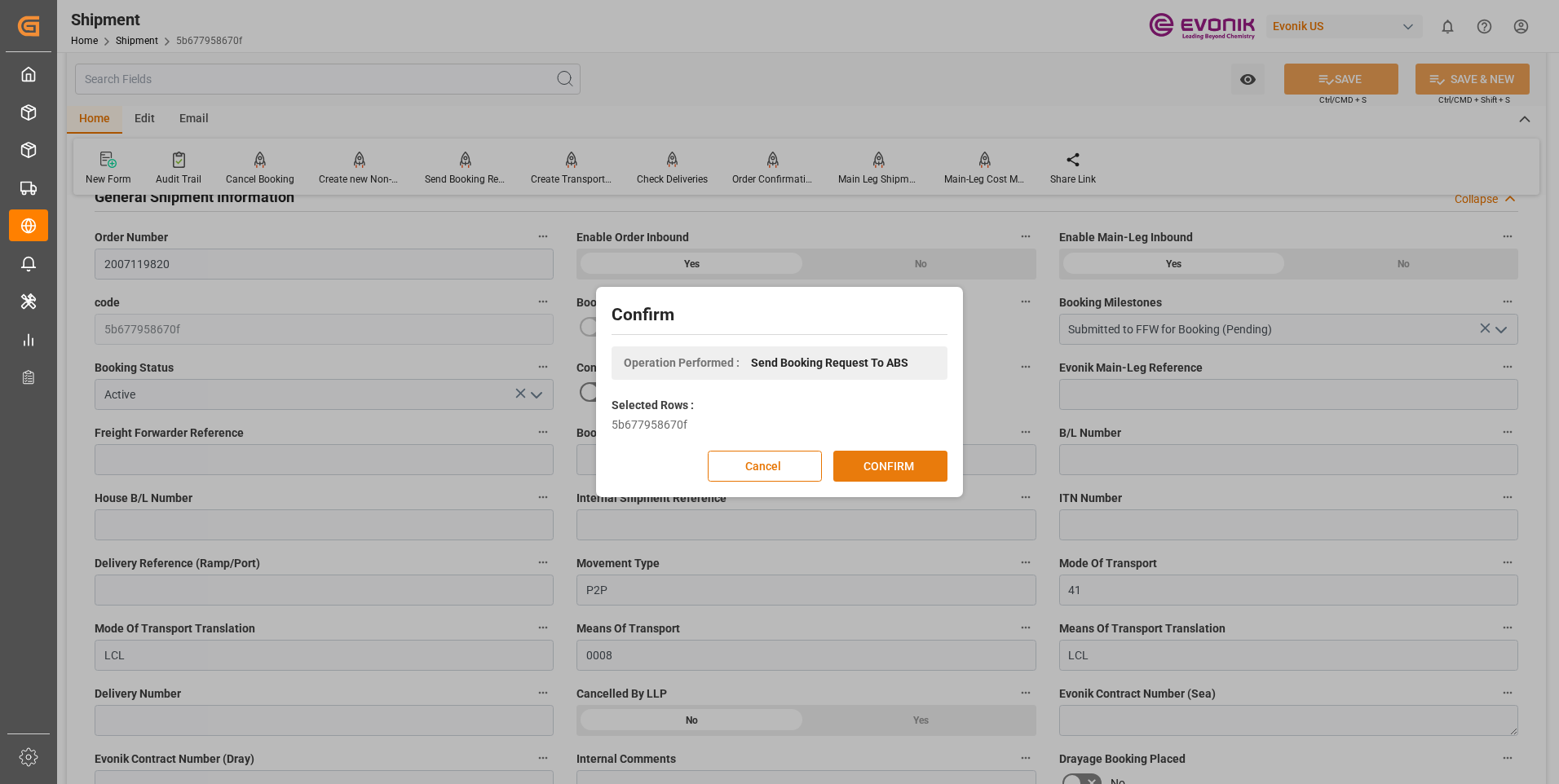
click at [906, 465] on button "CONFIRM" at bounding box center [890, 466] width 114 height 31
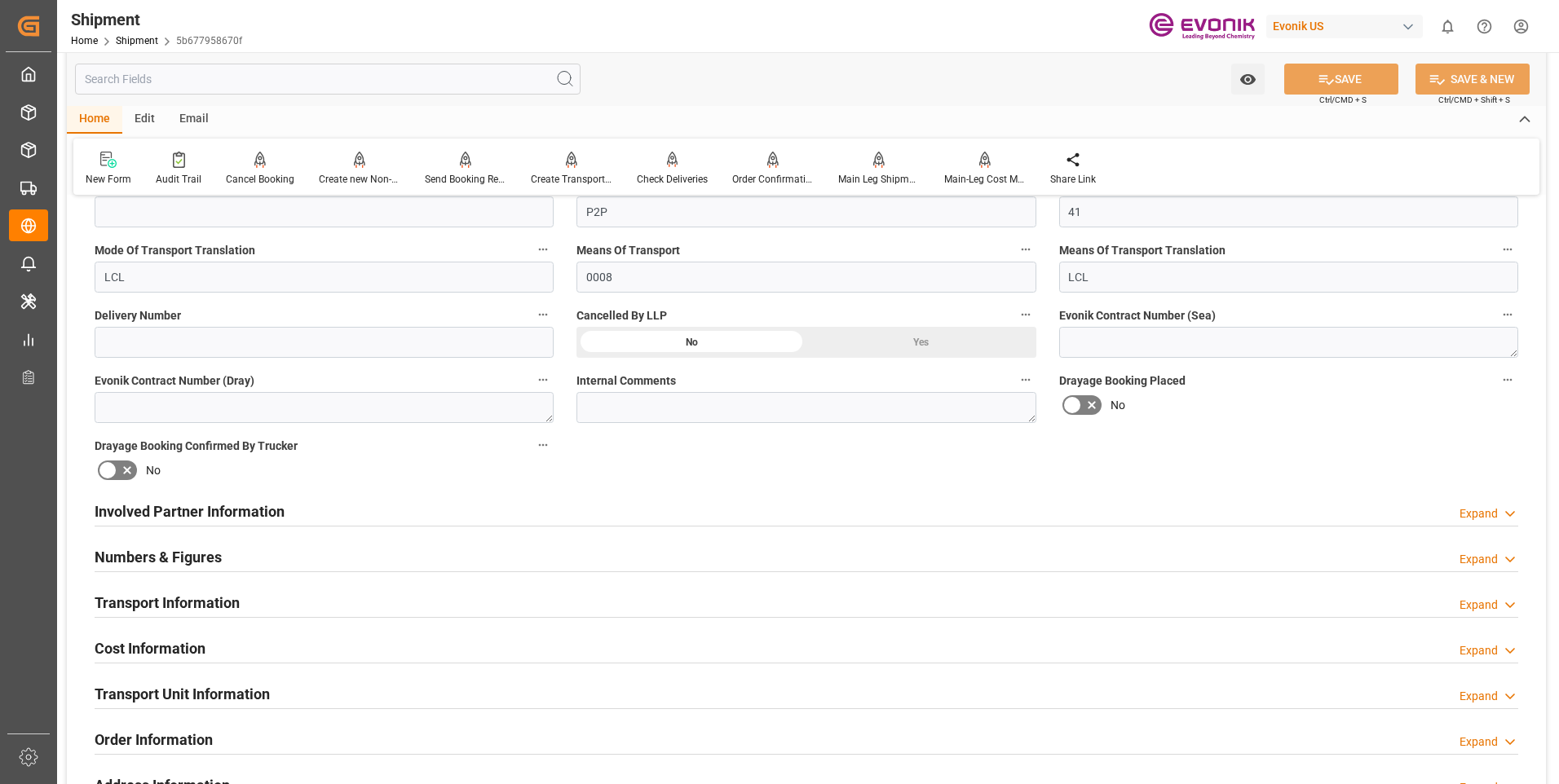
scroll to position [215, 0]
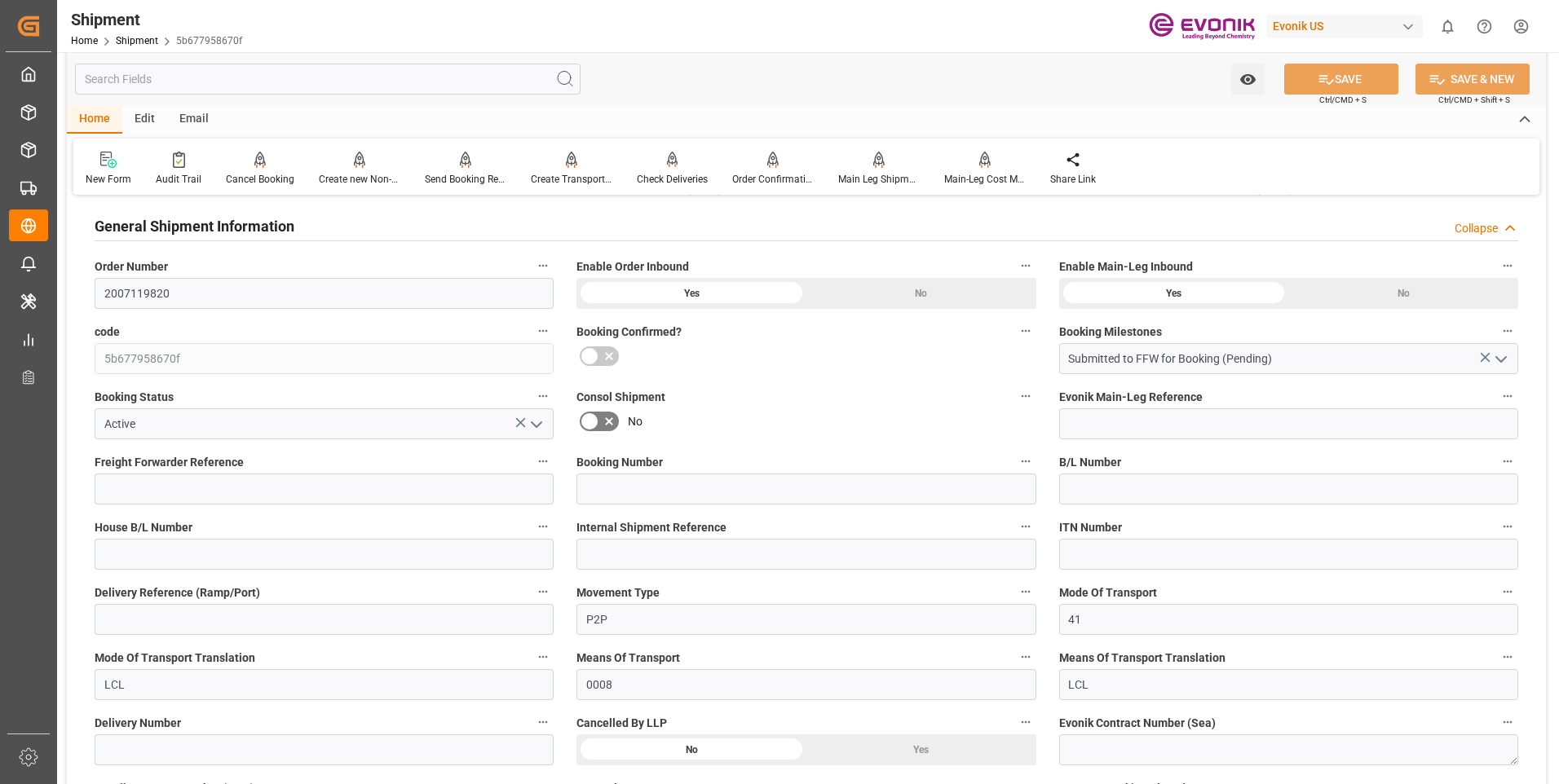
click at [1472, 222] on div "Collapse" at bounding box center [1476, 229] width 43 height 17
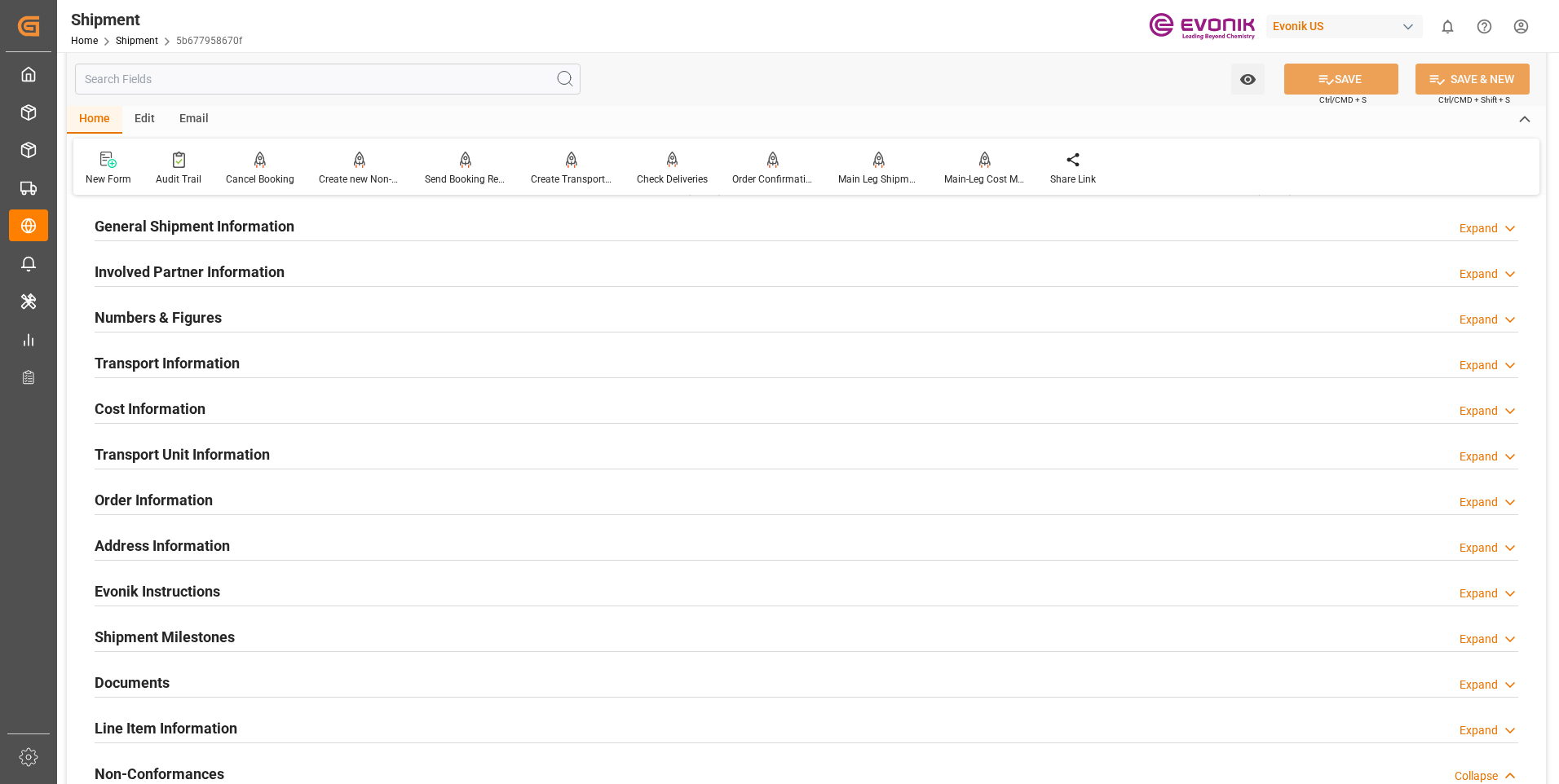
scroll to position [0, 0]
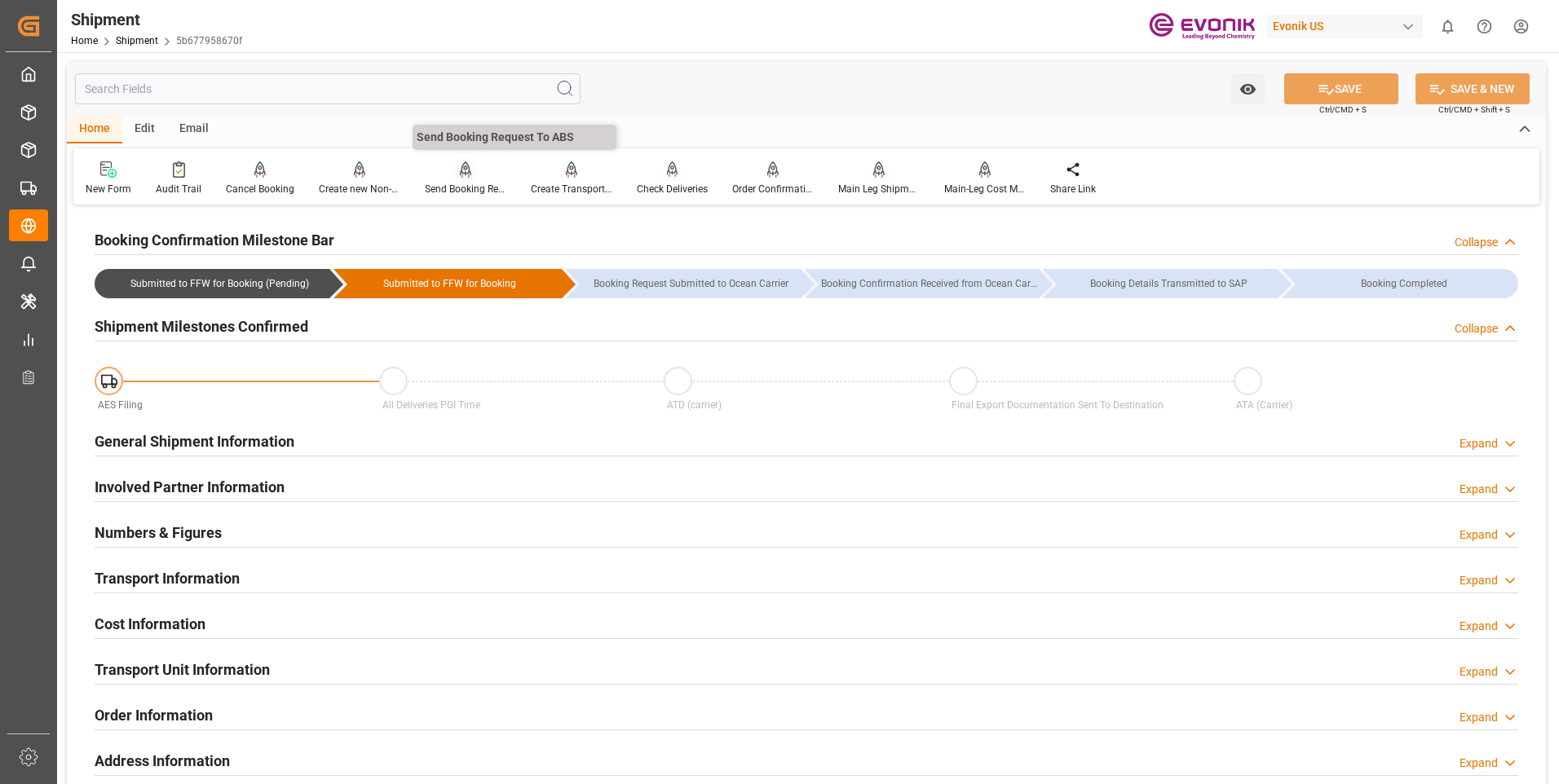
click at [454, 171] on div at bounding box center [465, 168] width 82 height 17
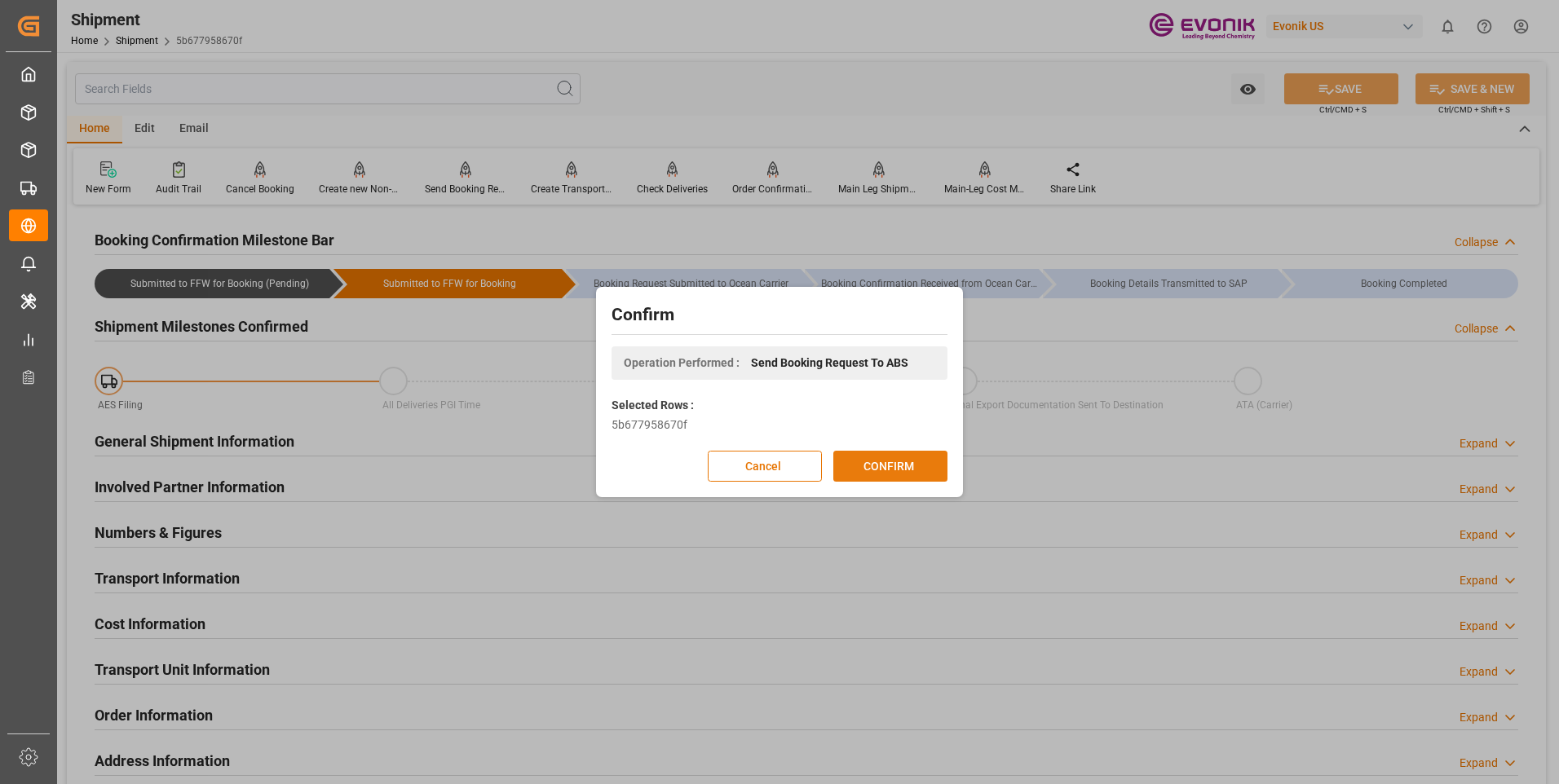
click at [865, 463] on button "CONFIRM" at bounding box center [890, 466] width 114 height 31
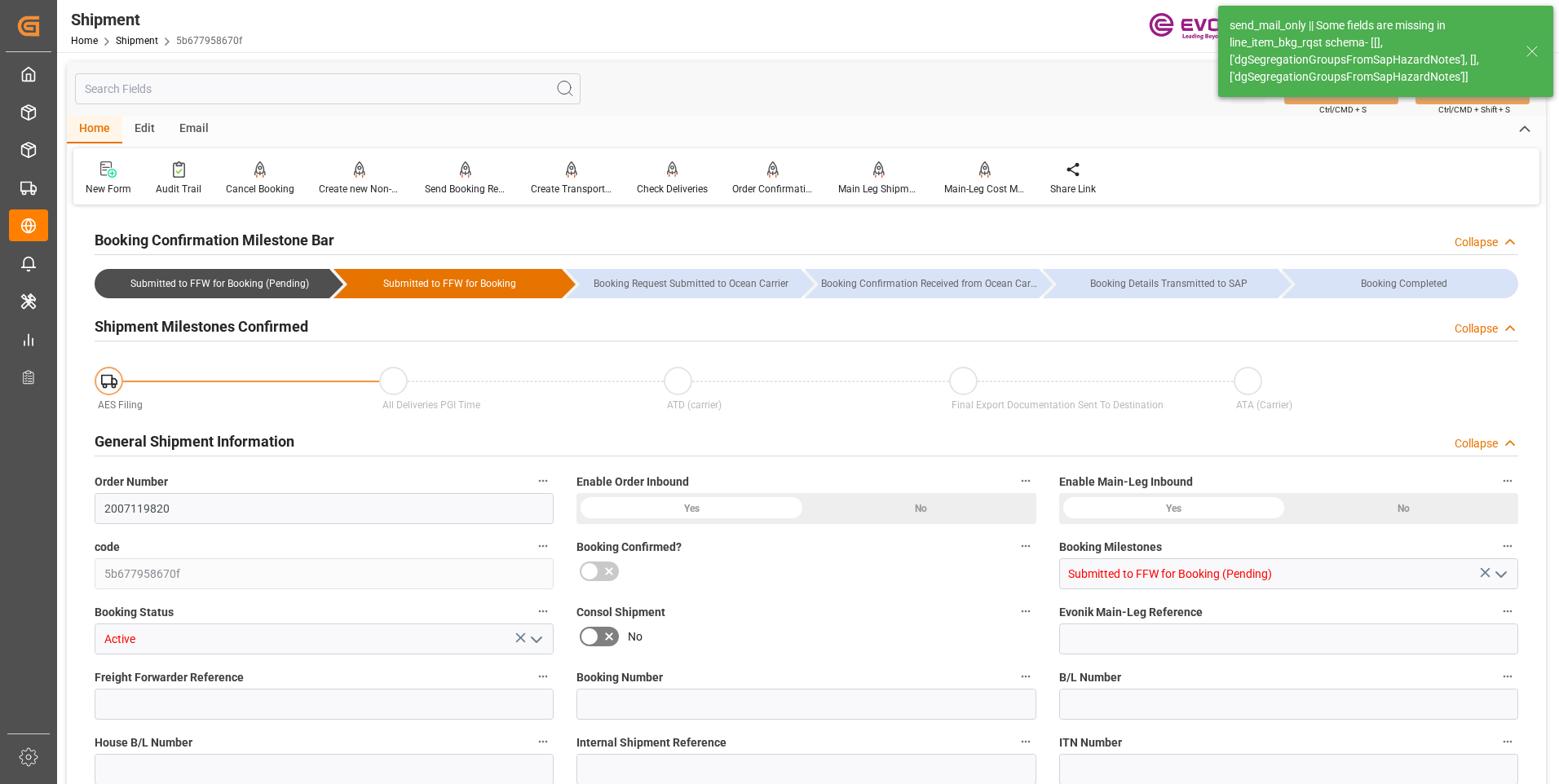
type input "16"
type input "DR"
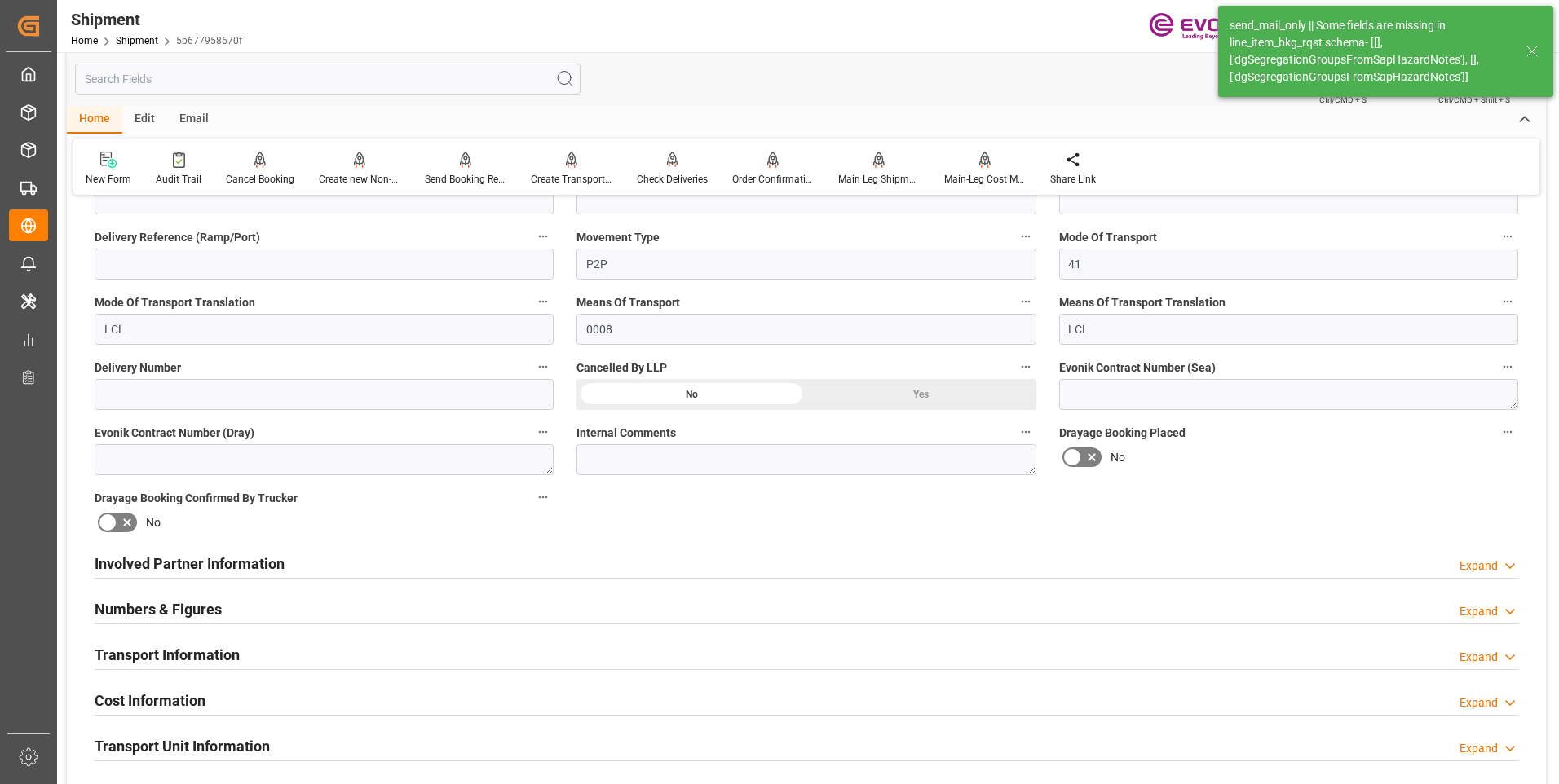
scroll to position [1059, 0]
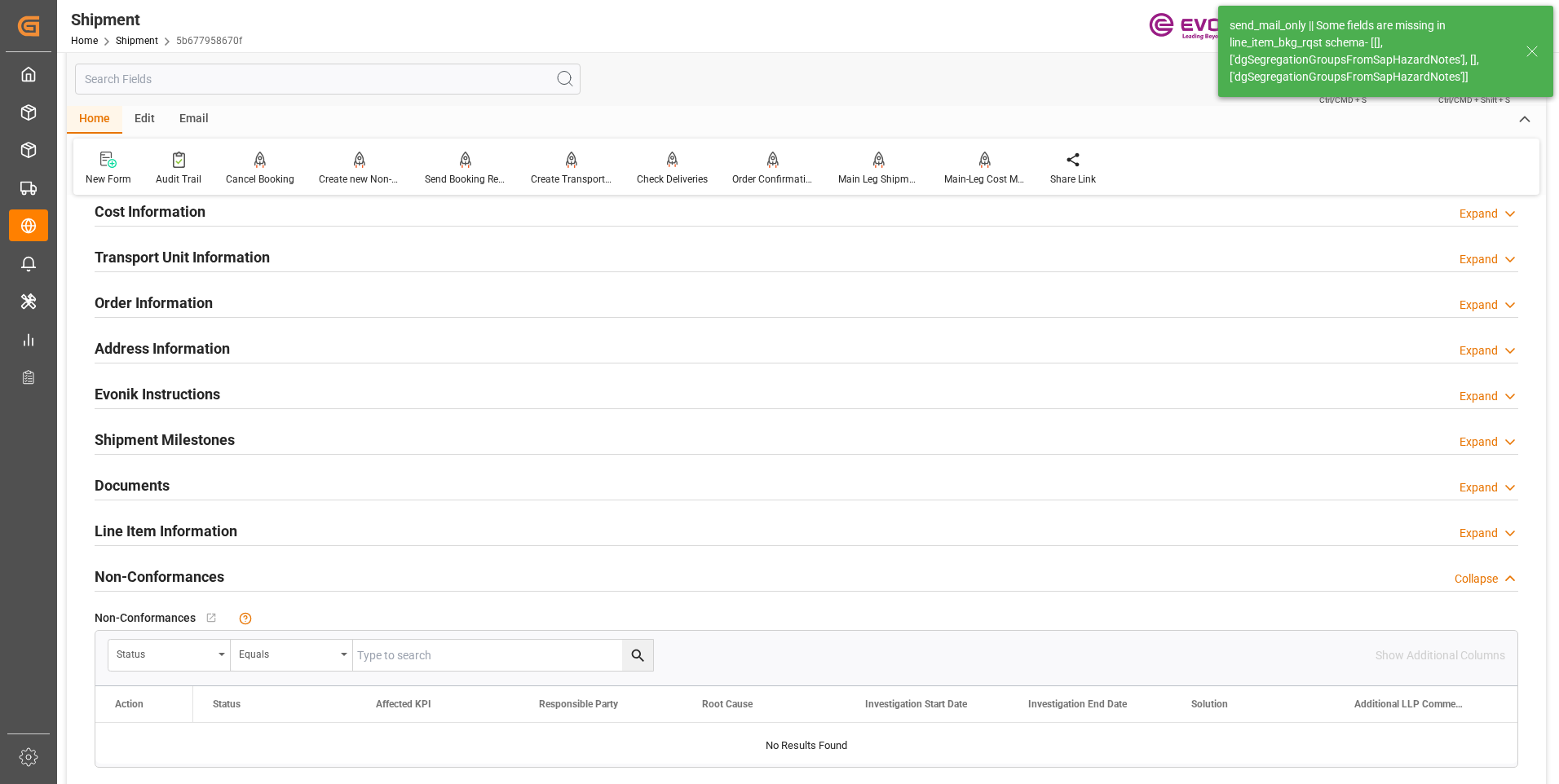
click at [172, 532] on h2 "Line Item Information" at bounding box center [166, 531] width 142 height 22
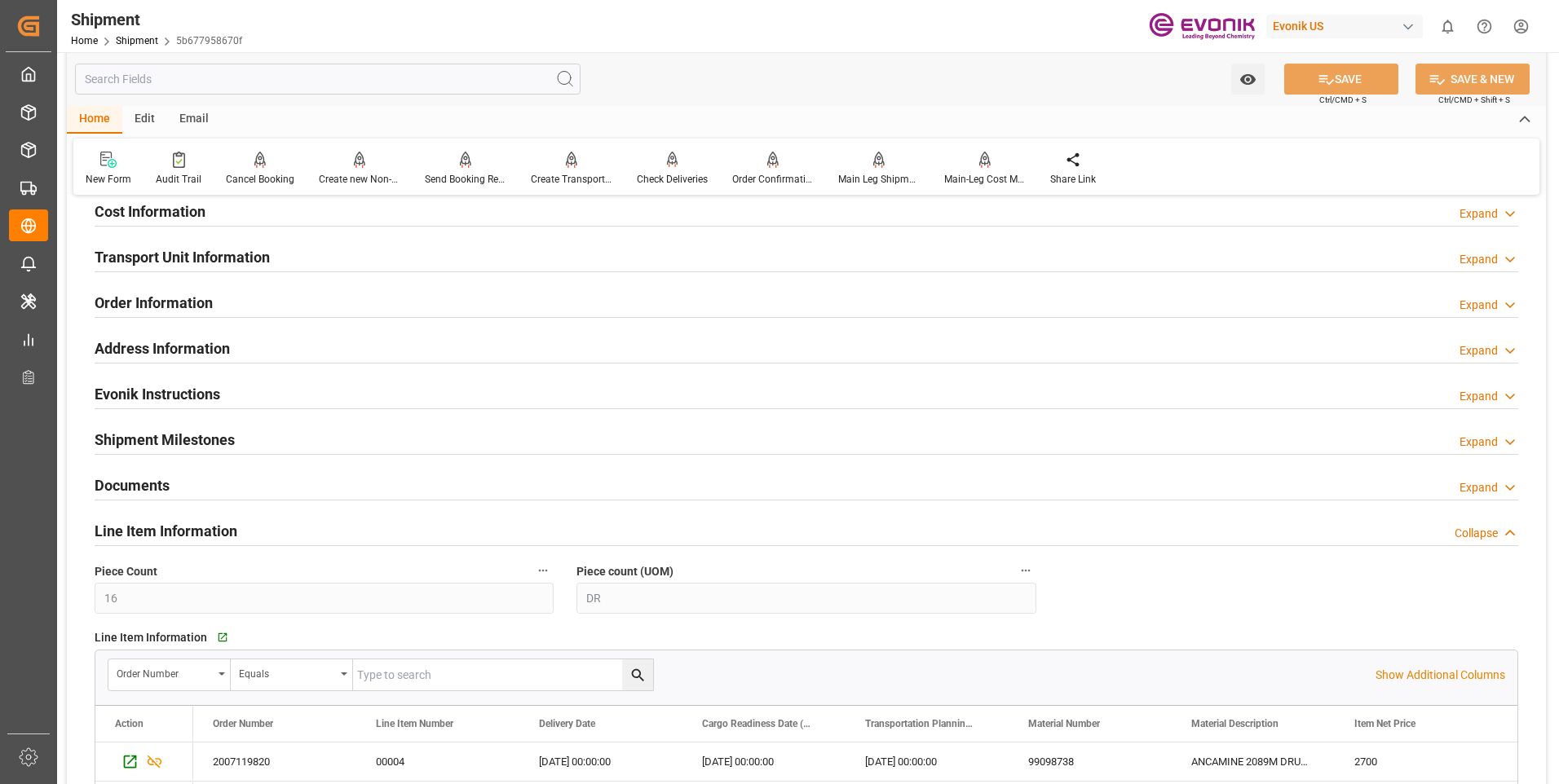
scroll to position [1223, 0]
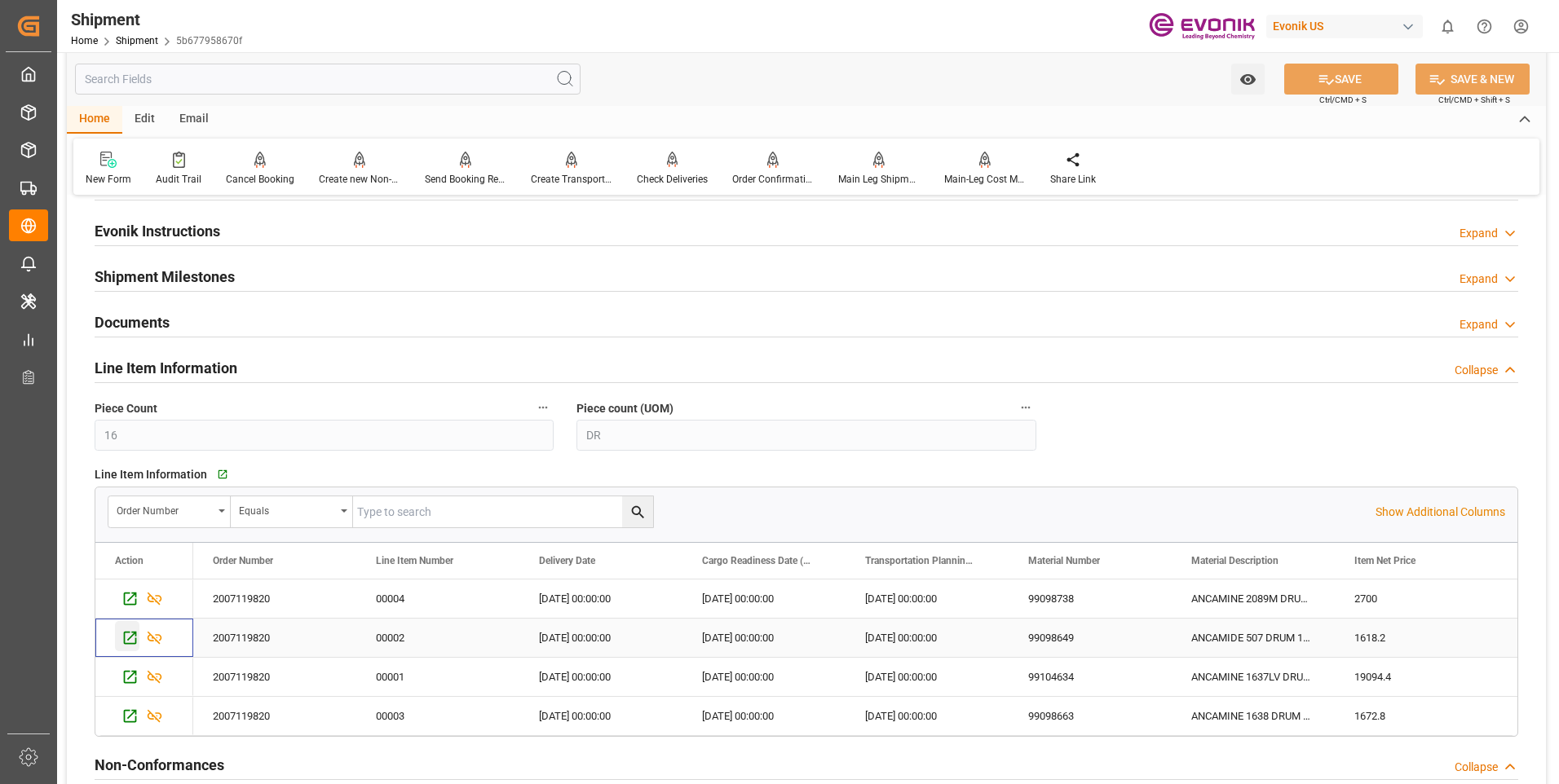
click at [134, 636] on icon "Press SPACE to select this row." at bounding box center [130, 637] width 17 height 17
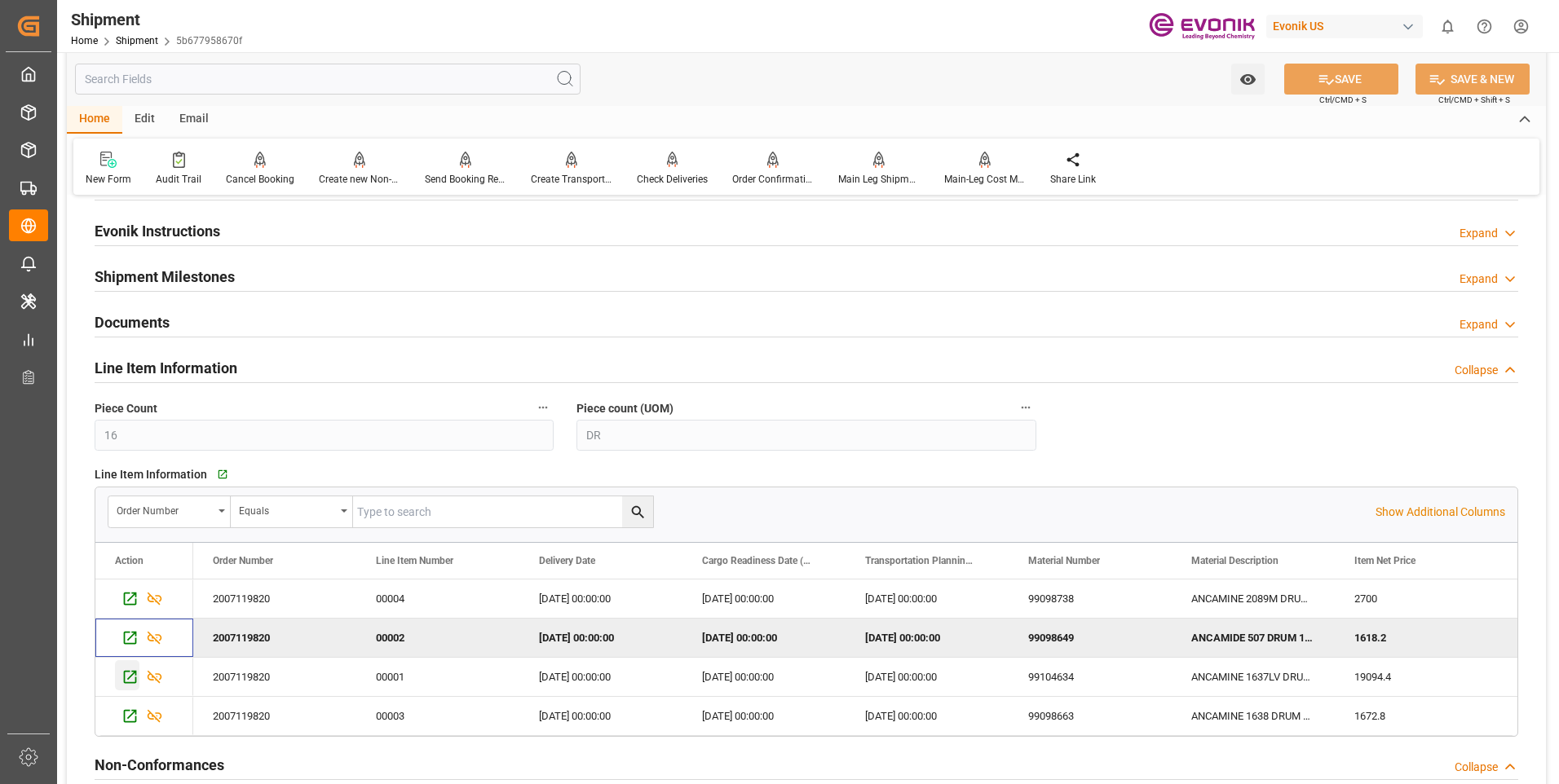
click at [125, 678] on icon "Press SPACE to select this row." at bounding box center [131, 677] width 13 height 13
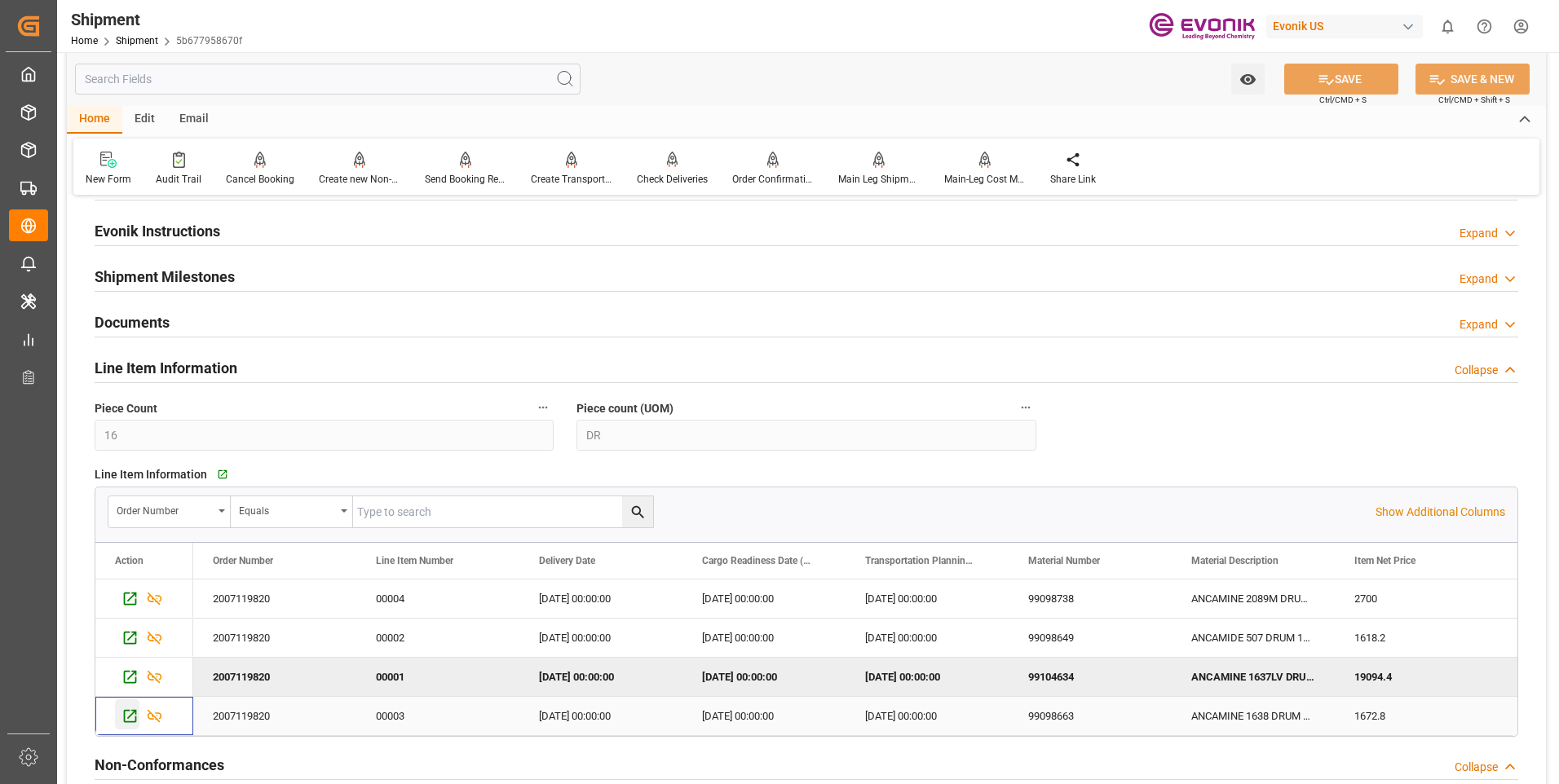
click at [132, 710] on icon "Press SPACE to select this row." at bounding box center [131, 716] width 13 height 13
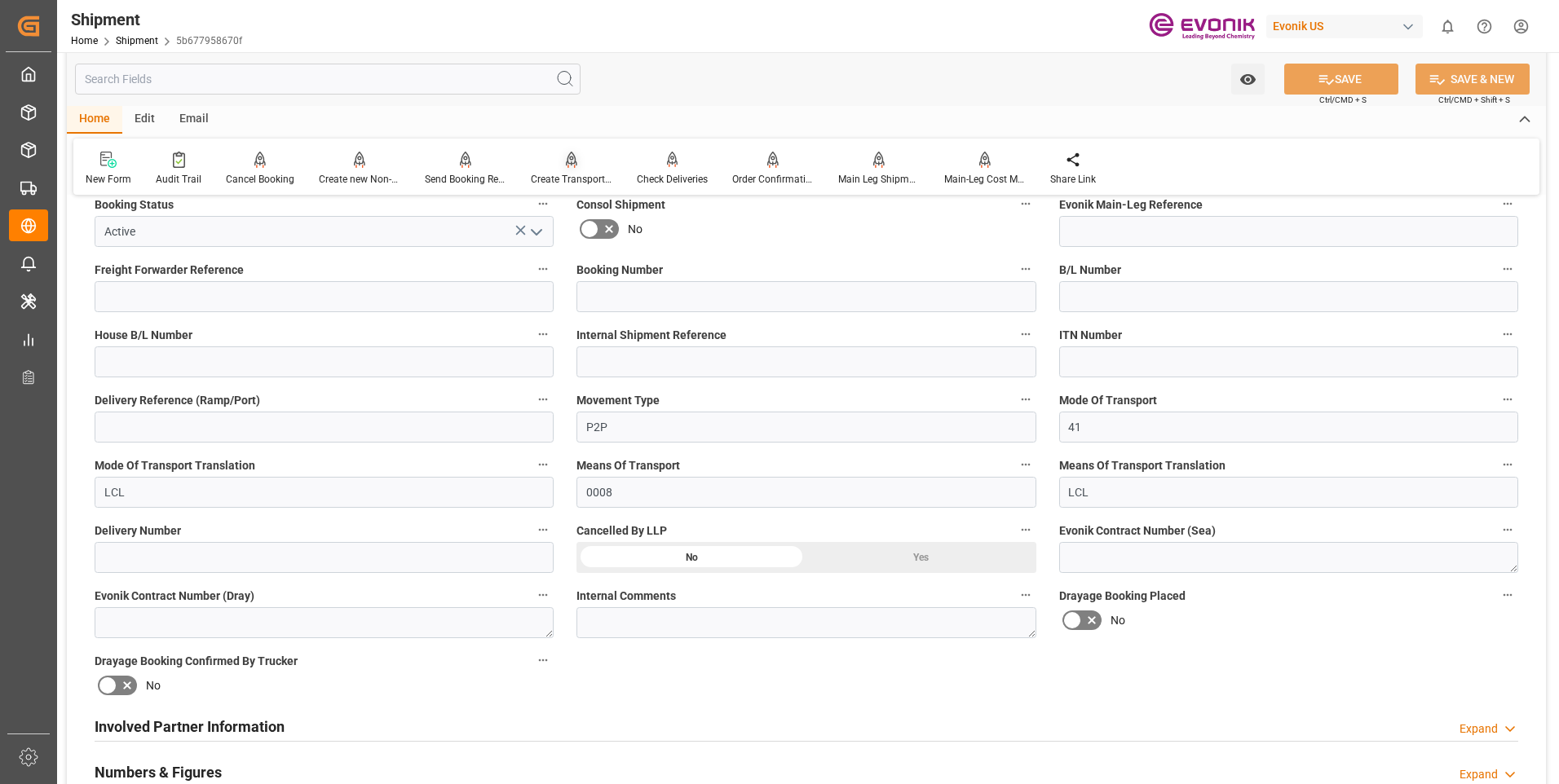
scroll to position [82, 0]
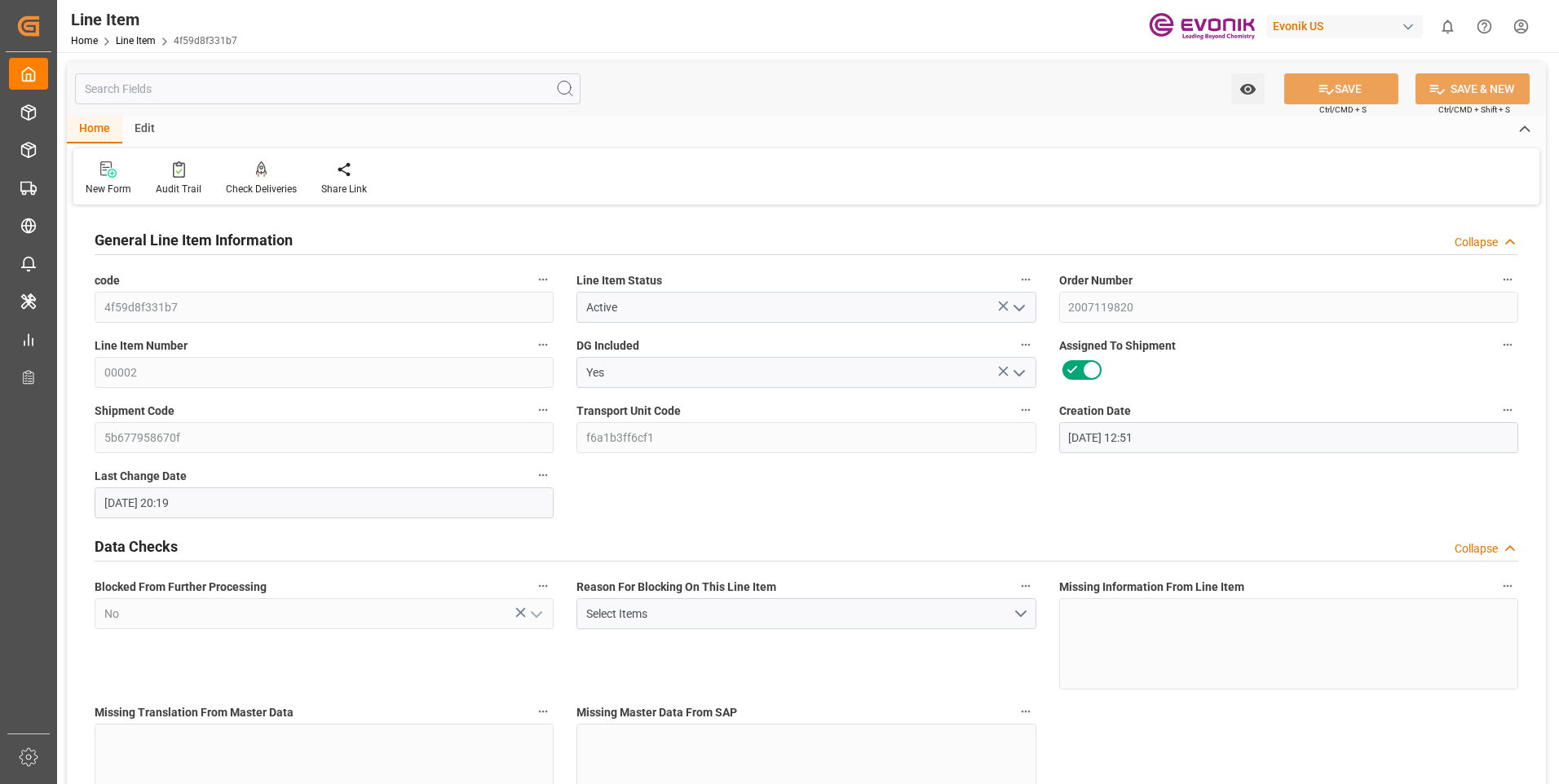
click at [329, 89] on input "text" at bounding box center [328, 89] width 506 height 31
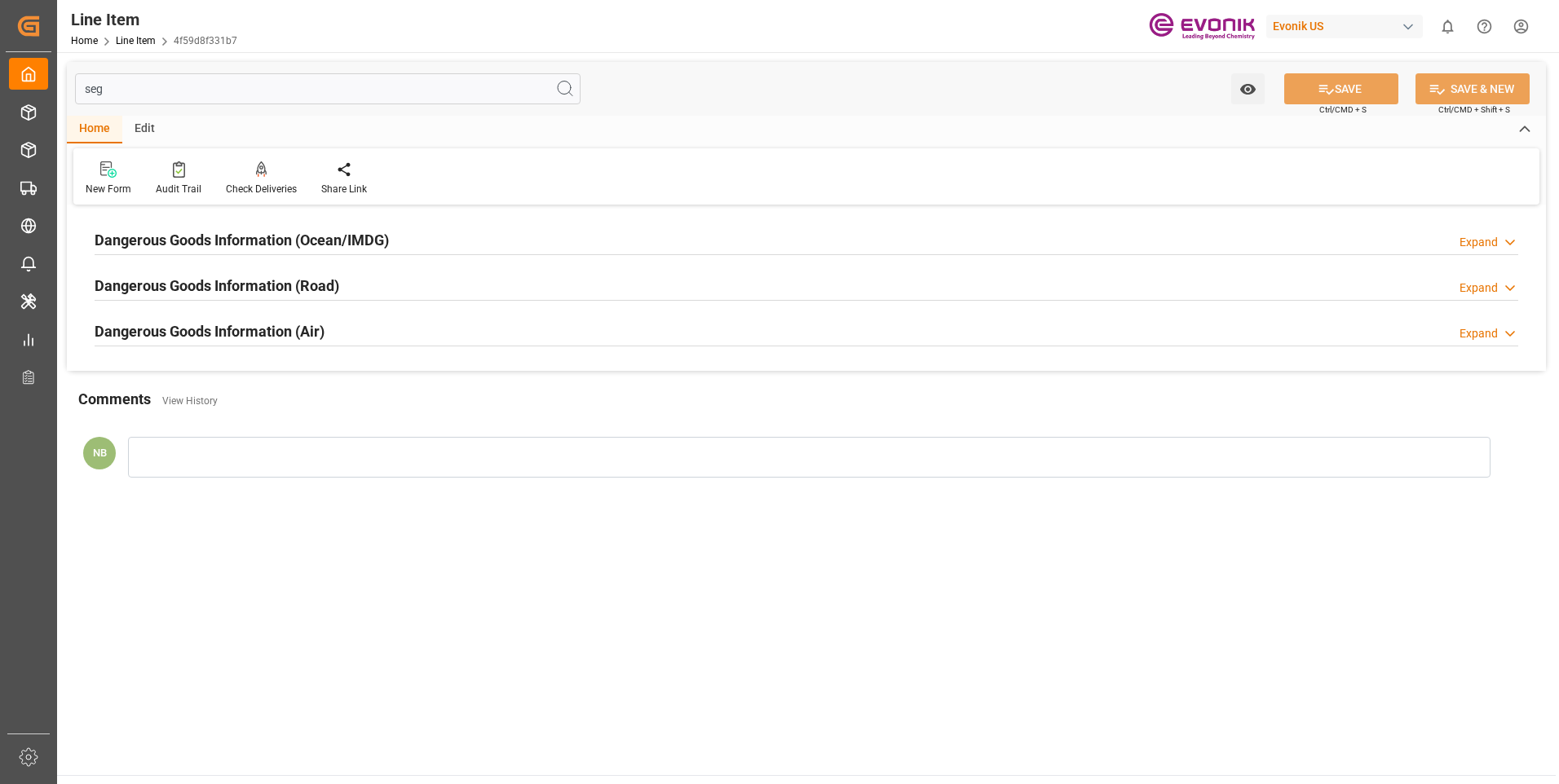
type input "seg"
click at [309, 239] on h2 "Dangerous Goods Information (Ocean/IMDG)" at bounding box center [241, 240] width 294 height 22
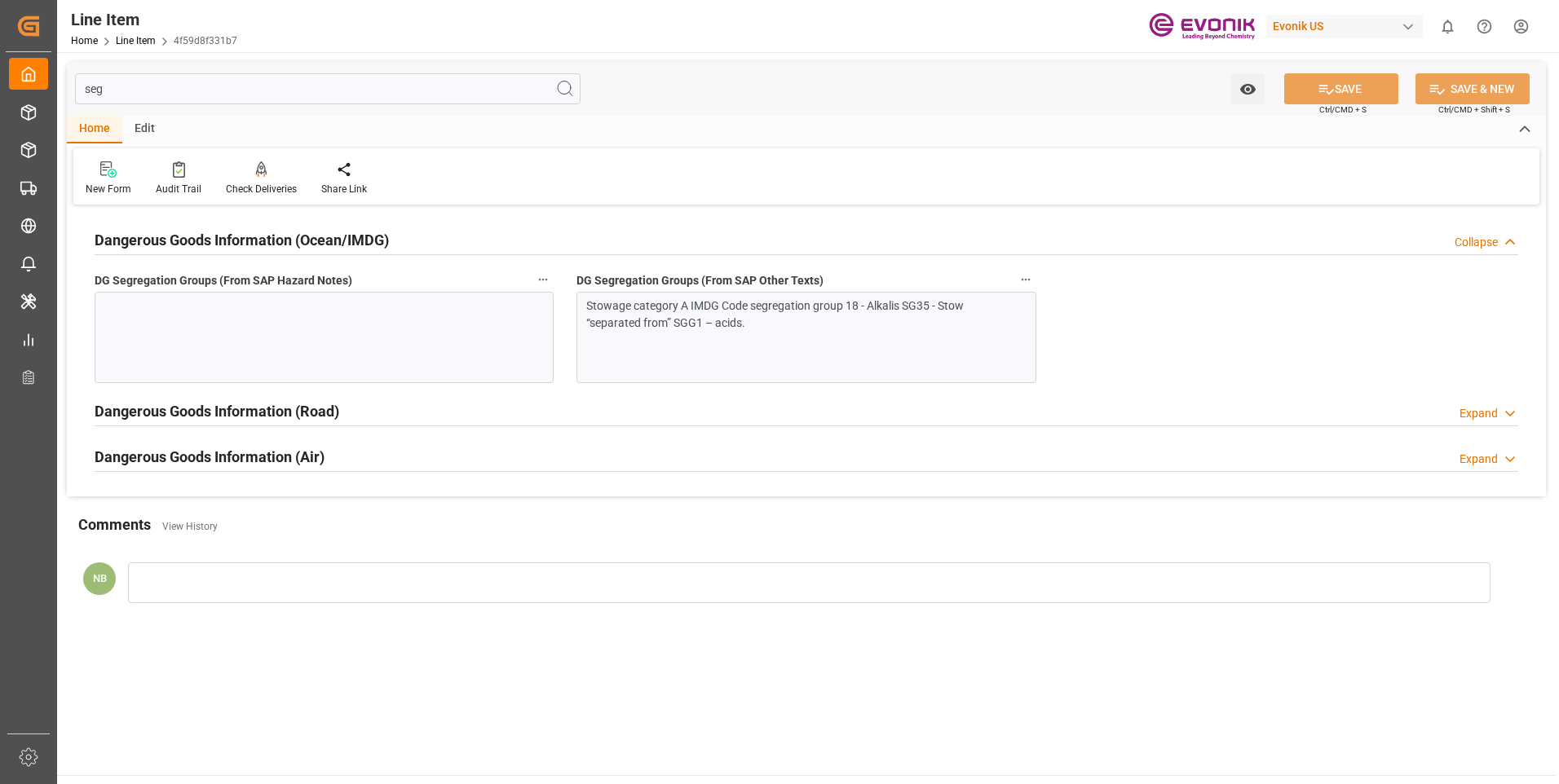
click at [293, 335] on div at bounding box center [324, 337] width 459 height 91
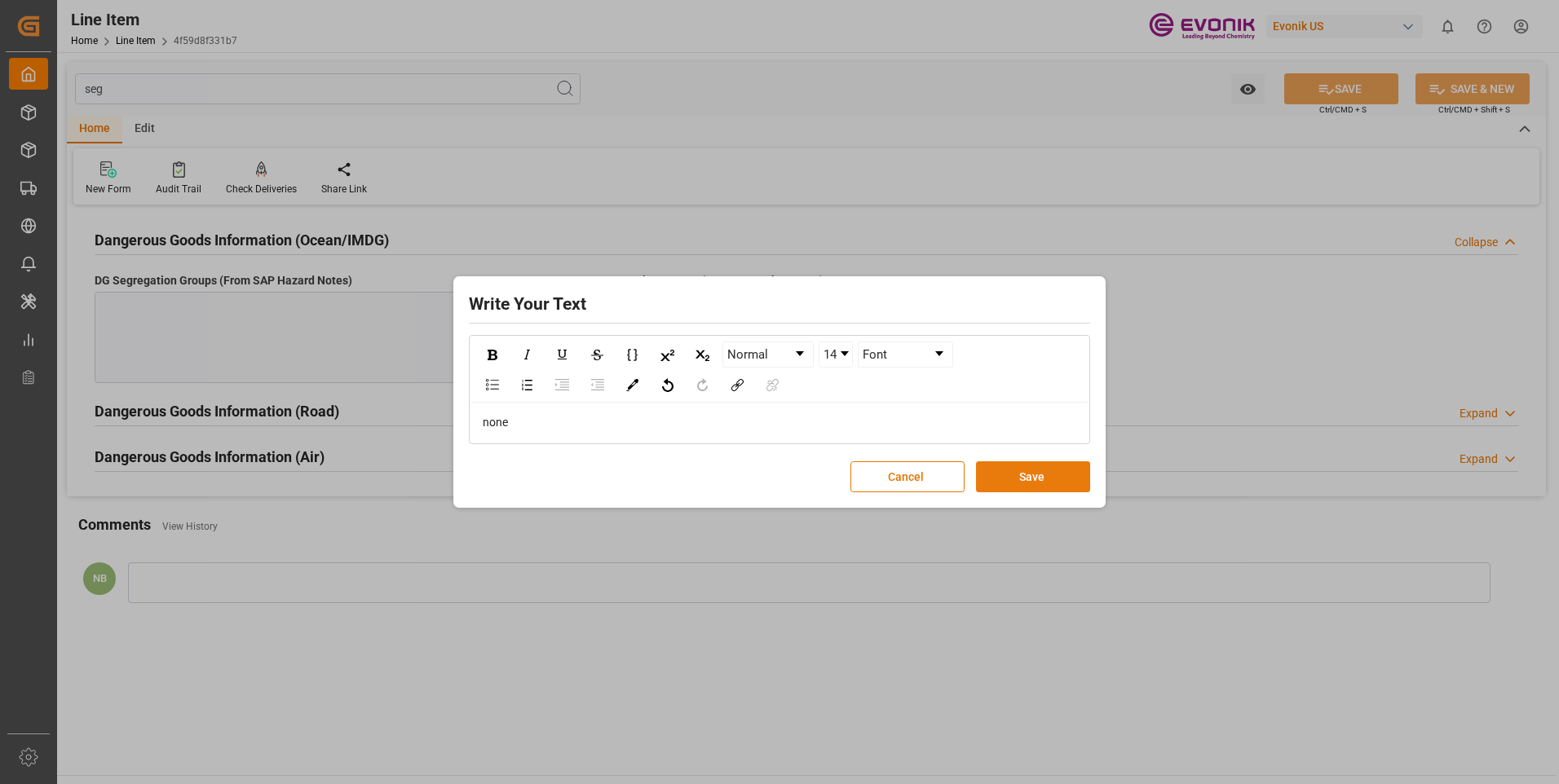
click at [1080, 480] on button "Save" at bounding box center [1032, 477] width 114 height 31
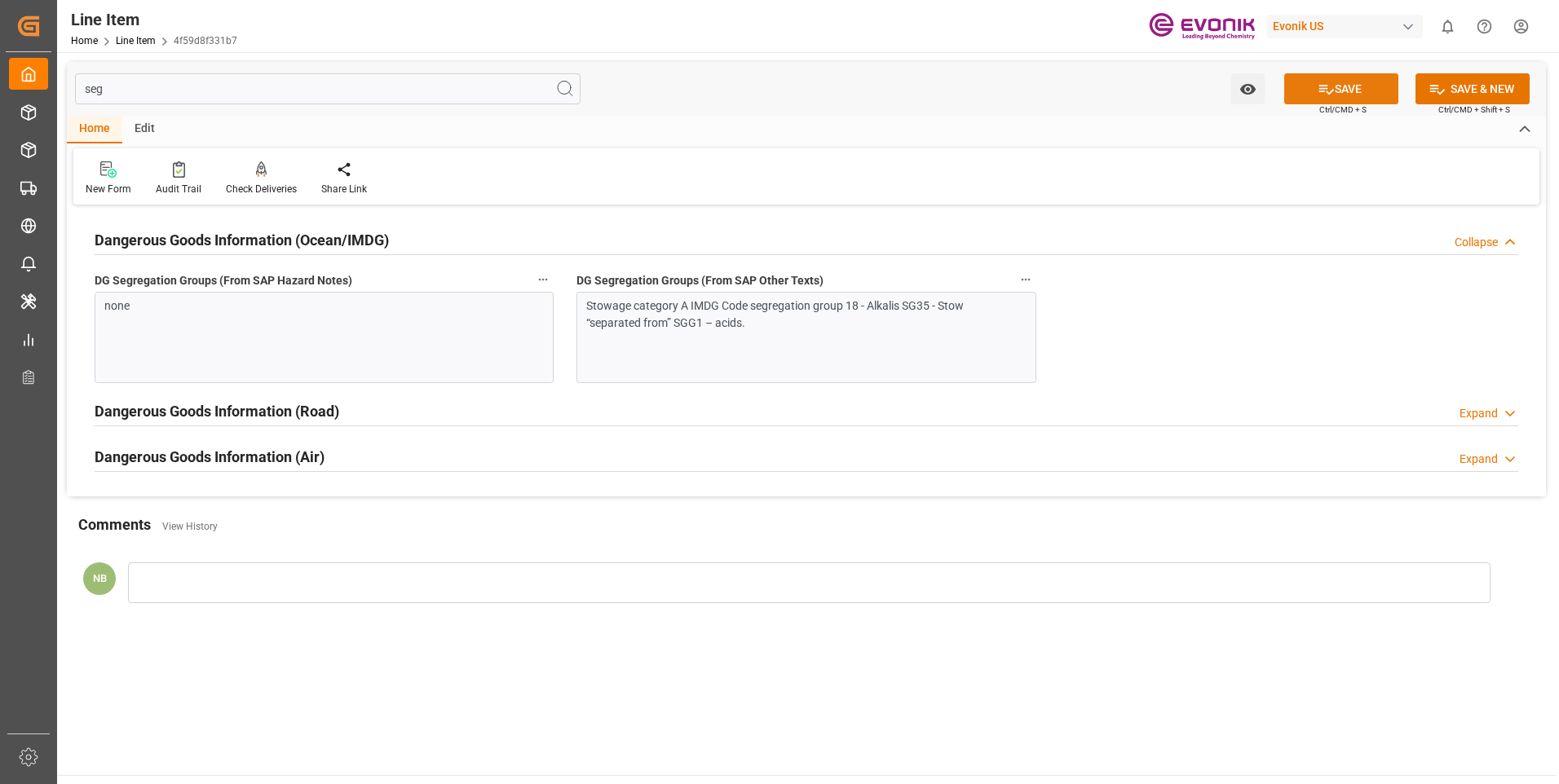
click at [1311, 86] on button "SAVE" at bounding box center [1340, 89] width 114 height 31
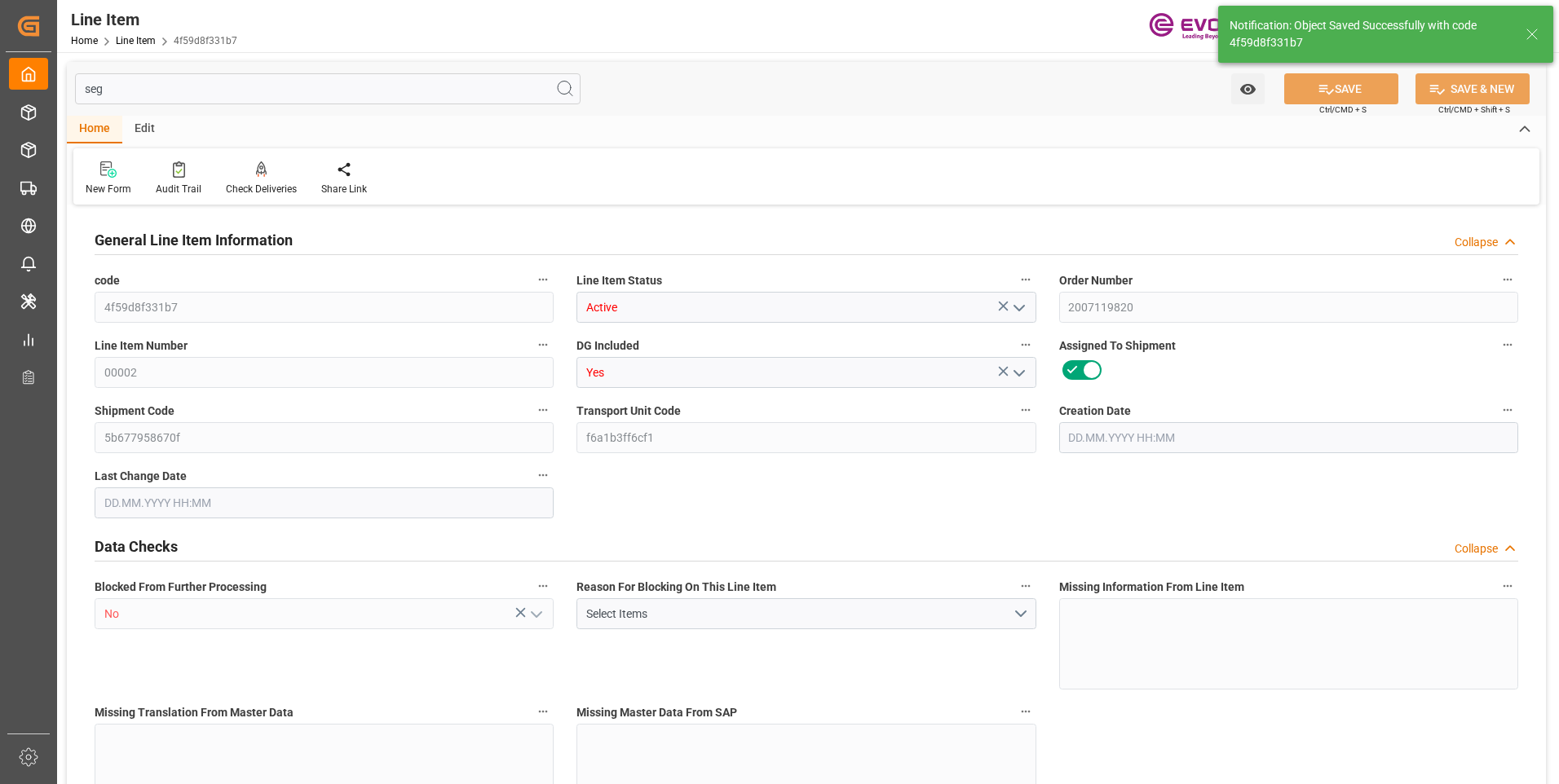
type input "1"
type input "202.8"
type input "186"
type input "0.2875"
type input "1"
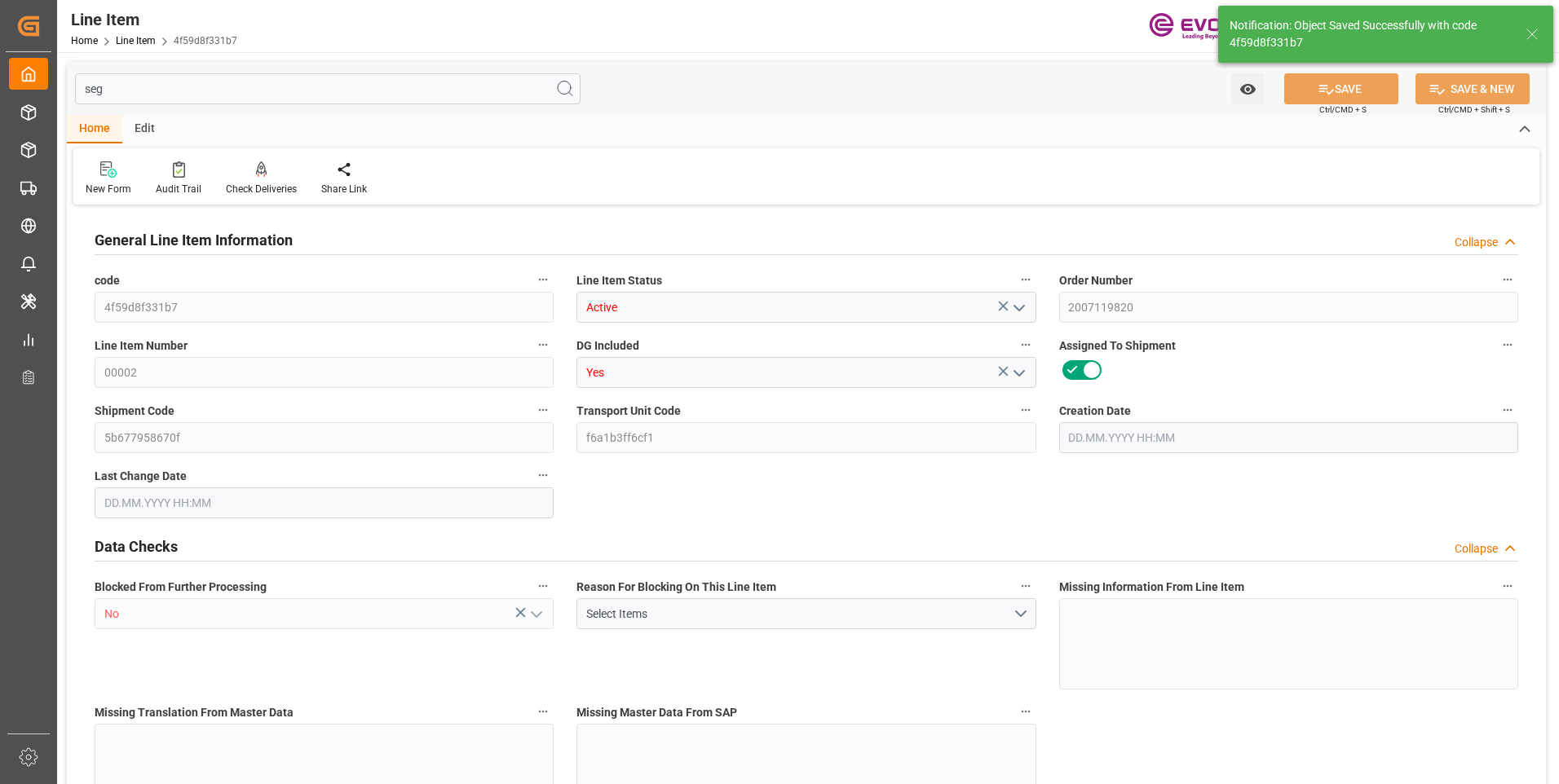
type input "1618.2"
type input "1"
type input "202.8"
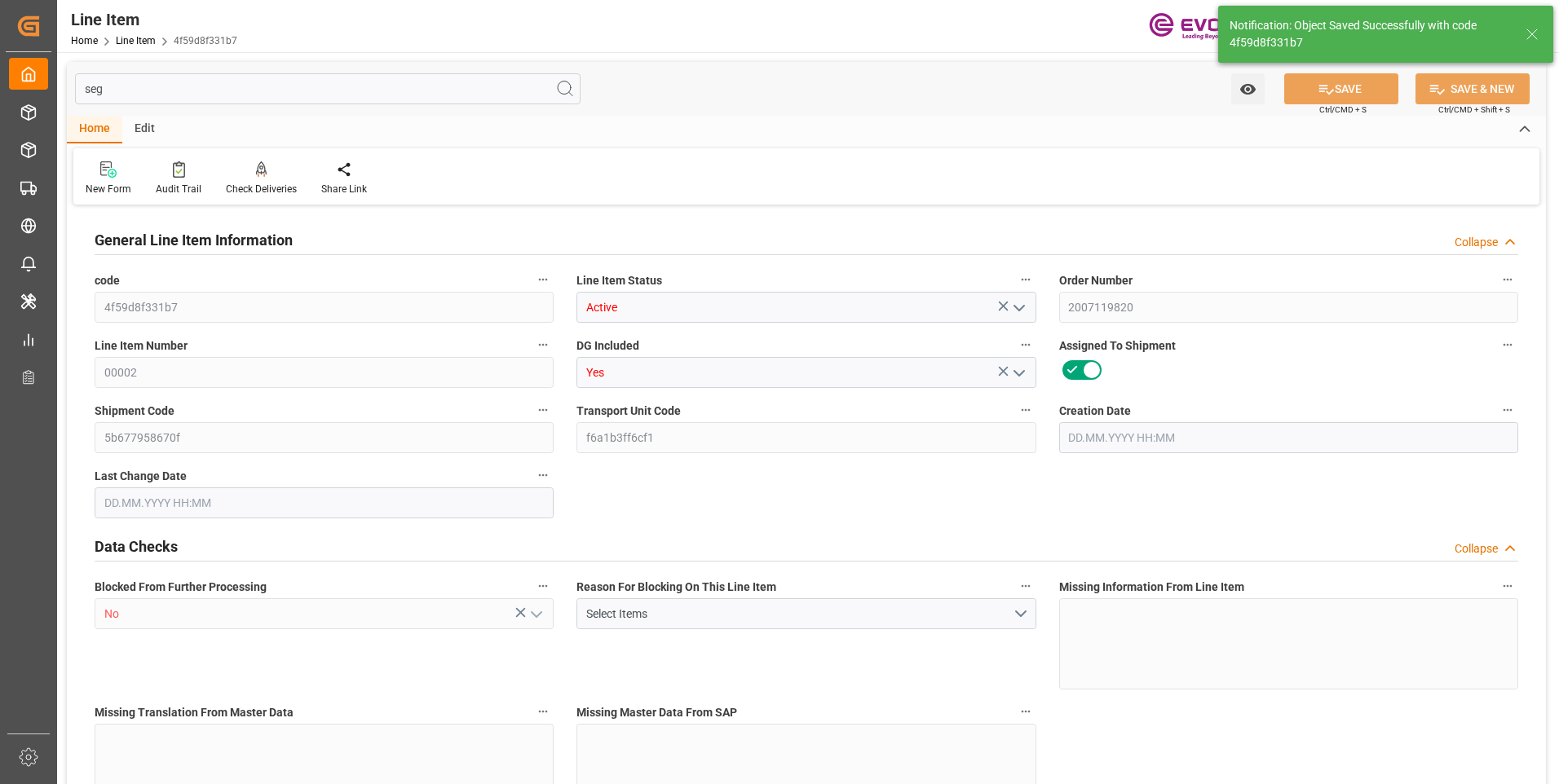
type input "222.8"
type input "186"
type input "0.2875"
type input "287.537"
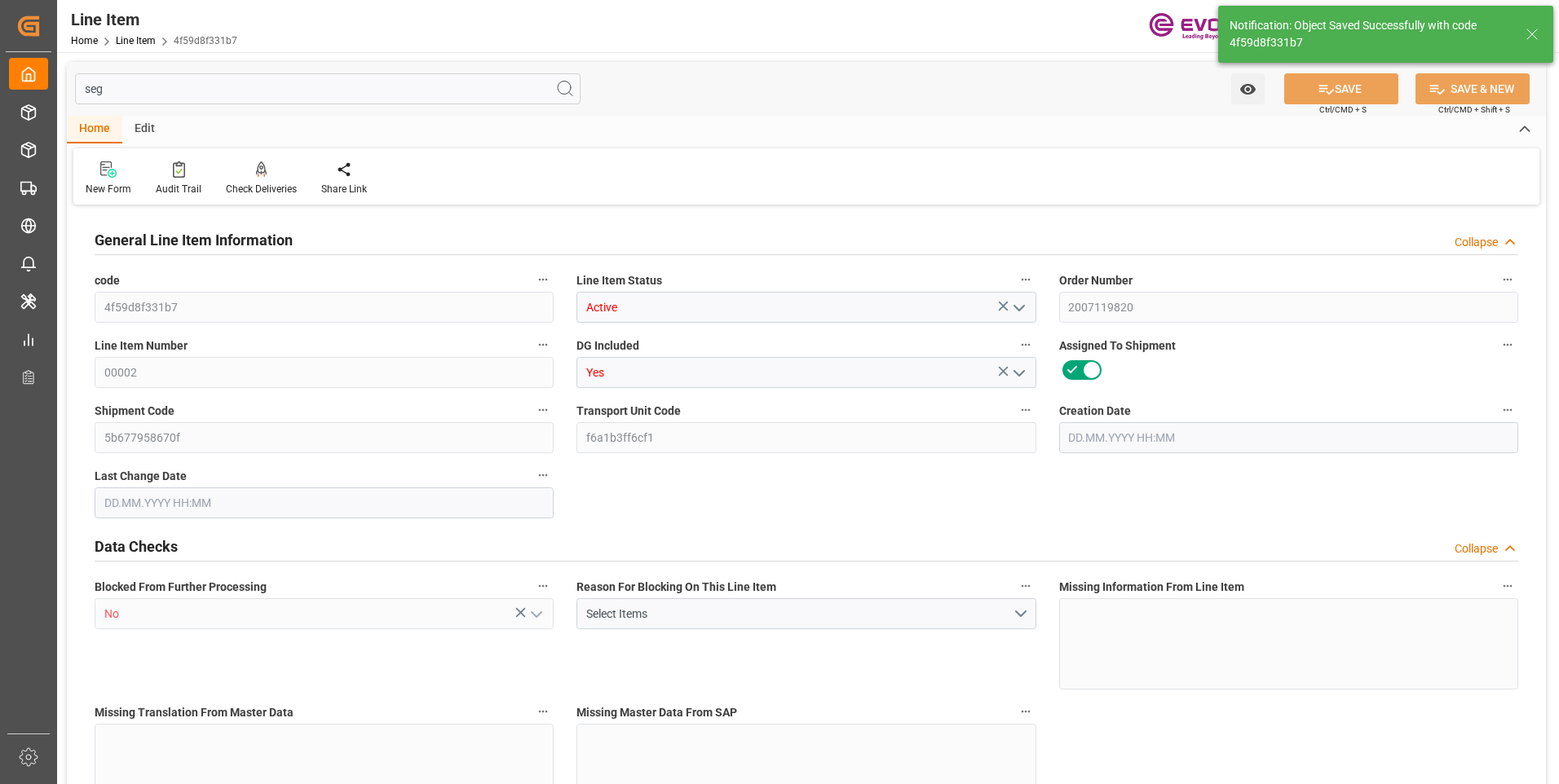
type input "0"
type input "[DATE] 12:51"
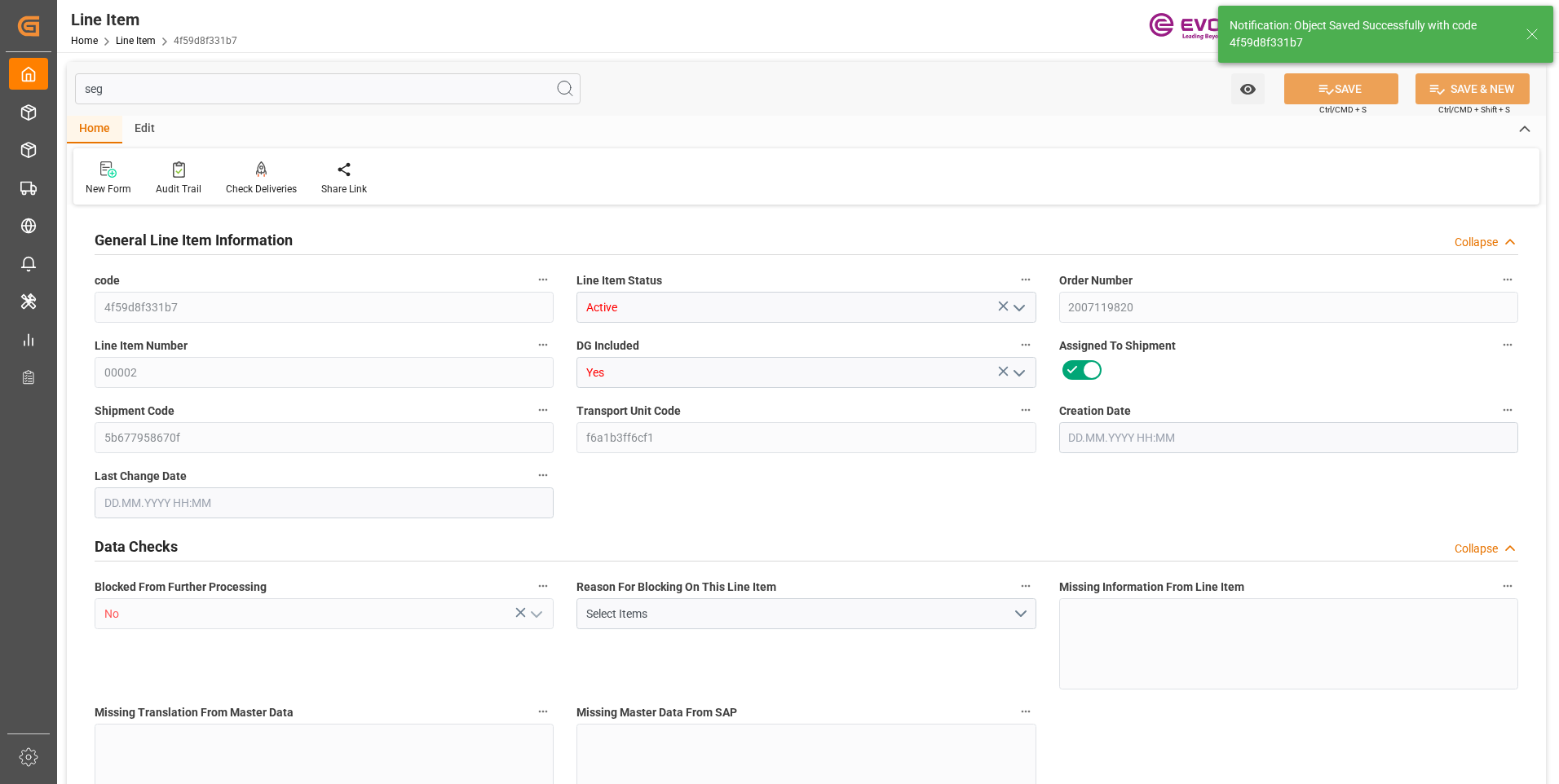
type input "[DATE] 20:33"
type input "[DATE]"
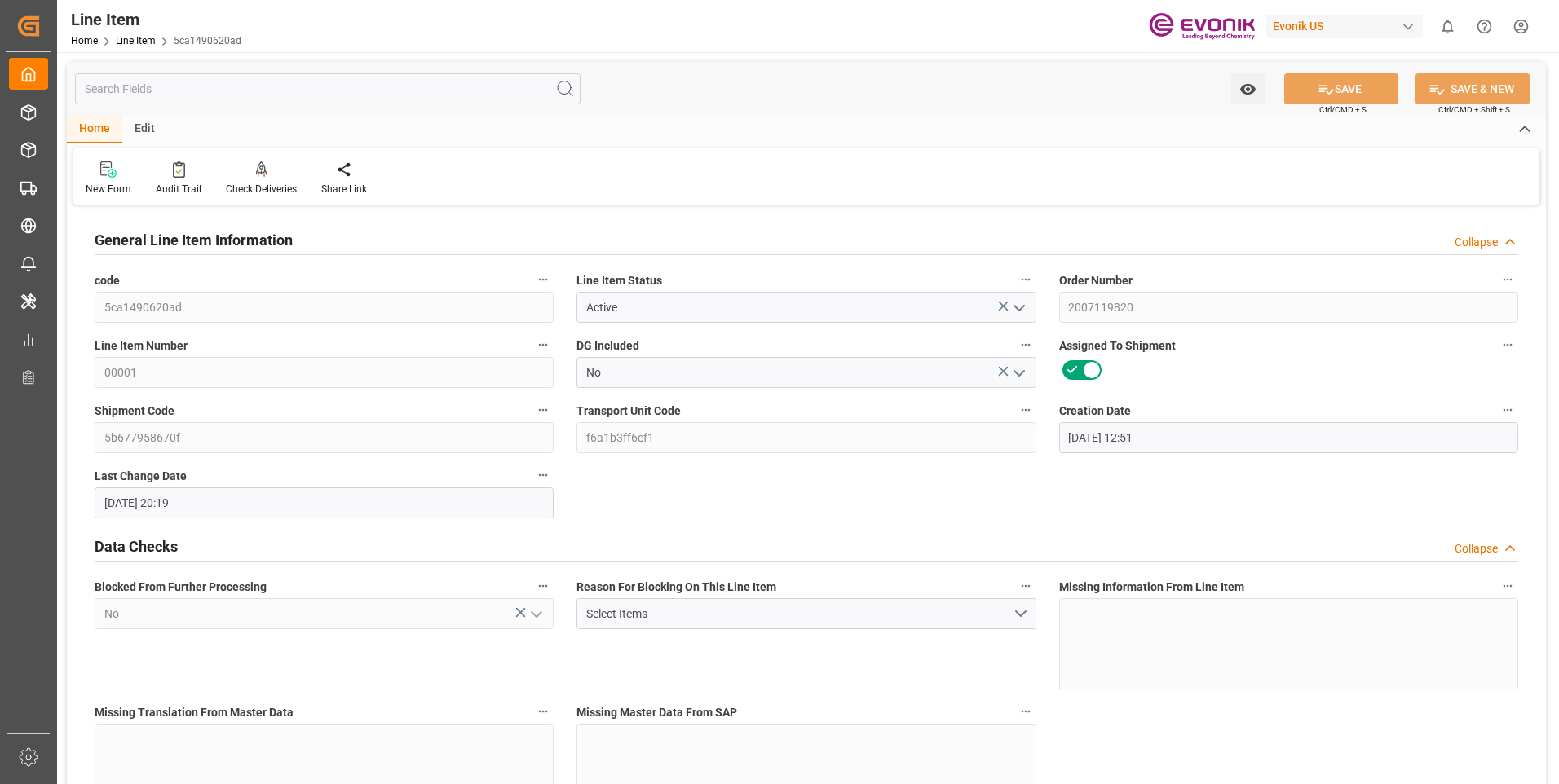
click at [321, 91] on input "text" at bounding box center [328, 89] width 506 height 31
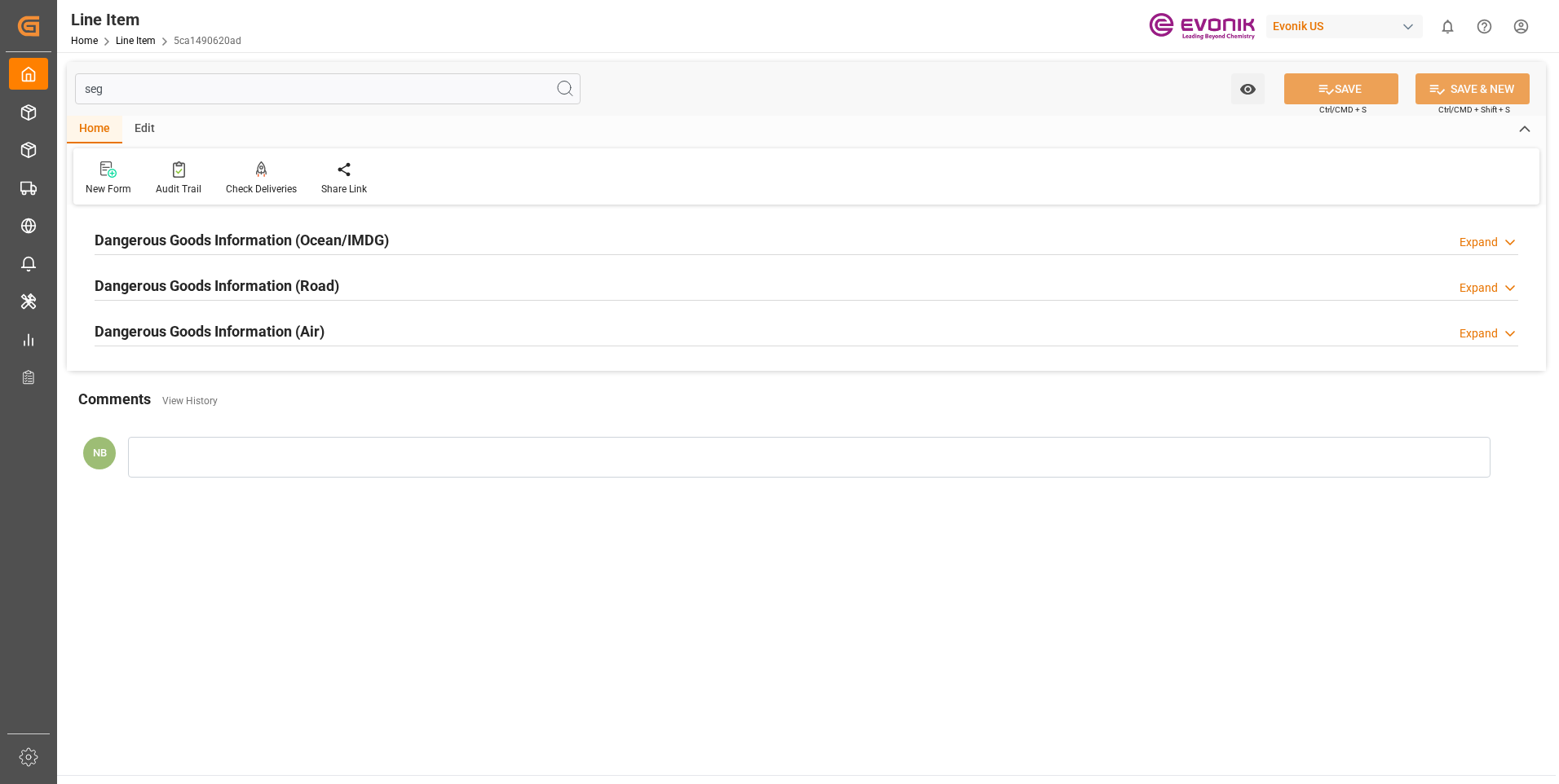
type input "seg"
click at [292, 255] on div at bounding box center [806, 255] width 1423 height 1
click at [284, 242] on h2 "Dangerous Goods Information (Ocean/IMDG)" at bounding box center [241, 240] width 294 height 22
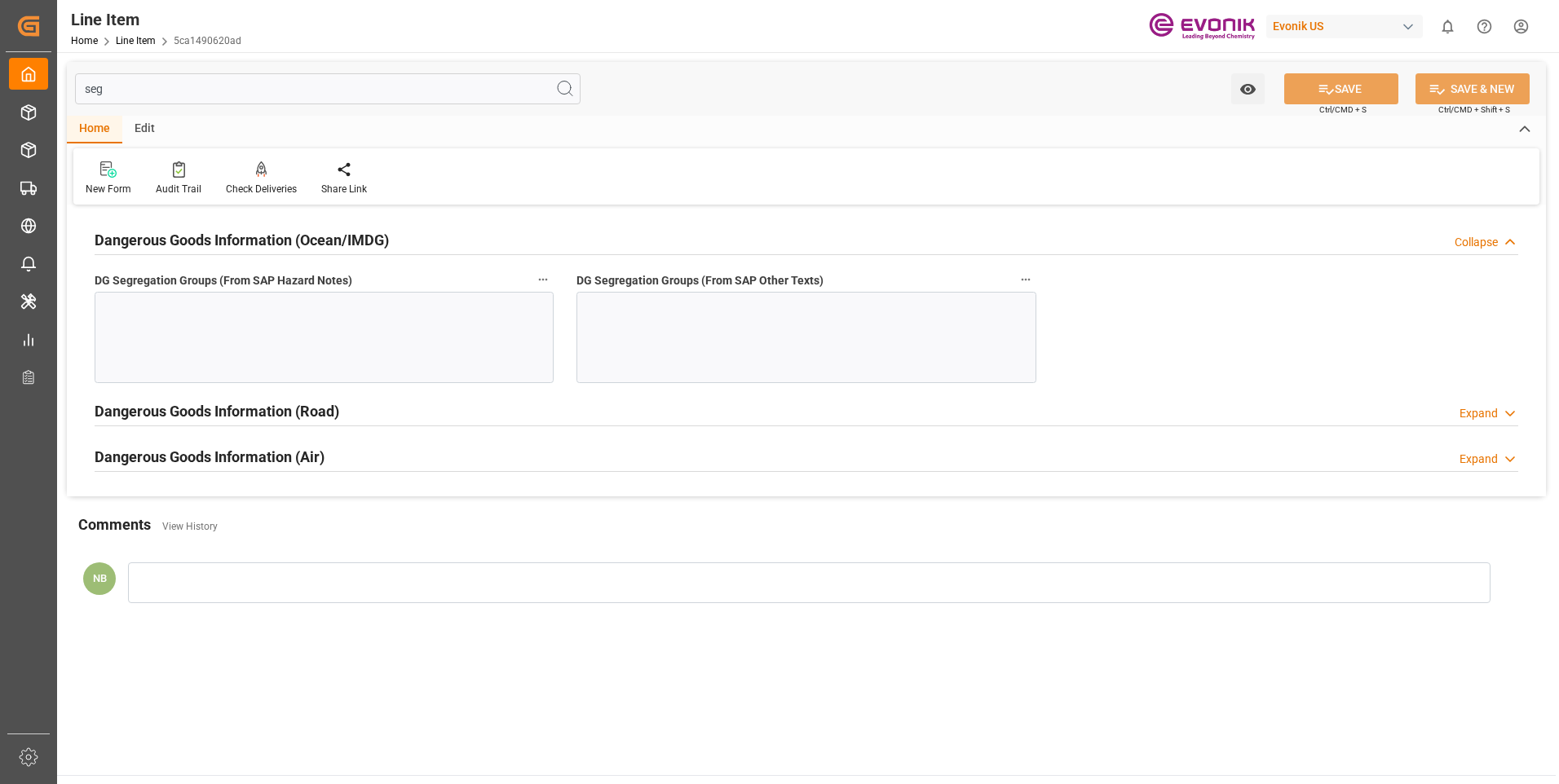
click at [298, 313] on div at bounding box center [324, 337] width 459 height 91
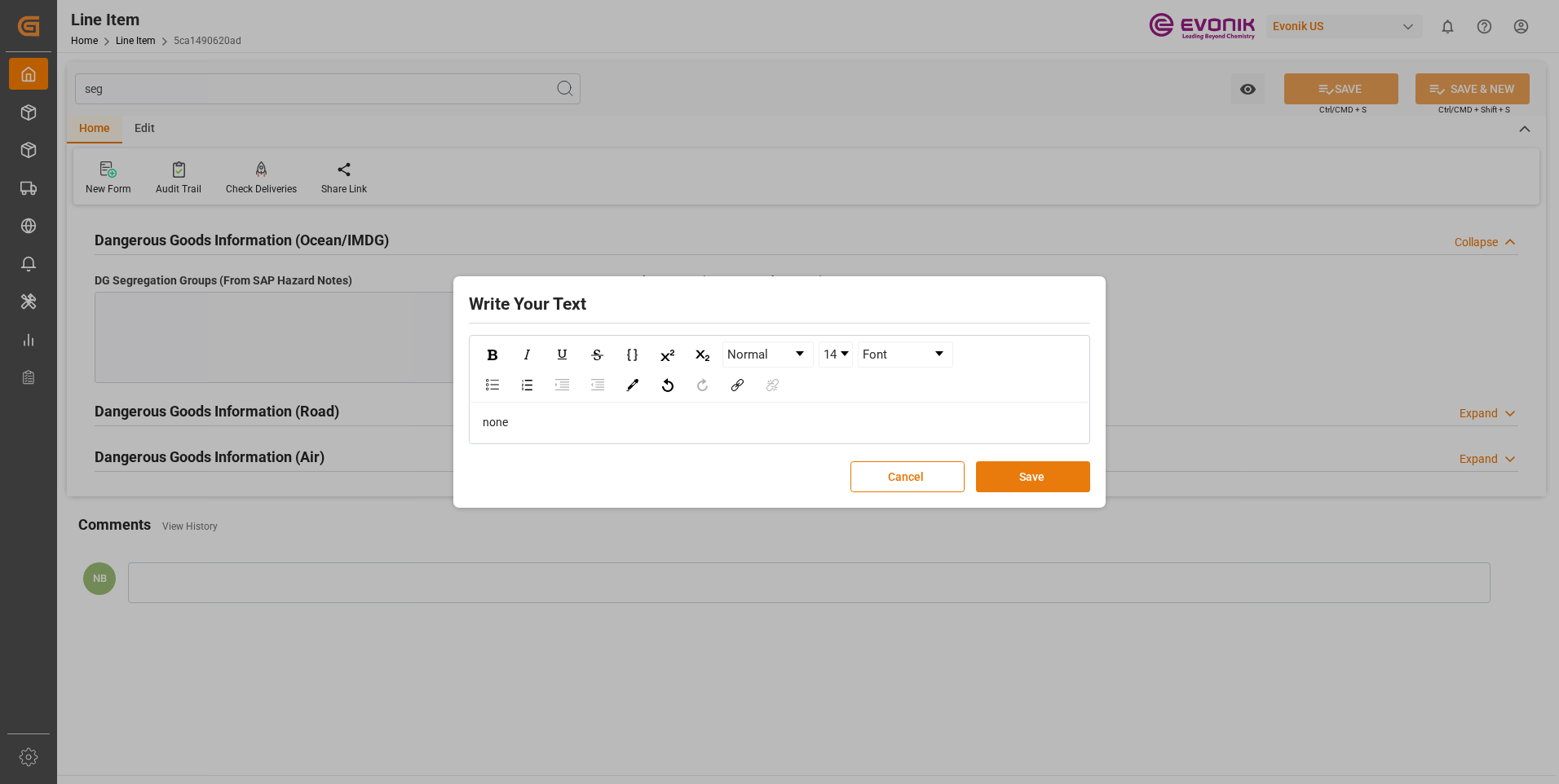
click at [1056, 475] on button "Save" at bounding box center [1032, 477] width 114 height 31
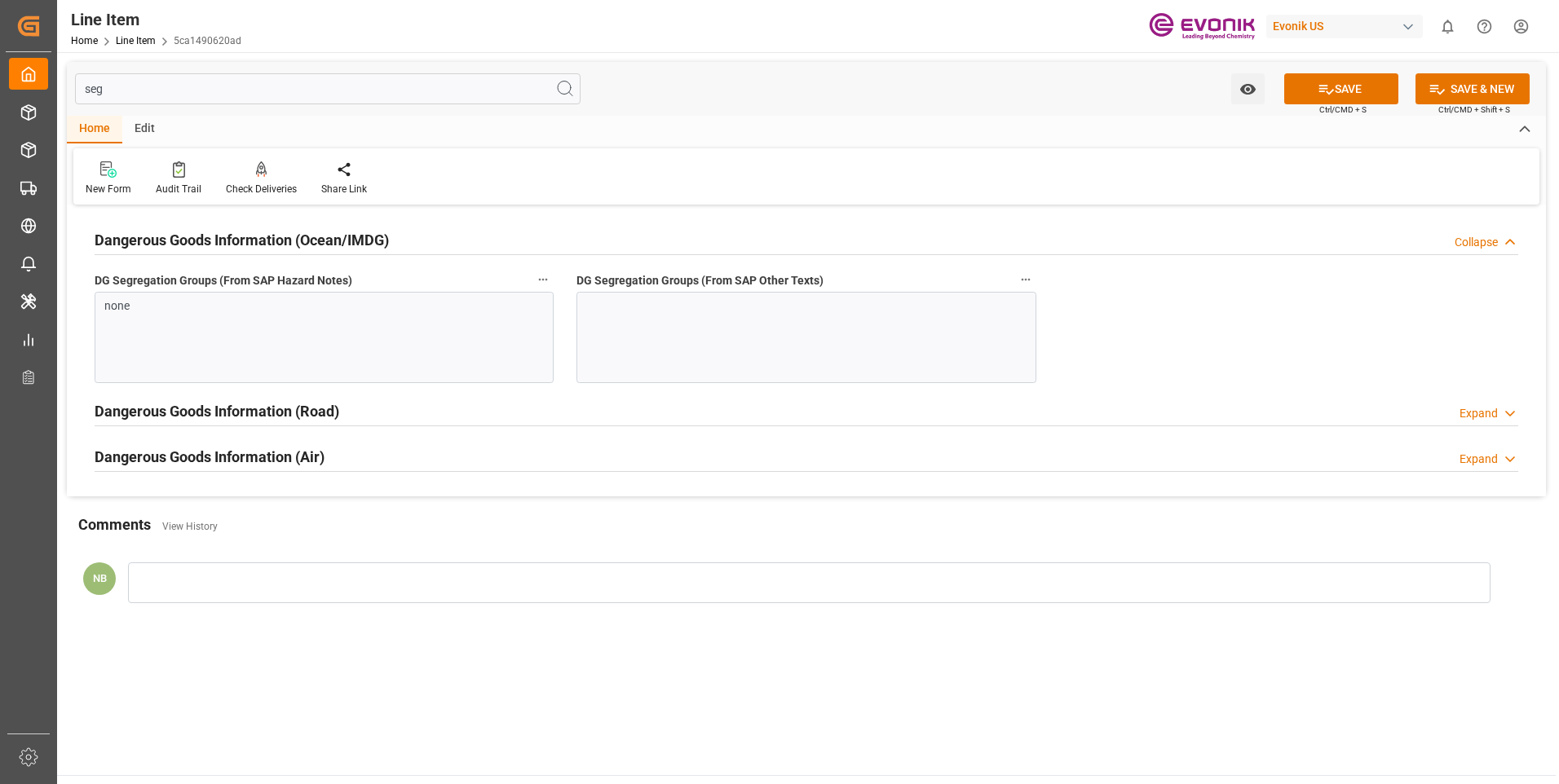
click at [725, 315] on div at bounding box center [806, 337] width 459 height 91
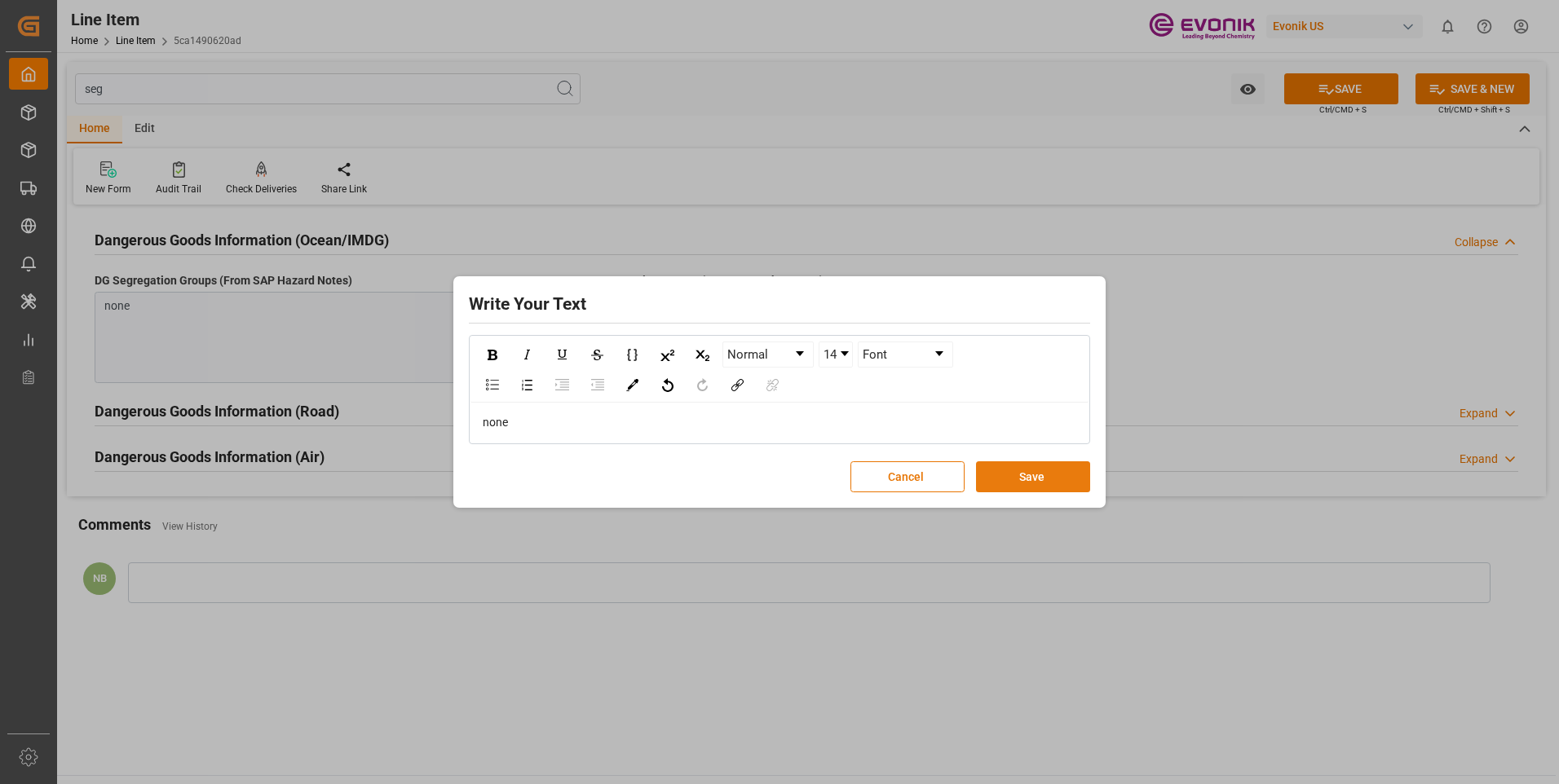
click at [1029, 464] on button "Save" at bounding box center [1032, 477] width 114 height 31
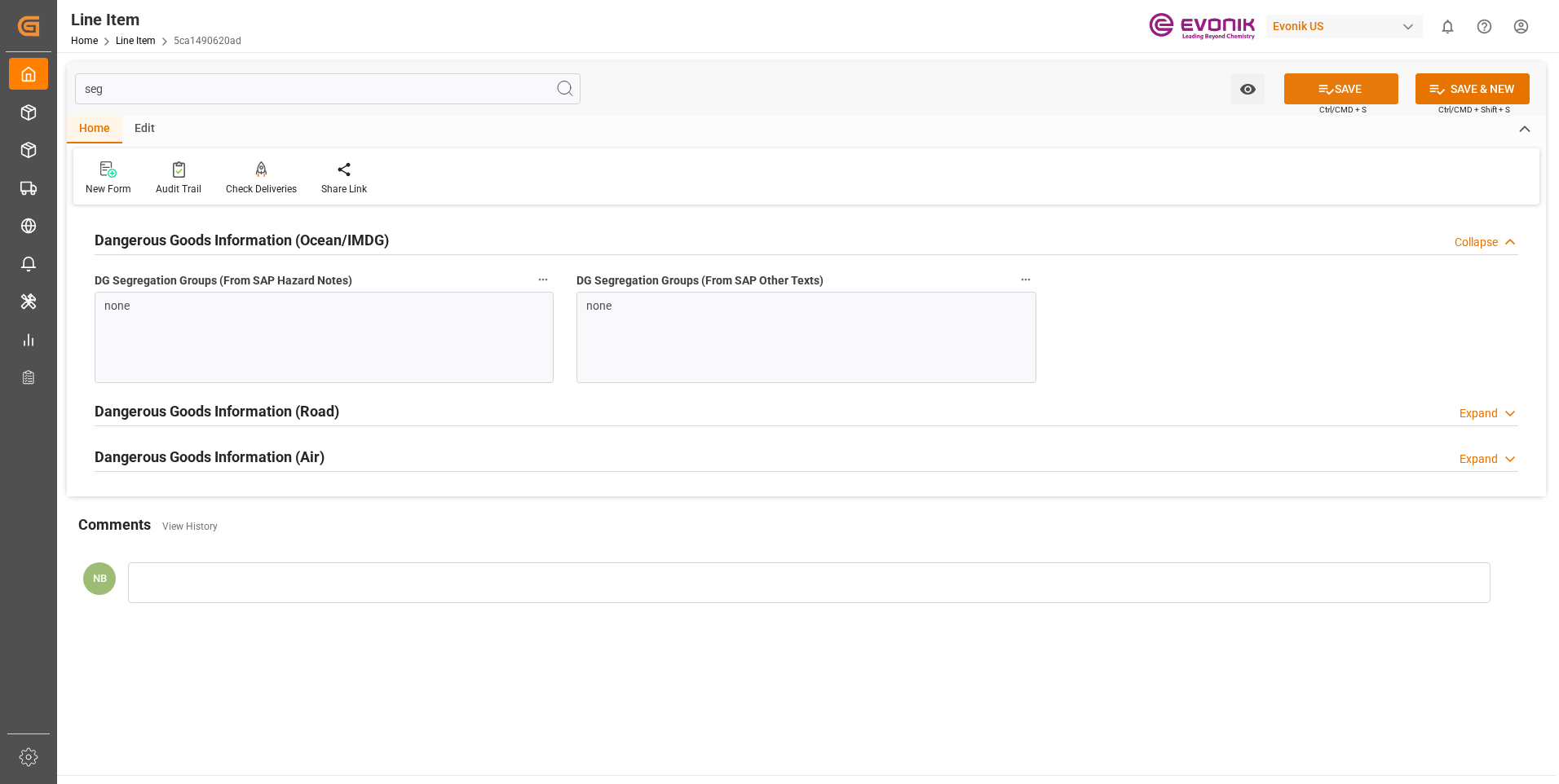
click at [1331, 99] on button "SAVE" at bounding box center [1340, 89] width 114 height 31
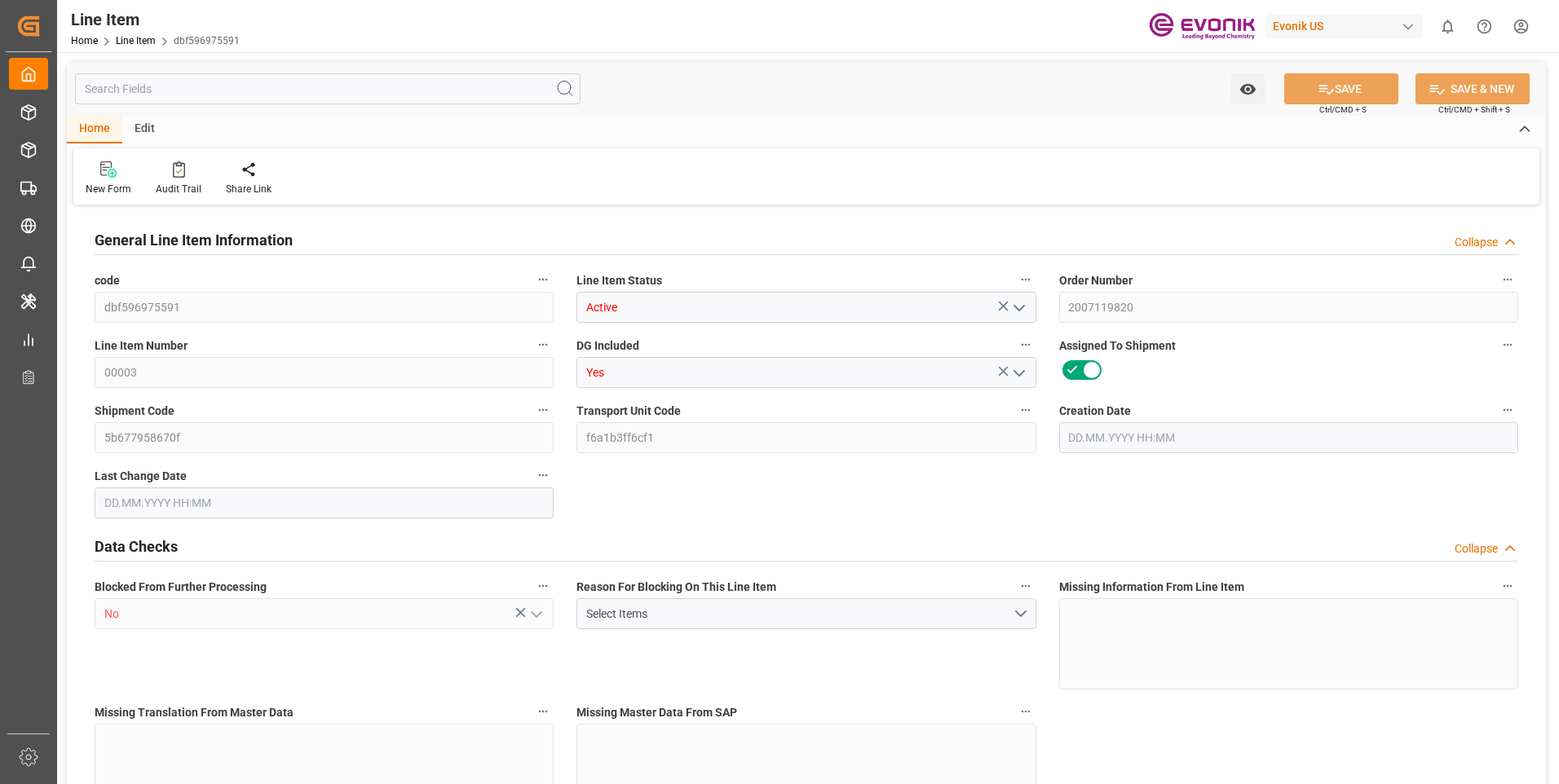
type input "1"
type input "220.8"
type input "204"
type input "0.2875"
type input "1"
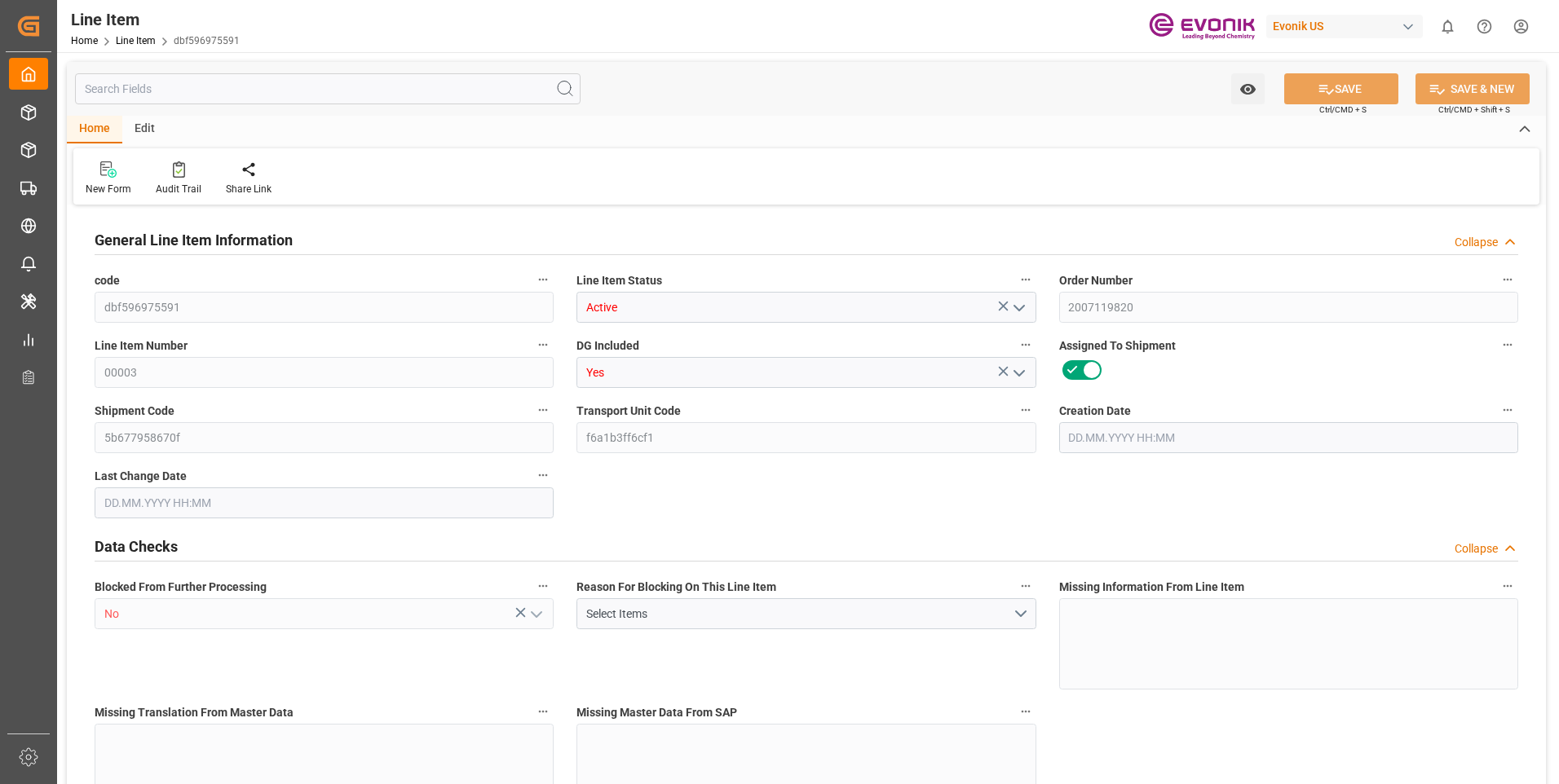
type input "1672.8"
type input "1"
type input "220.8"
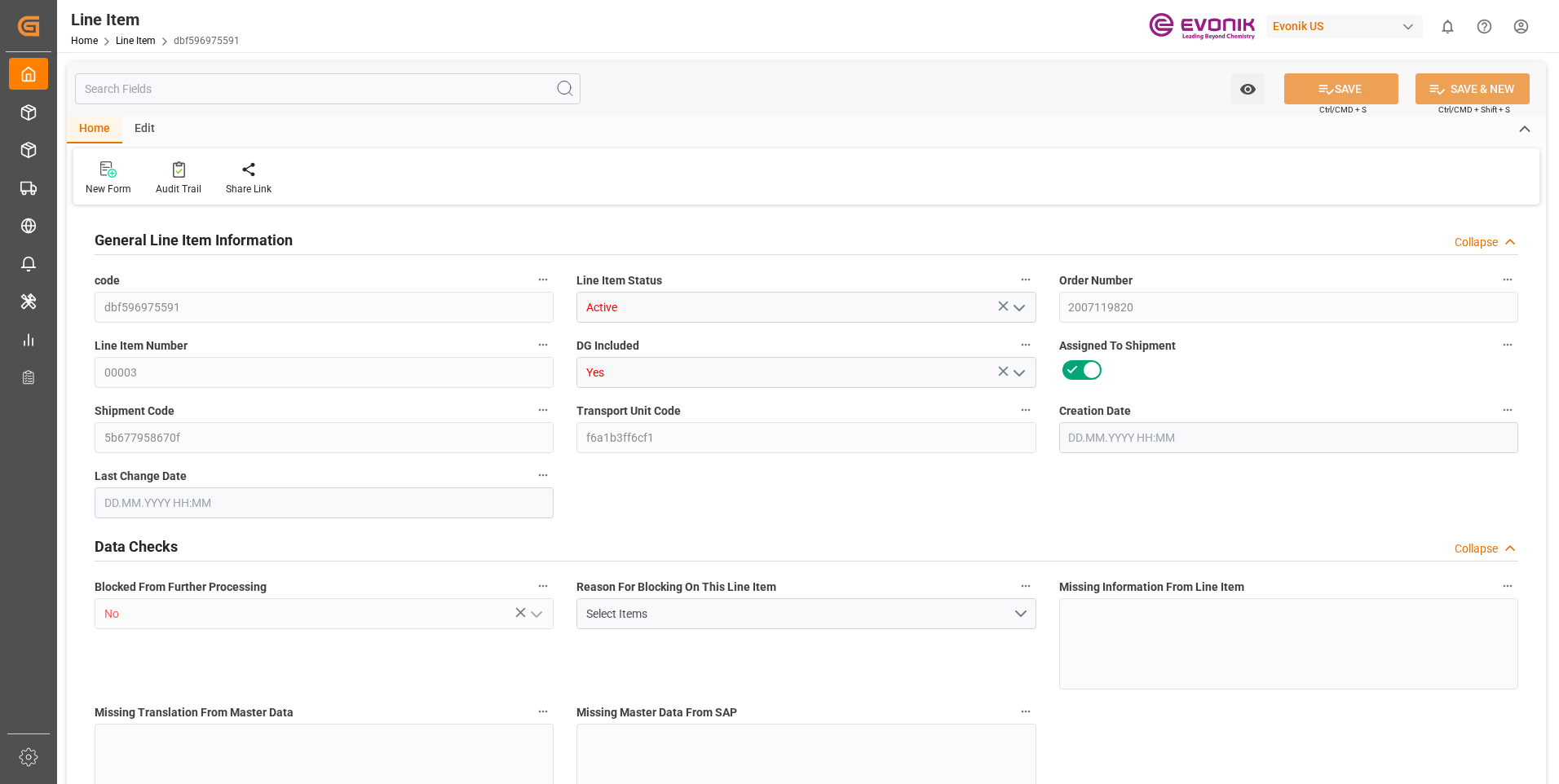
type input "240.8"
type input "204"
type input "0.2875"
type input "287.537"
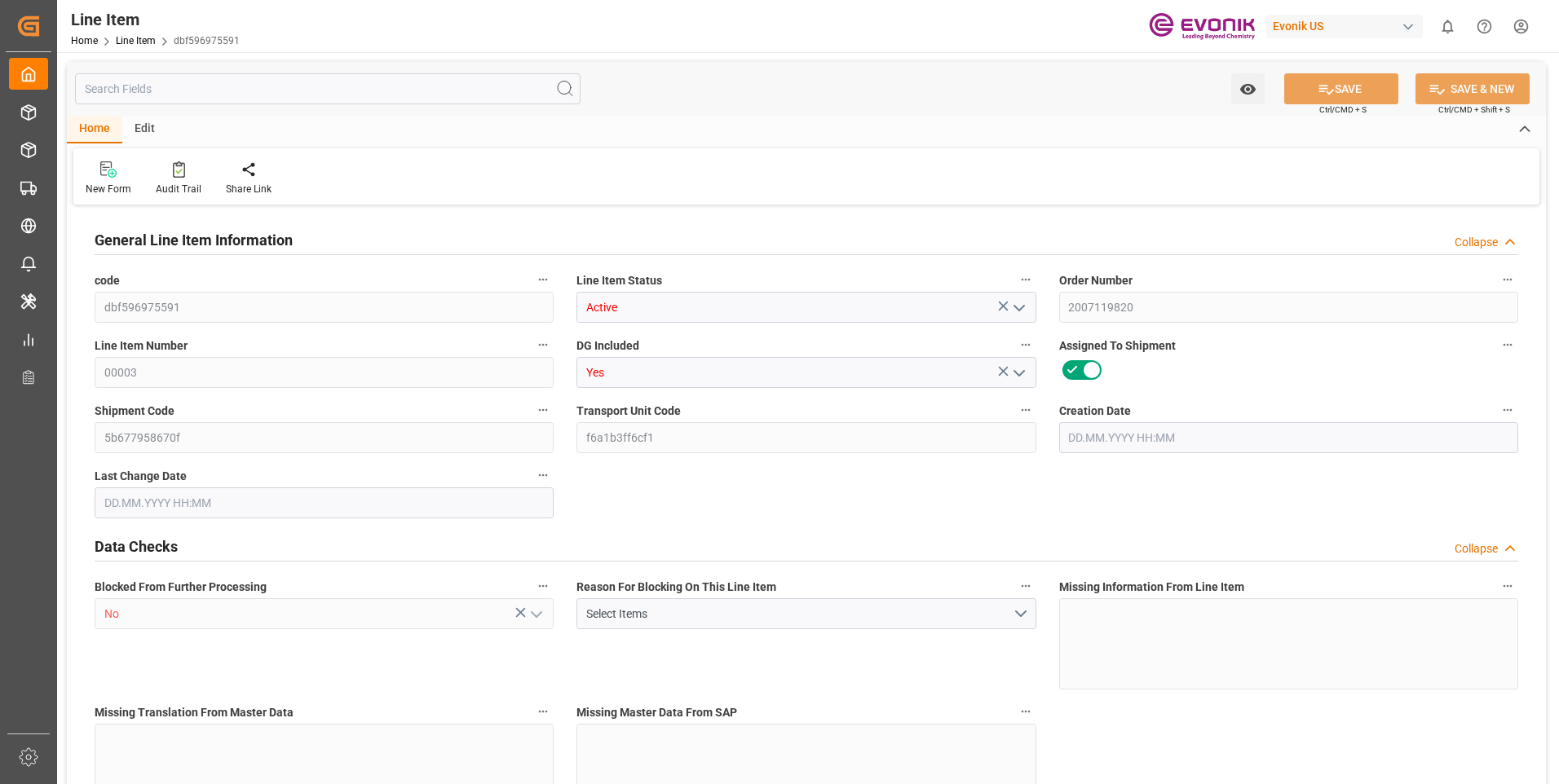
type input "0"
type input "[DATE] 12:51"
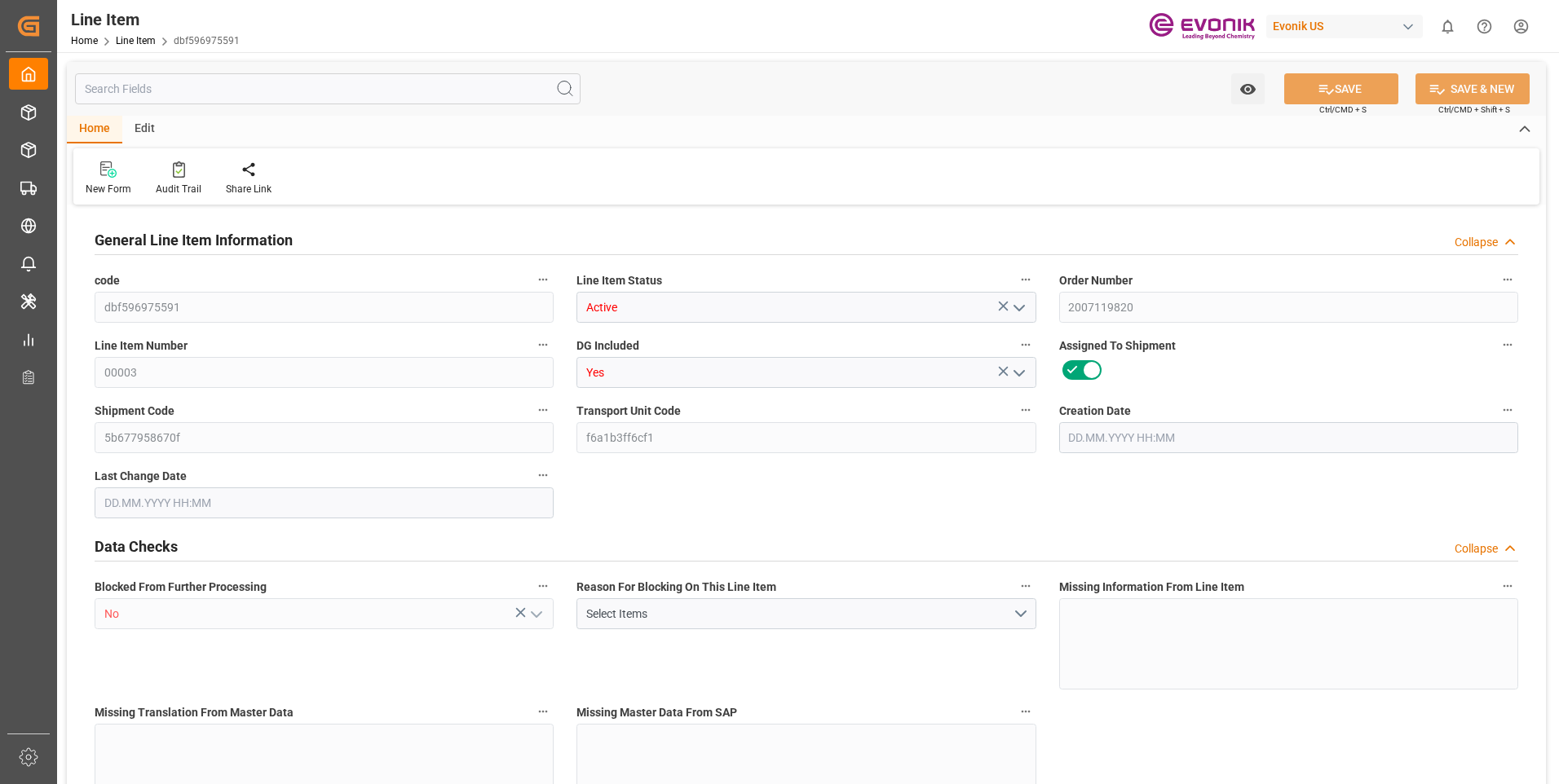
type input "[DATE] 20:19"
type input "[DATE]"
click at [350, 95] on input "text" at bounding box center [328, 89] width 506 height 31
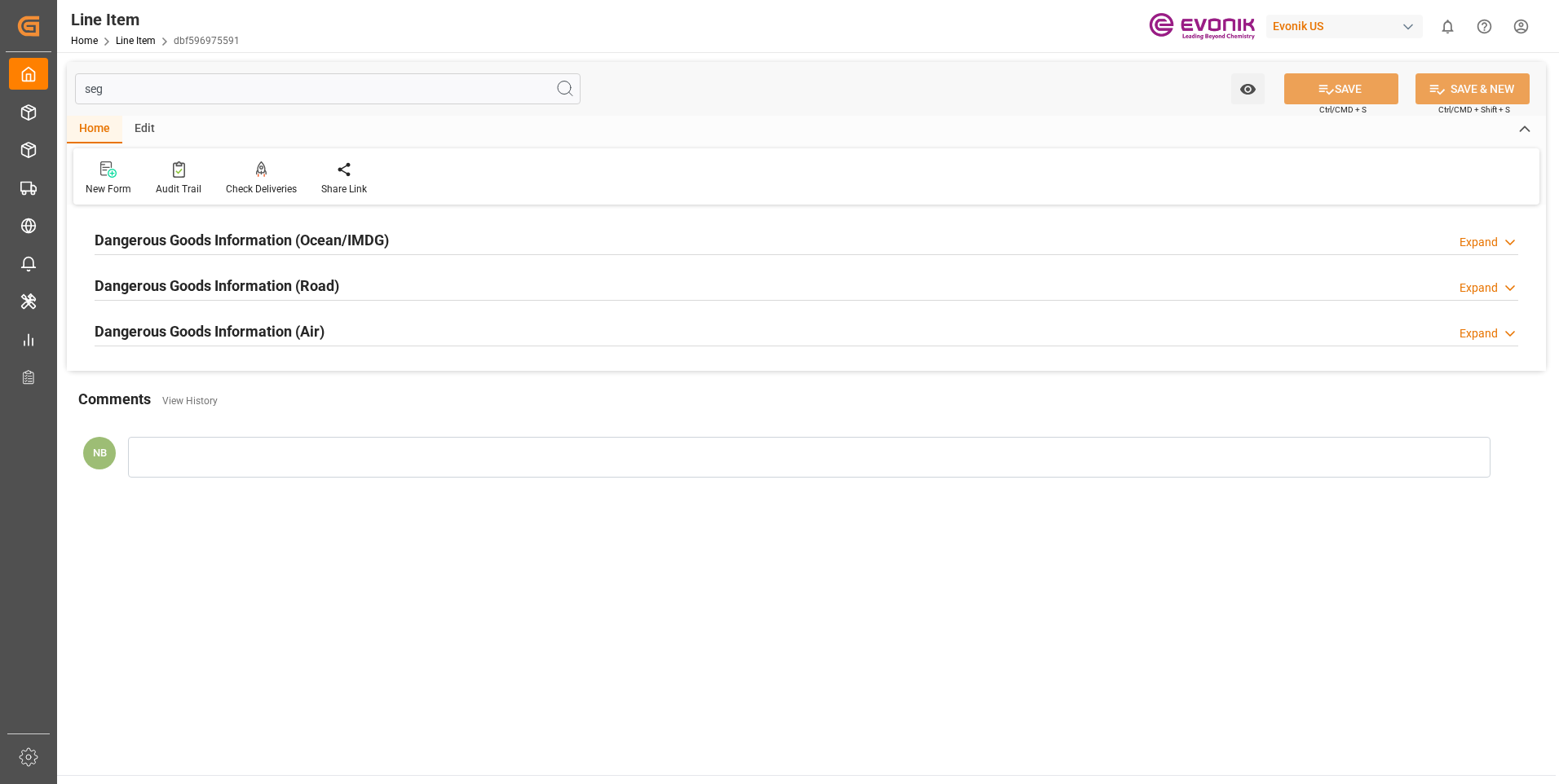
type input "seg"
click at [283, 229] on div "Dangerous Goods Information (Ocean/IMDG)" at bounding box center [241, 239] width 294 height 31
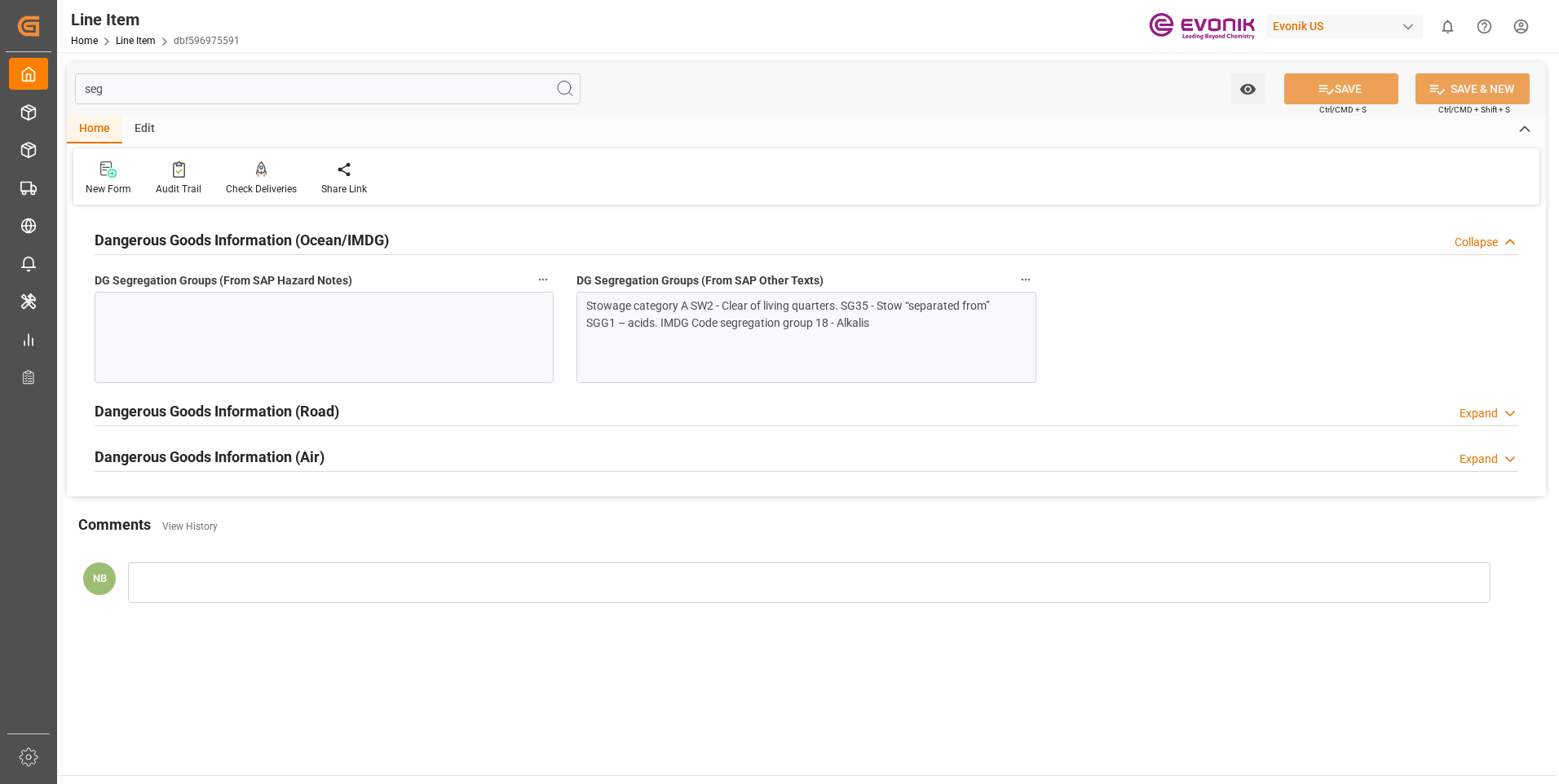
click at [275, 331] on div at bounding box center [324, 337] width 459 height 91
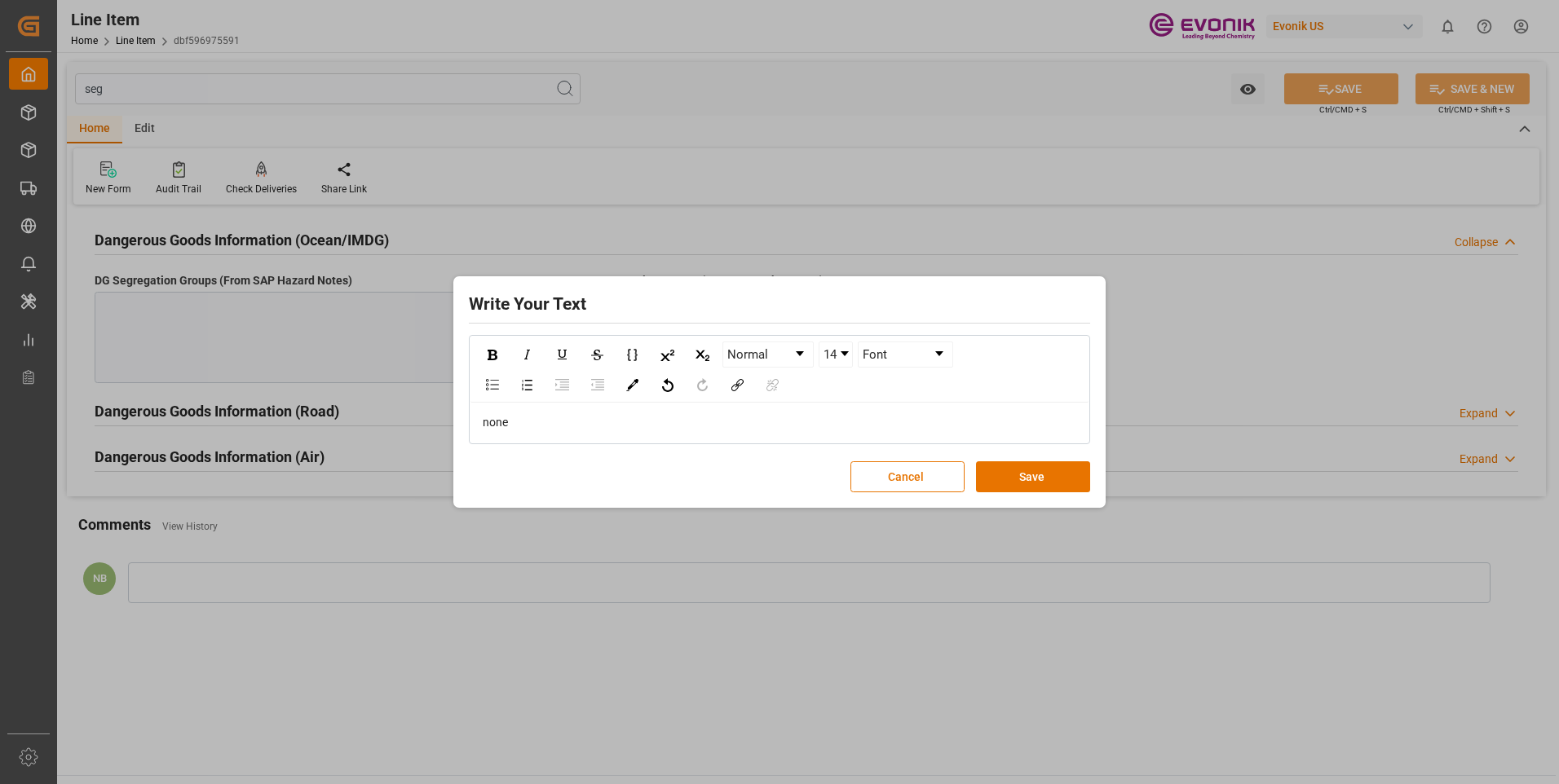
click at [1045, 498] on div "Write Your Text Normal 14 Font none Cancel Save" at bounding box center [780, 392] width 644 height 224
click at [1049, 485] on button "Save" at bounding box center [1032, 477] width 114 height 31
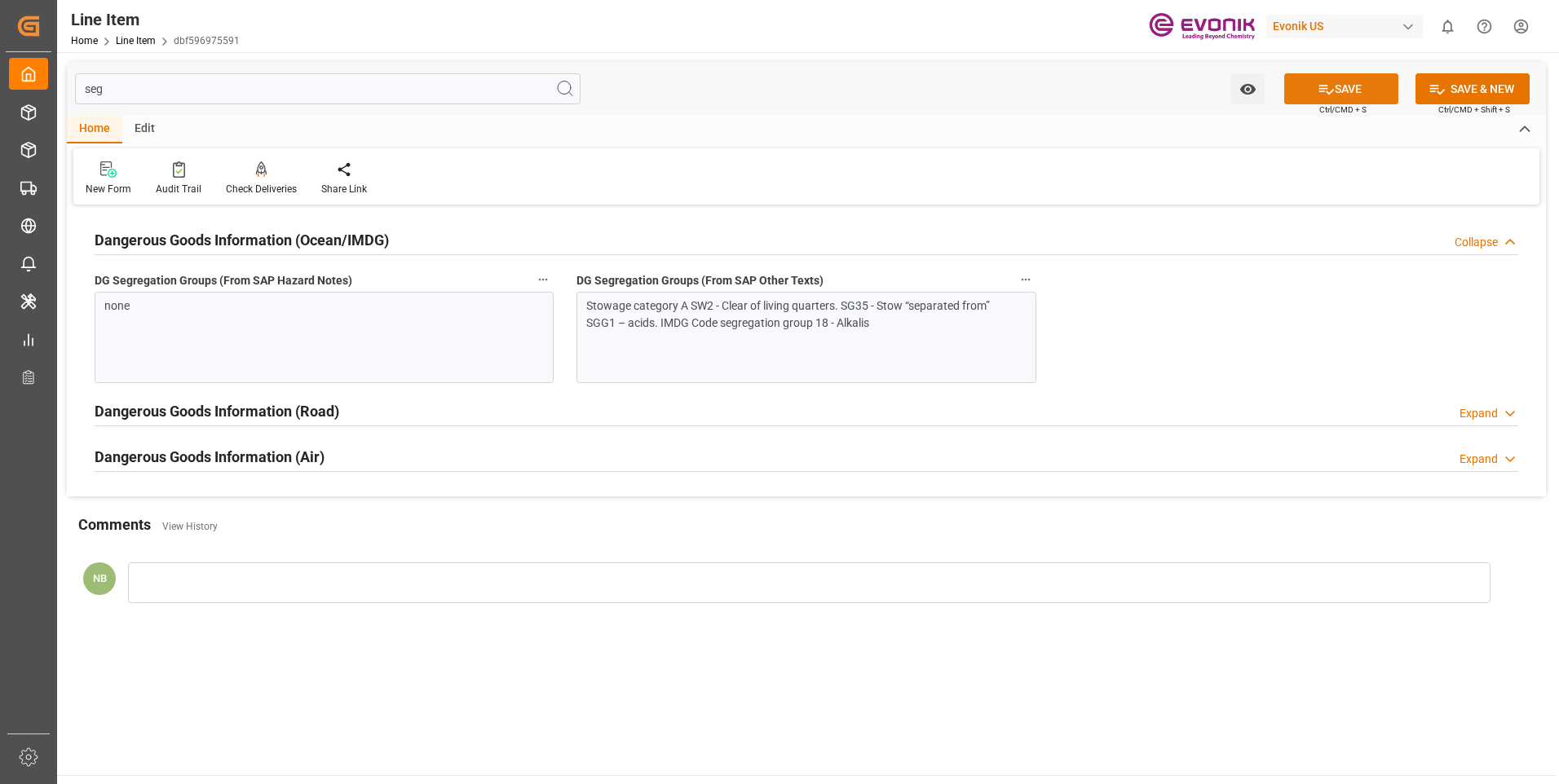
click at [1310, 85] on button "SAVE" at bounding box center [1340, 89] width 114 height 31
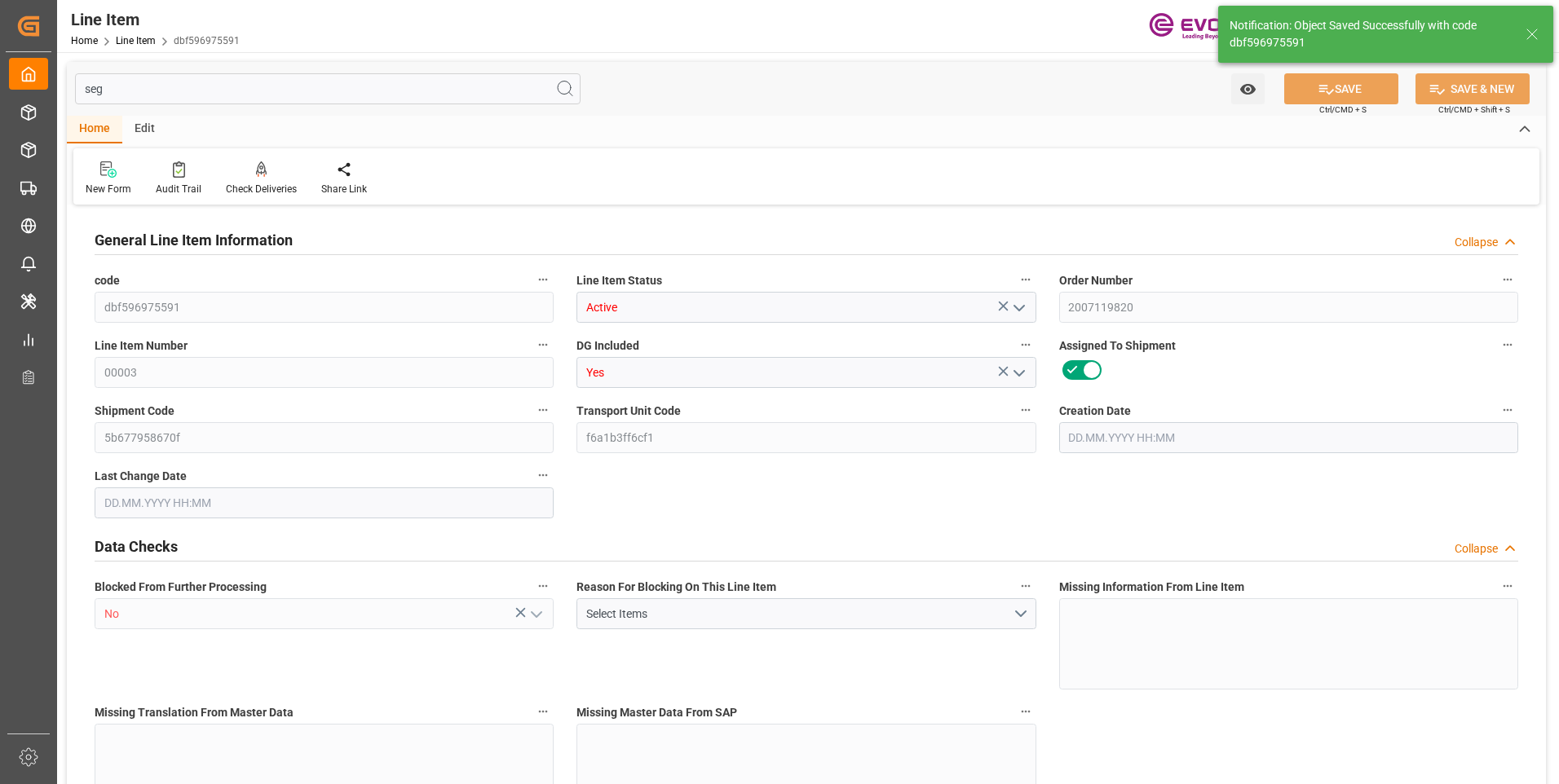
type input "1"
type input "220.8"
type input "204"
type input "0.2875"
type input "1"
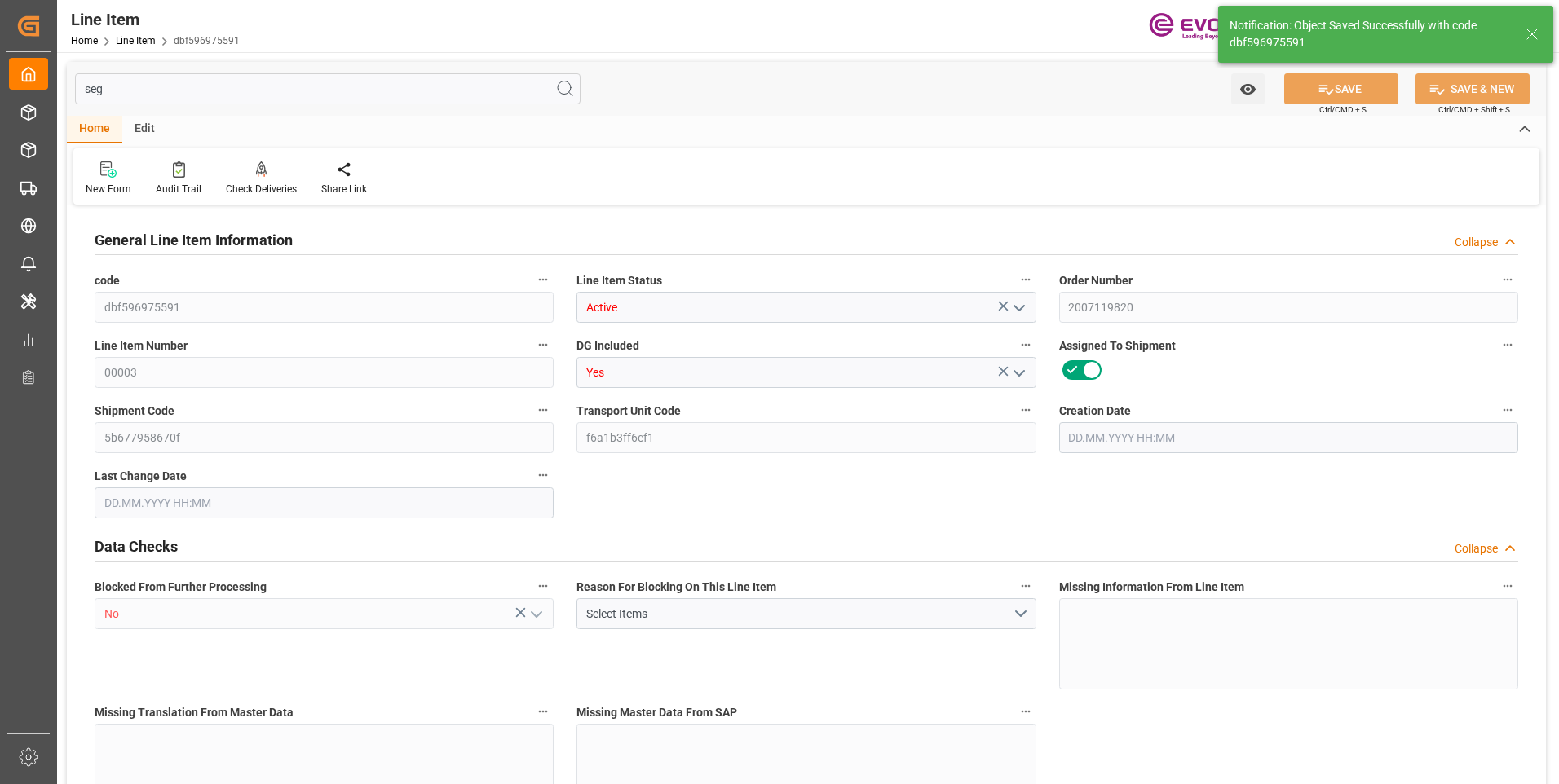
type input "1672.8"
type input "1"
type input "220.8"
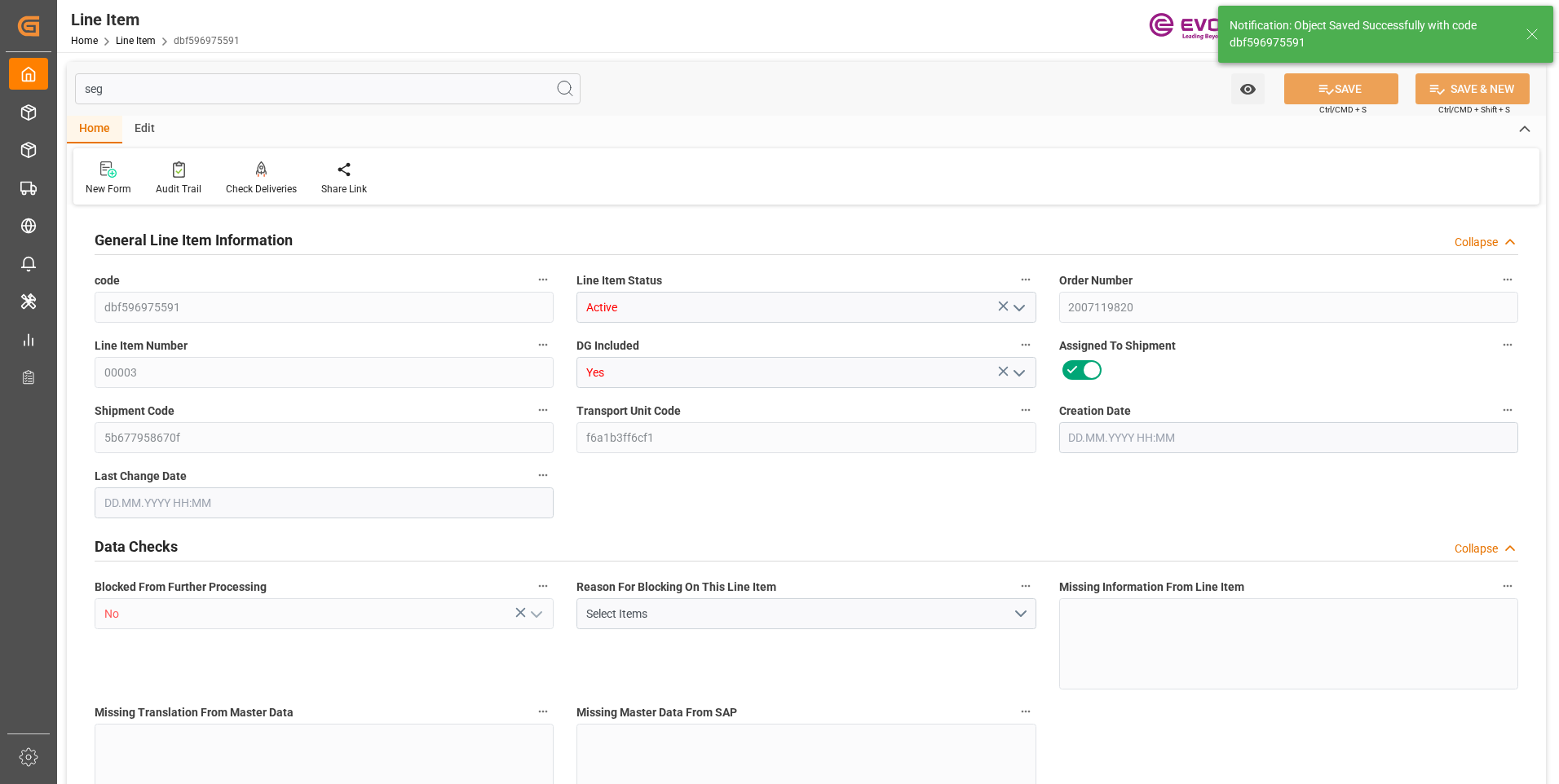
type input "240.8"
type input "204"
type input "0.2875"
type input "287.537"
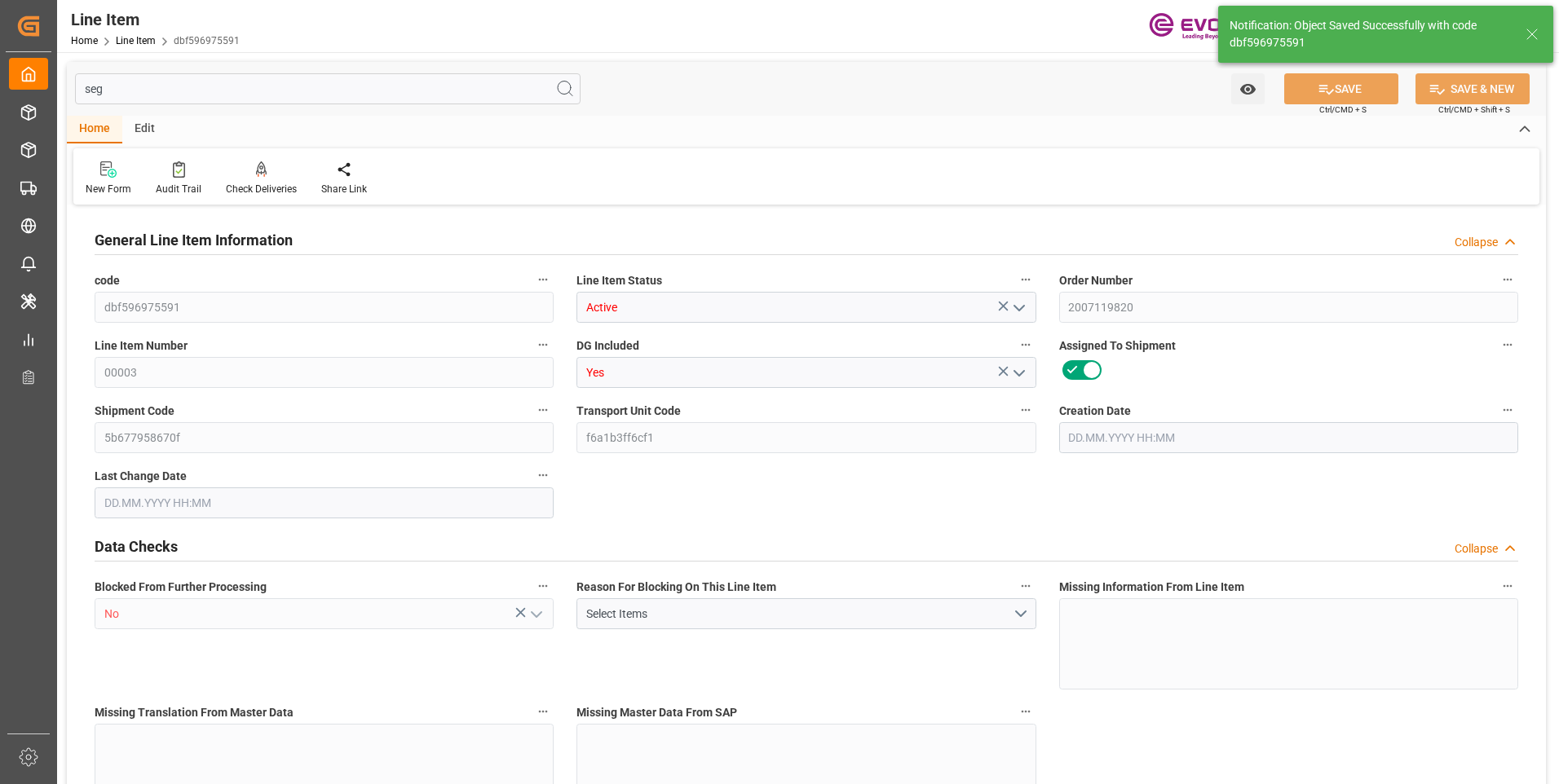
type input "0"
type input "[DATE] 12:51"
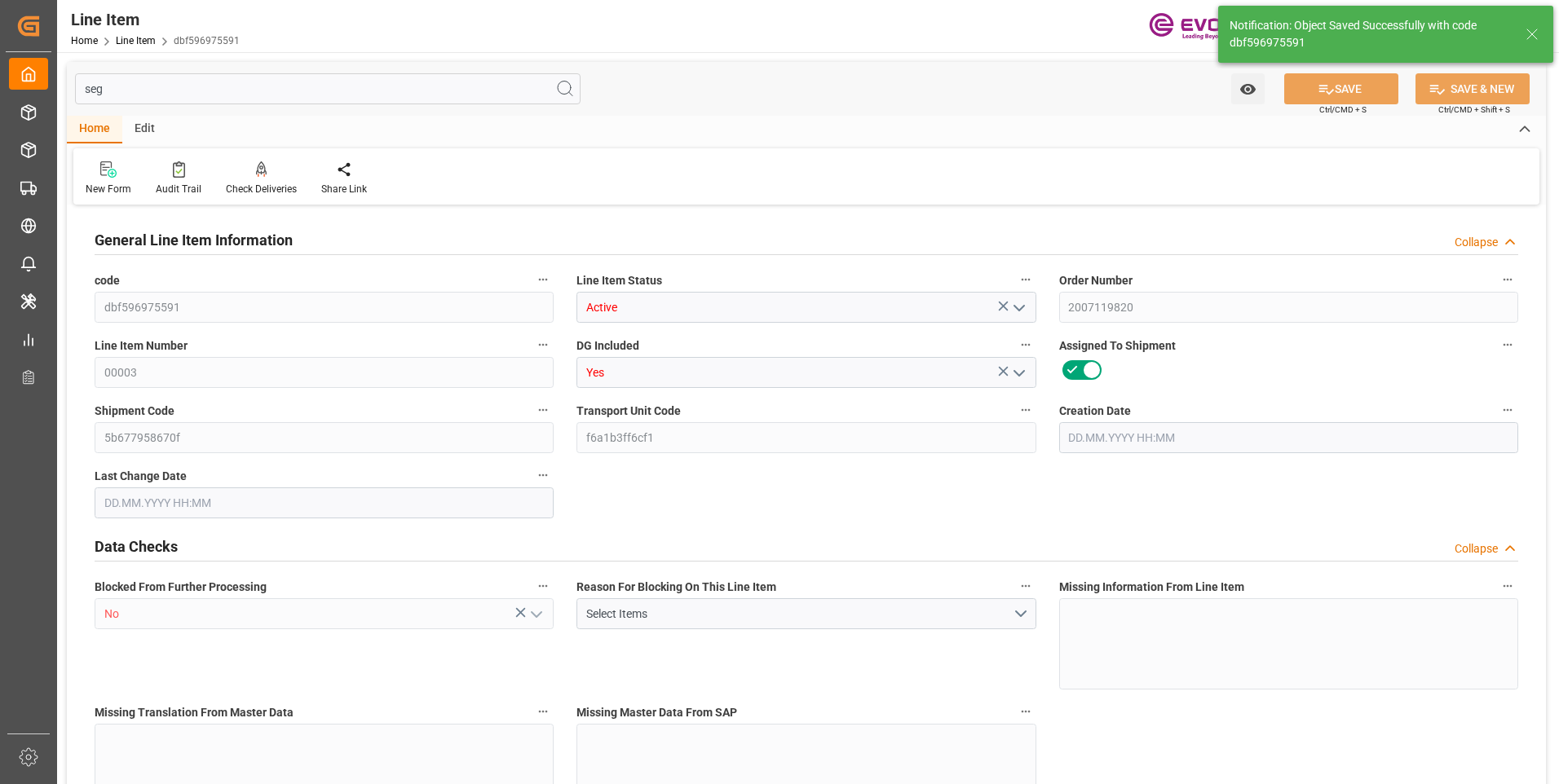
type input "[DATE] 20:34"
type input "[DATE]"
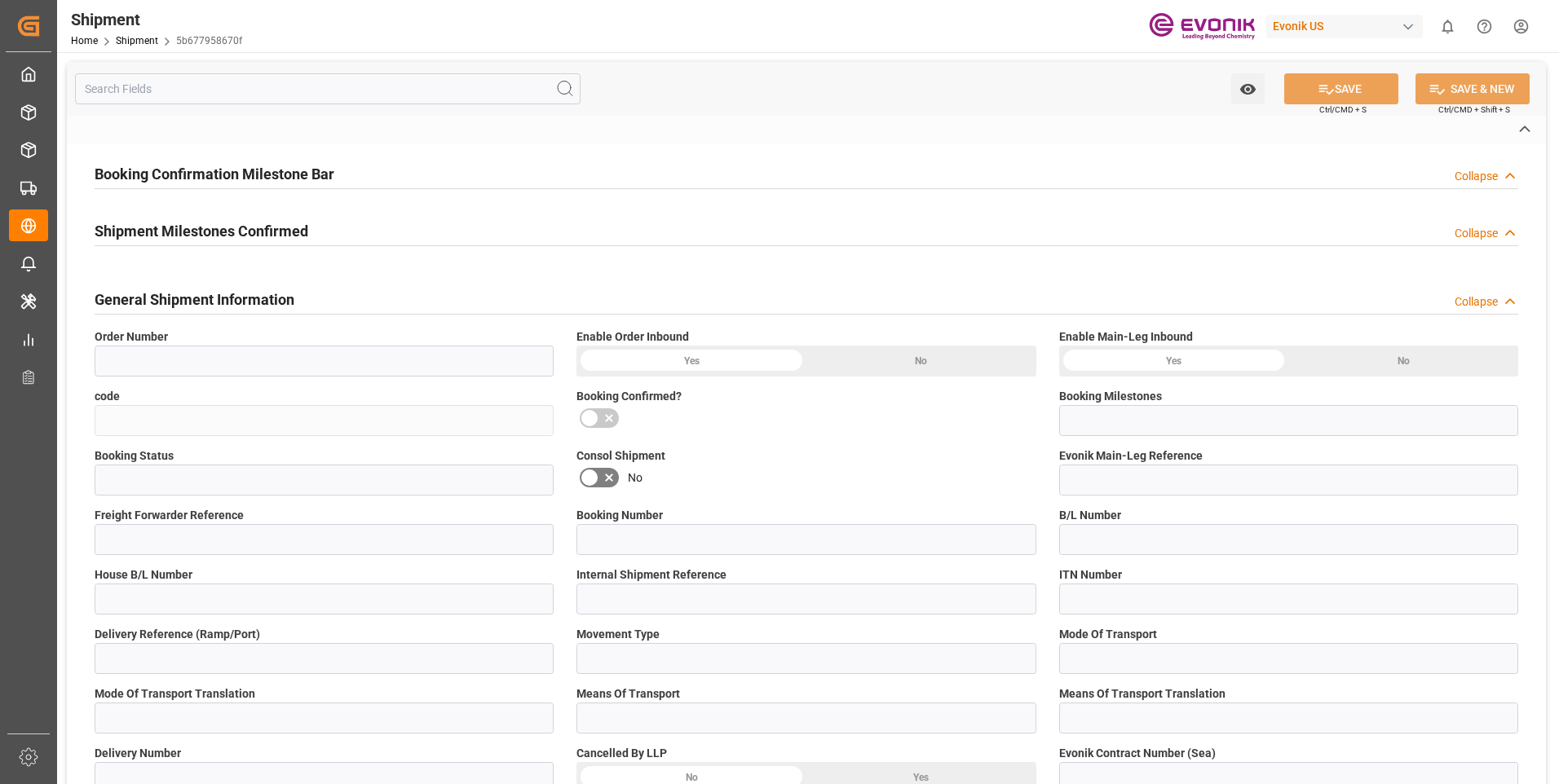
type input "2007119820"
type input "5b677958670f"
type input "Submitted to FFW for Booking (Pending)"
type input "Active"
type input "P2P"
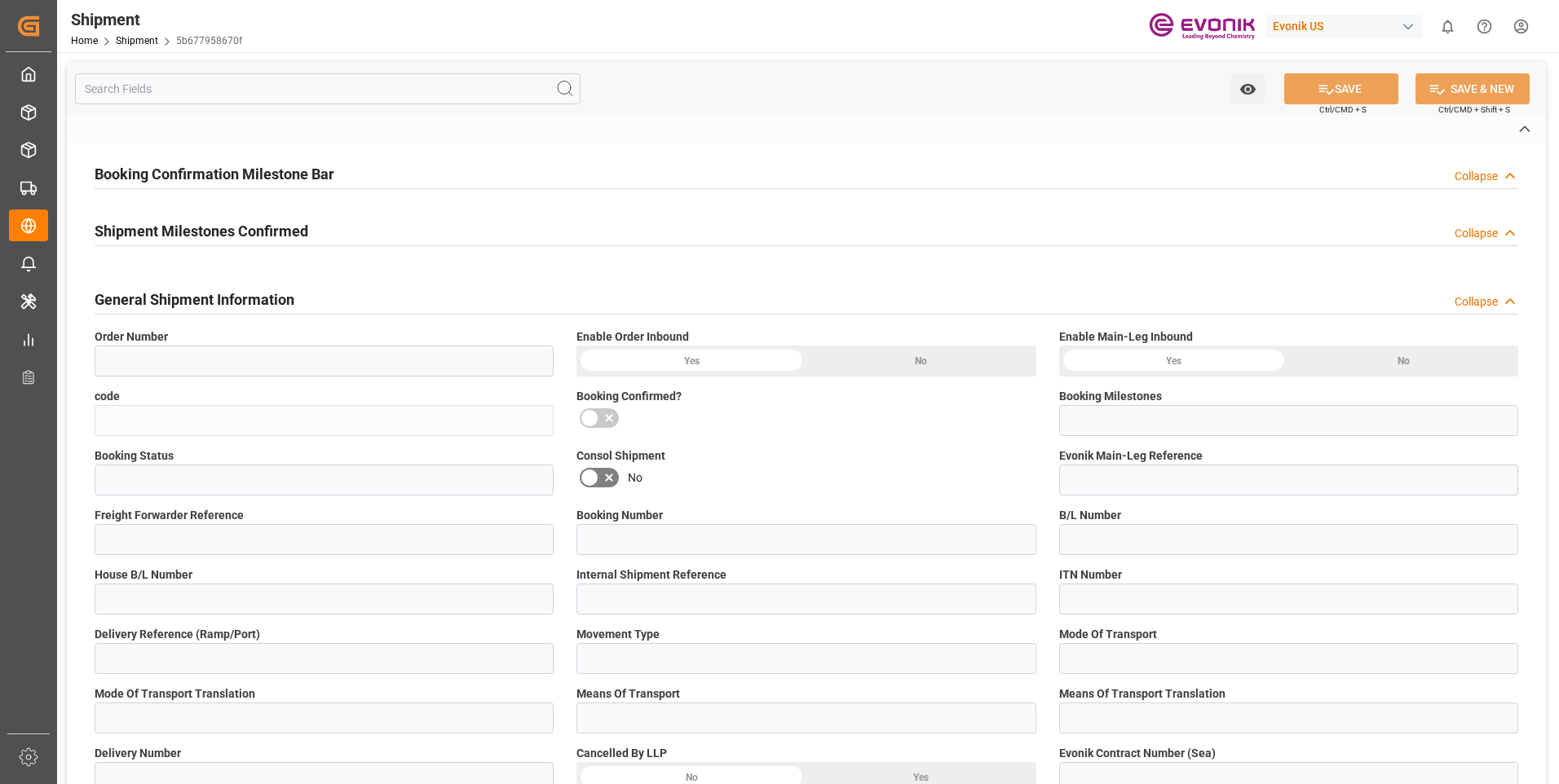
type input "41"
type input "LCL"
type input "0008"
type input "LCL"
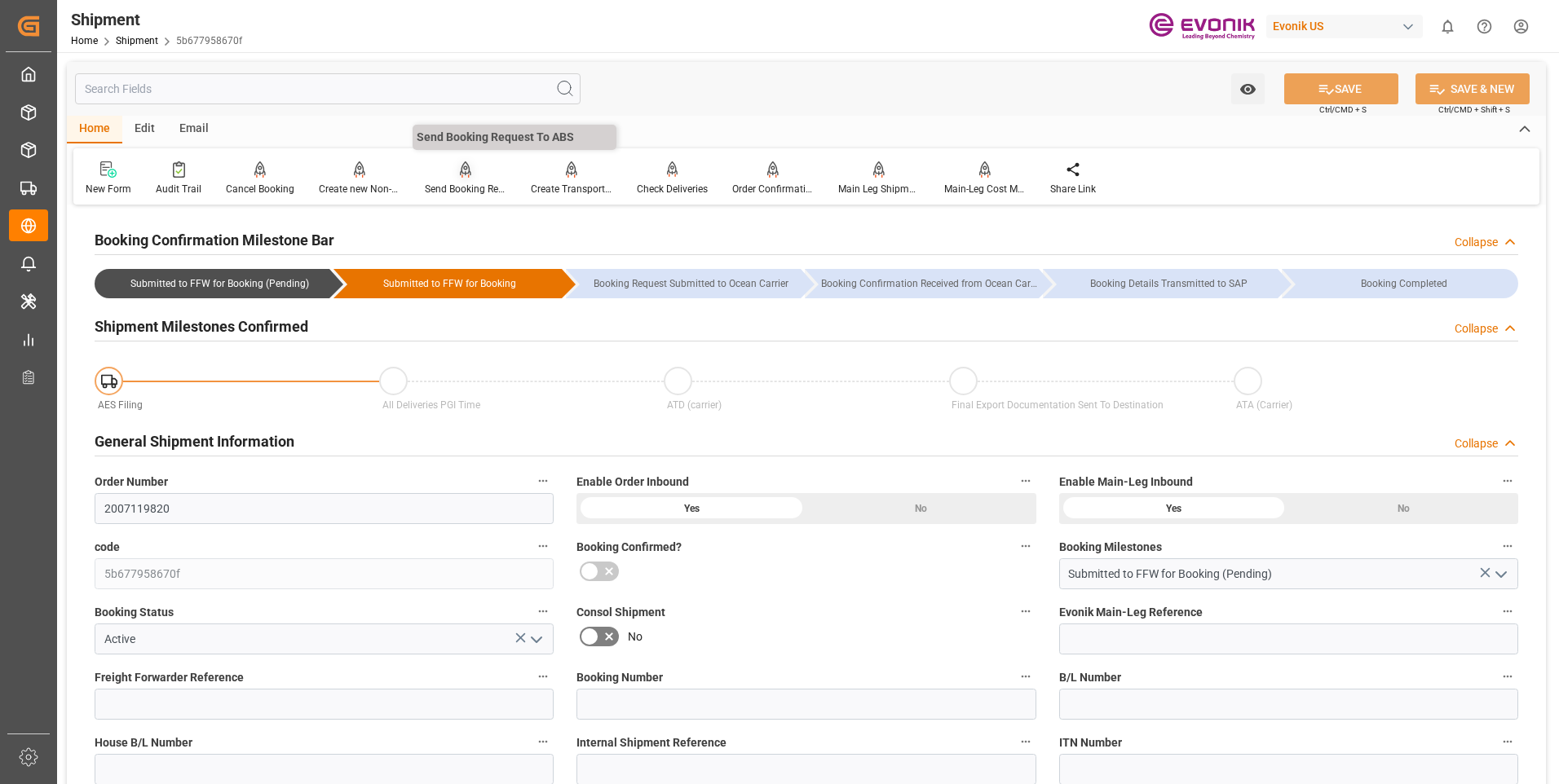
click at [454, 178] on div "Send Booking Request To ABS" at bounding box center [465, 178] width 106 height 36
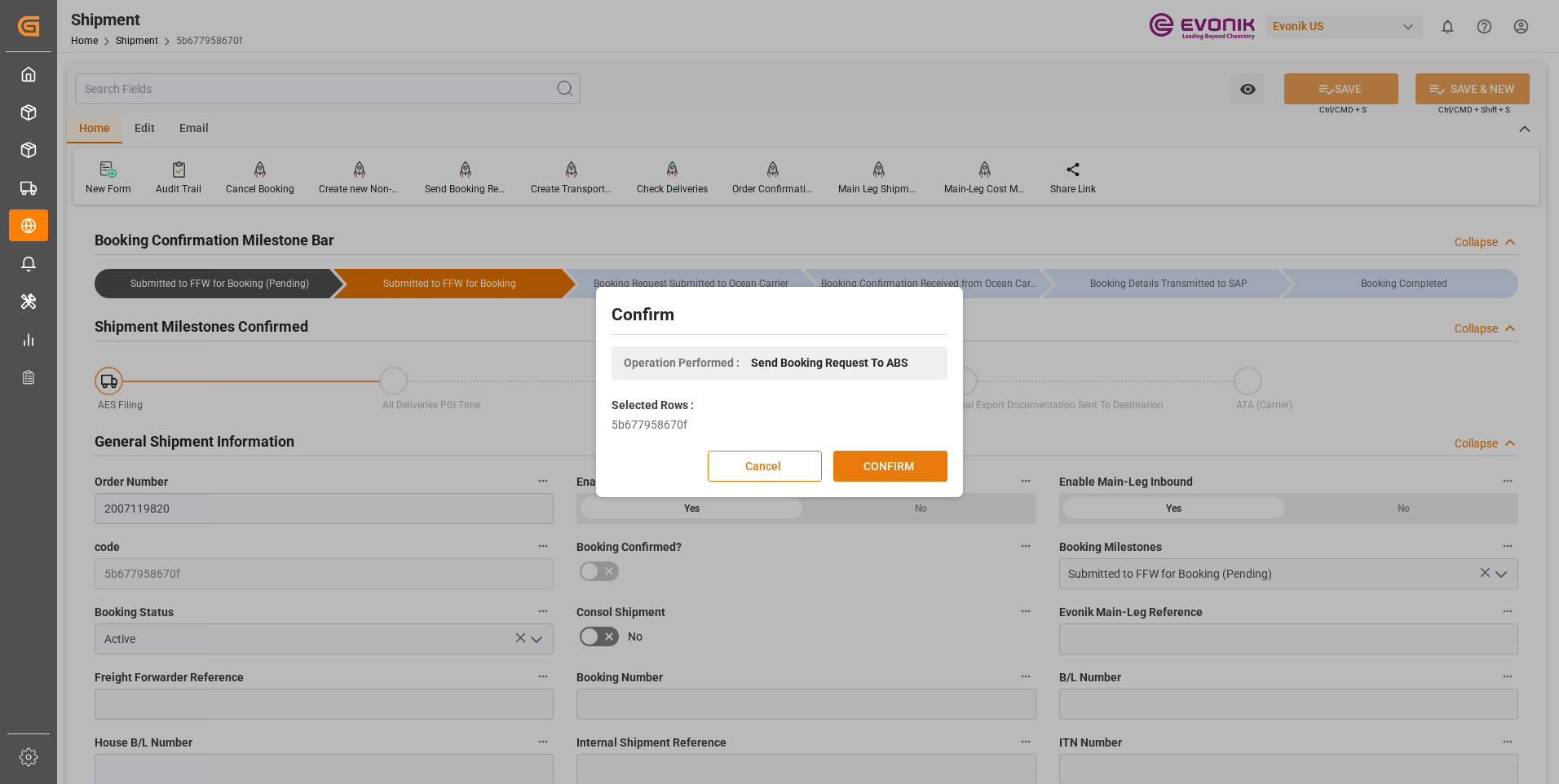
click at [878, 460] on button "CONFIRM" at bounding box center [890, 466] width 114 height 31
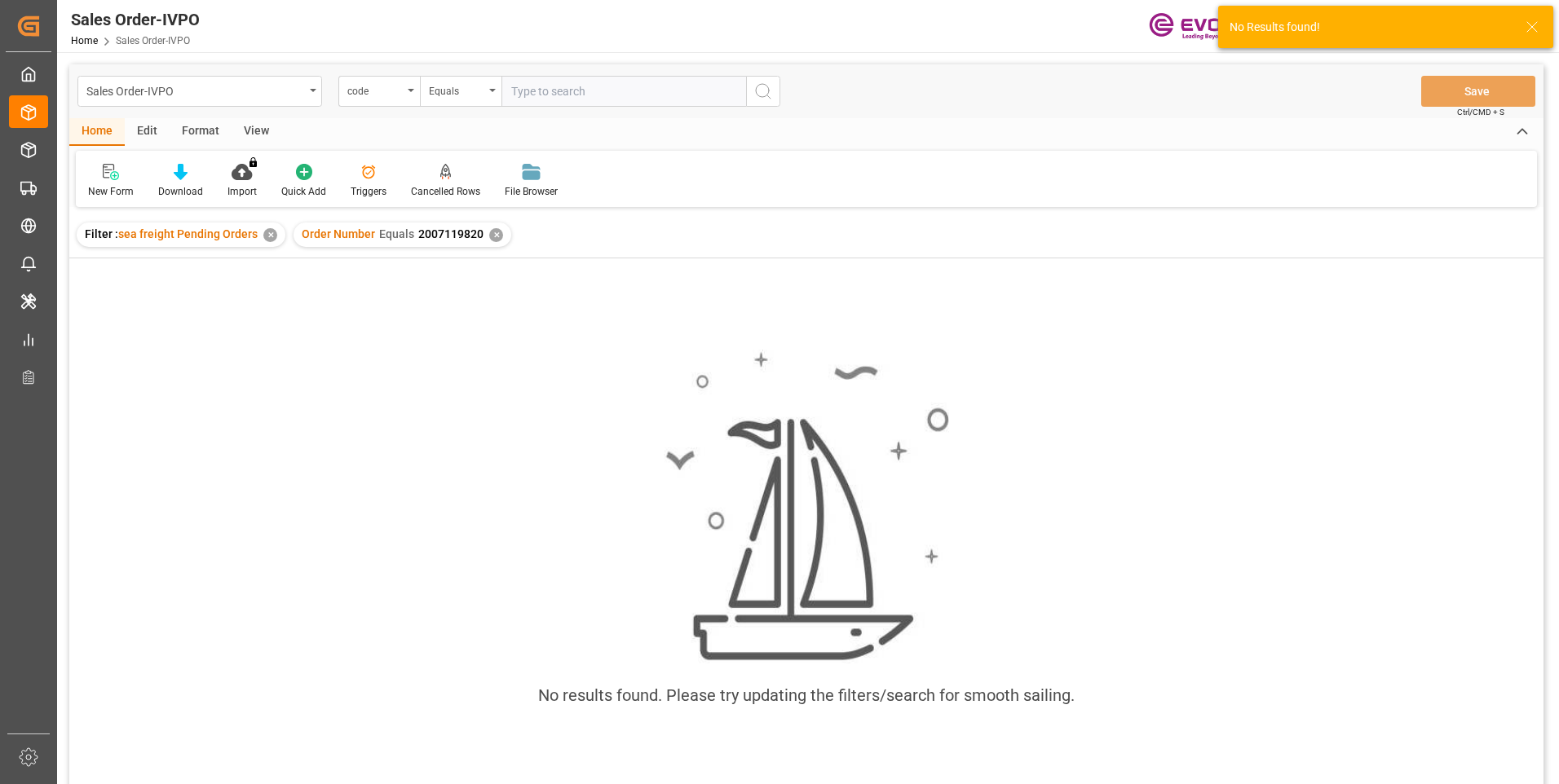
click at [489, 237] on div "✕" at bounding box center [495, 235] width 14 height 14
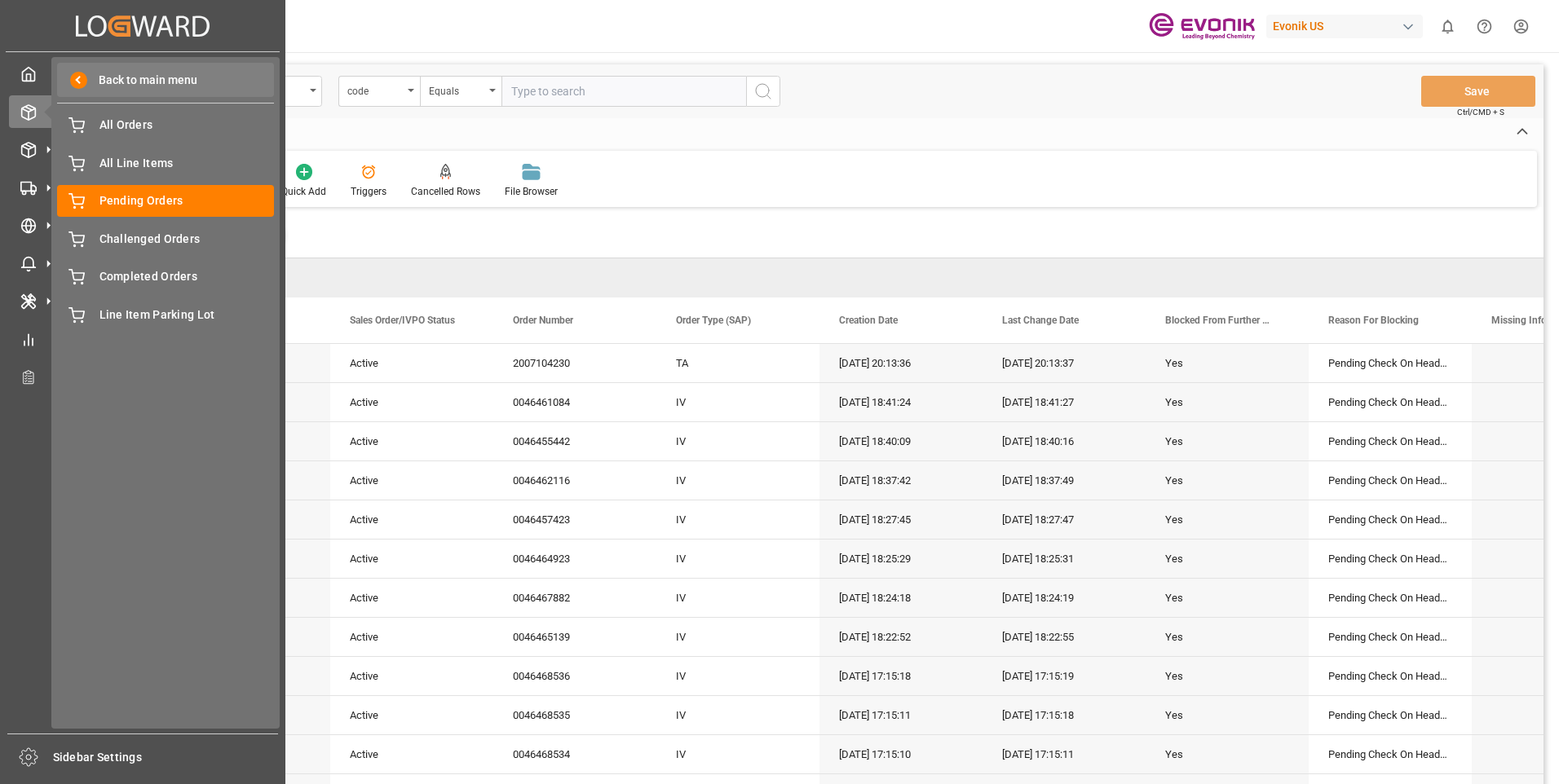
click at [126, 82] on span "Back to main menu" at bounding box center [142, 80] width 110 height 17
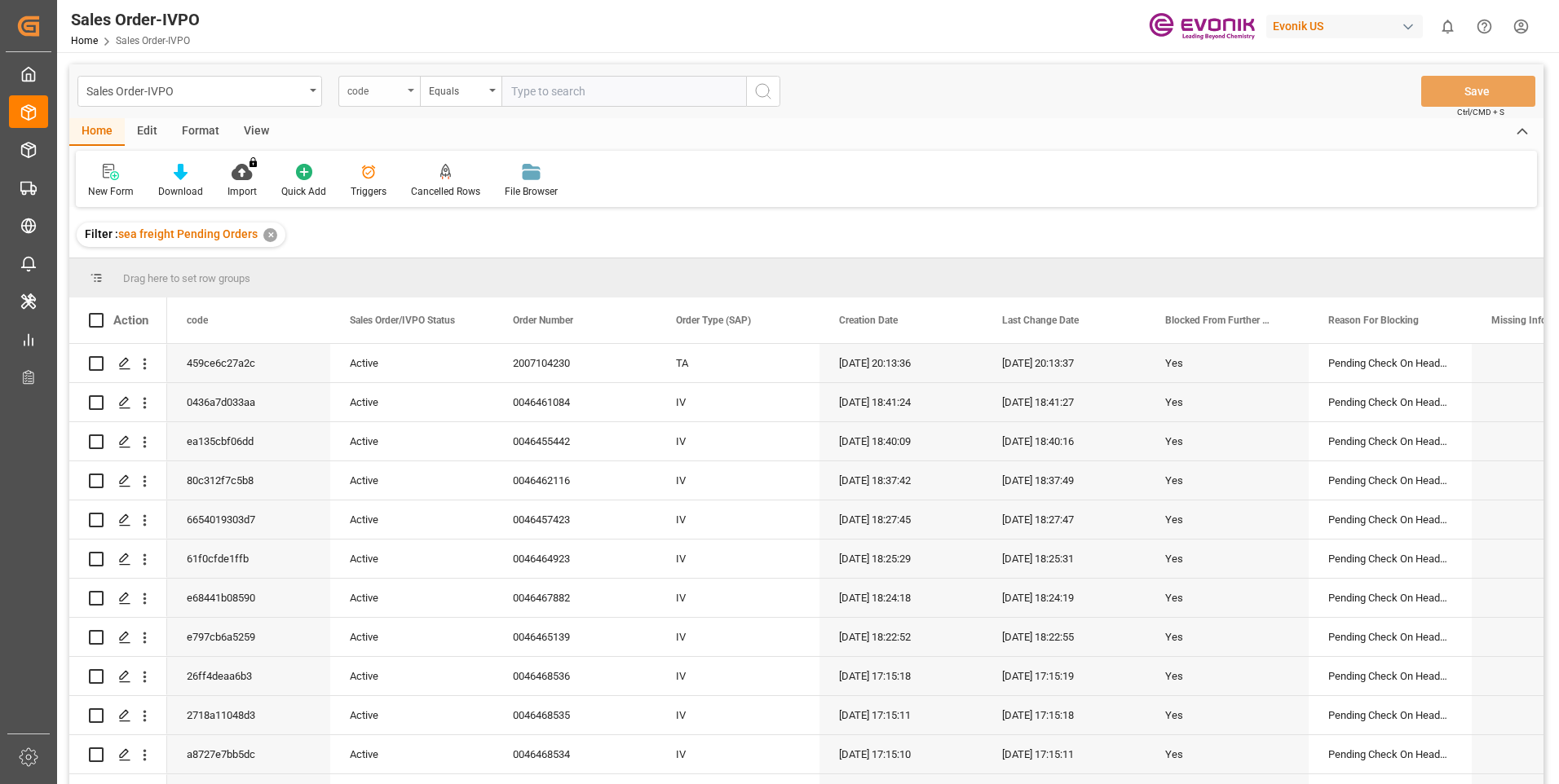
click at [353, 89] on div "code" at bounding box center [375, 89] width 56 height 19
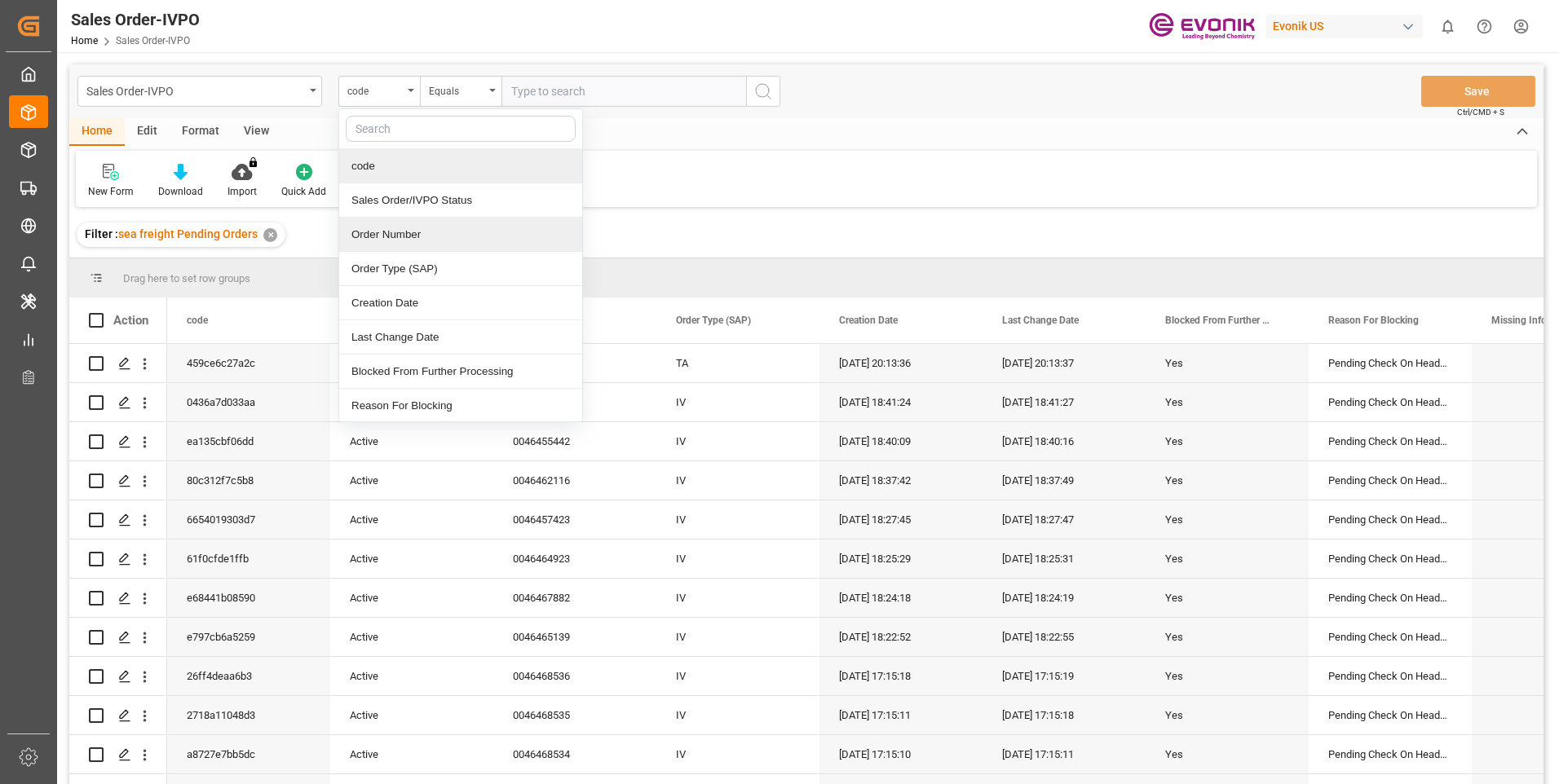
click at [420, 240] on div "Order Number" at bounding box center [461, 235] width 243 height 34
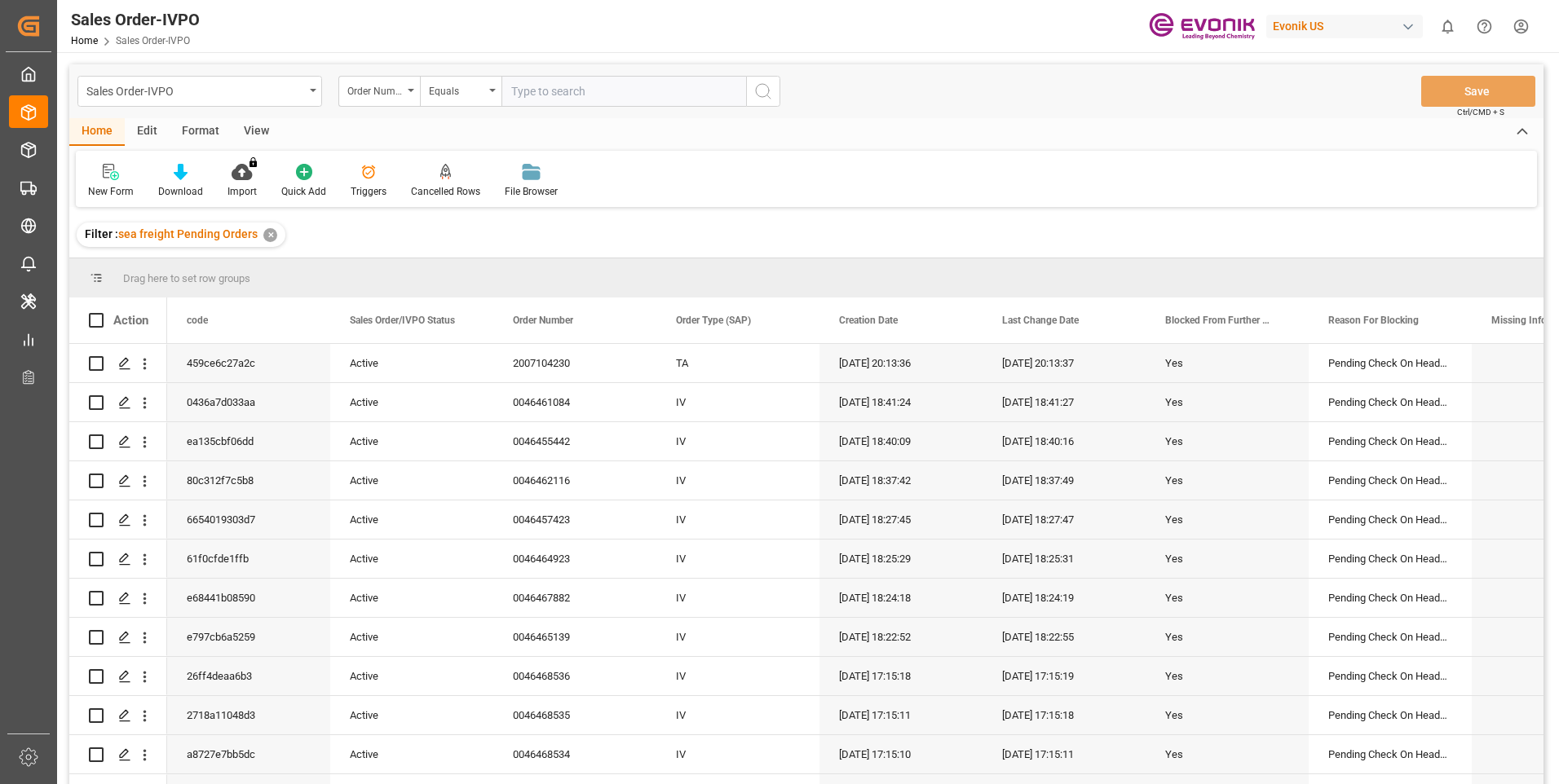
click at [548, 95] on input "text" at bounding box center [624, 91] width 245 height 31
paste input "2007119820"
type input "2007119820"
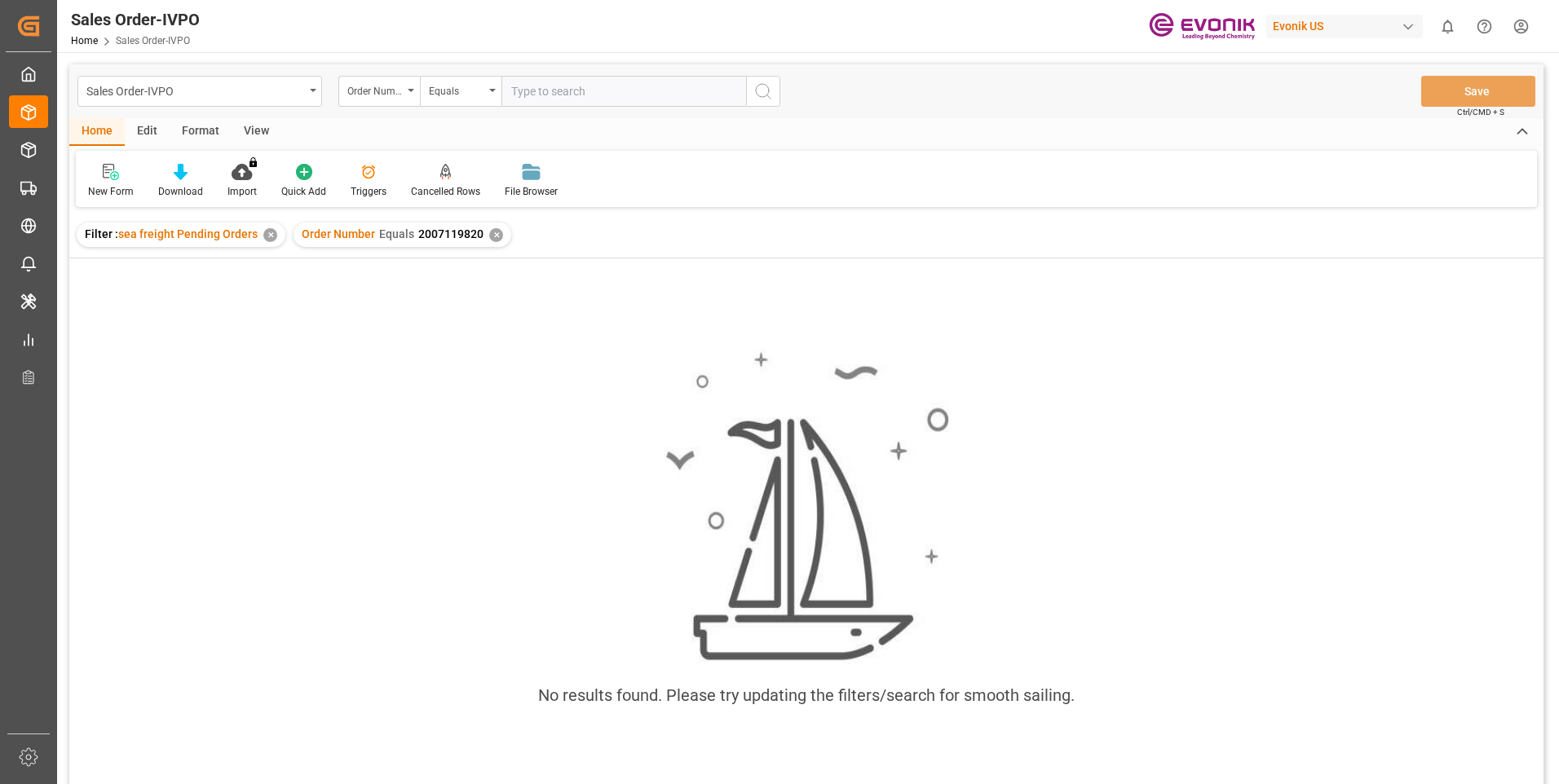
click at [489, 234] on div "✕" at bounding box center [495, 235] width 14 height 14
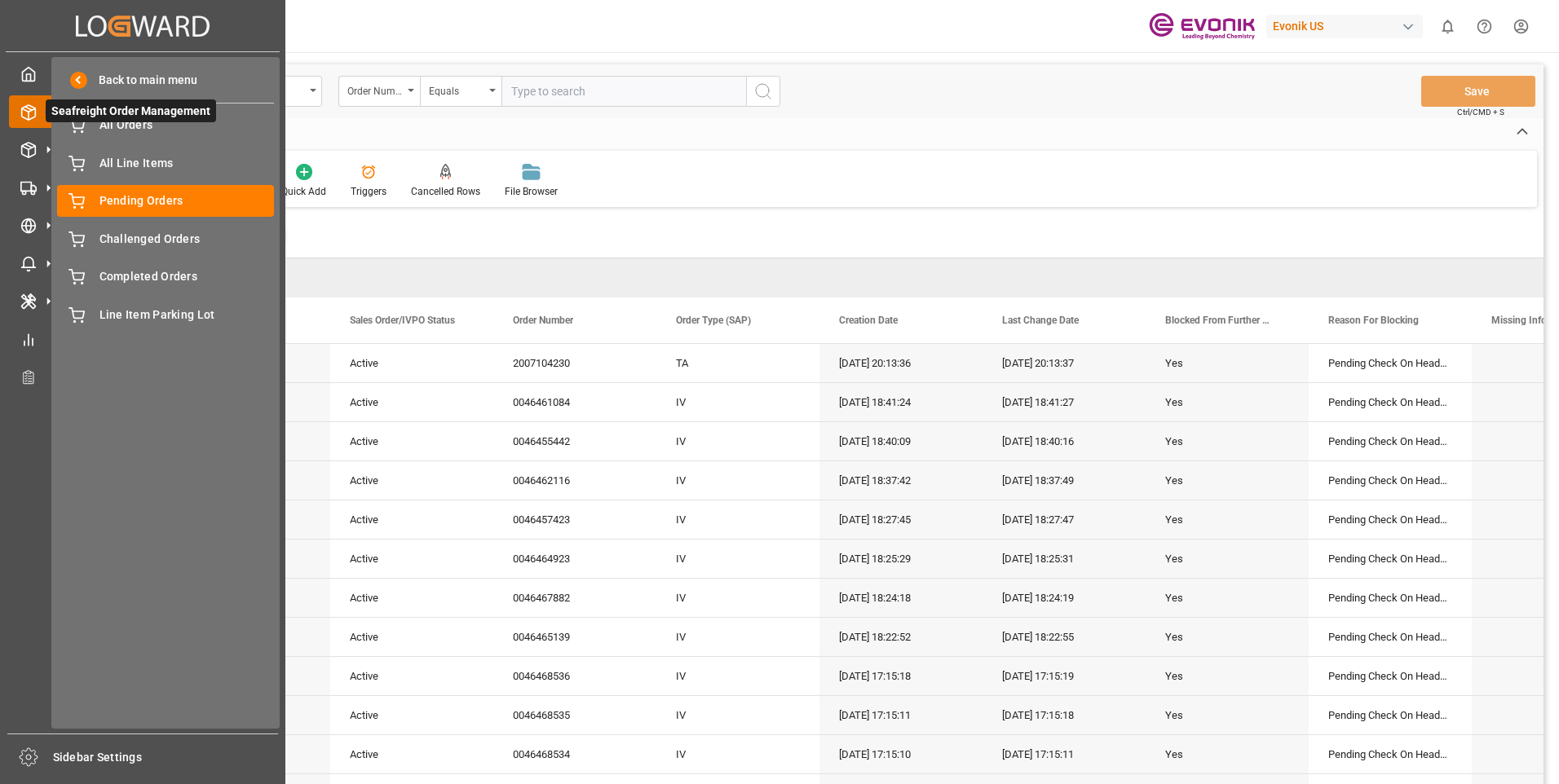
click at [26, 113] on icon at bounding box center [29, 113] width 16 height 16
click at [145, 122] on span "All Orders" at bounding box center [186, 125] width 176 height 17
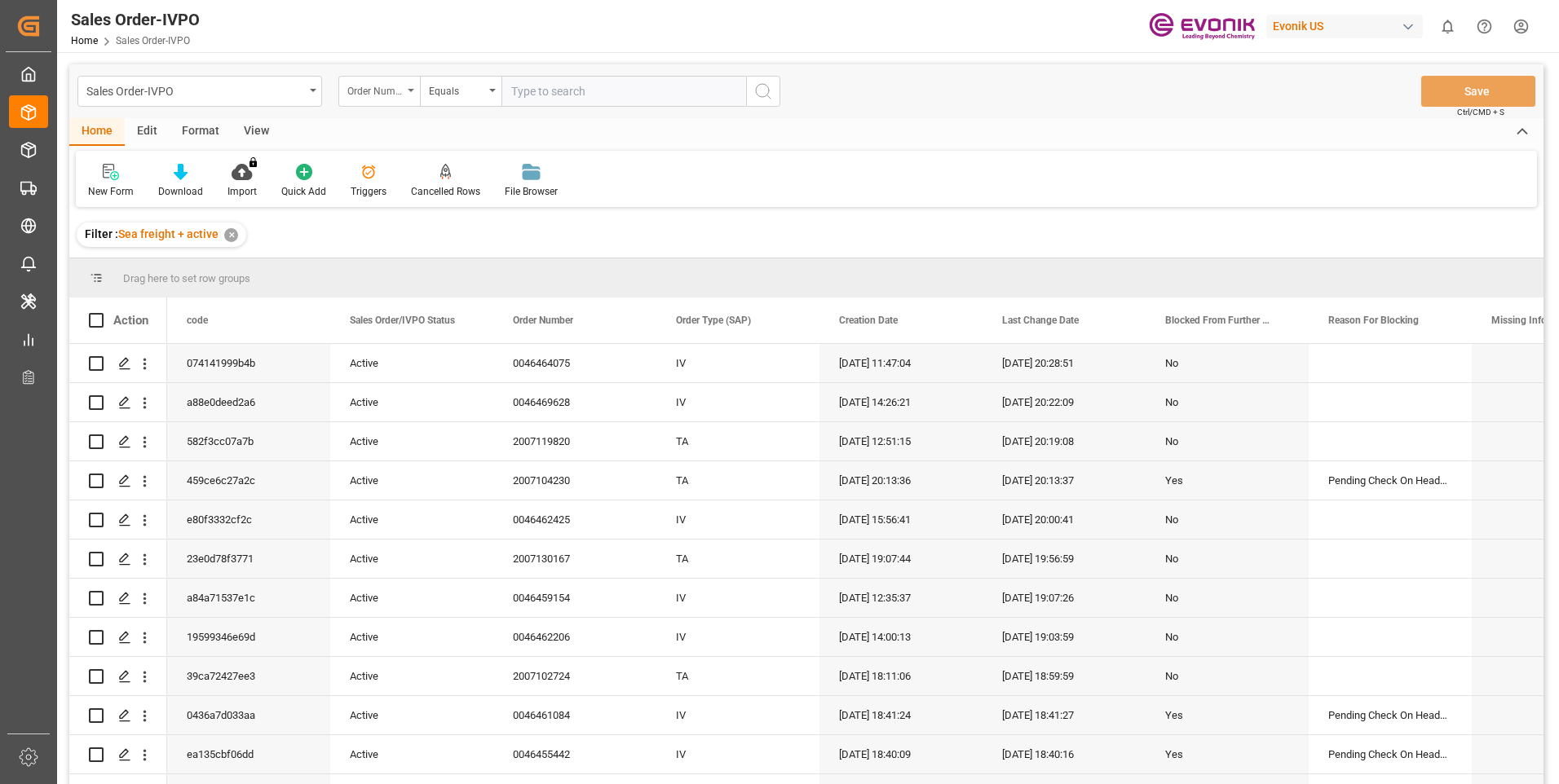
click at [409, 95] on div "Order Number" at bounding box center [379, 91] width 82 height 31
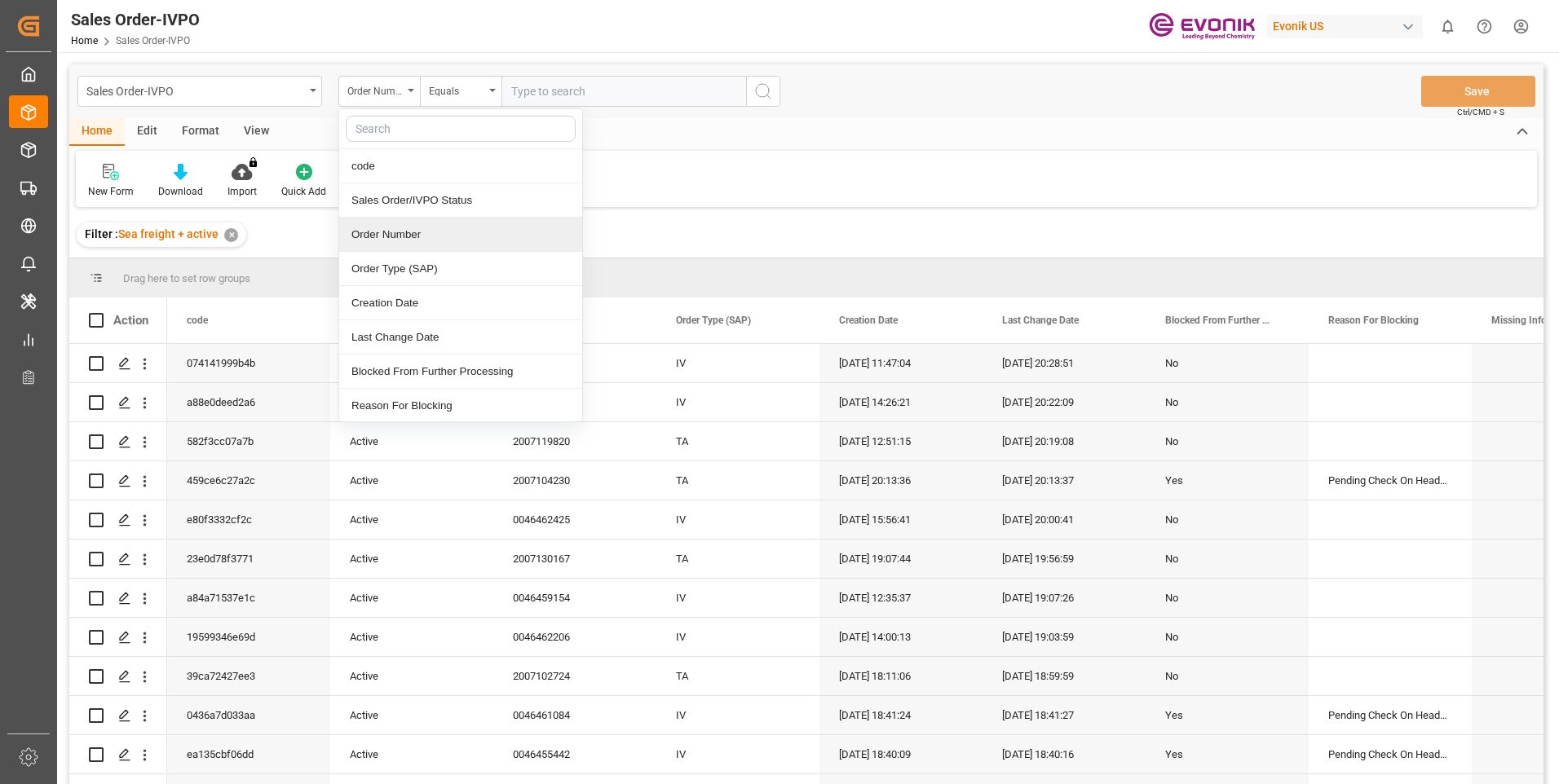
click at [448, 242] on div "Order Number" at bounding box center [461, 235] width 243 height 34
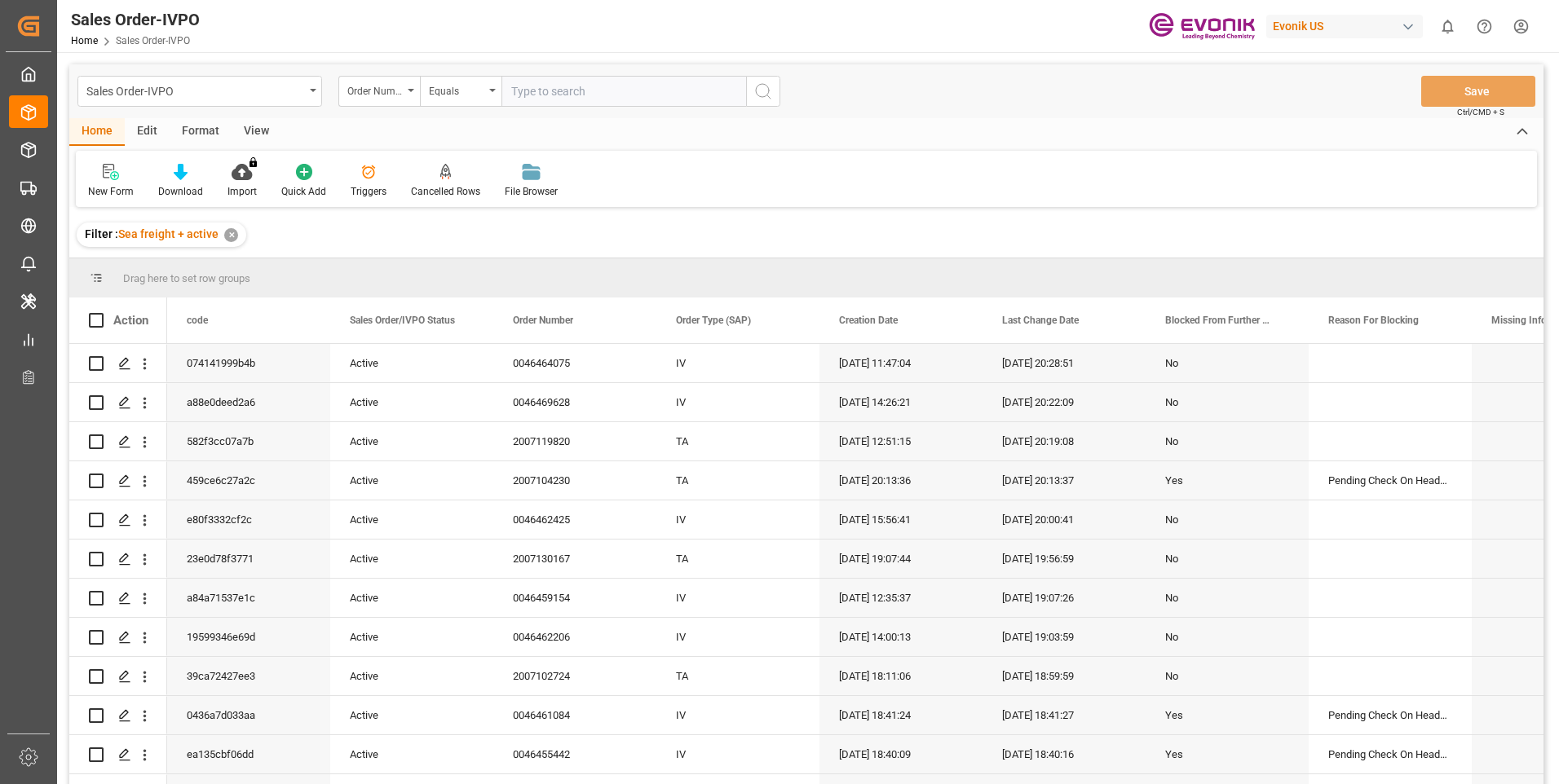
click at [527, 93] on input "text" at bounding box center [624, 91] width 245 height 31
paste input "2007119820"
type input "2007119820"
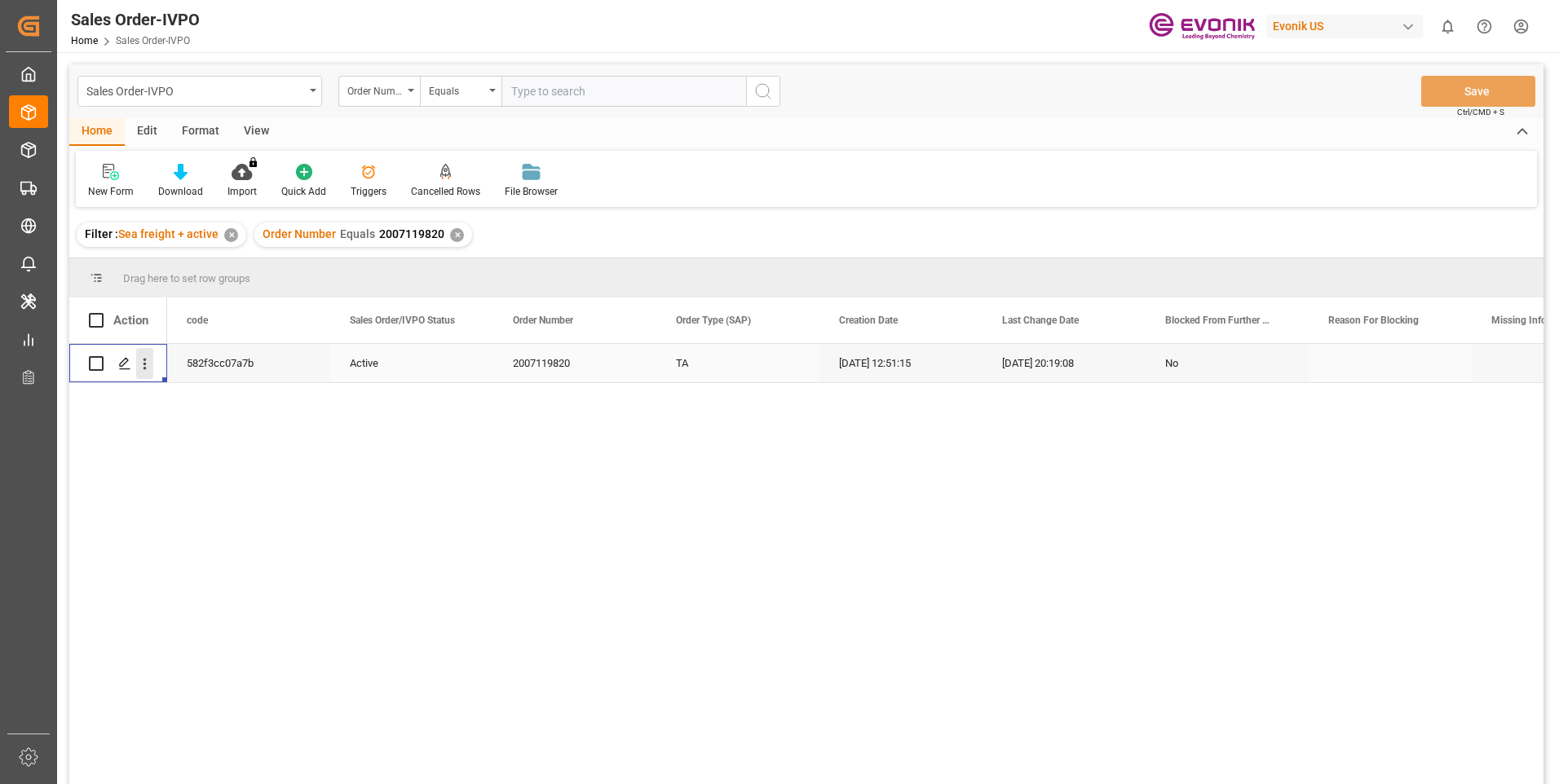
click at [142, 364] on icon "open menu" at bounding box center [144, 364] width 17 height 17
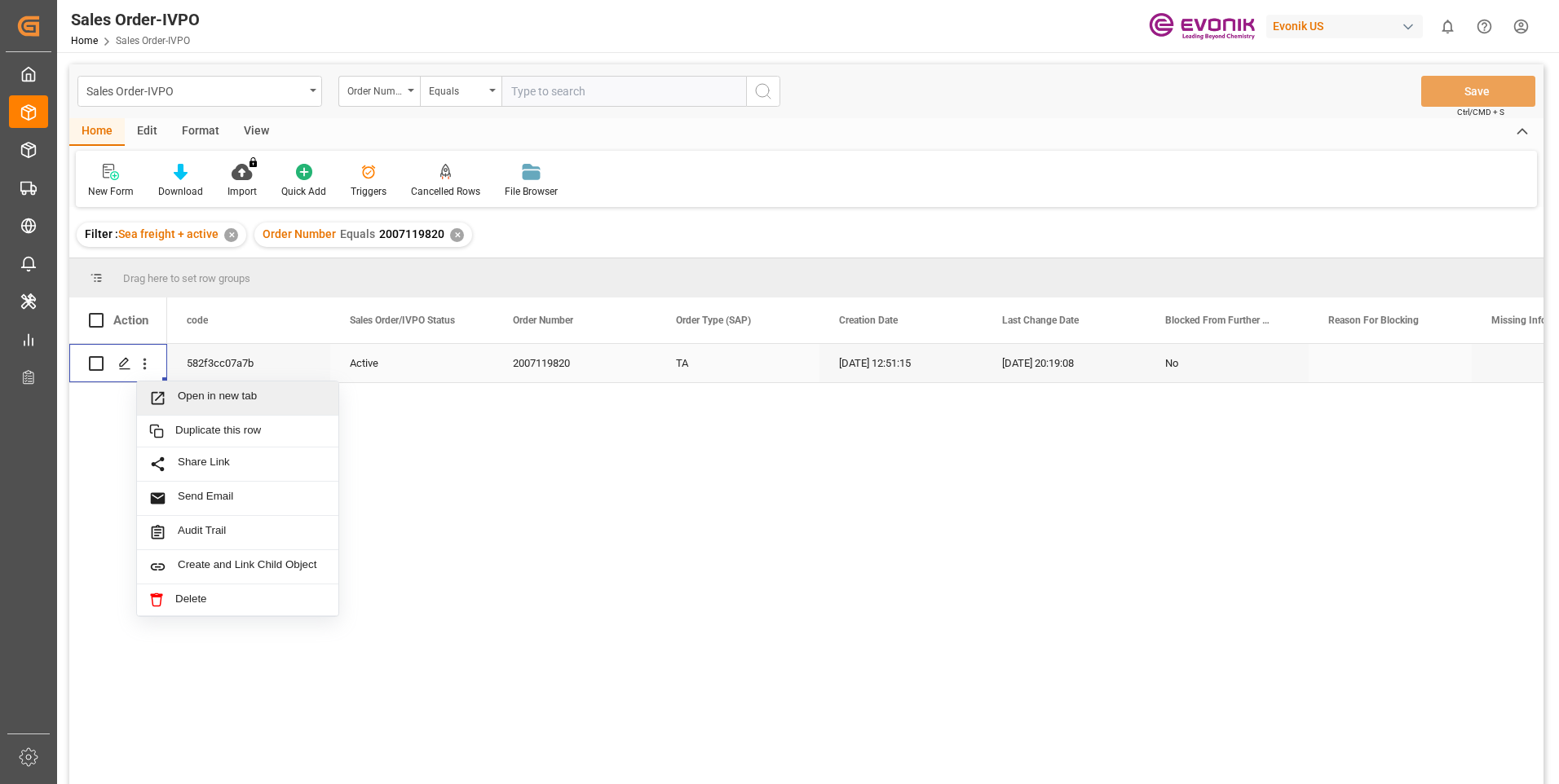
click at [230, 387] on div "Open in new tab" at bounding box center [238, 399] width 202 height 34
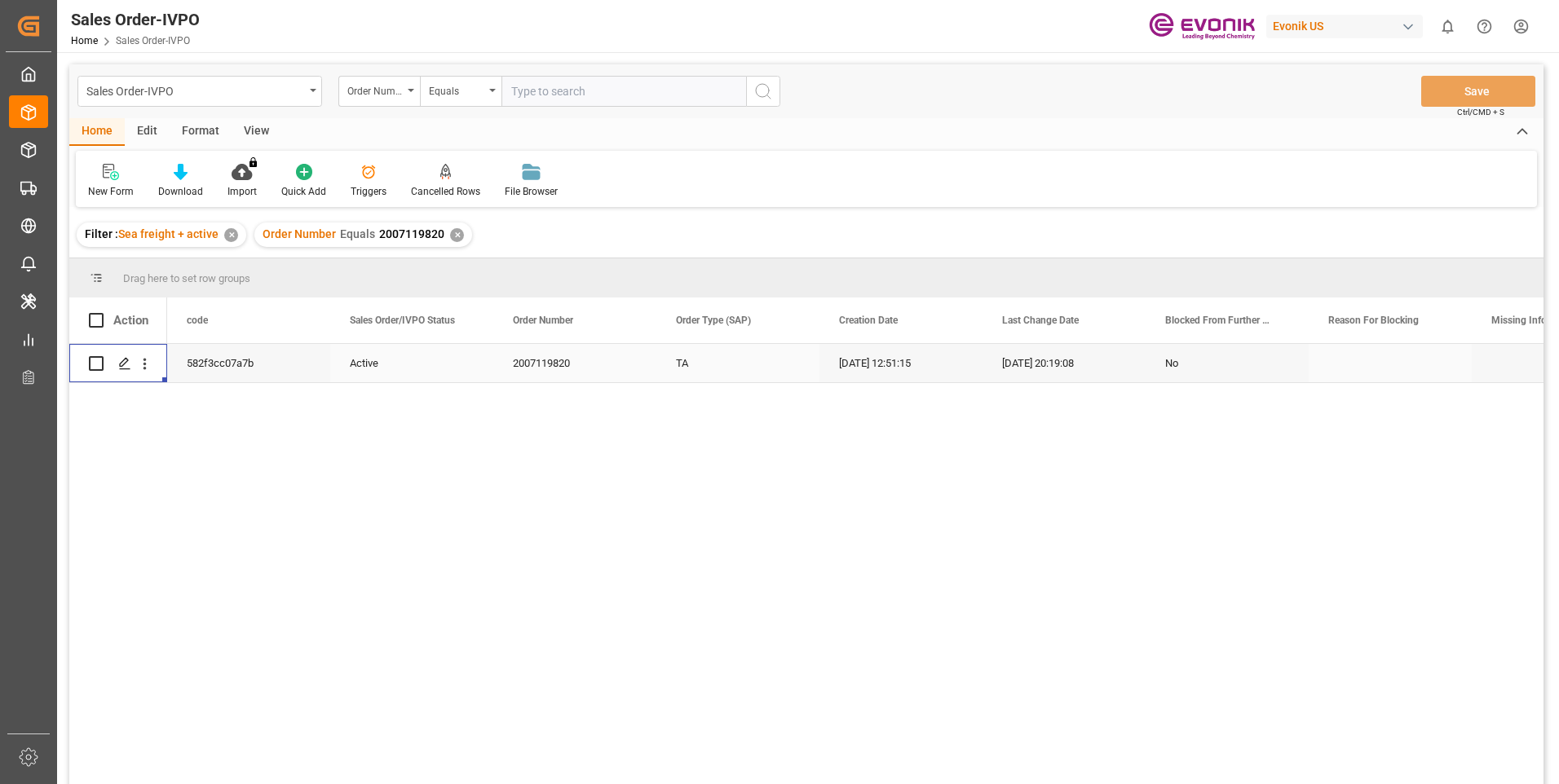
click at [1513, 31] on html "Created by potrace 1.15, written by [PERSON_NAME] [DATE]-[DATE] Created by potr…" at bounding box center [780, 392] width 1559 height 784
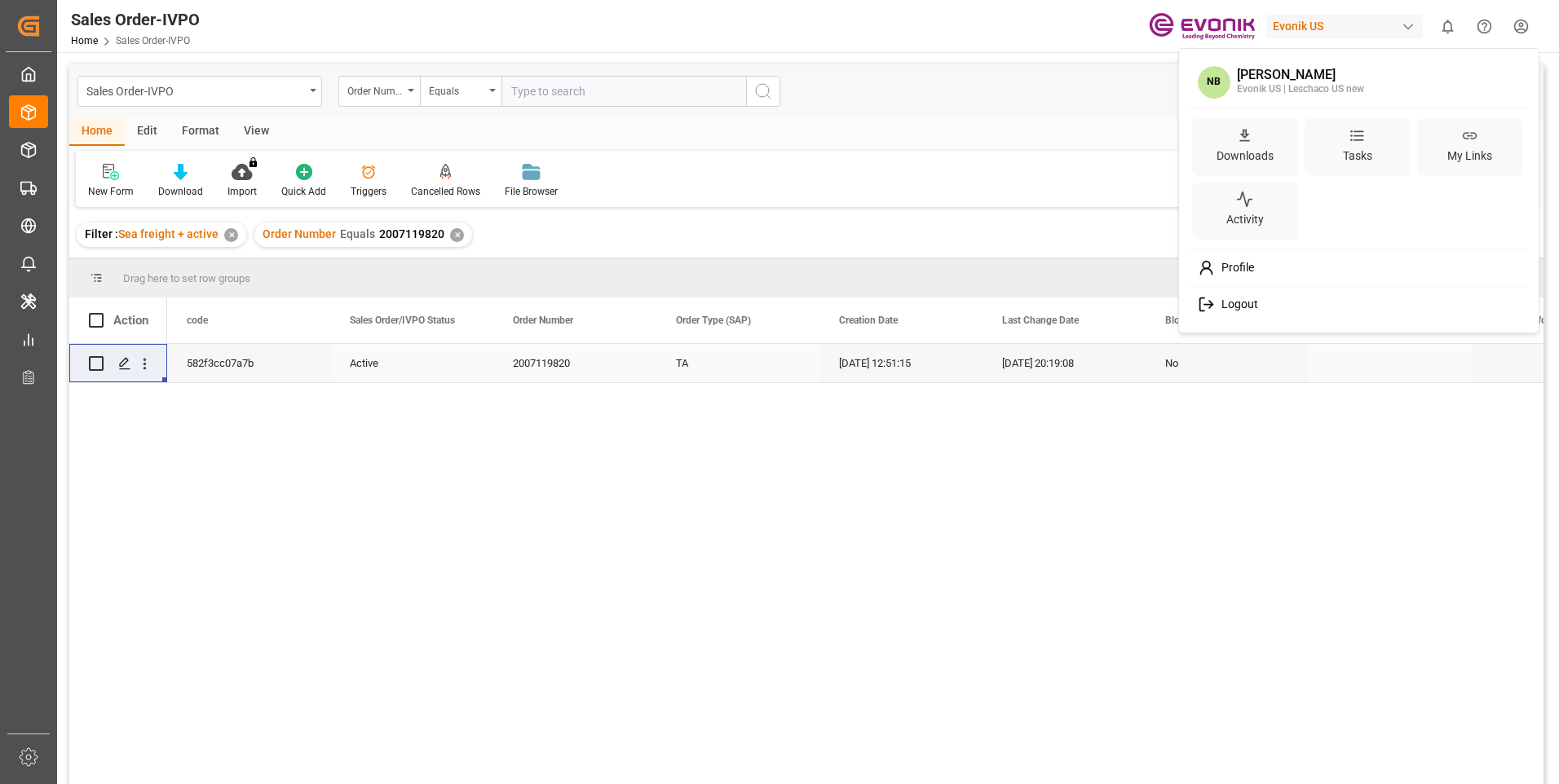
click at [1232, 300] on span "Logout" at bounding box center [1237, 305] width 43 height 14
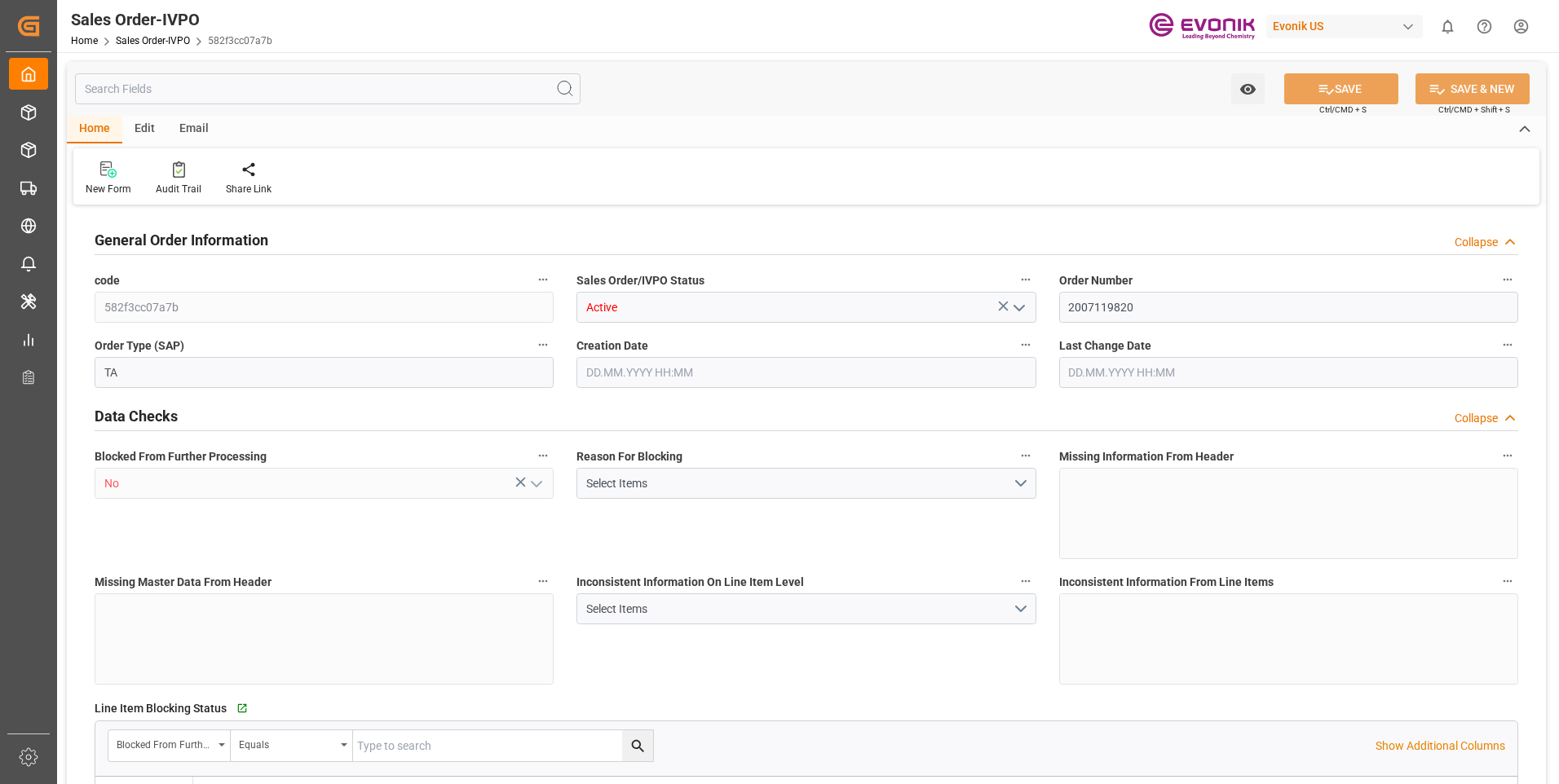
type input "NZAKL"
type input "0"
type input "1"
type input "3650.8"
type input "[DATE] 12:51"
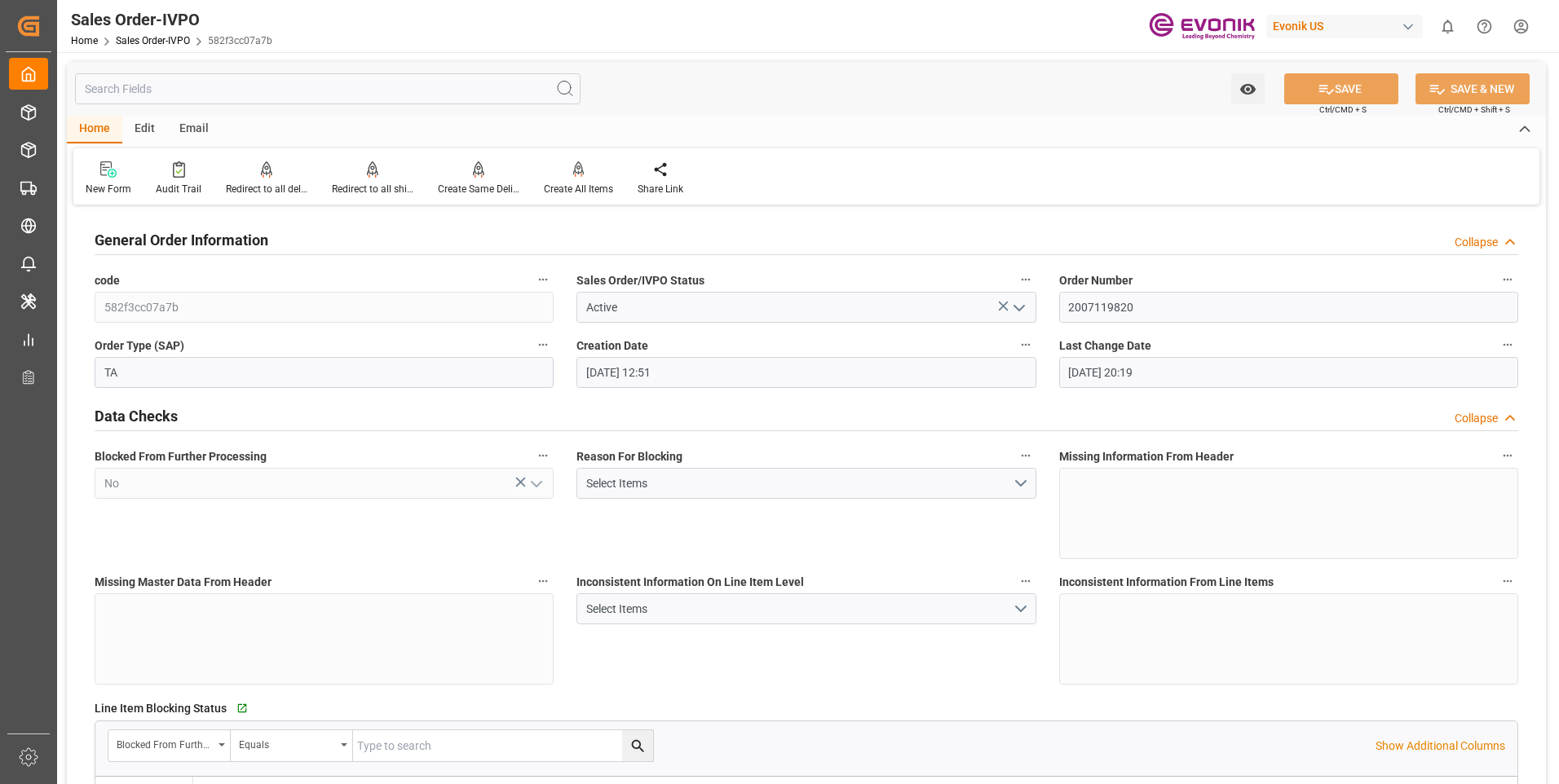
type input "[DATE] 20:19"
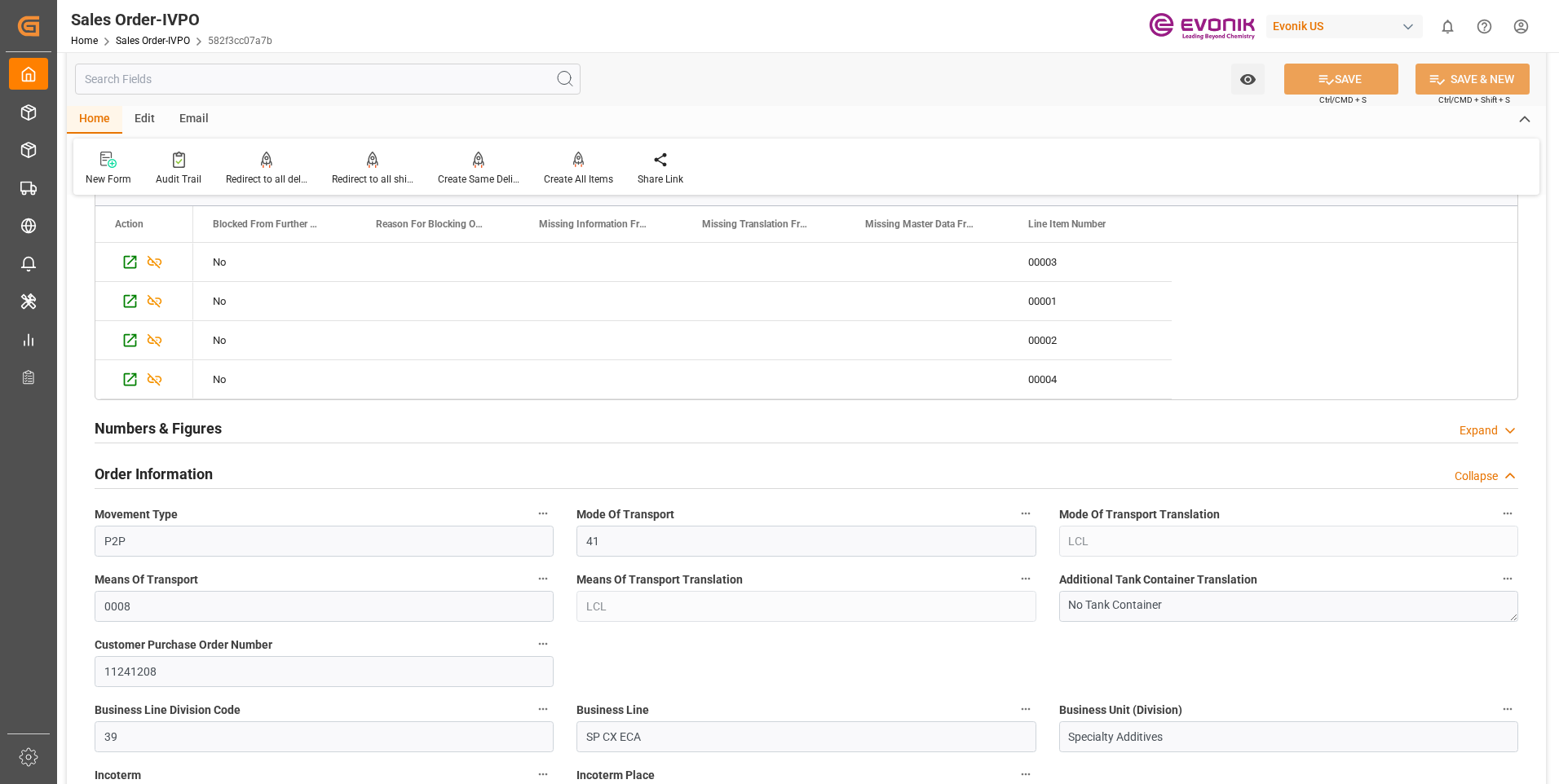
scroll to position [489, 0]
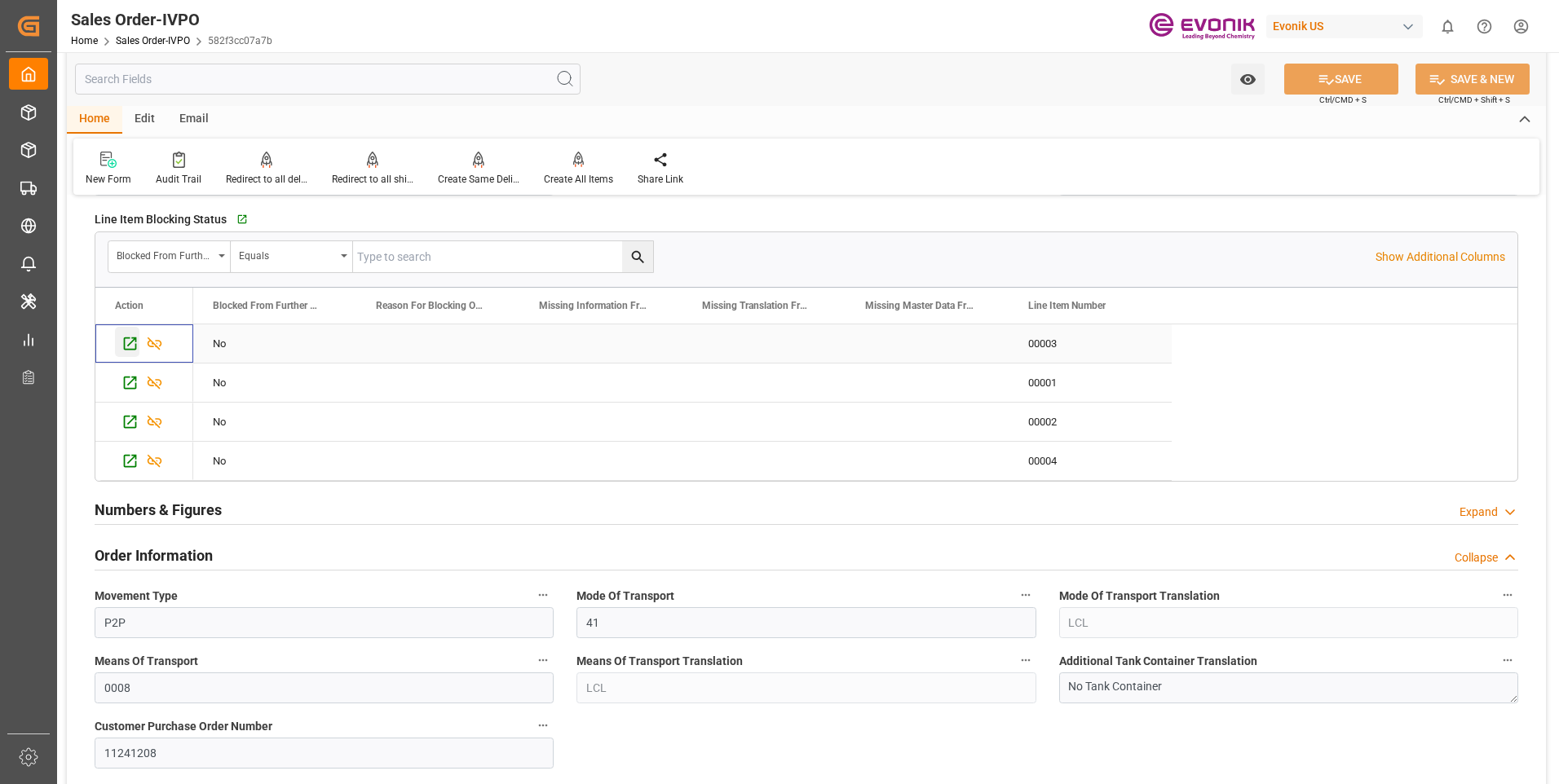
click at [132, 337] on icon "Press SPACE to select this row." at bounding box center [130, 343] width 17 height 17
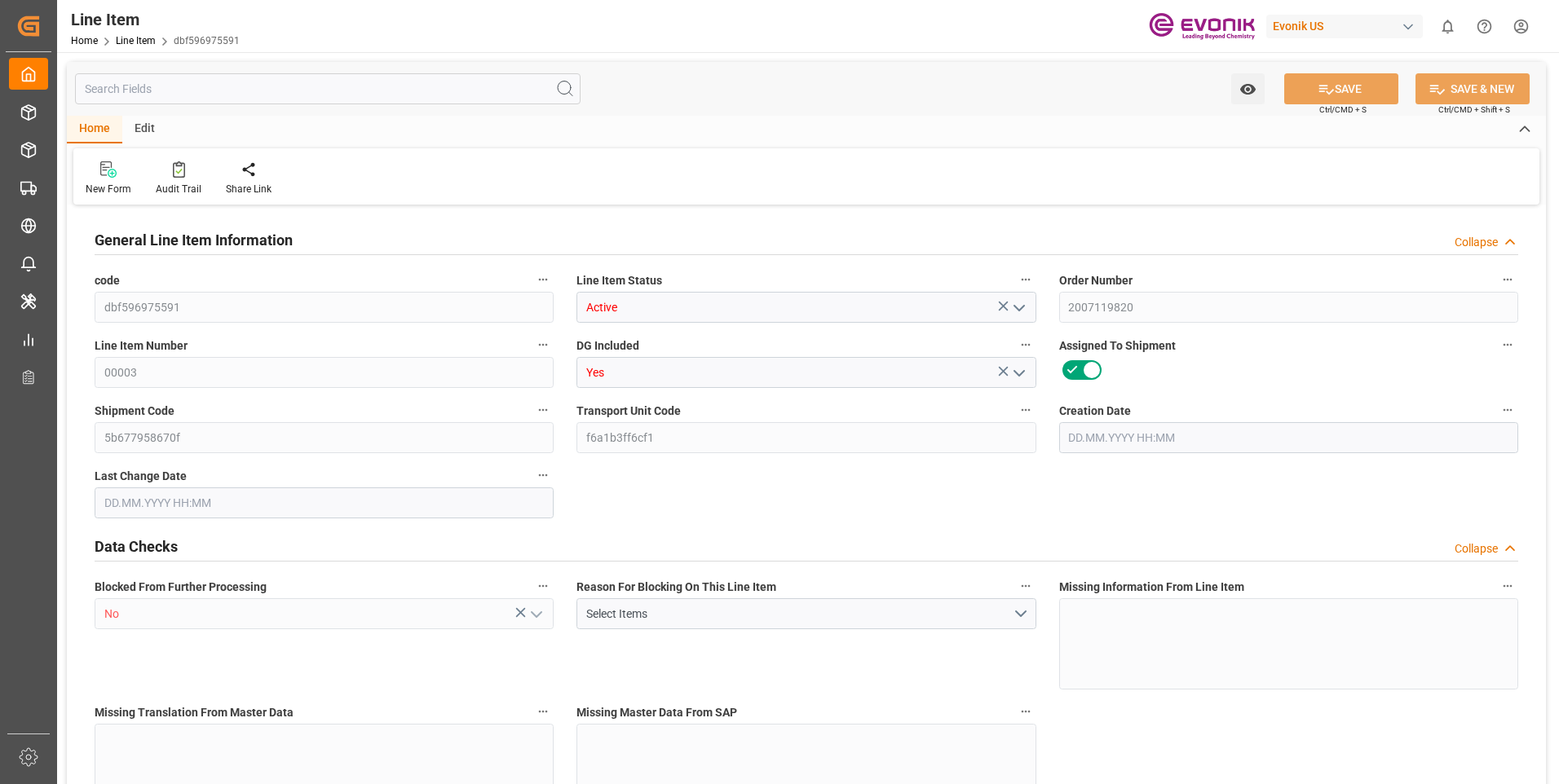
type input "1"
type input "220.8"
type input "204"
type input "0.2875"
type input "1"
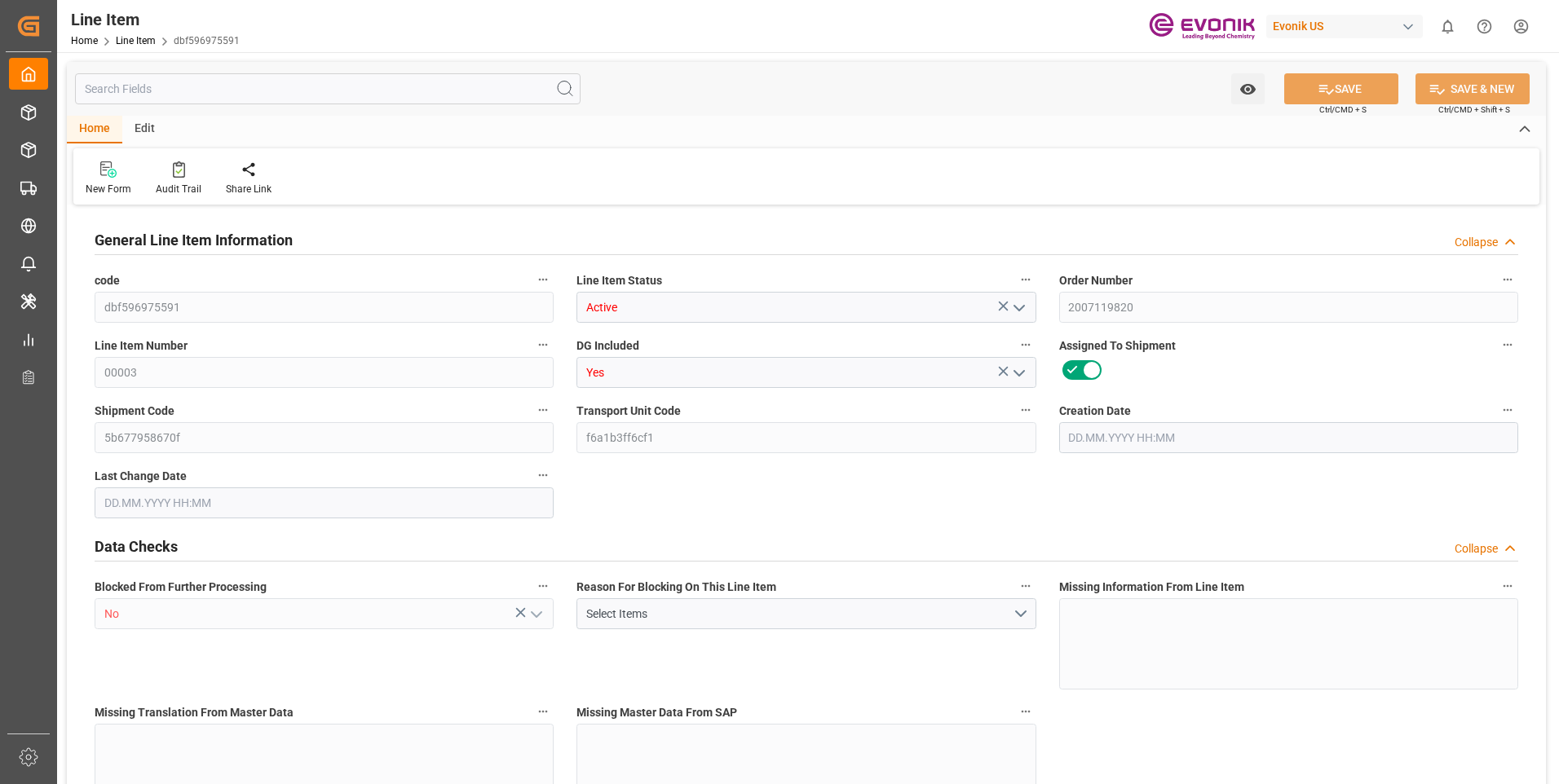
type input "1672.8"
type input "1"
type input "220.8"
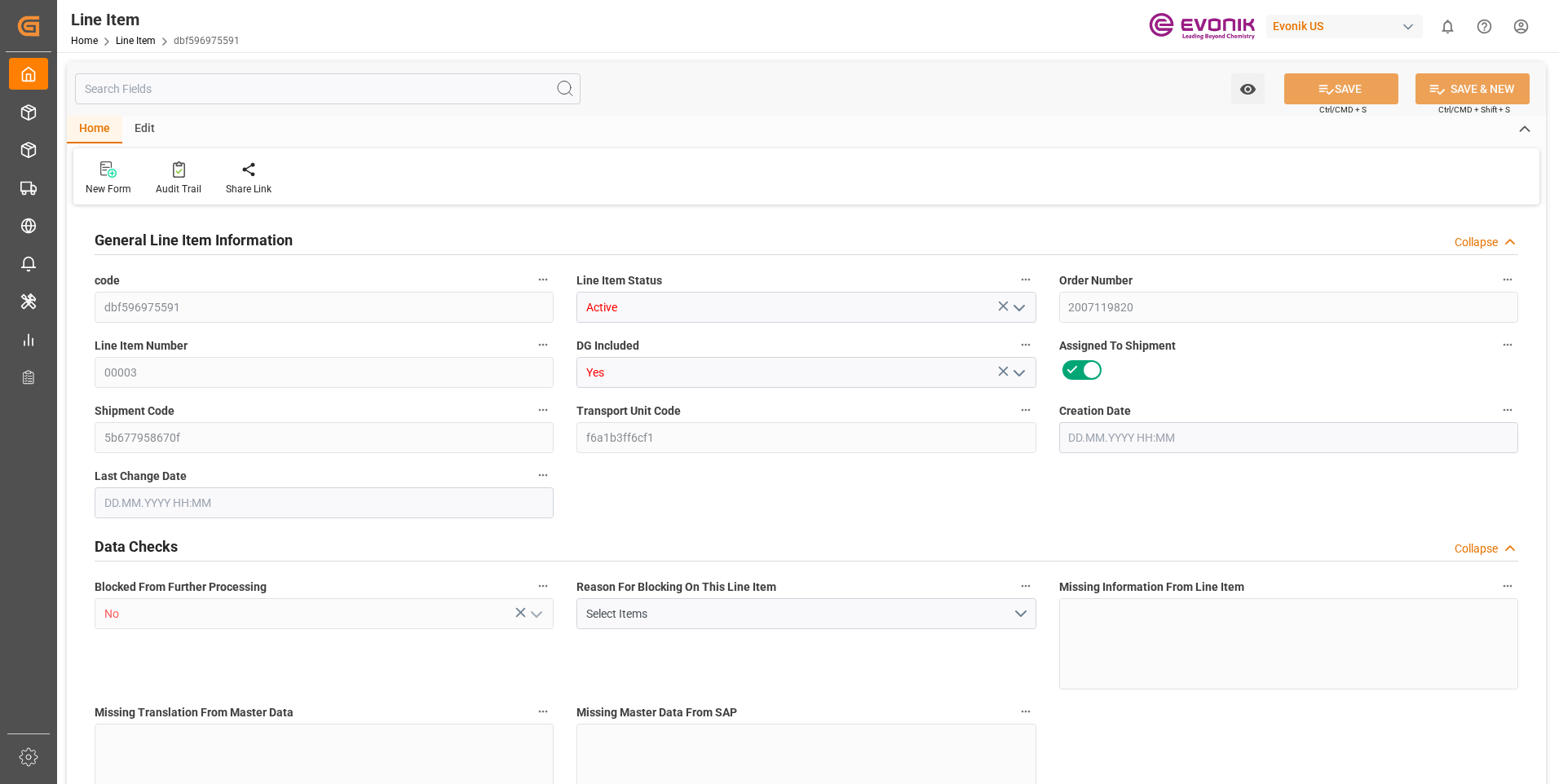
type input "240.8"
type input "204"
type input "0.2875"
type input "287.537"
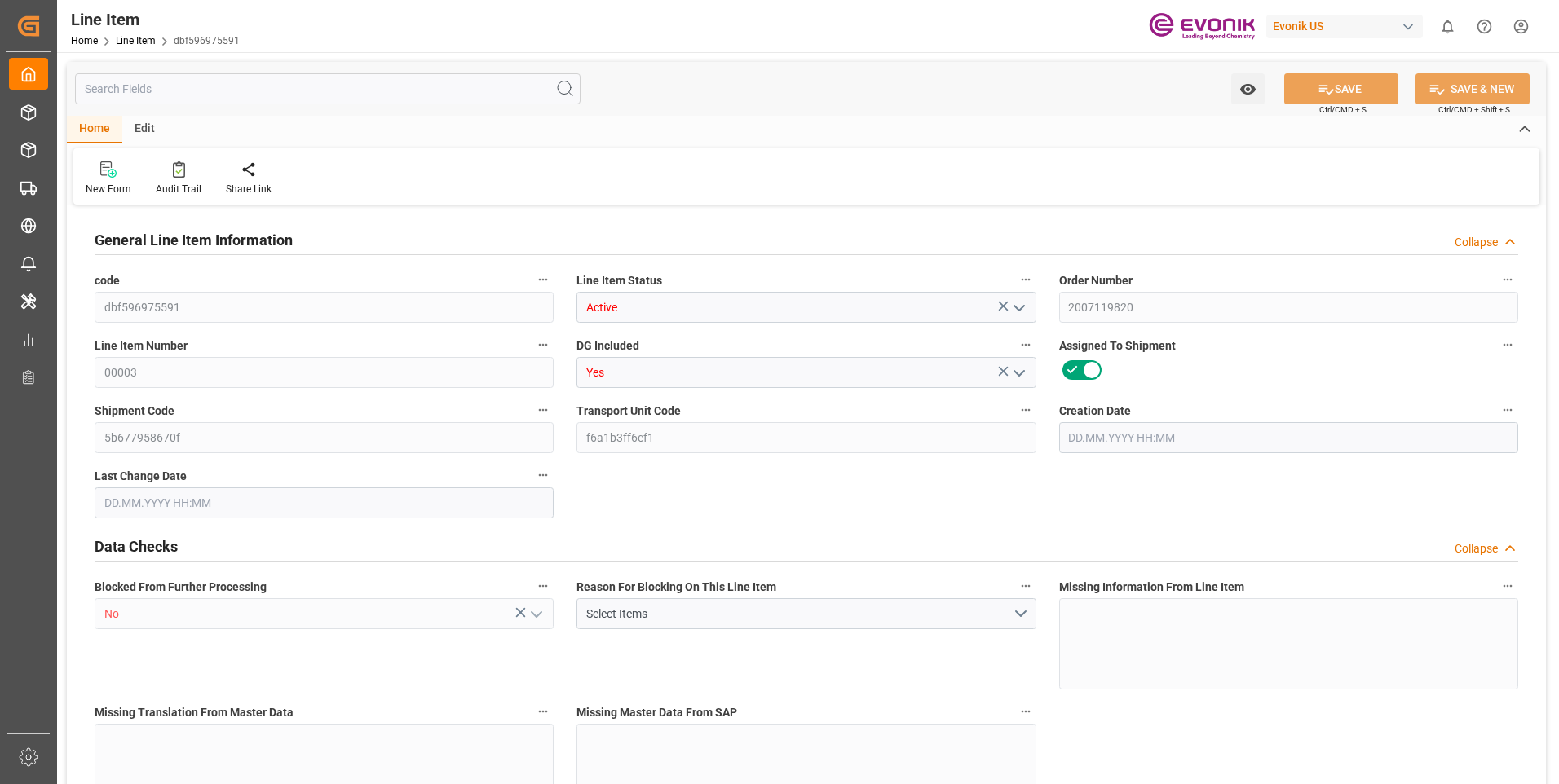
type input "0"
type input "22.08.2025 12:51"
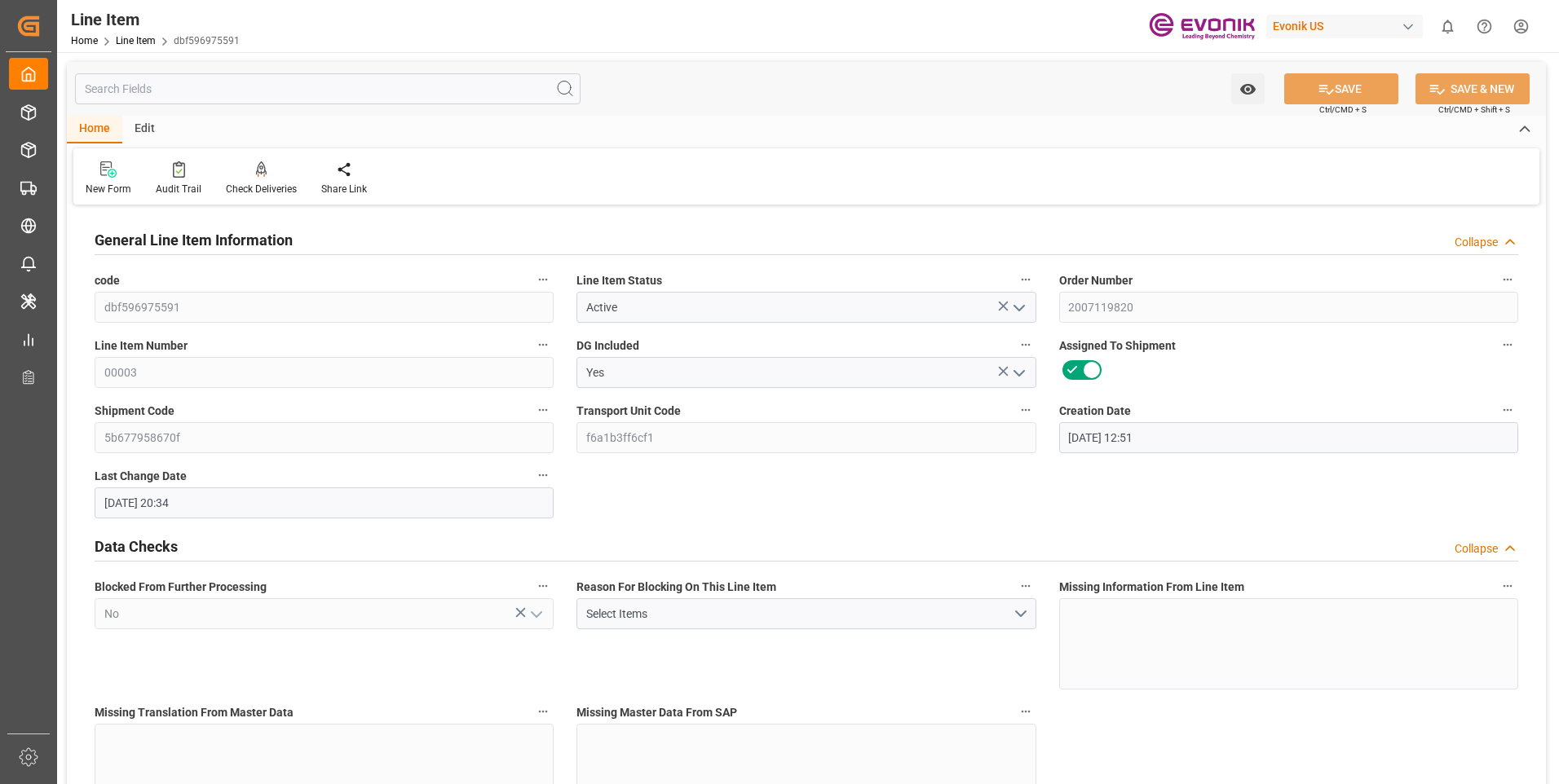
type input "25.08.2025 20:34"
type input "14.10.2025"
type input "09.09.2025"
type input "29.08.2025"
click at [142, 84] on input "text" at bounding box center [328, 89] width 506 height 31
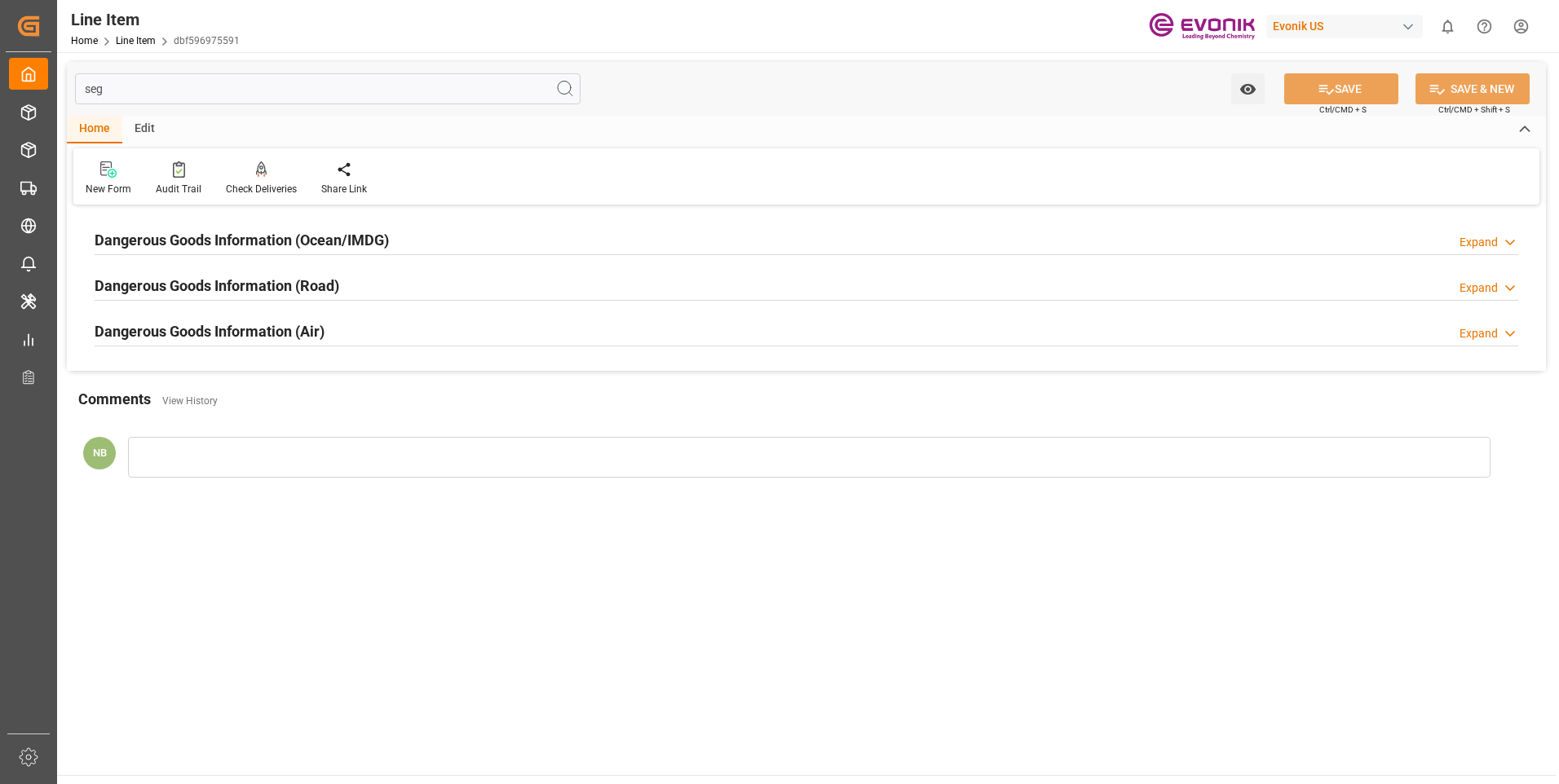
type input "seg"
click at [260, 231] on h2 "Dangerous Goods Information (Ocean/IMDG)" at bounding box center [241, 240] width 294 height 22
